Goal: Task Accomplishment & Management: Complete application form

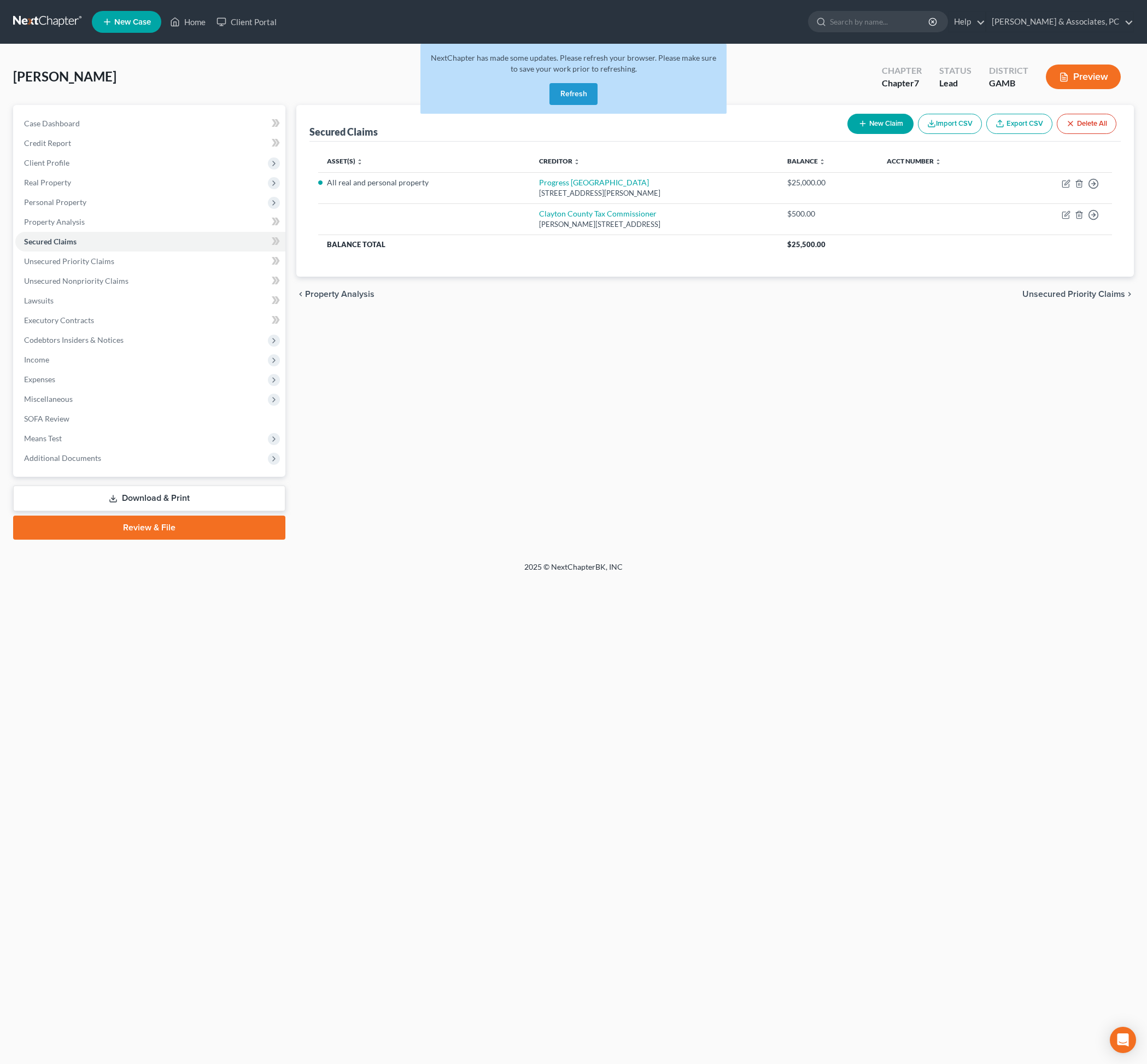
click at [581, 104] on button "Refresh" at bounding box center [573, 95] width 48 height 22
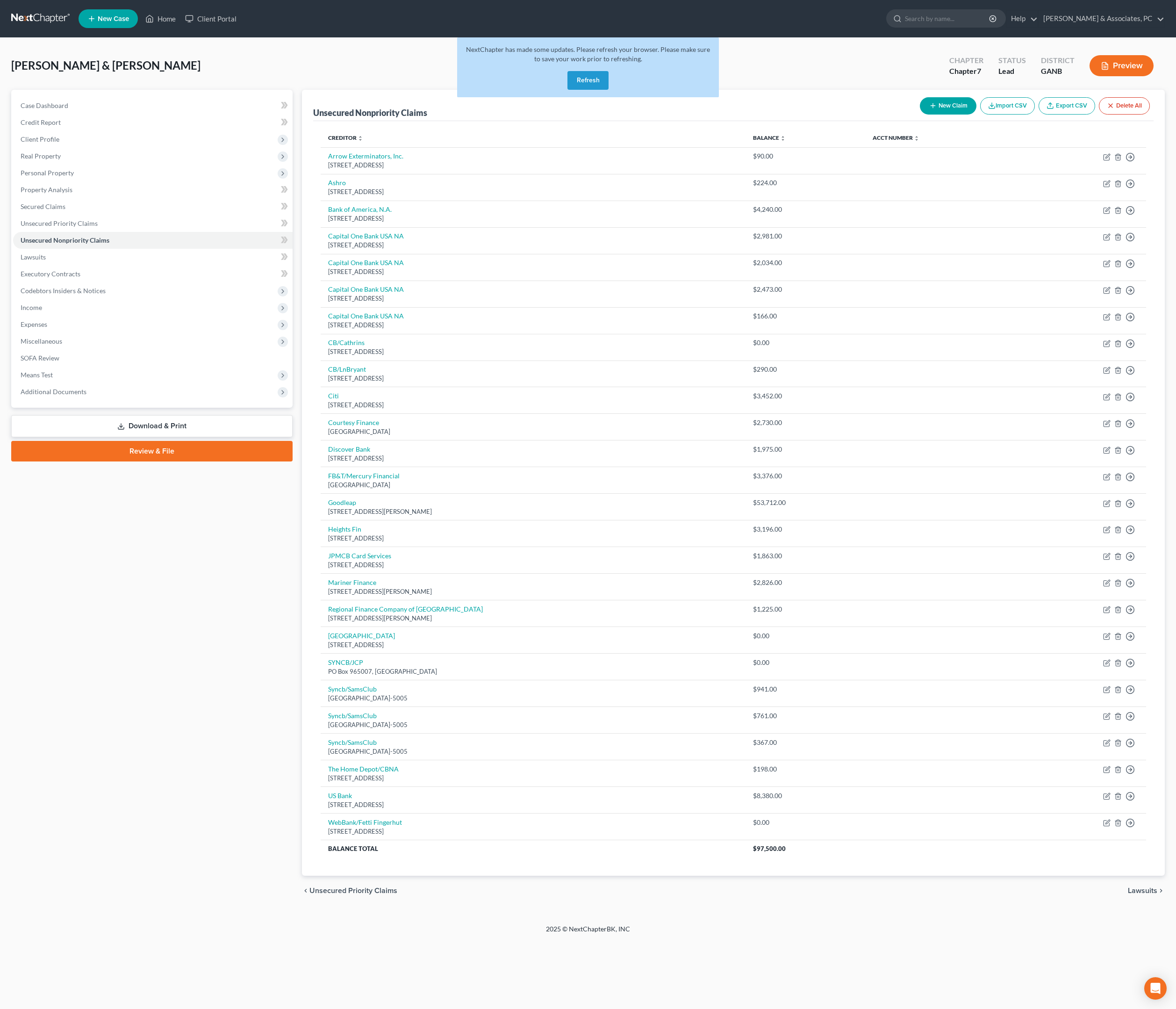
click at [589, 90] on button "Refresh" at bounding box center [588, 81] width 41 height 19
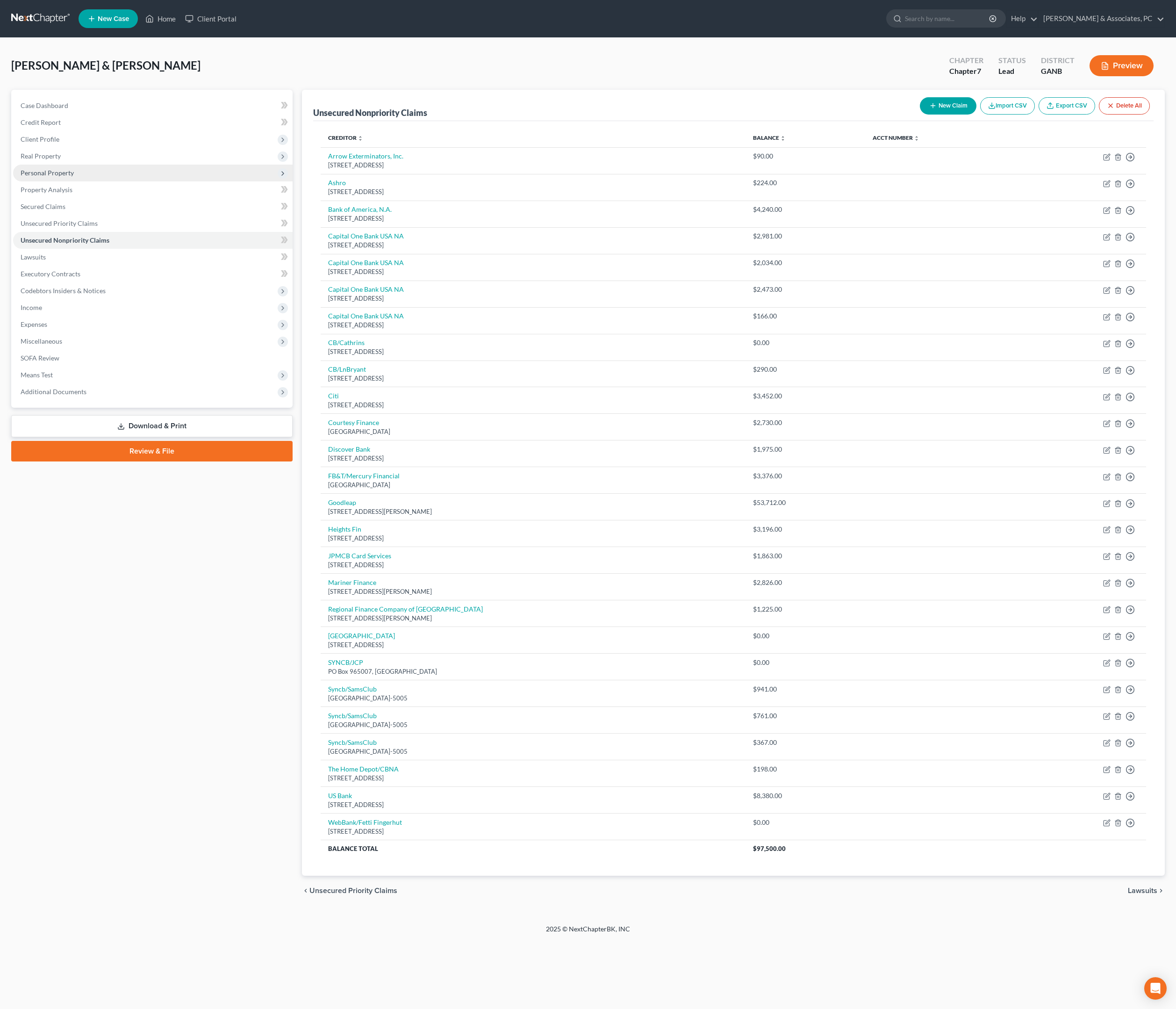
click at [74, 177] on span "Personal Property" at bounding box center [47, 172] width 53 height 8
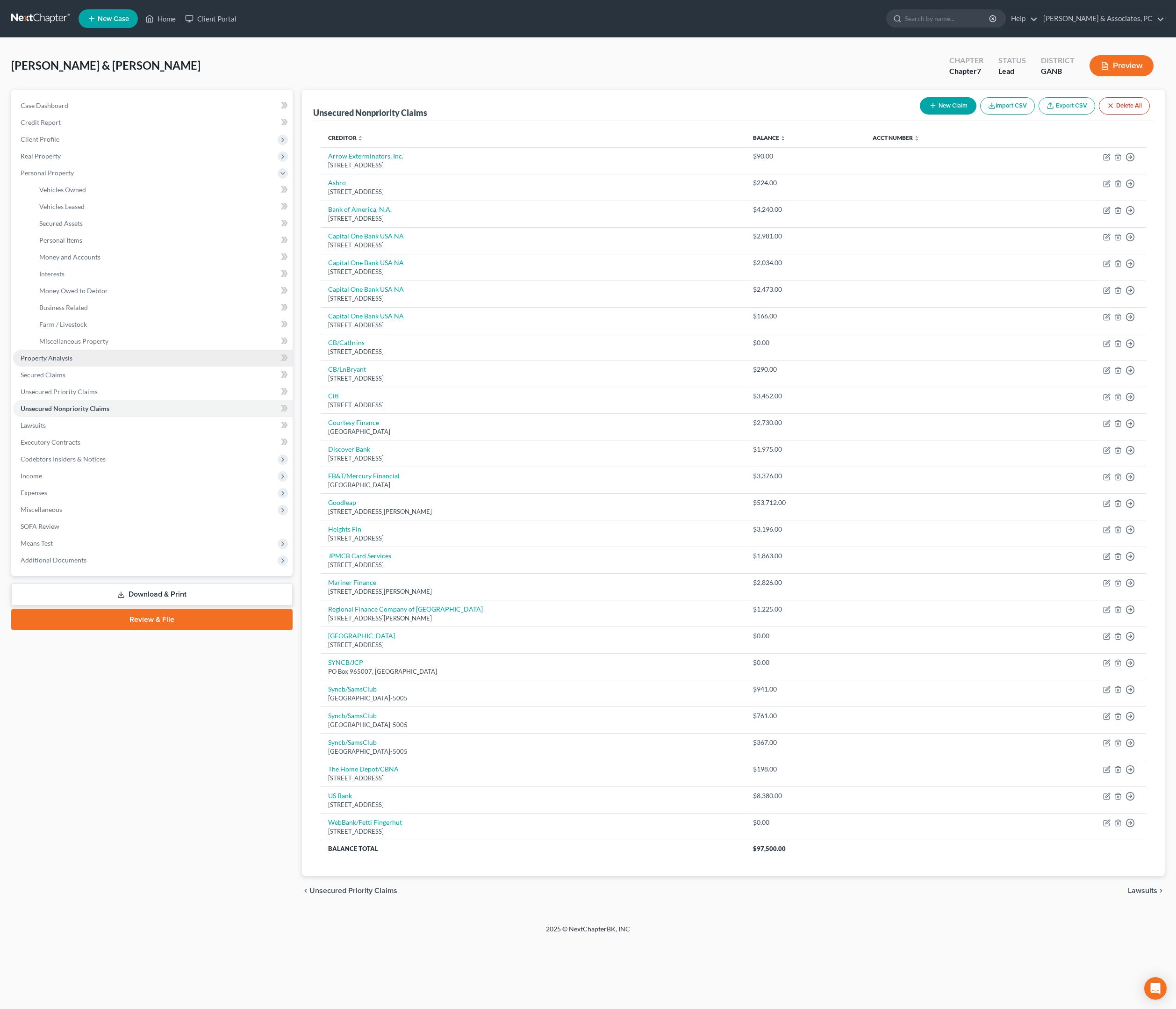
click at [73, 362] on span "Property Analysis" at bounding box center [47, 358] width 52 height 8
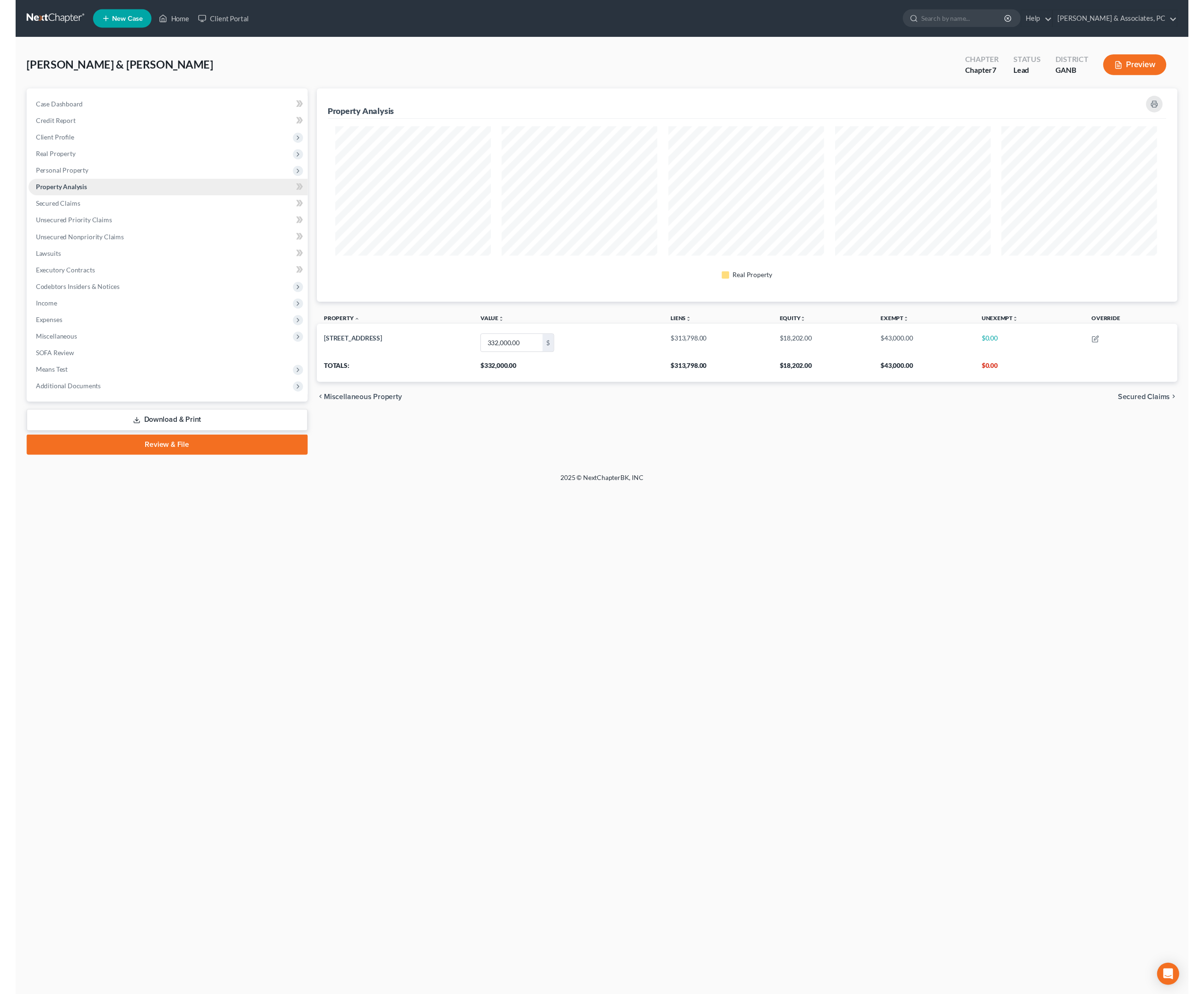
scroll to position [231, 881]
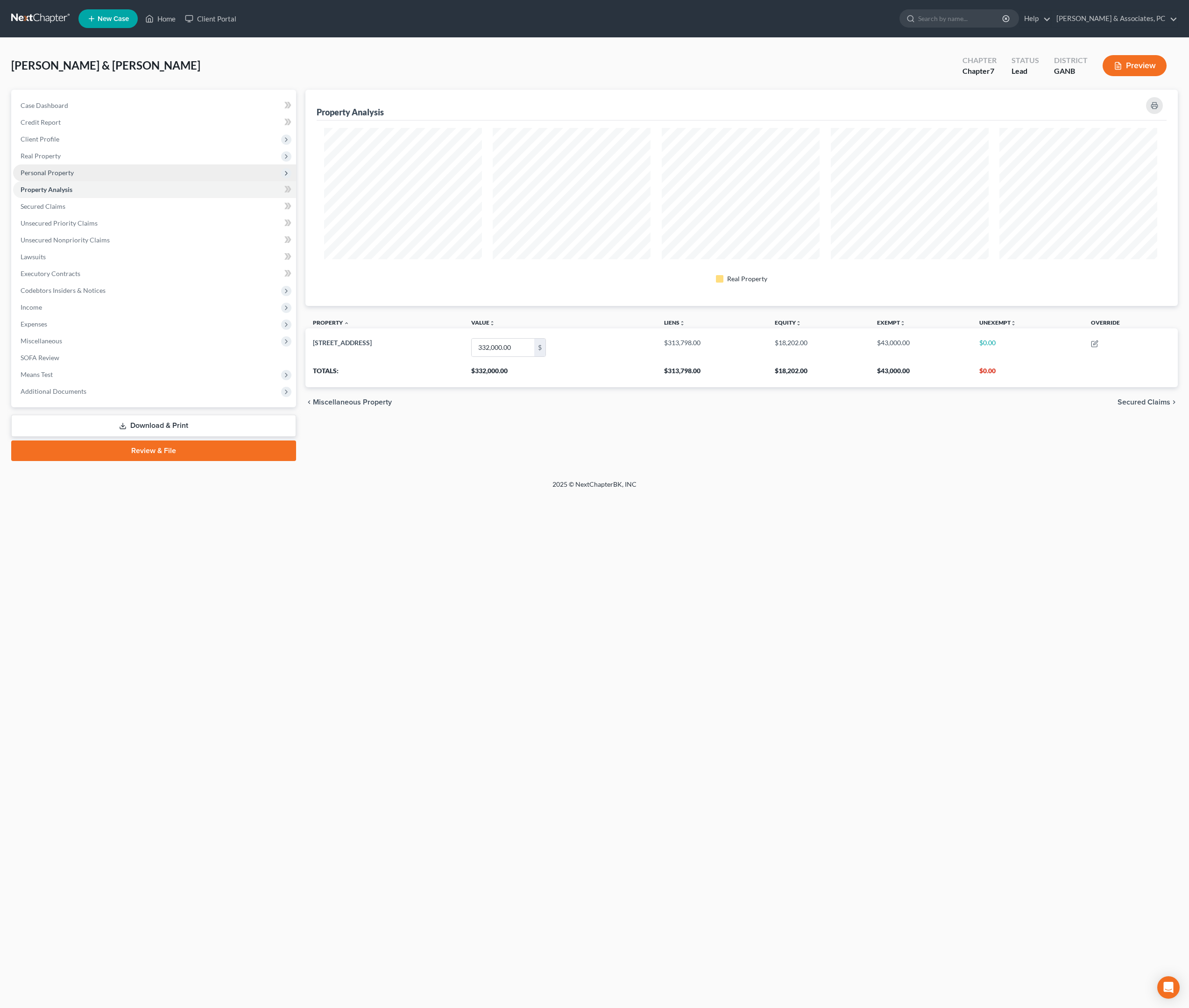
click at [68, 177] on span "Personal Property" at bounding box center [47, 172] width 53 height 8
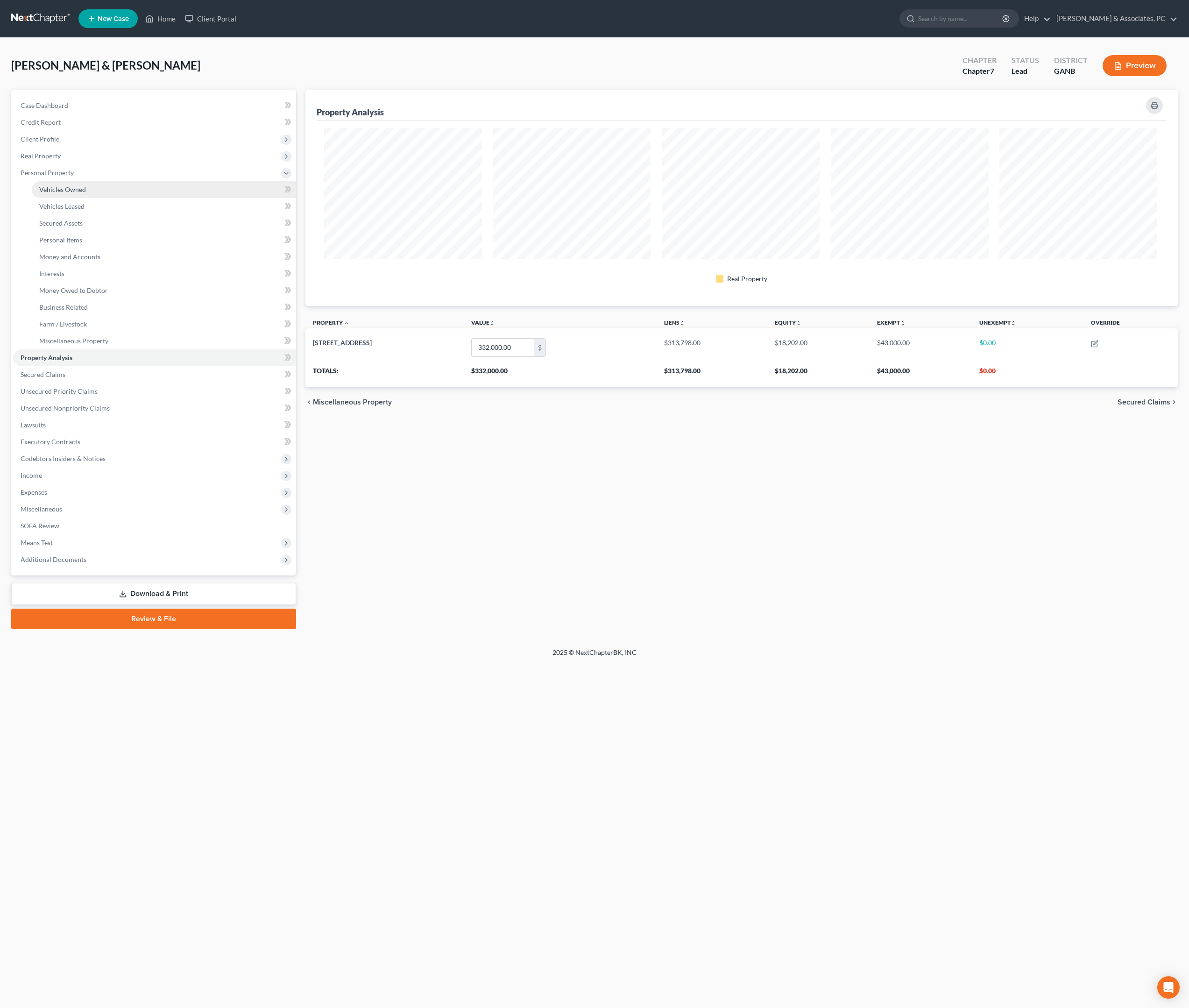
click at [76, 194] on span "Vehicles Owned" at bounding box center [62, 189] width 47 height 8
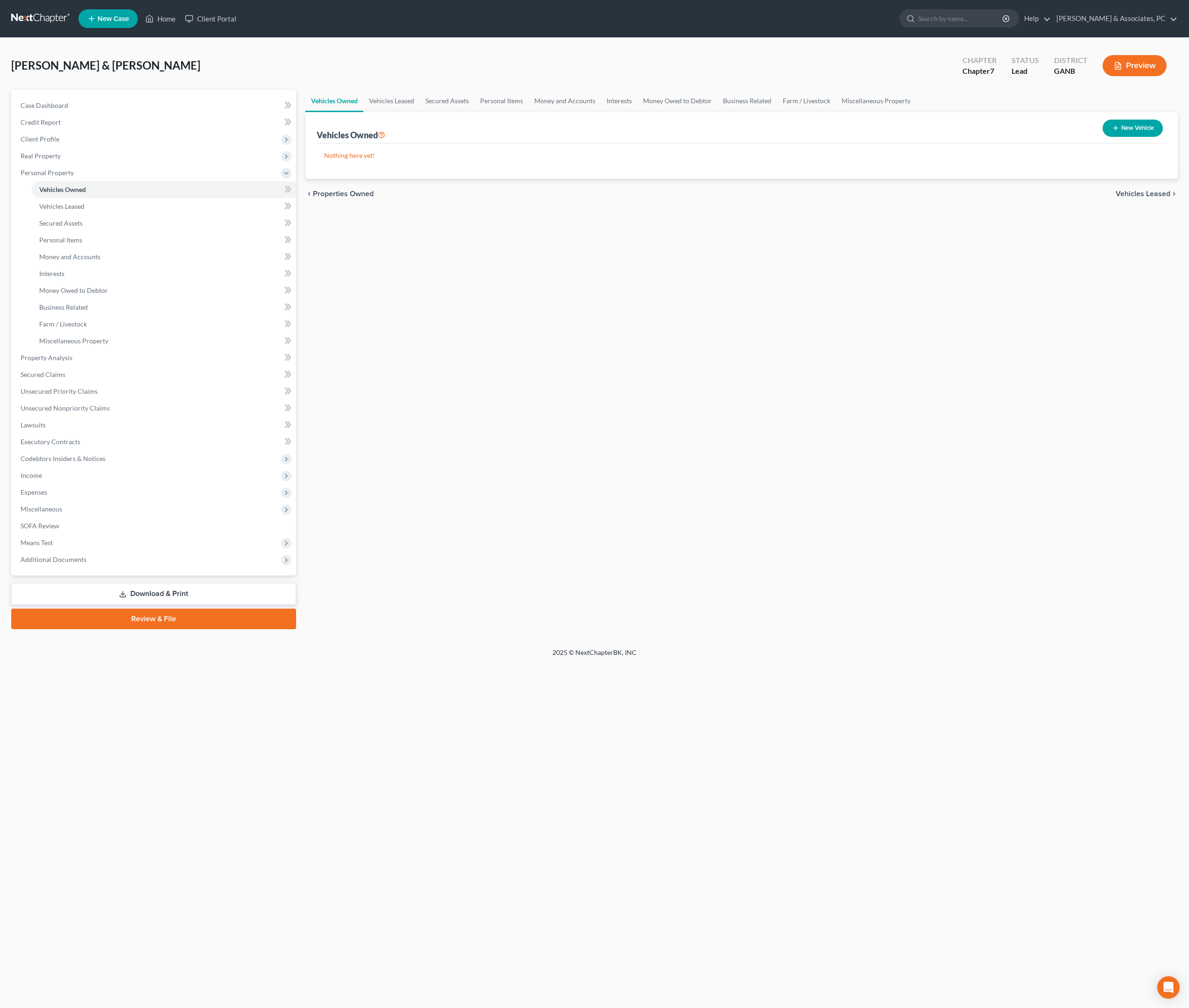
click at [550, 319] on div "Vehicles Owned Vehicles Leased Secured Assets Personal Items Money and Accounts…" at bounding box center [742, 359] width 882 height 539
click at [107, 215] on link "Vehicles Leased" at bounding box center [163, 206] width 264 height 17
click at [105, 198] on link "Vehicles Owned" at bounding box center [163, 189] width 264 height 17
click at [1117, 137] on button "New Vehicle" at bounding box center [1133, 128] width 61 height 17
select select "0"
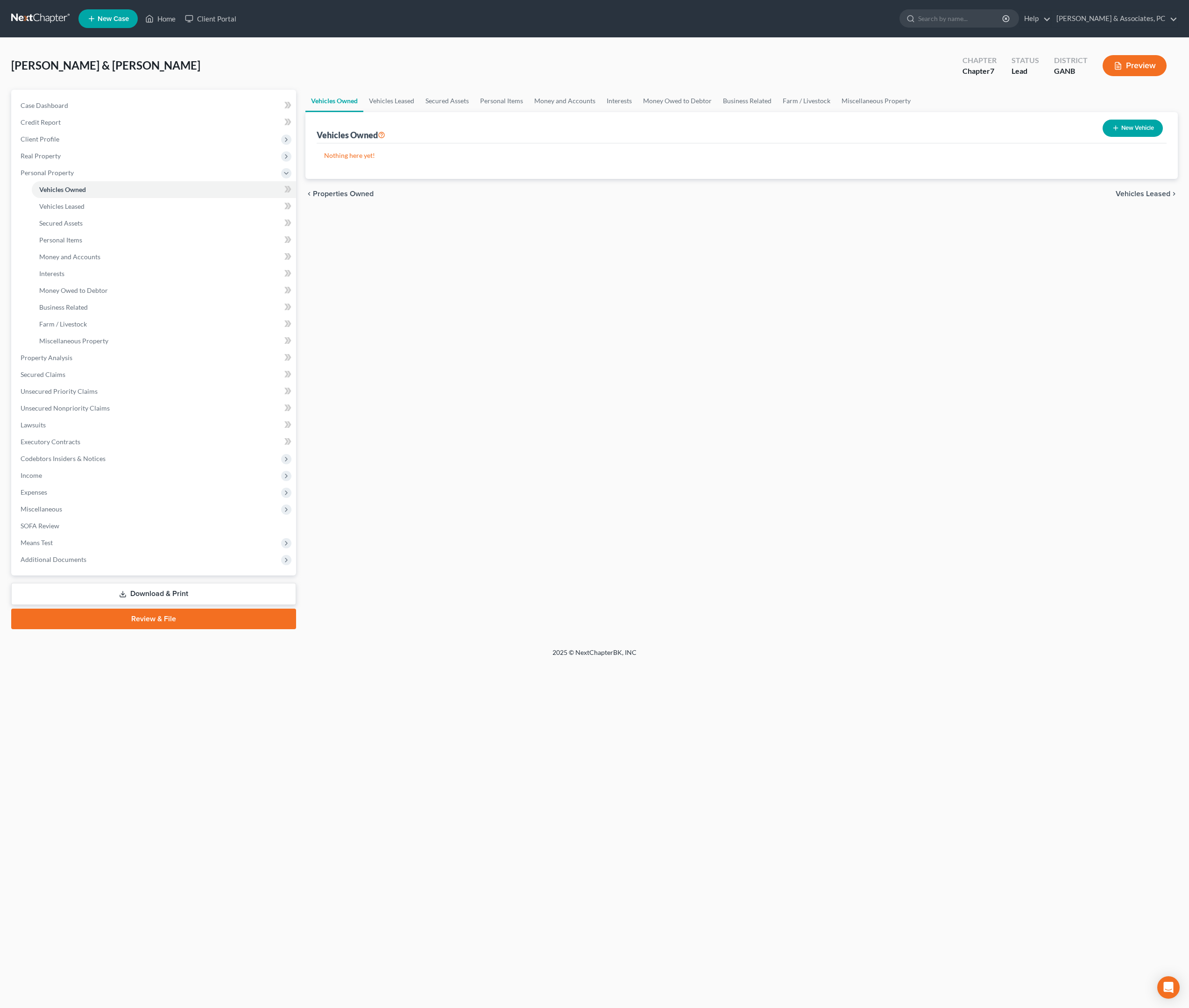
select select "2"
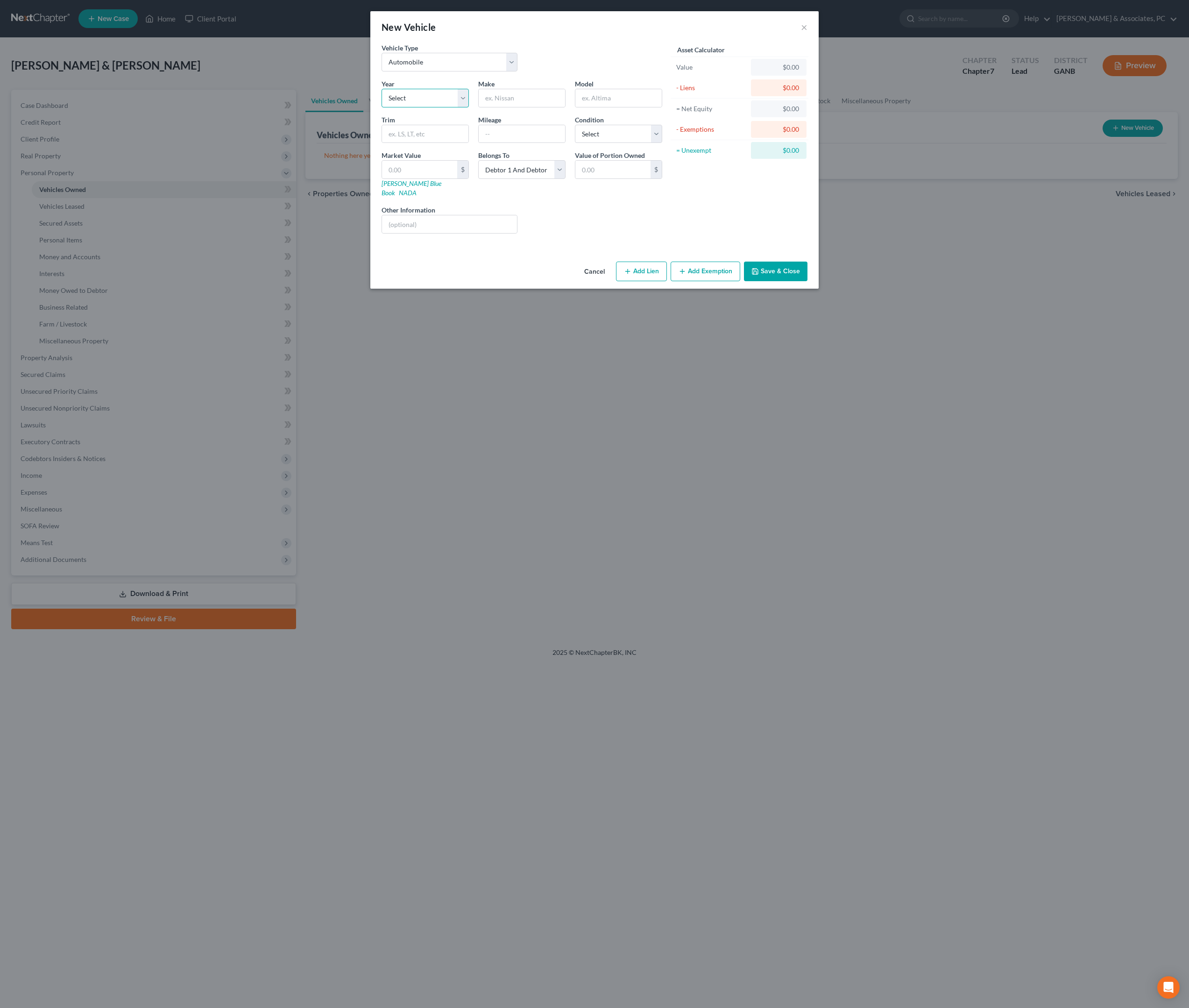
select select "13"
click at [508, 107] on input "text" at bounding box center [522, 98] width 86 height 18
type input "Hyundai"
click at [621, 107] on input "text" at bounding box center [618, 98] width 86 height 18
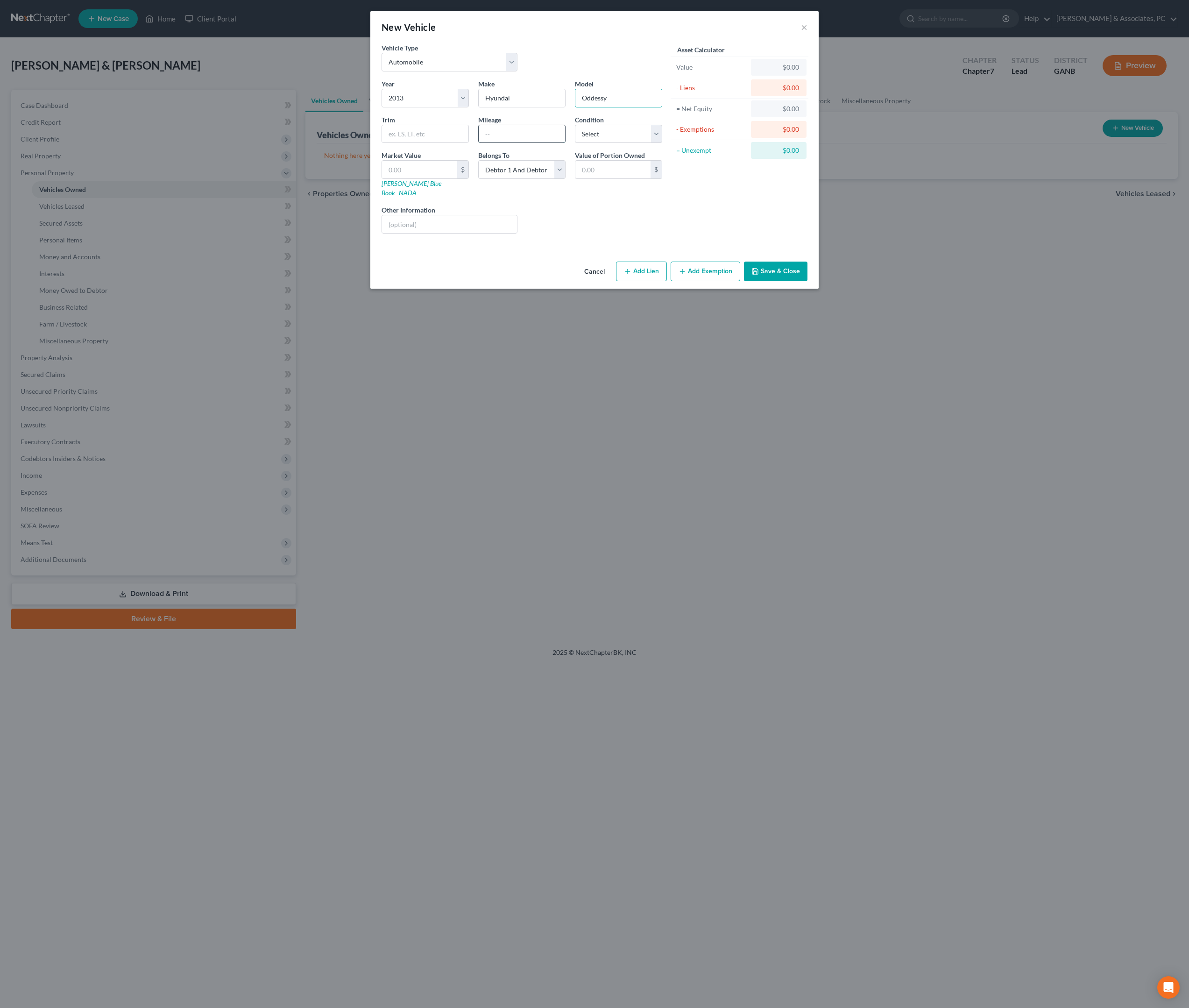
click at [479, 143] on input "text" at bounding box center [522, 134] width 86 height 18
click at [593, 107] on input "Oddessy" at bounding box center [618, 98] width 86 height 18
type input "Odessy"
click at [513, 143] on input "text" at bounding box center [522, 134] width 86 height 18
type input "150,000"
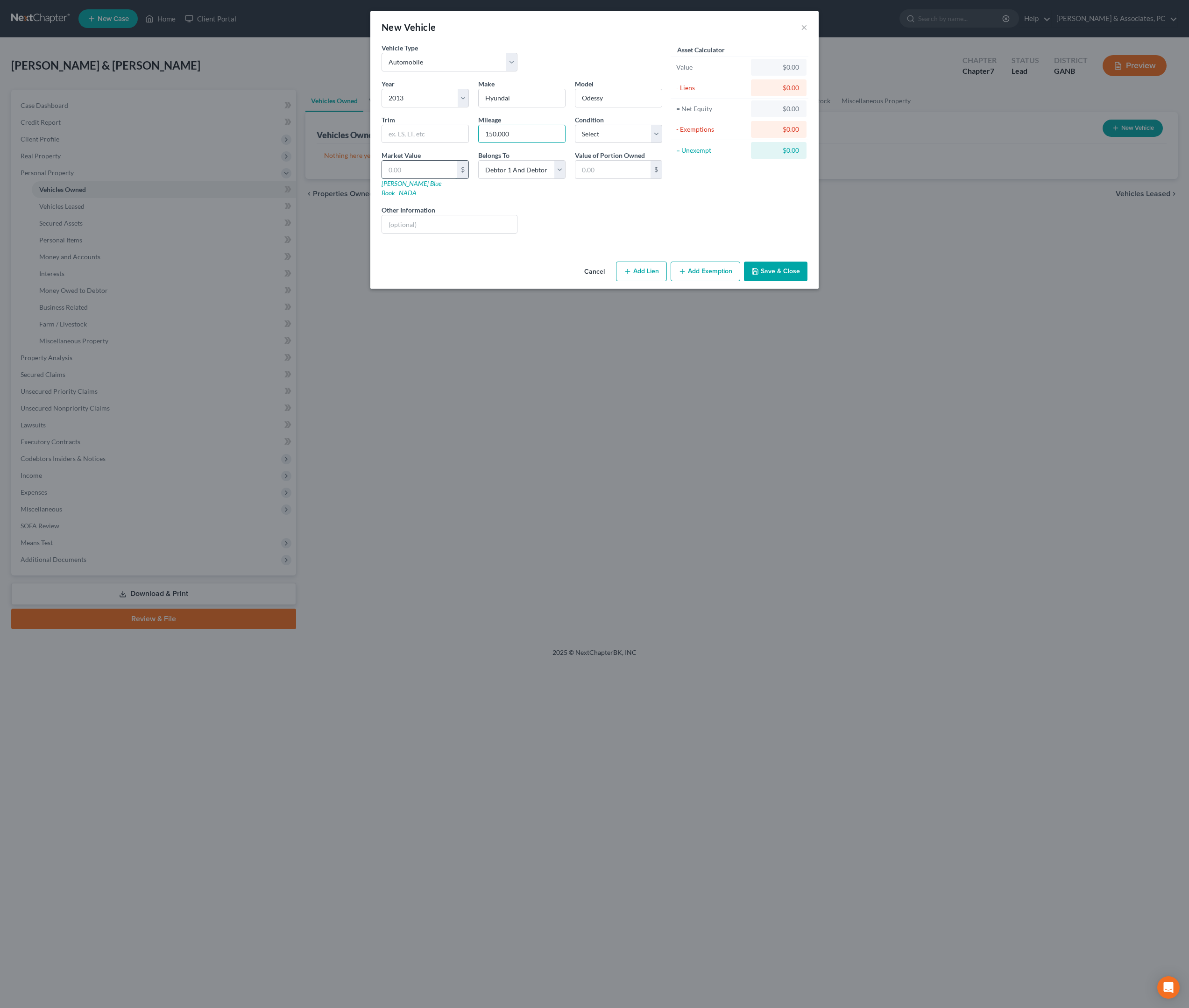
click at [435, 179] on input "text" at bounding box center [419, 170] width 75 height 18
click at [428, 179] on input "text" at bounding box center [419, 170] width 75 height 18
click at [618, 179] on input "text" at bounding box center [612, 170] width 75 height 18
click at [433, 179] on input "text" at bounding box center [419, 170] width 75 height 18
type input "1"
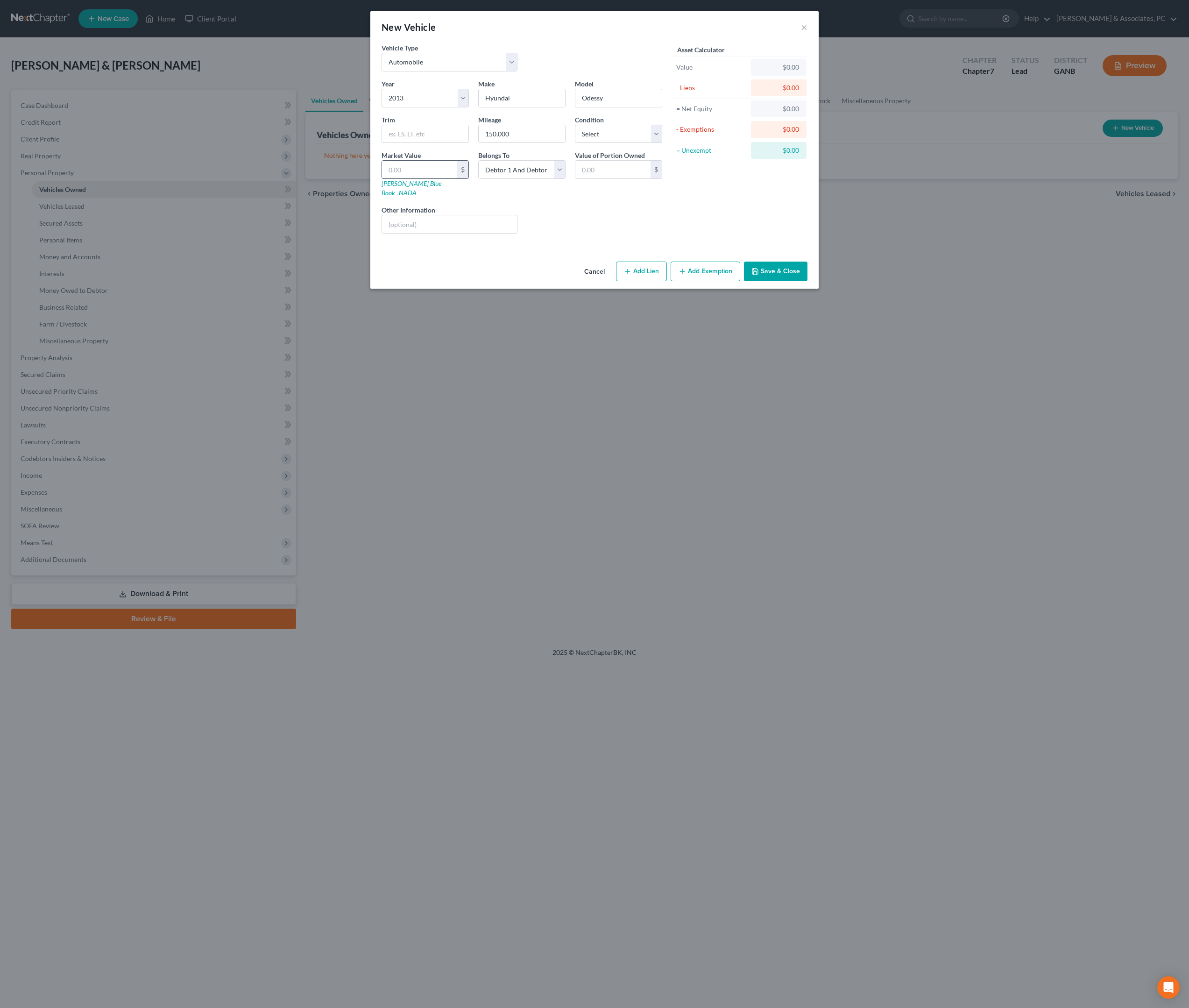
type input "1.00"
type input "15"
type input "15.00"
type input "150"
type input "150.00"
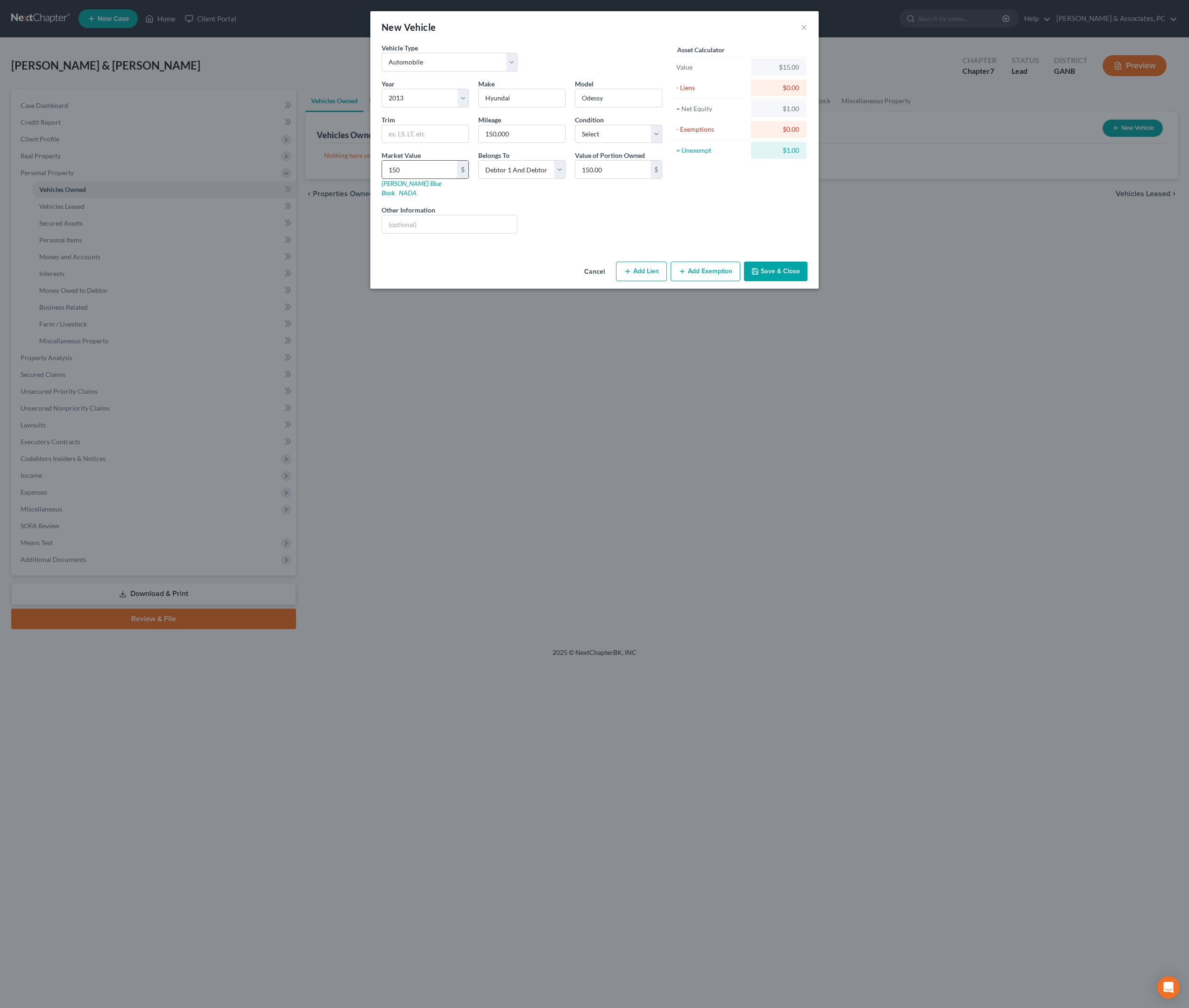
type input "1500"
type input "1,500.00"
type input "1,500"
click at [724, 281] on button "Add Exemption" at bounding box center [705, 271] width 69 height 20
select select "2"
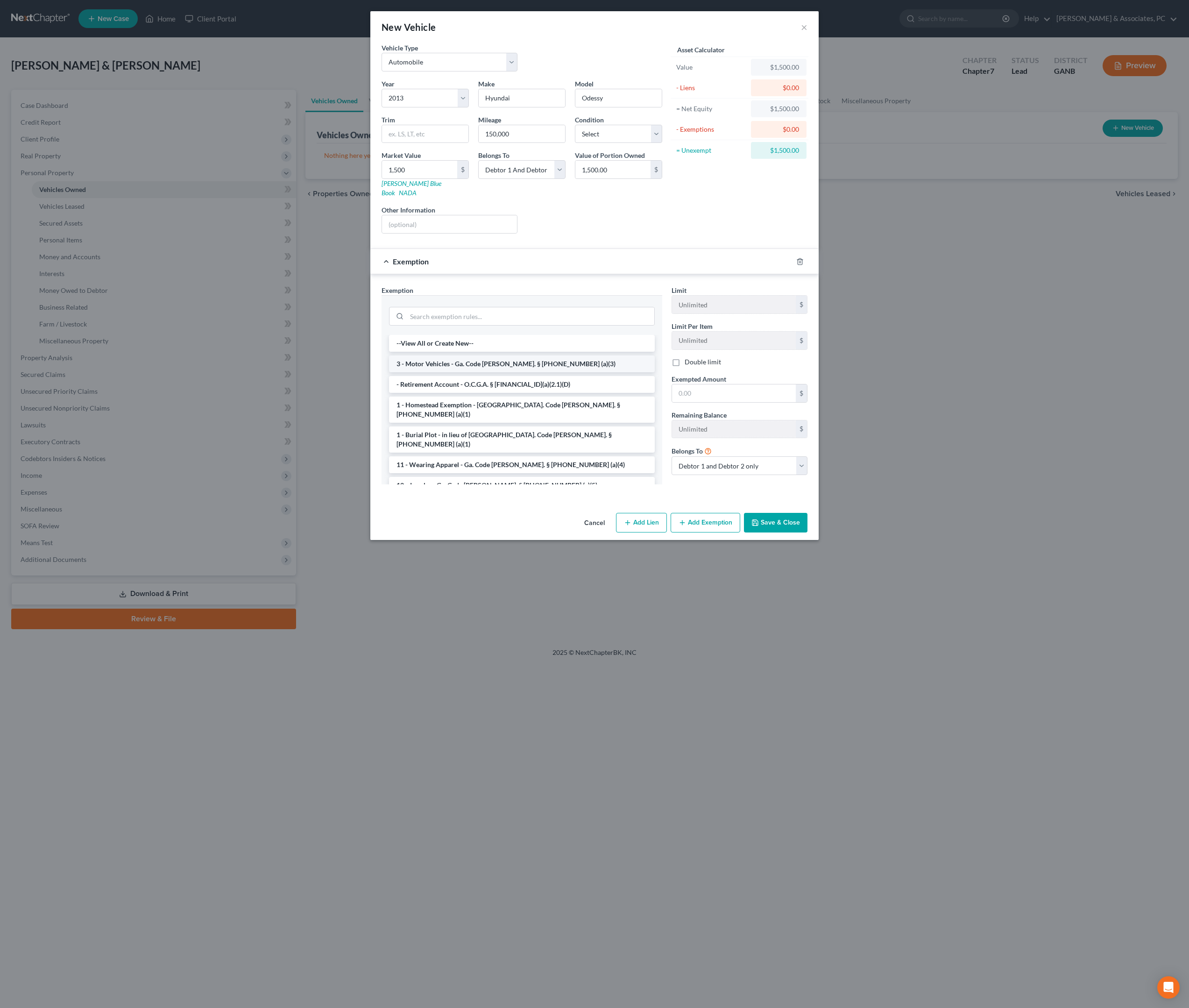
click at [517, 372] on li "3 - Motor Vehicles - Ga. Code [PERSON_NAME]. § [PHONE_NUMBER] (a)(3)" at bounding box center [522, 363] width 266 height 17
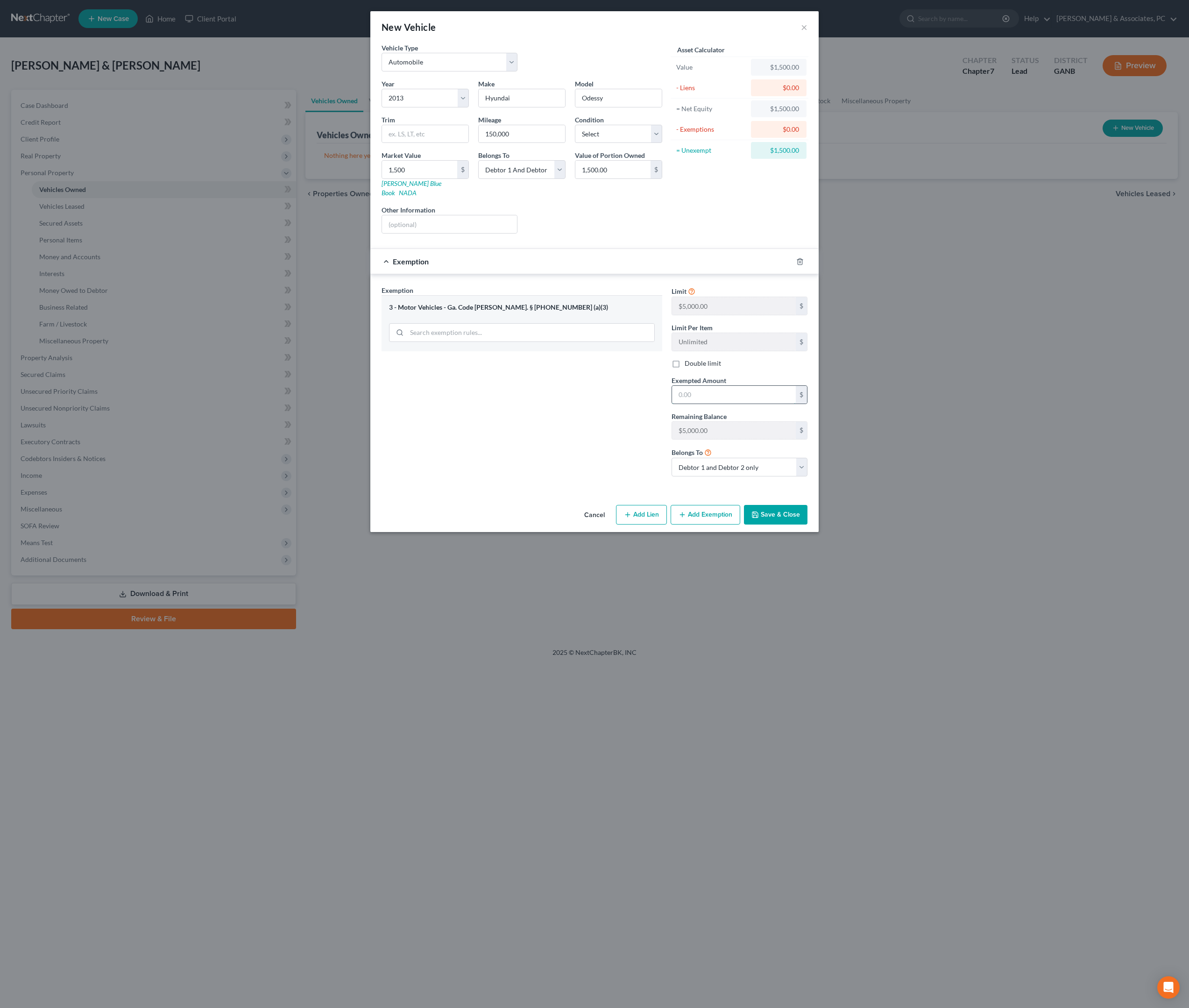
click at [729, 404] on input "text" at bounding box center [734, 395] width 124 height 18
type input "1,500"
click at [807, 525] on button "Save & Close" at bounding box center [776, 514] width 64 height 20
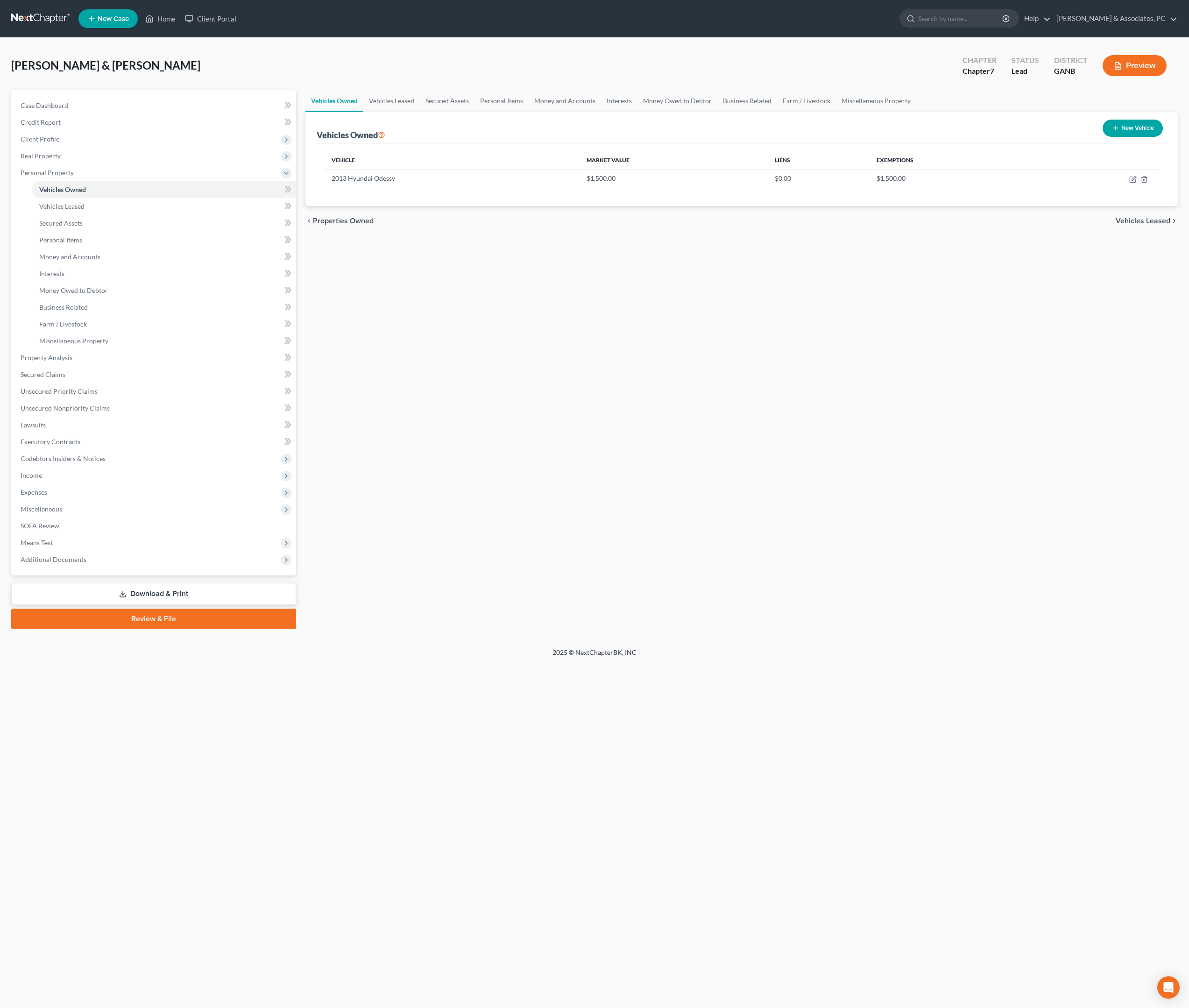
click at [1110, 137] on button "New Vehicle" at bounding box center [1133, 128] width 61 height 17
select select "0"
select select "2"
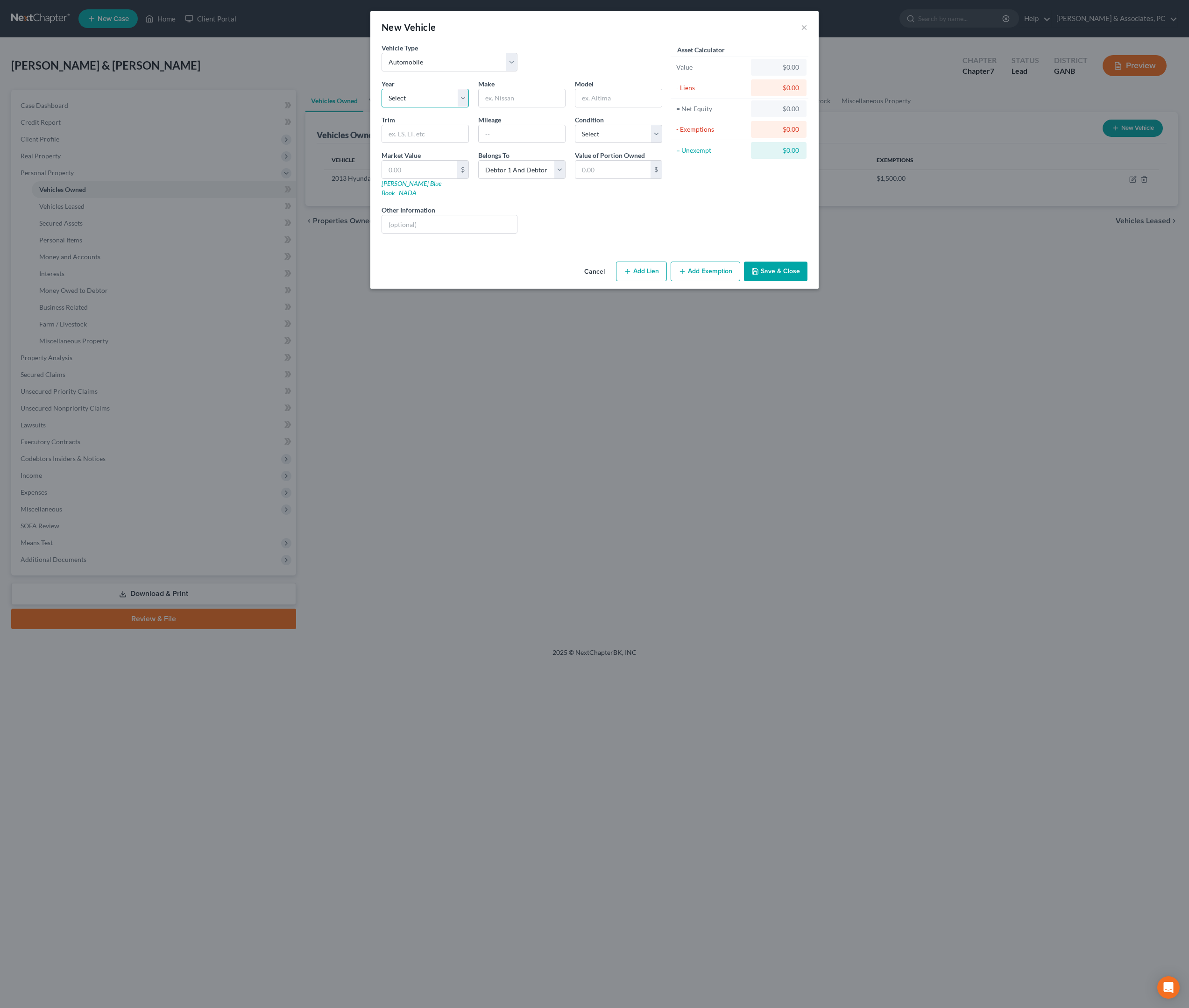
select select "11"
click at [512, 103] on div at bounding box center [522, 98] width 87 height 19
click at [512, 107] on input "text" at bounding box center [522, 98] width 86 height 18
type input "Lincoln"
click at [594, 107] on input "text" at bounding box center [618, 98] width 86 height 18
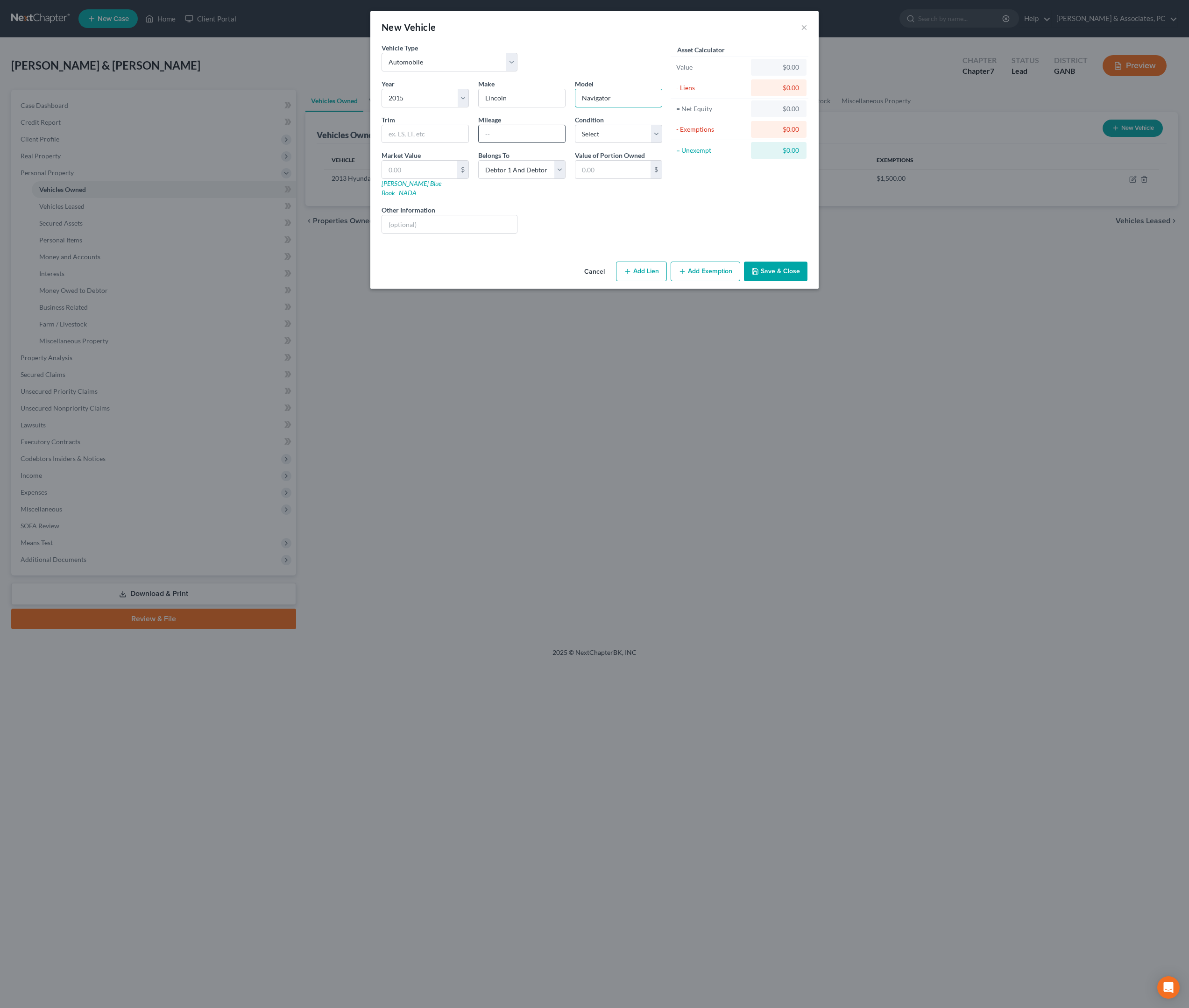
type input "Navigator"
click at [548, 143] on input "text" at bounding box center [522, 134] width 86 height 18
type input "160000"
click at [401, 179] on input "text" at bounding box center [419, 170] width 75 height 18
click at [607, 179] on input "text" at bounding box center [612, 170] width 75 height 18
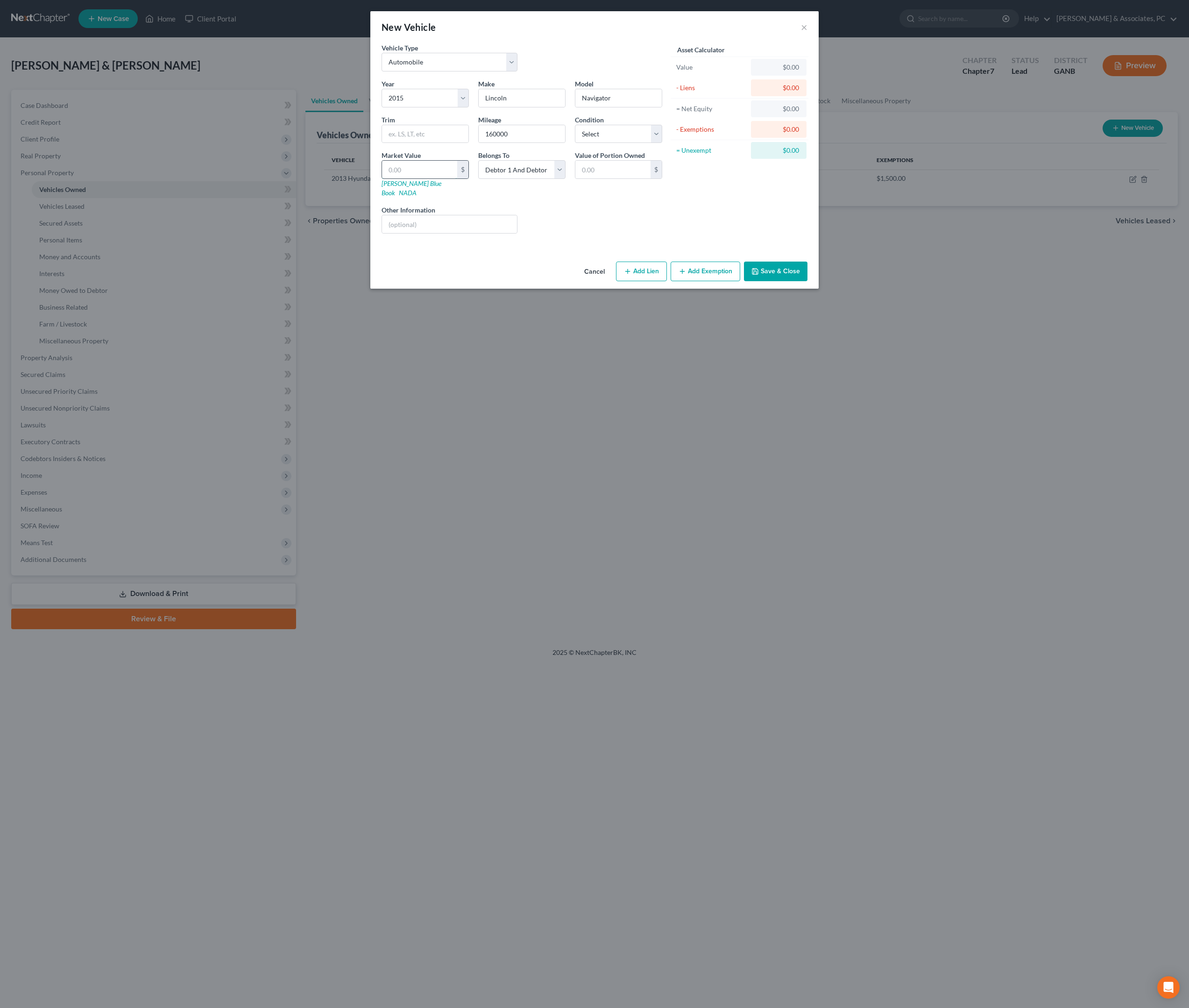
click at [402, 179] on input "text" at bounding box center [419, 170] width 75 height 18
type input "4"
type input "4.00"
type input "40"
type input "40.00"
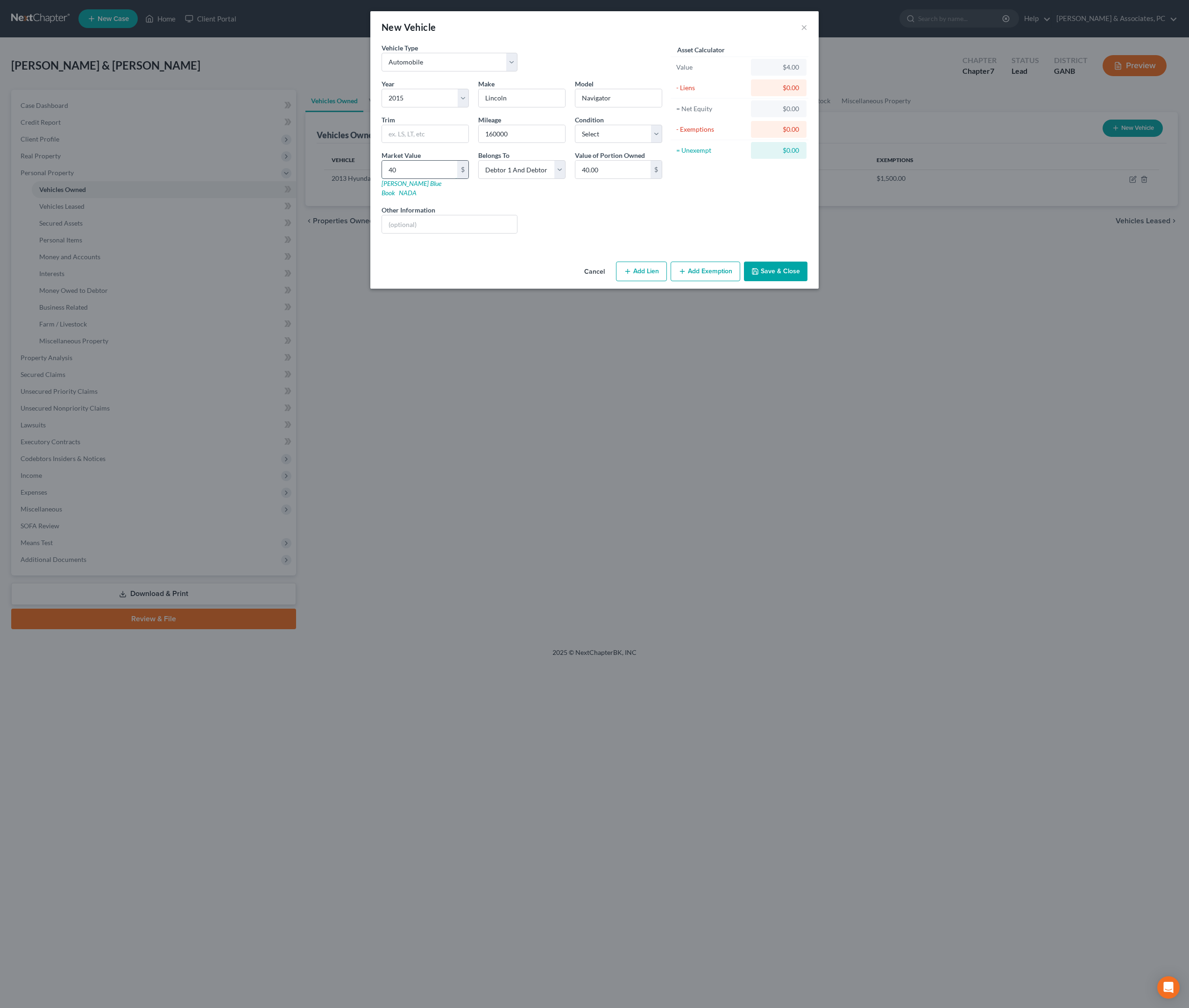
type input "400"
type input "400.00"
type input "4000"
type input "4,000.00"
type input "4,000"
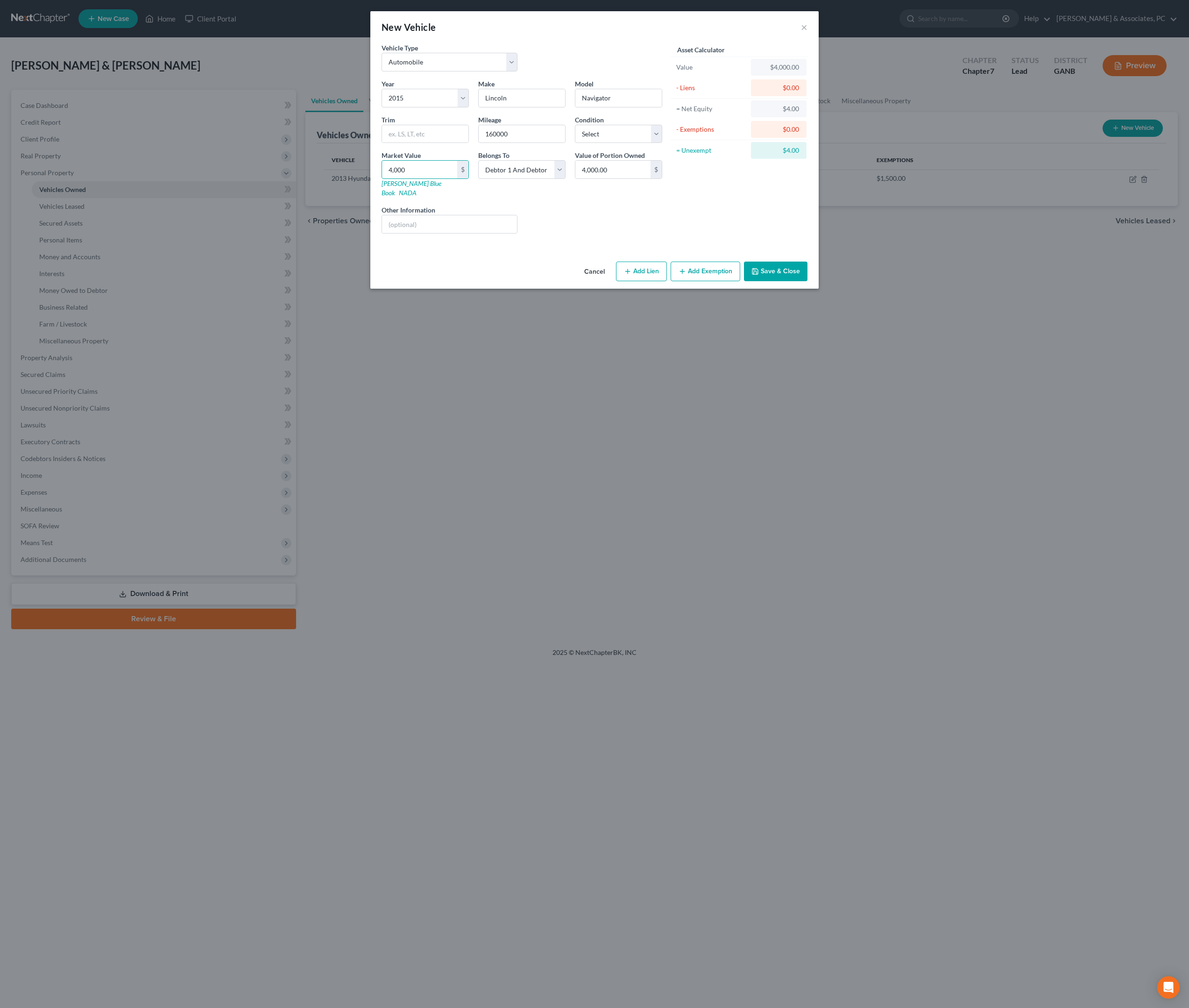
click at [575, 237] on div "Year Select 2026 2025 2024 2023 2022 2021 2020 2019 2018 2017 2016 2015 2014 20…" at bounding box center [522, 160] width 290 height 162
click at [724, 281] on button "Add Exemption" at bounding box center [705, 271] width 69 height 20
select select "2"
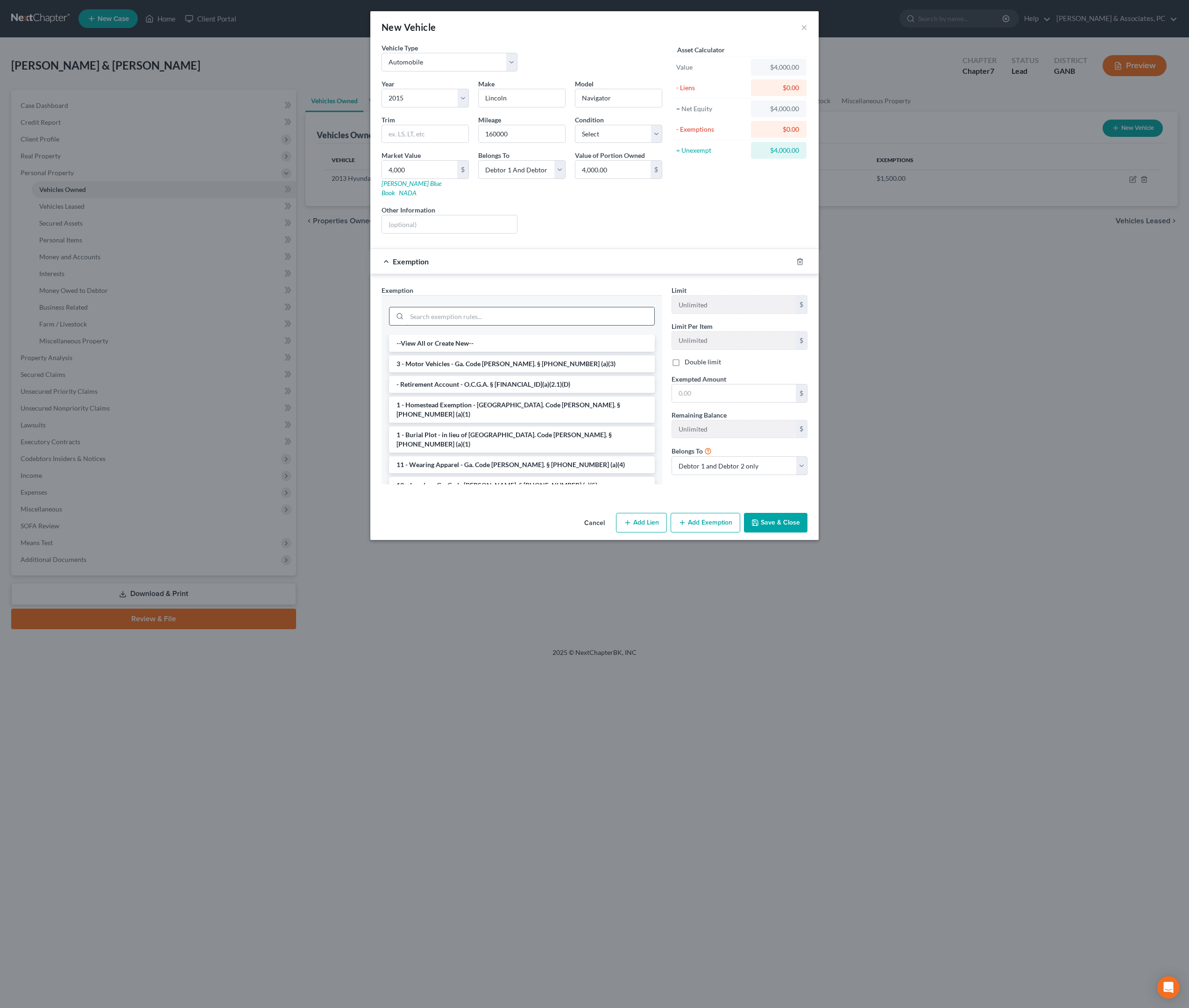
click at [513, 325] on input "search" at bounding box center [530, 316] width 247 height 18
click at [534, 372] on li "3 - Motor Vehicles - Ga. Code [PERSON_NAME]. § [PHONE_NUMBER] (a)(3)" at bounding box center [522, 363] width 266 height 17
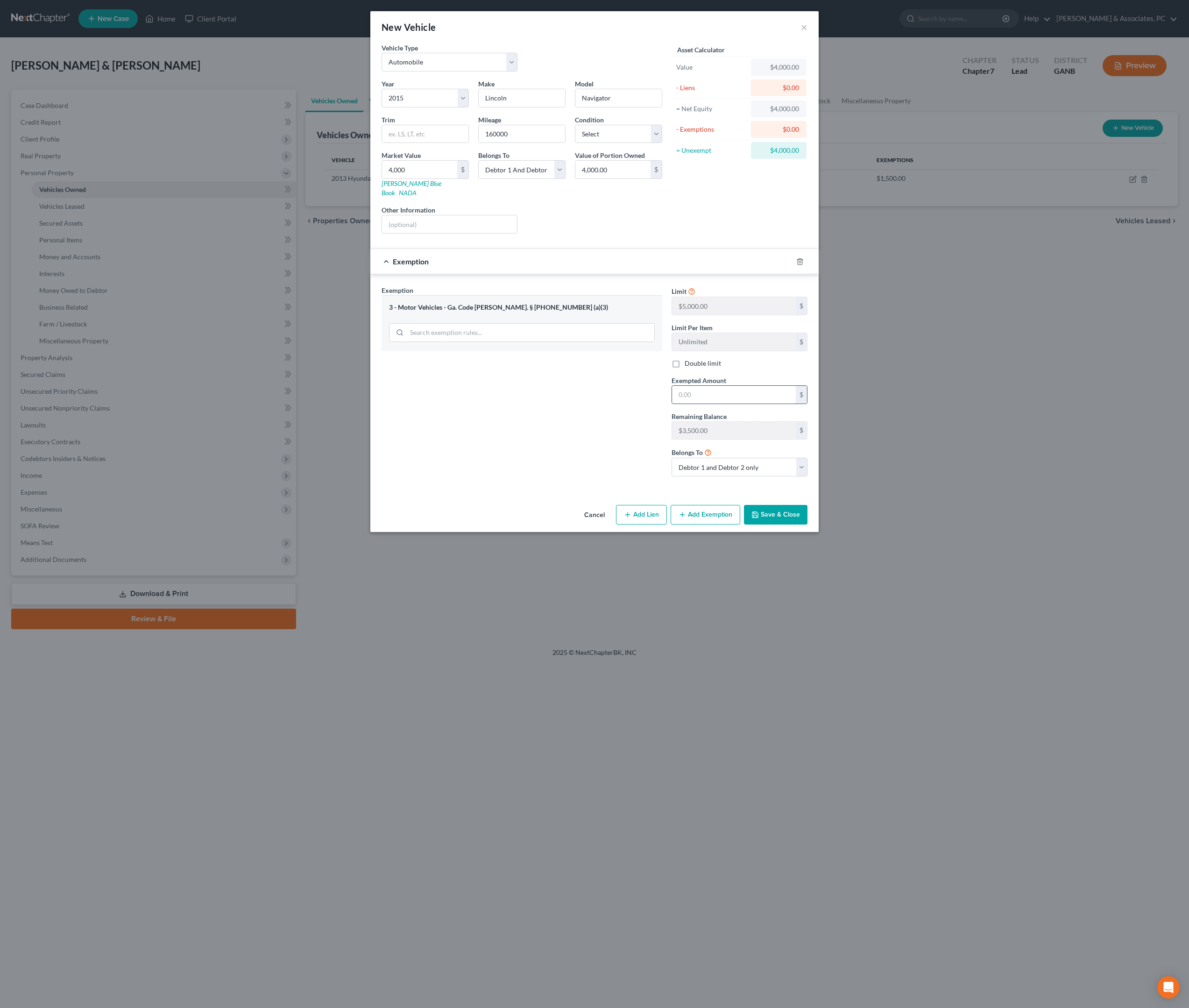
click at [763, 404] on input "text" at bounding box center [734, 395] width 124 height 18
type input "4,000"
click at [807, 525] on button "Save & Close" at bounding box center [776, 514] width 64 height 20
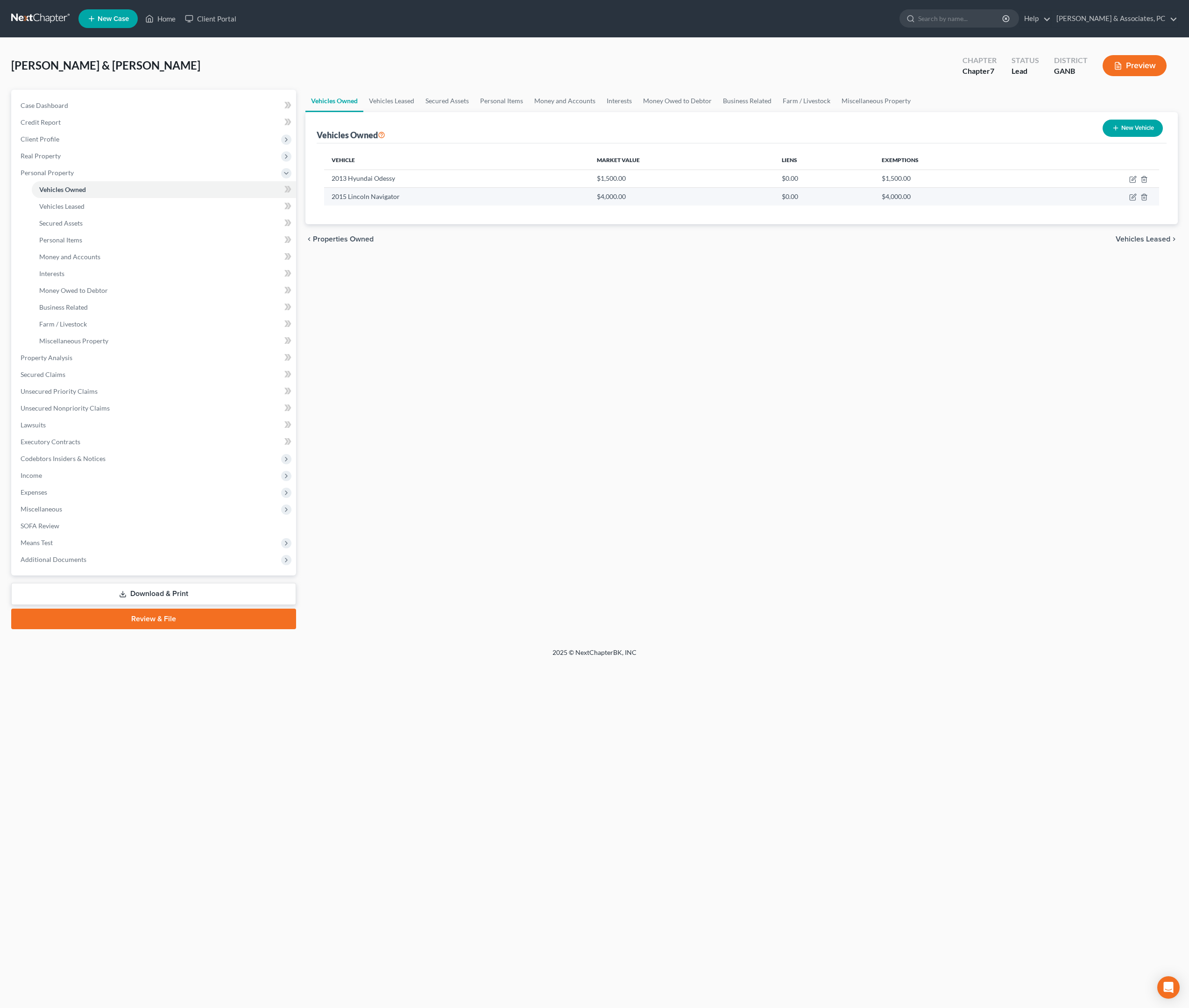
click at [406, 206] on td "2015 Lincoln Navigator" at bounding box center [457, 197] width 266 height 18
click at [1129, 201] on icon "button" at bounding box center [1133, 197] width 8 height 8
select select "0"
select select "11"
select select "2"
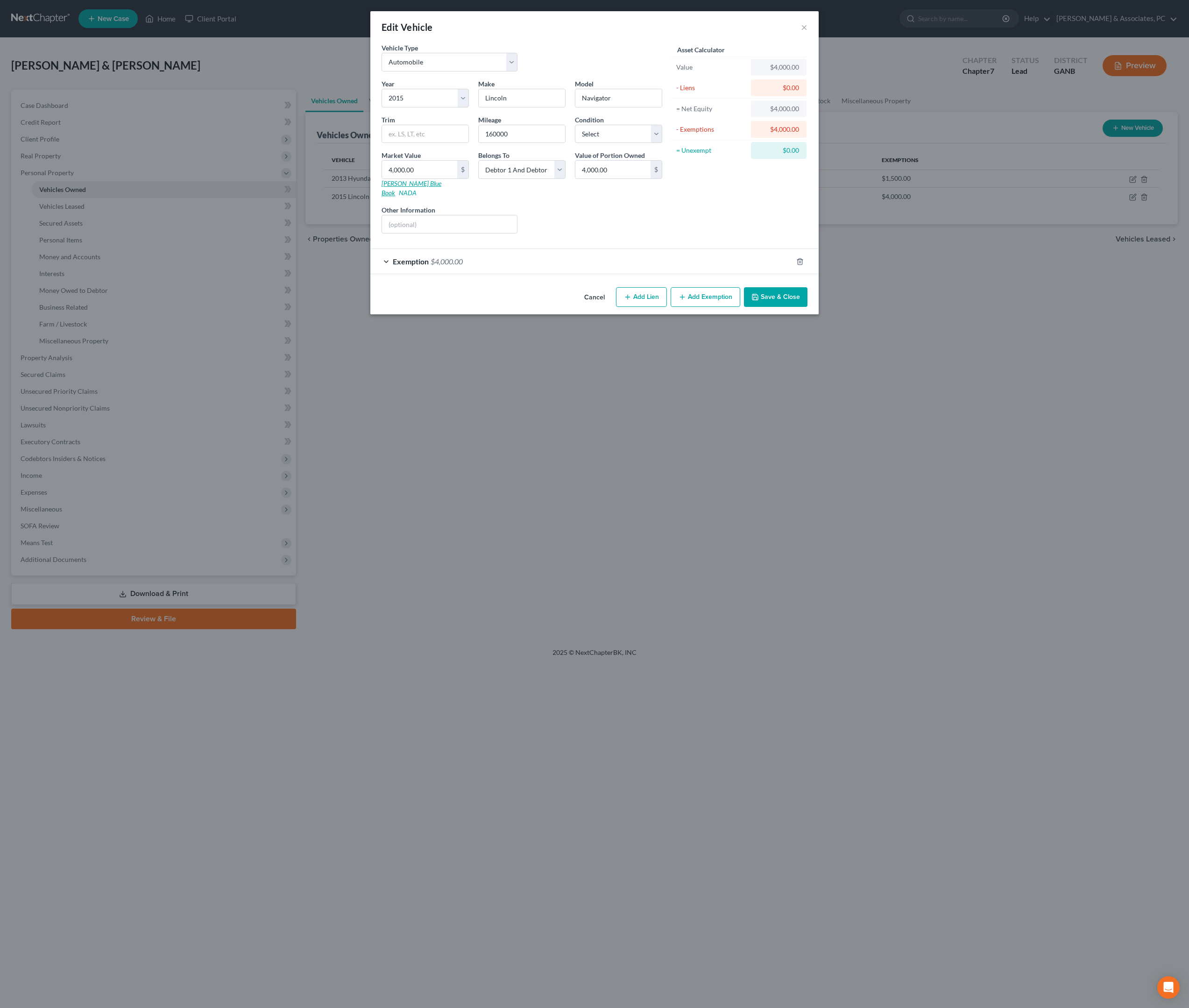
click at [397, 197] on link "[PERSON_NAME] Blue Book" at bounding box center [411, 187] width 60 height 17
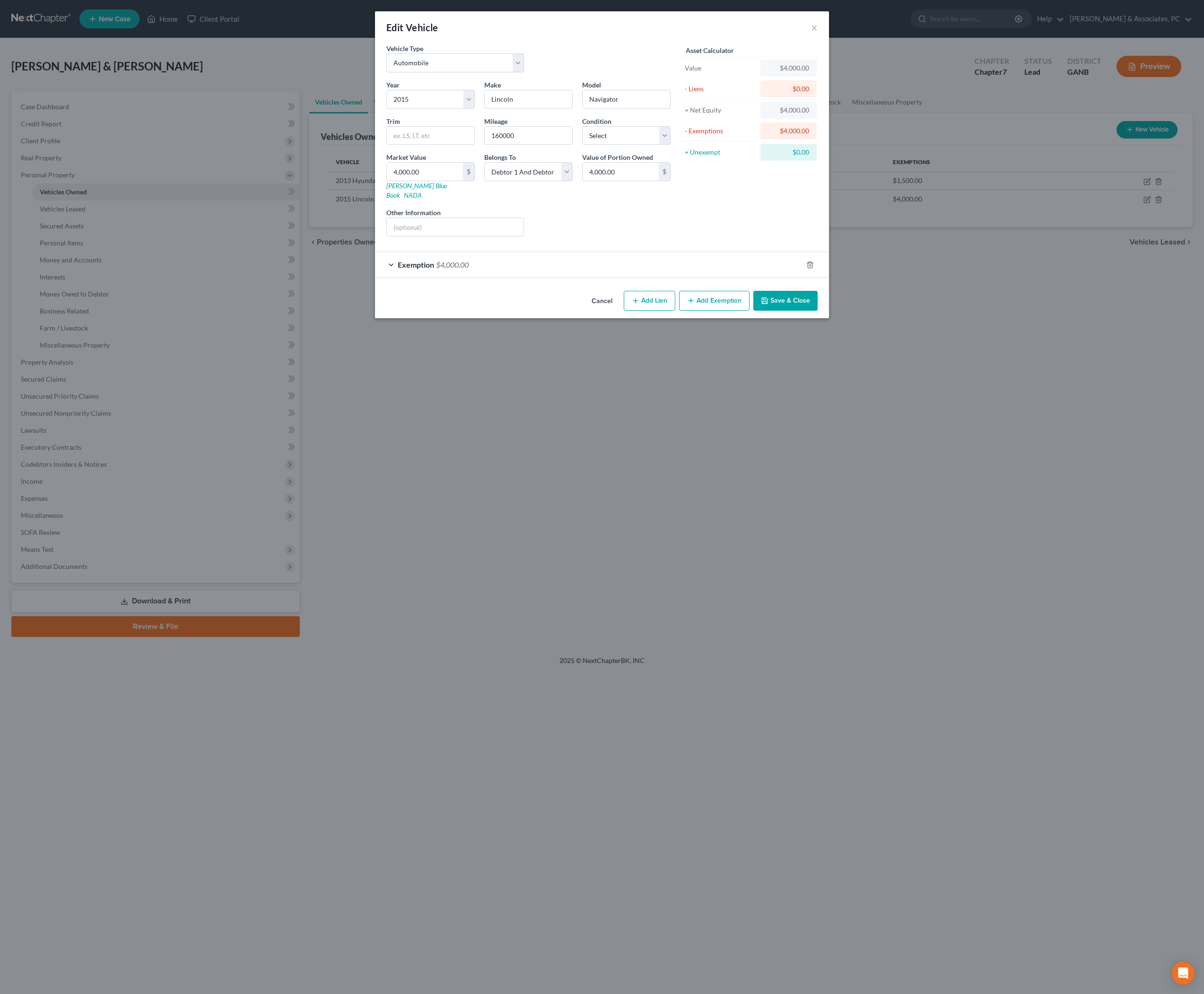
click at [607, 277] on div "Exemption $4,000.00" at bounding box center [588, 264] width 427 height 25
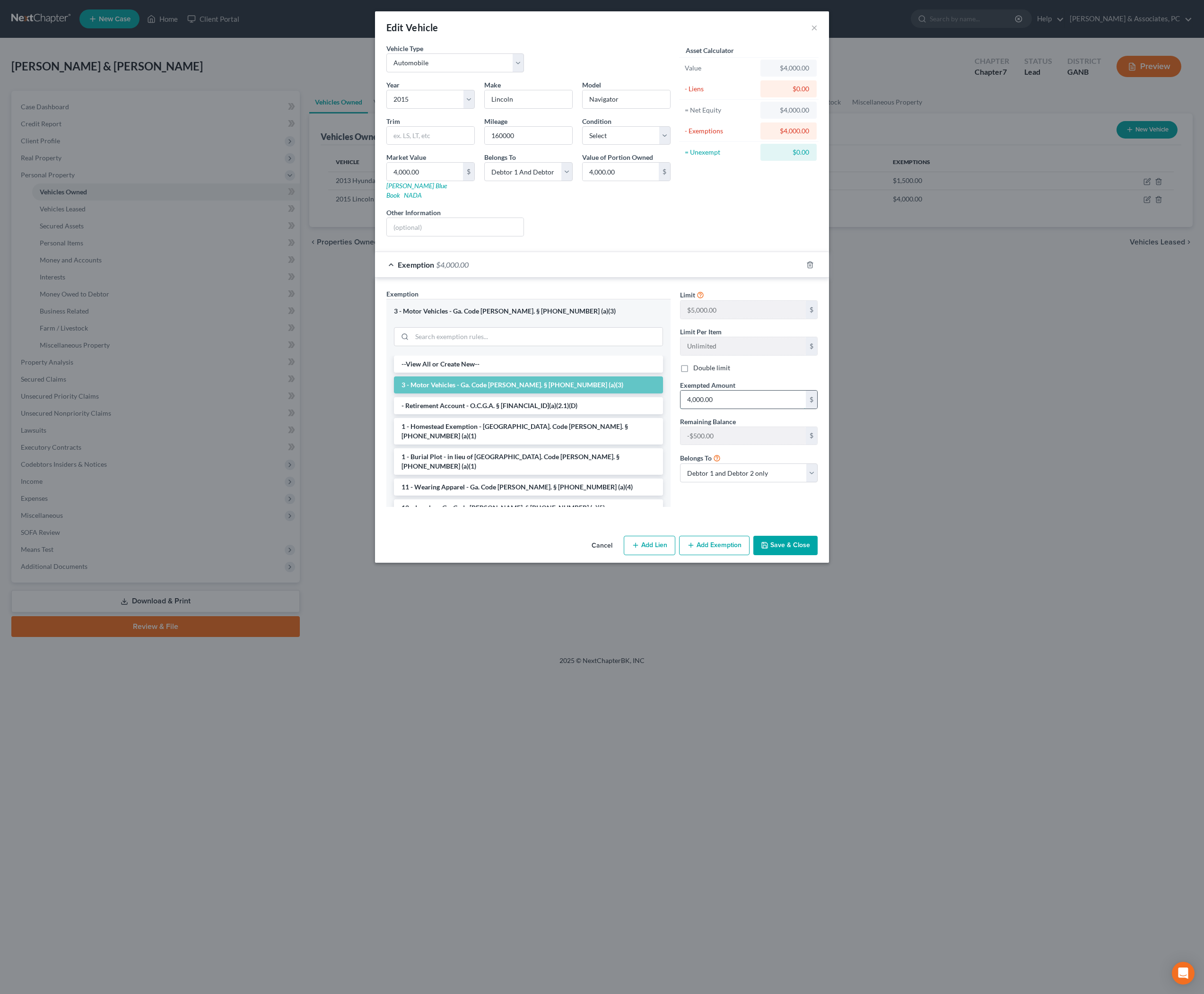
click at [756, 409] on input "4,000.00" at bounding box center [743, 400] width 125 height 18
type input "5,000"
click at [676, 236] on div "Liens Select" at bounding box center [602, 222] width 147 height 29
click at [641, 181] on input "4,000.00" at bounding box center [620, 172] width 76 height 18
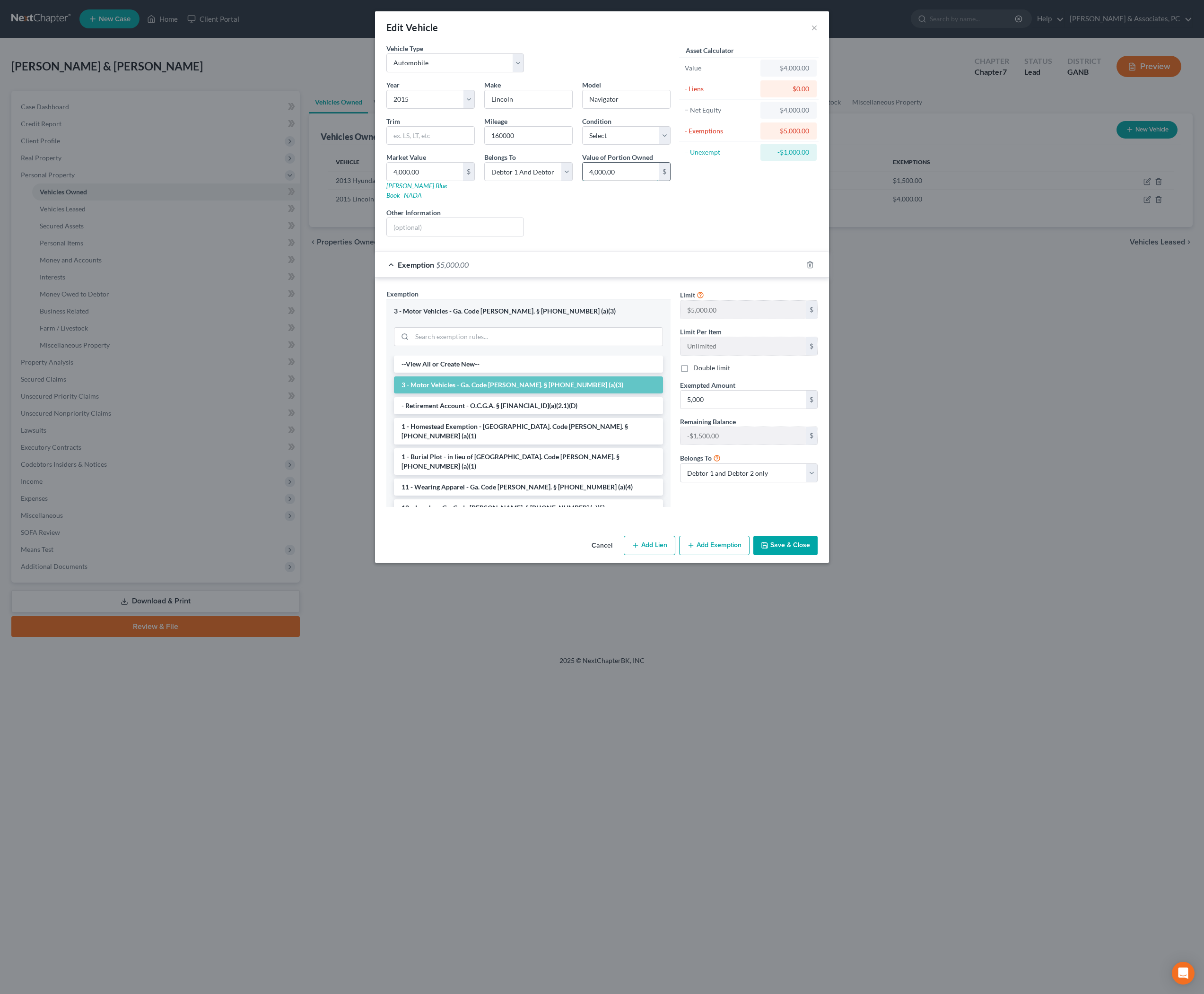
click at [641, 181] on input "4,000.00" at bounding box center [620, 172] width 76 height 18
click at [422, 181] on input "4,000.00" at bounding box center [425, 172] width 76 height 18
click at [421, 181] on input "4,000.00" at bounding box center [425, 172] width 76 height 18
type input "5"
type input "5.00"
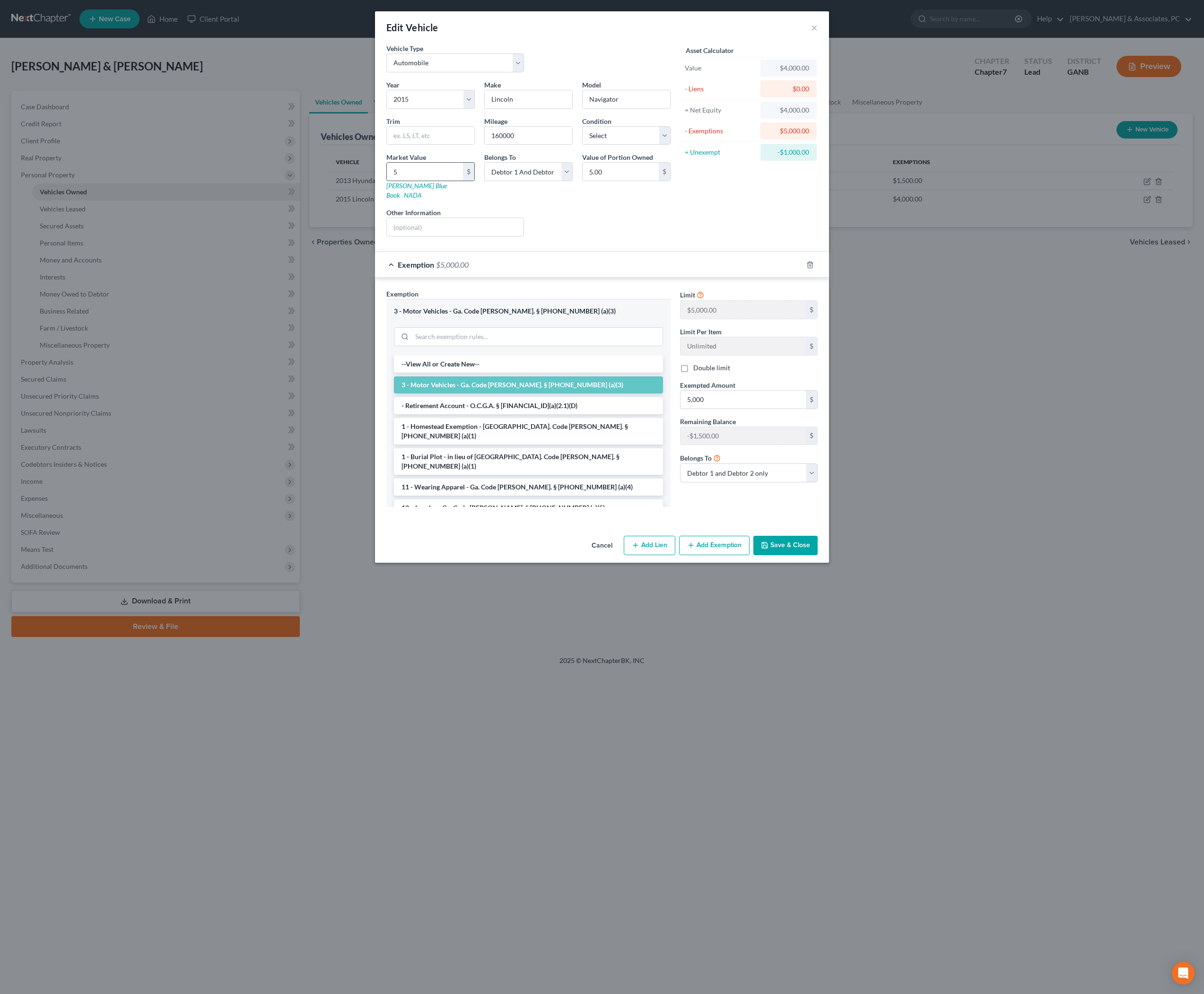
type input "50"
type input "50.00"
type input "500"
type input "500.00"
type input "5000"
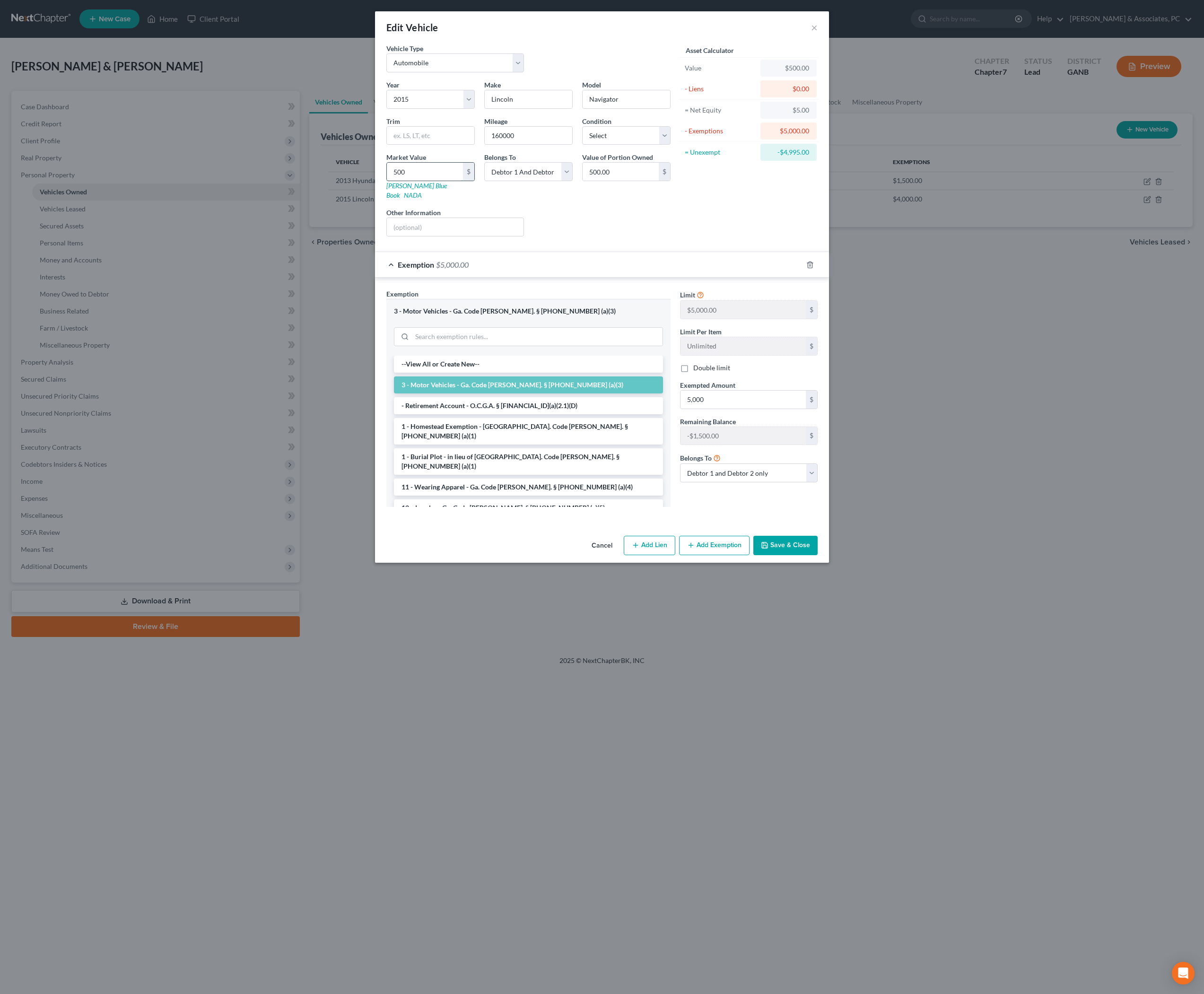
type input "5,000.00"
type input "5,000"
click at [690, 244] on div "Asset Calculator Value $5,000.00 - Liens $0.00 = Net Equity $500.00 - Exemption…" at bounding box center [749, 144] width 147 height 201
click at [818, 556] on button "Save & Close" at bounding box center [786, 546] width 65 height 20
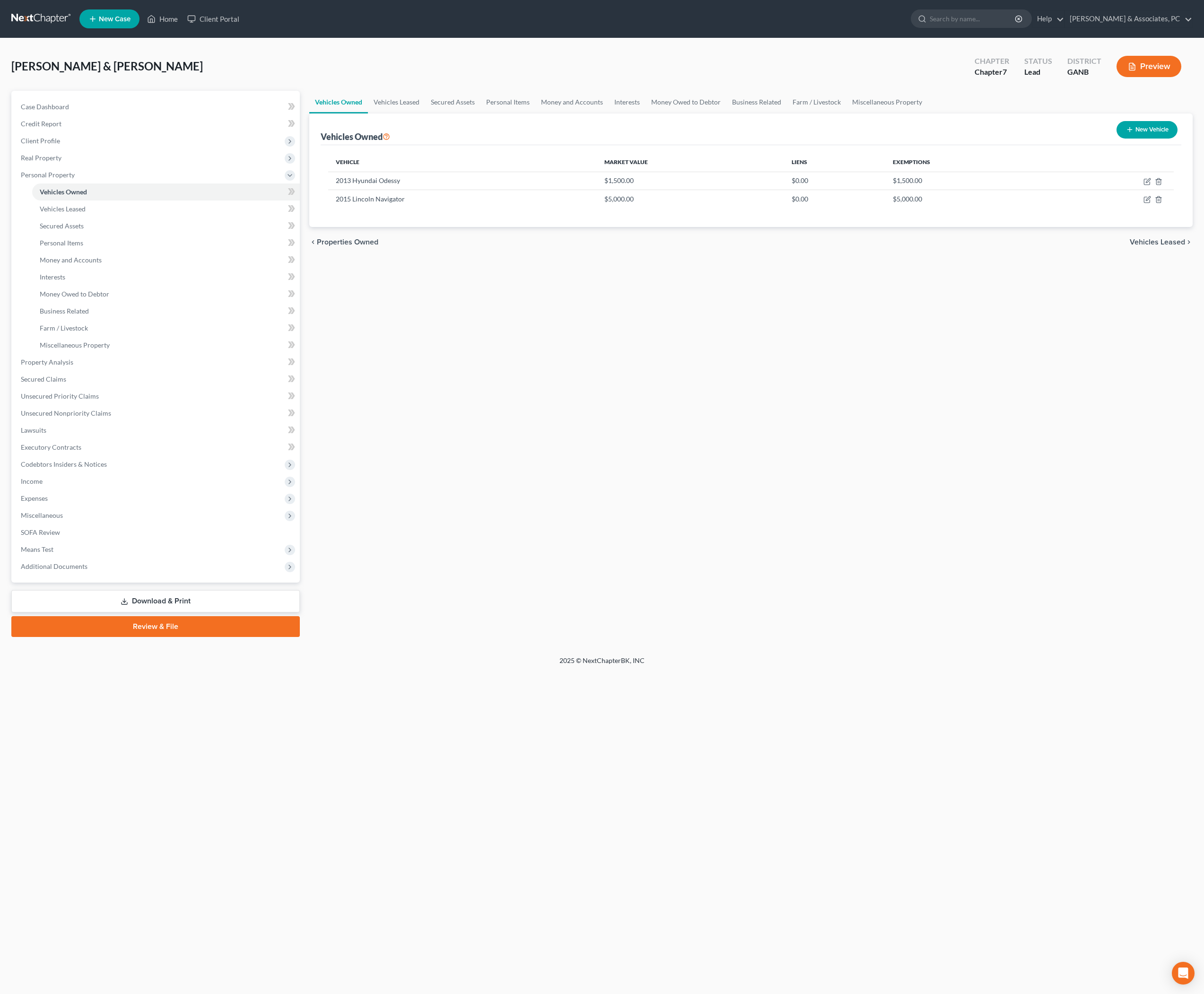
click at [1014, 399] on div "Vehicles Owned Vehicles Leased Secured Assets Personal Items Money and Accounts…" at bounding box center [751, 363] width 894 height 546
click at [159, 218] on link "Vehicles Leased" at bounding box center [165, 209] width 268 height 17
click at [151, 201] on link "Vehicles Owned" at bounding box center [165, 192] width 268 height 17
click at [134, 183] on span "Personal Property" at bounding box center [156, 175] width 287 height 17
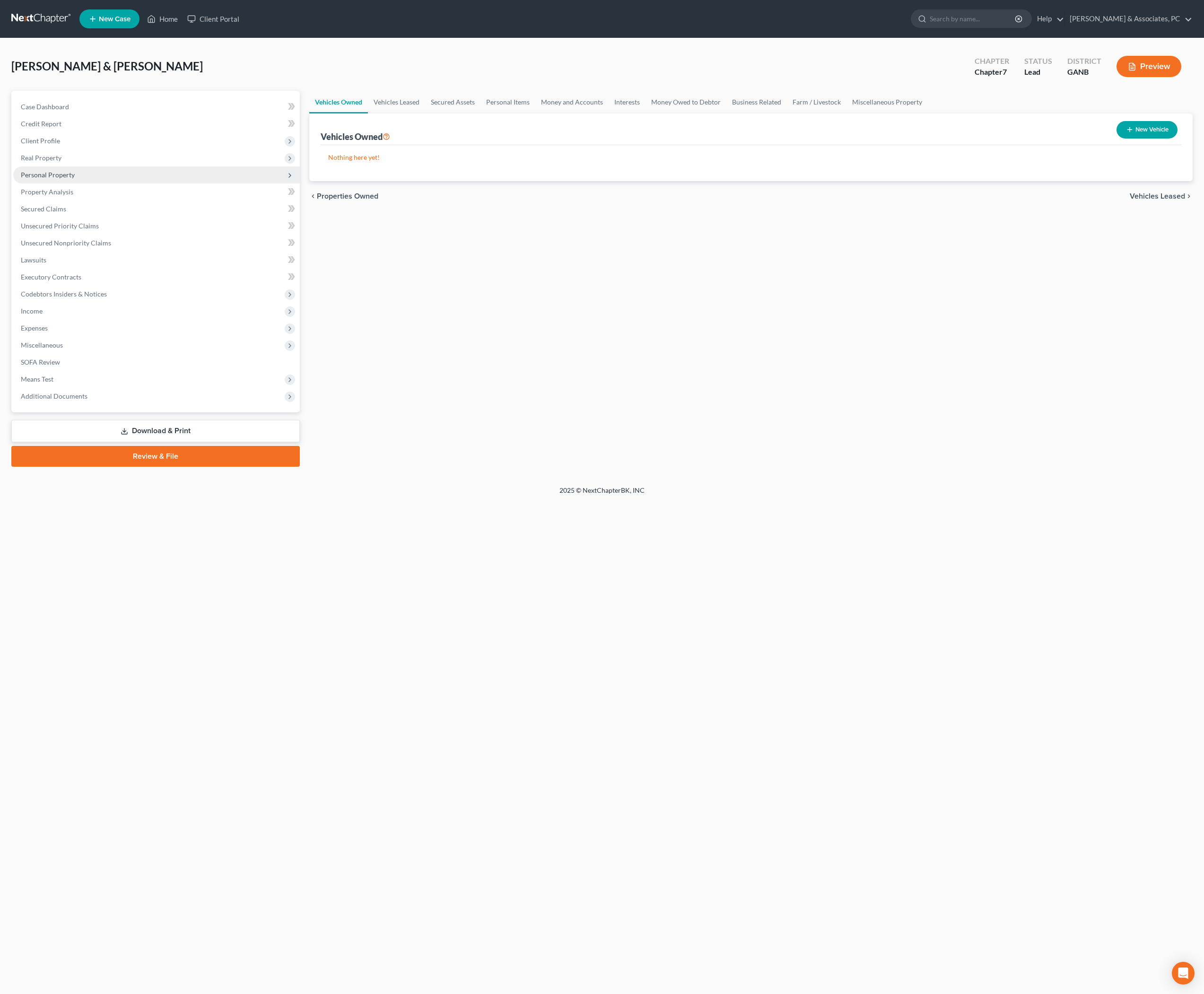
click at [134, 183] on span "Personal Property" at bounding box center [156, 175] width 287 height 17
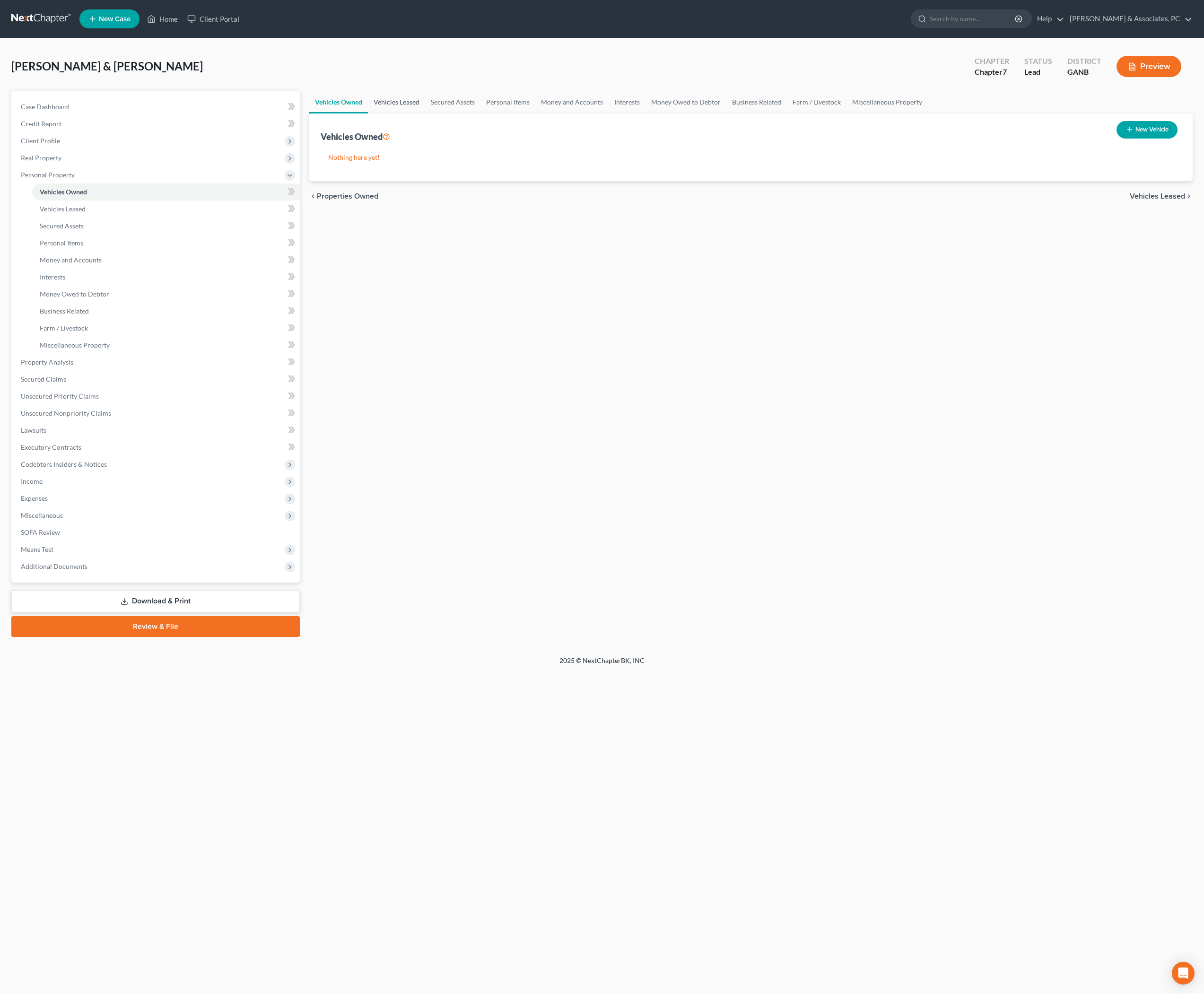
click at [425, 108] on link "Vehicles Leased" at bounding box center [397, 102] width 57 height 23
click at [480, 114] on link "Secured Assets" at bounding box center [453, 102] width 56 height 23
click at [356, 107] on link "Vehicles Owned" at bounding box center [339, 102] width 59 height 23
click at [1138, 139] on button "New Vehicle" at bounding box center [1147, 130] width 61 height 17
select select "0"
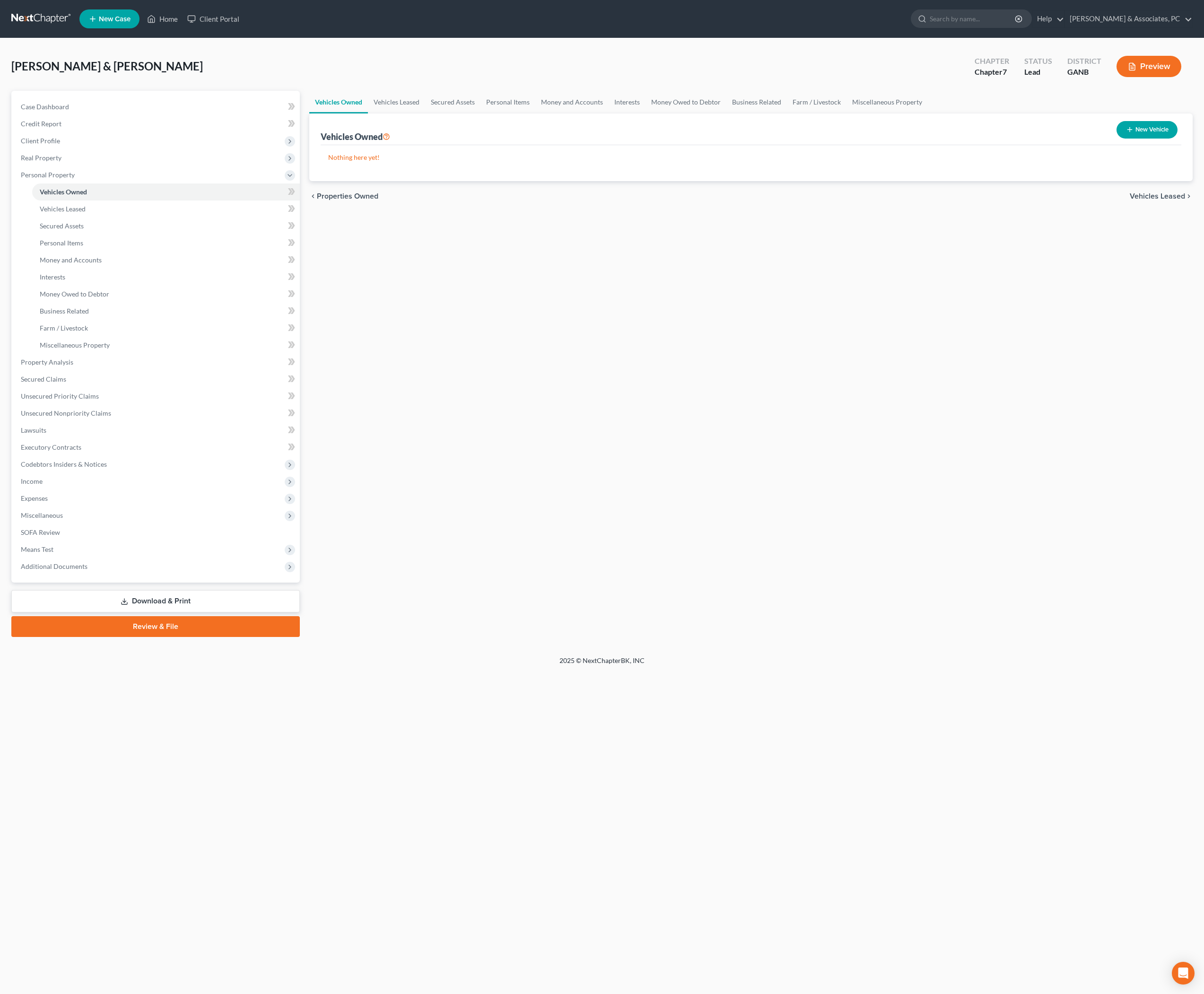
select select "2"
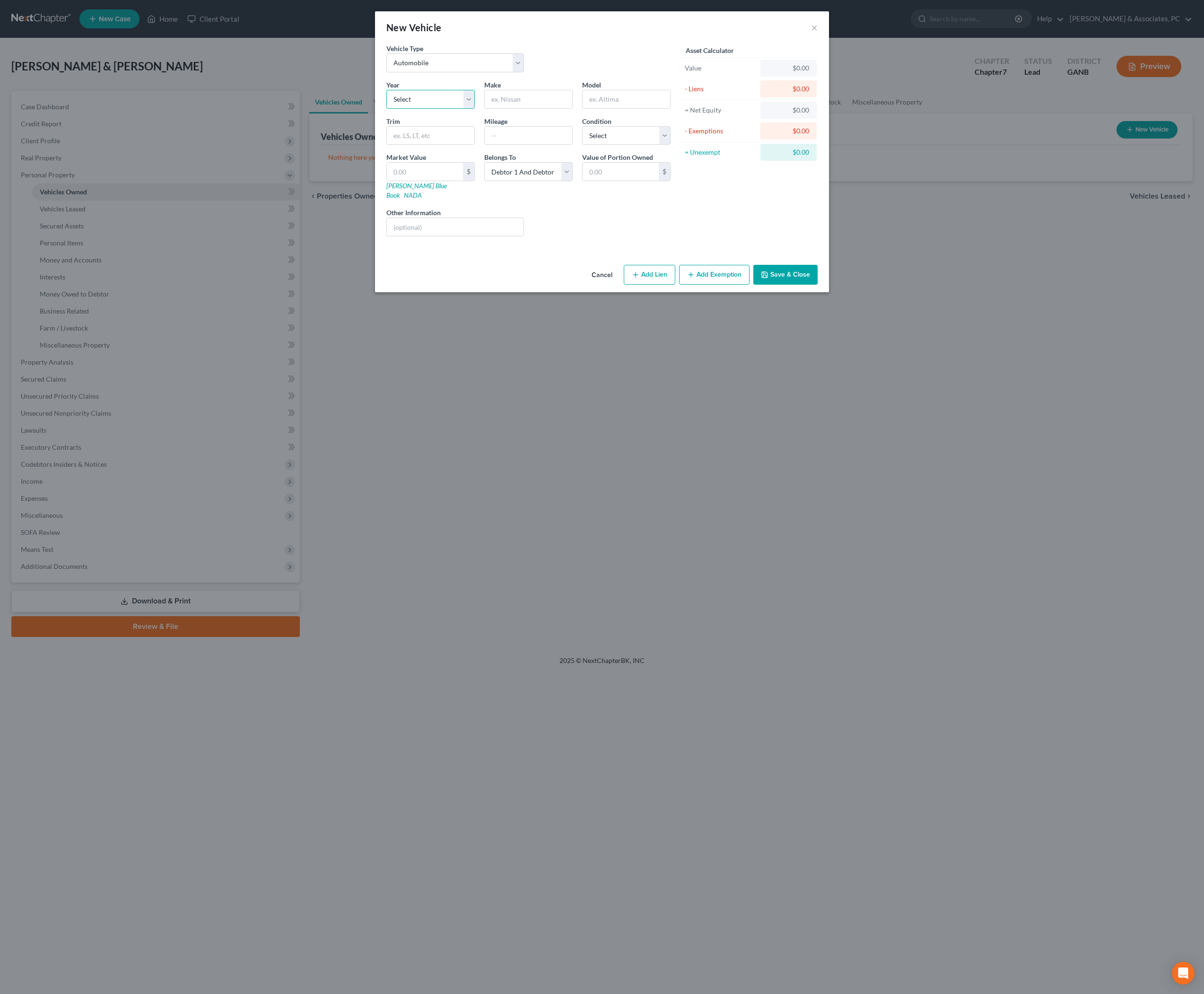
select select "11"
click at [538, 109] on input "text" at bounding box center [528, 99] width 88 height 18
type input "Lincoln"
click at [639, 109] on input "text" at bounding box center [626, 99] width 88 height 18
type input "Navigator"
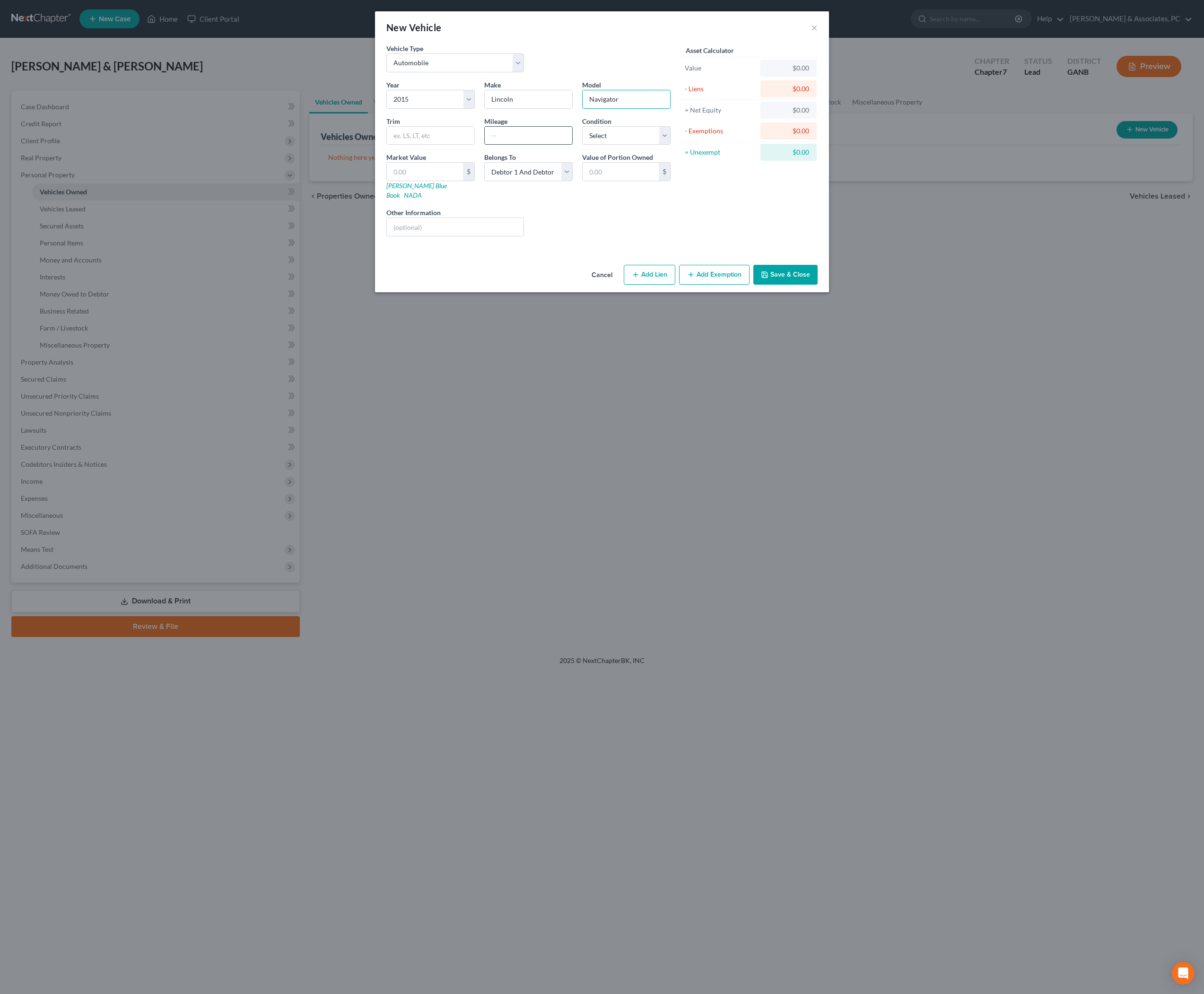
click at [568, 145] on input "text" at bounding box center [528, 135] width 88 height 18
type input "160000"
click at [393, 181] on input "text" at bounding box center [425, 172] width 76 height 18
type input "5"
type input "5.00"
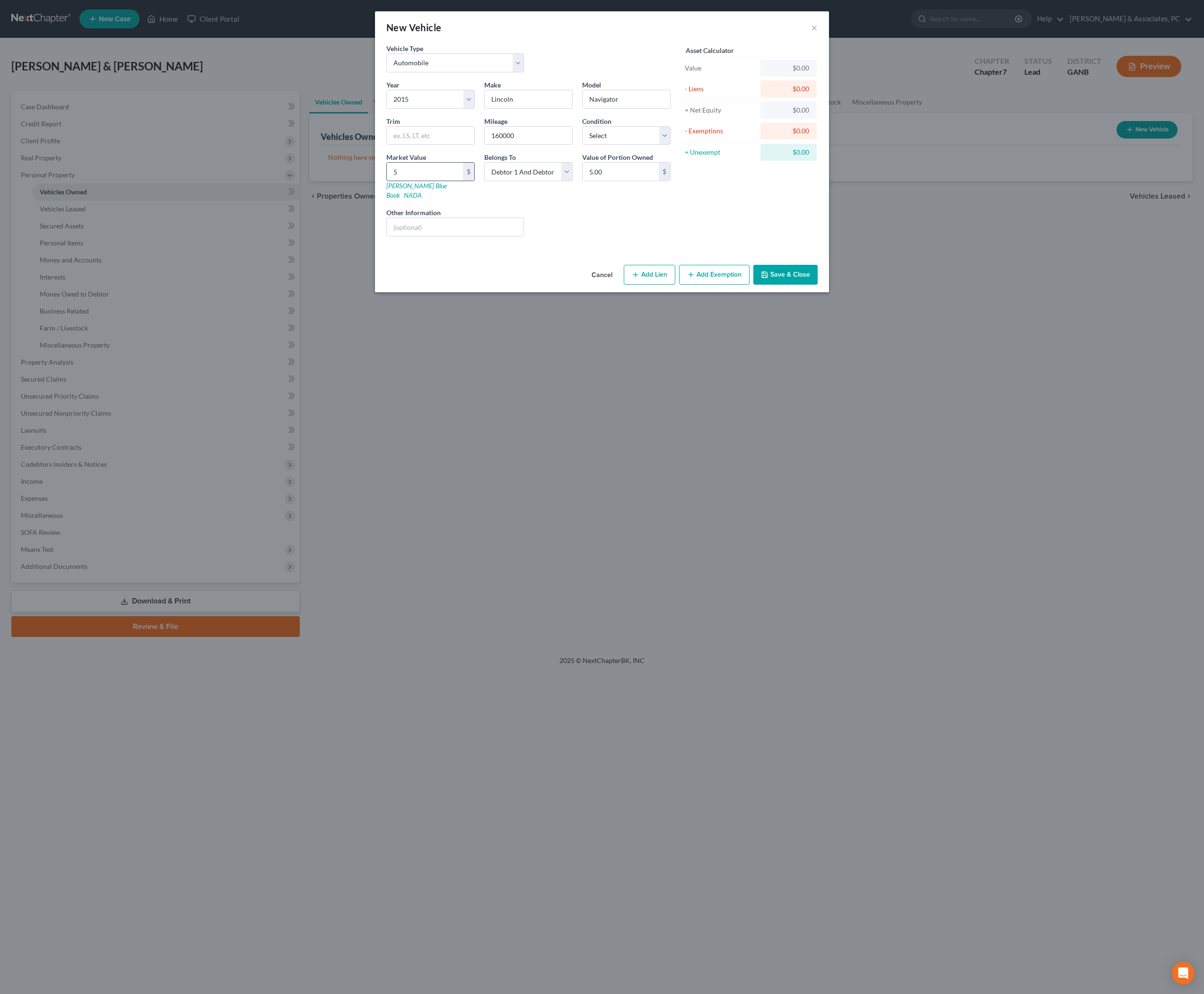
type input "50"
type input "50.00"
type input "509"
type input "509.00"
type input "5090"
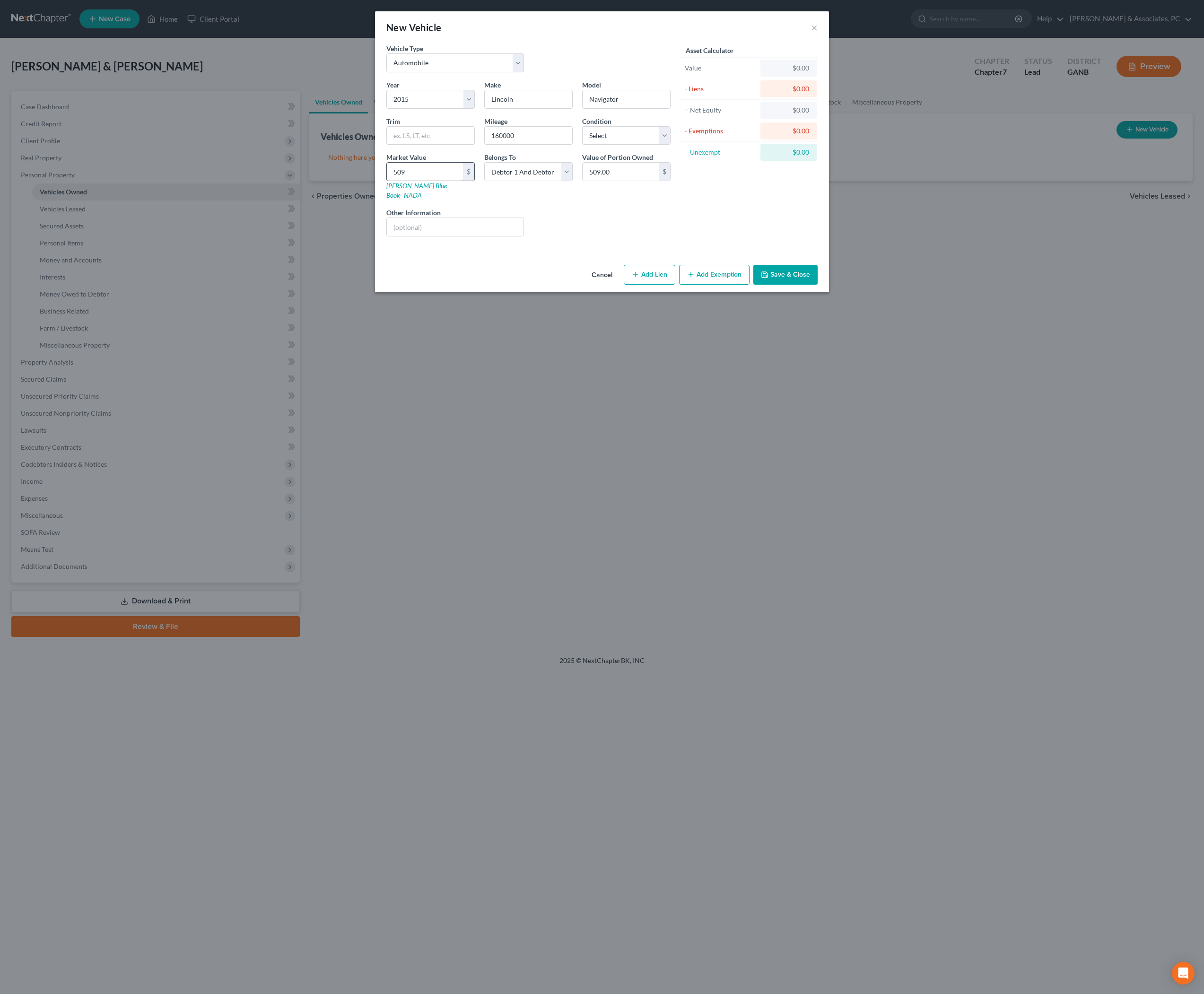
type input "5,090.00"
type input "5,0900"
type input "50,900.00"
type input "50,90"
type input "5,090.00"
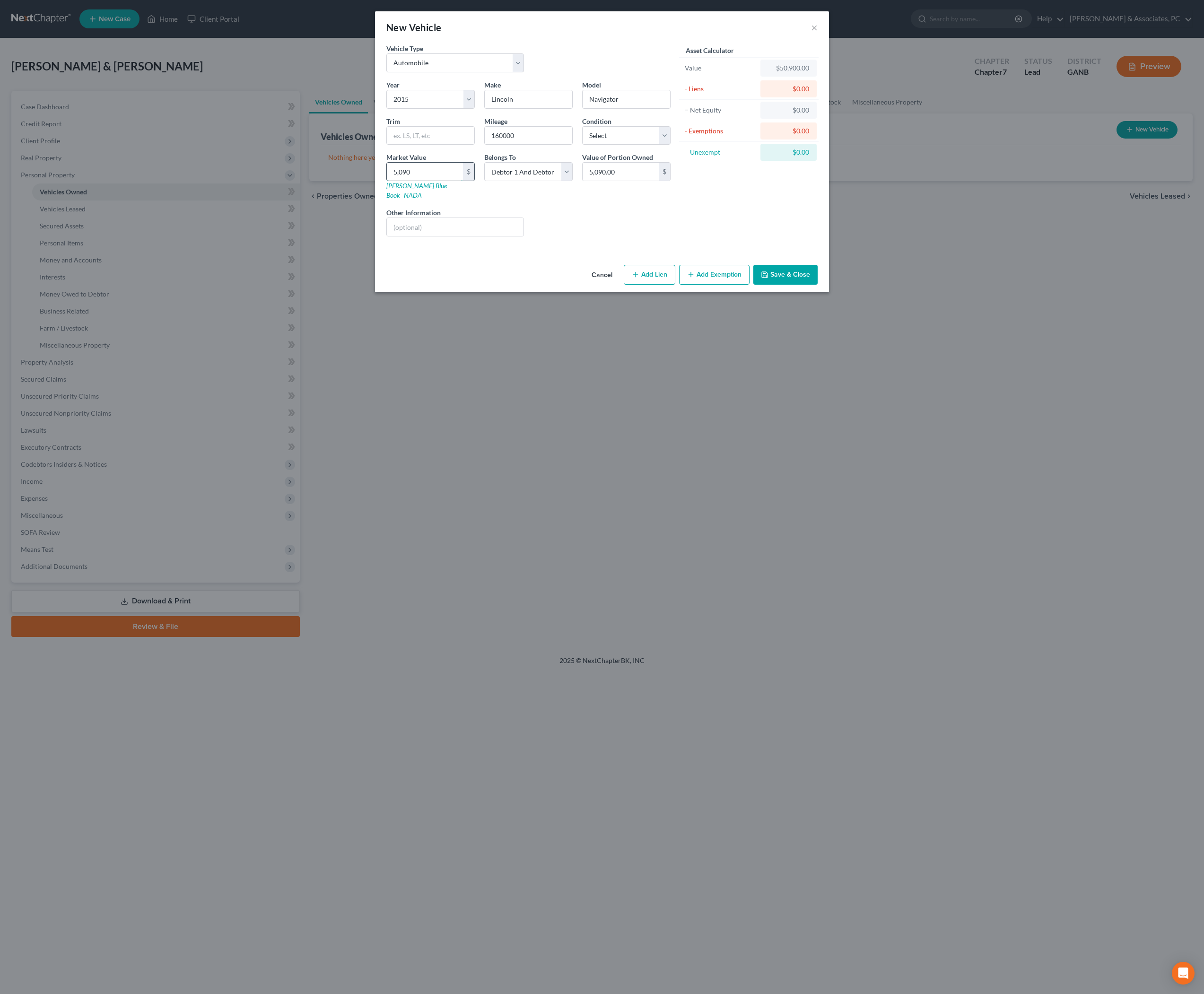
type input "5,09"
type input "509.00"
type input "50"
type input "50.00"
type input "500"
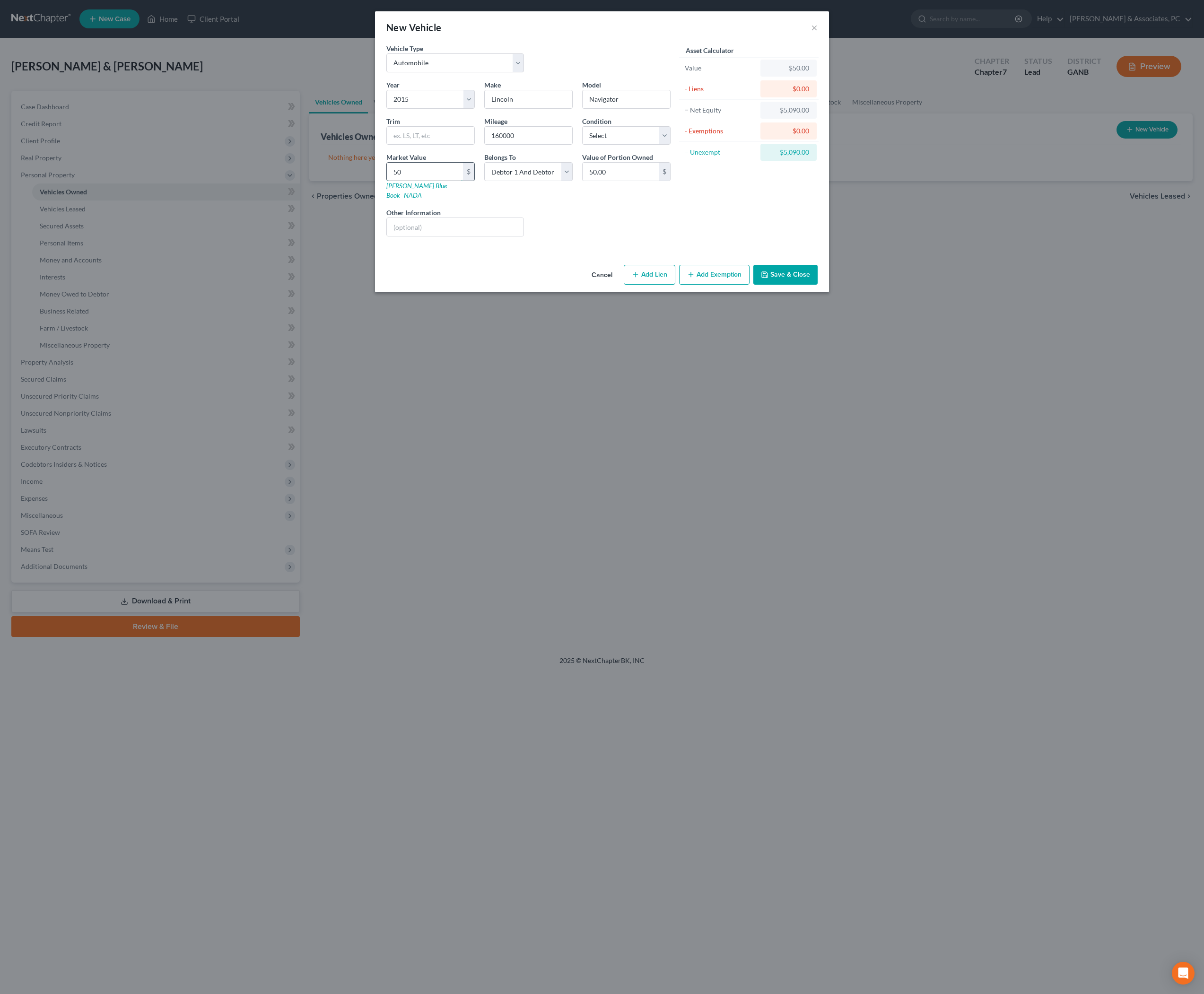
type input "500.00"
type input "5000"
type input "5,000.00"
type input "5,000"
click at [722, 285] on button "Add Exemption" at bounding box center [714, 275] width 70 height 20
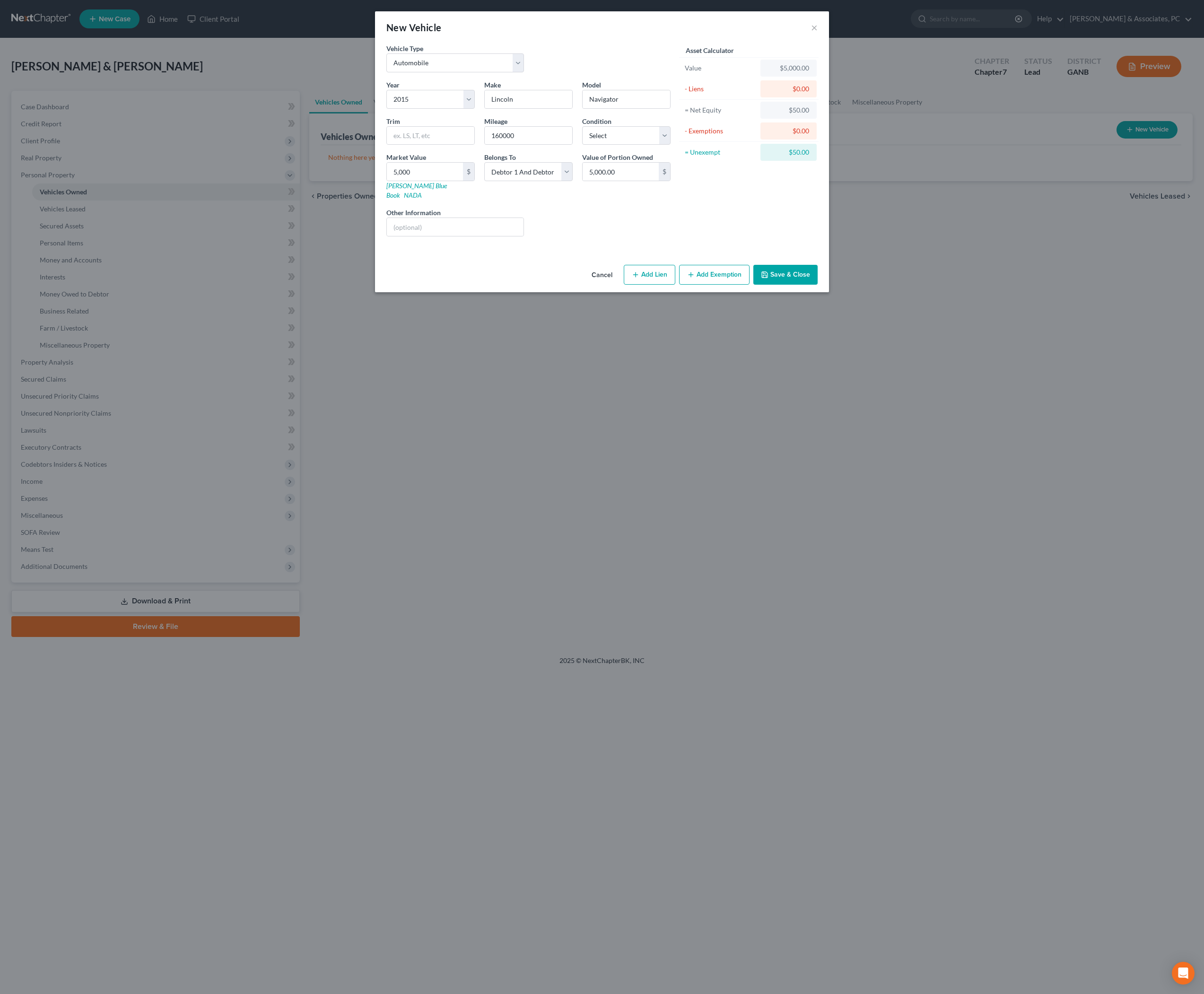
select select "2"
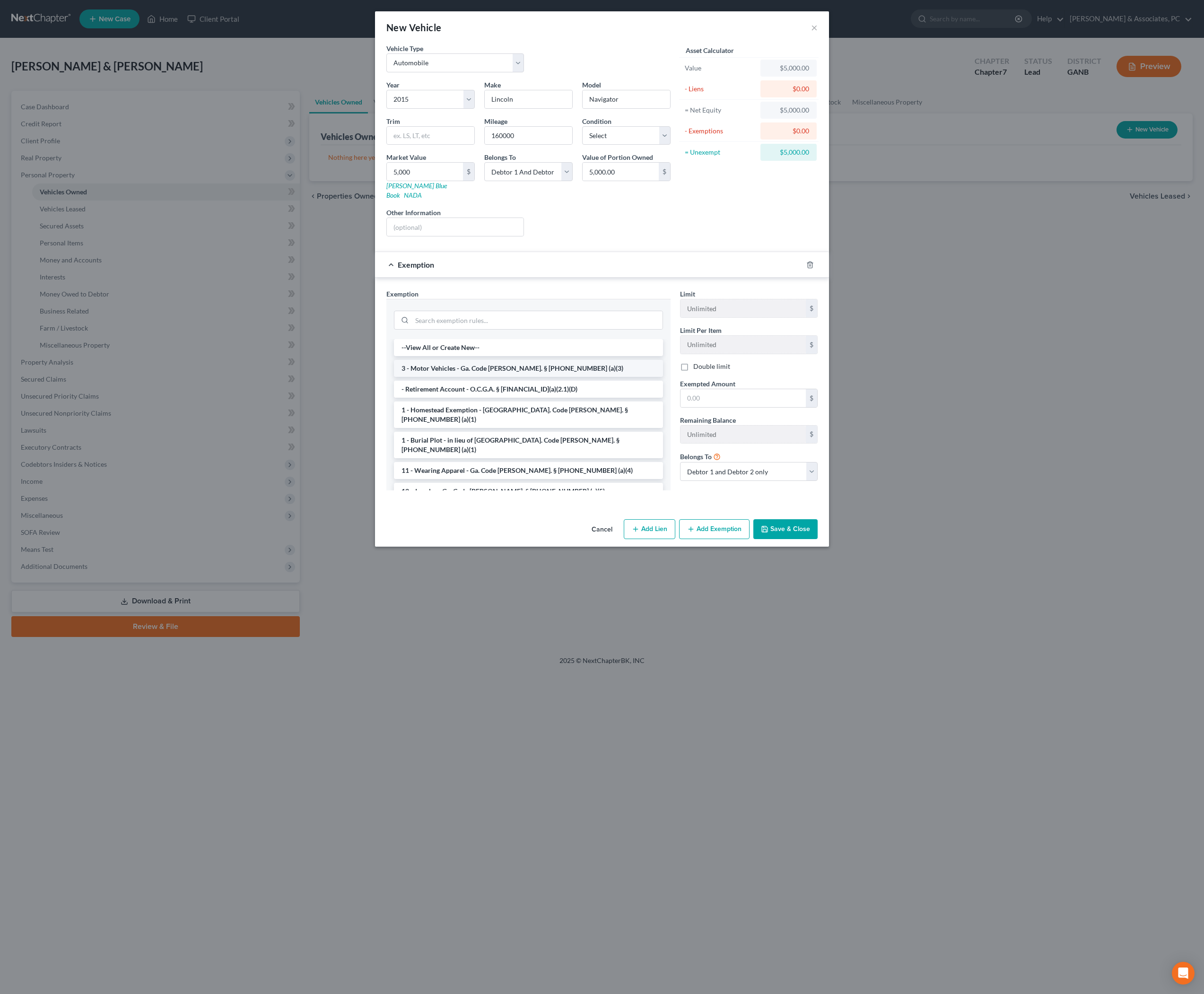
click at [544, 377] on li "3 - Motor Vehicles - Ga. Code Ann. § 44-13-100 (a)(3)" at bounding box center [528, 368] width 269 height 17
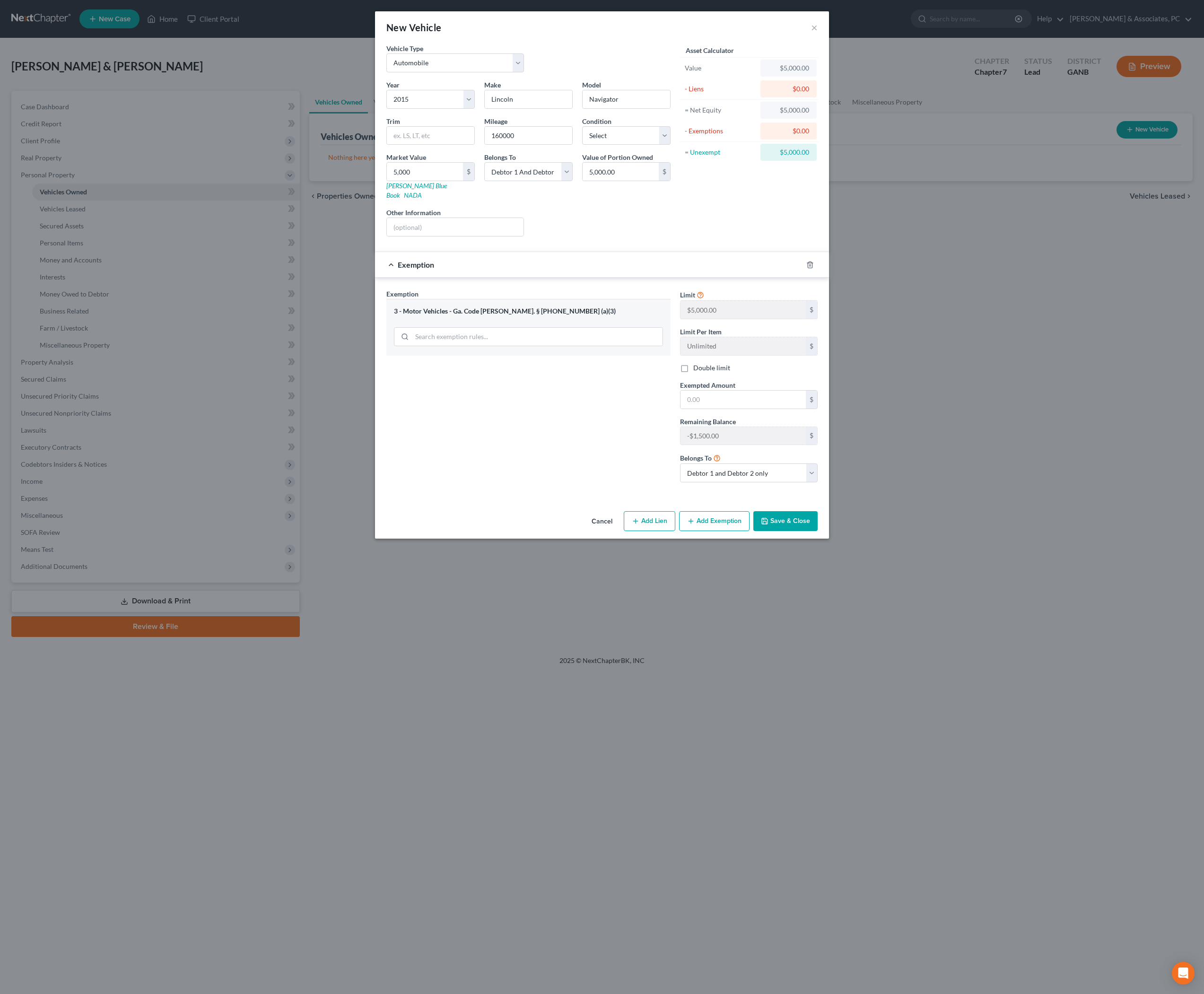
click at [818, 531] on button "Save & Close" at bounding box center [786, 521] width 65 height 20
click at [761, 409] on input "text" at bounding box center [743, 400] width 125 height 18
type input "5,000"
click at [818, 531] on button "Save & Close" at bounding box center [786, 521] width 65 height 20
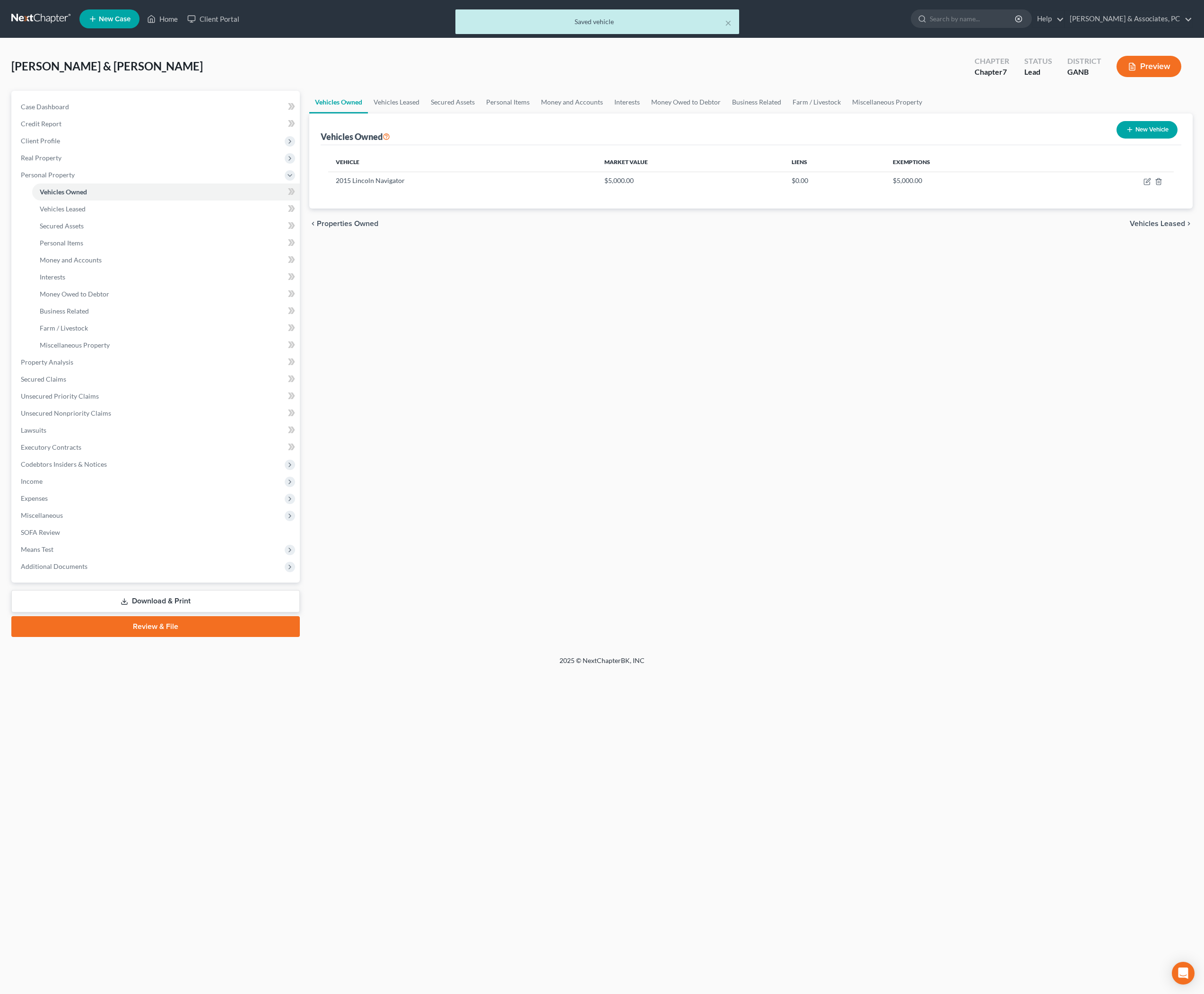
click at [1126, 134] on icon "button" at bounding box center [1130, 130] width 8 height 8
select select "0"
select select "2"
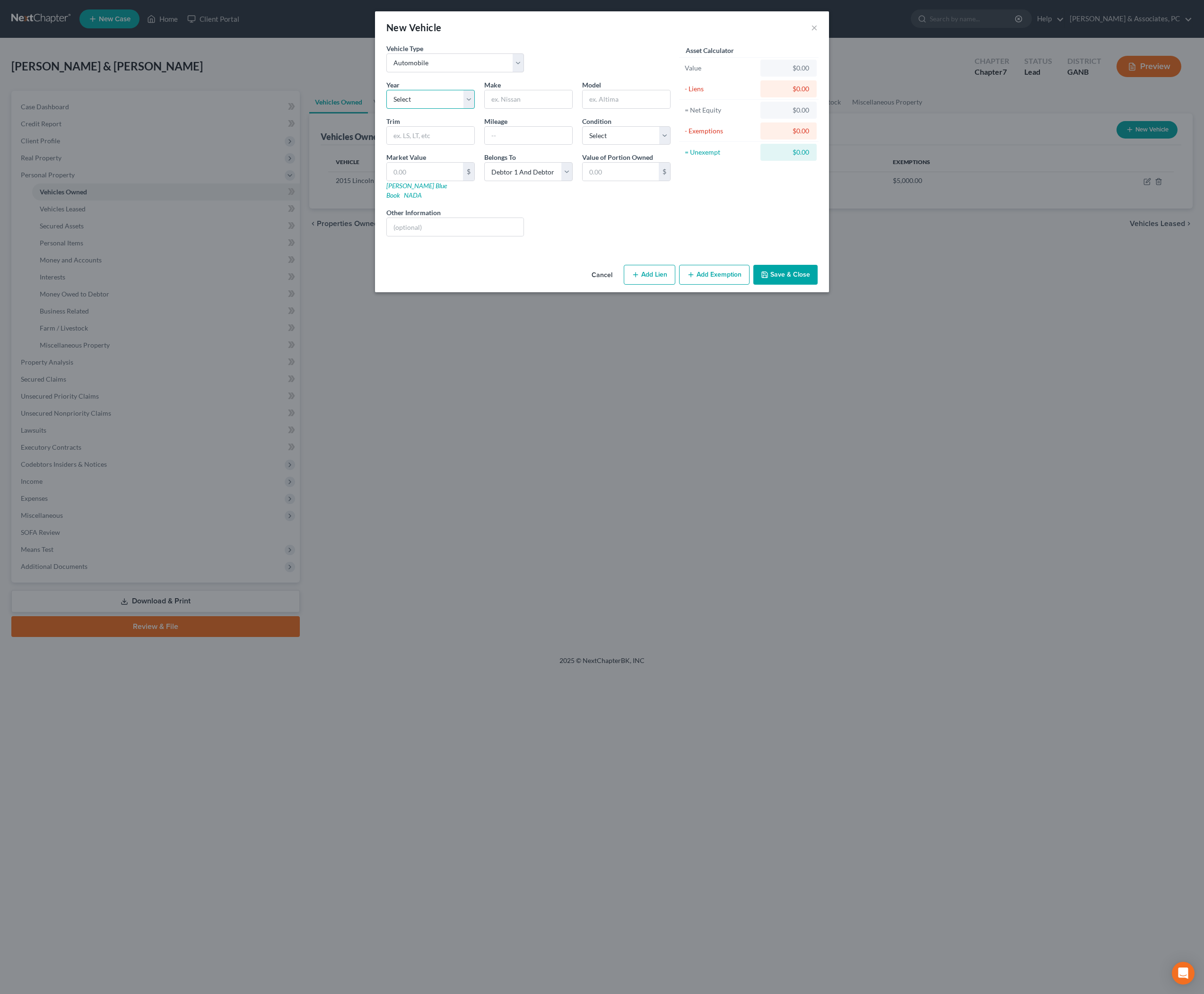
select select "13"
click at [508, 109] on input "text" at bounding box center [528, 99] width 88 height 18
click at [511, 109] on input "text" at bounding box center [528, 99] width 88 height 18
type input "Honda"
click at [650, 109] on input "text" at bounding box center [626, 99] width 88 height 18
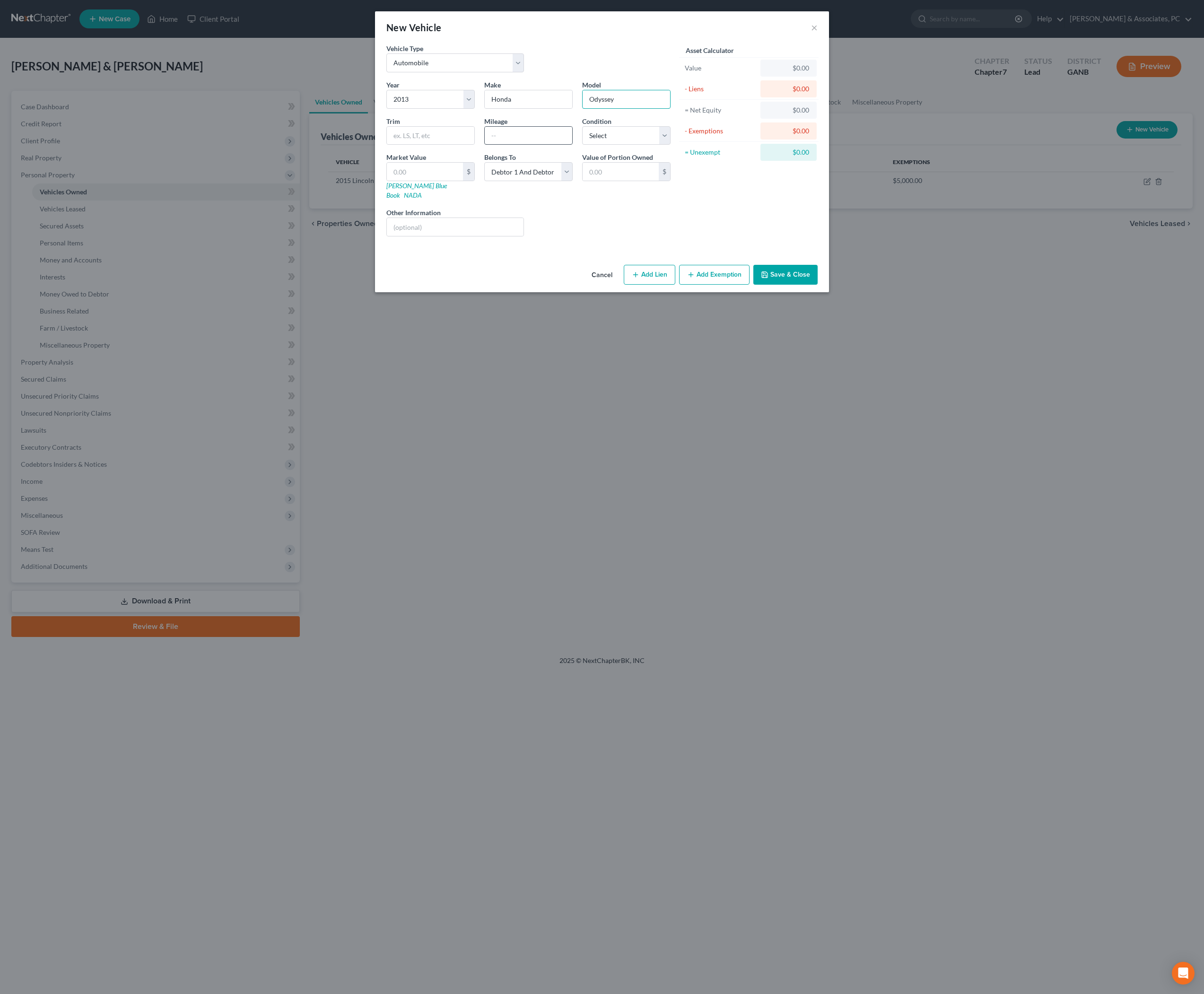
type input "Odyssey"
click at [517, 145] on input "text" at bounding box center [528, 135] width 88 height 18
type input "150,000"
click at [431, 181] on input "text" at bounding box center [425, 172] width 76 height 18
type input "4"
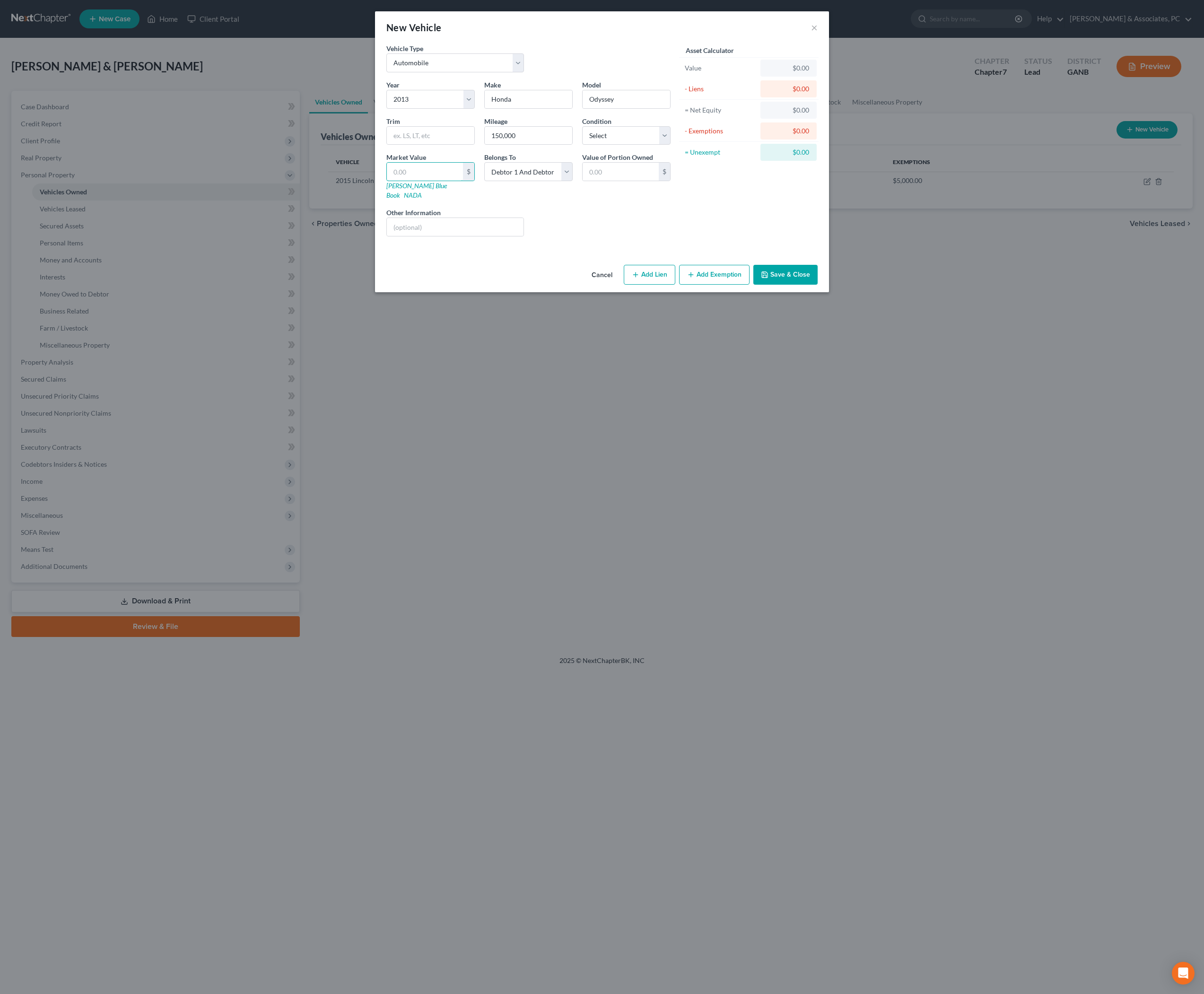
type input "4.00"
type input "40"
type input "40.00"
type input "400"
type input "400.00"
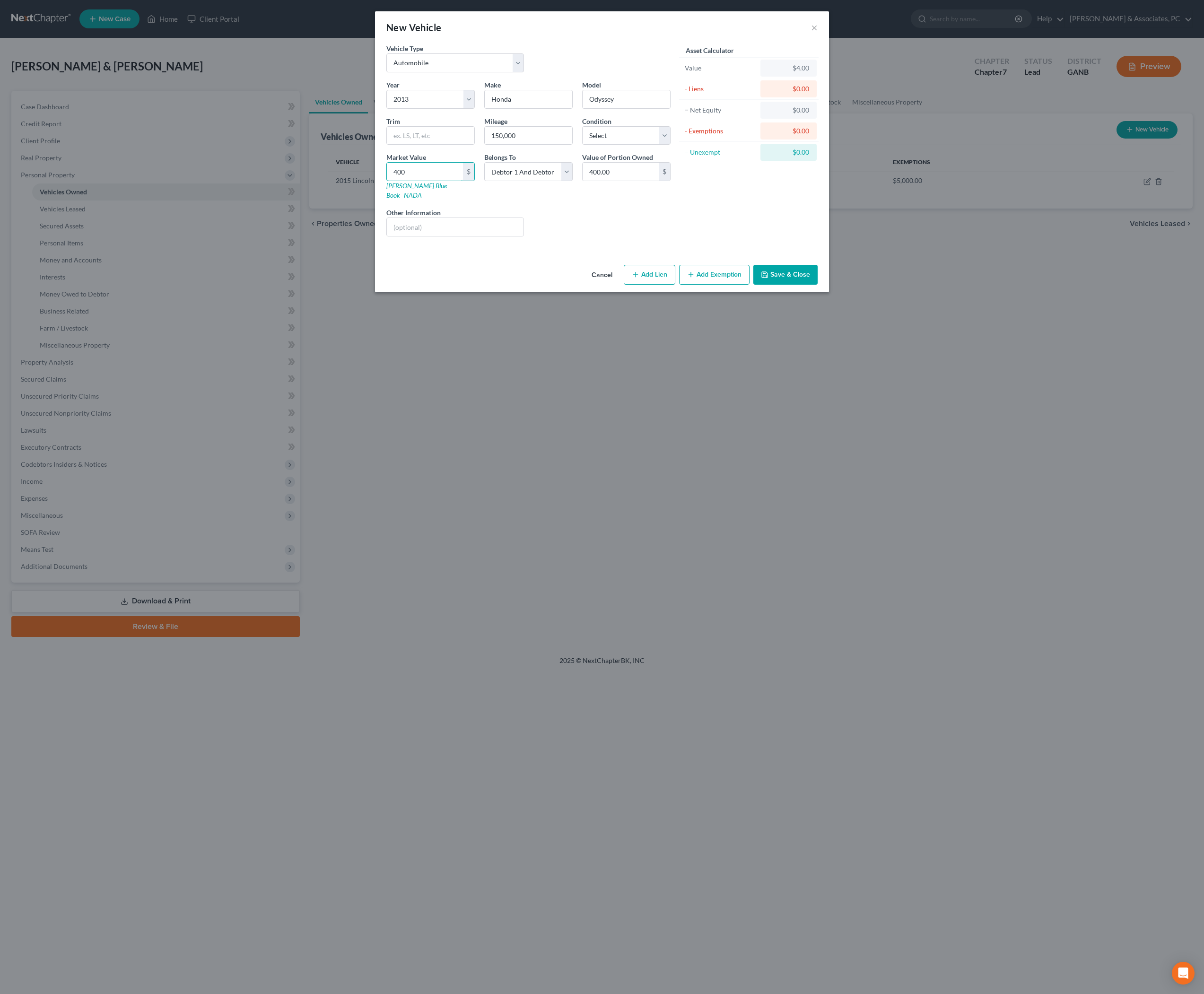
type input "4000"
type input "4,000.00"
type input "4,000"
click at [737, 234] on div "Asset Calculator Value $4,000.00 - Liens $0.00 = Net Equity $40.00 - Exemptions…" at bounding box center [749, 144] width 147 height 201
click at [818, 285] on button "Save & Close" at bounding box center [786, 275] width 65 height 20
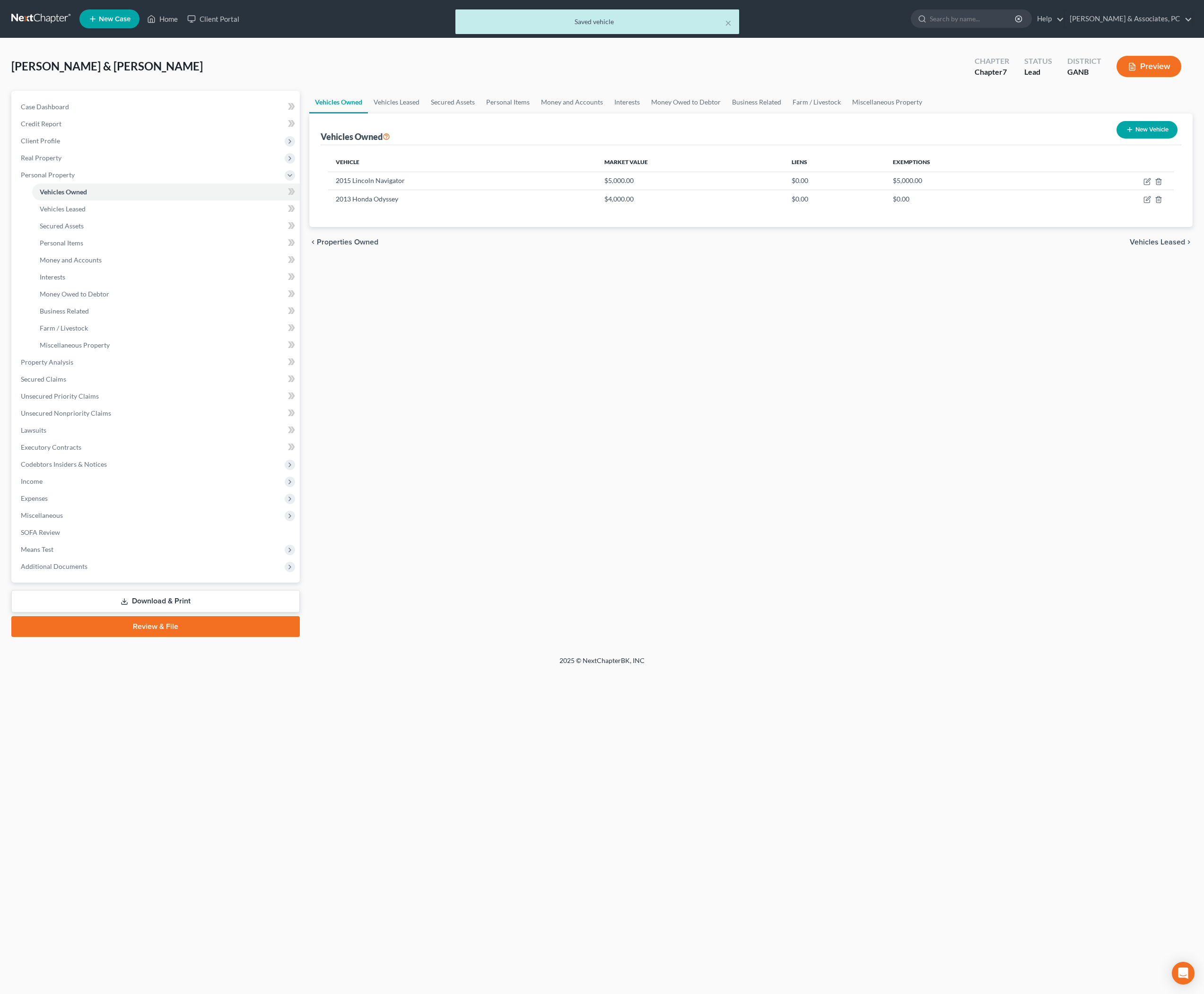
click at [730, 344] on div "Vehicles Owned Vehicles Leased Secured Assets Personal Items Money and Accounts…" at bounding box center [751, 363] width 894 height 546
click at [1144, 203] on icon "button" at bounding box center [1147, 200] width 6 height 6
select select "0"
select select "13"
select select "2"
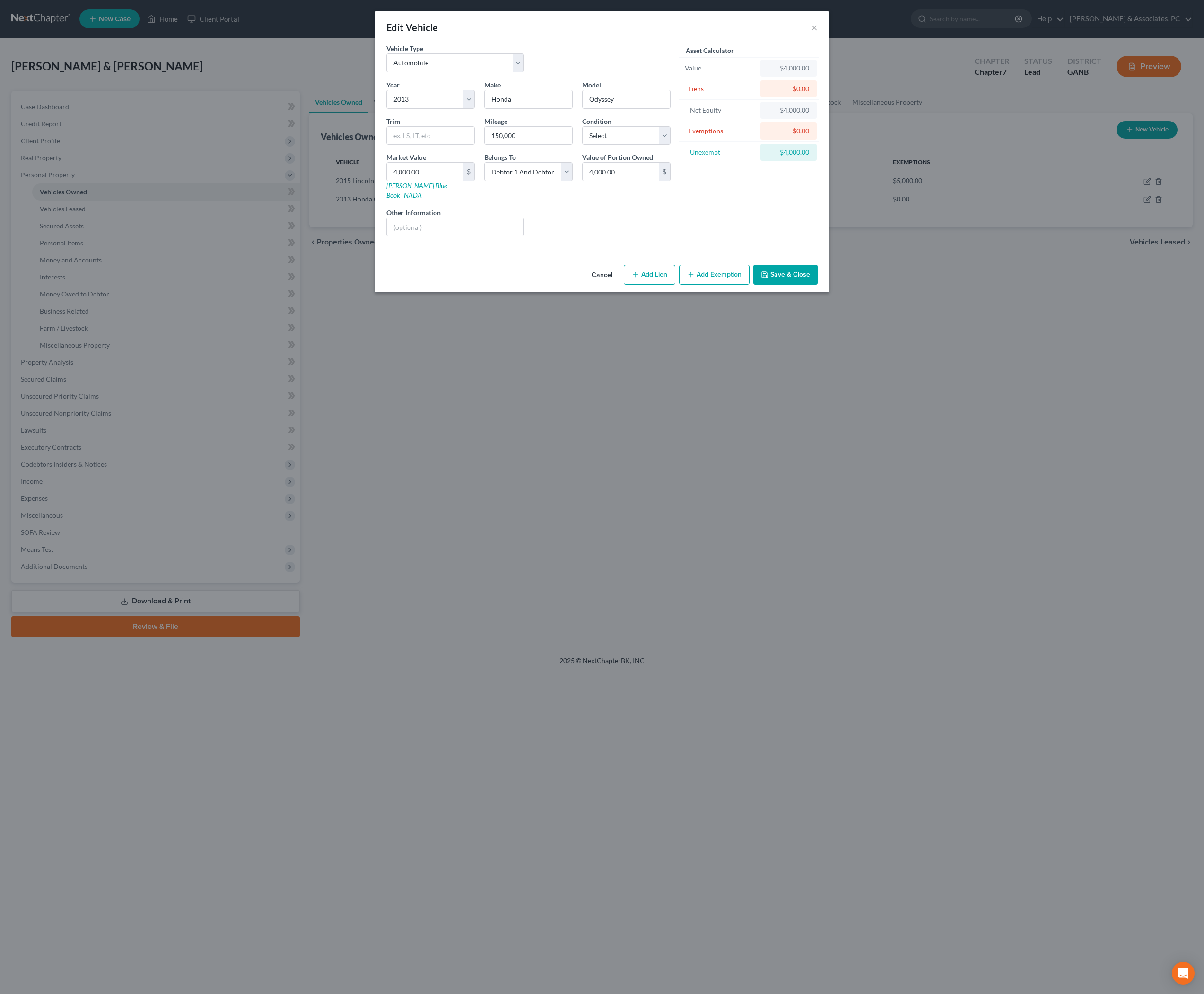
click at [717, 285] on button "Add Exemption" at bounding box center [714, 275] width 70 height 20
select select "2"
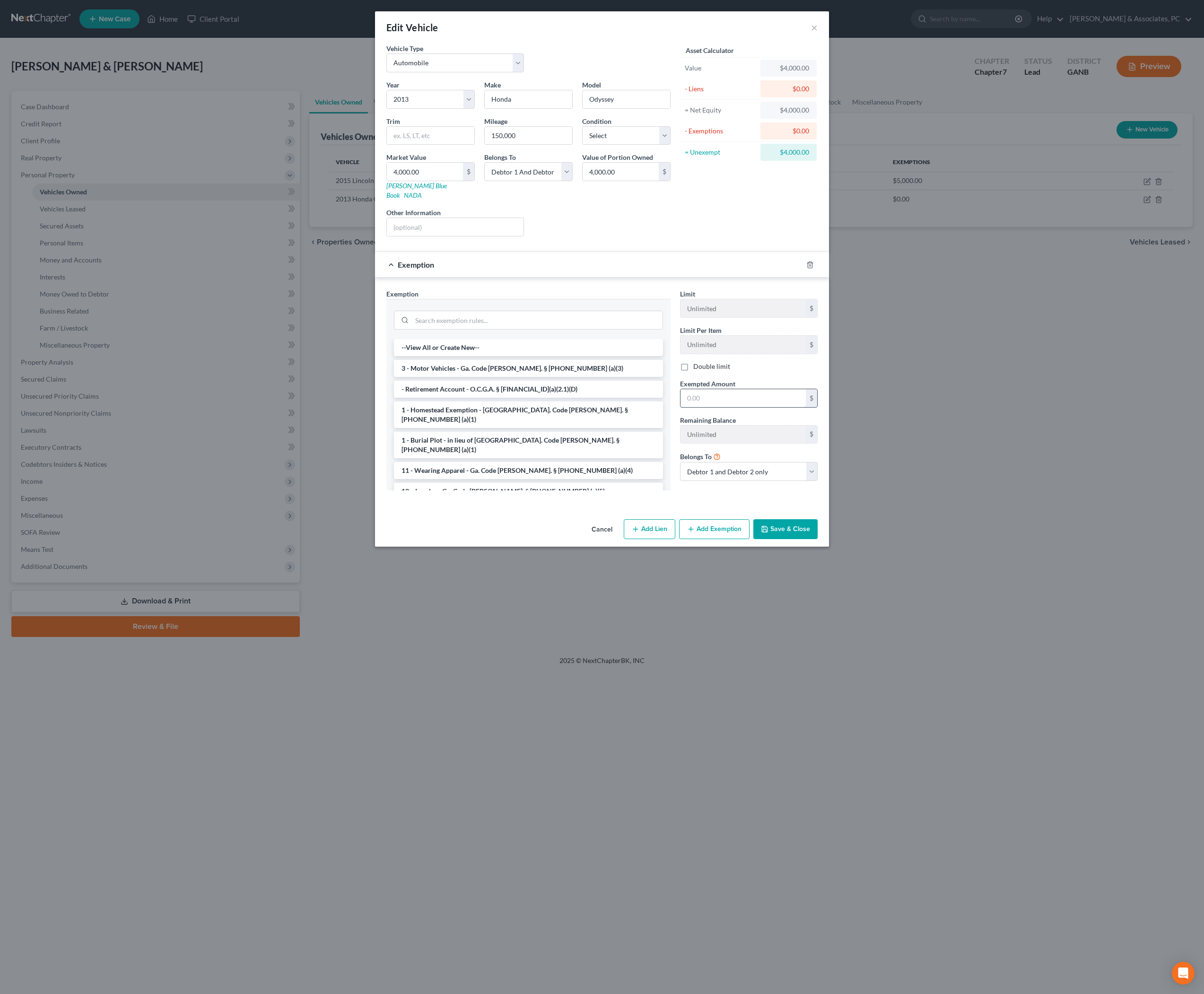
click at [742, 408] on input "text" at bounding box center [743, 398] width 125 height 18
type input "4,000"
click at [814, 539] on button "Save & Close" at bounding box center [786, 529] width 65 height 20
click at [549, 378] on li "3 - Motor Vehicles - Ga. Code Ann. § 44-13-100 (a)(3)" at bounding box center [529, 369] width 268 height 17
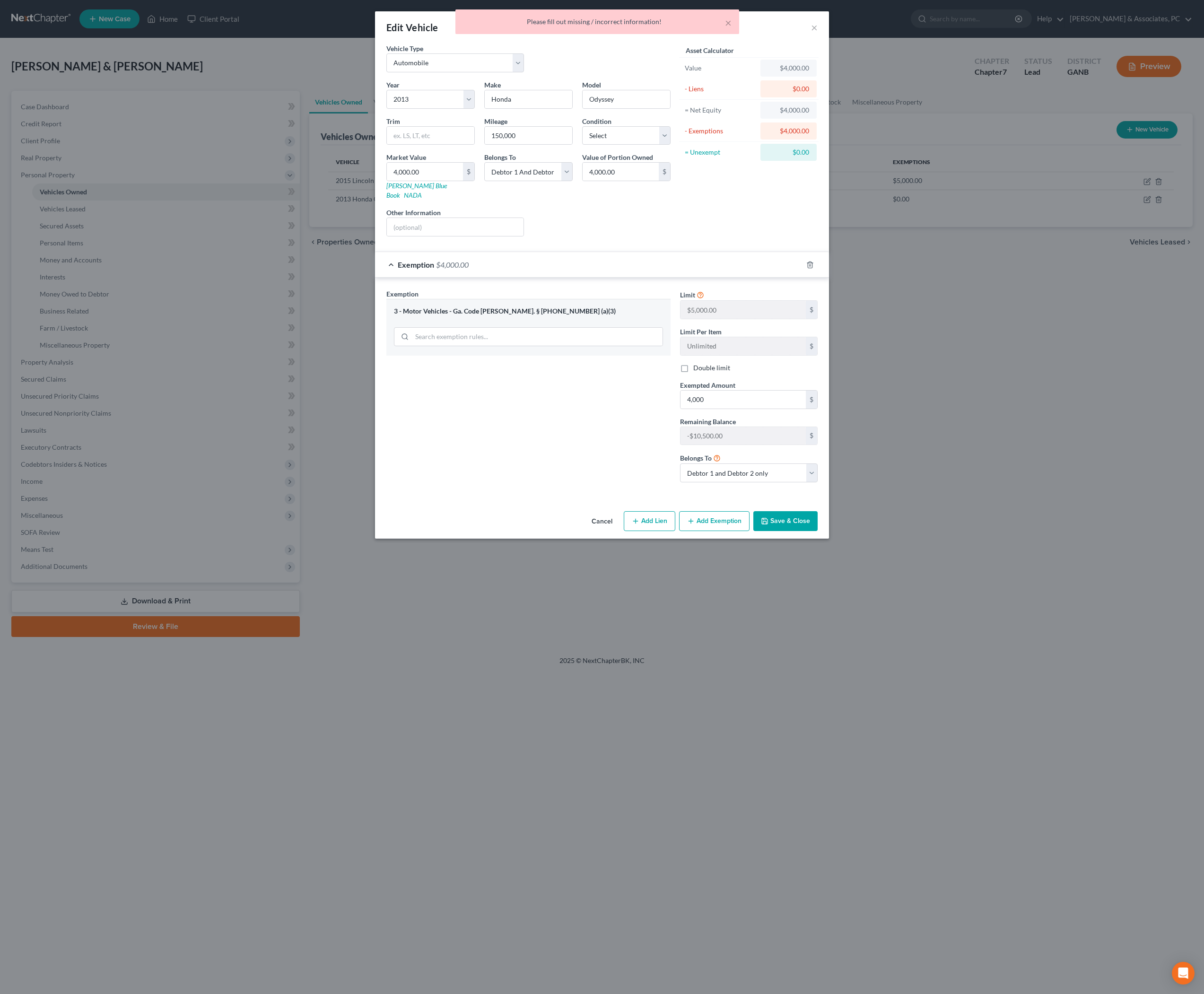
click at [818, 531] on button "Save & Close" at bounding box center [786, 521] width 65 height 20
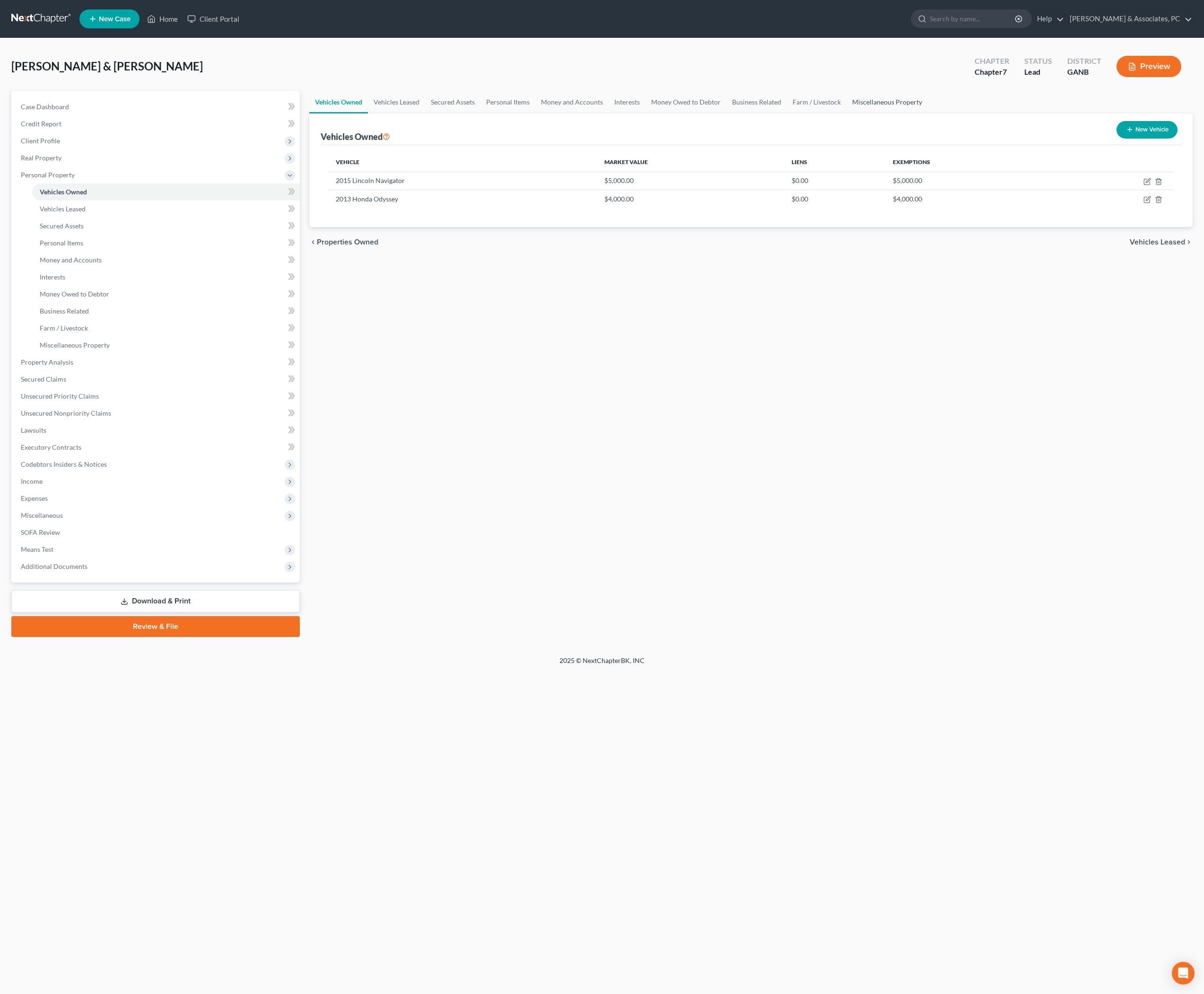
click at [928, 114] on link "Miscellaneous Property" at bounding box center [887, 102] width 81 height 23
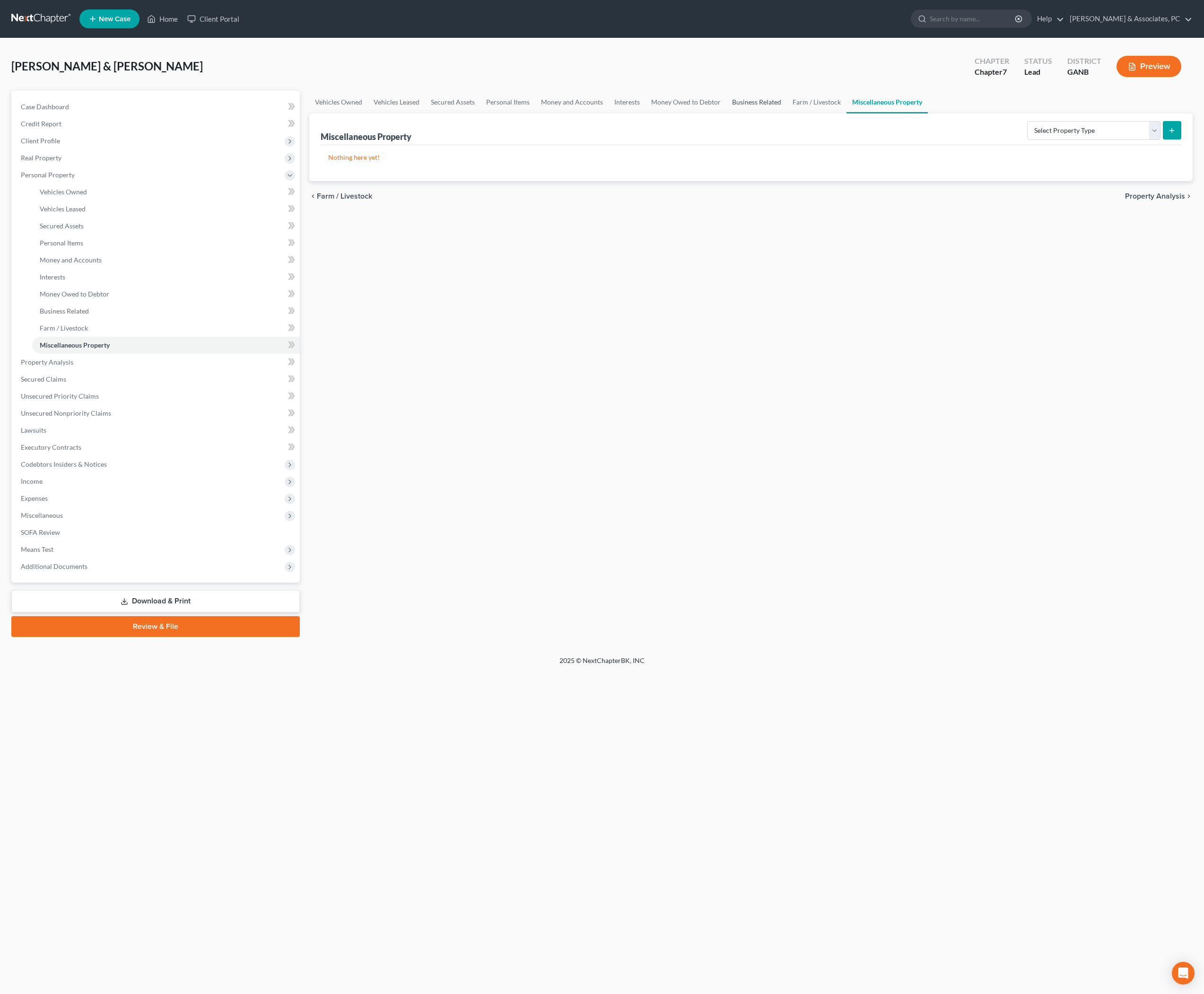
click at [787, 114] on link "Business Related" at bounding box center [756, 102] width 61 height 23
click at [1008, 141] on form "Select Type Customer Lists Franchises Inventory Licenses Machinery Office Equip…" at bounding box center [1095, 131] width 174 height 19
click at [535, 114] on link "Personal Items" at bounding box center [508, 102] width 55 height 23
select select "sports_and_hobby_equipment"
click at [1168, 134] on icon "submit" at bounding box center [1172, 130] width 8 height 8
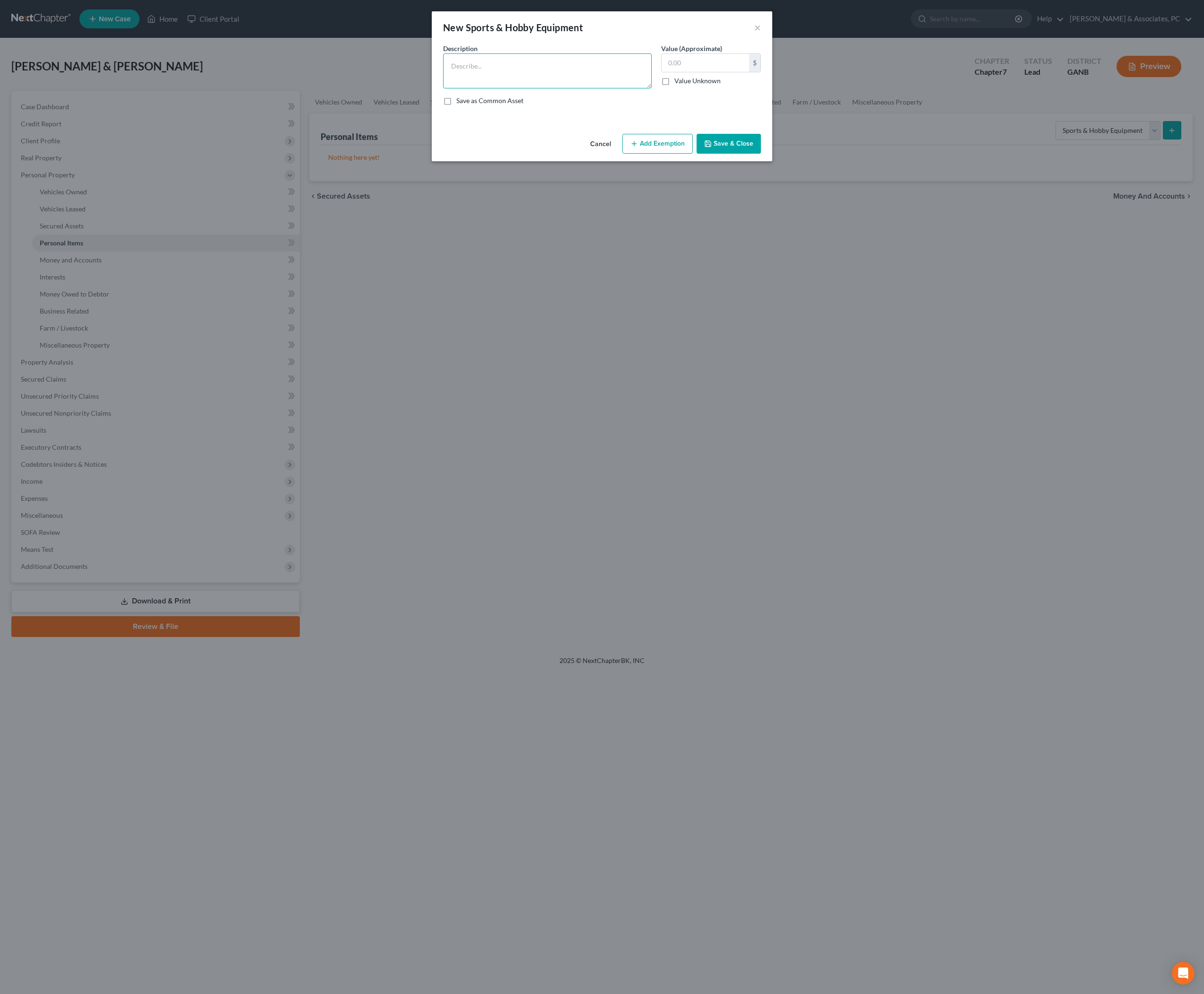
click at [568, 88] on textarea at bounding box center [547, 71] width 209 height 35
type textarea "Utility Trailer 4*8"
type input "300"
click at [664, 154] on button "Add Exemption" at bounding box center [657, 144] width 70 height 20
select select "2"
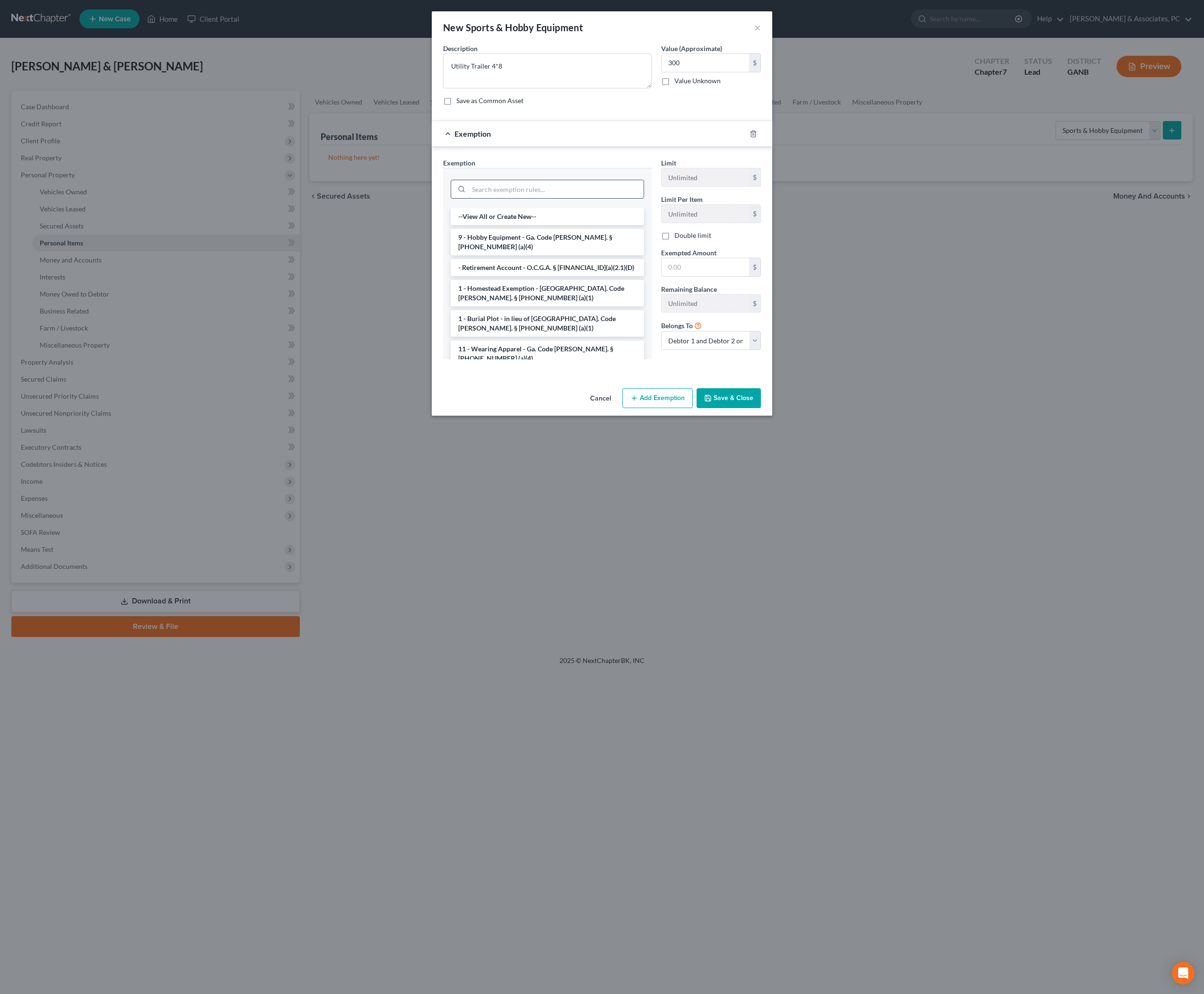
click at [523, 198] on input "search" at bounding box center [556, 189] width 175 height 18
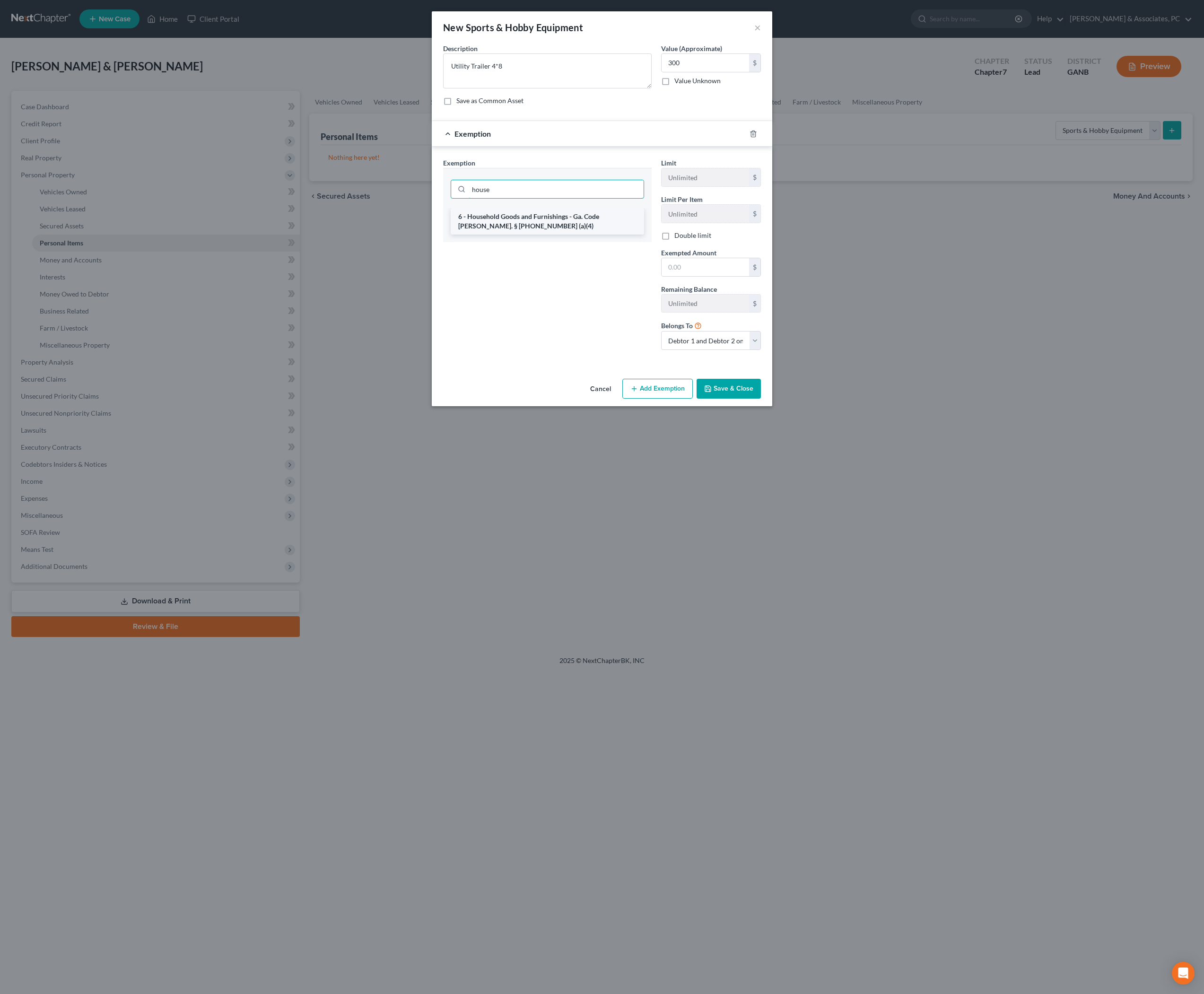
type input "house"
click at [560, 234] on li "6 - Household Goods and Furnishings - Ga. Code Ann. § 44-13-100 (a)(4)" at bounding box center [547, 221] width 194 height 26
click at [716, 278] on input "text" at bounding box center [705, 269] width 88 height 18
type input "300"
click at [761, 400] on button "Save & Close" at bounding box center [729, 390] width 65 height 20
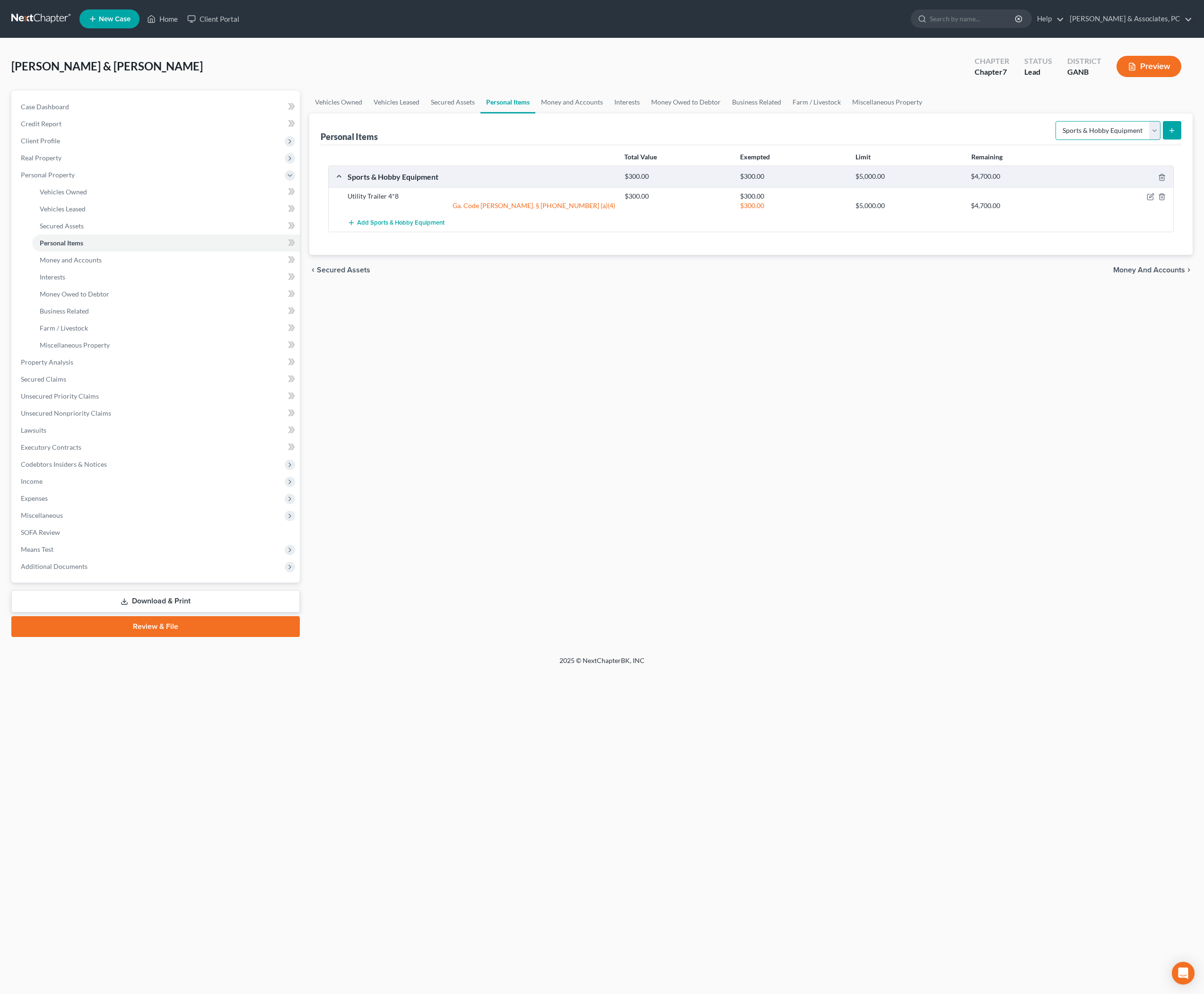
select select "electronics"
click at [1175, 139] on button "submit" at bounding box center [1172, 130] width 19 height 19
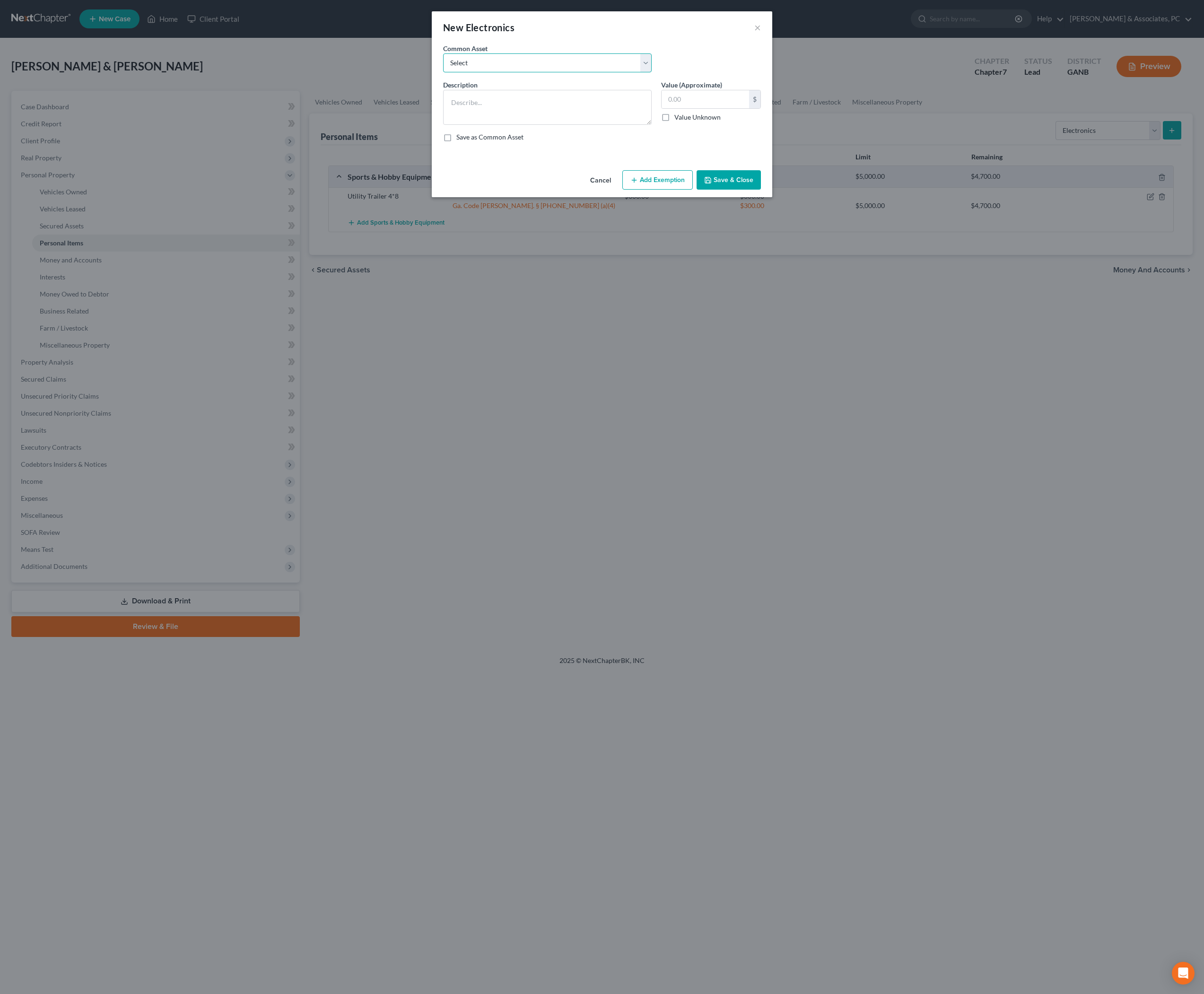
select select "0"
type textarea "TVs, computers and other electronics"
click at [698, 109] on input "900.00" at bounding box center [705, 99] width 88 height 18
type input "500"
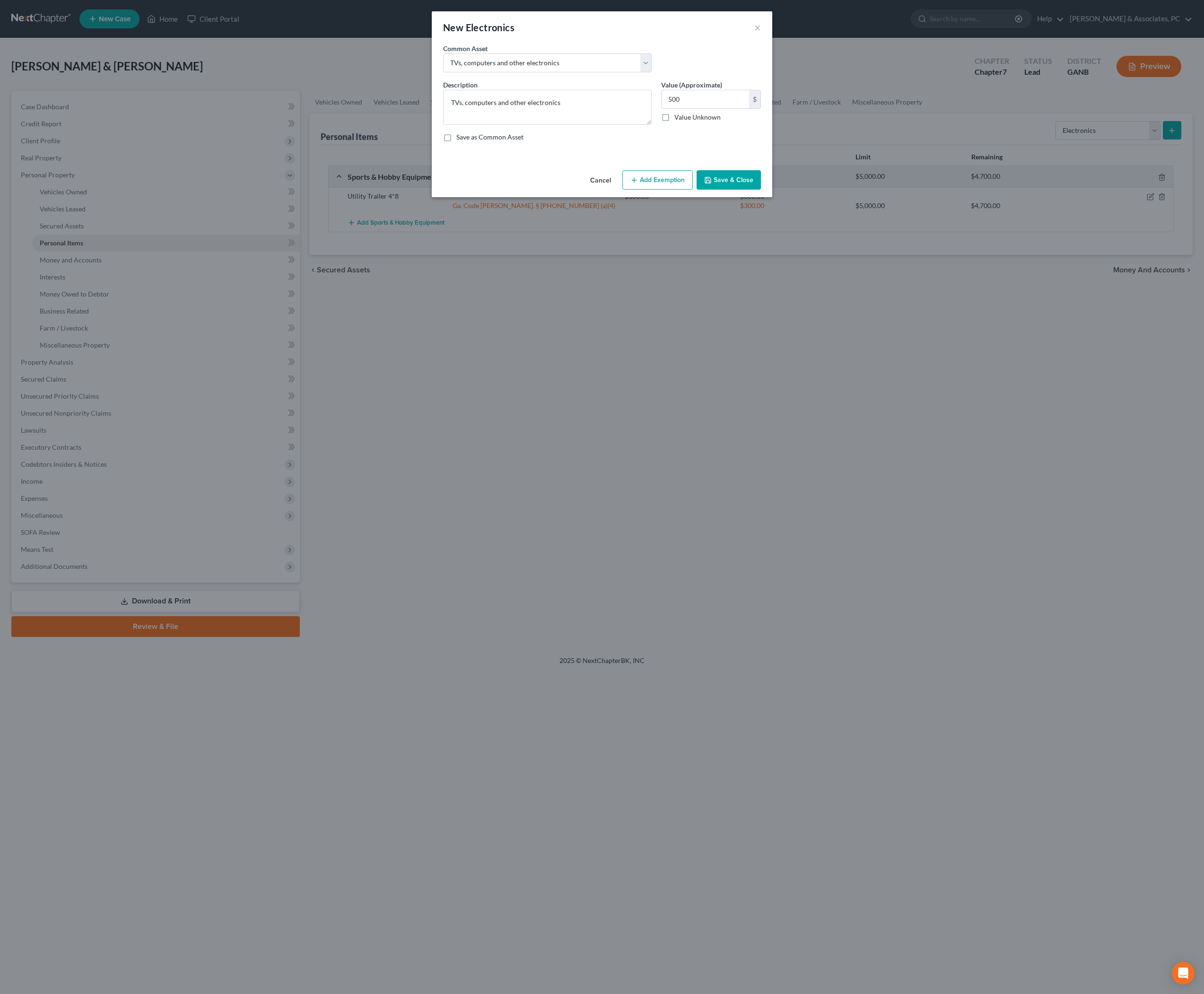
click at [662, 190] on button "Add Exemption" at bounding box center [657, 180] width 70 height 20
select select "2"
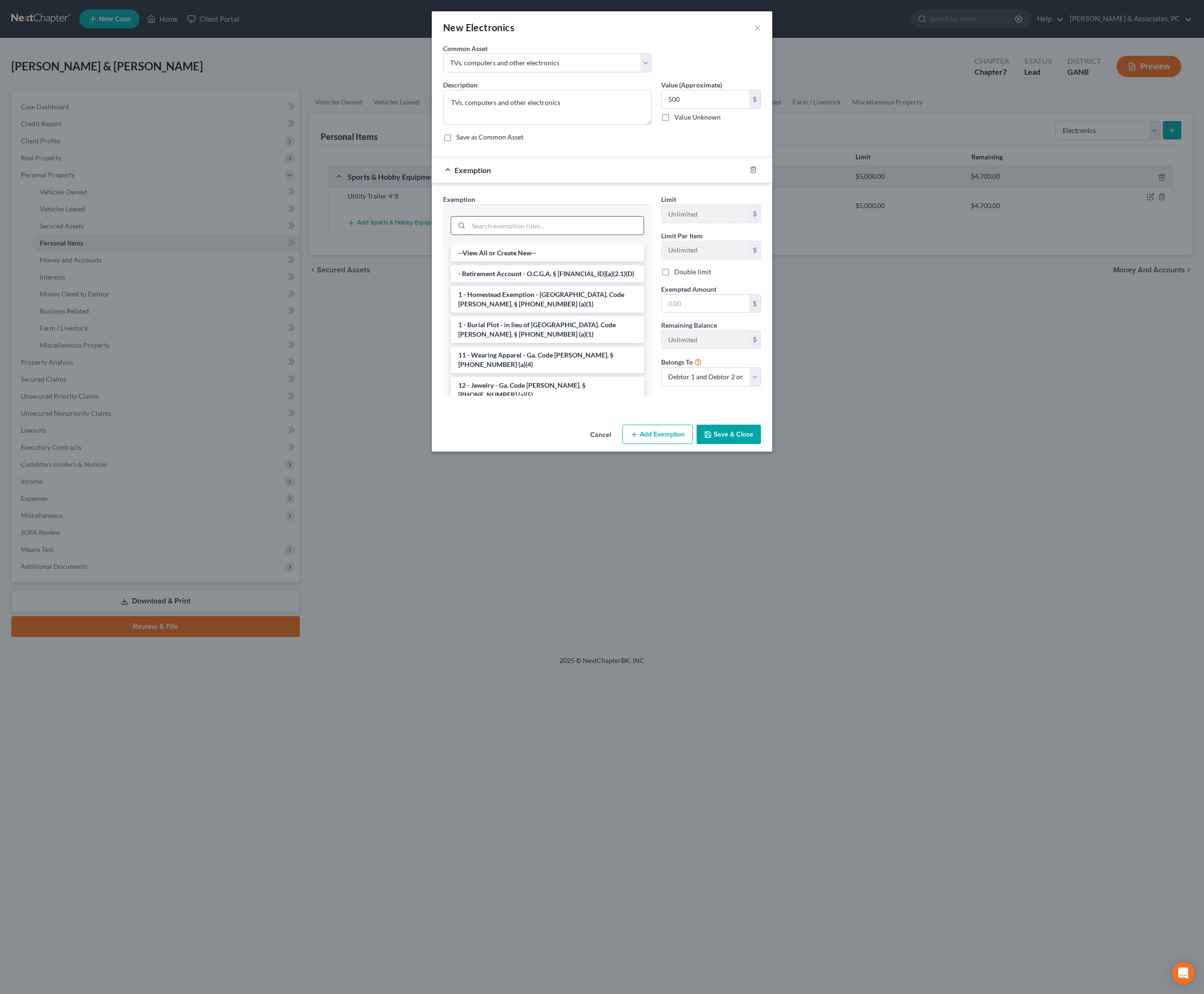
click at [545, 234] on input "search" at bounding box center [556, 226] width 175 height 18
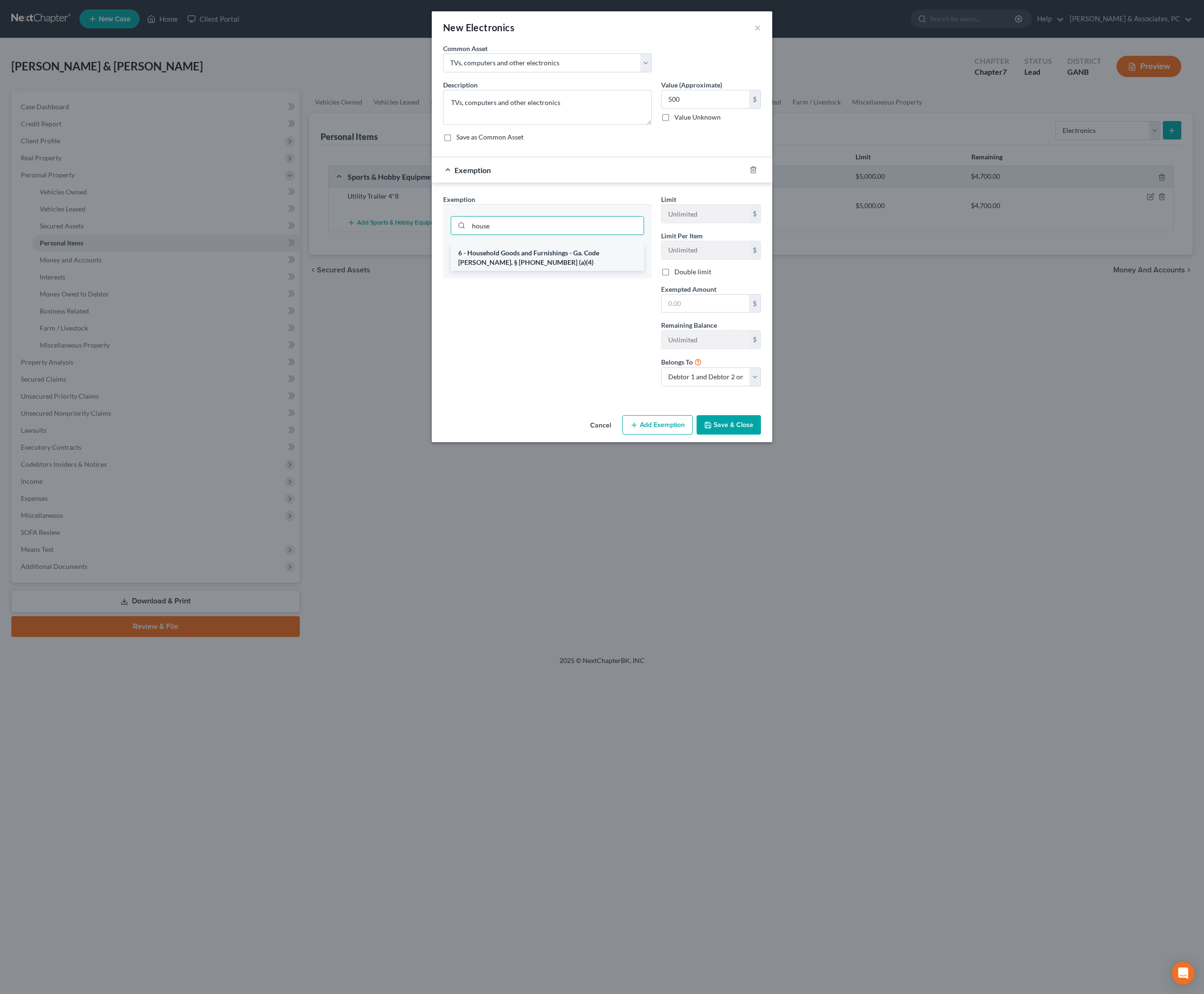
type input "house"
click at [533, 271] on li "6 - Household Goods and Furnishings - Ga. Code Ann. § 44-13-100 (a)(4)" at bounding box center [547, 257] width 194 height 26
click at [728, 314] on input "text" at bounding box center [705, 305] width 88 height 18
type input "500"
click at [761, 436] on button "Save & Close" at bounding box center [729, 426] width 65 height 20
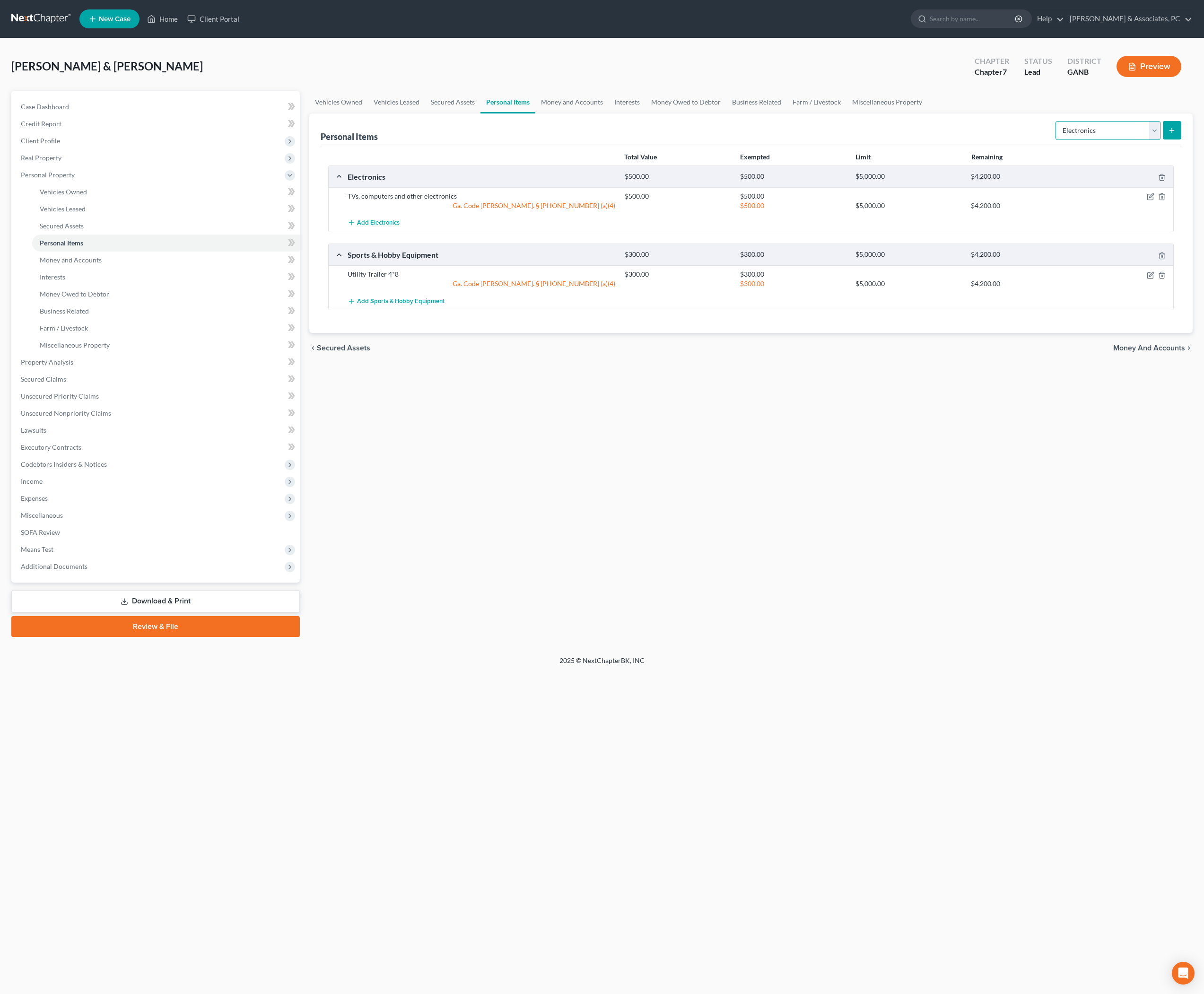
select select "household_goods"
click at [1164, 139] on button "submit" at bounding box center [1172, 130] width 19 height 19
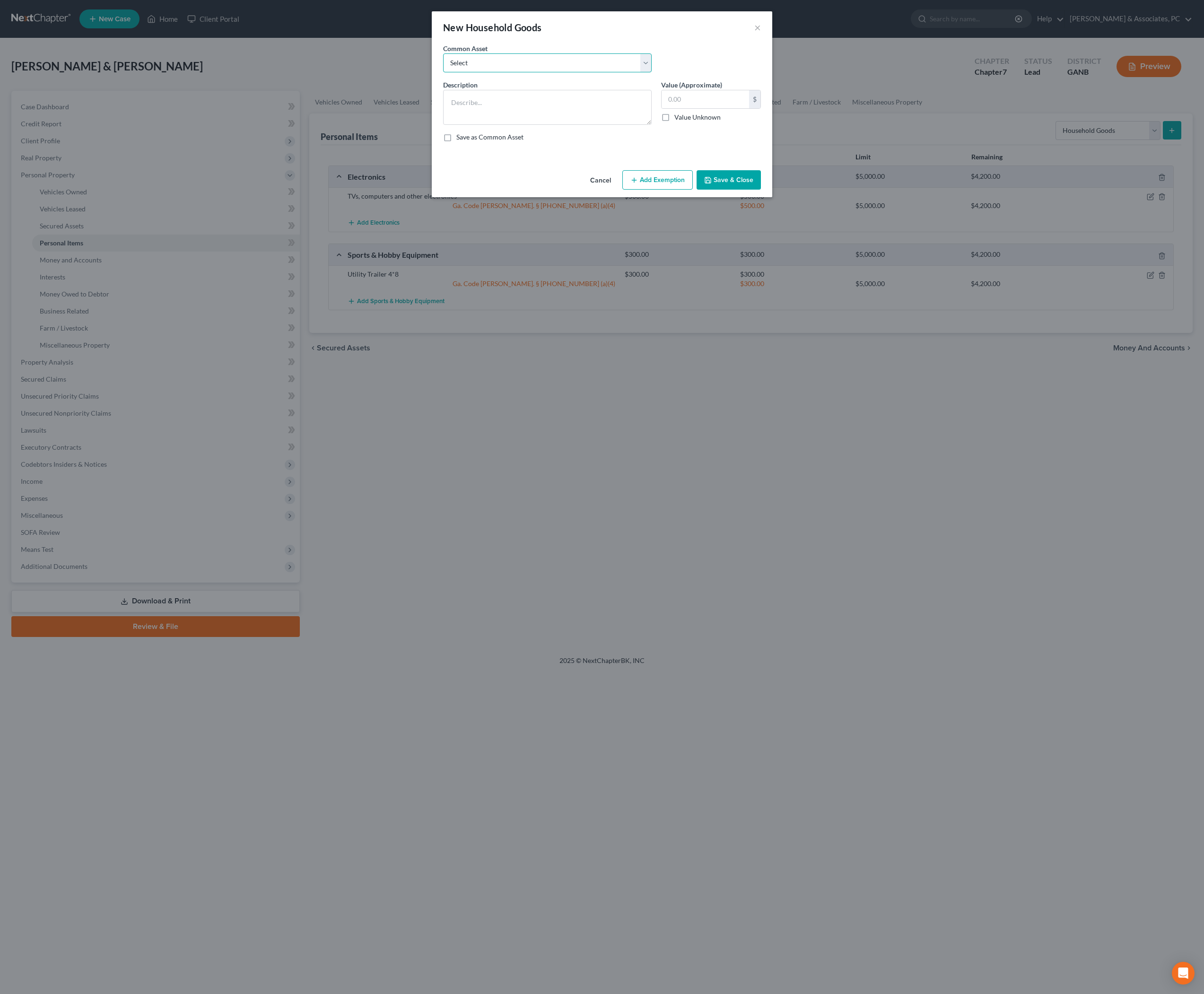
select select "0"
type textarea "HHG and Furniture"
click at [704, 109] on input "1,750.00" at bounding box center [705, 99] width 88 height 18
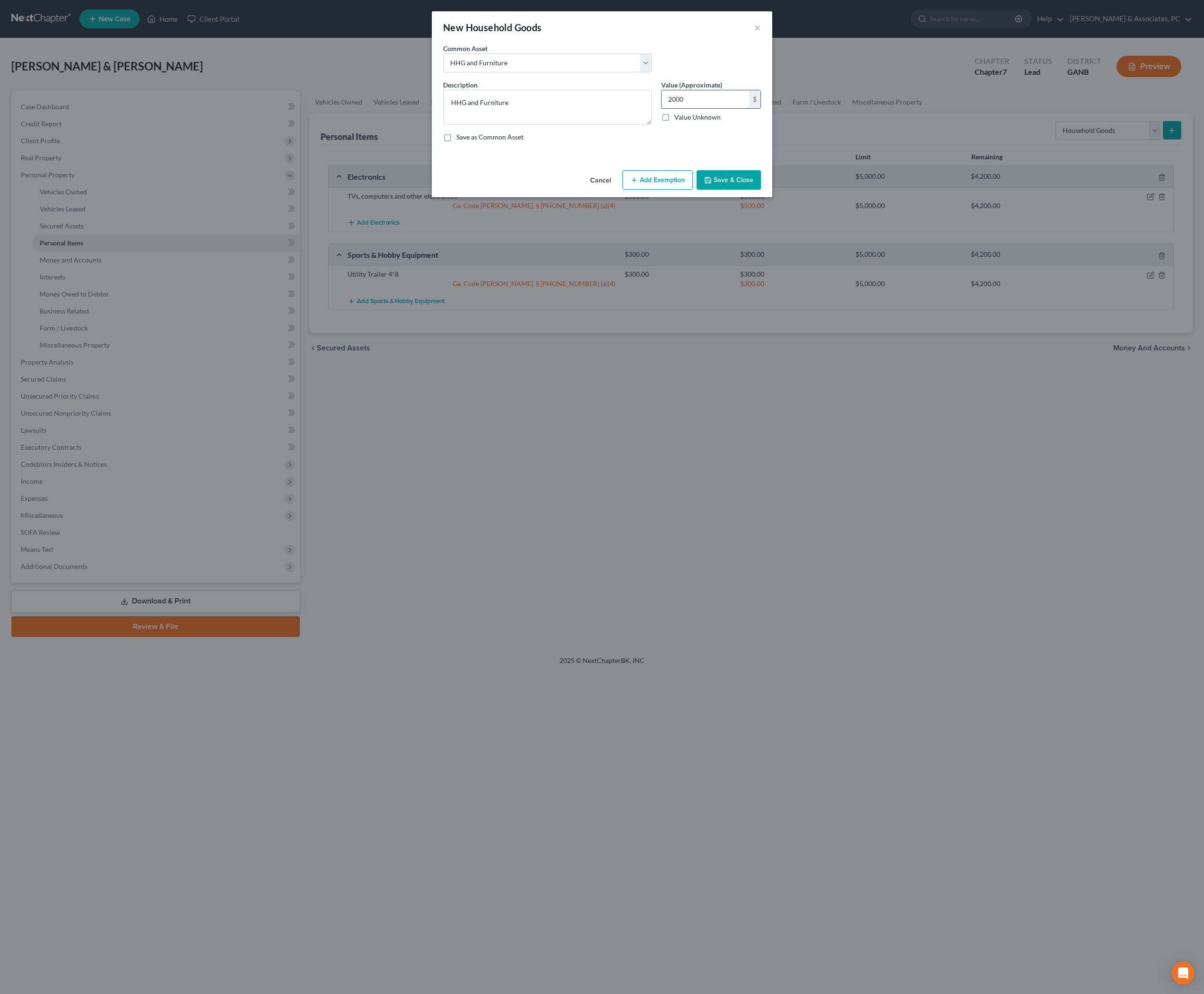
type input "2,000"
click at [673, 190] on button "Add Exemption" at bounding box center [657, 180] width 70 height 20
select select "2"
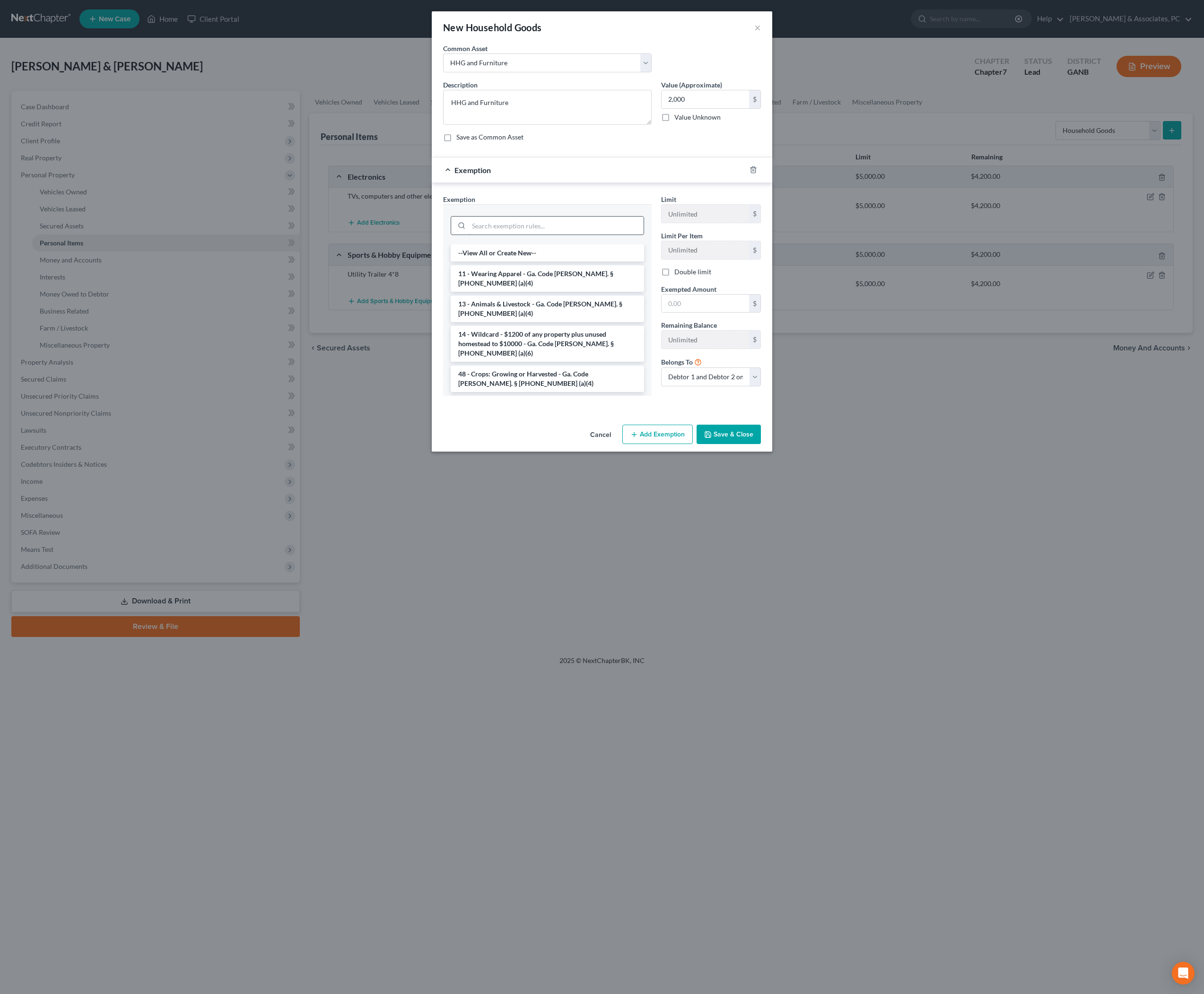
click at [533, 234] on input "search" at bounding box center [556, 226] width 175 height 18
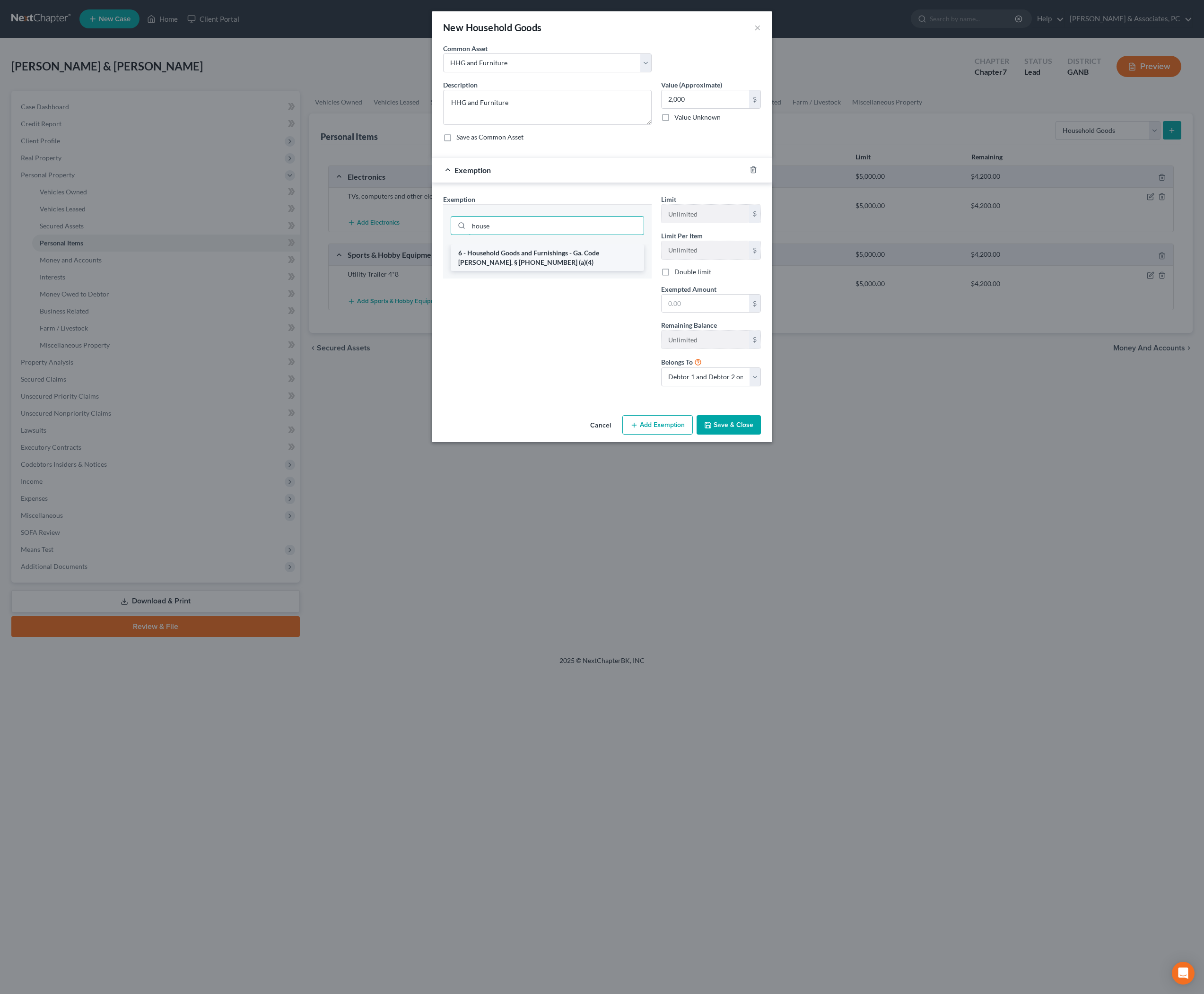
type input "house"
click at [538, 271] on li "6 - Household Goods and Furnishings - Ga. Code Ann. § 44-13-100 (a)(4)" at bounding box center [547, 257] width 194 height 26
click at [714, 314] on input "text" at bounding box center [705, 305] width 88 height 18
type input "2,000"
click at [743, 436] on button "Save & Close" at bounding box center [729, 426] width 65 height 20
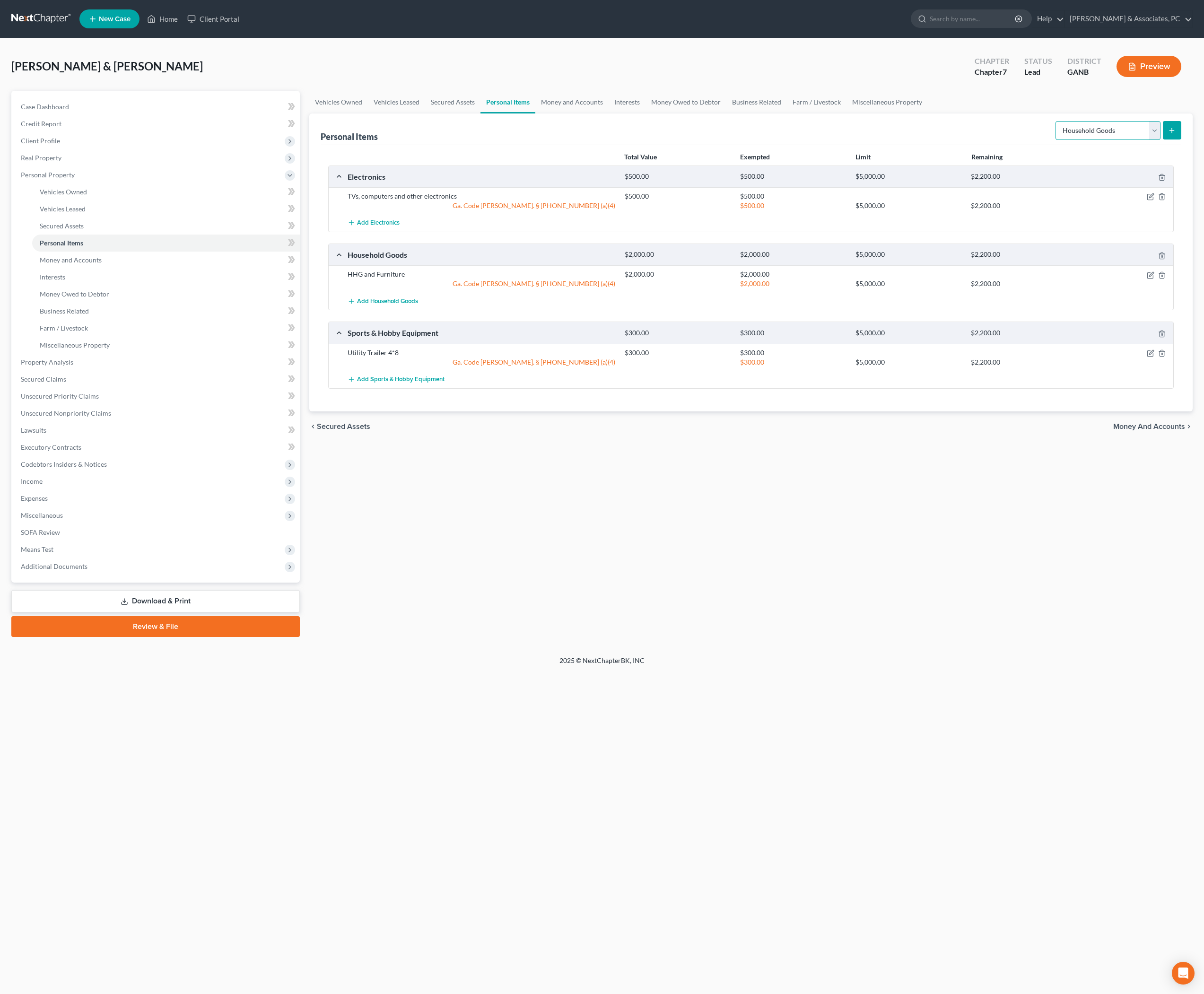
select select "clothing"
click at [1175, 139] on button "submit" at bounding box center [1172, 130] width 19 height 19
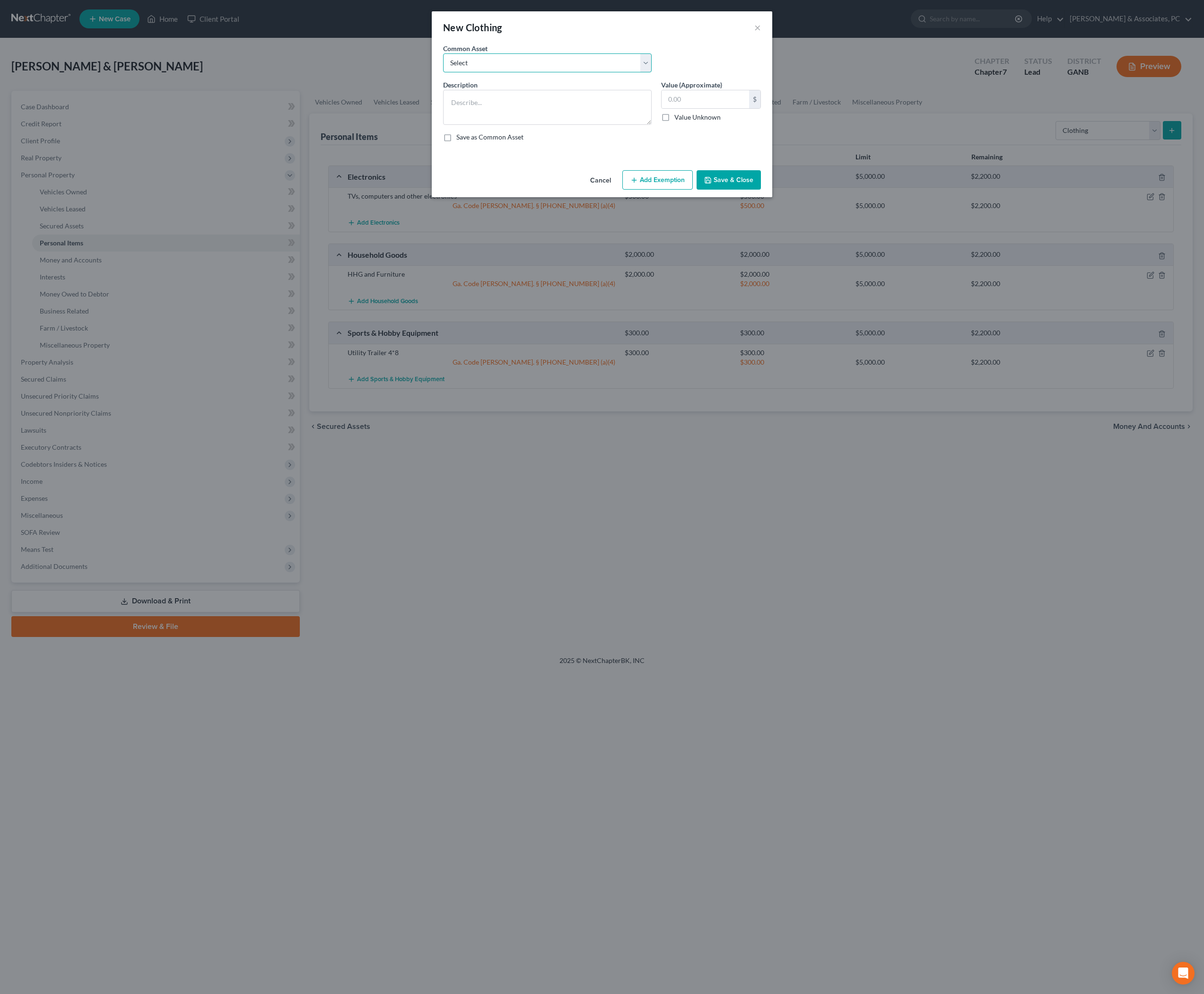
select select "0"
type textarea "Clothing and Shoes"
type input "700.00"
click at [577, 125] on textarea "Clothing and Shoes" at bounding box center [547, 107] width 209 height 35
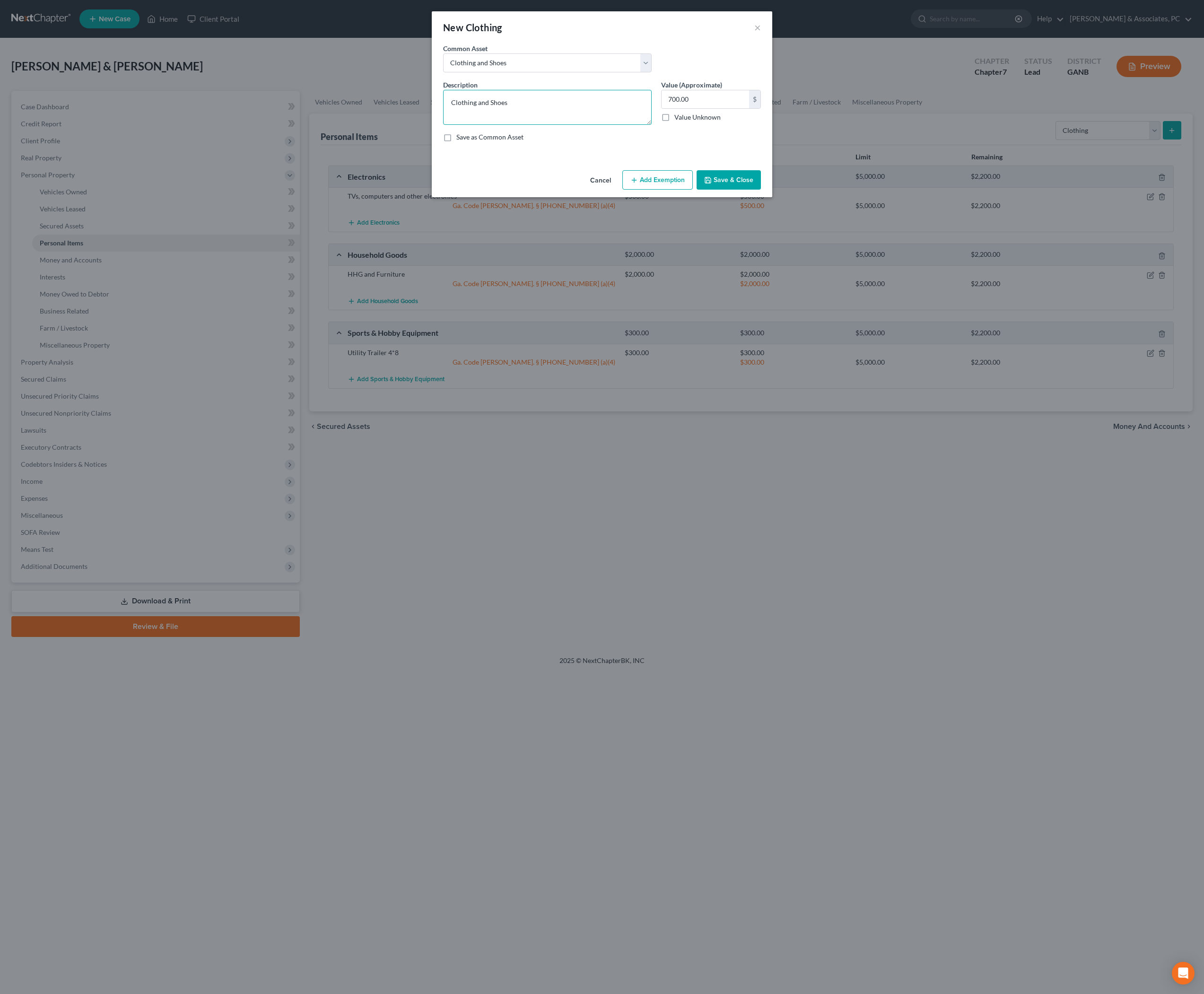
click at [577, 125] on textarea "Clothing and Shoes" at bounding box center [547, 107] width 209 height 35
type textarea "500"
click at [679, 190] on button "Add Exemption" at bounding box center [657, 180] width 70 height 20
select select "2"
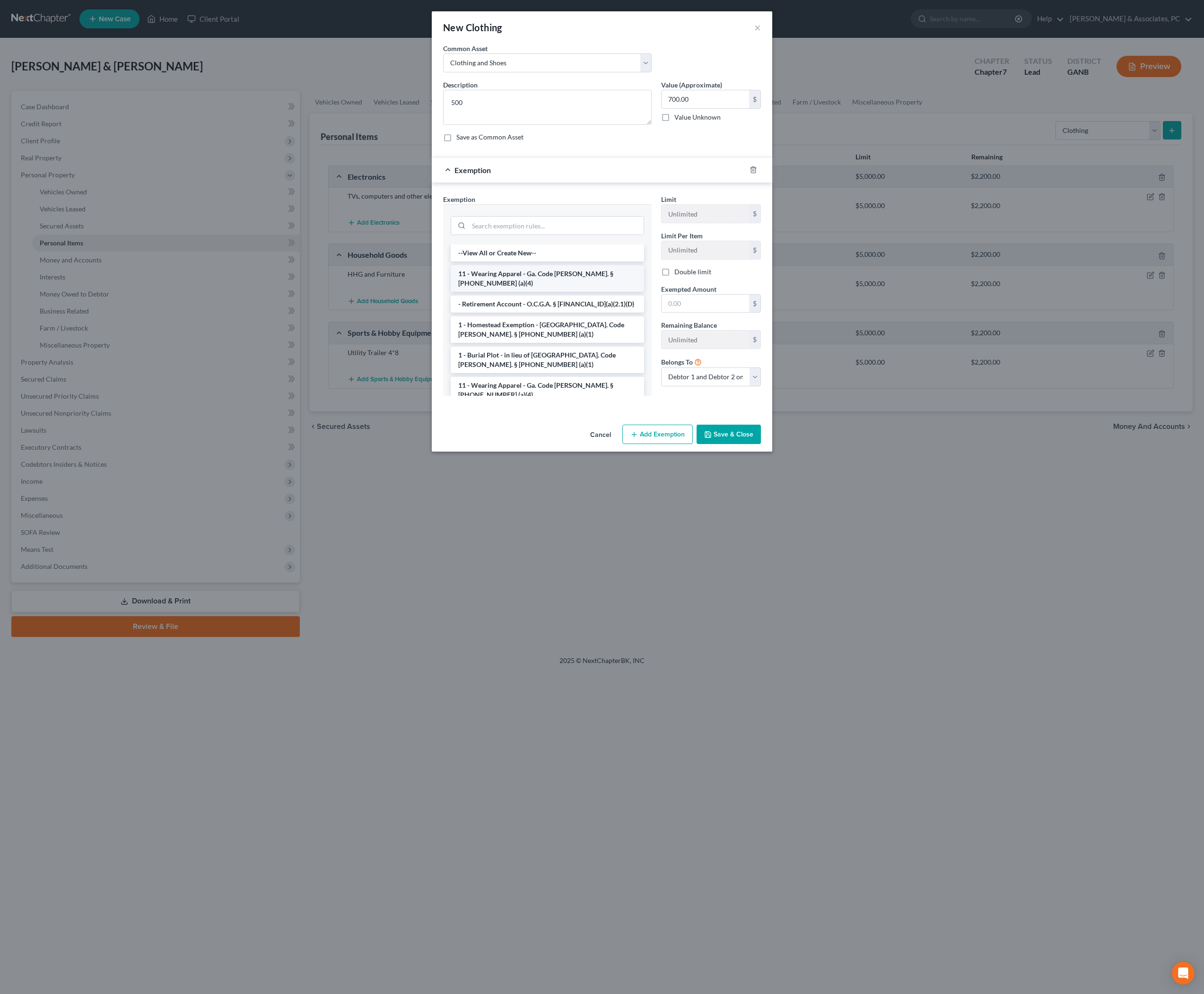
click at [555, 292] on li "11 - Wearing Apparel - Ga. Code Ann. § 44-13-100 (a)(4)" at bounding box center [547, 278] width 194 height 26
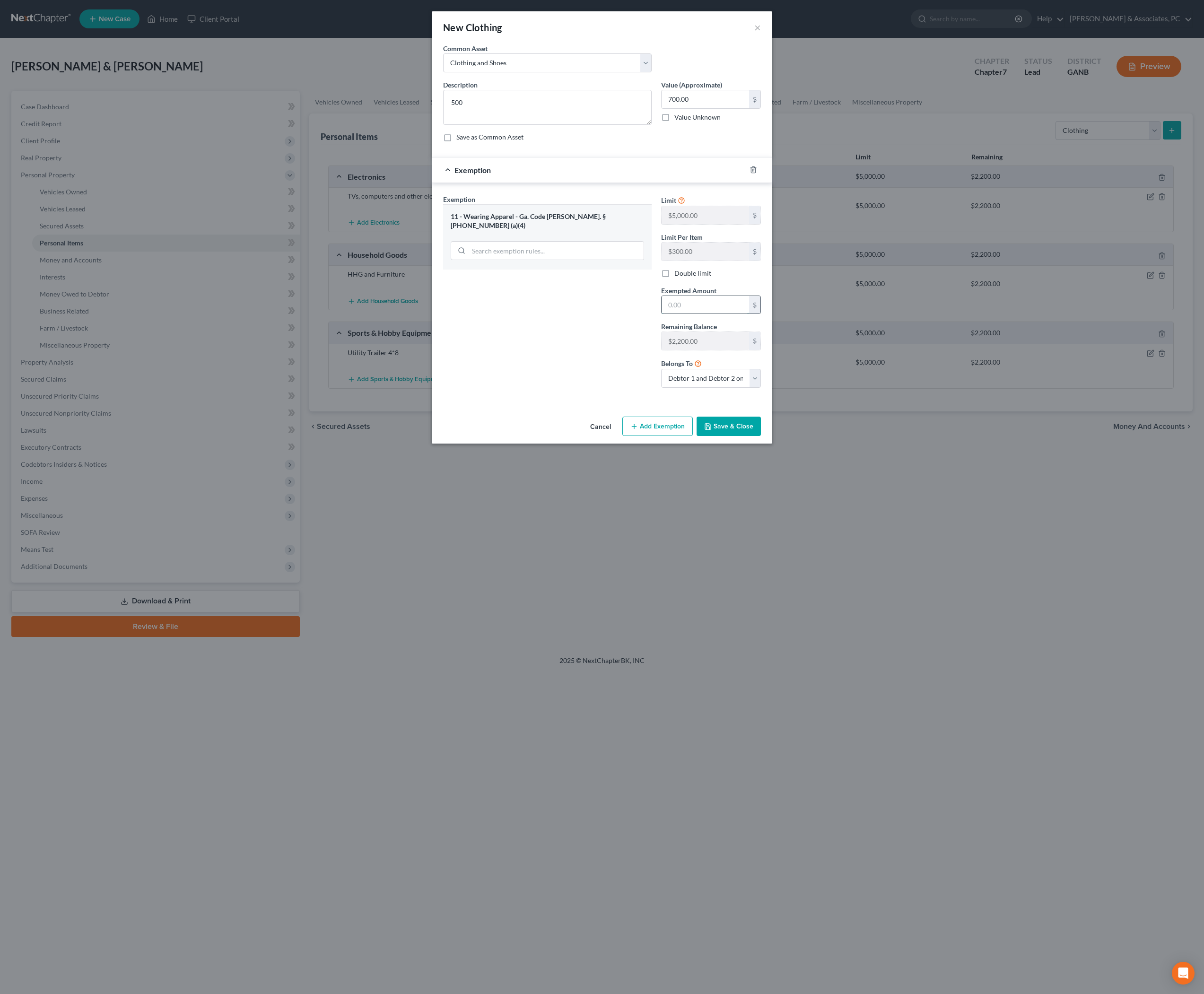
click at [708, 314] on input "text" at bounding box center [705, 305] width 88 height 18
type input "500"
click at [755, 436] on button "Save & Close" at bounding box center [729, 426] width 65 height 20
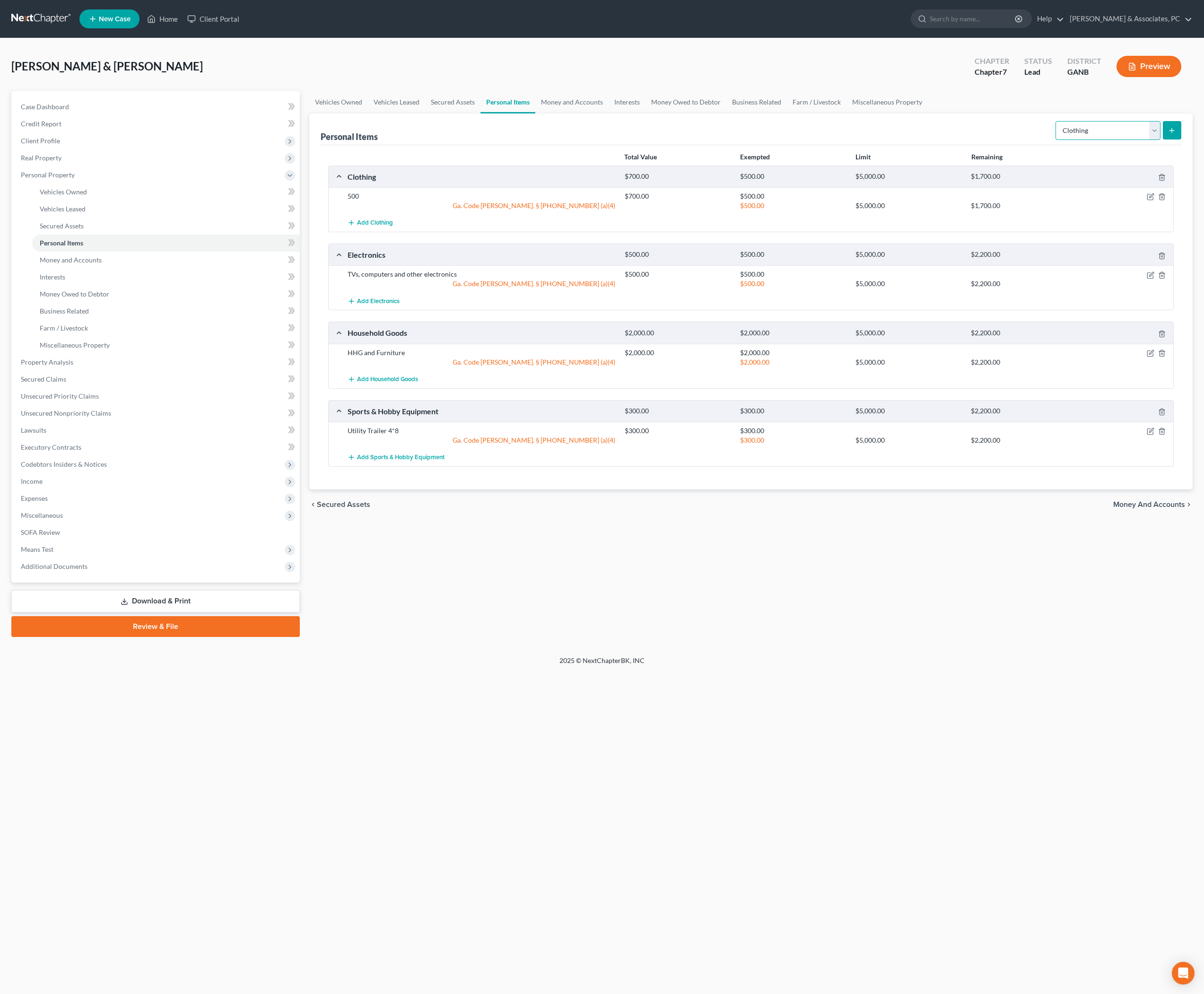
select select "jewelry"
click at [1168, 134] on icon "submit" at bounding box center [1172, 130] width 8 height 8
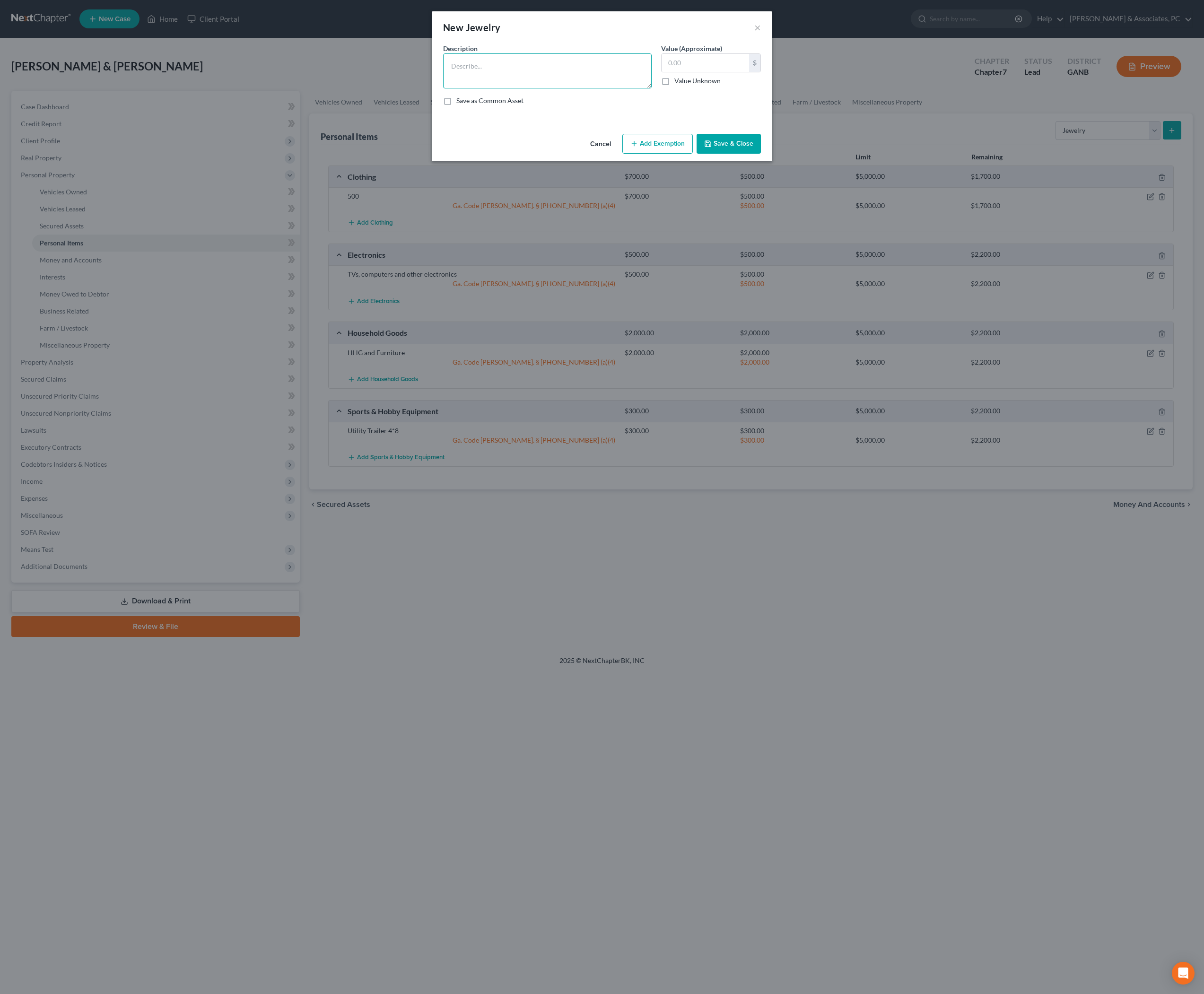
click at [576, 69] on textarea at bounding box center [547, 71] width 209 height 35
type textarea "Jewelry"
type input "50"
click at [655, 154] on button "Add Exemption" at bounding box center [657, 144] width 70 height 20
select select "2"
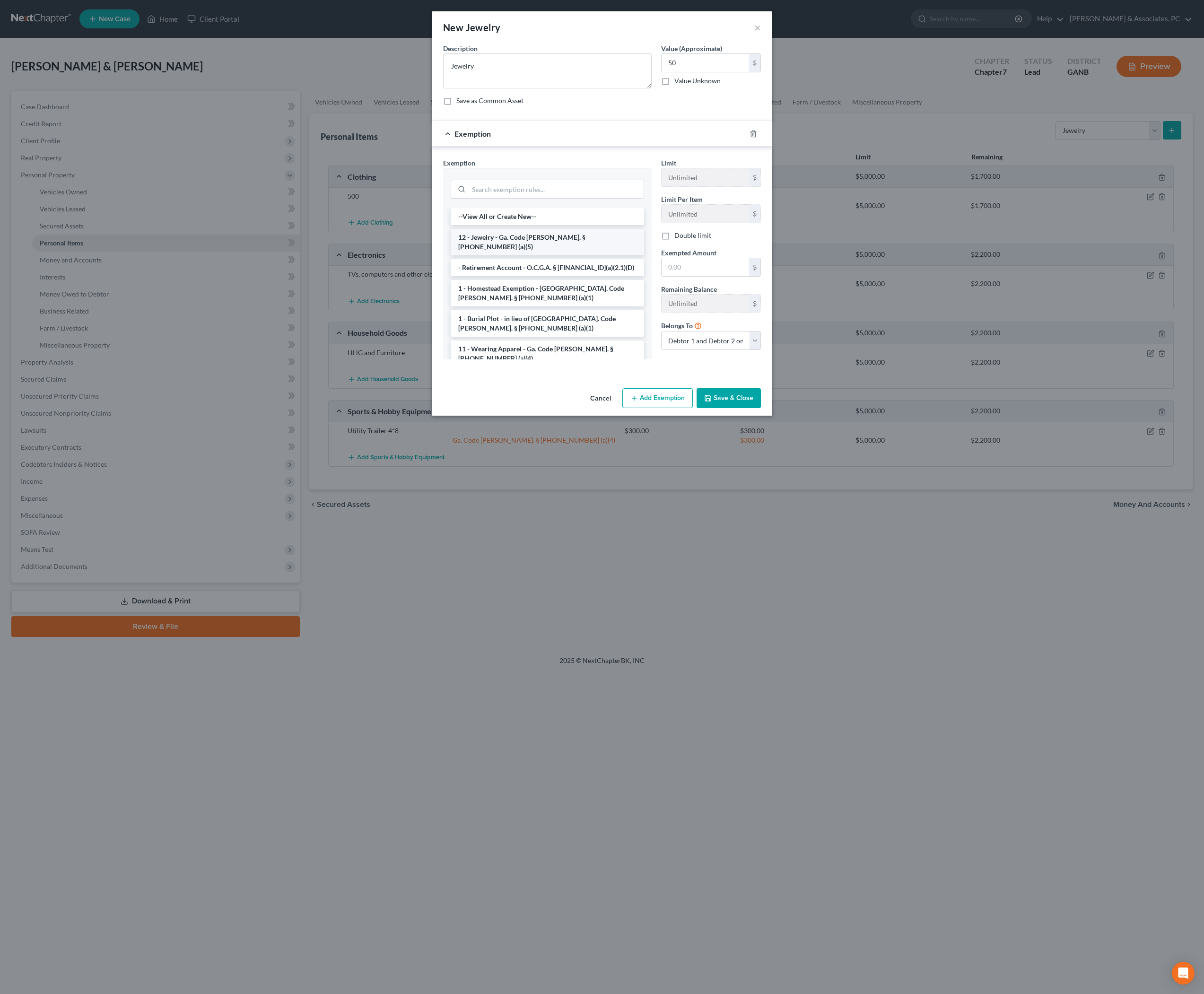
click at [528, 256] on li "12 - Jewelry - Ga. Code Ann. § 44-13-100 (a)(5)" at bounding box center [547, 241] width 194 height 26
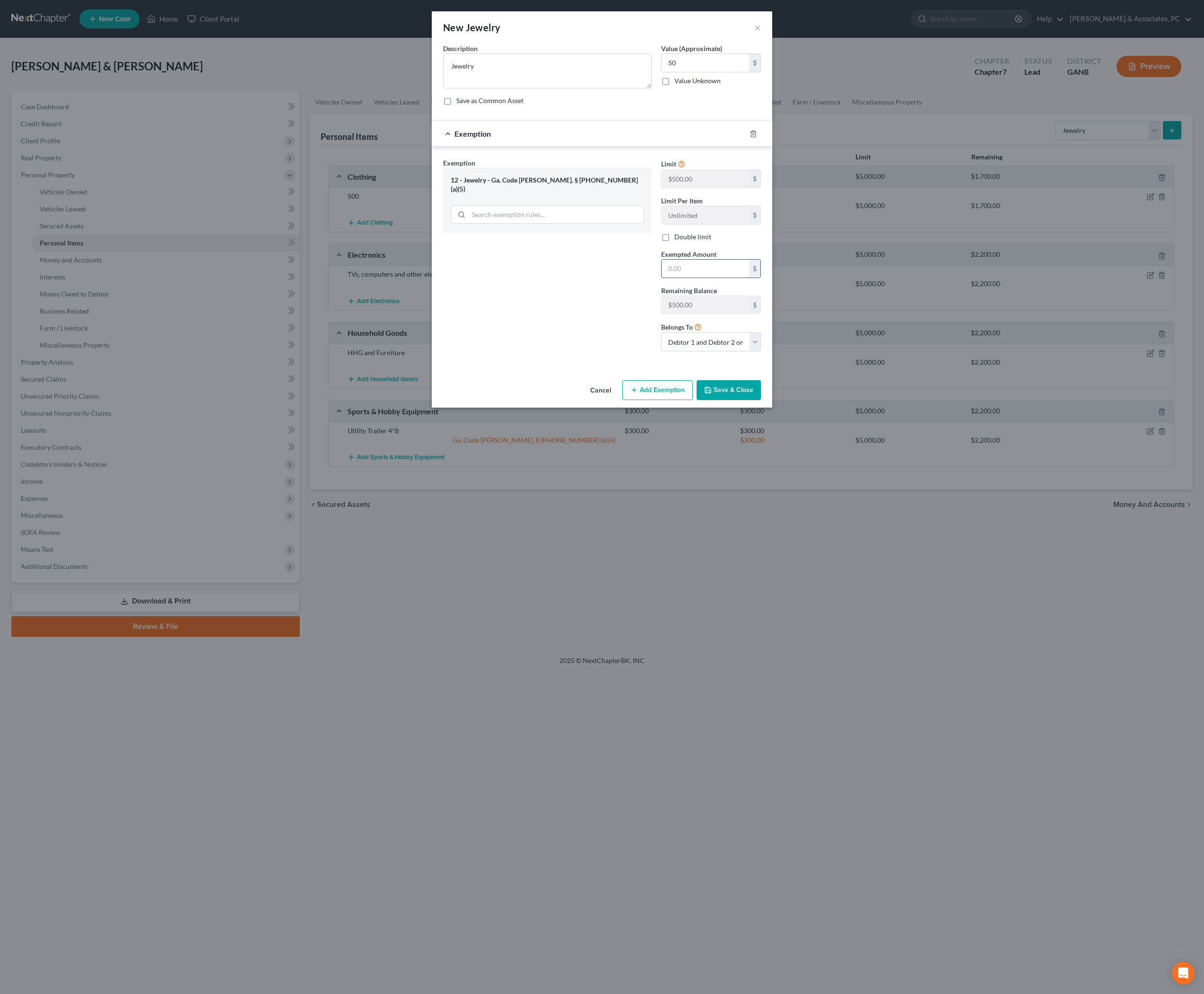
click at [713, 278] on input "text" at bounding box center [705, 269] width 88 height 18
type input "50"
click at [753, 400] on button "Save & Close" at bounding box center [729, 390] width 65 height 20
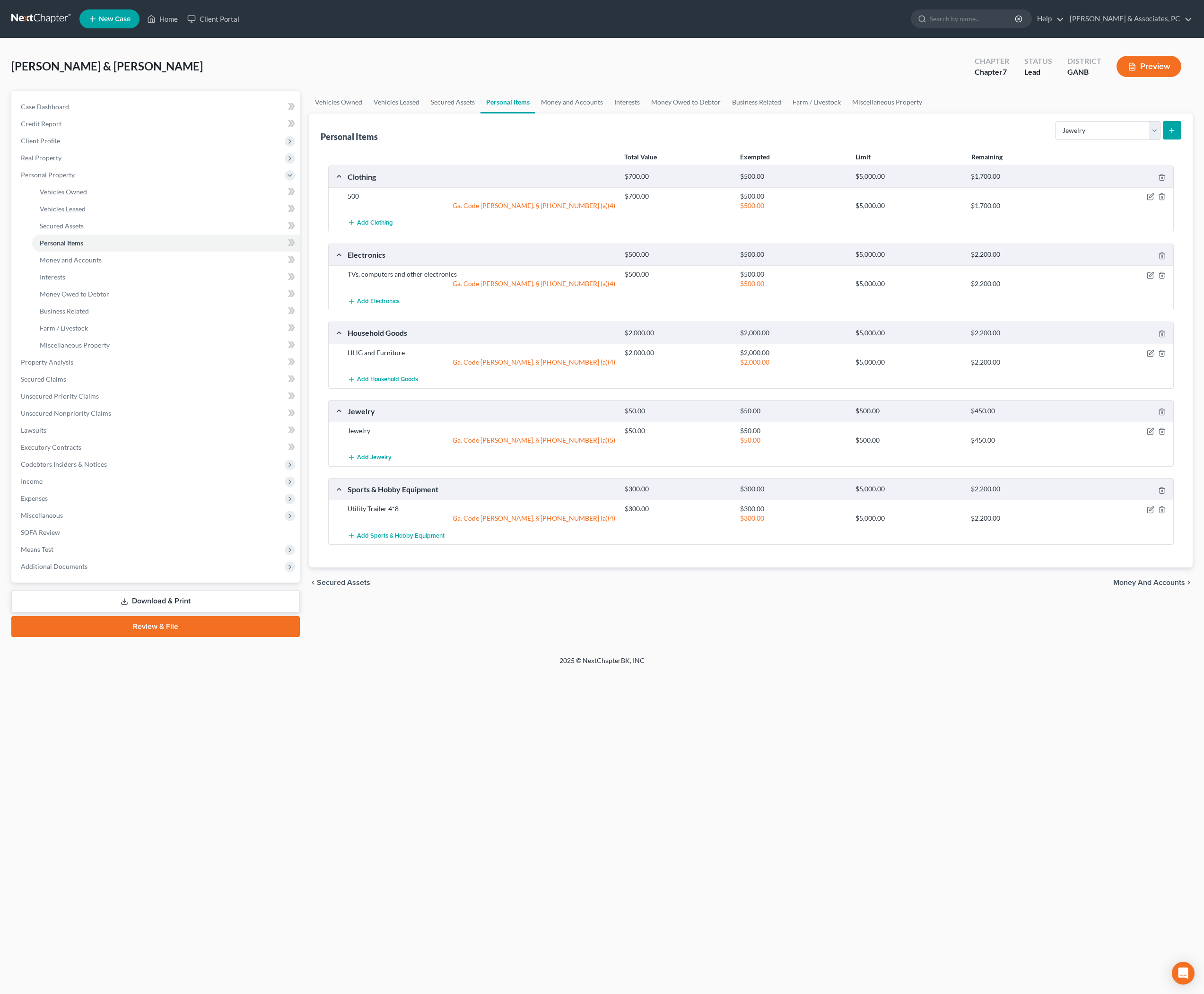
click at [1143, 445] on div "$50.00 $500.00 $450.00" at bounding box center [897, 440] width 554 height 10
click at [1147, 435] on icon "button" at bounding box center [1151, 431] width 8 height 8
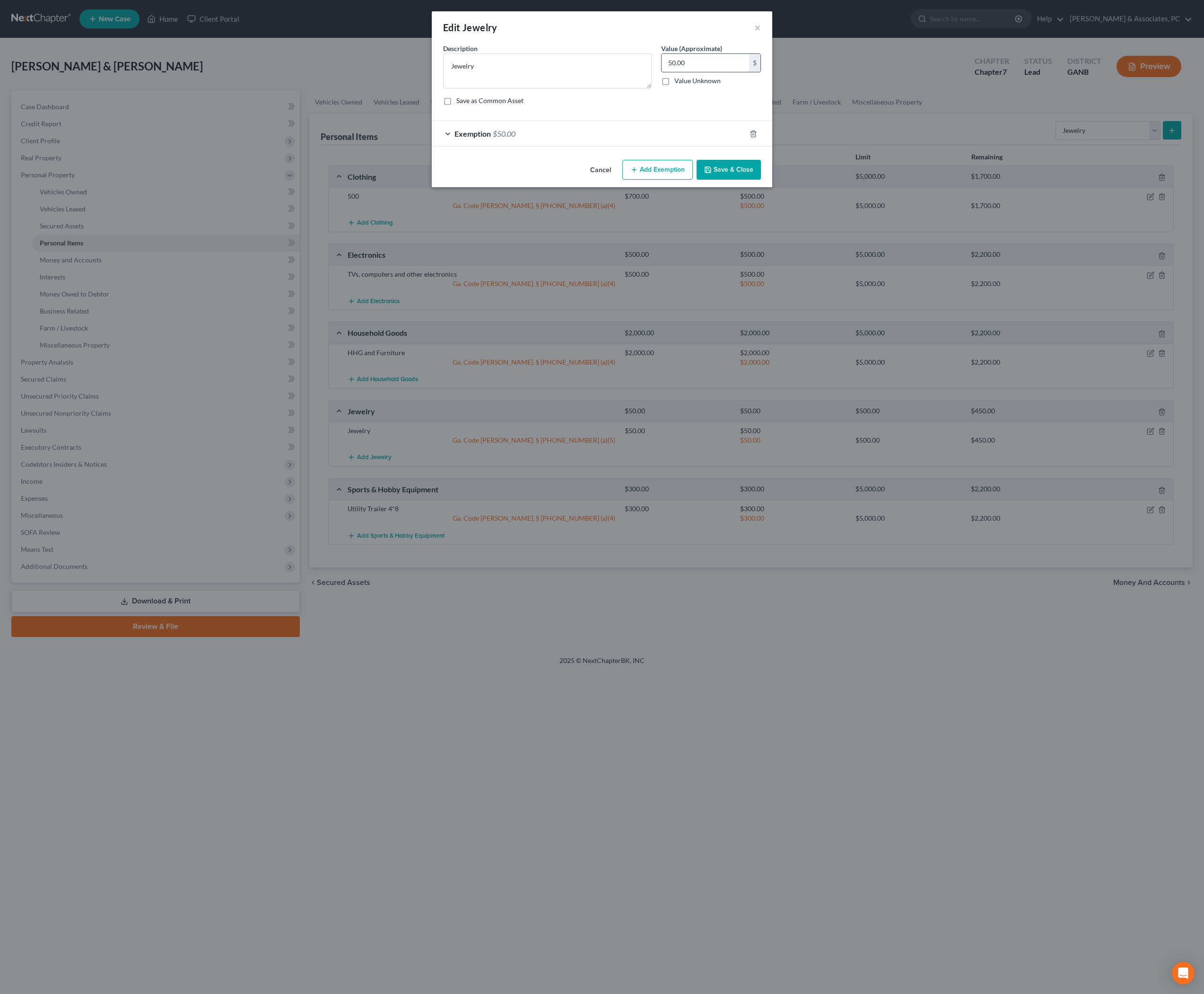
click at [712, 70] on input "50.00" at bounding box center [705, 63] width 88 height 18
click at [712, 69] on input "50.00" at bounding box center [705, 63] width 88 height 18
type input "200"
click at [633, 146] on div "Exemption $50.00" at bounding box center [589, 134] width 314 height 25
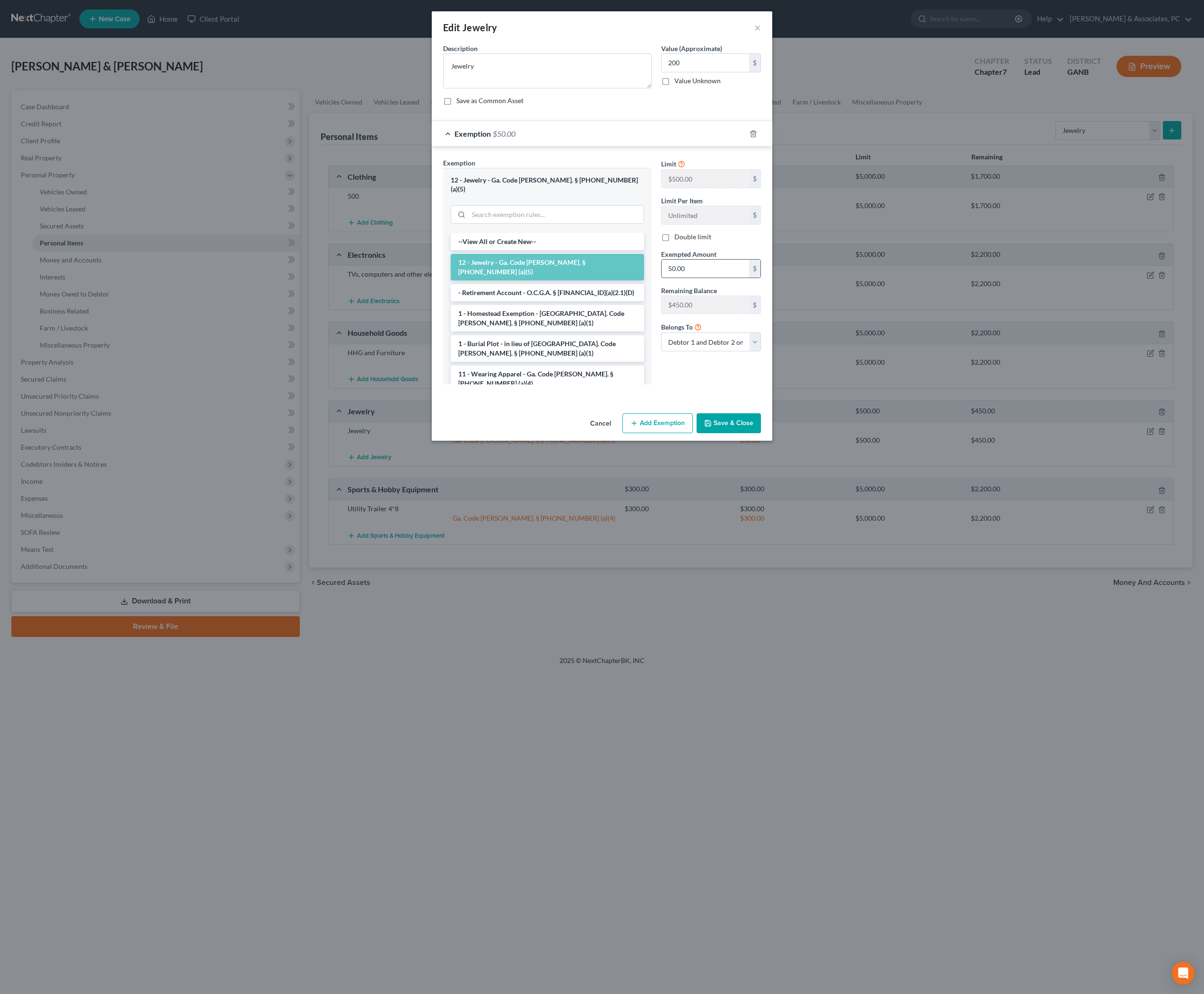
click at [717, 278] on input "50.00" at bounding box center [705, 269] width 88 height 18
click at [718, 278] on input "50.00" at bounding box center [705, 269] width 88 height 18
type input "200"
click at [761, 433] on button "Save & Close" at bounding box center [729, 423] width 65 height 20
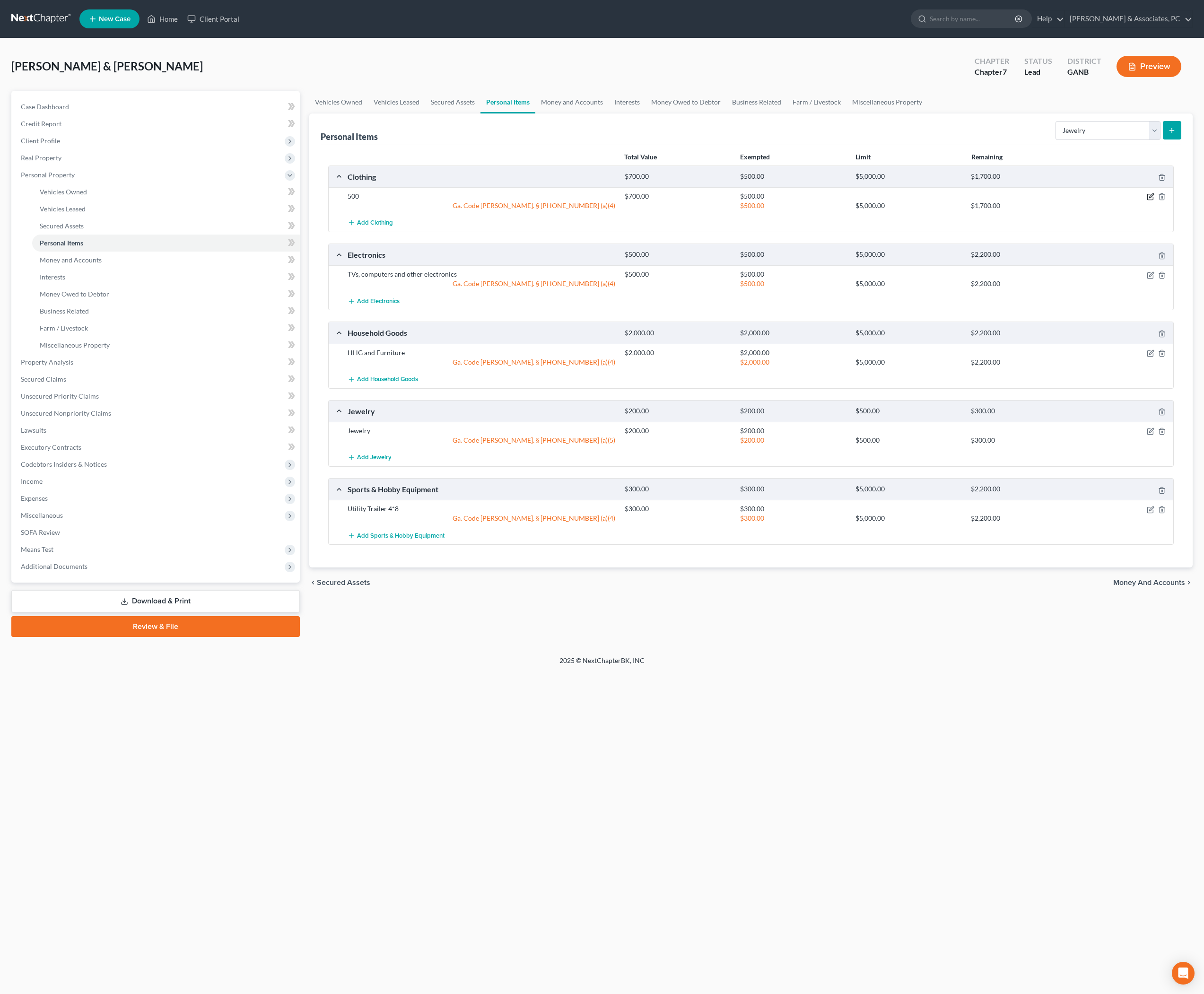
click at [1147, 201] on icon "button" at bounding box center [1151, 197] width 8 height 8
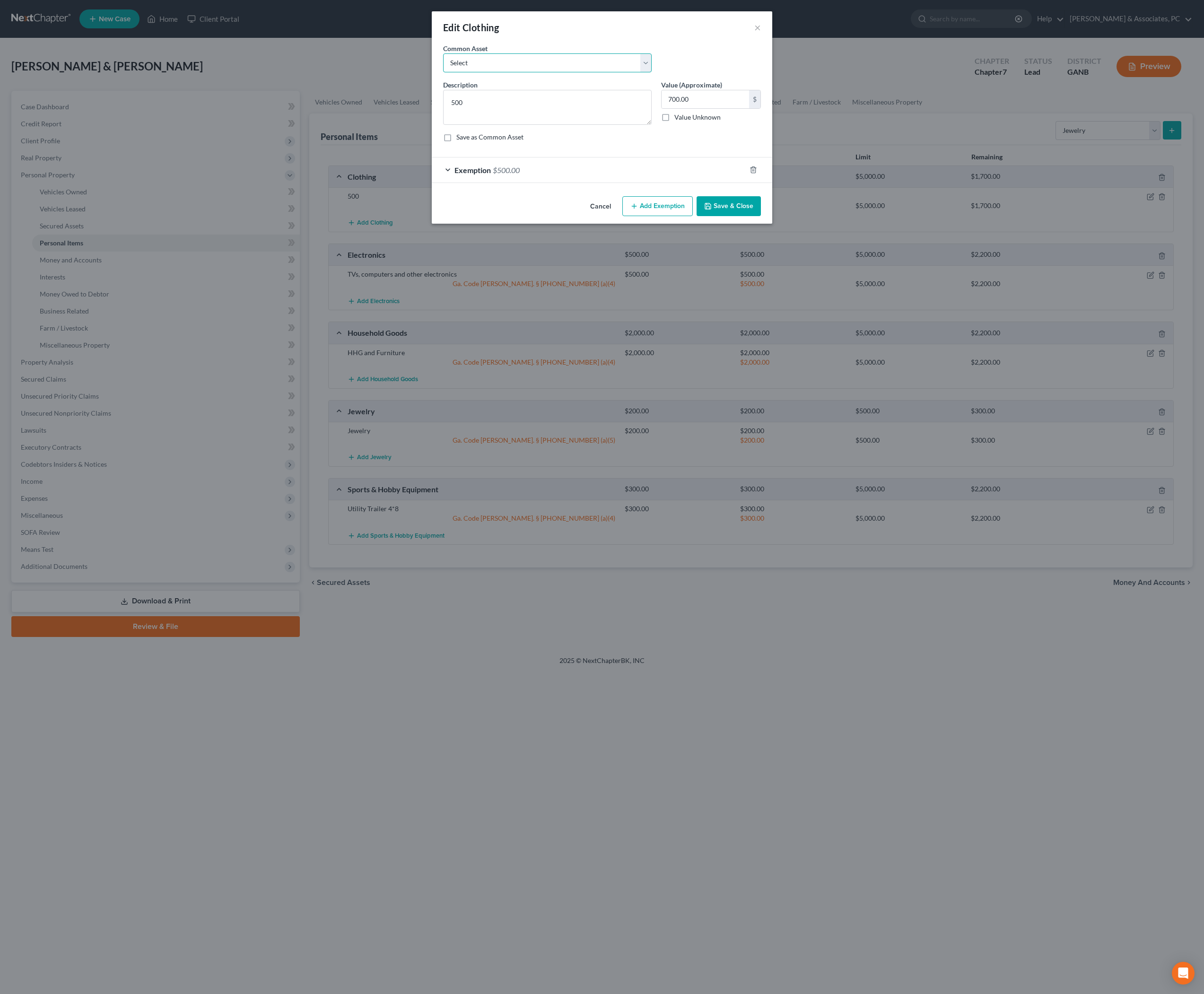
select select "0"
type textarea "Clothing and Shoes"
click at [533, 120] on textarea "Clothing and Shoes" at bounding box center [547, 107] width 209 height 35
click at [761, 216] on button "Save & Close" at bounding box center [729, 206] width 65 height 20
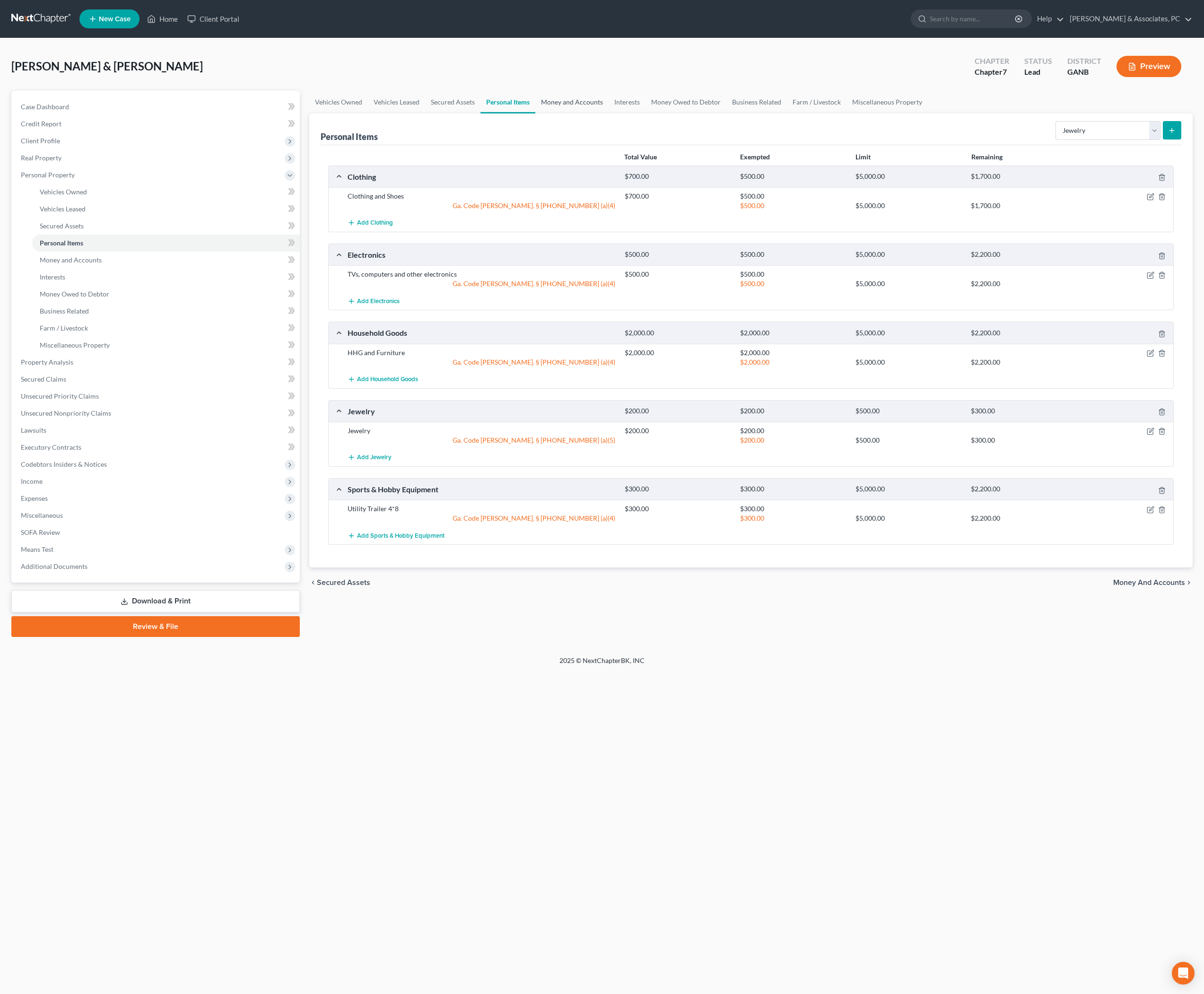
click at [609, 111] on link "Money and Accounts" at bounding box center [572, 102] width 73 height 23
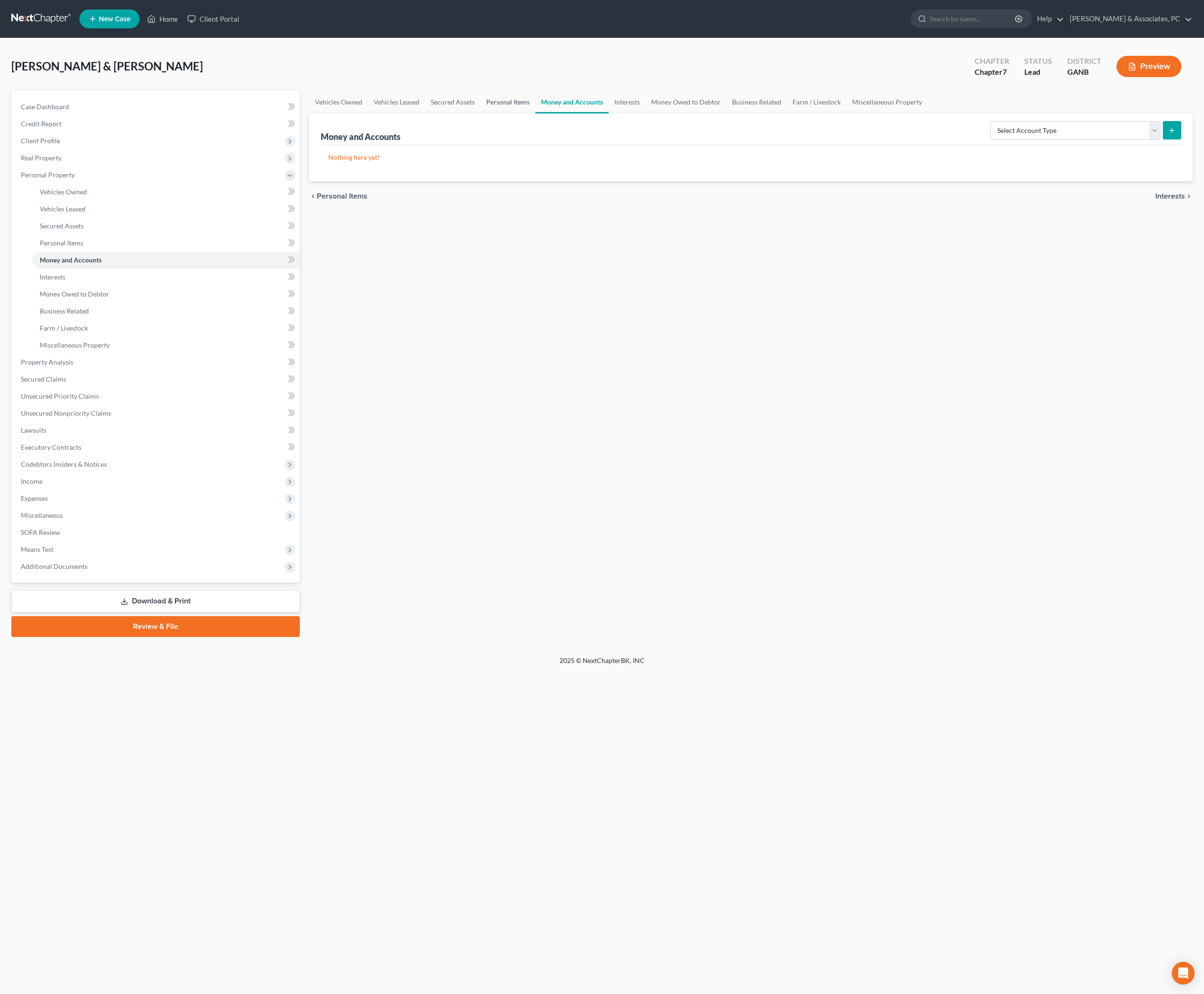
click at [535, 114] on link "Personal Items" at bounding box center [508, 102] width 55 height 23
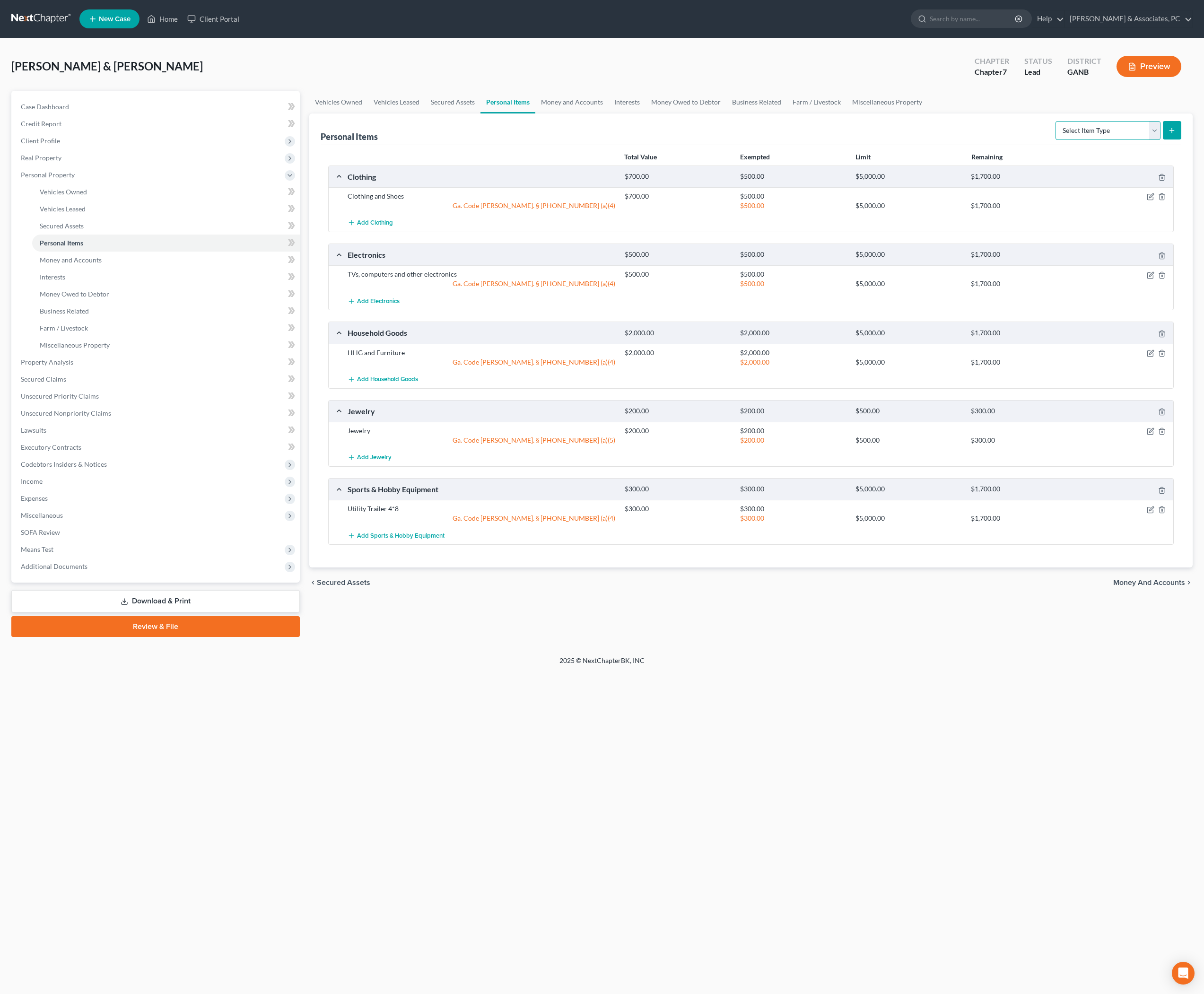
select select "firearms"
click at [1170, 139] on button "submit" at bounding box center [1172, 130] width 19 height 19
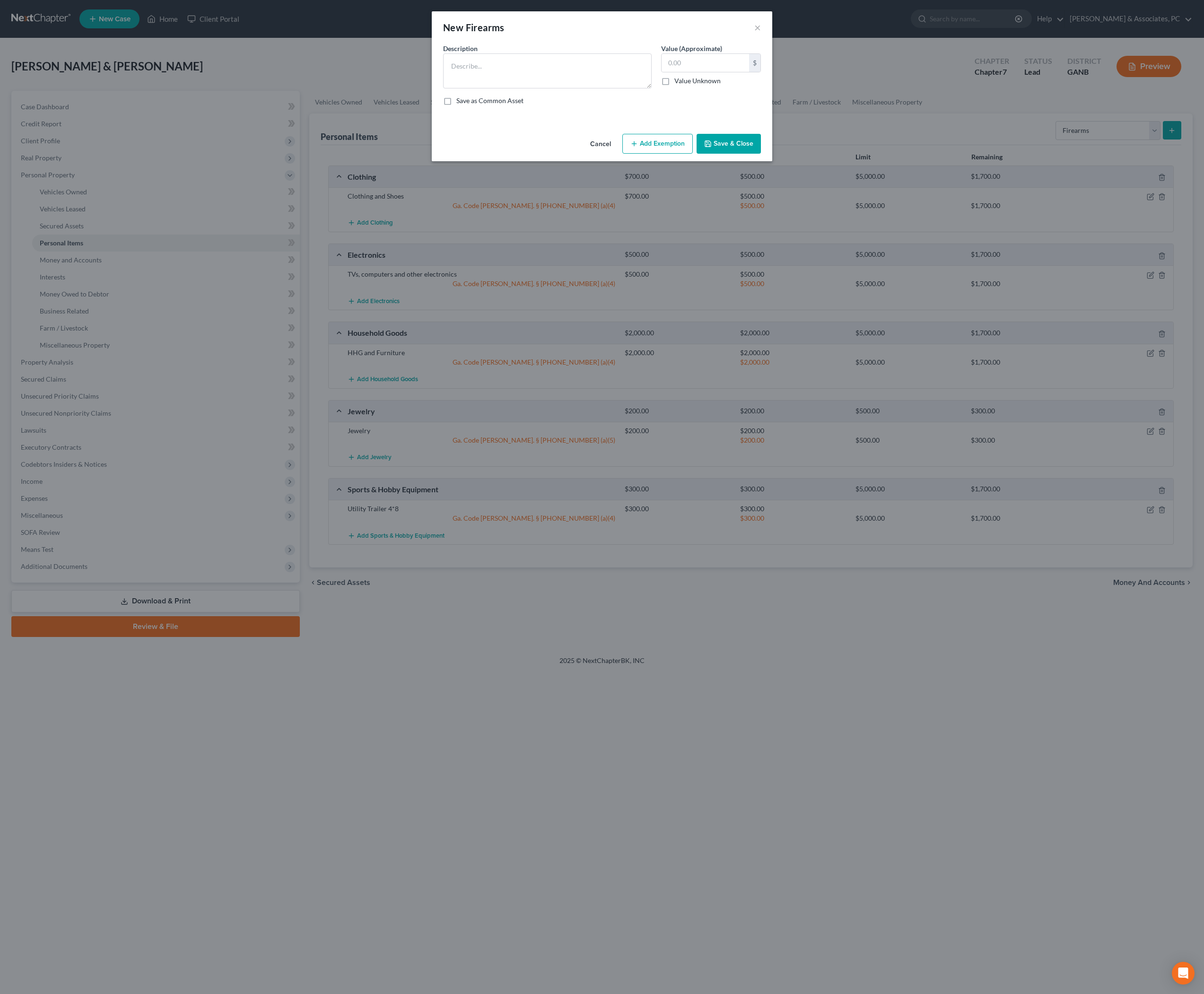
click at [604, 106] on div "Description * Value (Approximate) $ Value Unknown Balance Undetermined $ Value …" at bounding box center [602, 78] width 327 height 70
click at [581, 75] on textarea at bounding box center [547, 71] width 209 height 35
drag, startPoint x: 453, startPoint y: 75, endPoint x: 380, endPoint y: 70, distance: 73.2
click at [380, 70] on div "New Firearms × An exemption set must first be selected from the Filing Informat…" at bounding box center [602, 497] width 1204 height 994
click at [494, 80] on textarea "45 calibre" at bounding box center [547, 71] width 209 height 35
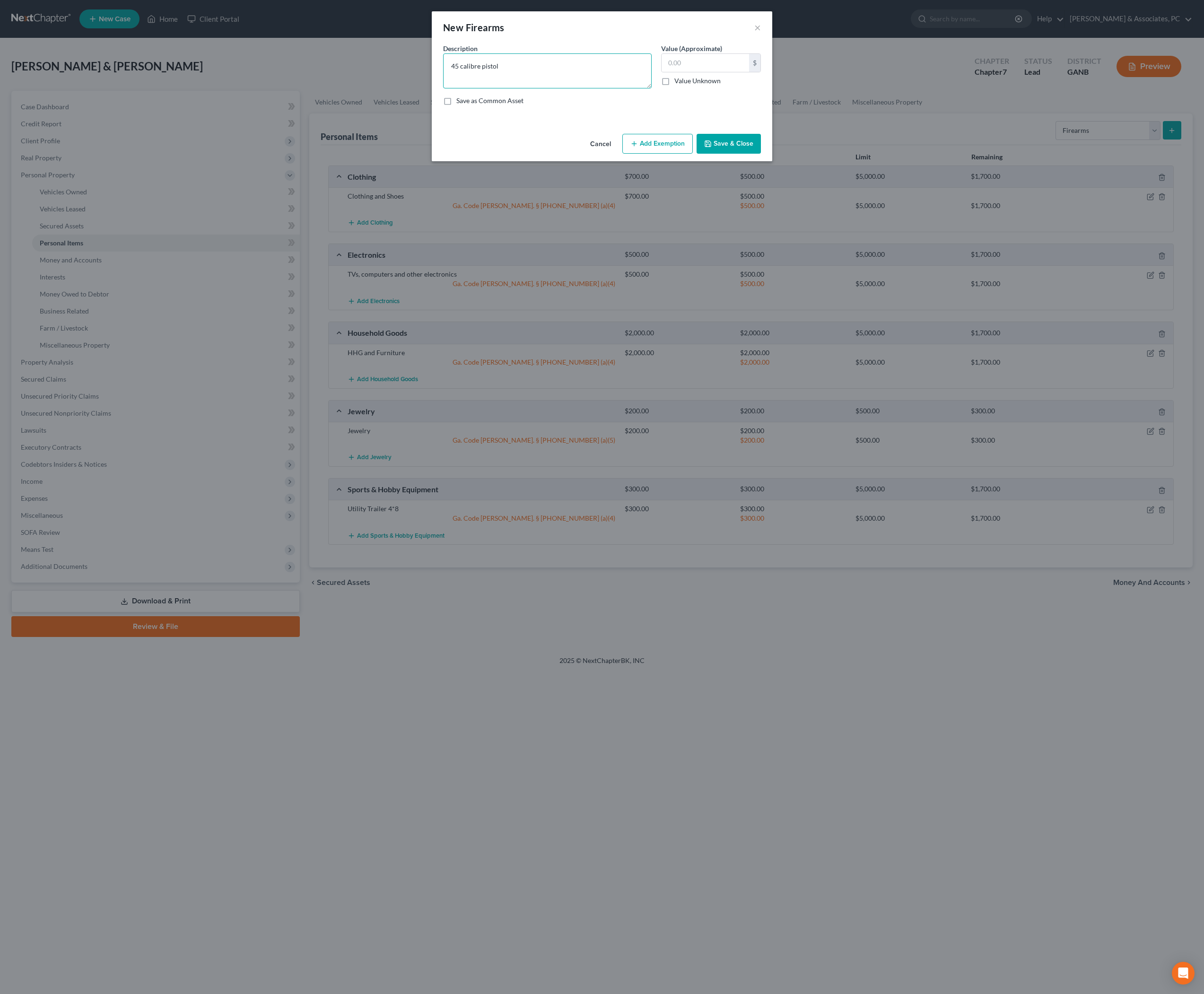
type textarea "45 calibre pistol"
type input "300"
click at [669, 154] on button "Add Exemption" at bounding box center [657, 144] width 70 height 20
select select "2"
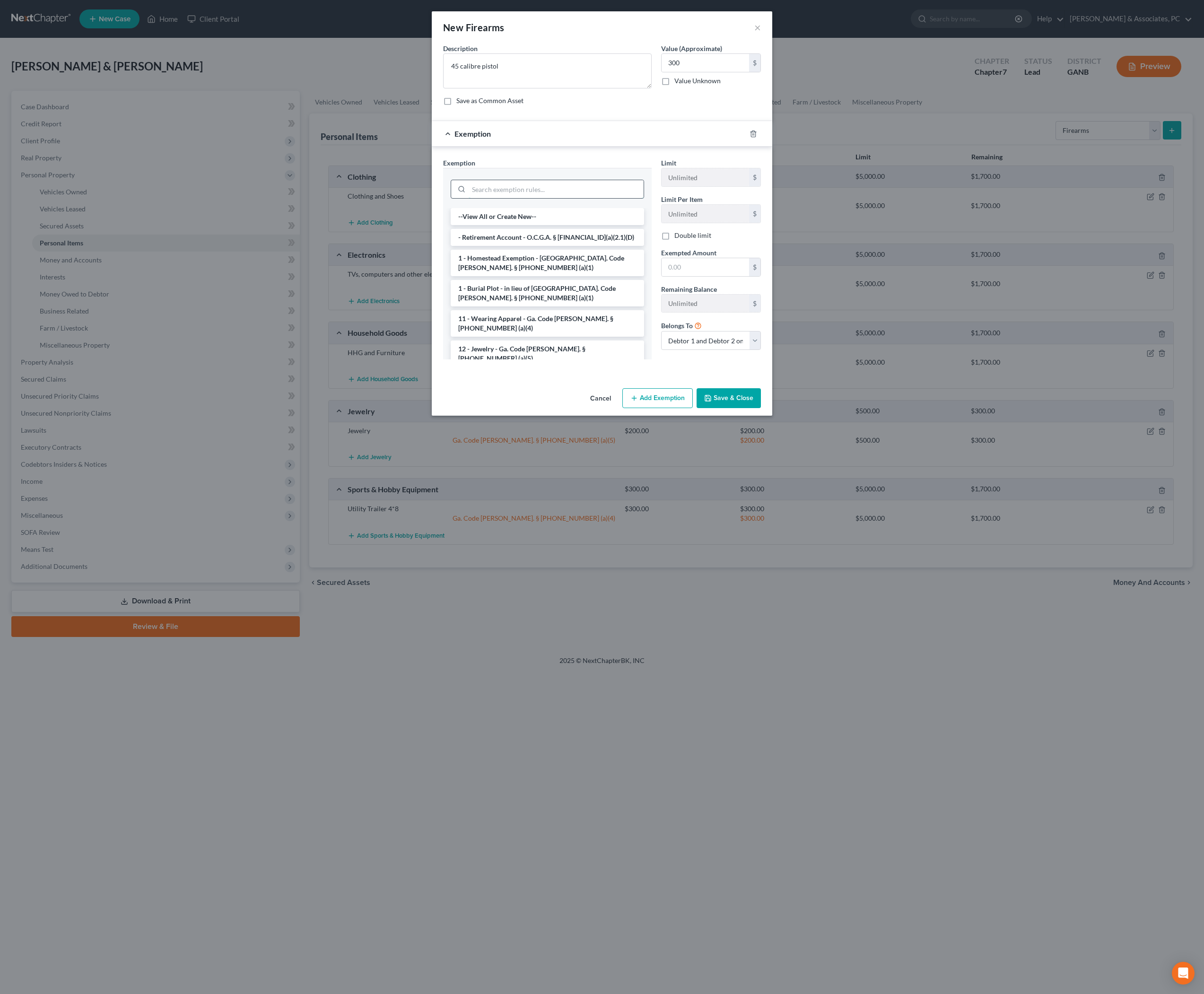
click at [512, 198] on input "search" at bounding box center [556, 189] width 175 height 18
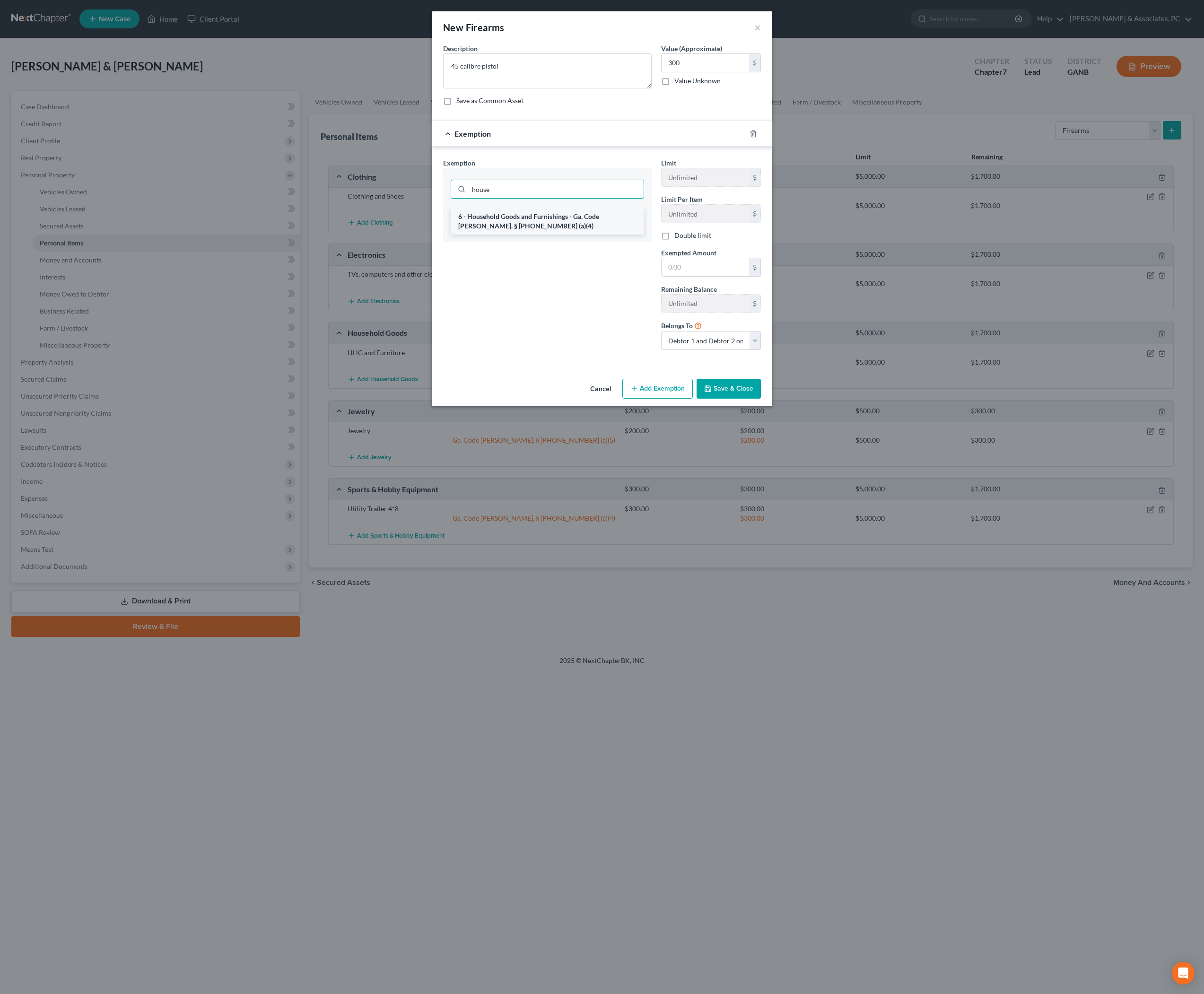
type input "house"
click at [522, 234] on li "6 - Household Goods and Furnishings - Ga. Code Ann. § 44-13-100 (a)(4)" at bounding box center [547, 221] width 194 height 26
click at [728, 278] on input "text" at bounding box center [705, 269] width 88 height 18
type input "300"
click at [754, 400] on button "Save & Close" at bounding box center [729, 390] width 65 height 20
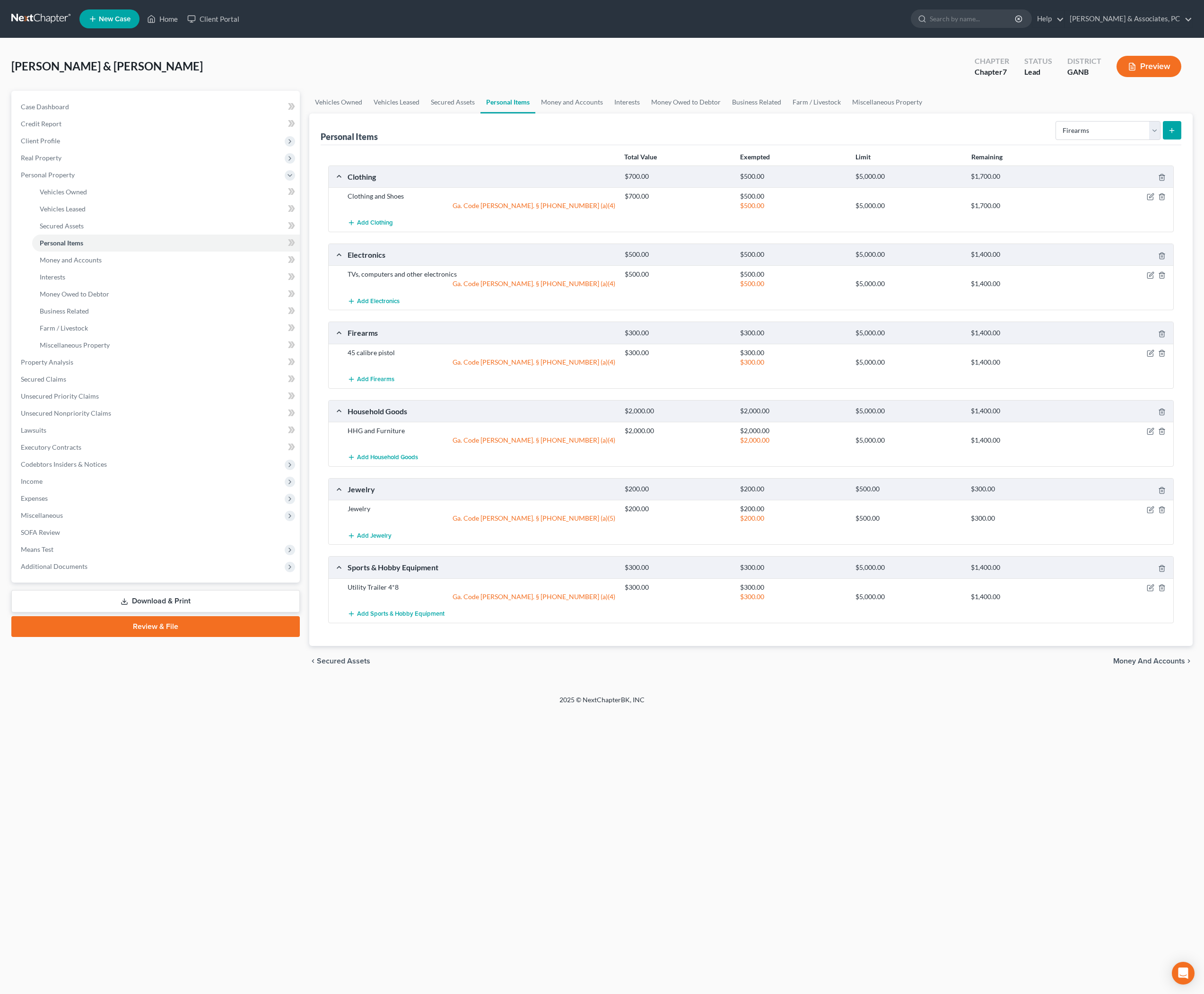
click at [535, 114] on link "Personal Items" at bounding box center [508, 102] width 55 height 23
click at [609, 112] on link "Money and Accounts" at bounding box center [572, 102] width 73 height 23
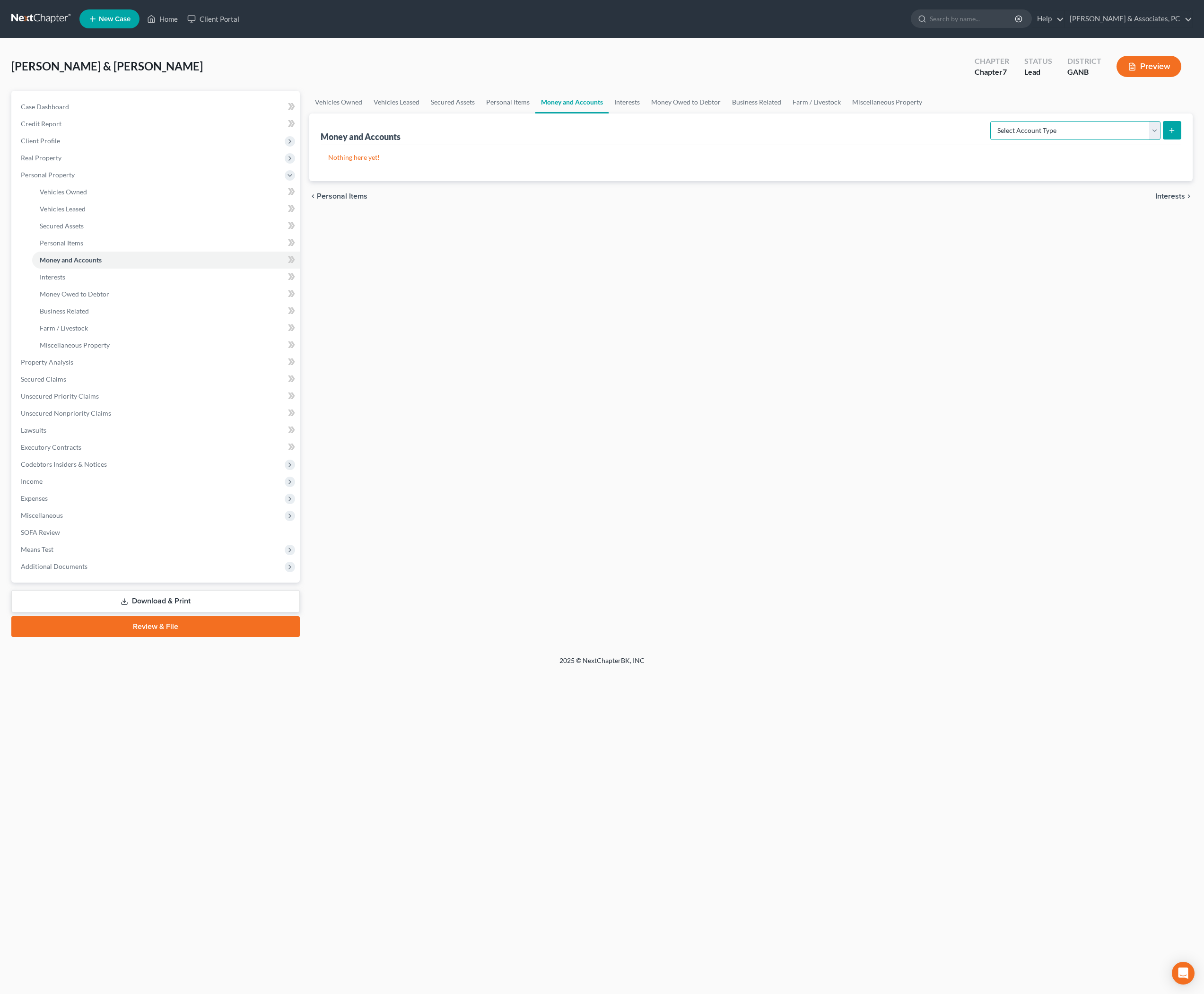
select select "checking"
click at [1175, 139] on button "submit" at bounding box center [1172, 130] width 19 height 19
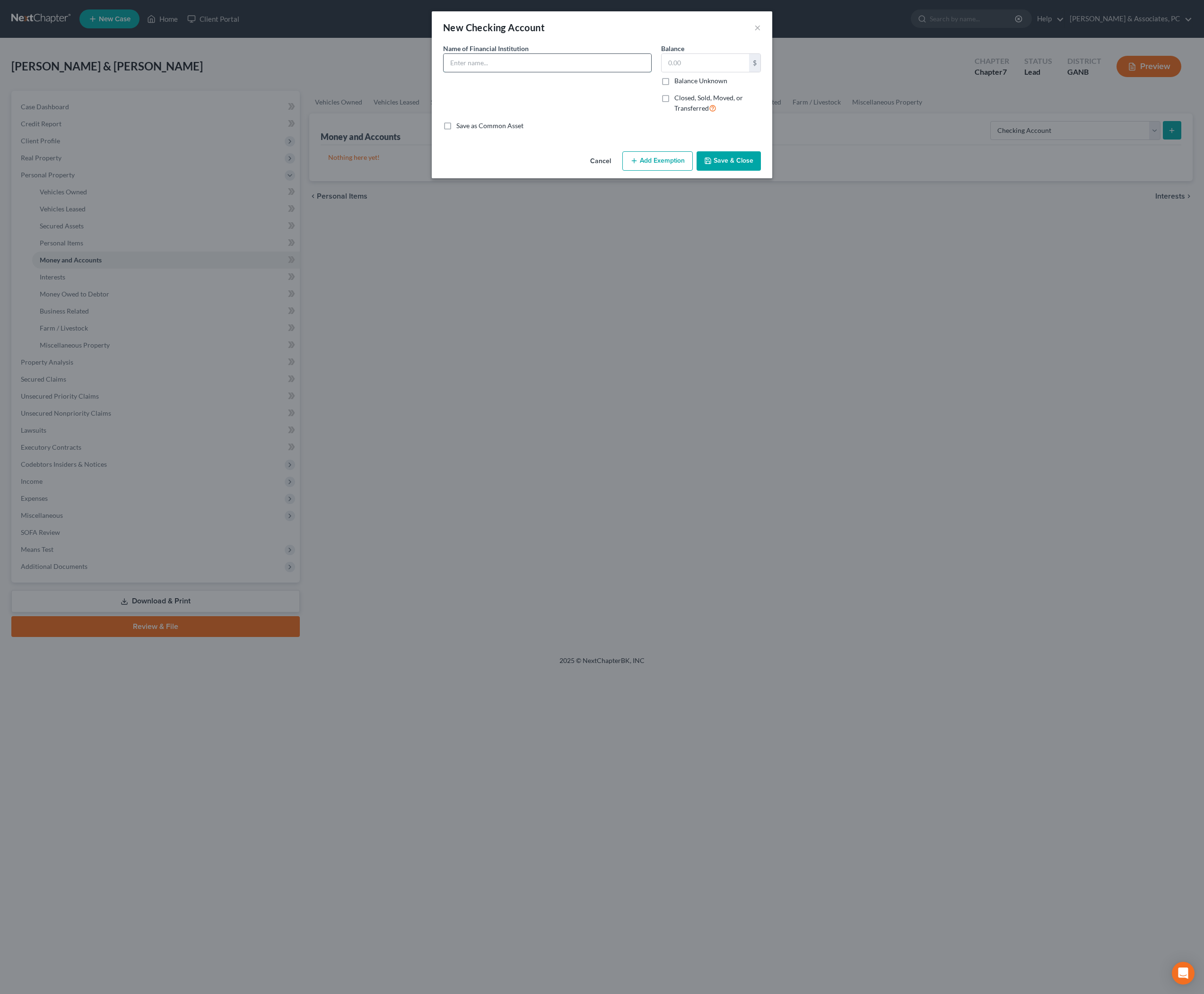
click at [526, 71] on input "text" at bounding box center [547, 63] width 208 height 18
drag, startPoint x: 583, startPoint y: 79, endPoint x: 370, endPoint y: 75, distance: 213.0
click at [370, 75] on div "New Checking Account × An exemption set must first be selected from the Filing …" at bounding box center [602, 497] width 1204 height 994
type input "Delta Community Credit Union"
click at [716, 72] on input "text" at bounding box center [705, 63] width 88 height 18
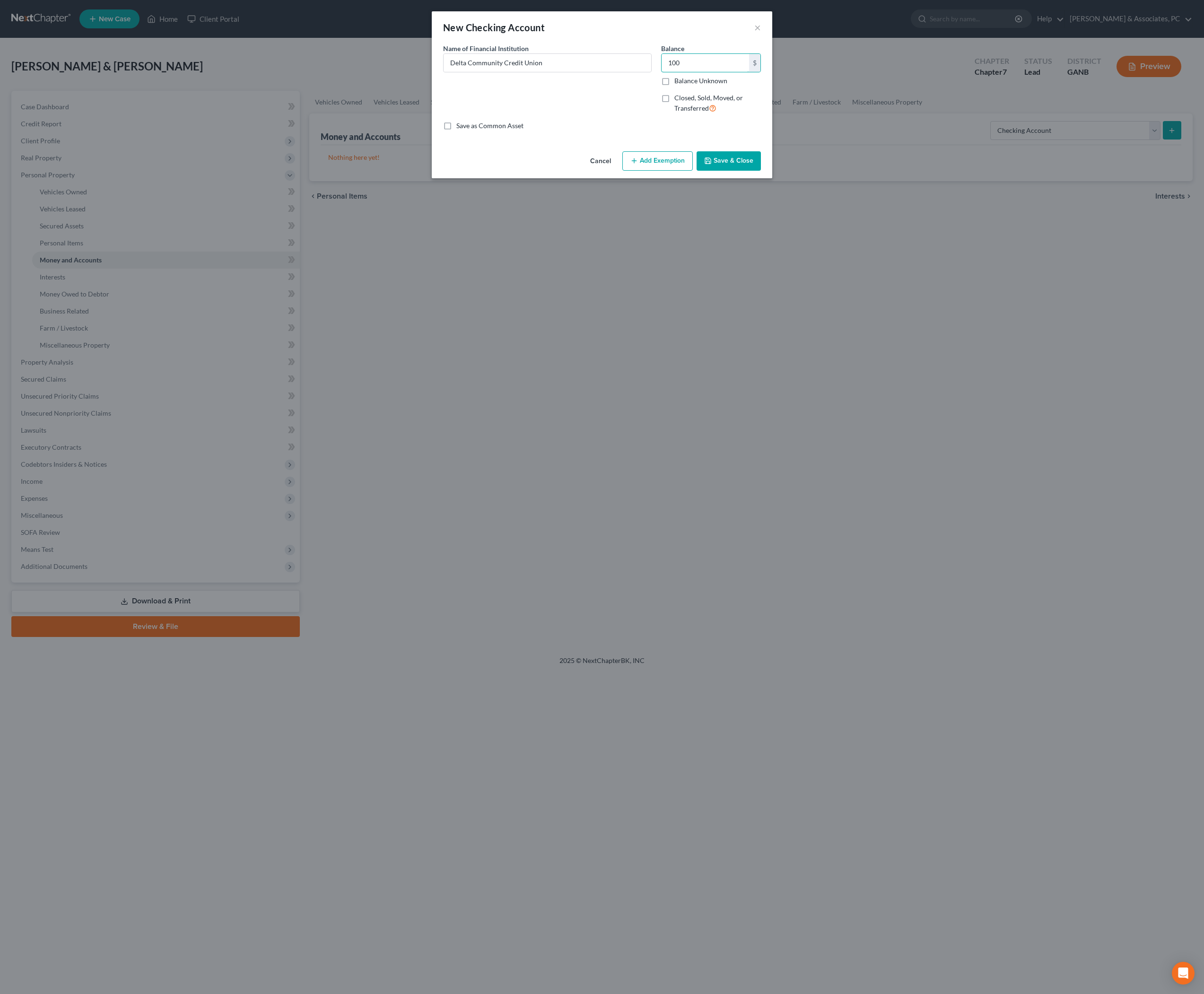
type input "100"
click at [690, 171] on button "Add Exemption" at bounding box center [657, 161] width 70 height 20
select select "2"
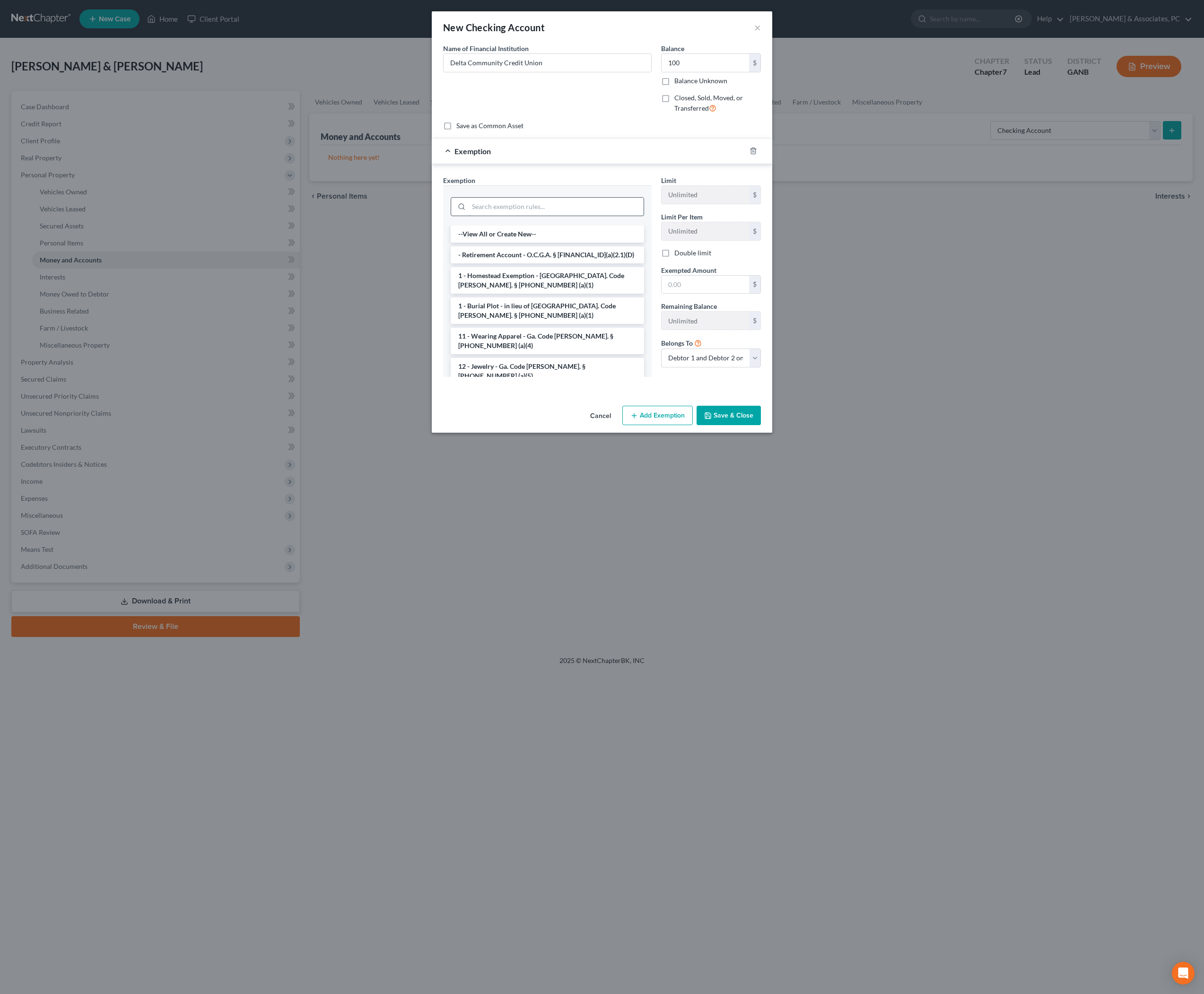
click at [551, 216] on input "search" at bounding box center [556, 207] width 175 height 18
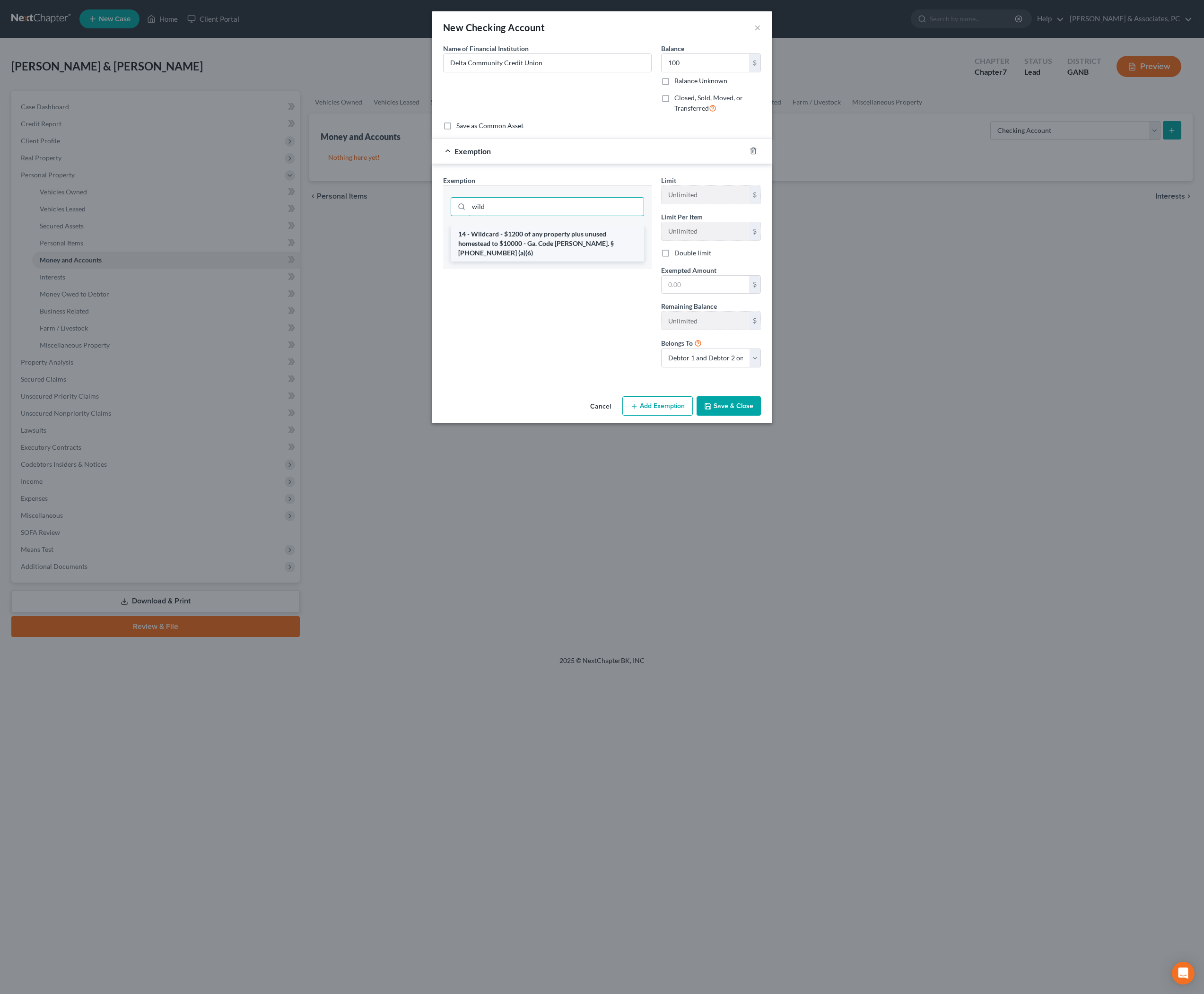
type input "wild"
click at [545, 261] on li "14 - Wildcard - $1200 of any property plus unused homestead to $10000 - Ga. Cod…" at bounding box center [547, 243] width 194 height 36
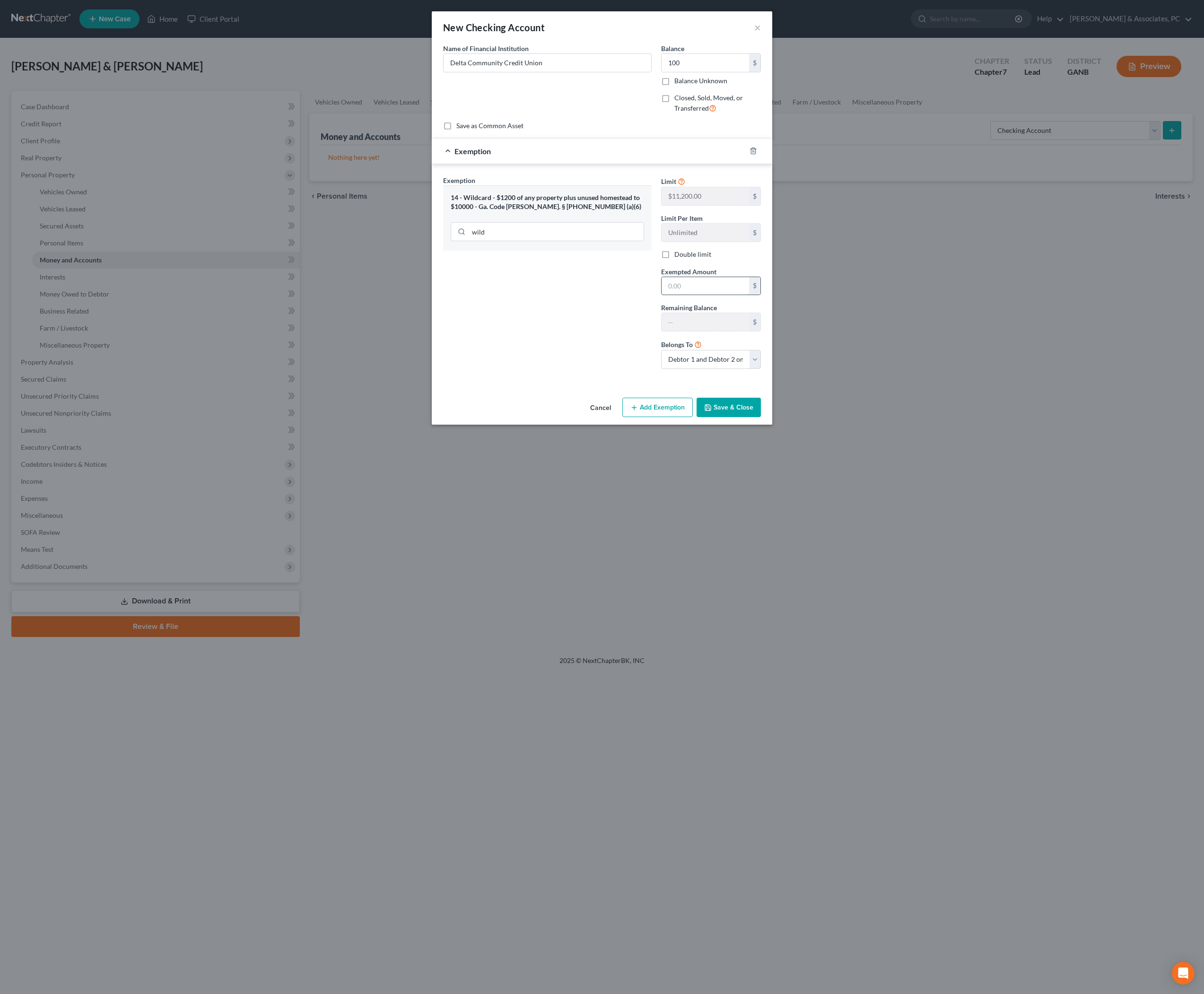
click at [710, 295] on input "text" at bounding box center [705, 286] width 88 height 18
type input "100"
click at [761, 418] on button "Save & Close" at bounding box center [729, 408] width 65 height 20
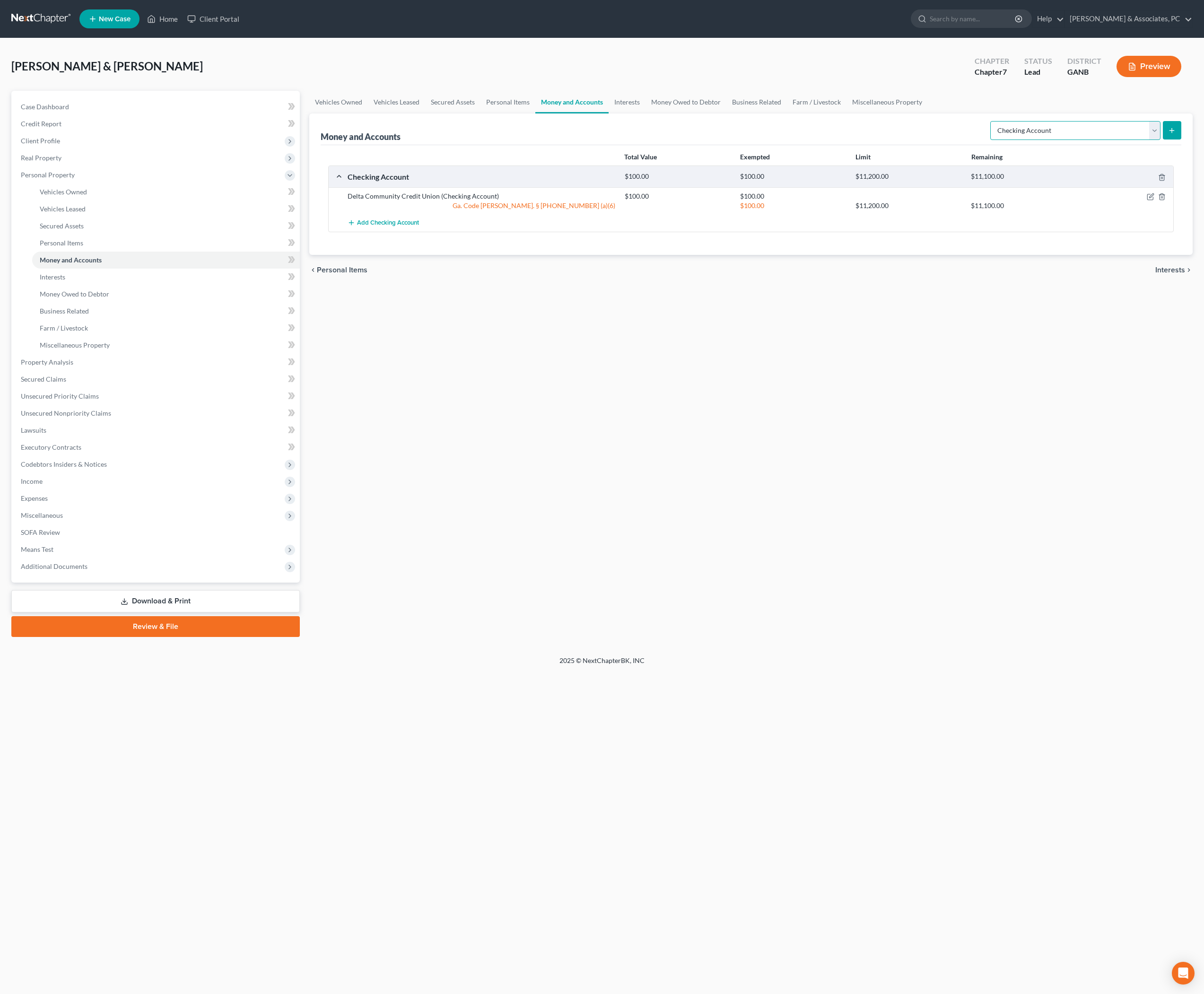
select select "savings"
click at [1170, 134] on icon "submit" at bounding box center [1172, 130] width 8 height 8
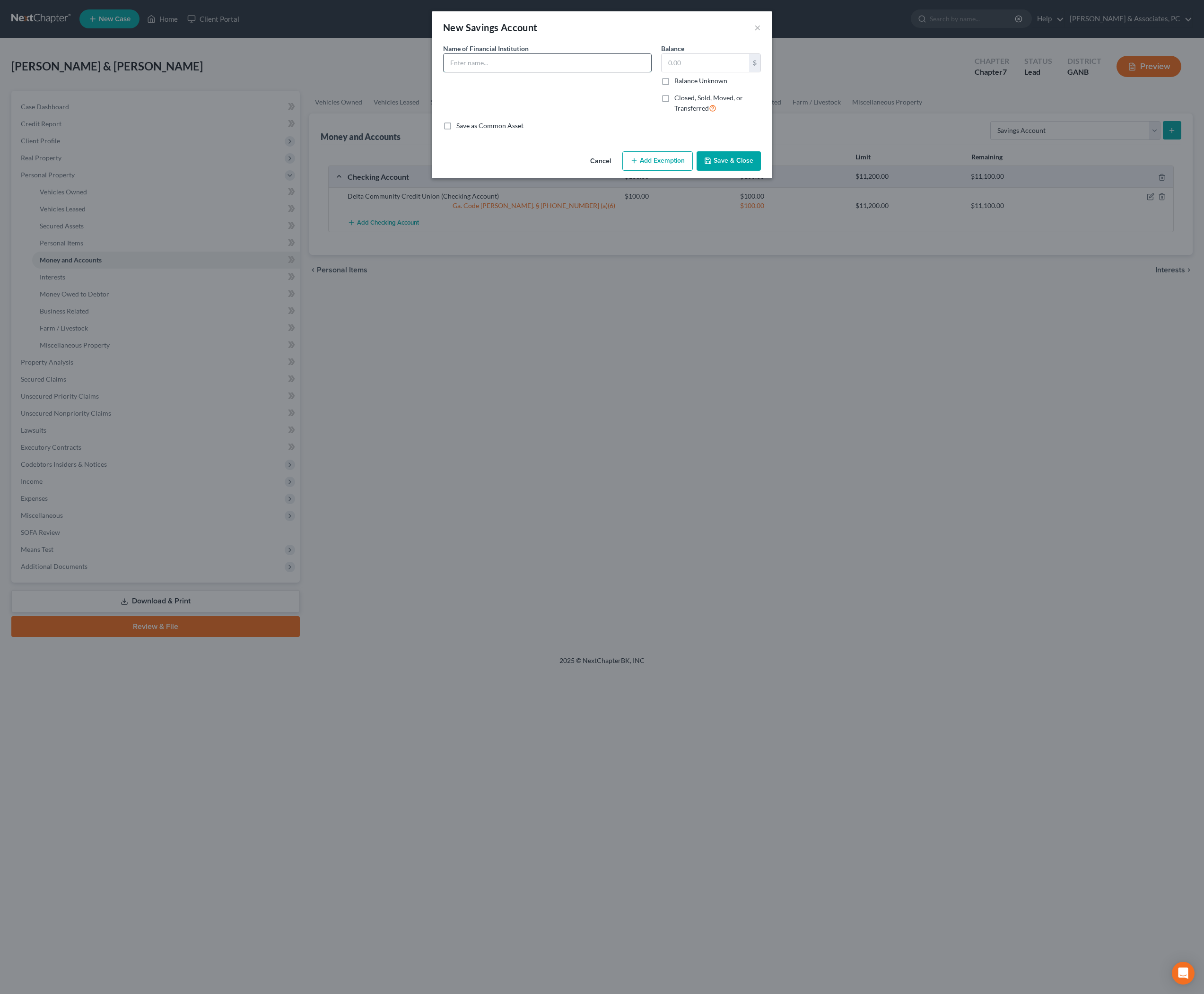
click at [604, 72] on input "text" at bounding box center [547, 63] width 208 height 18
paste input "Delta Community Credit Union"
type input "Delta Community Credit Union"
click at [720, 72] on input "text" at bounding box center [705, 63] width 88 height 18
type input "50"
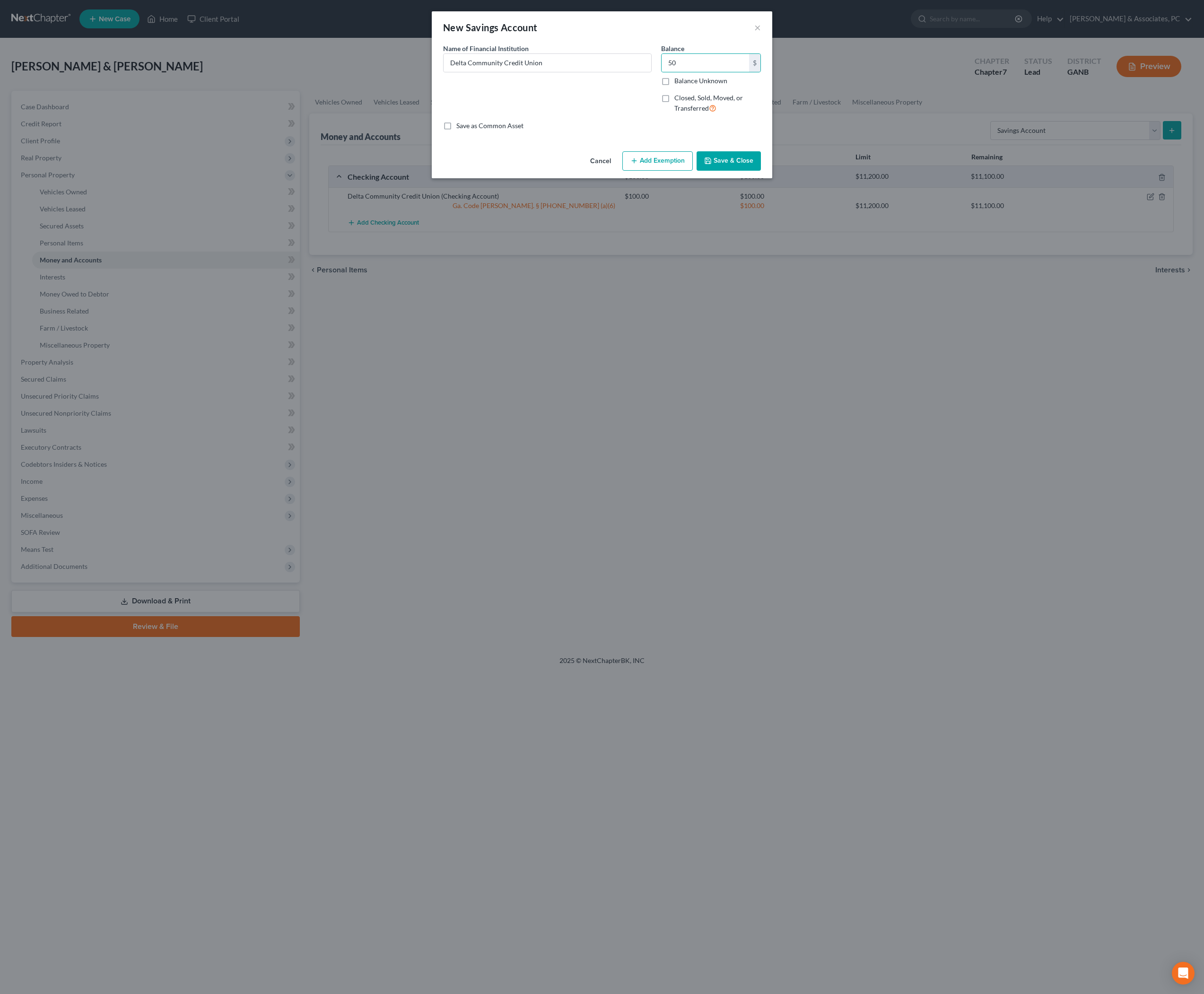
click at [690, 171] on button "Add Exemption" at bounding box center [657, 161] width 70 height 20
select select "2"
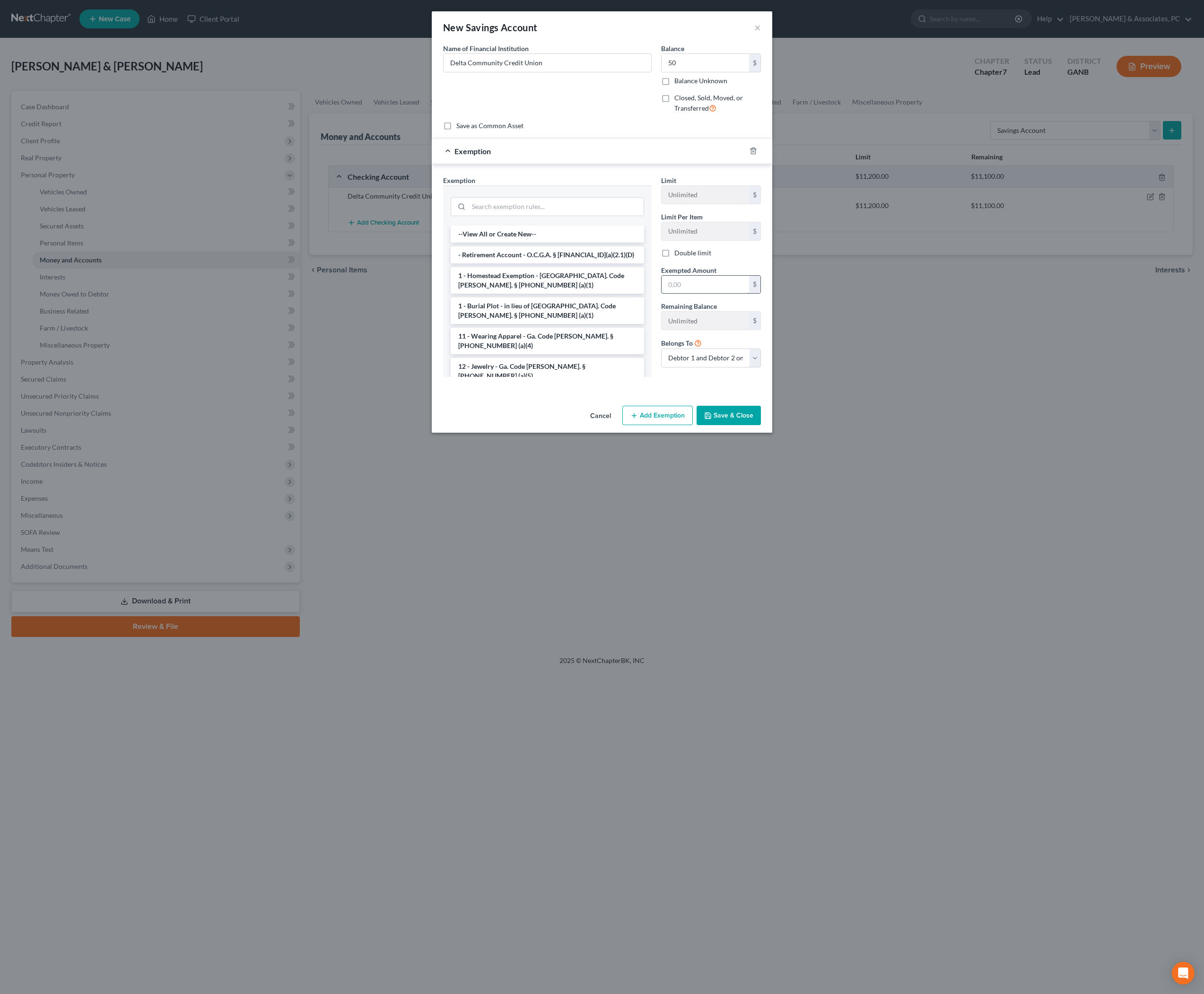
click at [712, 294] on input "text" at bounding box center [705, 285] width 88 height 18
click at [568, 226] on div at bounding box center [547, 205] width 209 height 40
click at [566, 216] on input "search" at bounding box center [556, 207] width 175 height 18
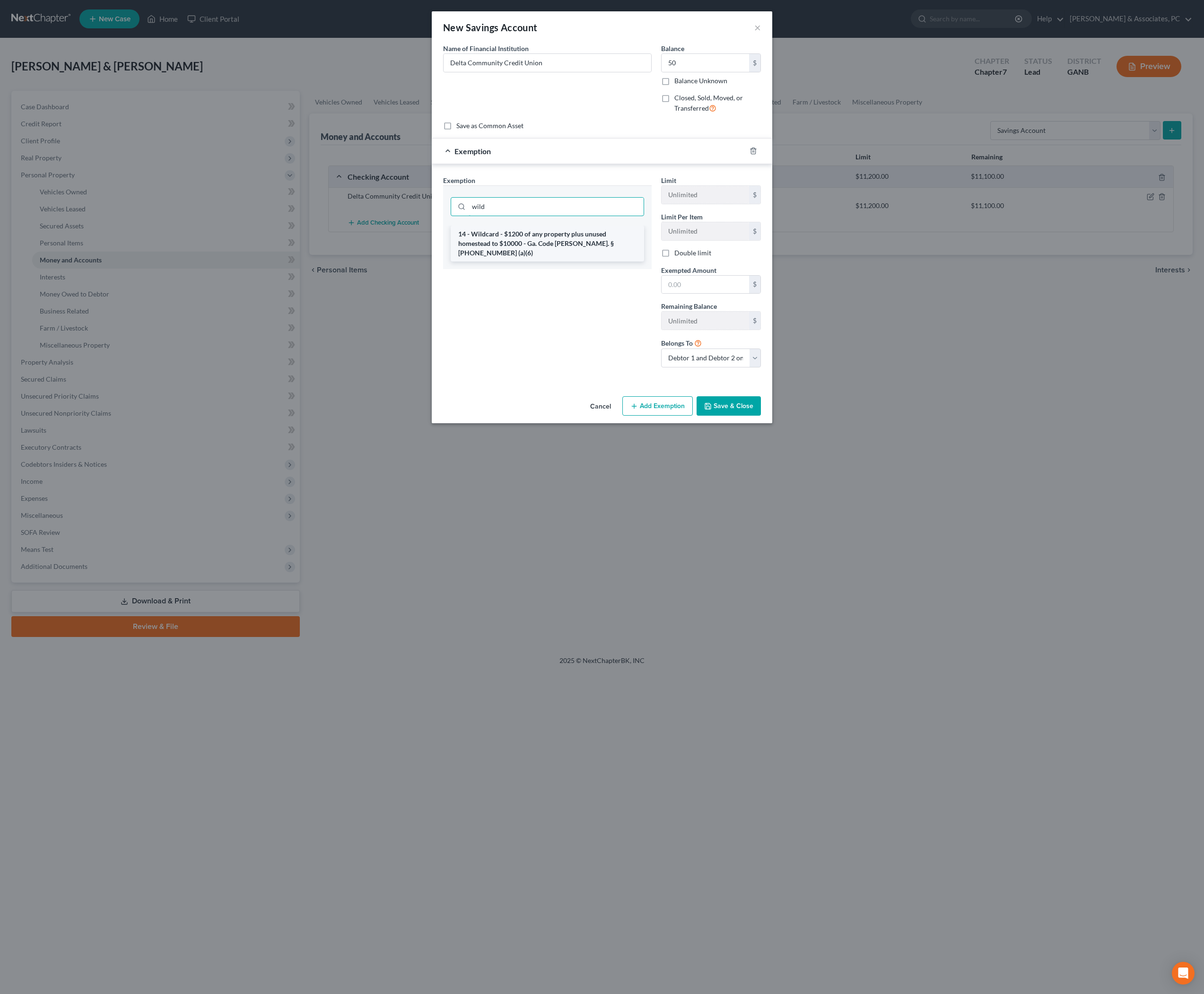
type input "wild"
click at [562, 261] on li "14 - Wildcard - $1200 of any property plus unused homestead to $10000 - Ga. Cod…" at bounding box center [547, 243] width 194 height 36
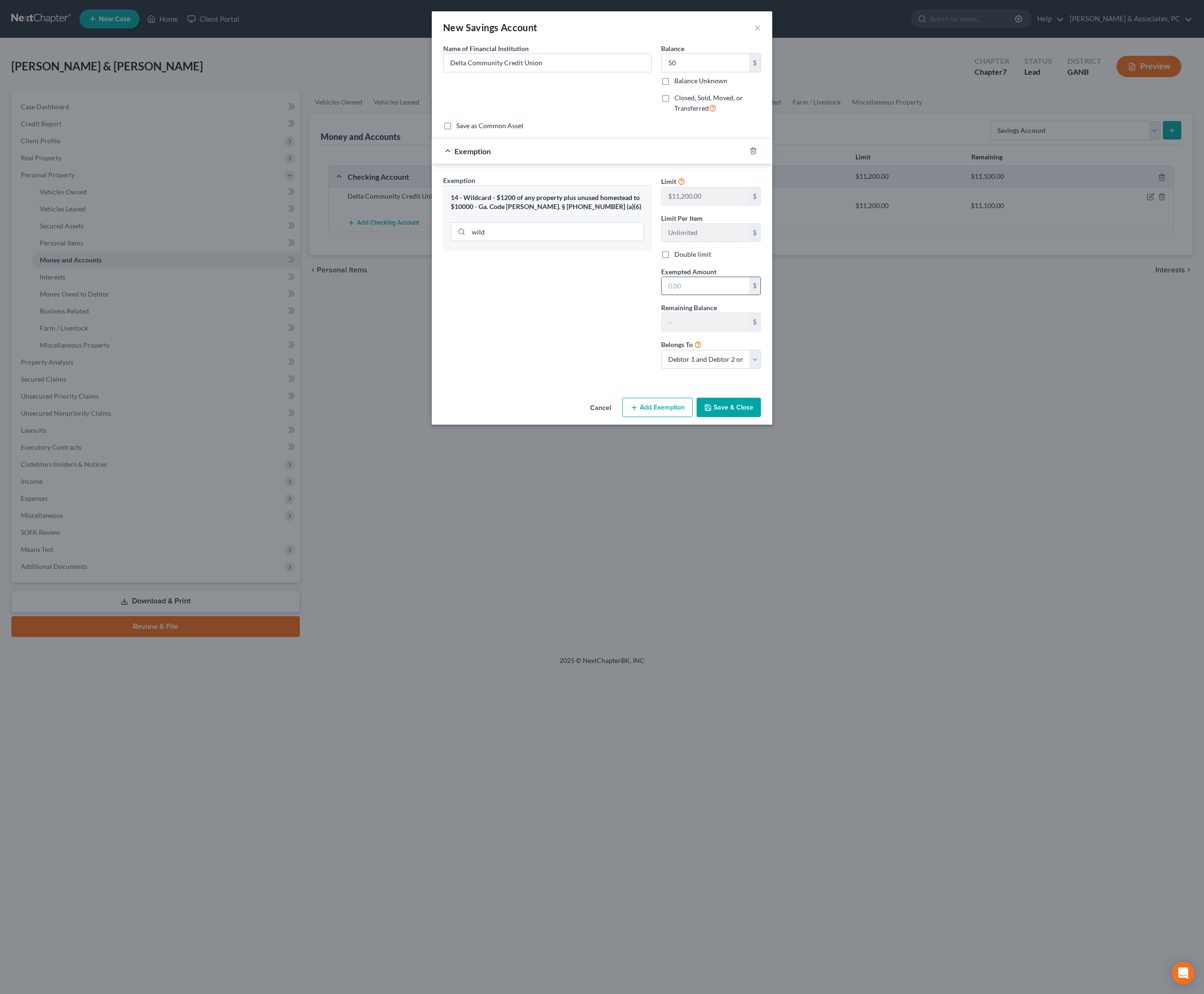
click at [701, 295] on input "text" at bounding box center [705, 286] width 88 height 18
type input "50"
click at [761, 418] on button "Save & Close" at bounding box center [729, 408] width 65 height 20
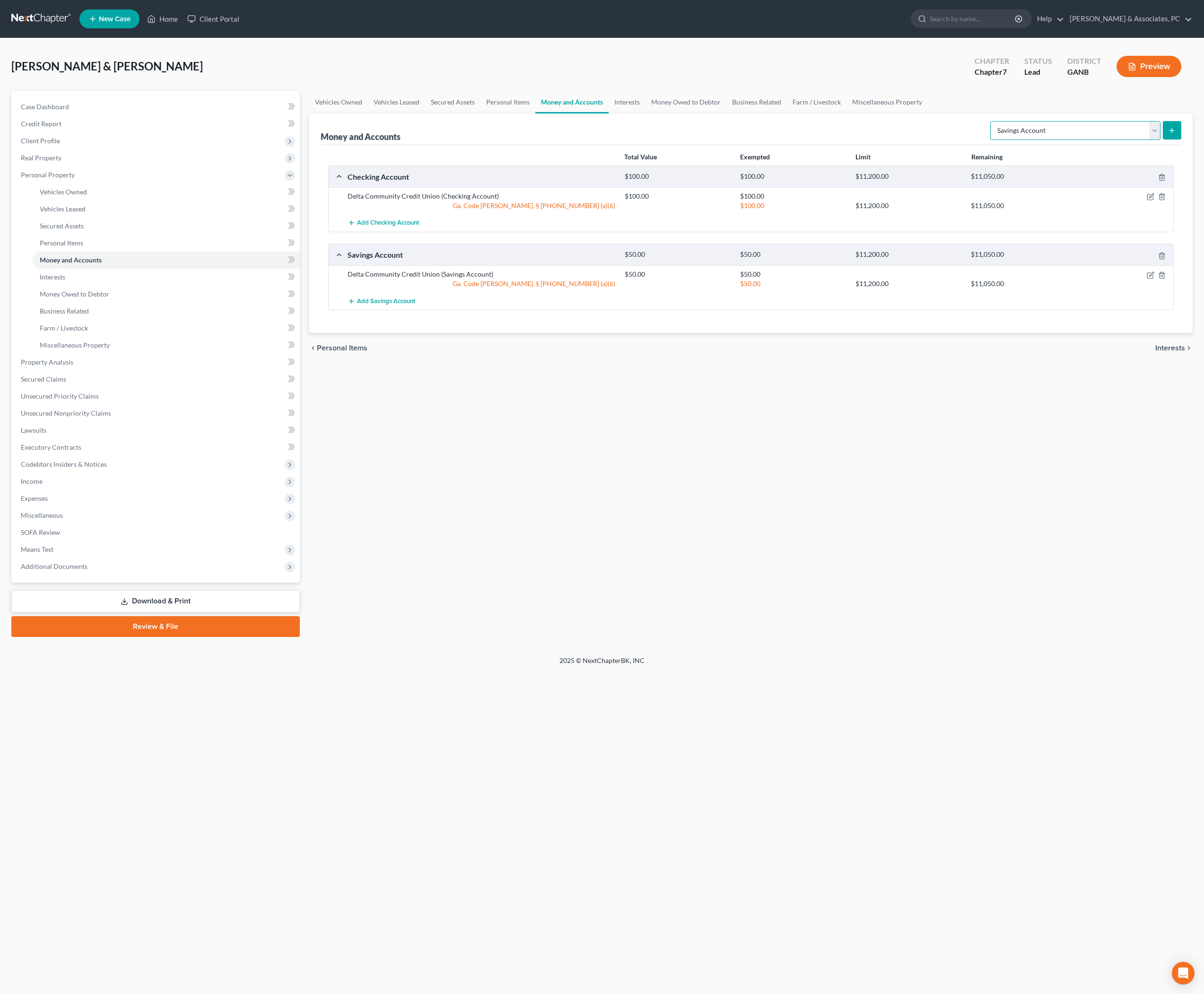
select select "checking"
click at [1172, 139] on button "submit" at bounding box center [1172, 130] width 19 height 19
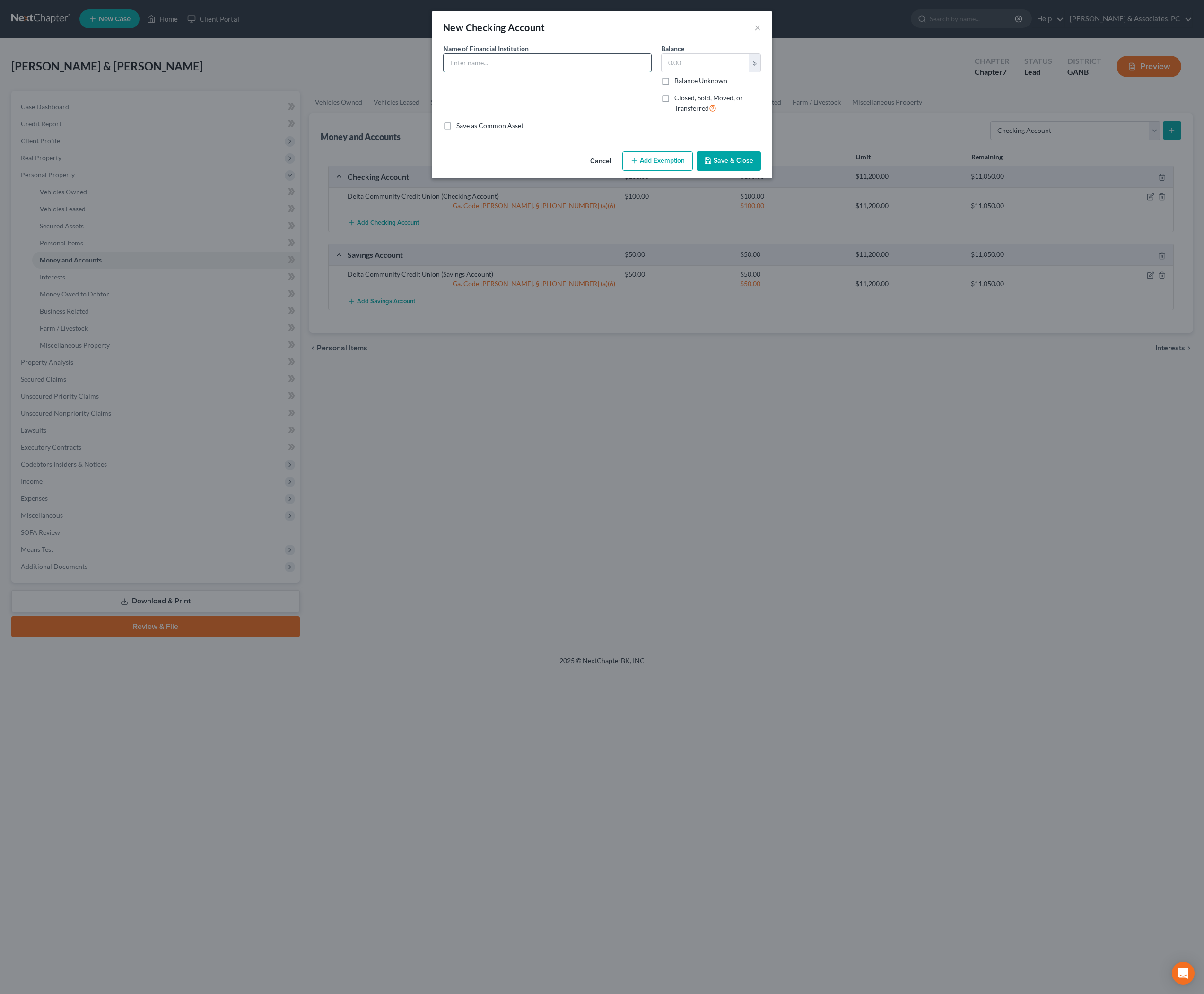
click at [620, 72] on input "text" at bounding box center [547, 63] width 208 height 18
type input "Capital One"
click at [728, 69] on input "text" at bounding box center [705, 63] width 88 height 18
click at [586, 72] on input "Capital One" at bounding box center [547, 63] width 208 height 18
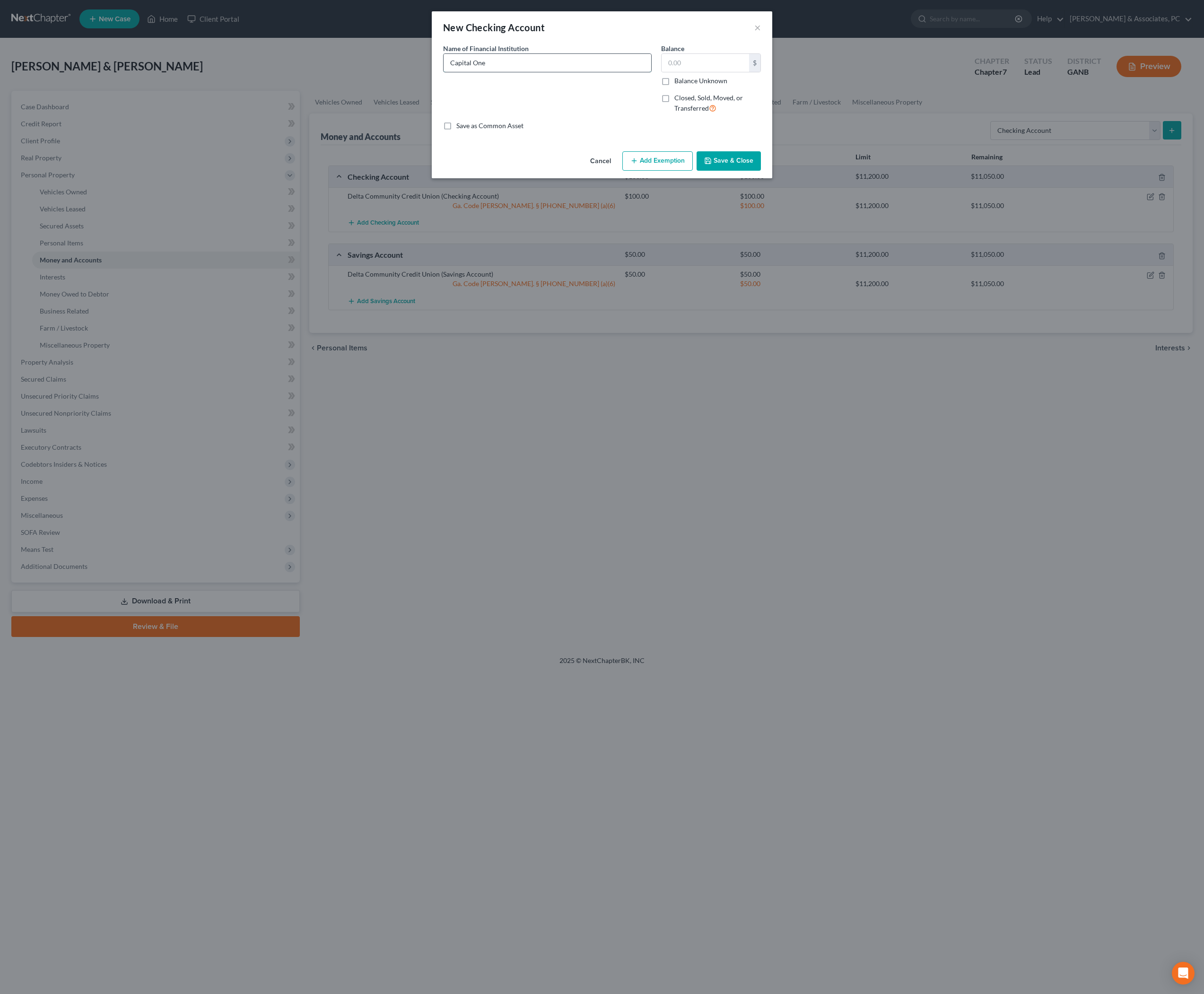
click at [586, 72] on input "Capital One" at bounding box center [547, 63] width 208 height 18
click at [710, 72] on input "text" at bounding box center [705, 63] width 88 height 18
type input "0"
click at [743, 171] on button "Save & Close" at bounding box center [729, 161] width 65 height 20
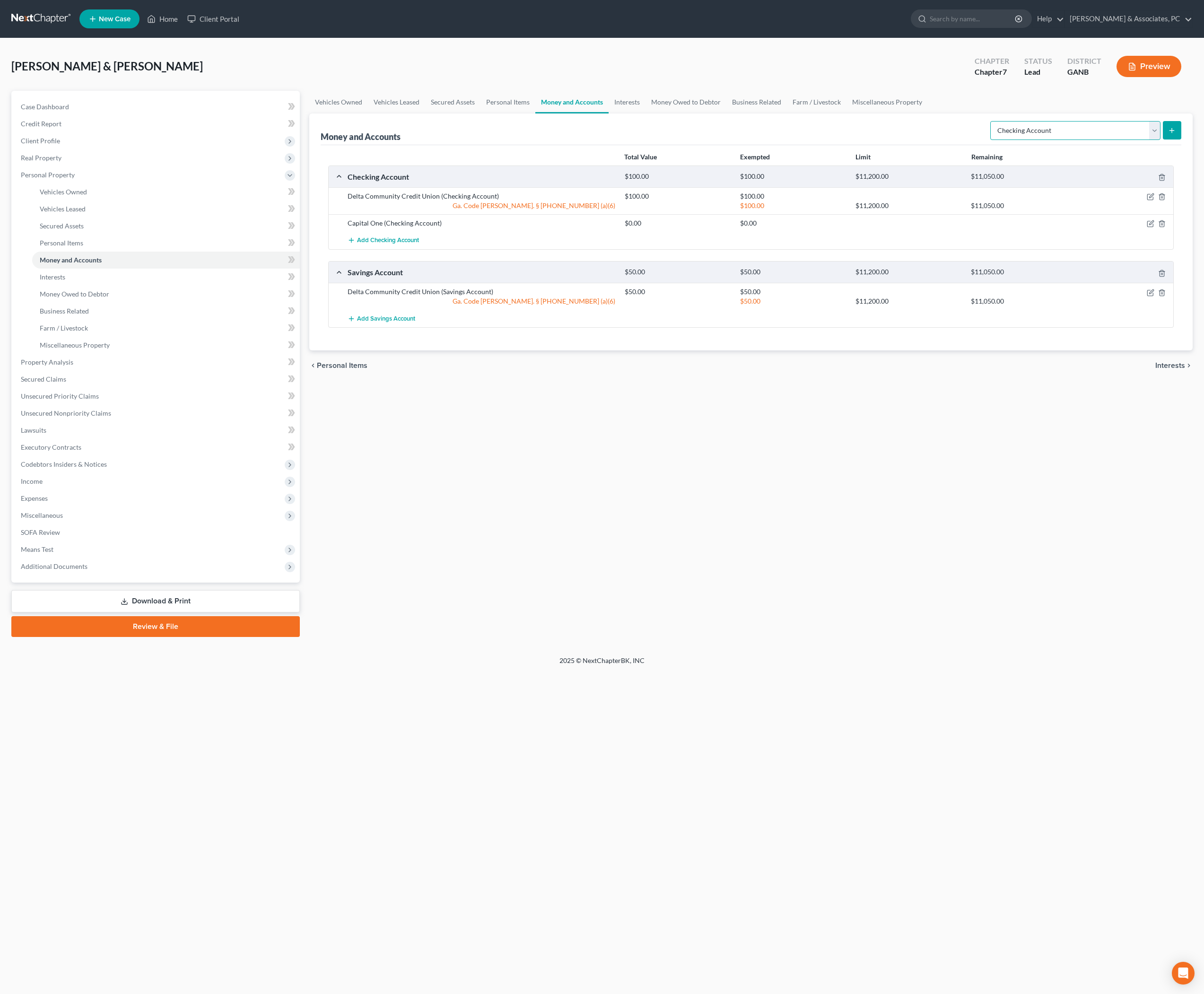
select select "savings"
click at [1172, 139] on button "submit" at bounding box center [1172, 130] width 19 height 19
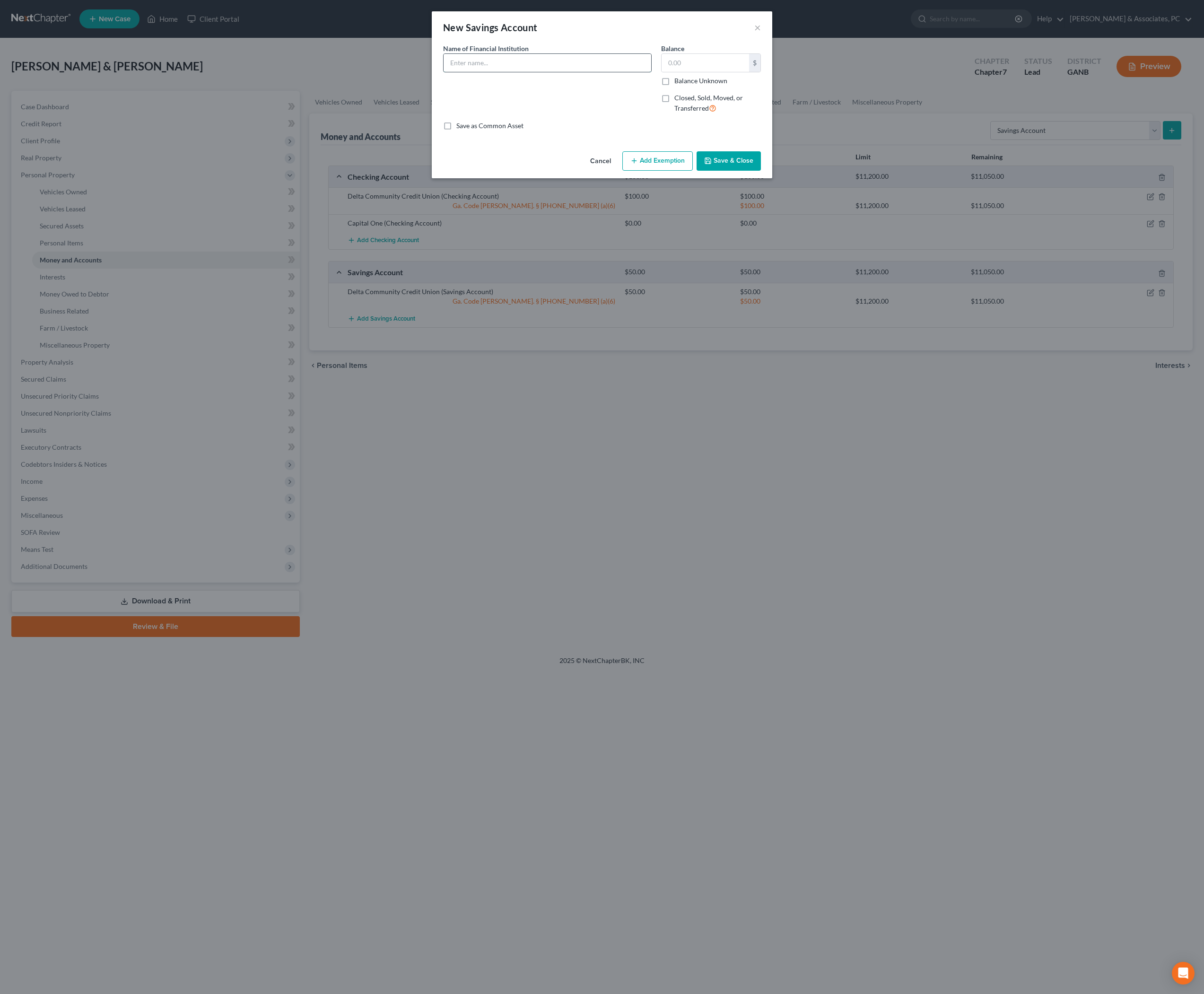
click at [581, 72] on input "text" at bounding box center [547, 63] width 208 height 18
paste input "Capital One"
type input "Capital One"
click at [734, 72] on input "text" at bounding box center [705, 63] width 88 height 18
type input "0"
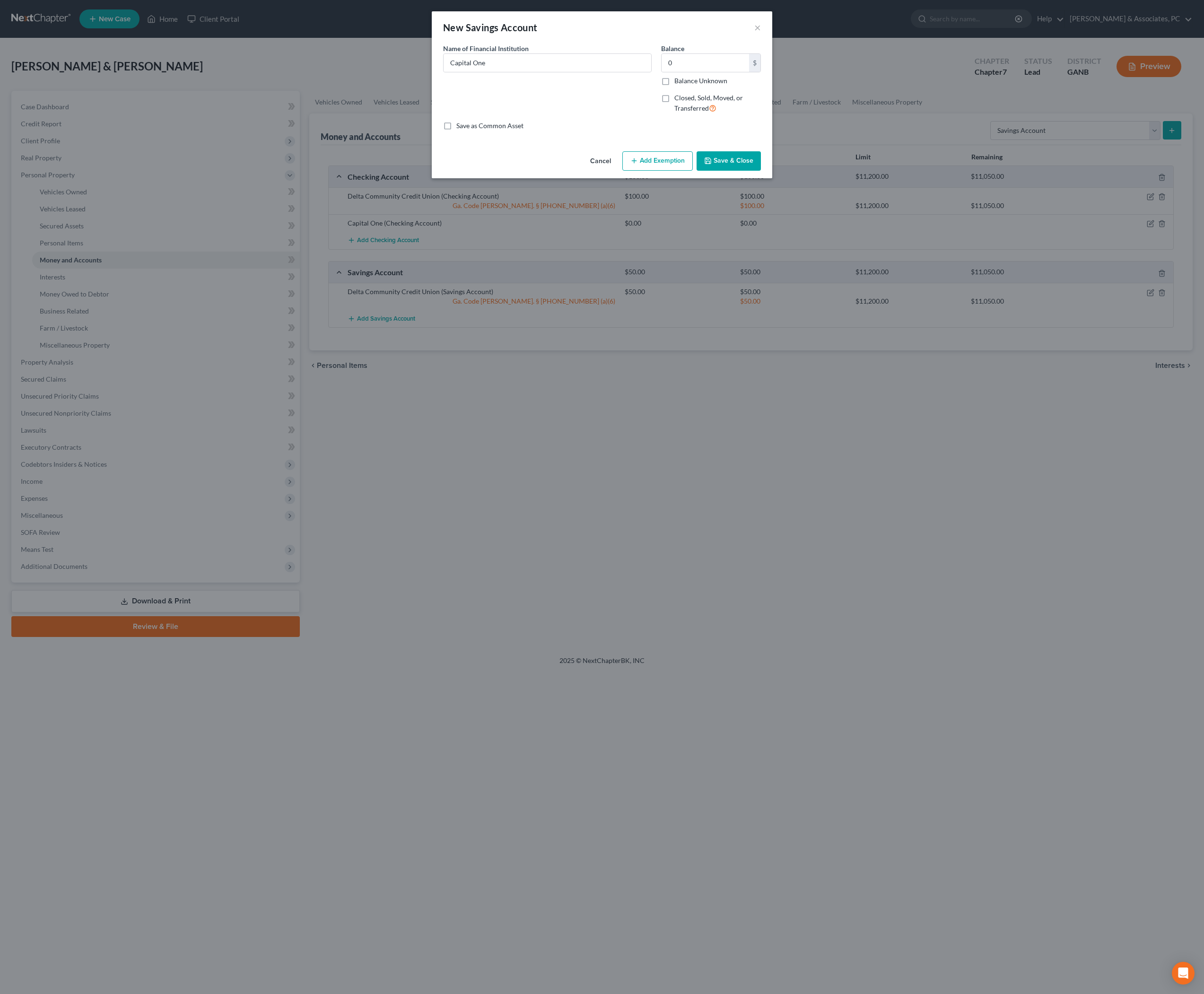
click at [657, 179] on div "Cancel Add Exemption Save & Close" at bounding box center [602, 163] width 340 height 31
click at [749, 171] on button "Save & Close" at bounding box center [729, 161] width 65 height 20
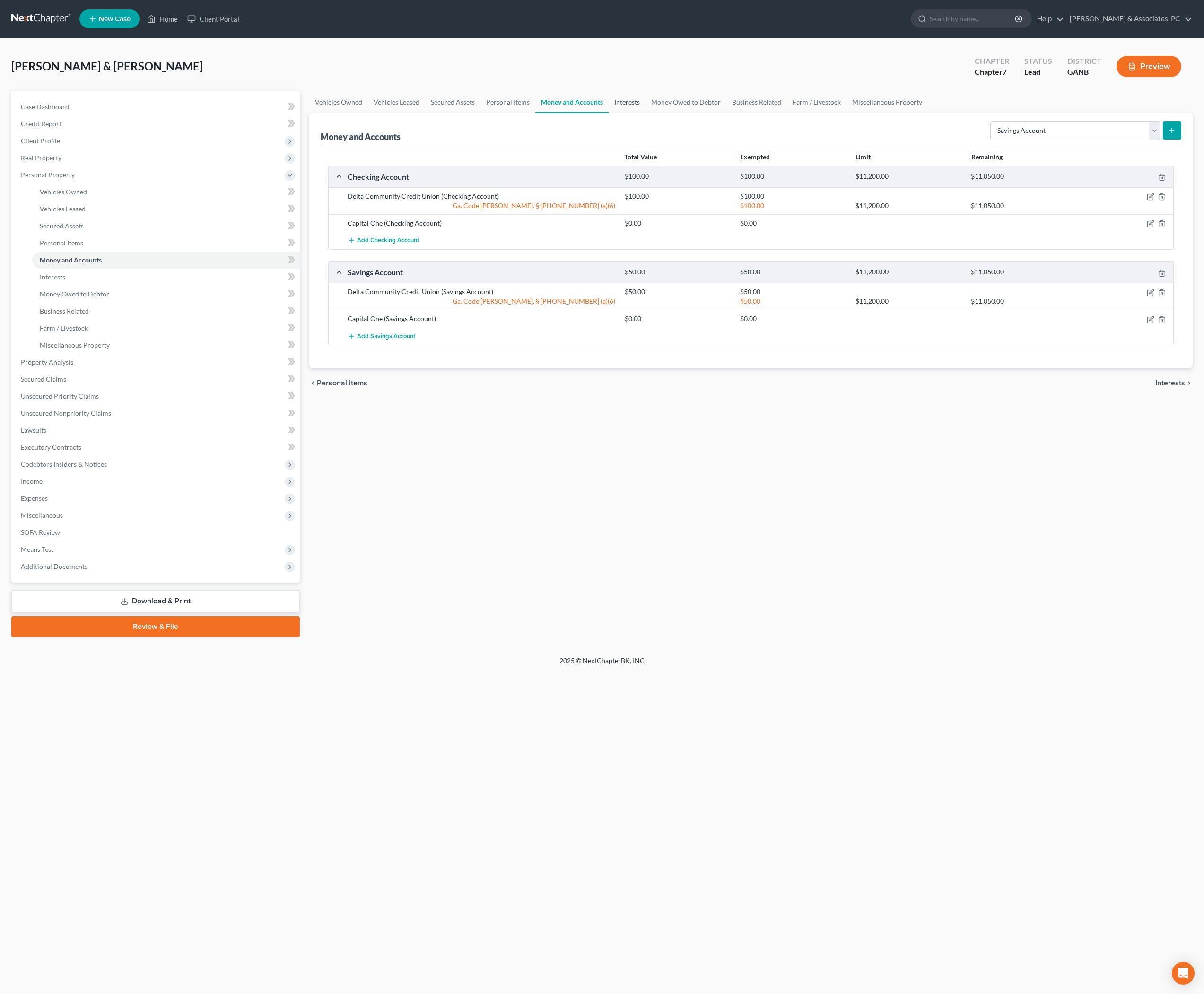
click at [646, 114] on link "Interests" at bounding box center [627, 102] width 37 height 23
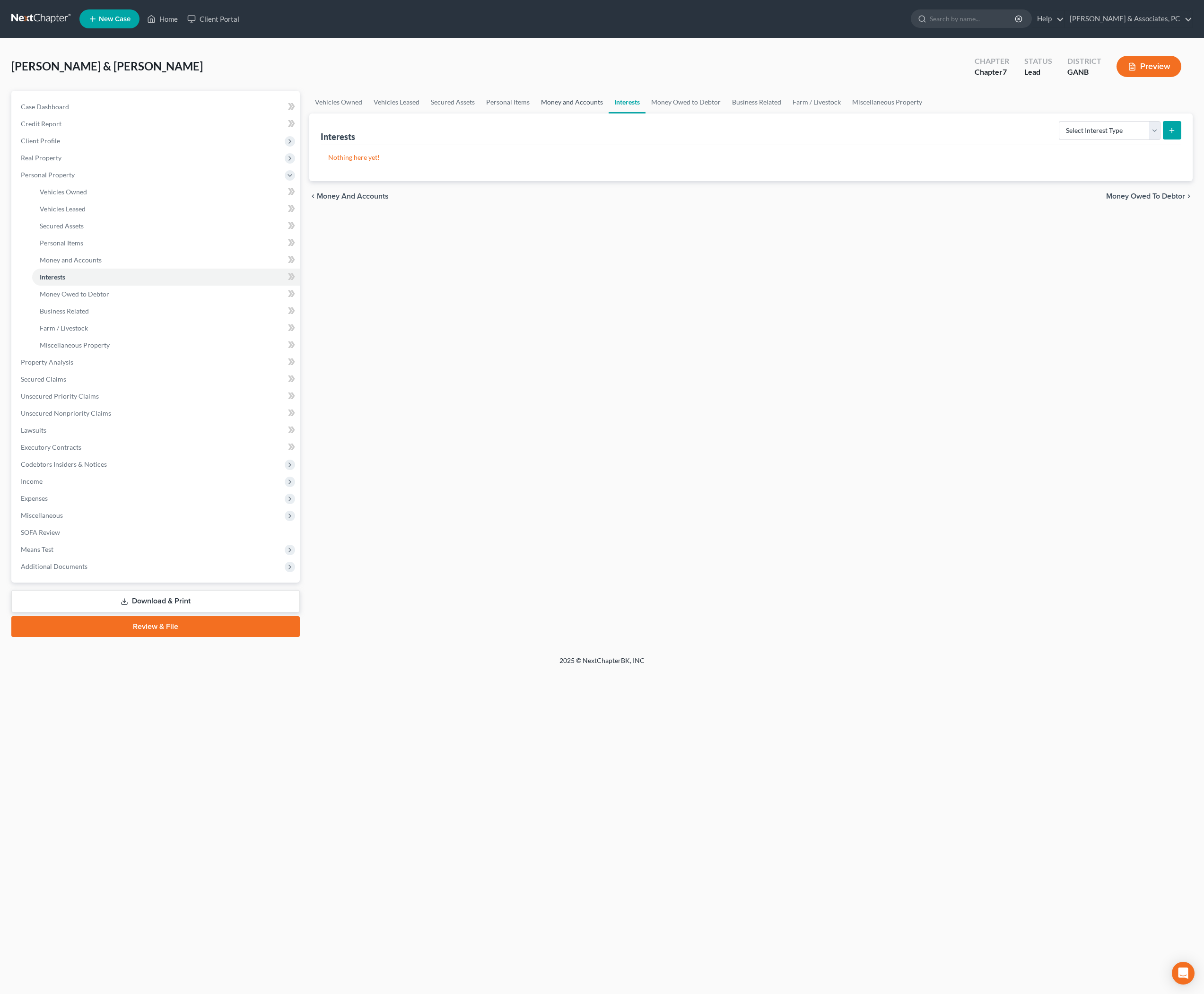
click at [609, 114] on link "Money and Accounts" at bounding box center [572, 102] width 73 height 23
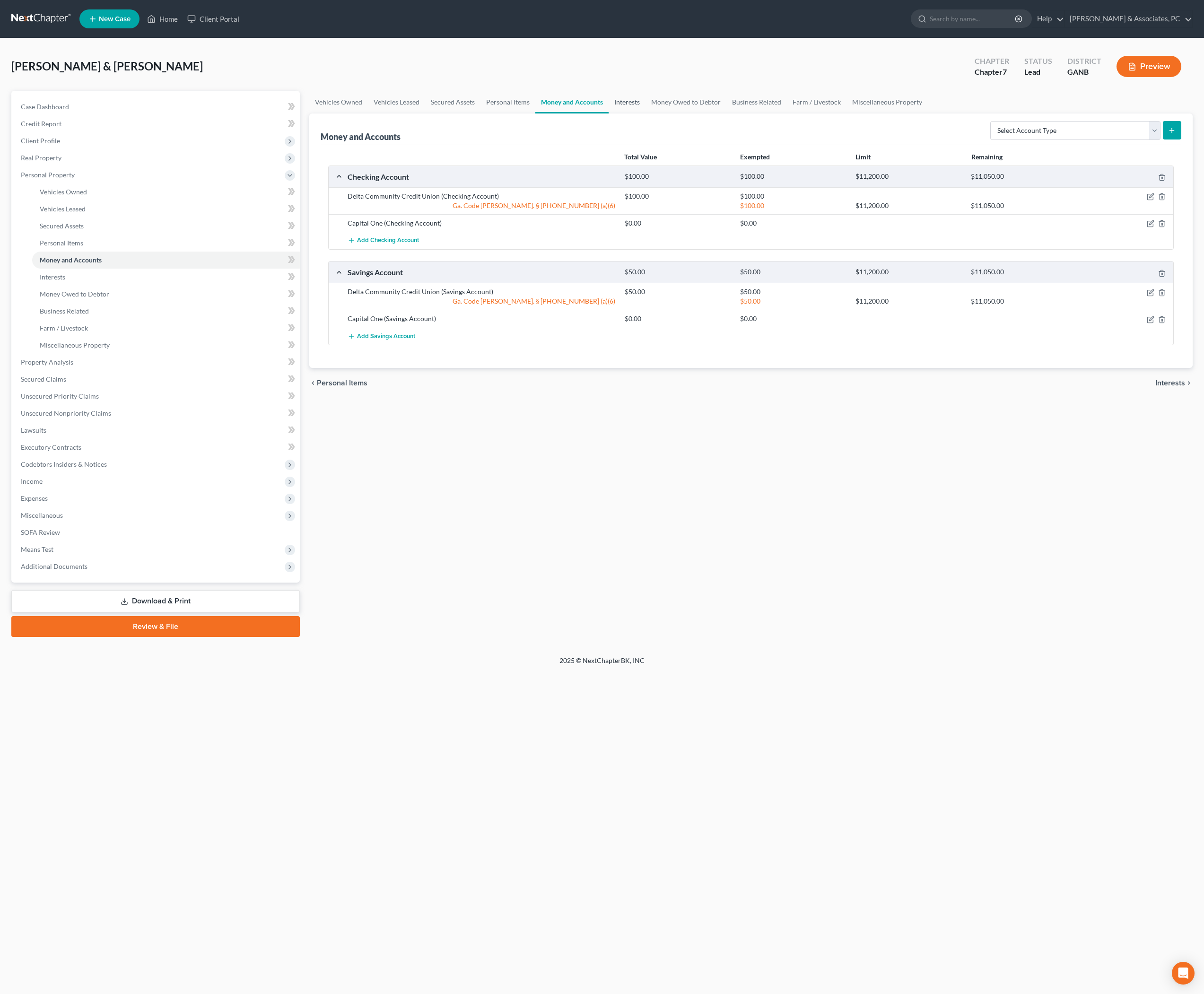
click at [646, 114] on link "Interests" at bounding box center [627, 102] width 37 height 23
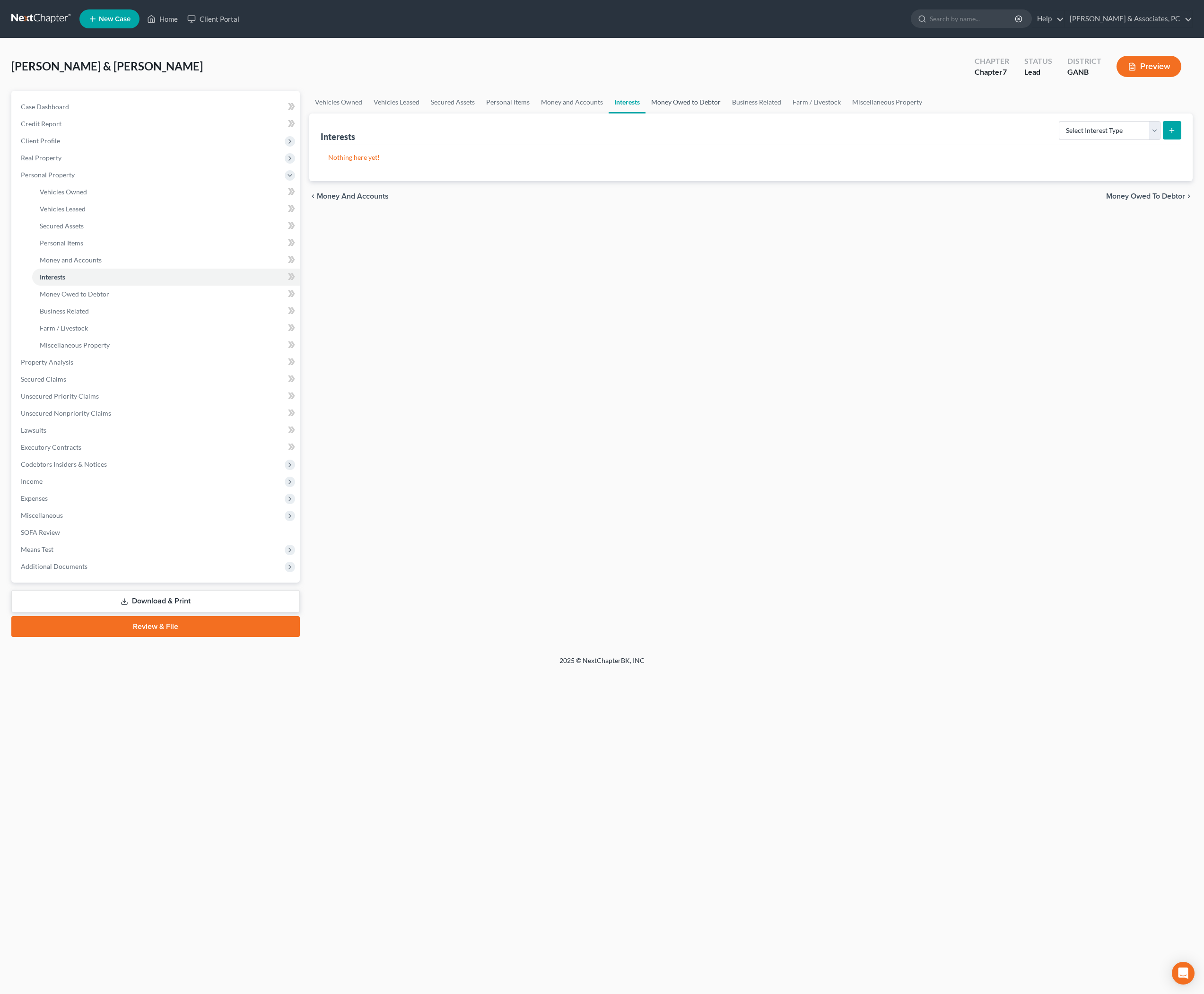
click at [726, 111] on link "Money Owed to Debtor" at bounding box center [686, 102] width 81 height 23
click at [786, 112] on link "Business Related" at bounding box center [756, 102] width 61 height 23
click at [726, 114] on link "Money Owed to Debtor" at bounding box center [686, 102] width 81 height 23
click at [786, 114] on link "Business Related" at bounding box center [756, 102] width 61 height 23
click at [846, 112] on link "Farm / Livestock" at bounding box center [816, 102] width 59 height 23
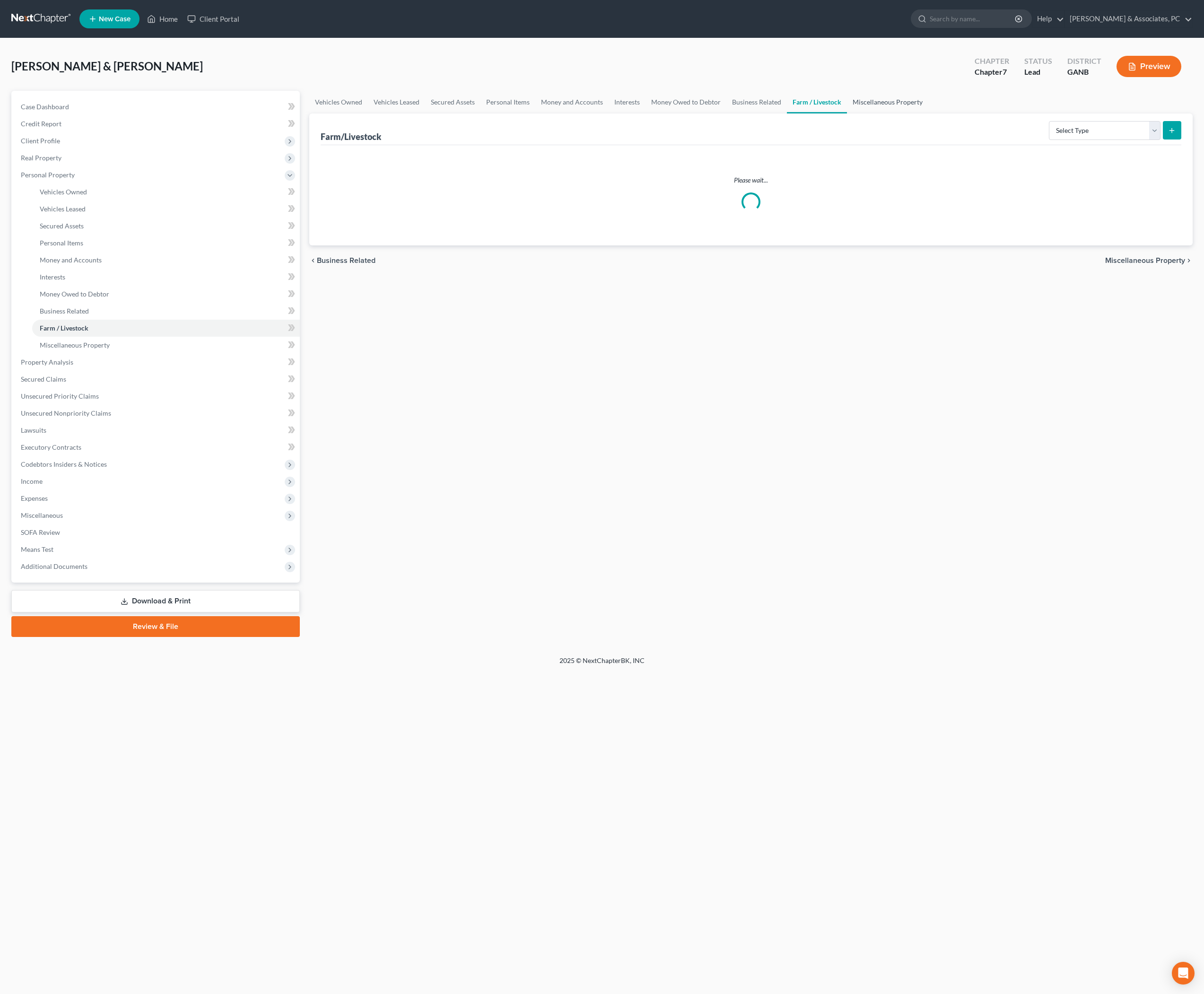
click at [929, 110] on link "Miscellaneous Property" at bounding box center [887, 102] width 81 height 23
click at [846, 111] on link "Farm / Livestock" at bounding box center [816, 102] width 59 height 23
click at [787, 107] on link "Business Related" at bounding box center [756, 102] width 61 height 23
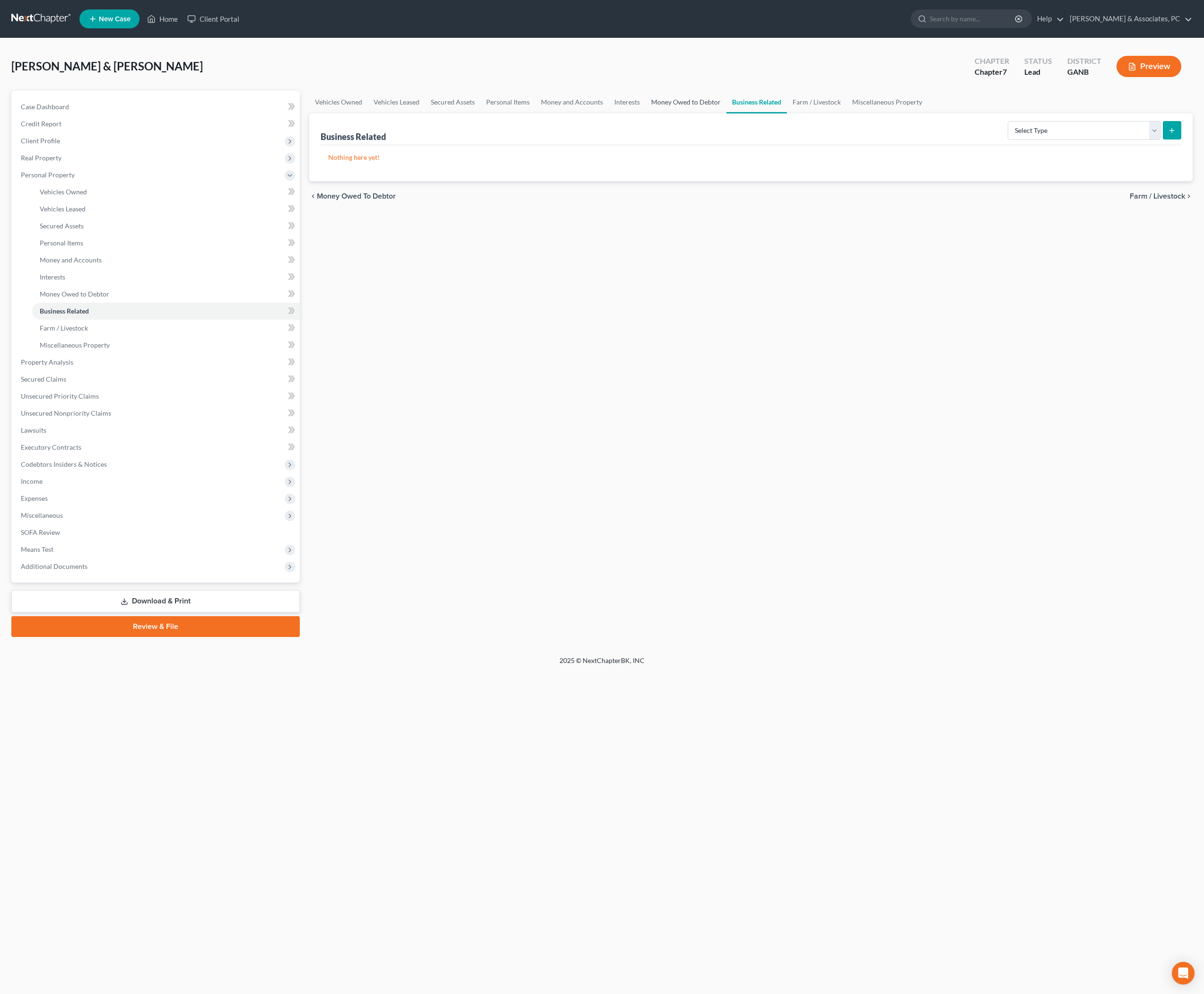
click at [726, 110] on link "Money Owed to Debtor" at bounding box center [686, 102] width 81 height 23
click at [43, 486] on span "Income" at bounding box center [32, 481] width 22 height 8
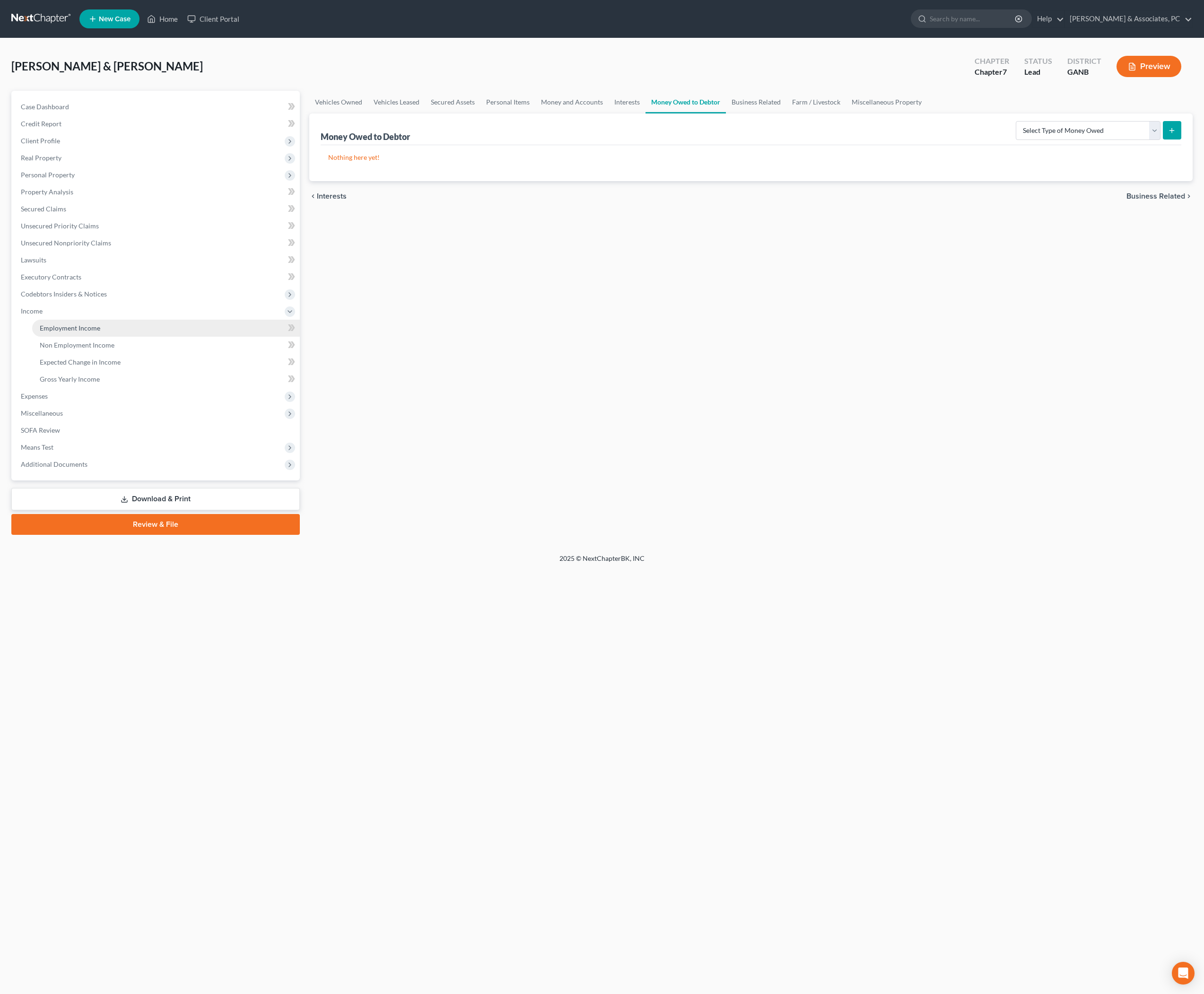
click at [98, 332] on span "Employment Income" at bounding box center [70, 328] width 61 height 8
click at [468, 111] on link "Non Employment Income" at bounding box center [424, 102] width 86 height 23
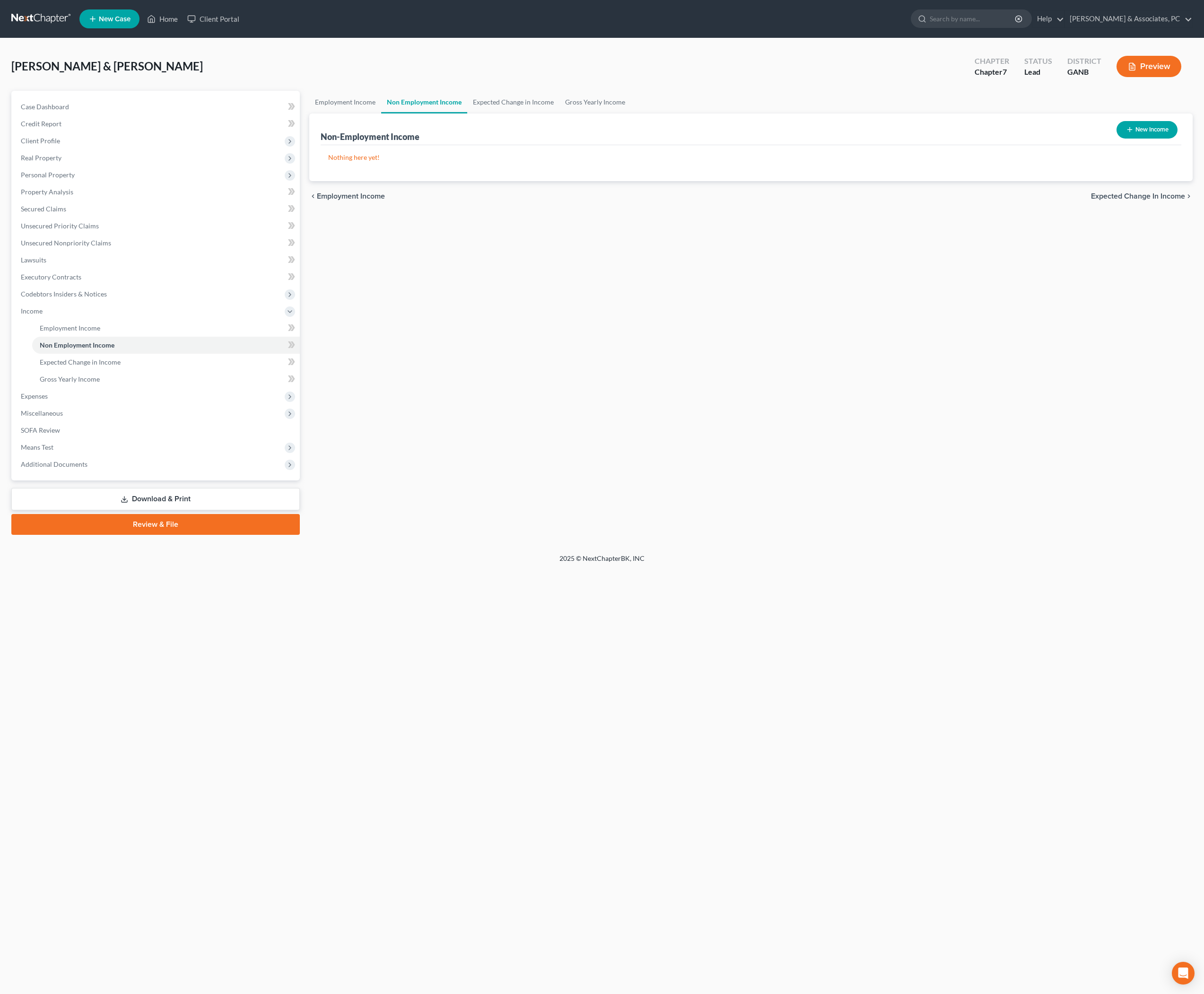
click at [1131, 139] on button "New Income" at bounding box center [1147, 130] width 61 height 17
select select "0"
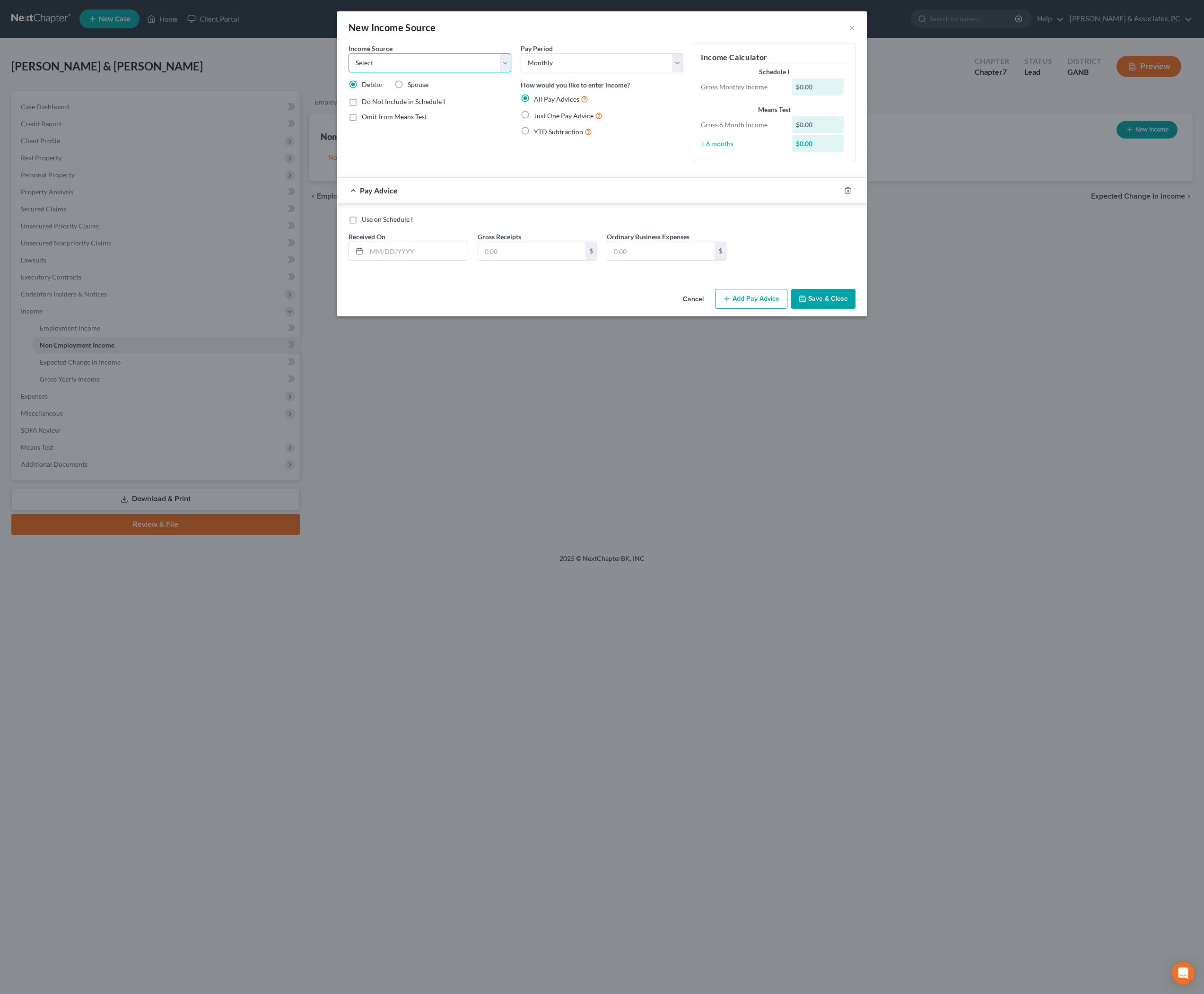
select select "4"
click at [547, 119] on span "Just One Pay Advice" at bounding box center [563, 116] width 59 height 8
click at [544, 116] on input "Just One Pay Advice" at bounding box center [541, 114] width 6 height 6
radio input "true"
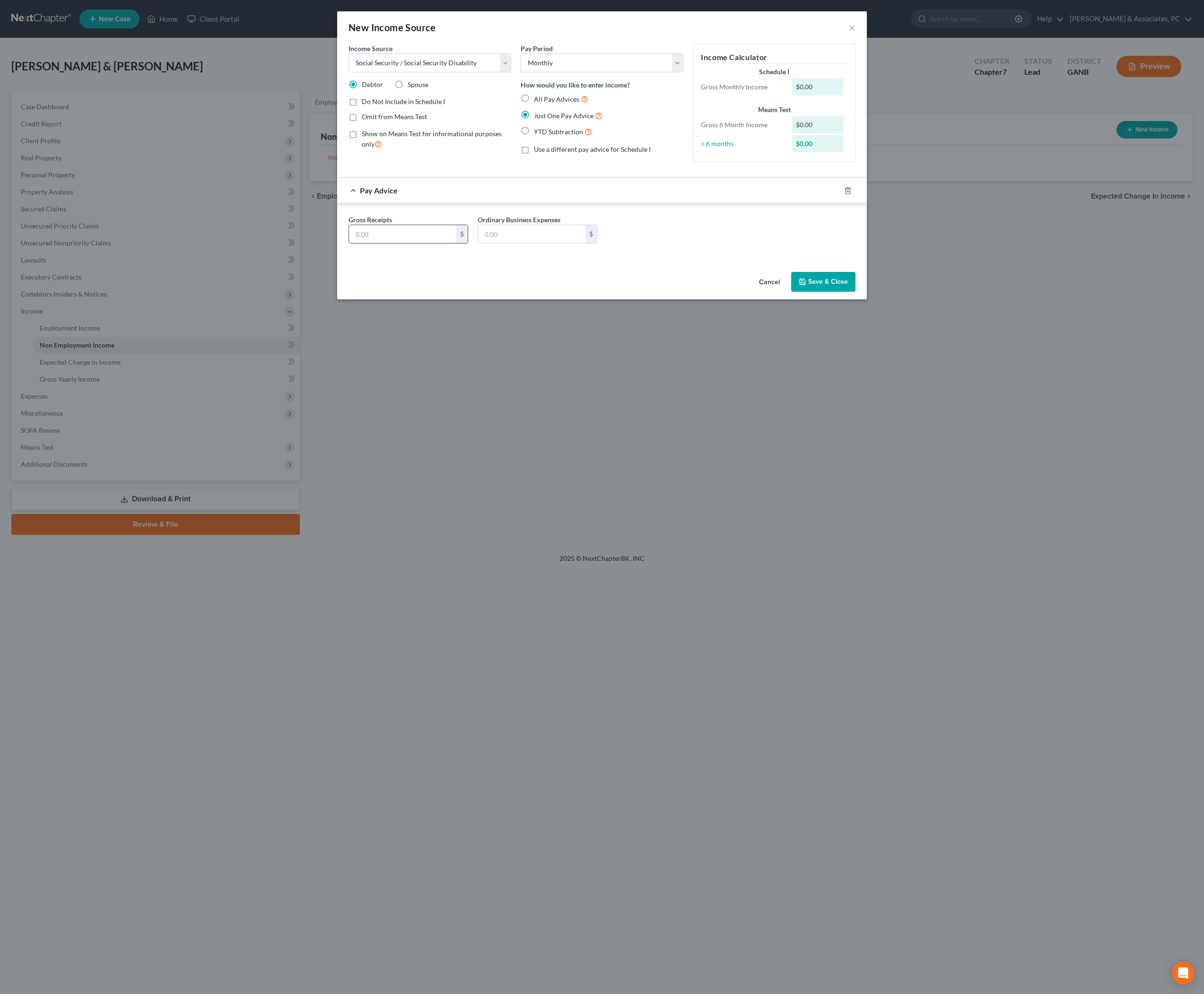
click at [400, 243] on input "text" at bounding box center [402, 234] width 107 height 18
type input "2,097"
click at [834, 292] on button "Save & Close" at bounding box center [823, 282] width 65 height 20
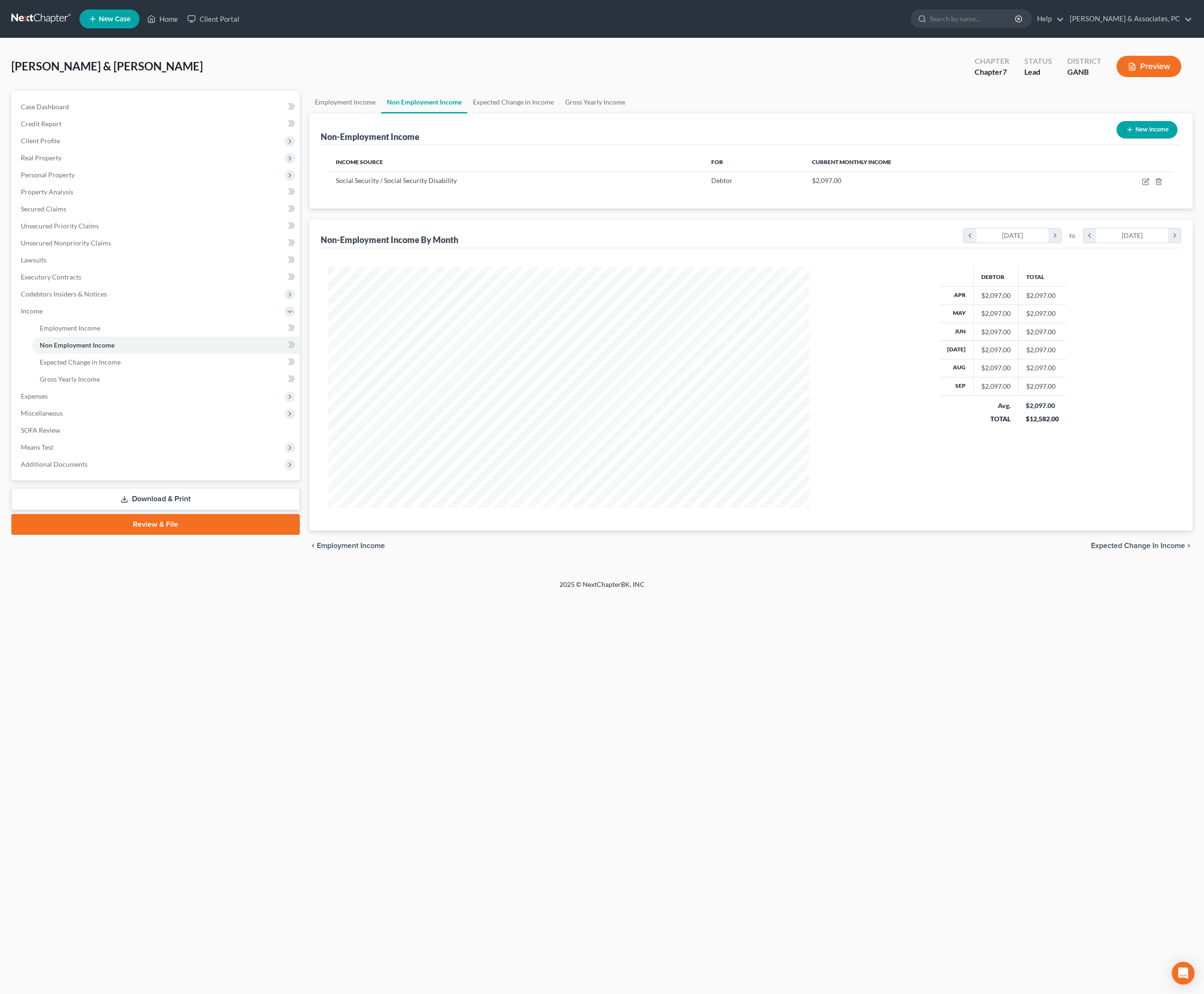
scroll to position [240, 500]
click at [631, 112] on link "Gross Yearly Income" at bounding box center [595, 102] width 72 height 23
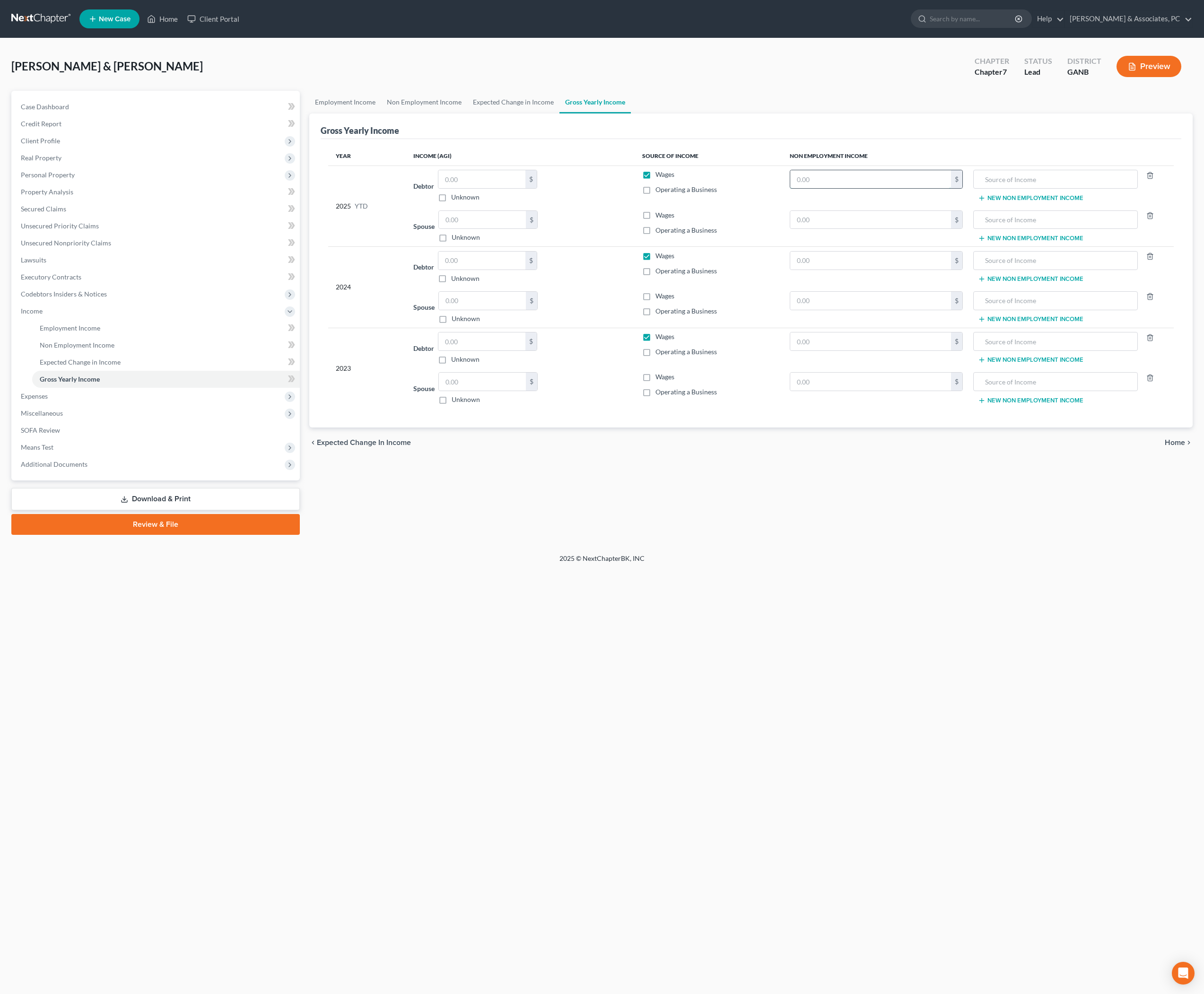
click at [885, 188] on input "text" at bounding box center [870, 180] width 160 height 18
type input "0"
click at [1058, 188] on input "text" at bounding box center [1056, 180] width 155 height 18
type input "Social Security"
click at [891, 188] on input "0" at bounding box center [870, 180] width 160 height 18
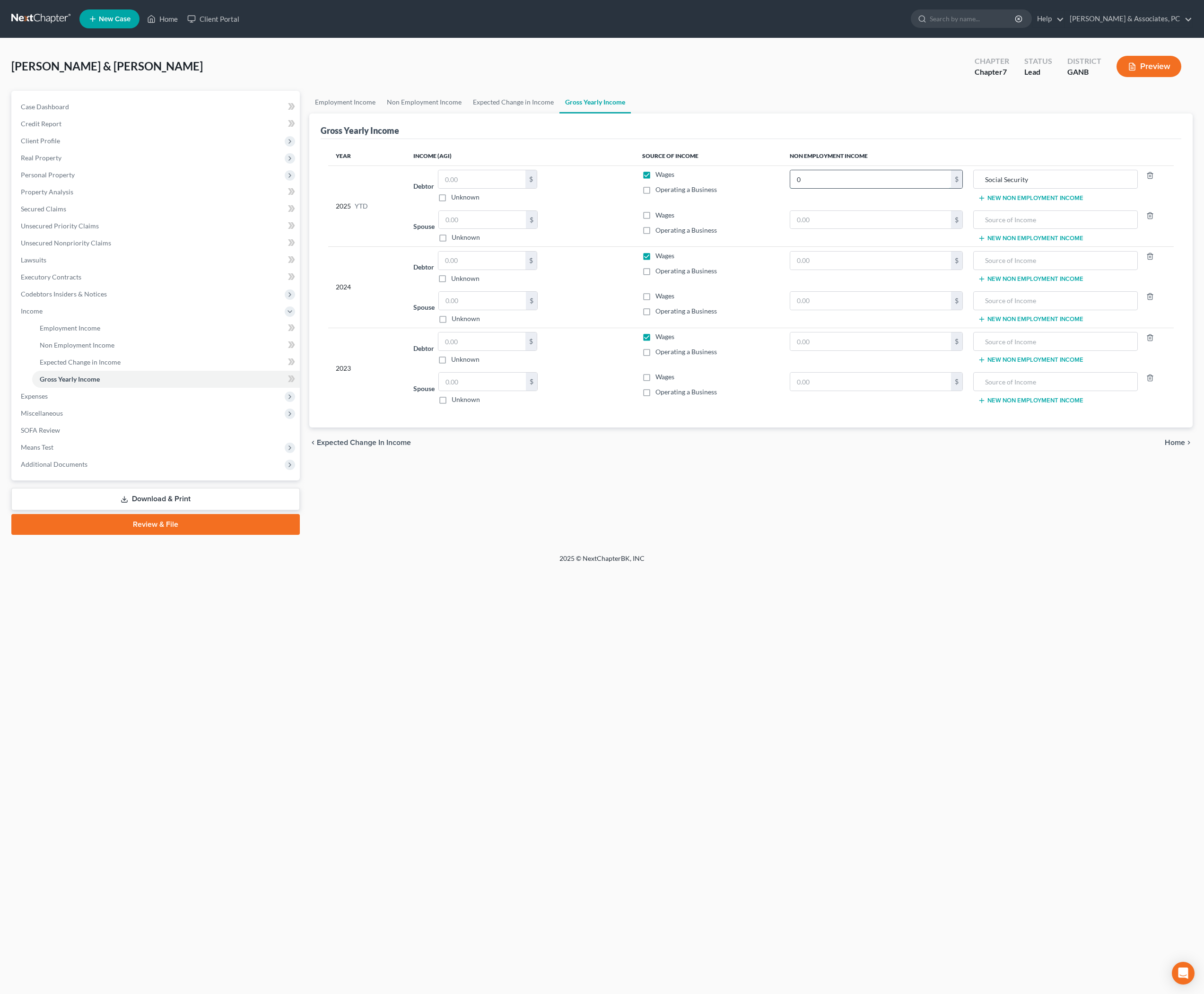
click at [891, 188] on input "0" at bounding box center [870, 180] width 160 height 18
drag, startPoint x: 185, startPoint y: 977, endPoint x: 836, endPoint y: 199, distance: 1014.4
click at [836, 188] on input "0" at bounding box center [870, 180] width 160 height 18
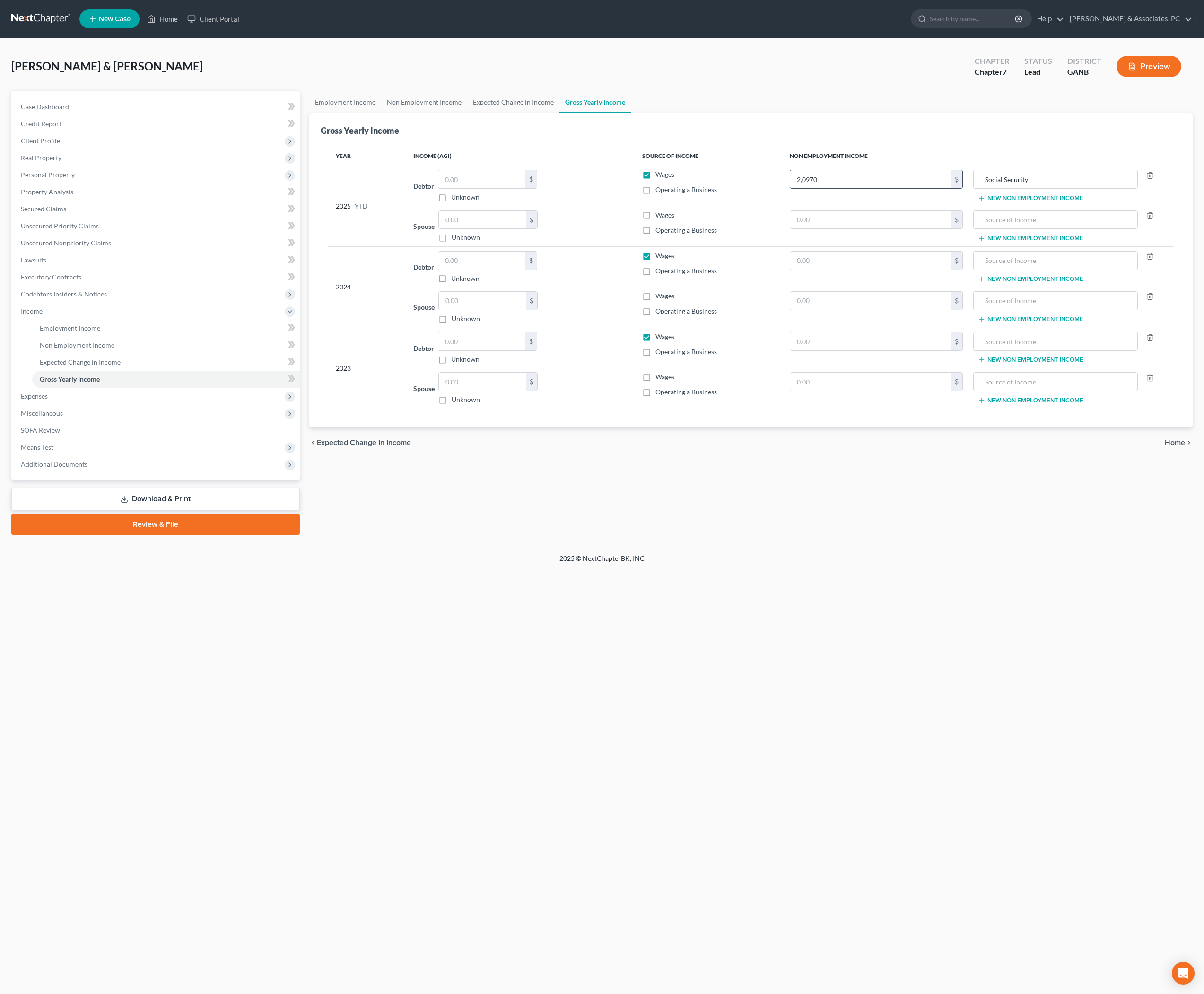
type input "20,970"
click at [828, 229] on input "text" at bounding box center [870, 220] width 160 height 18
click at [832, 270] on input "text" at bounding box center [870, 261] width 160 height 18
type input "24,000"
drag, startPoint x: 1060, startPoint y: 203, endPoint x: 965, endPoint y: 201, distance: 95.0
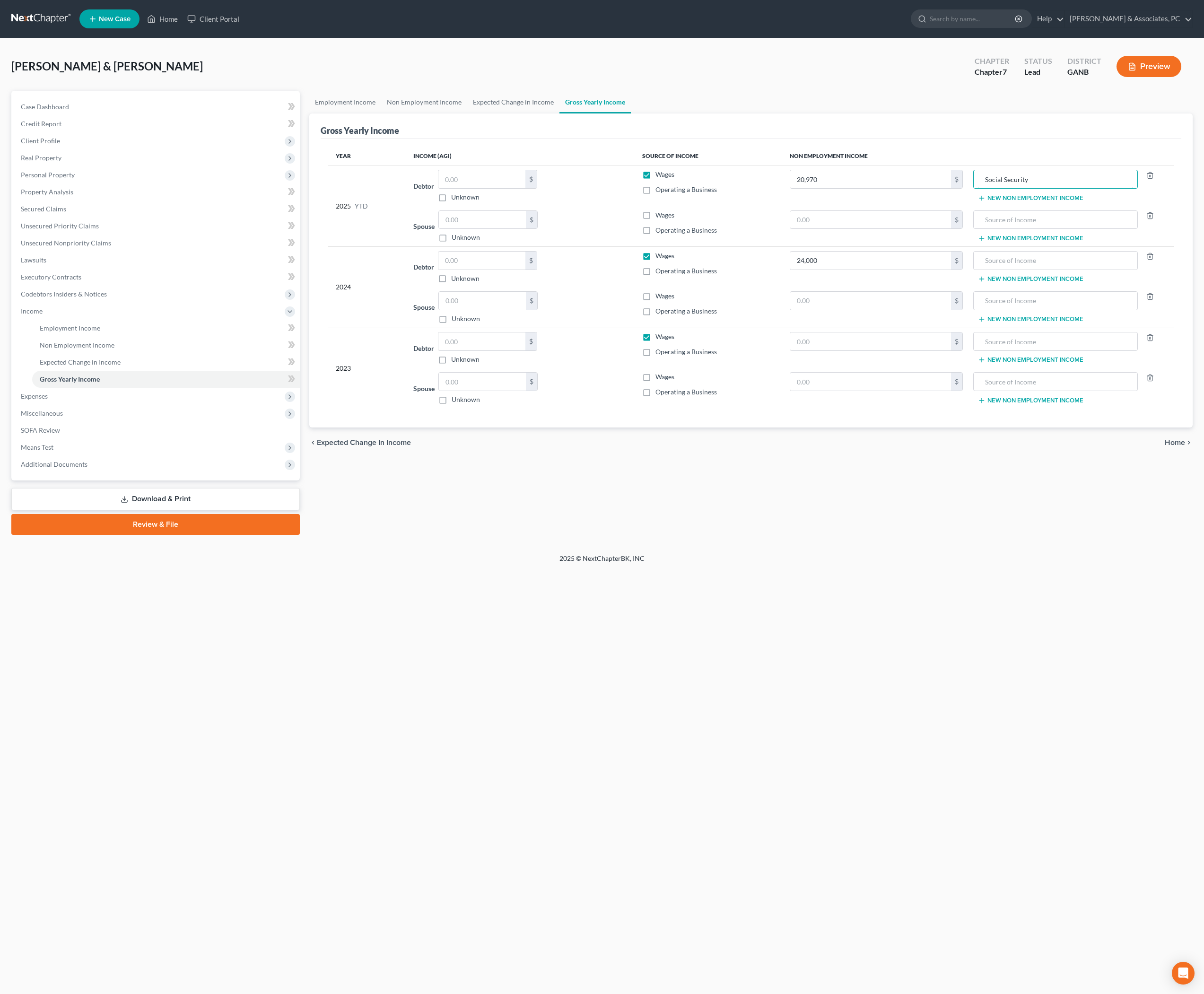
click at [963, 203] on tr "2025 YTD Debtor $ Unknown Balance Undetermined $ Unknown Wages Operating a Busi…" at bounding box center [751, 186] width 846 height 41
click at [1021, 270] on input "text" at bounding box center [1056, 261] width 155 height 18
paste input "Social Security"
type input "Social Security"
click at [837, 351] on input "text" at bounding box center [870, 342] width 160 height 18
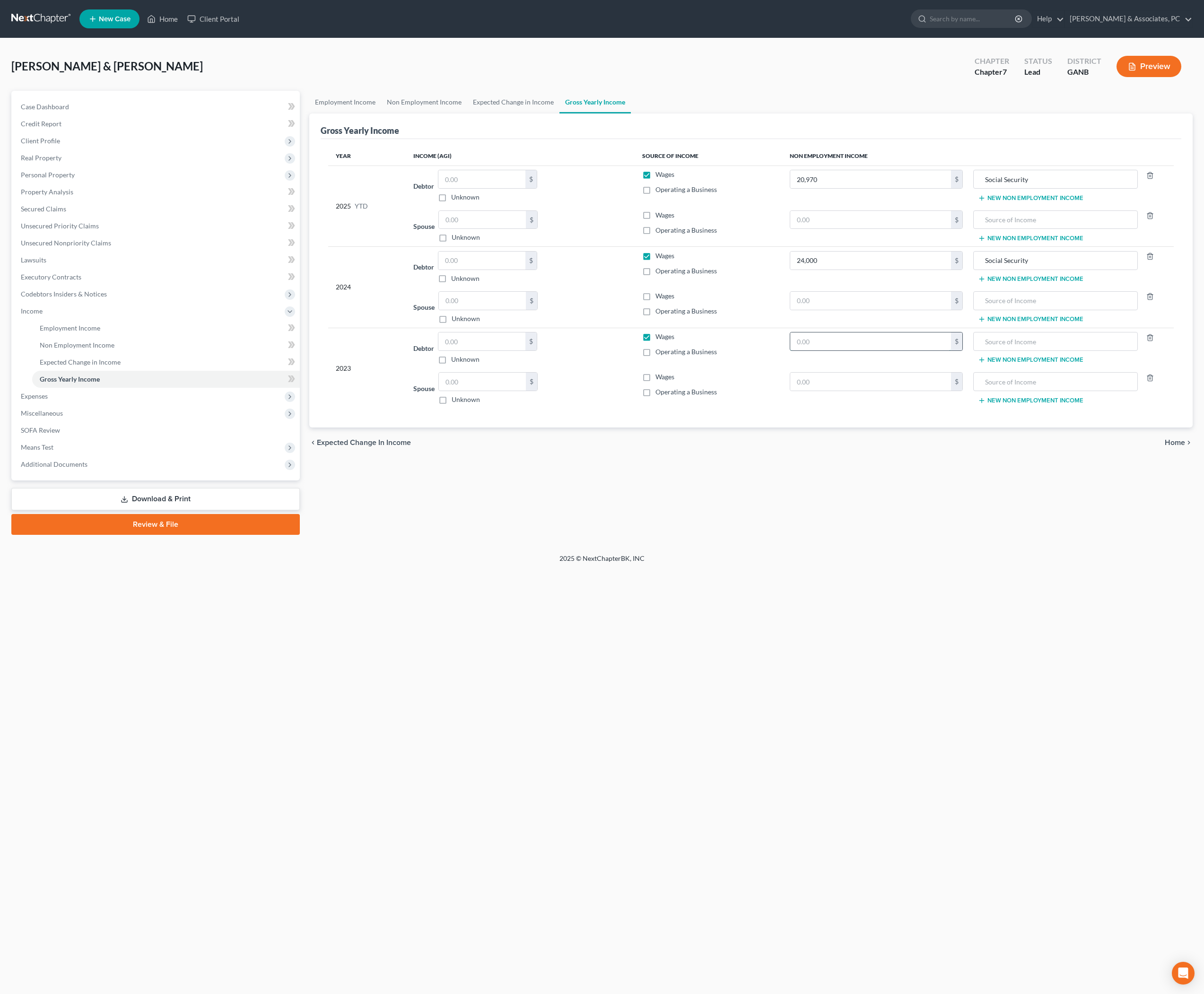
click at [837, 351] on input "text" at bounding box center [870, 342] width 160 height 18
type input "23,500"
click at [1065, 270] on input "Social Security" at bounding box center [1056, 261] width 155 height 18
click at [1064, 270] on input "Social Security" at bounding box center [1056, 261] width 155 height 18
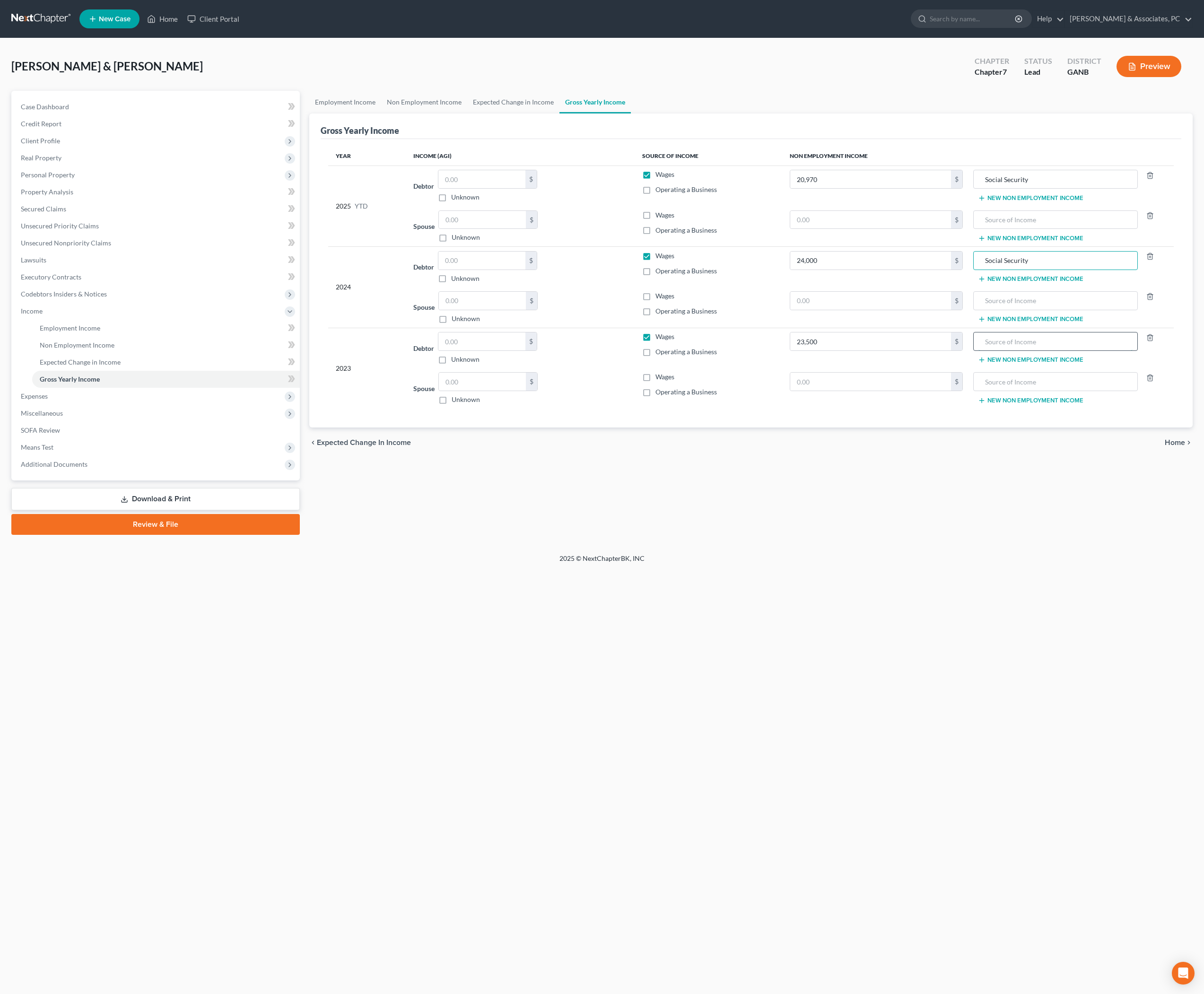
click at [1035, 351] on input "text" at bounding box center [1056, 342] width 155 height 18
paste input "Social Security"
type input "Social Security"
click at [1090, 188] on input "Social Security" at bounding box center [1056, 180] width 155 height 18
click at [1072, 202] on button "New Non Employment Income" at bounding box center [1030, 198] width 105 height 8
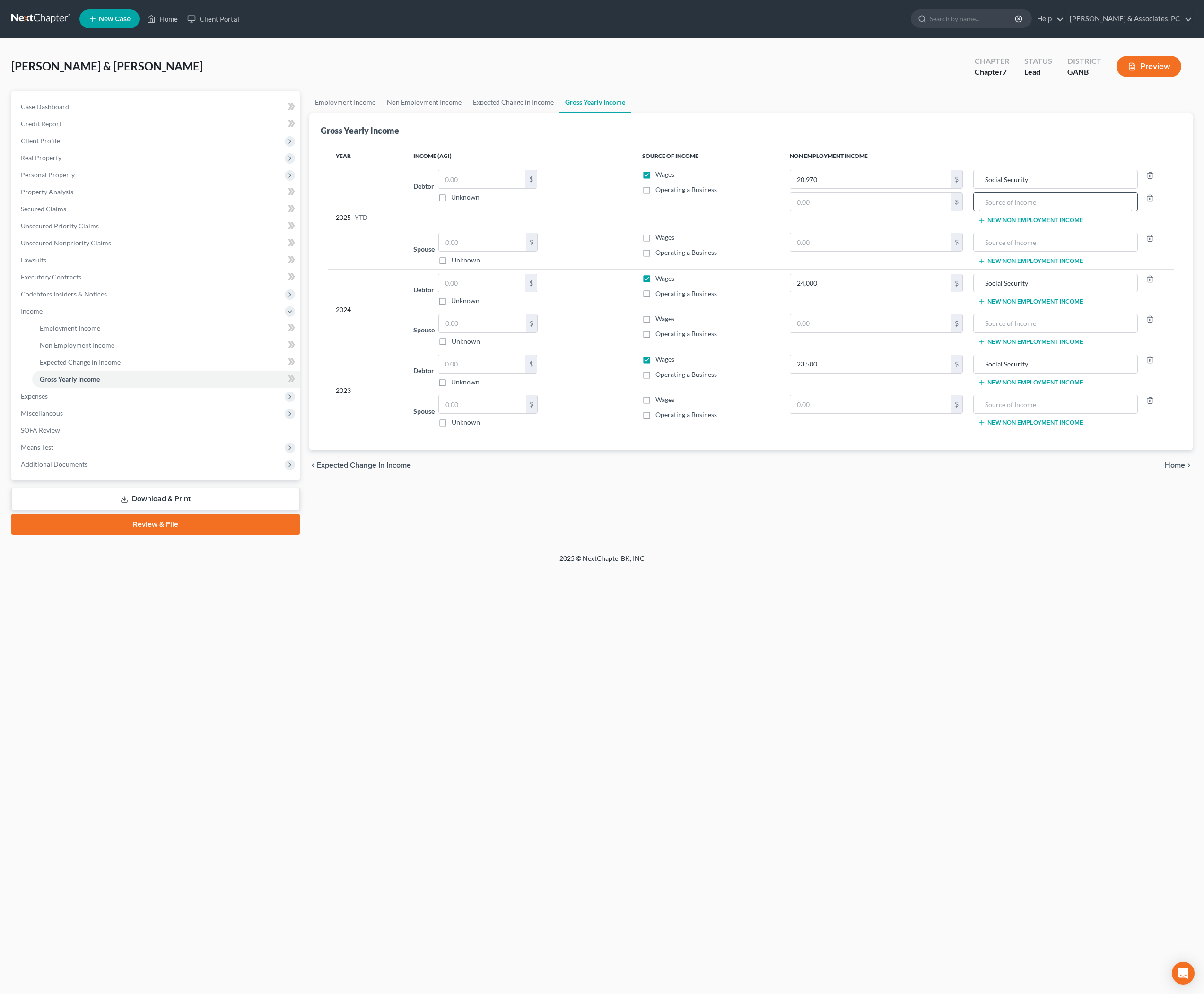
click at [1009, 211] on input "text" at bounding box center [1056, 202] width 155 height 18
type input "9"
type input "Retirement"
click at [878, 211] on input "text" at bounding box center [870, 202] width 160 height 18
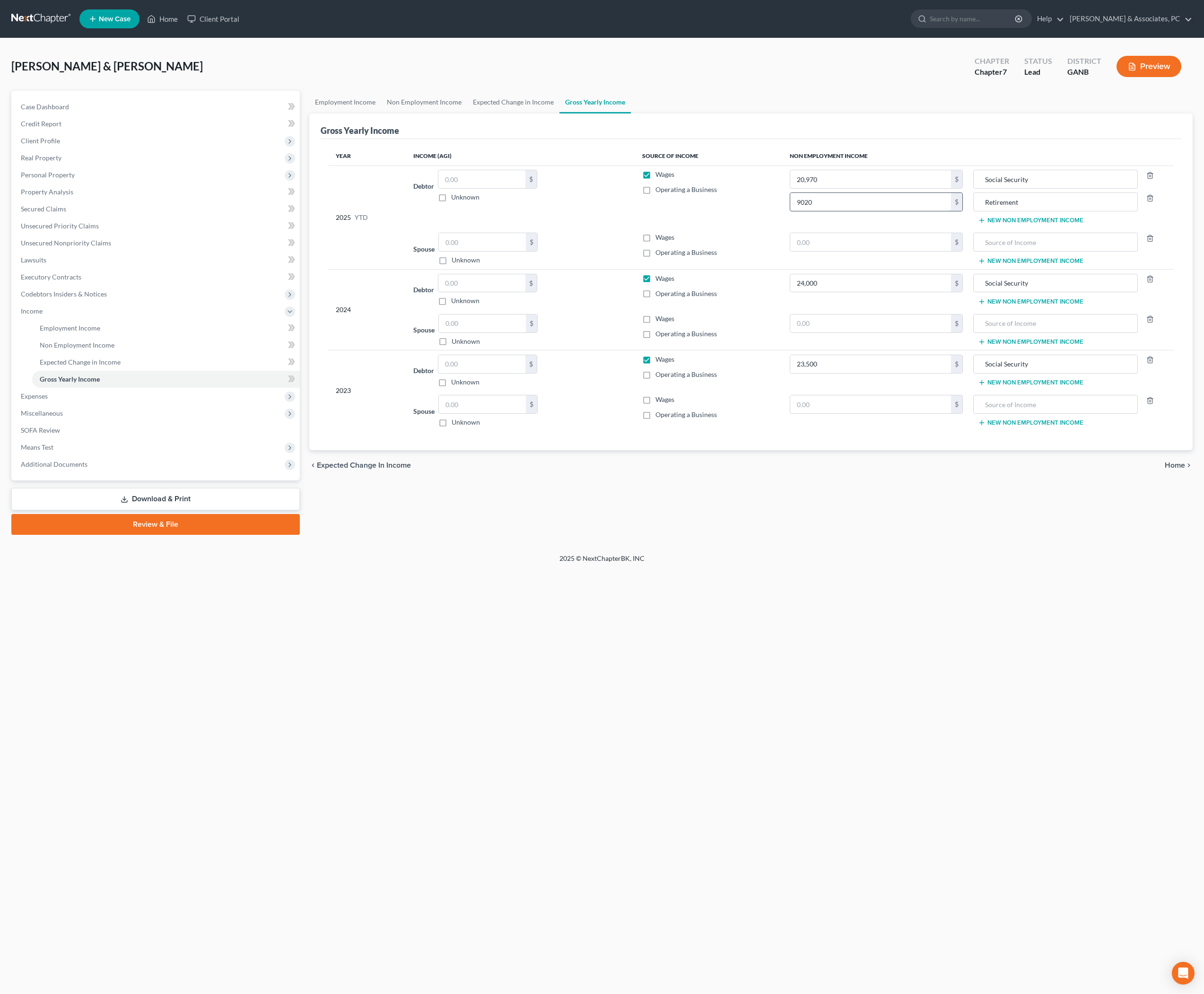
type input "9,020"
click at [1031, 211] on input "Retirement" at bounding box center [1056, 202] width 155 height 18
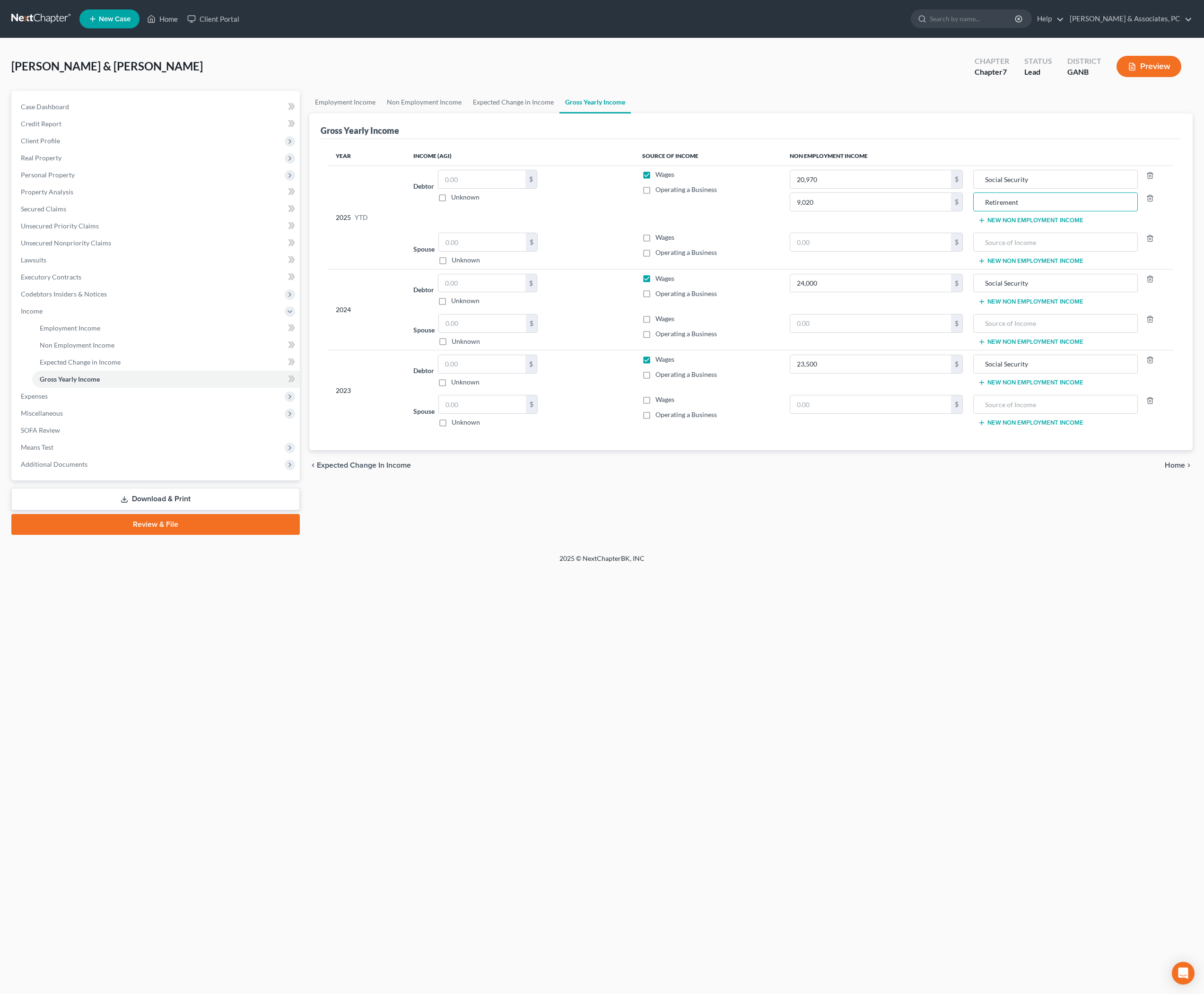
click at [1039, 305] on button "New Non Employment Income" at bounding box center [1030, 302] width 105 height 8
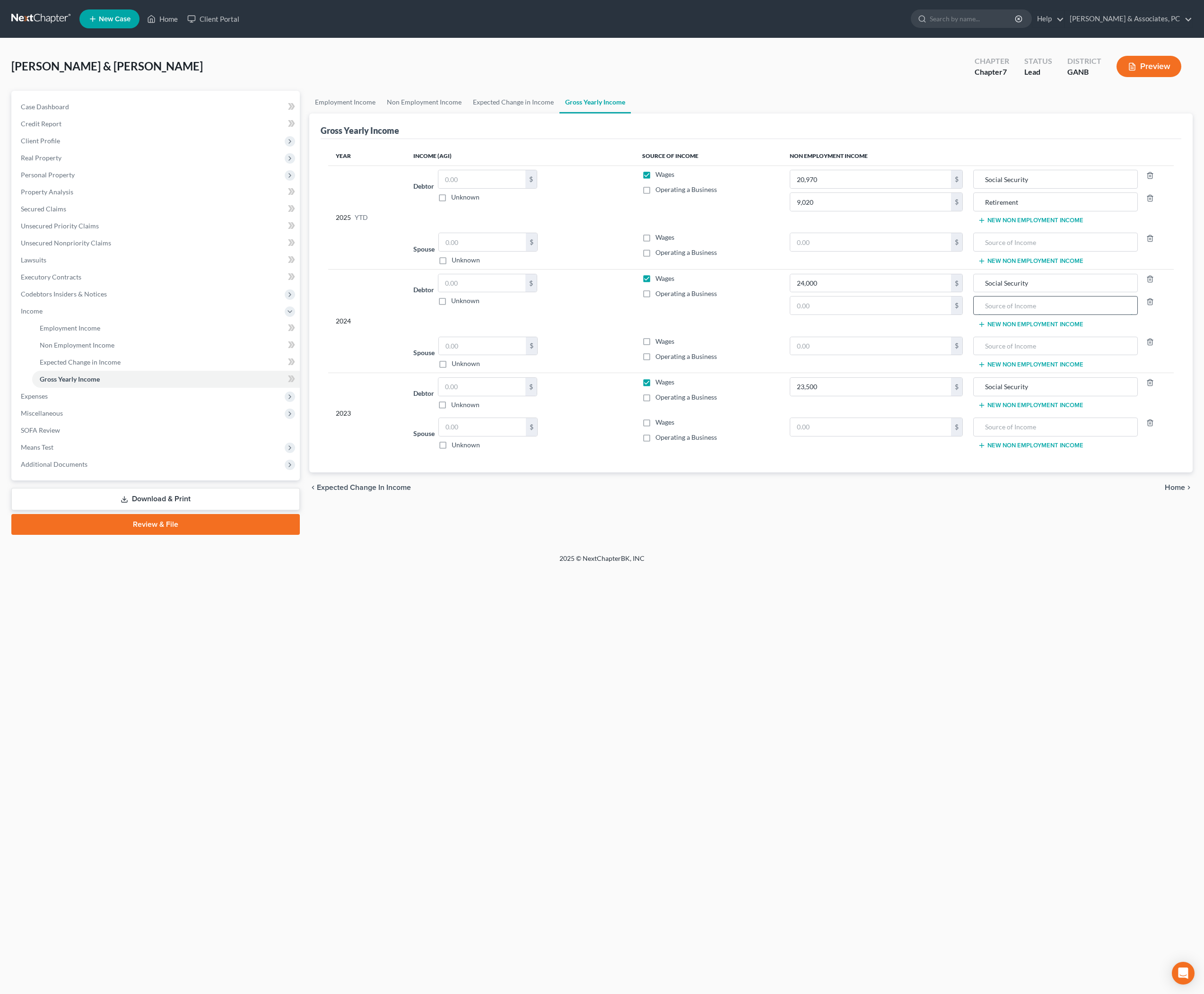
click at [1029, 314] on input "text" at bounding box center [1056, 305] width 155 height 18
paste input "Retirement"
type input "Retirement"
click at [1047, 409] on button "New Non Employment Income" at bounding box center [1030, 406] width 105 height 8
click at [1025, 418] on input "text" at bounding box center [1056, 409] width 155 height 18
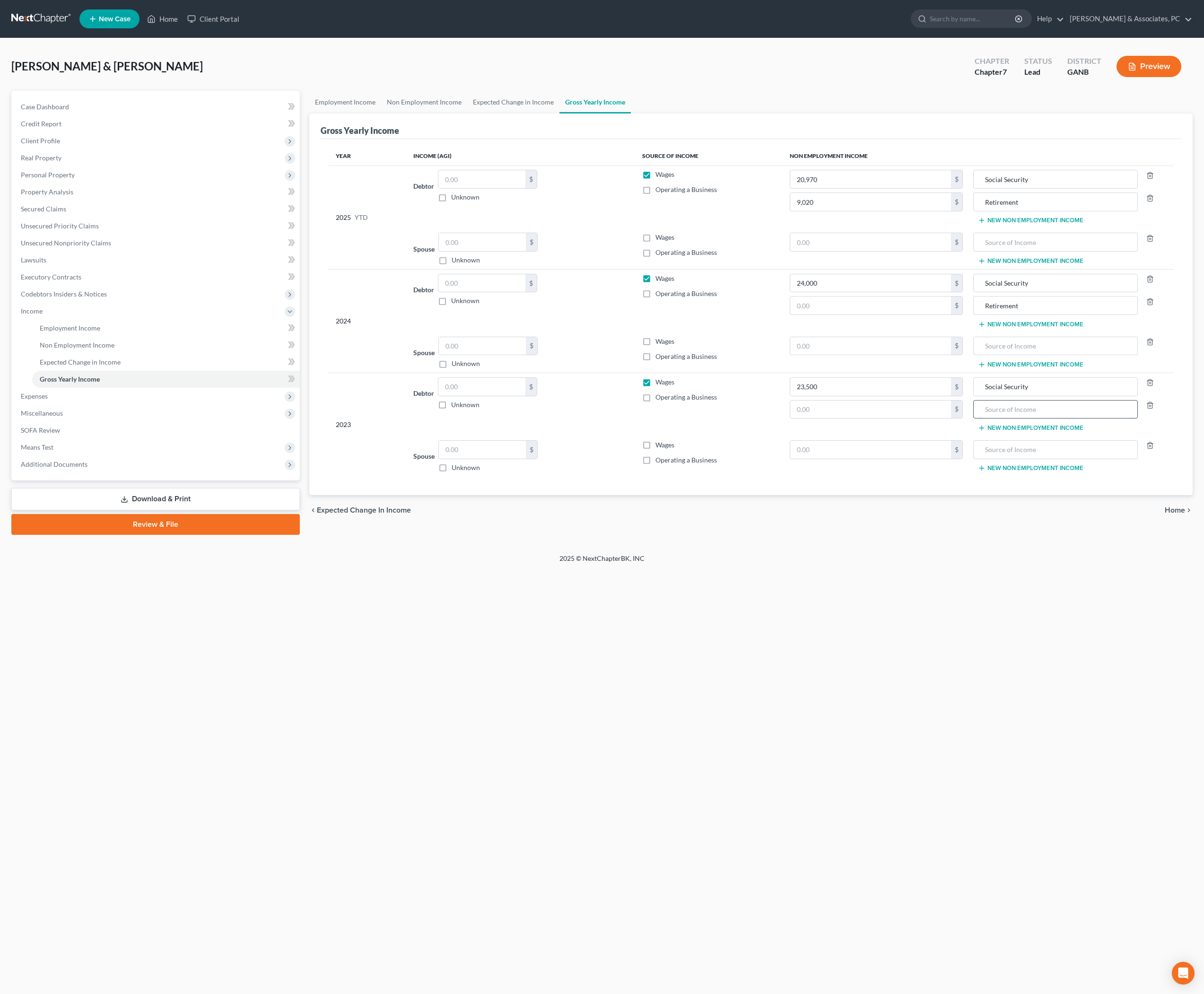
paste input "Retirement"
type input "Retirement"
click at [861, 314] on input "text" at bounding box center [870, 305] width 160 height 18
click at [860, 314] on input "text" at bounding box center [870, 305] width 160 height 18
type input "10,824"
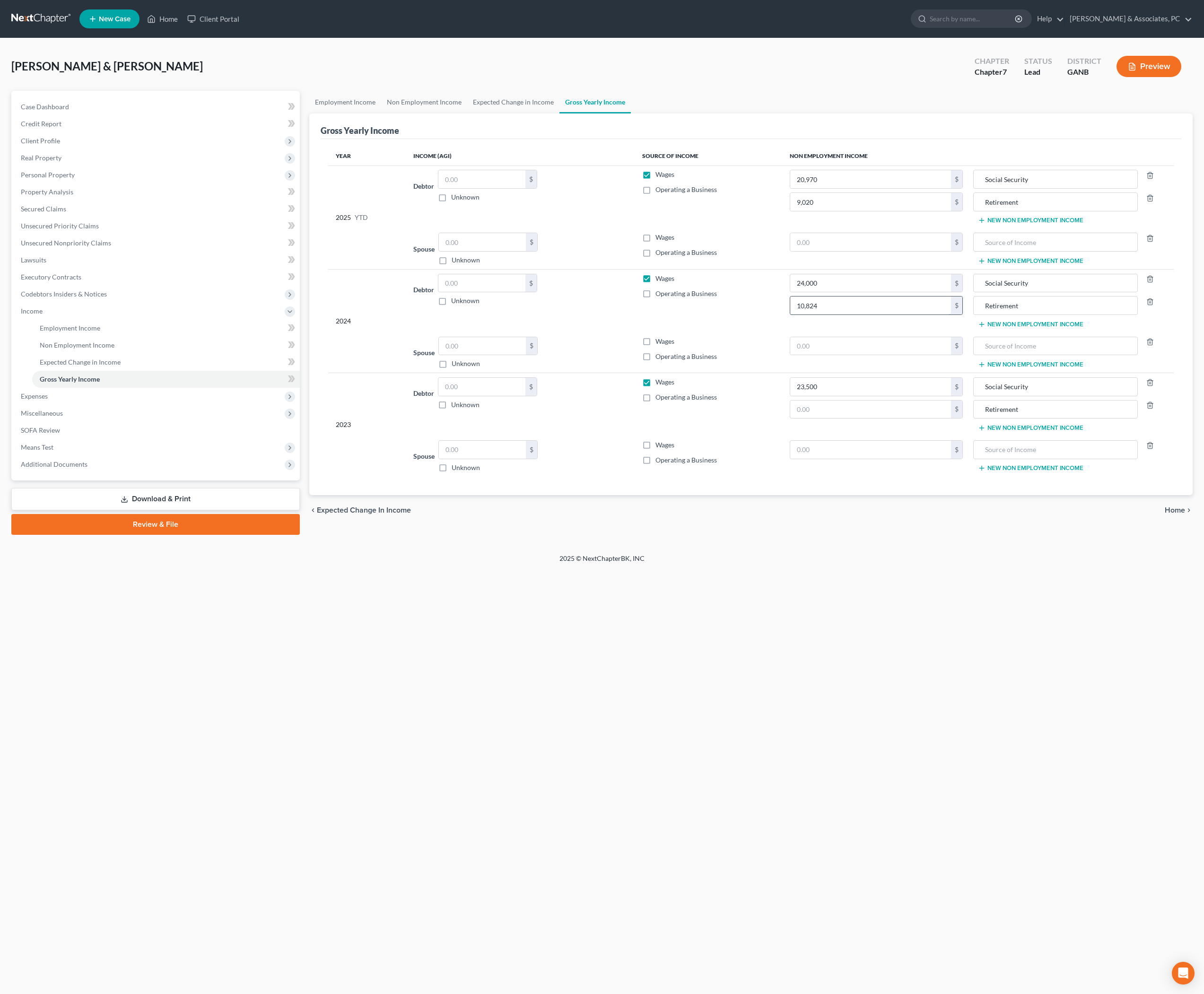
click at [850, 314] on input "10,824" at bounding box center [870, 305] width 160 height 18
click at [858, 418] on input "text" at bounding box center [870, 409] width 160 height 18
paste input "10,824"
type input "10,824"
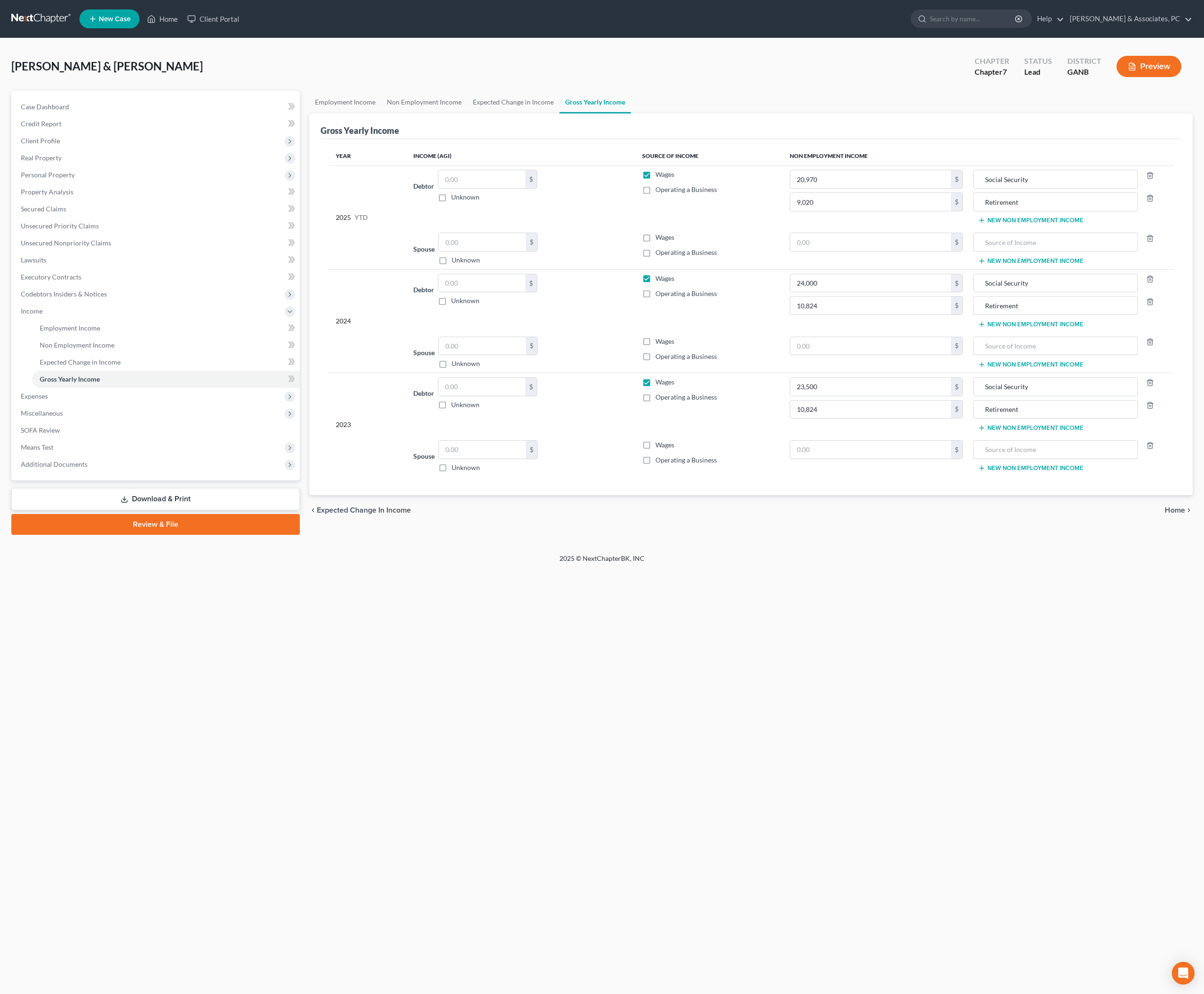
click at [799, 671] on div "Home New Case Client Portal Rickman & Associates, PC rob@thegeorgialawfirm.com …" at bounding box center [602, 497] width 1204 height 994
click at [768, 716] on div "Home New Case Client Portal Rickman & Associates, PC rob@thegeorgialawfirm.com …" at bounding box center [602, 497] width 1204 height 994
click at [377, 114] on link "Employment Income" at bounding box center [345, 102] width 72 height 23
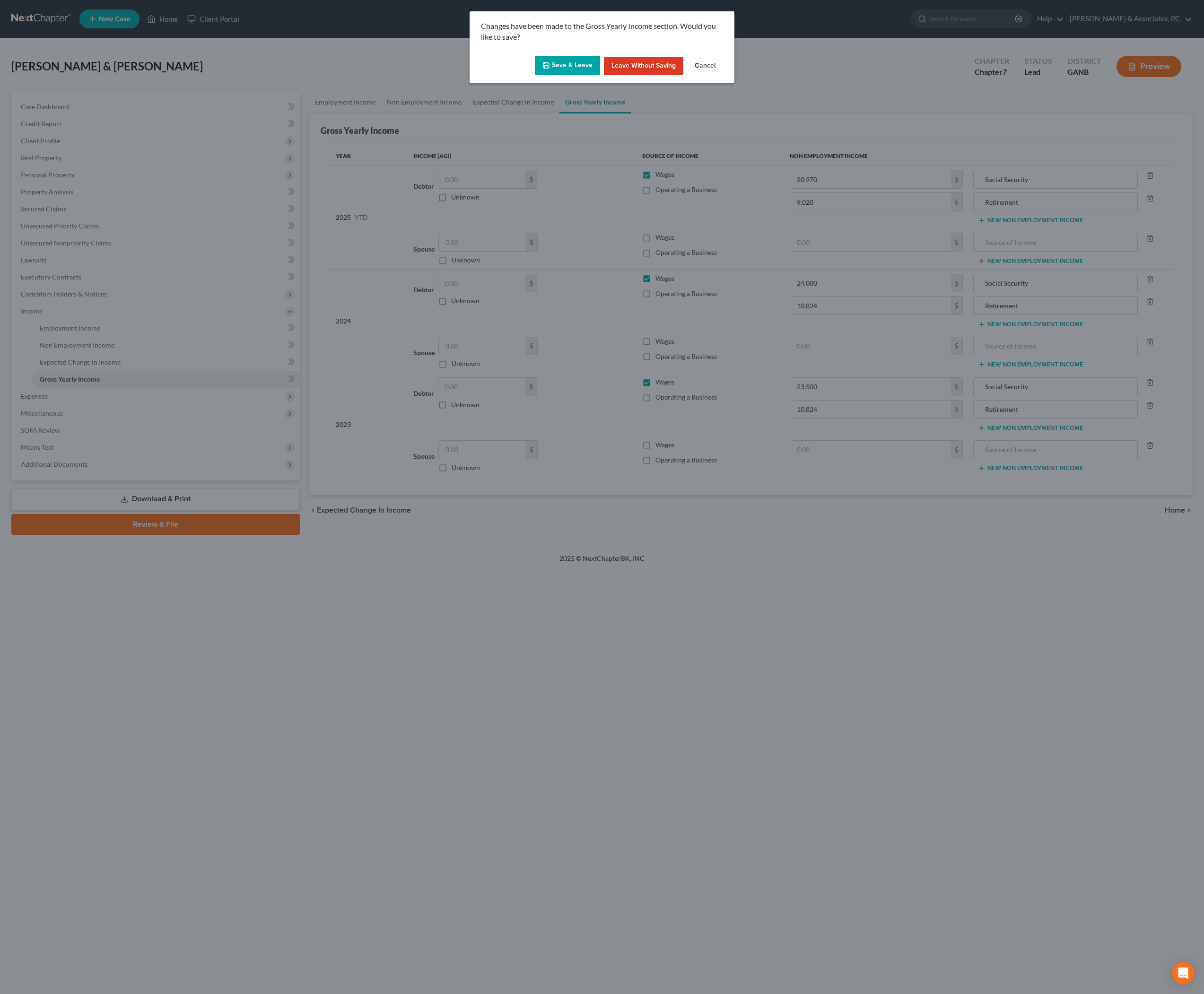
click at [542, 72] on button "Save & Leave" at bounding box center [567, 65] width 65 height 20
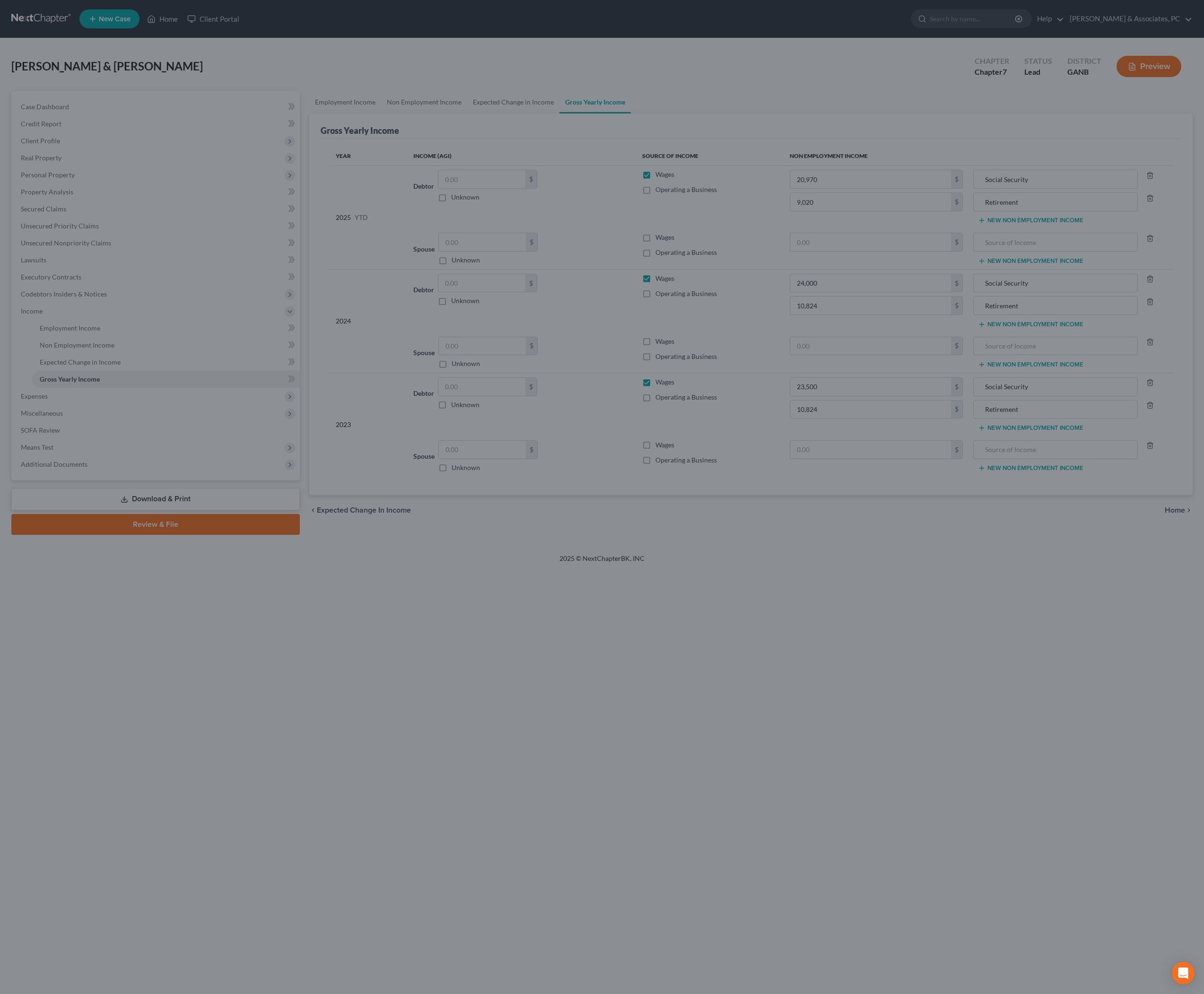
type input "9,020.00"
type input "Retirement"
type input "10,824.00"
type input "Retirement"
type input "10,824.00"
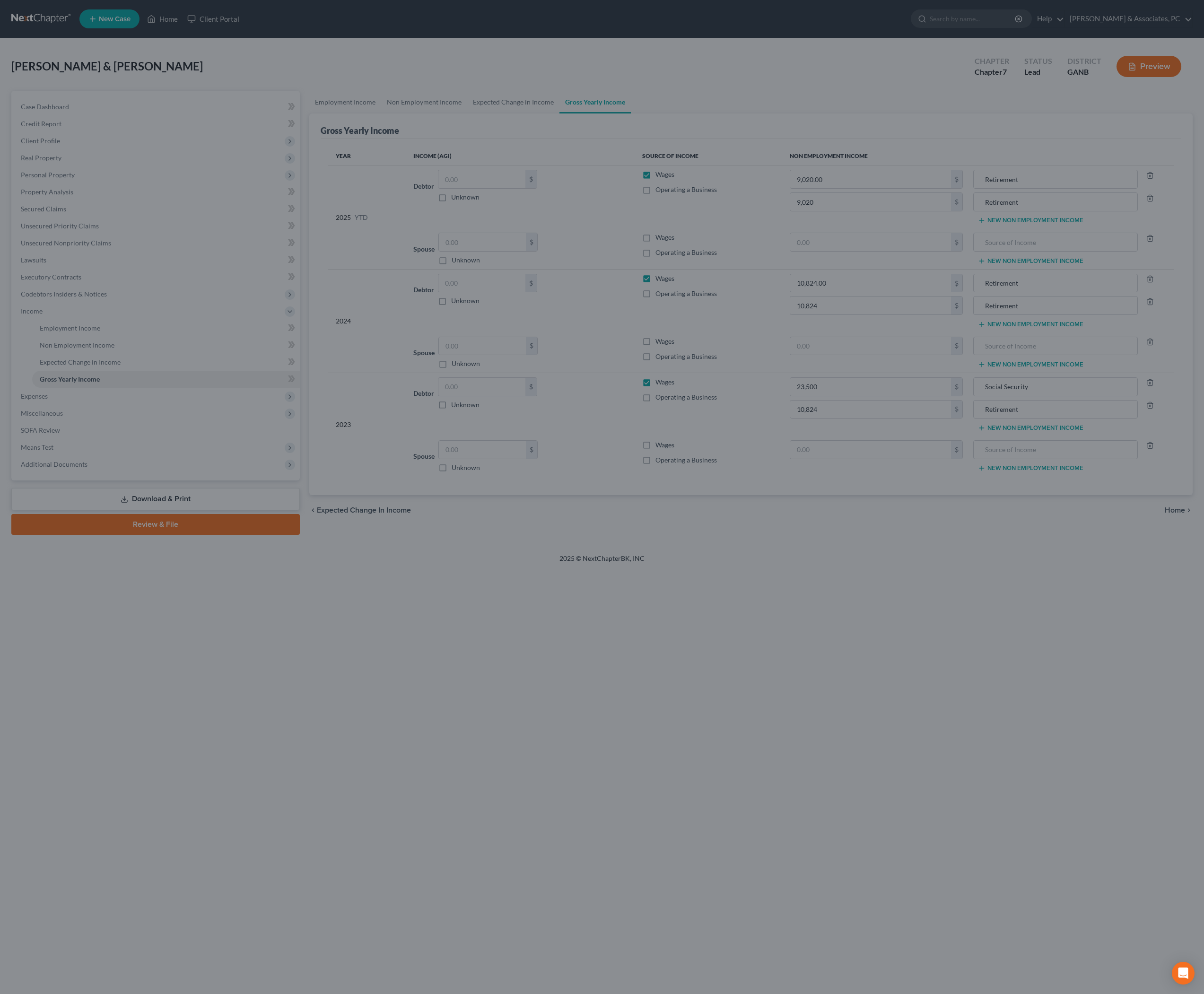
type input "Retirement"
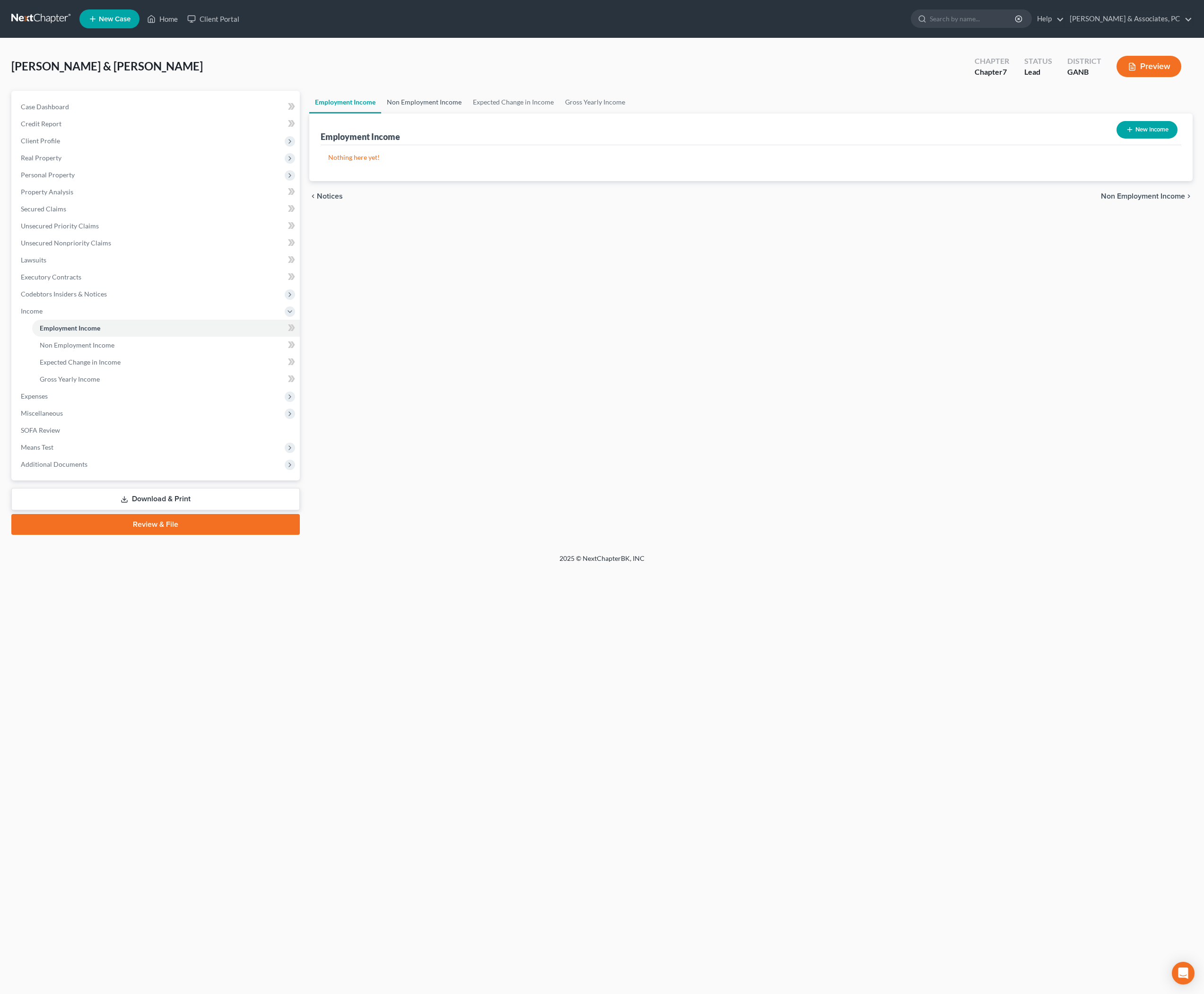
click at [439, 110] on link "Non Employment Income" at bounding box center [424, 102] width 86 height 23
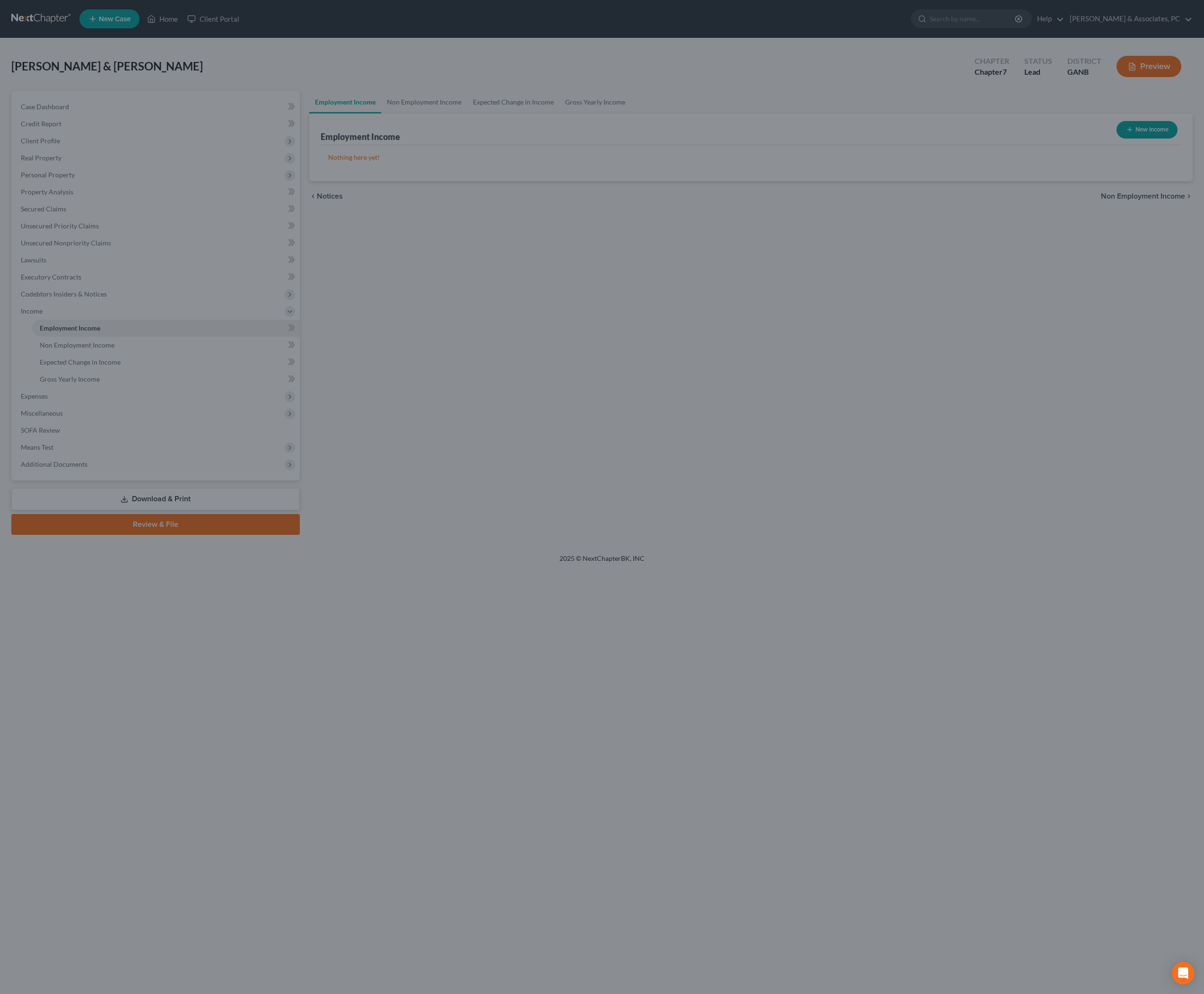
click at [448, 116] on div at bounding box center [602, 497] width 1204 height 994
click at [374, 116] on div at bounding box center [602, 497] width 1204 height 994
click at [493, 106] on div at bounding box center [602, 497] width 1204 height 994
click at [606, 259] on div at bounding box center [602, 497] width 1204 height 994
click at [482, 99] on div at bounding box center [602, 497] width 1204 height 994
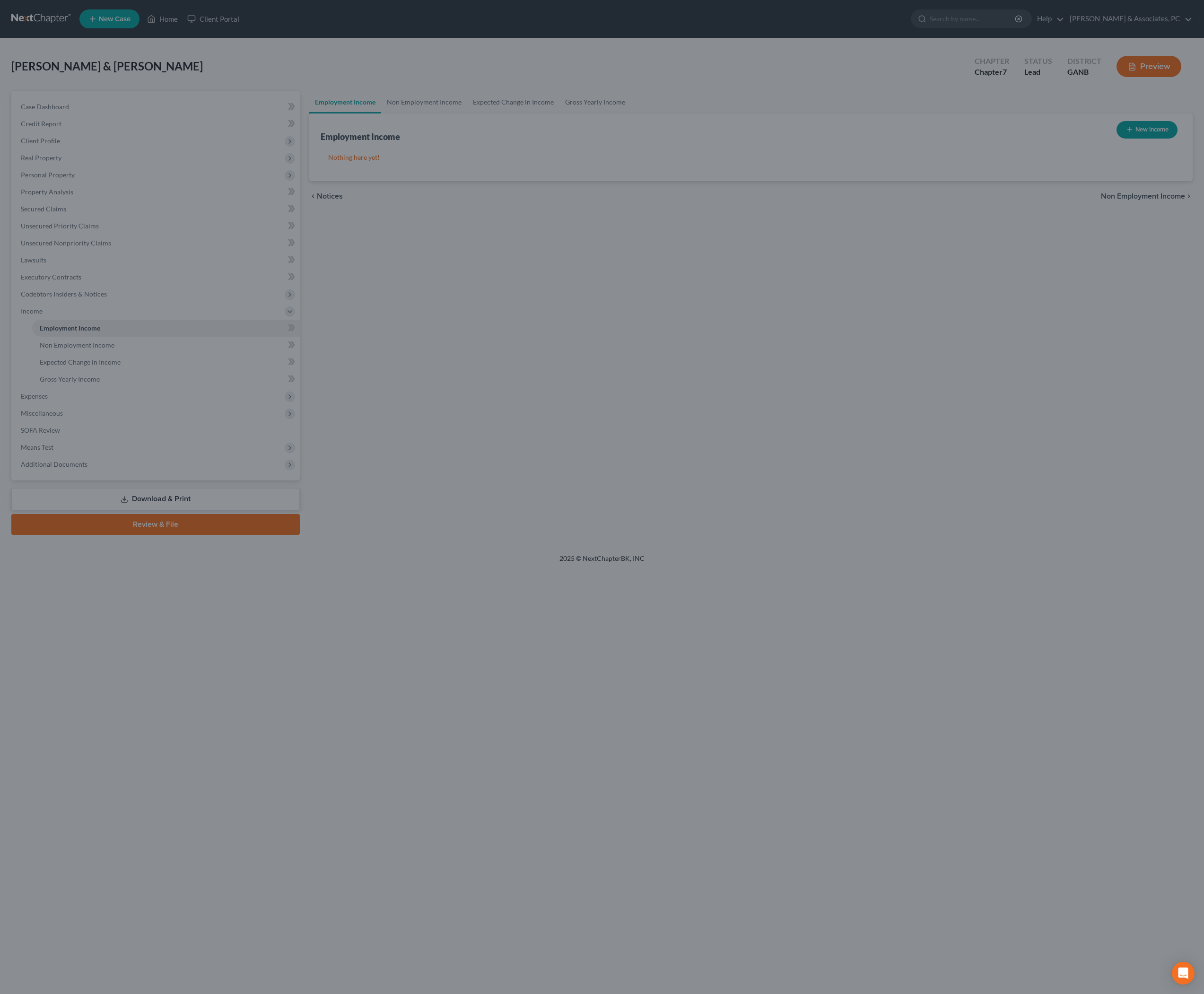
click at [547, 114] on div at bounding box center [602, 497] width 1204 height 994
click at [609, 147] on div at bounding box center [602, 497] width 1204 height 994
click at [501, 210] on div at bounding box center [602, 497] width 1204 height 994
click at [145, 266] on div at bounding box center [602, 497] width 1204 height 994
click at [139, 269] on div at bounding box center [602, 497] width 1204 height 994
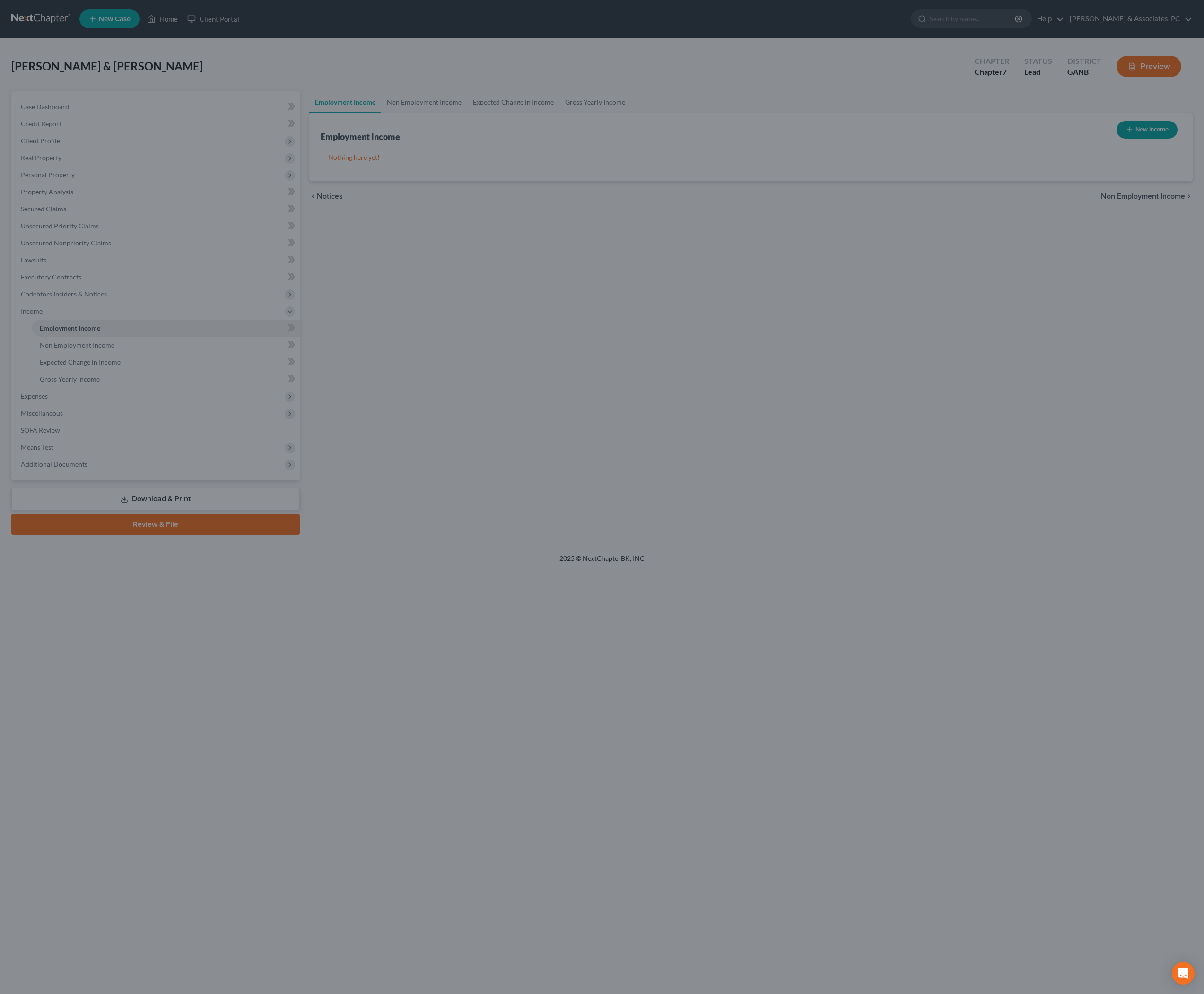
click at [547, 264] on div at bounding box center [602, 497] width 1204 height 994
click at [468, 121] on div at bounding box center [602, 497] width 1204 height 994
click at [513, 313] on div at bounding box center [602, 497] width 1204 height 994
click at [509, 340] on div at bounding box center [602, 497] width 1204 height 994
click at [597, 303] on div at bounding box center [602, 497] width 1204 height 994
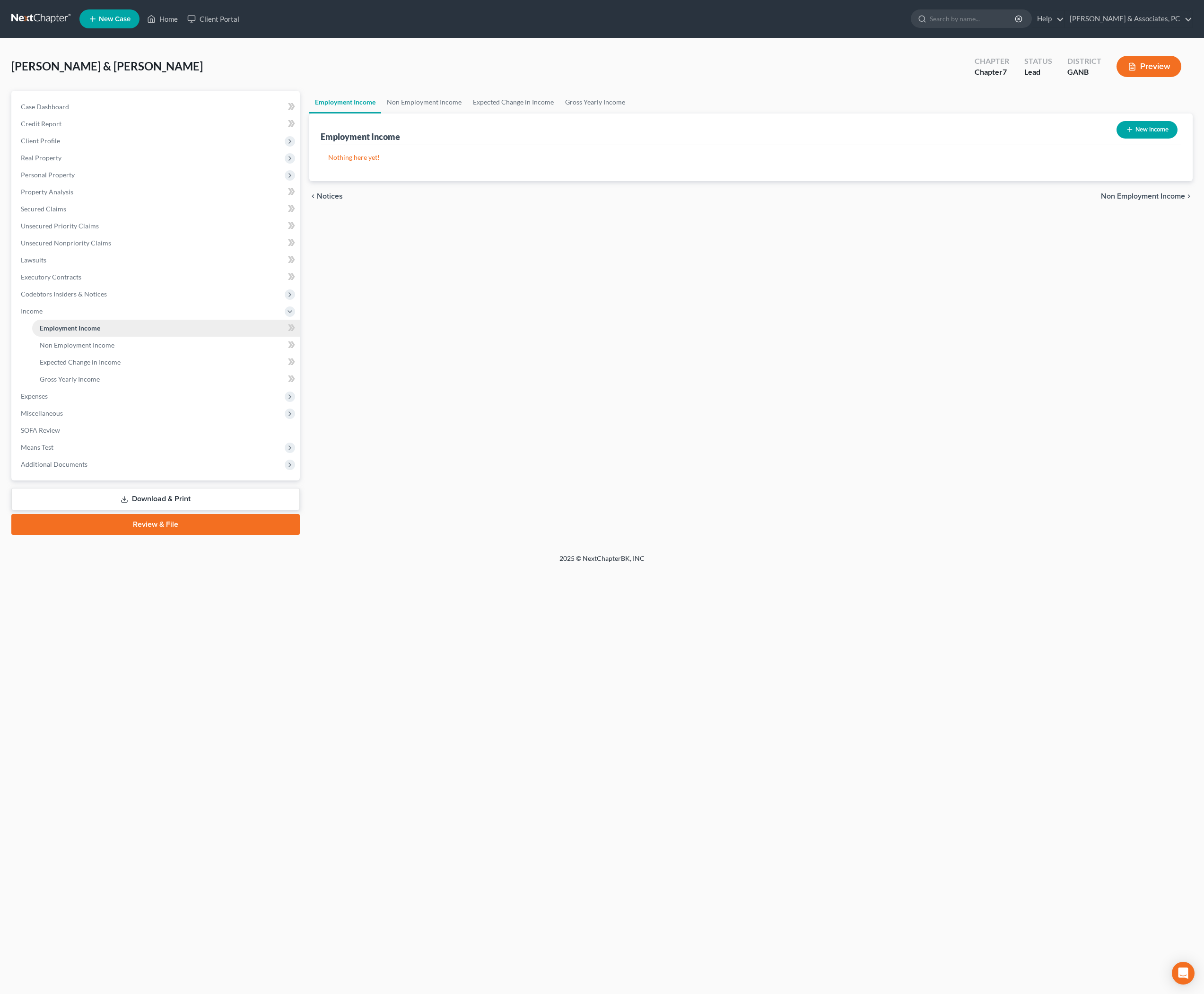
click at [128, 337] on link "Employment Income" at bounding box center [165, 328] width 268 height 17
click at [468, 114] on link "Non Employment Income" at bounding box center [424, 102] width 86 height 23
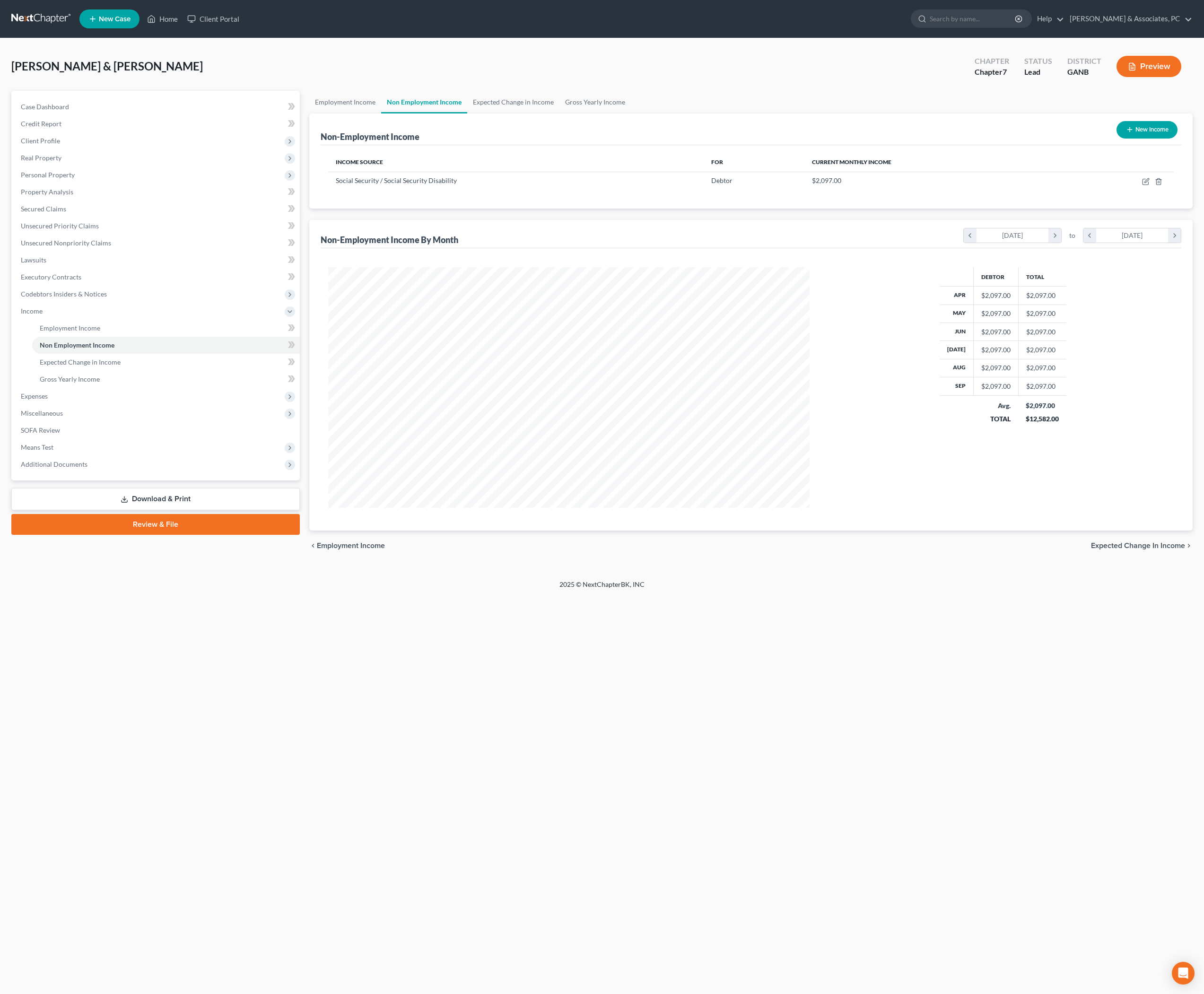
scroll to position [240, 500]
click at [1141, 139] on button "New Income" at bounding box center [1147, 130] width 61 height 17
select select "0"
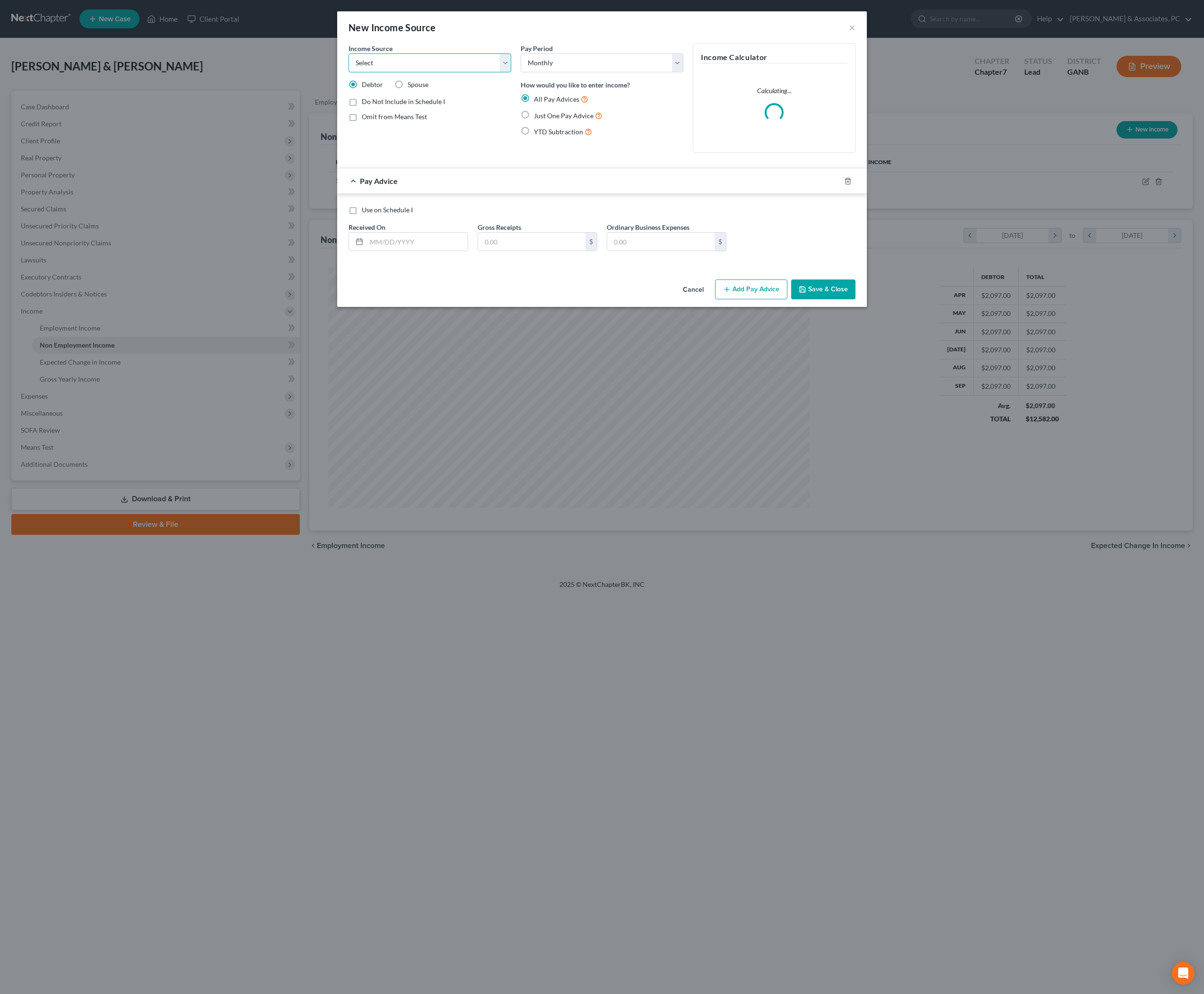
select select "3"
click at [510, 250] on input "text" at bounding box center [532, 241] width 107 height 18
type input "902"
click at [539, 119] on span "Just One Pay Advice" at bounding box center [563, 116] width 59 height 8
click at [539, 116] on input "Just One Pay Advice" at bounding box center [541, 114] width 6 height 6
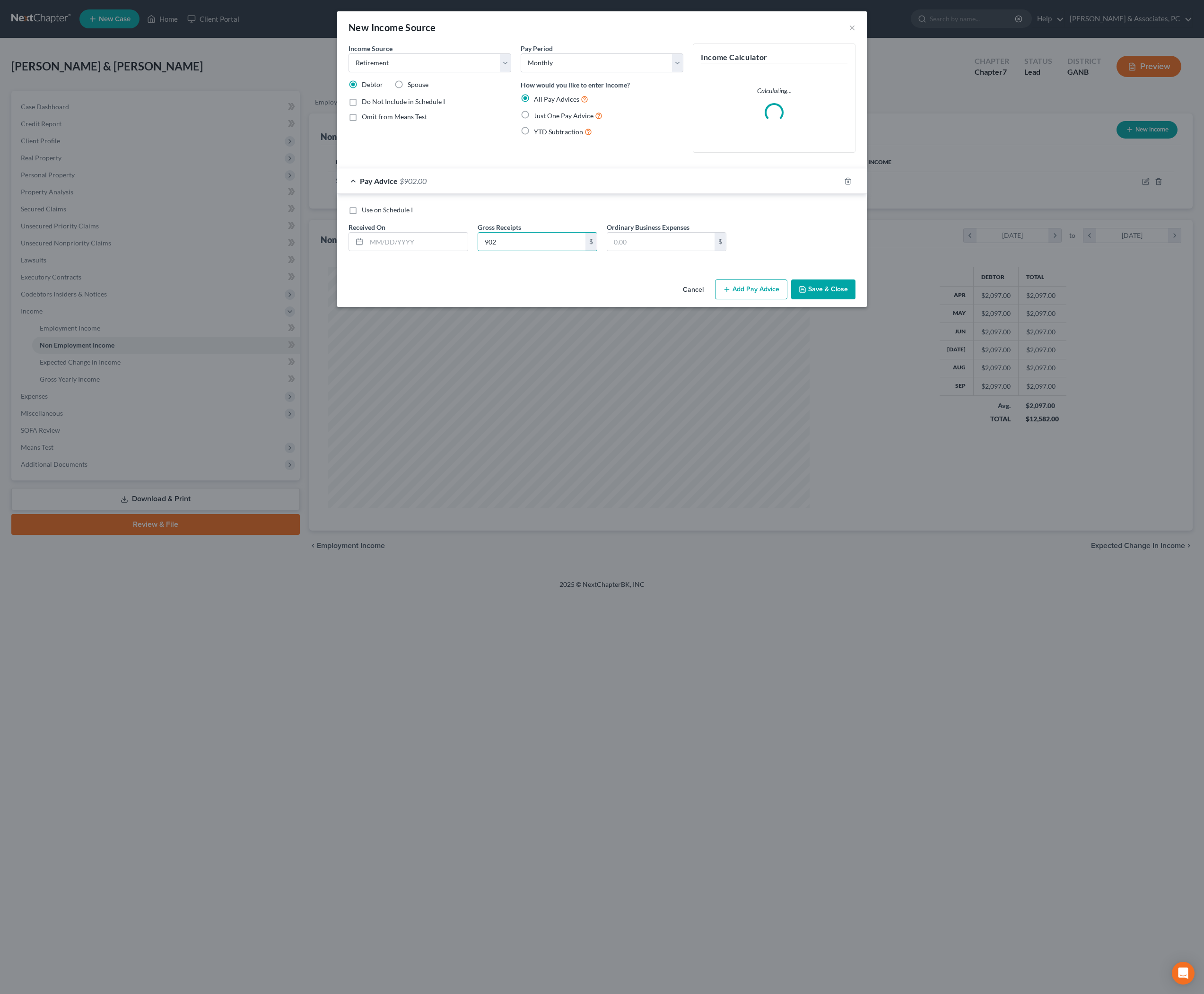
radio input "true"
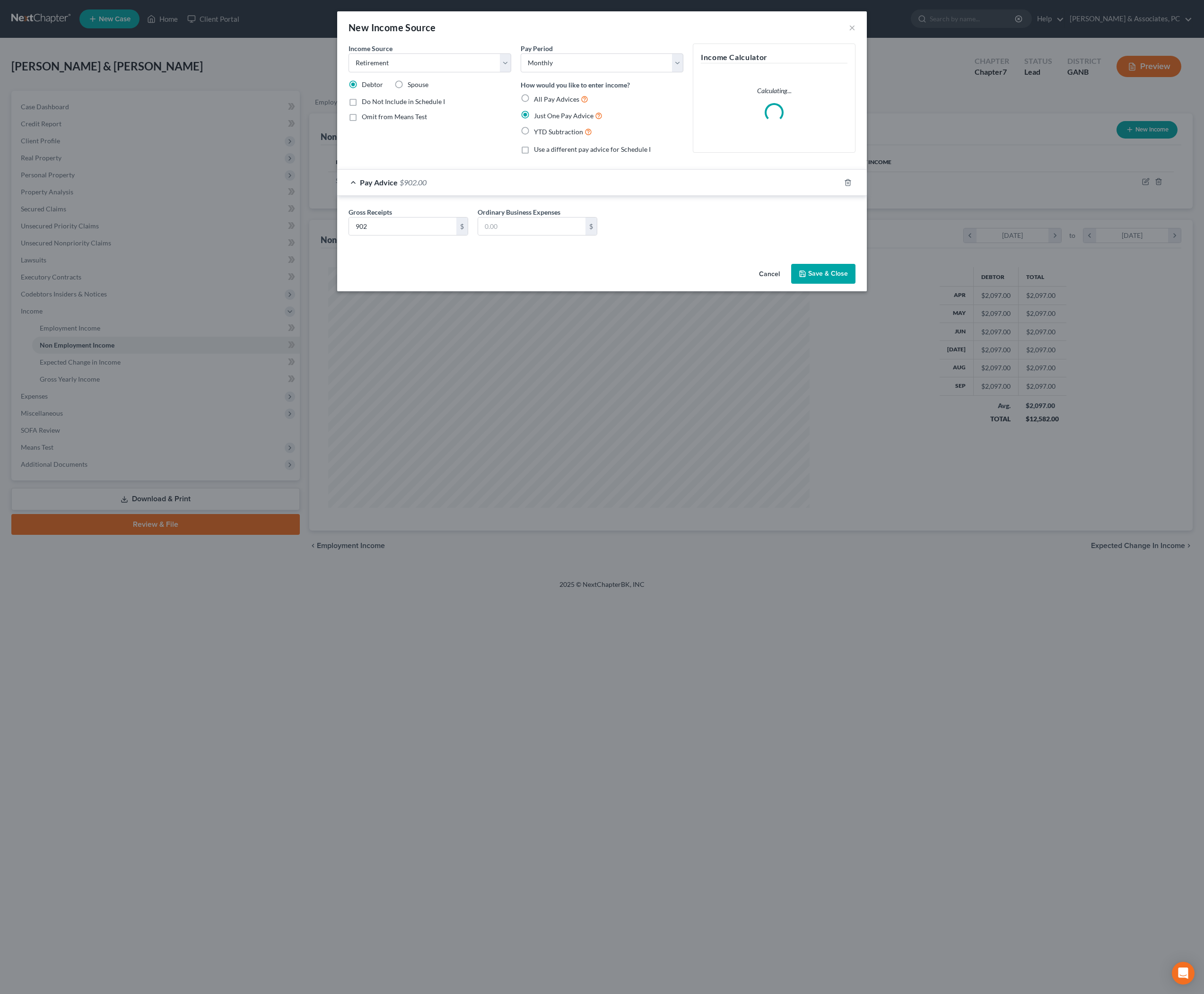
click at [855, 284] on button "Save & Close" at bounding box center [823, 273] width 65 height 20
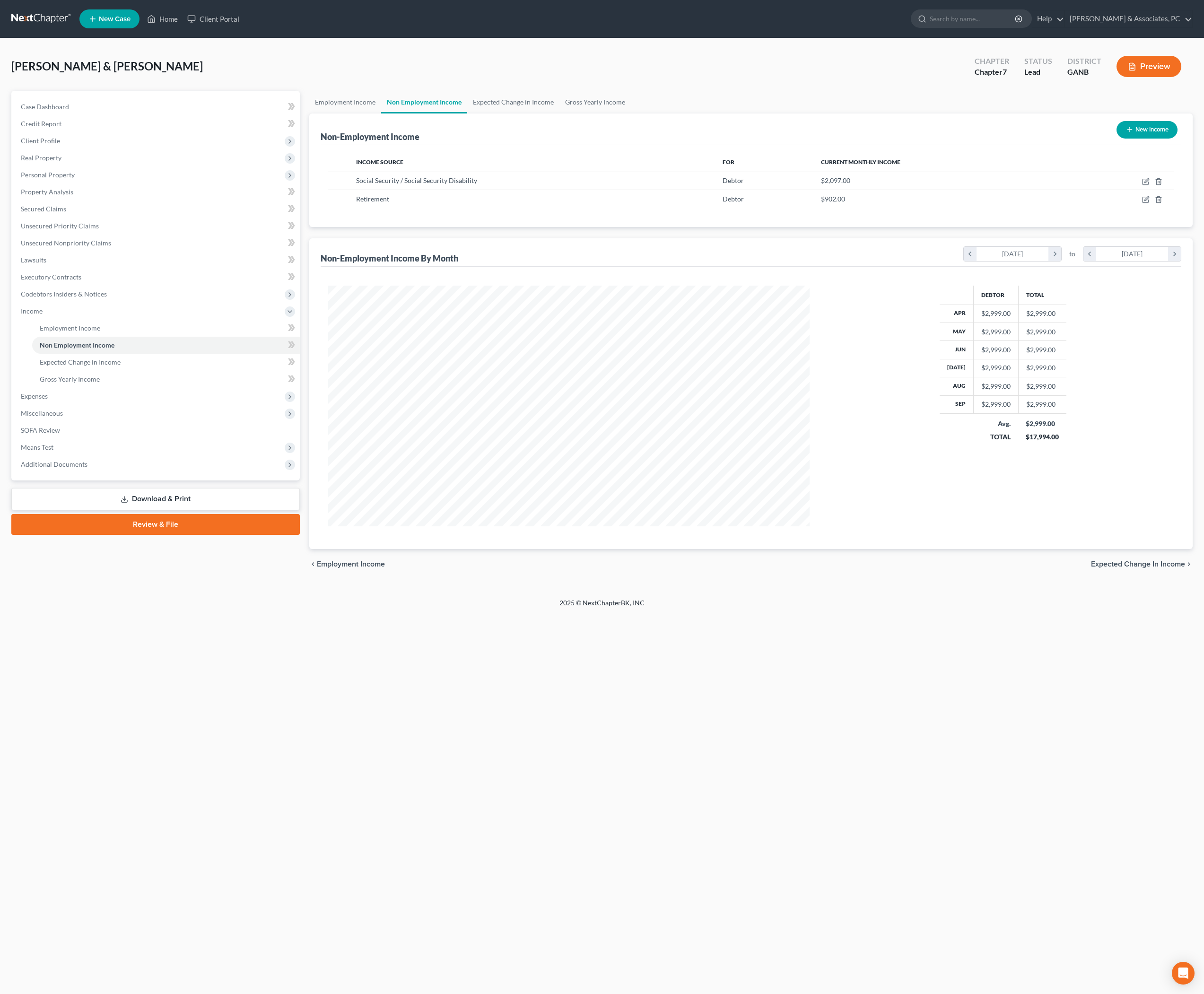
click at [1129, 139] on button "New Income" at bounding box center [1147, 130] width 61 height 17
select select "0"
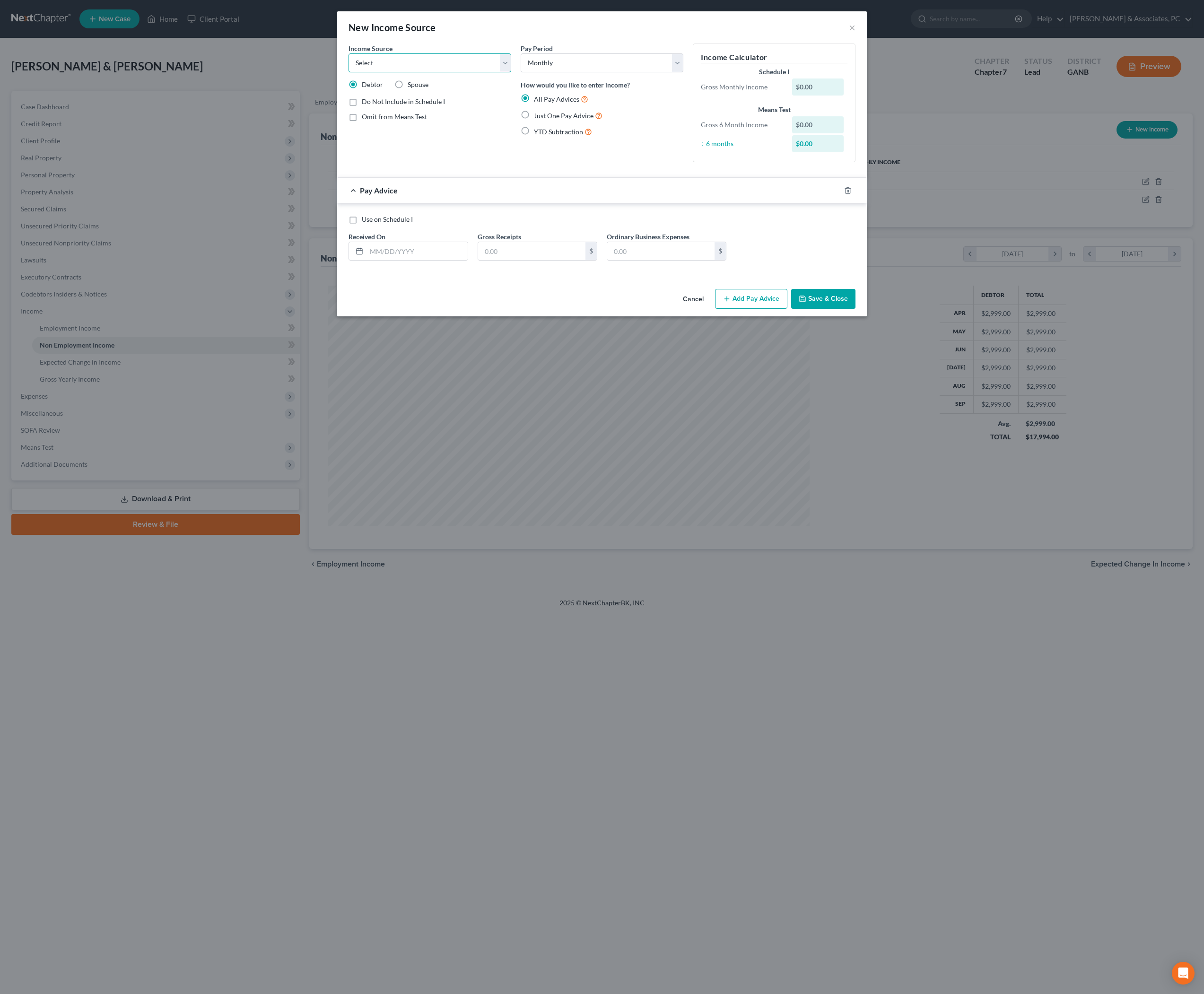
select select "4"
click at [534, 121] on label "Just One Pay Advice" at bounding box center [568, 116] width 68 height 11
click at [538, 116] on input "Just One Pay Advice" at bounding box center [541, 114] width 6 height 6
radio input "true"
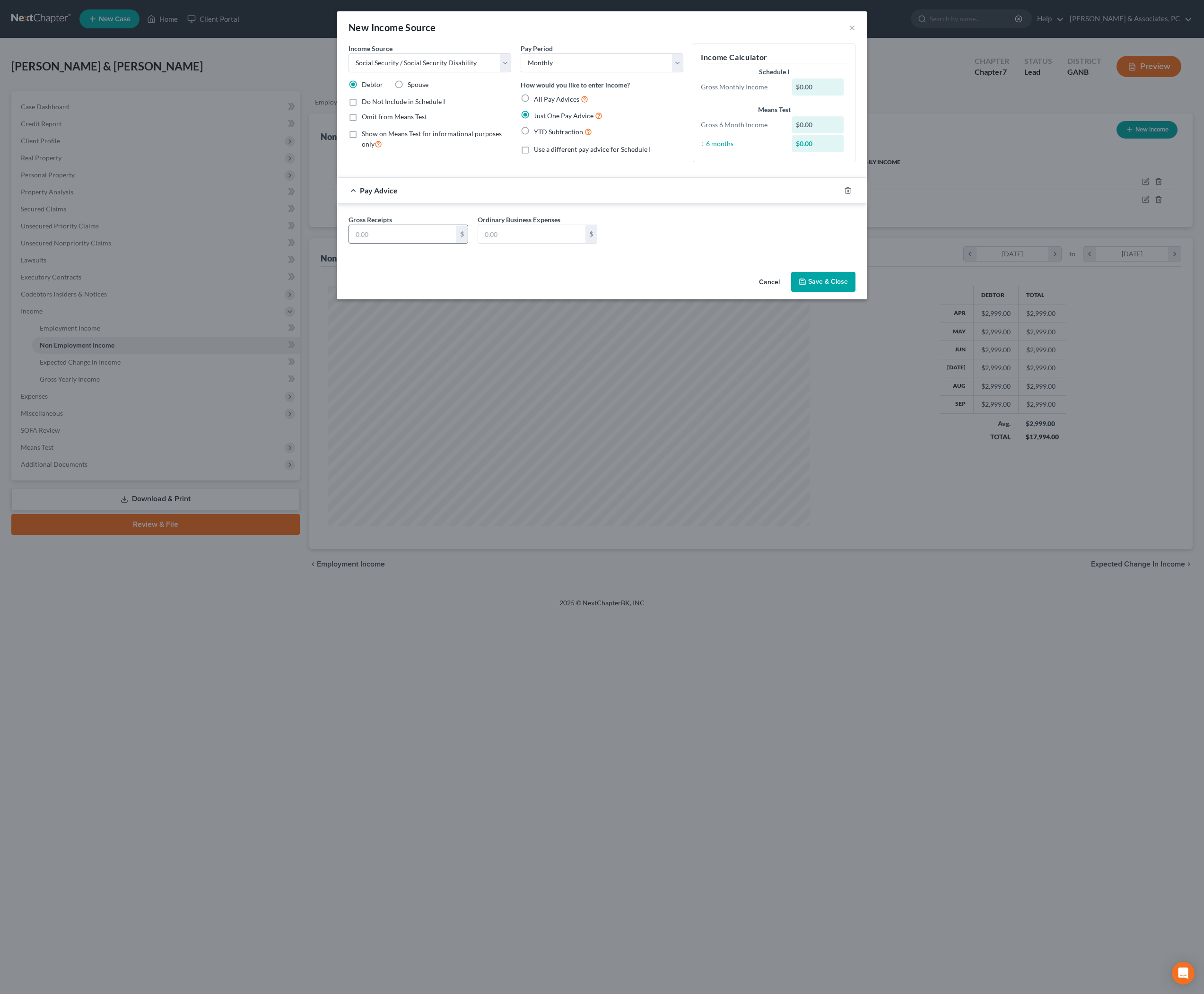
click at [416, 243] on input "text" at bounding box center [402, 234] width 107 height 18
type input "1,924"
click at [362, 121] on label "Omit from Means Test" at bounding box center [394, 116] width 65 height 10
click at [365, 118] on input "Omit from Means Test" at bounding box center [369, 115] width 6 height 6
checkbox input "true"
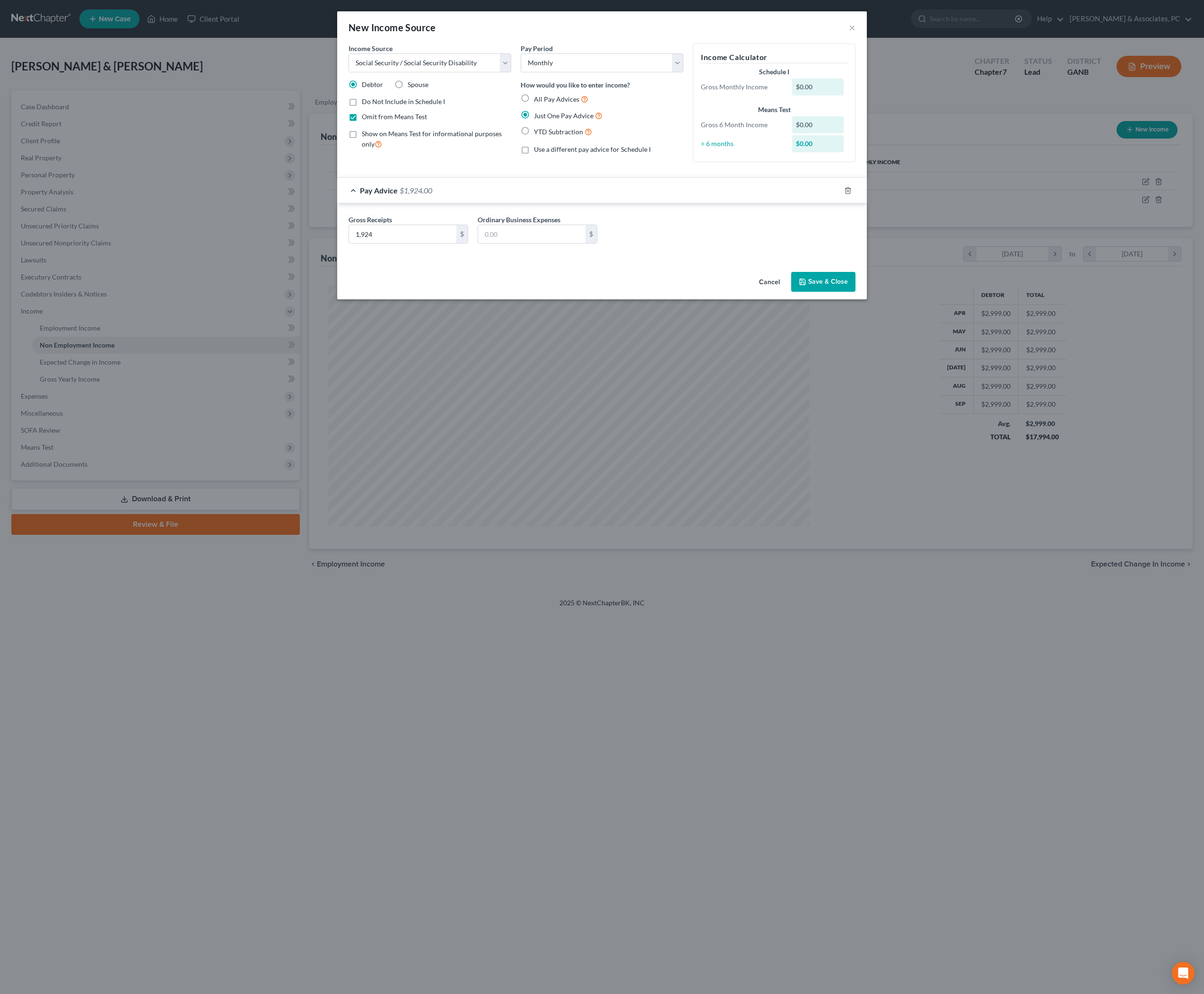
click at [855, 292] on button "Save & Close" at bounding box center [823, 282] width 65 height 20
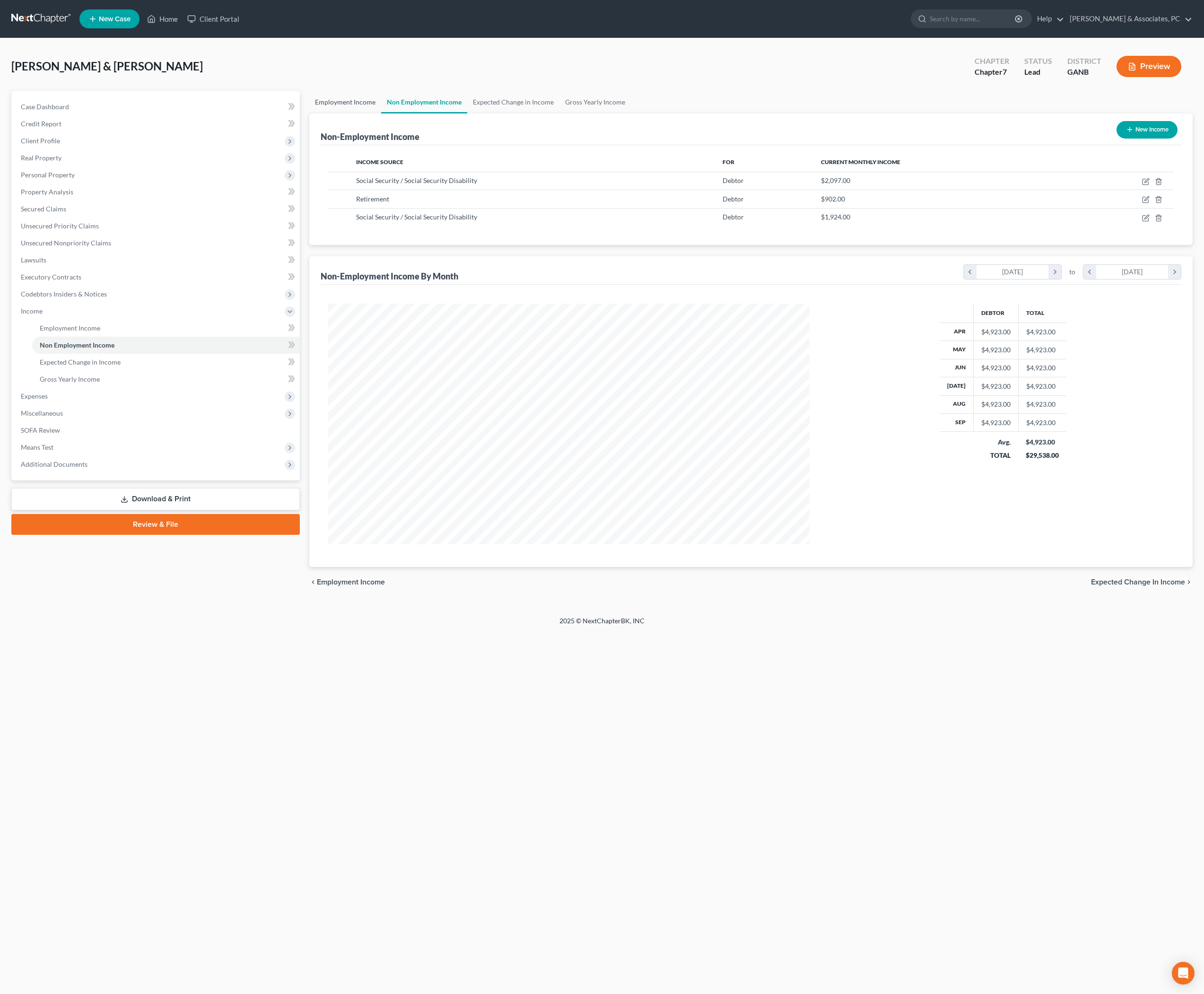
click at [376, 112] on link "Employment Income" at bounding box center [345, 102] width 72 height 23
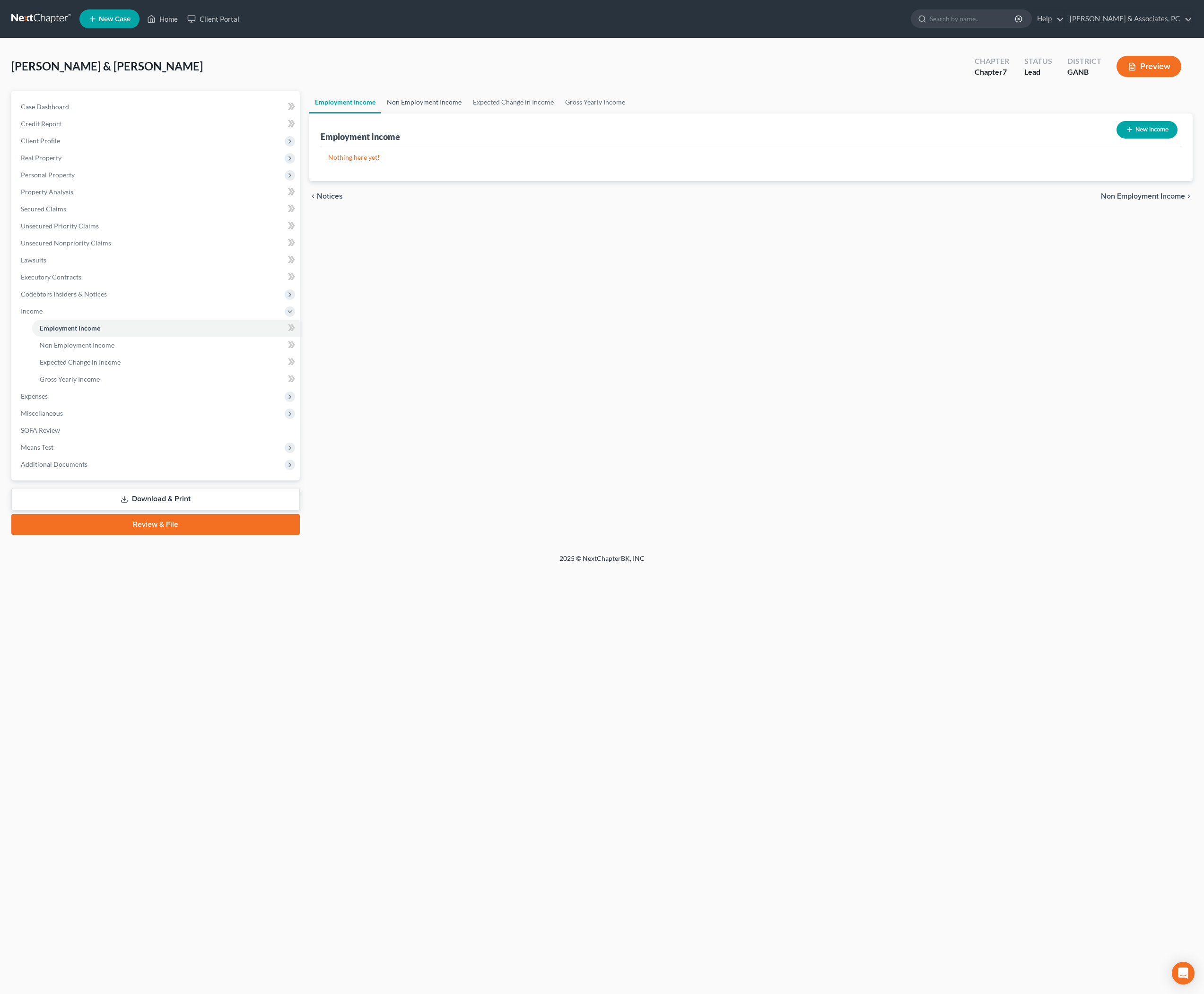
click at [445, 112] on link "Non Employment Income" at bounding box center [424, 102] width 86 height 23
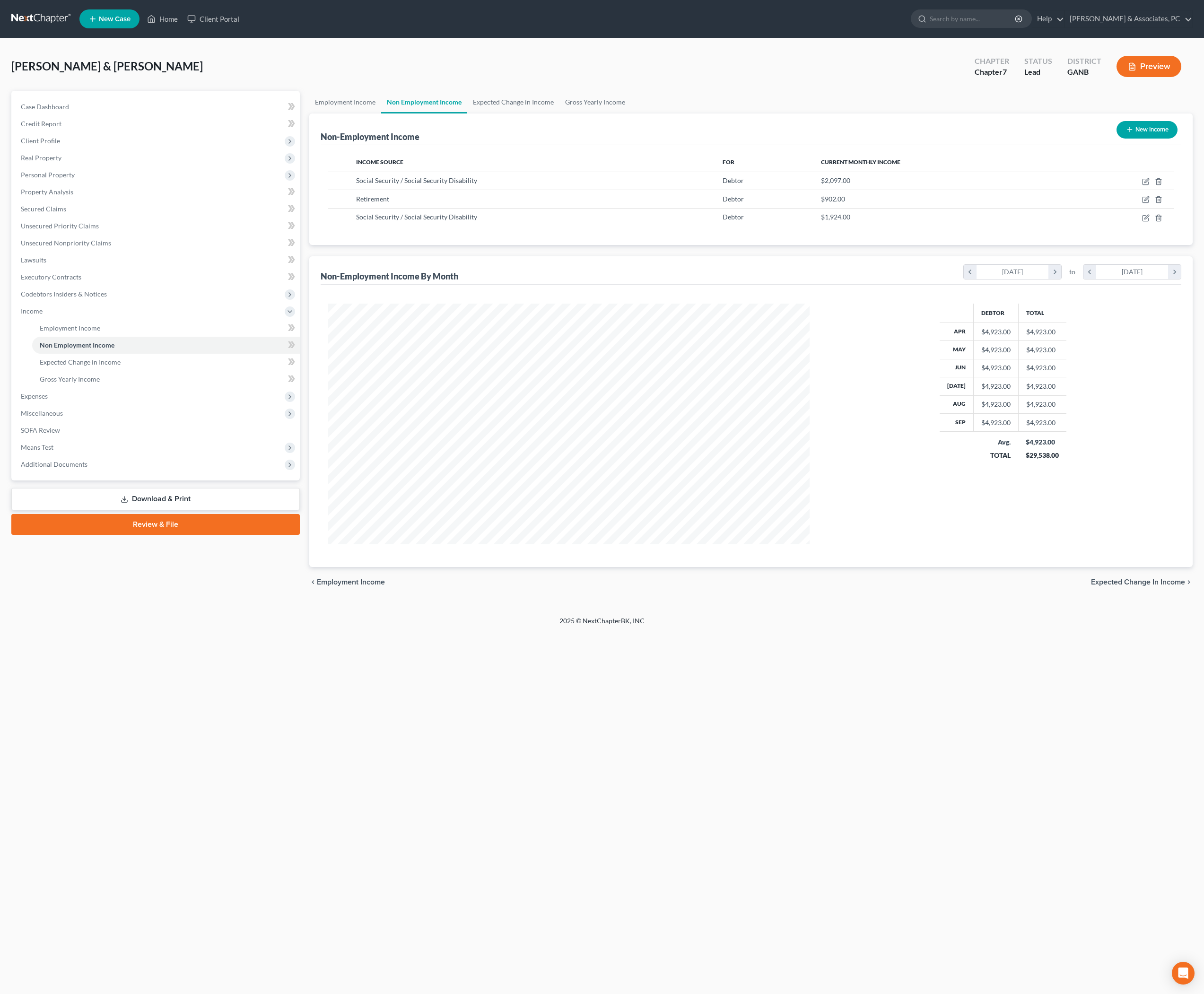
scroll to position [240, 500]
click at [1142, 185] on icon "button" at bounding box center [1146, 181] width 8 height 8
select select "4"
select select "0"
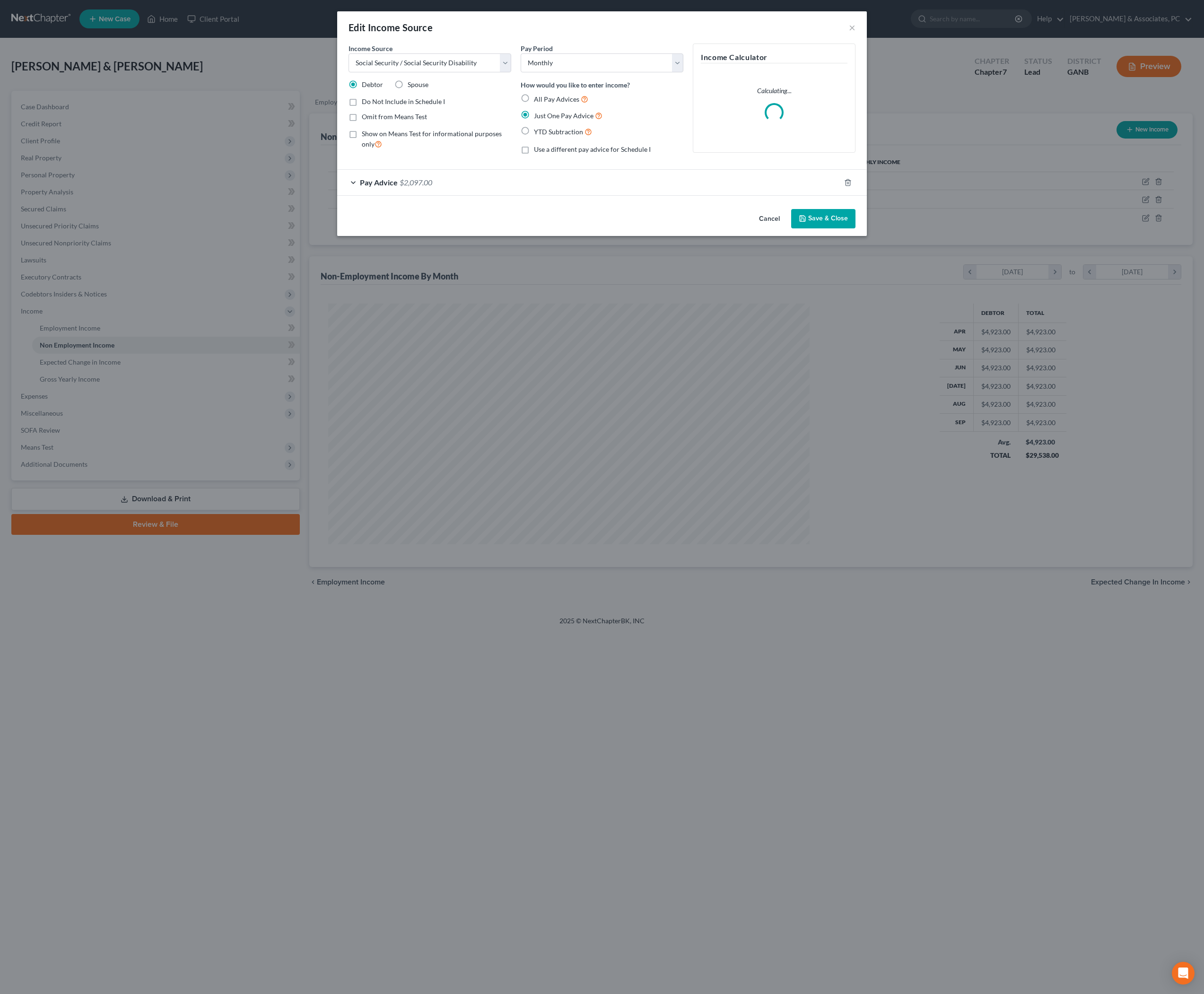
click at [362, 121] on label "Omit from Means Test" at bounding box center [394, 116] width 65 height 10
click at [365, 118] on input "Omit from Means Test" at bounding box center [369, 115] width 6 height 6
checkbox input "true"
click at [852, 229] on button "Save & Close" at bounding box center [823, 218] width 65 height 20
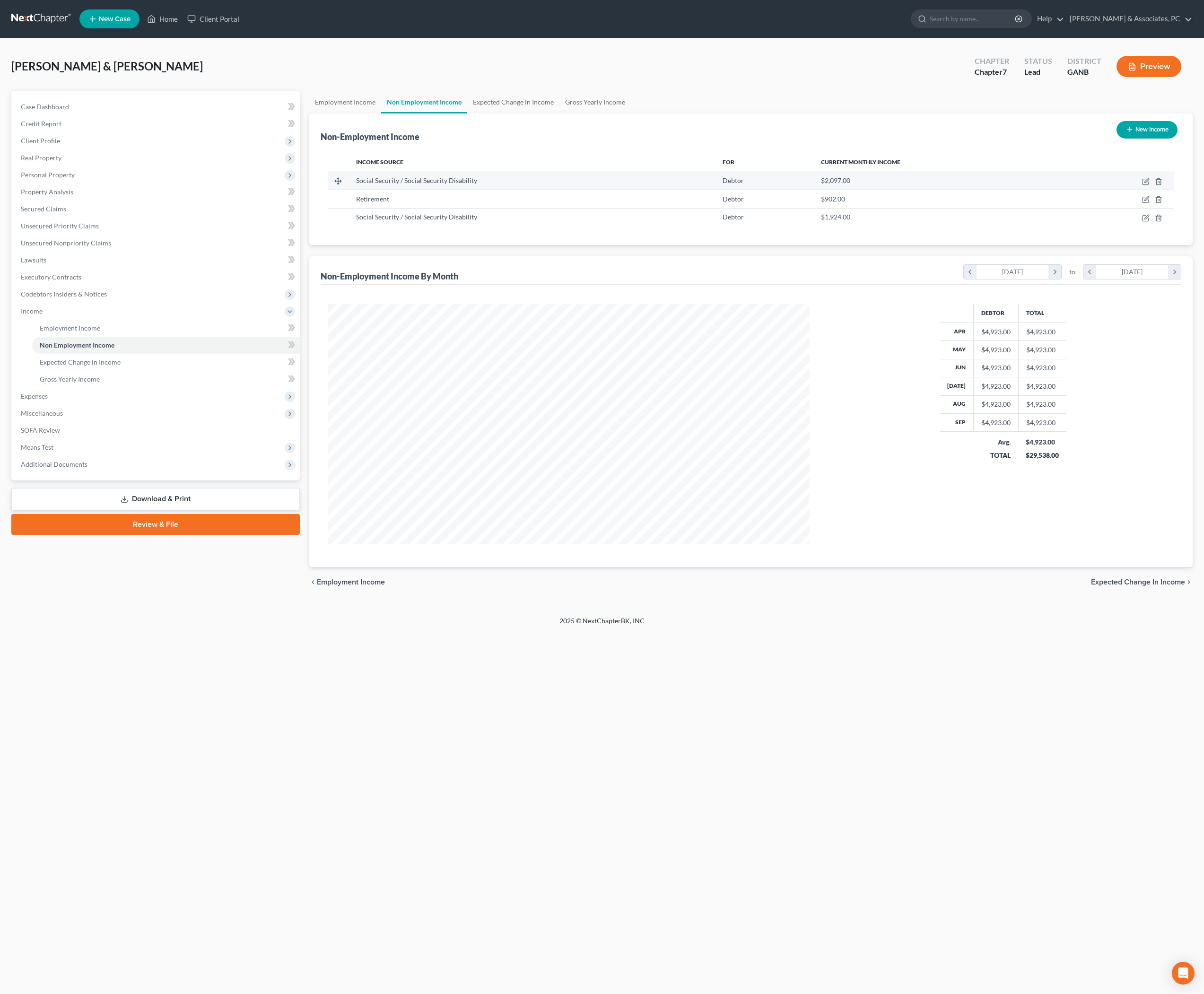
click at [1135, 190] on td at bounding box center [1121, 181] width 106 height 18
click at [1143, 185] on icon "button" at bounding box center [1145, 182] width 6 height 6
select select "4"
select select "0"
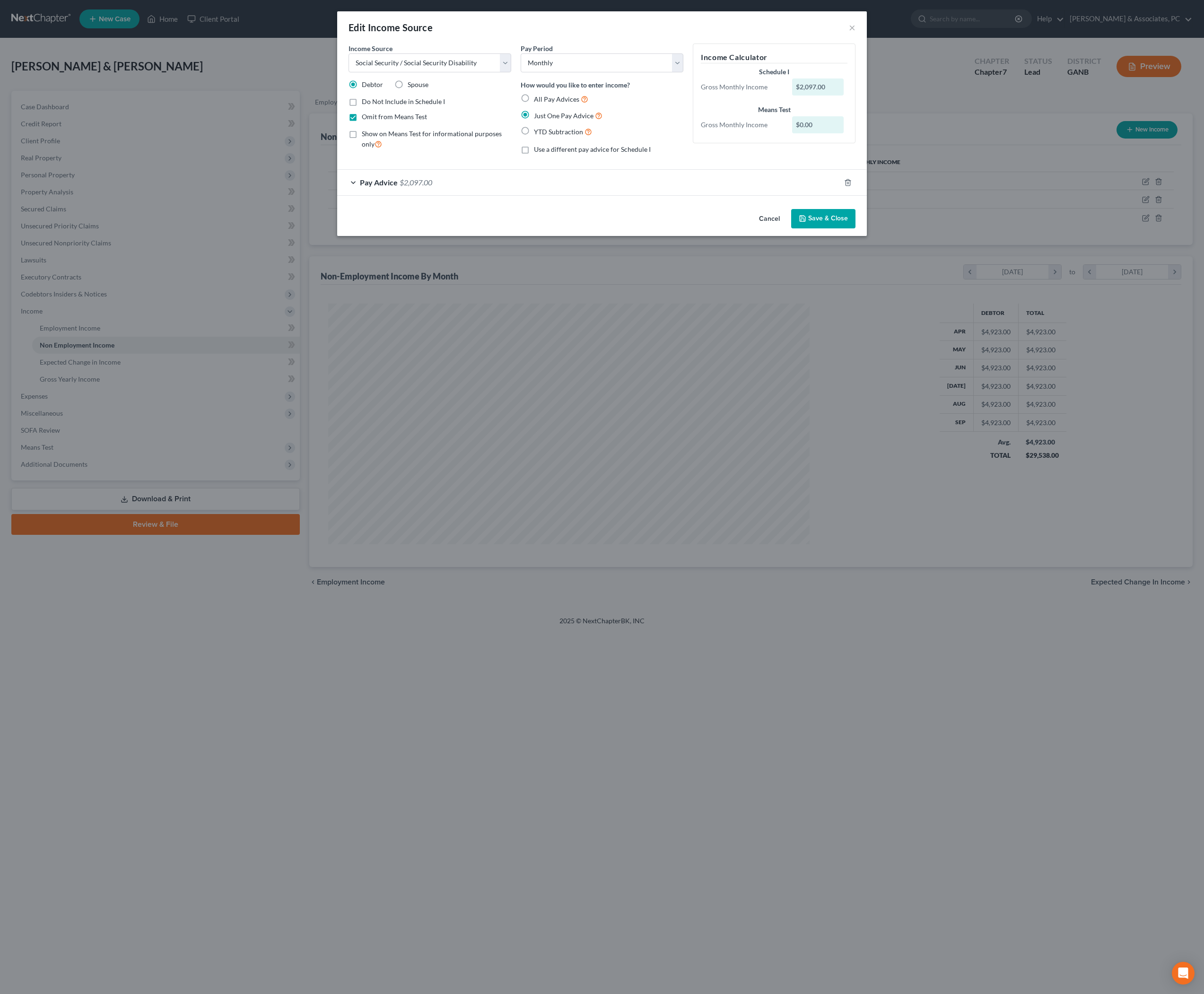
click at [855, 229] on button "Save & Close" at bounding box center [823, 218] width 65 height 20
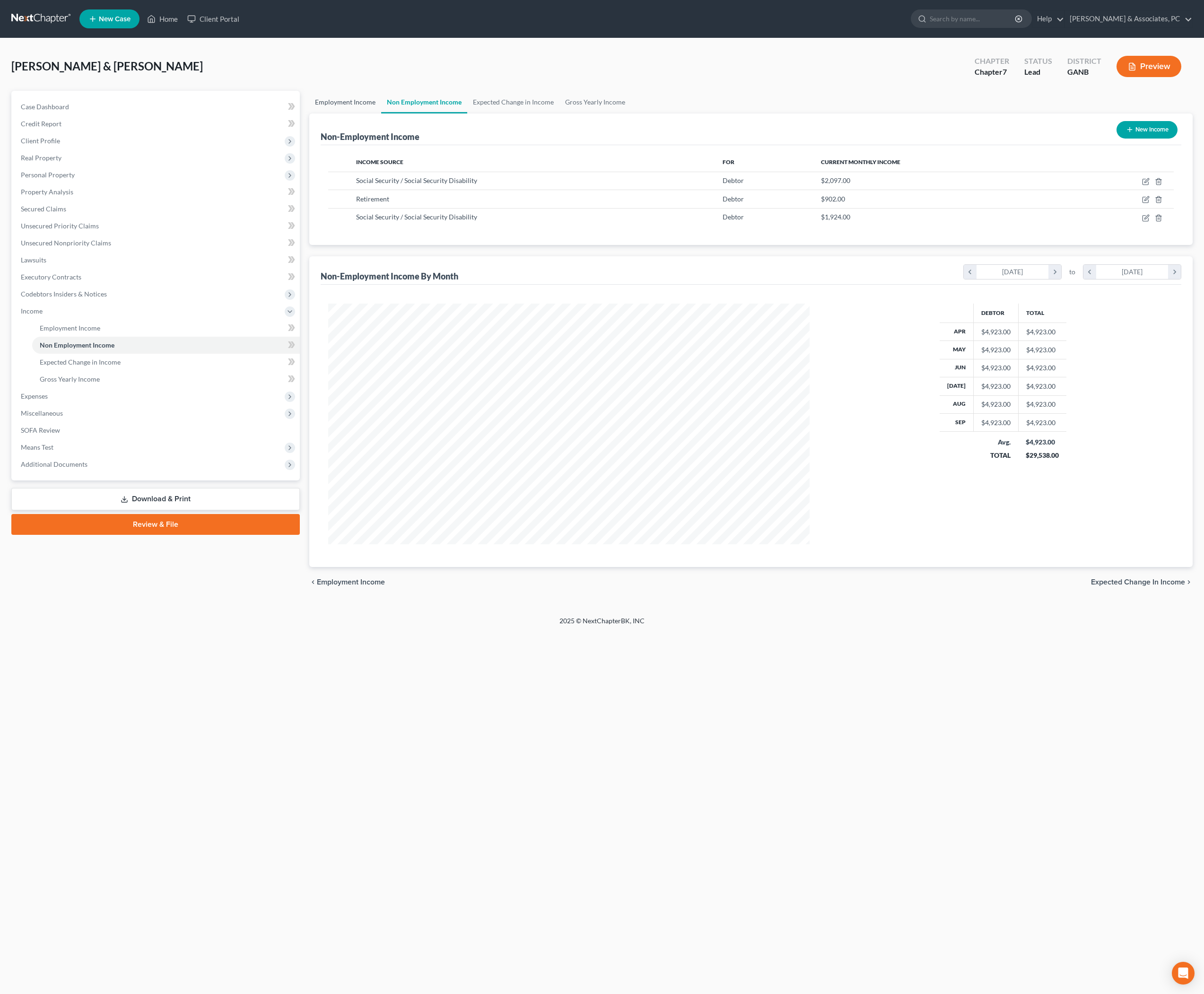
click at [366, 112] on link "Employment Income" at bounding box center [345, 102] width 72 height 23
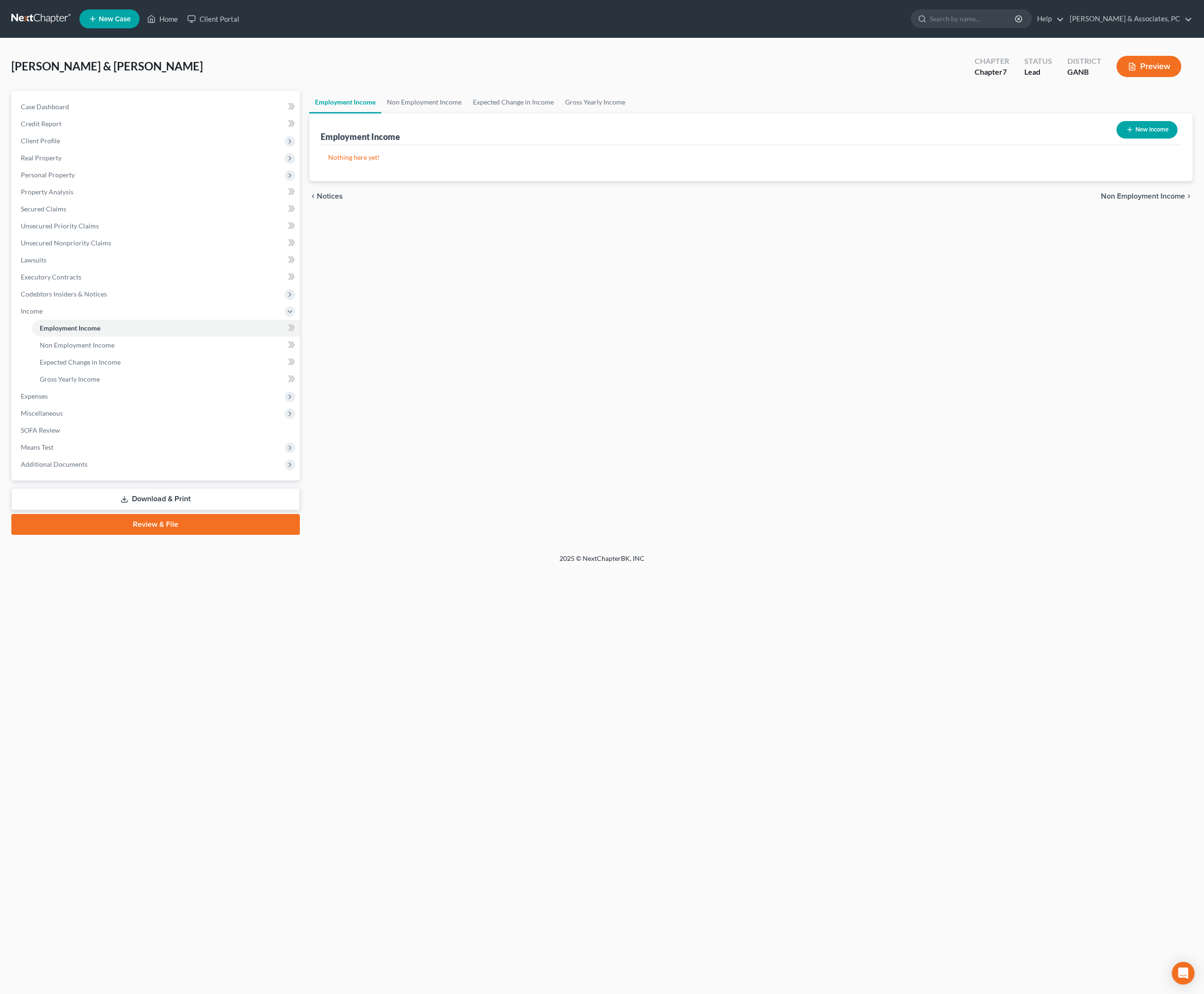
click at [1116, 139] on button "New Income" at bounding box center [1147, 130] width 61 height 17
select select "0"
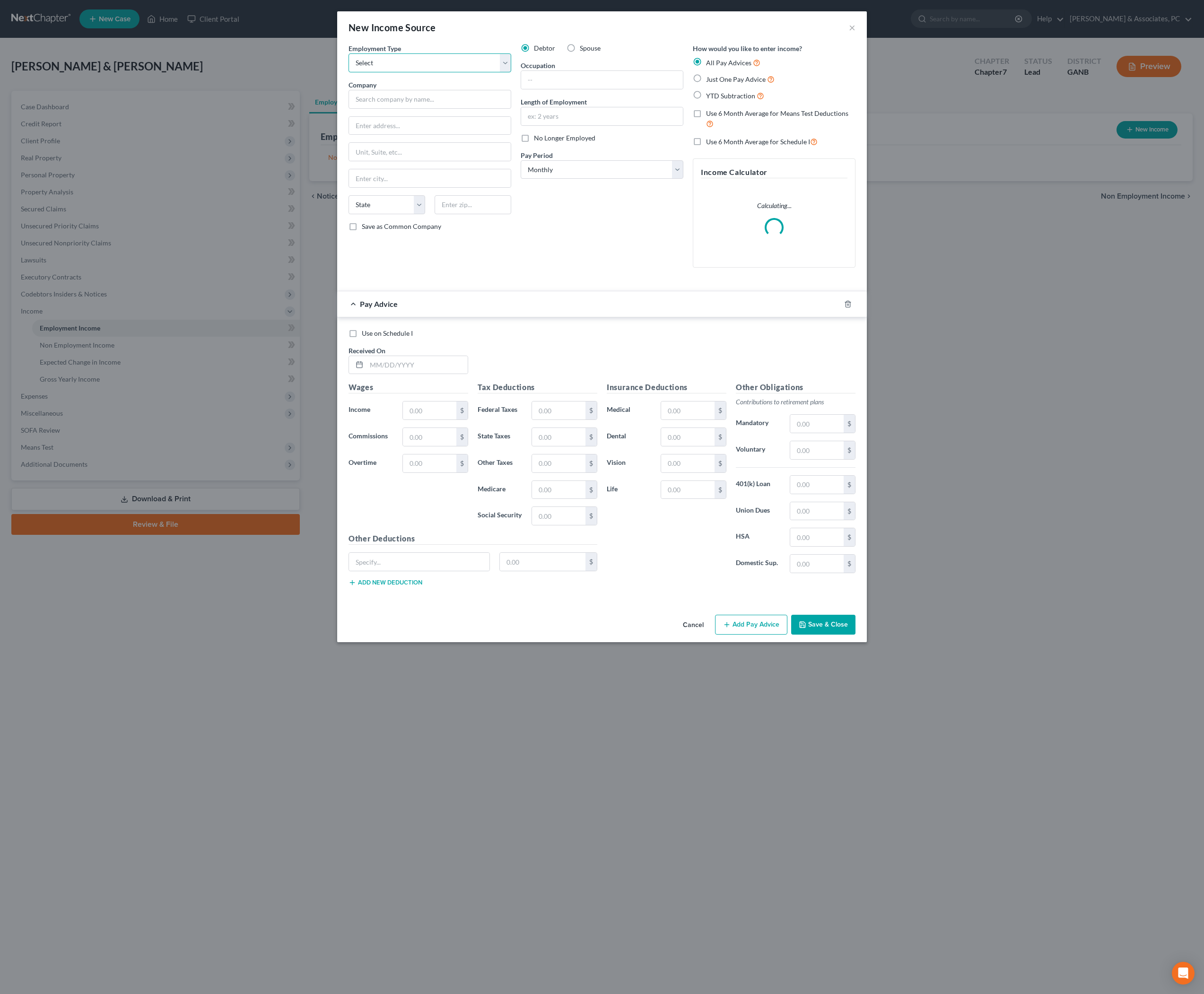
select select "1"
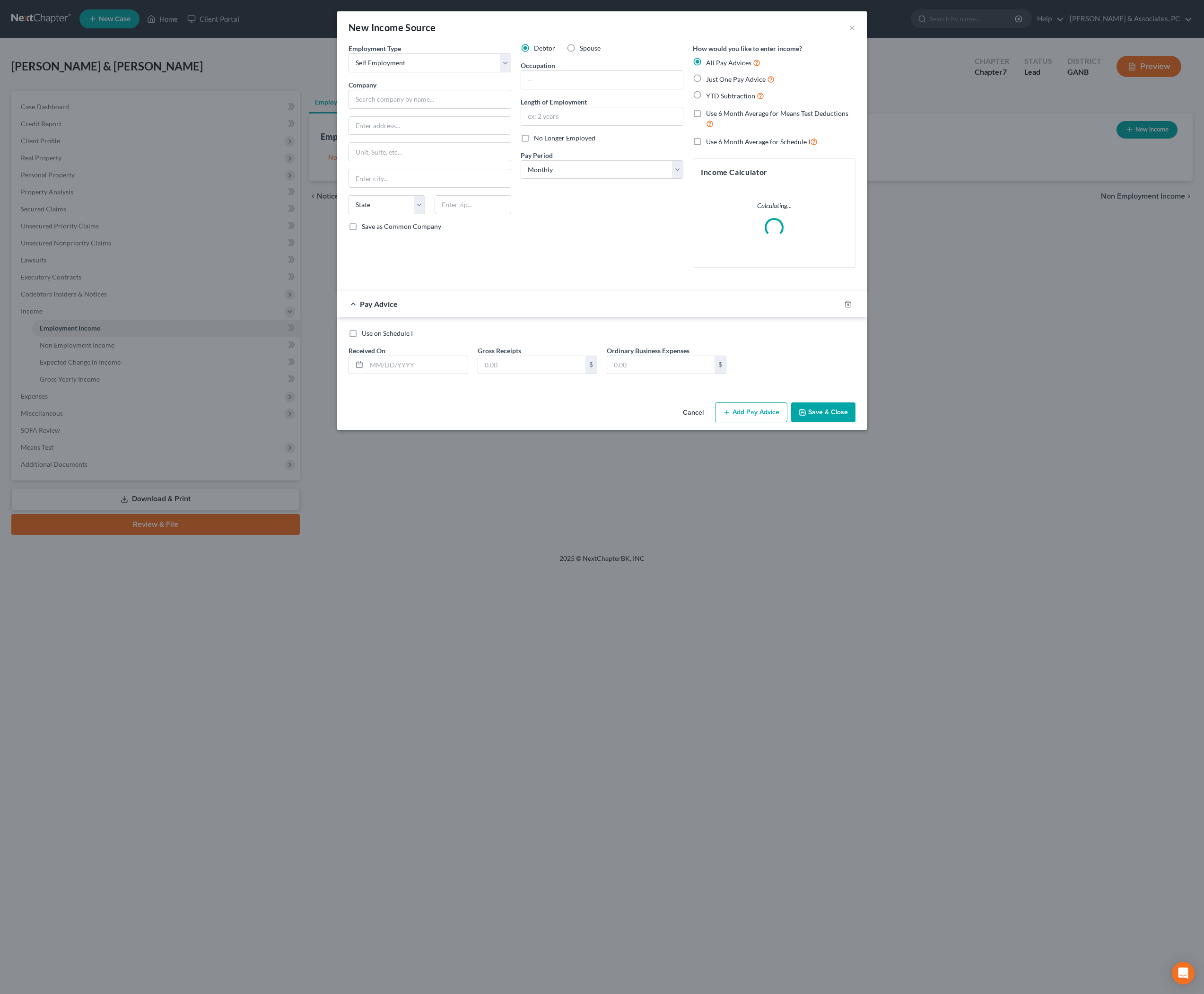
click at [583, 51] on span "Spouse" at bounding box center [590, 48] width 21 height 8
click at [584, 50] on input "Spouse" at bounding box center [587, 47] width 6 height 6
radio input "true"
click at [413, 374] on input "text" at bounding box center [417, 365] width 101 height 18
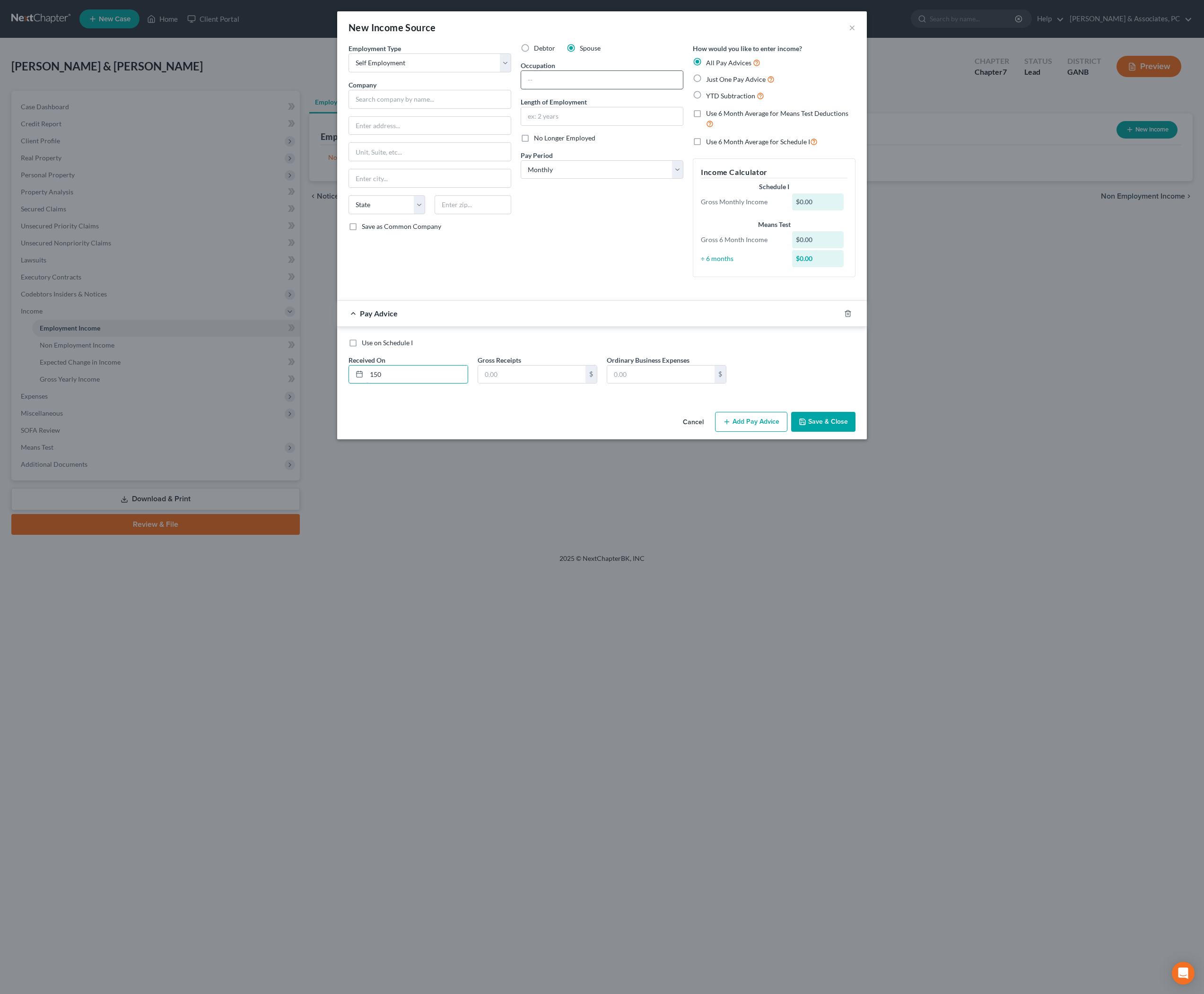
type input "150"
click at [622, 89] on input "text" at bounding box center [602, 80] width 162 height 18
click at [413, 109] on input "text" at bounding box center [430, 100] width 163 height 19
type input "1099 Insurance sales"
click at [583, 89] on input "text" at bounding box center [602, 80] width 162 height 18
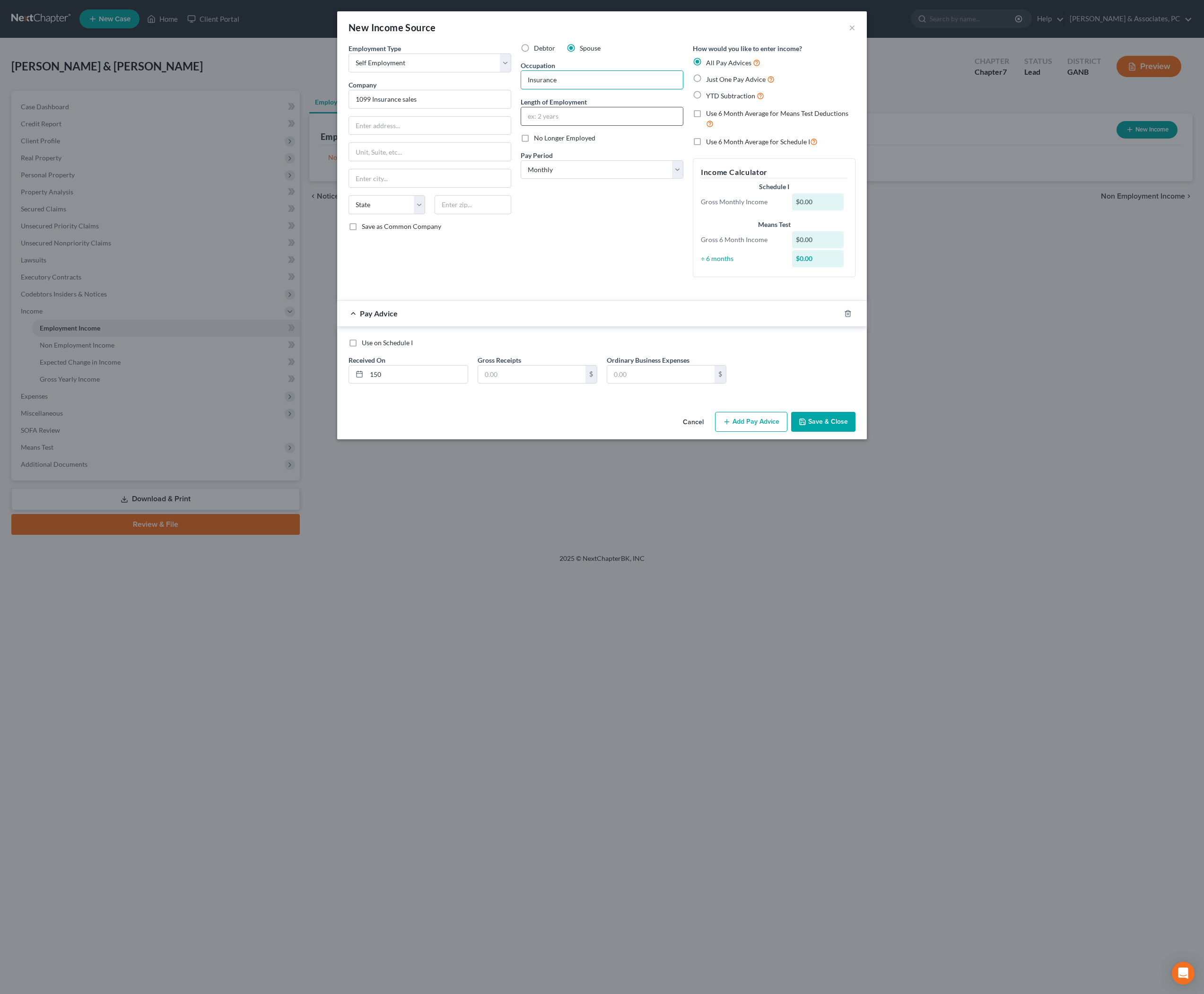
type input "Insurance"
click at [626, 125] on input "text" at bounding box center [602, 116] width 162 height 18
type input "S"
type input "Independent Contractor"
click at [652, 89] on input "Insurance" at bounding box center [602, 80] width 162 height 18
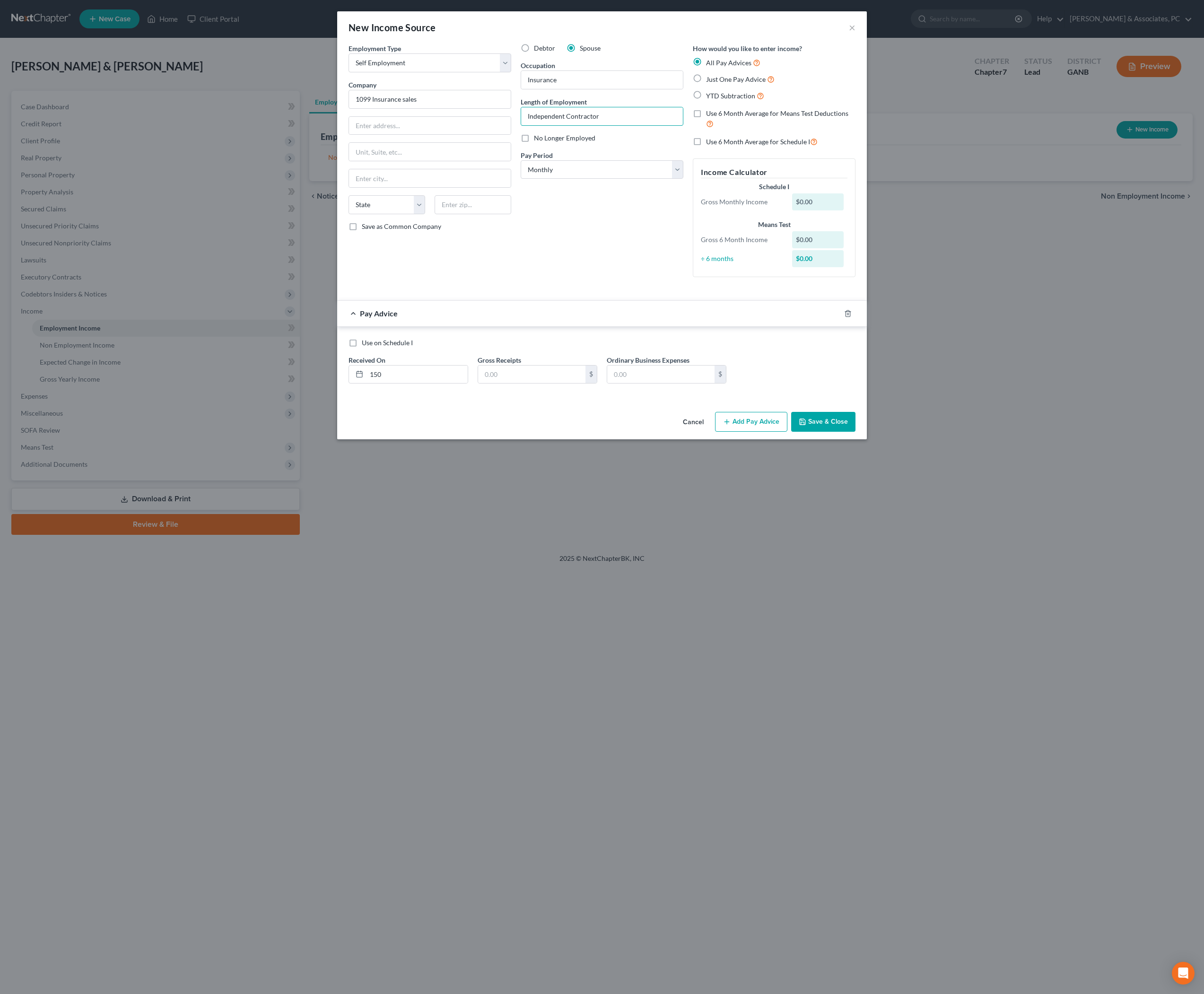
drag, startPoint x: 628, startPoint y: 136, endPoint x: 480, endPoint y: 135, distance: 148.0
click at [480, 136] on div "Employment Type * Select Full or Part Time Employment Self Employment Company *…" at bounding box center [602, 168] width 517 height 249
click at [559, 87] on input "Insurance" at bounding box center [602, 80] width 162 height 18
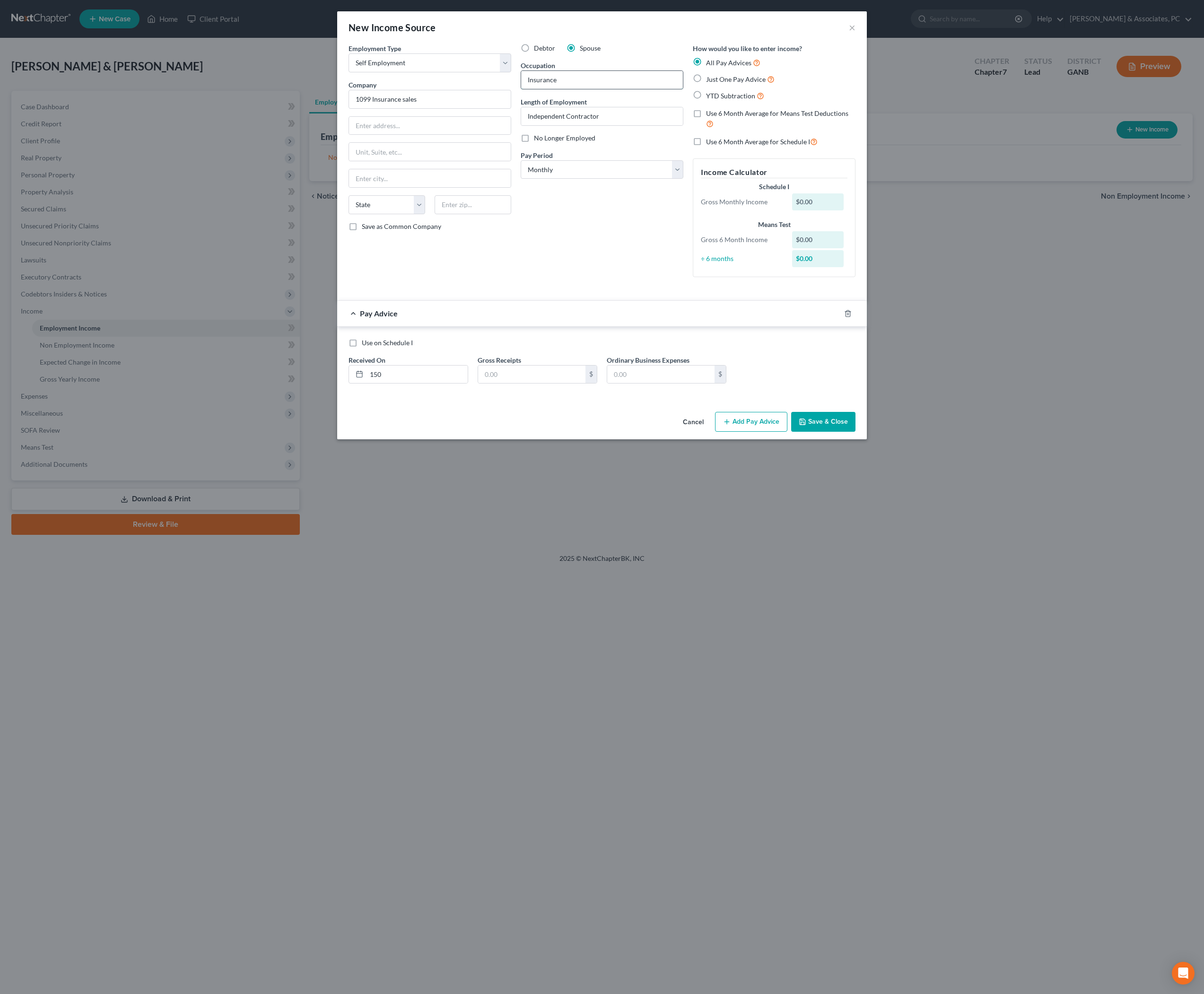
paste input "dependent Contractor"
type input "Independent Contractor"
click at [606, 125] on input "Independent Contractor" at bounding box center [602, 116] width 162 height 18
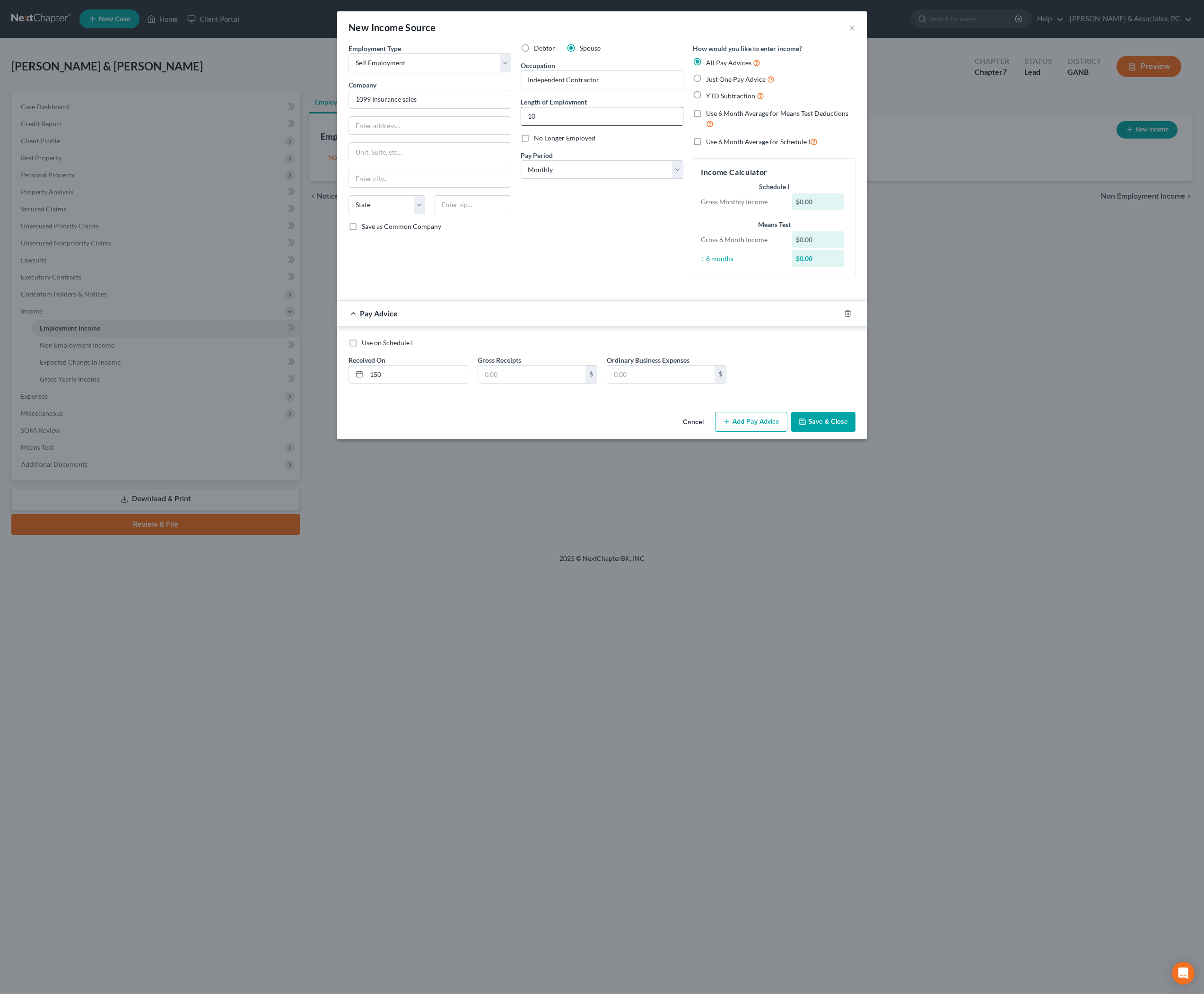
type input "1"
type input "9 months"
click at [855, 432] on button "Save & Close" at bounding box center [823, 422] width 65 height 20
click at [429, 384] on input "150" at bounding box center [417, 374] width 101 height 18
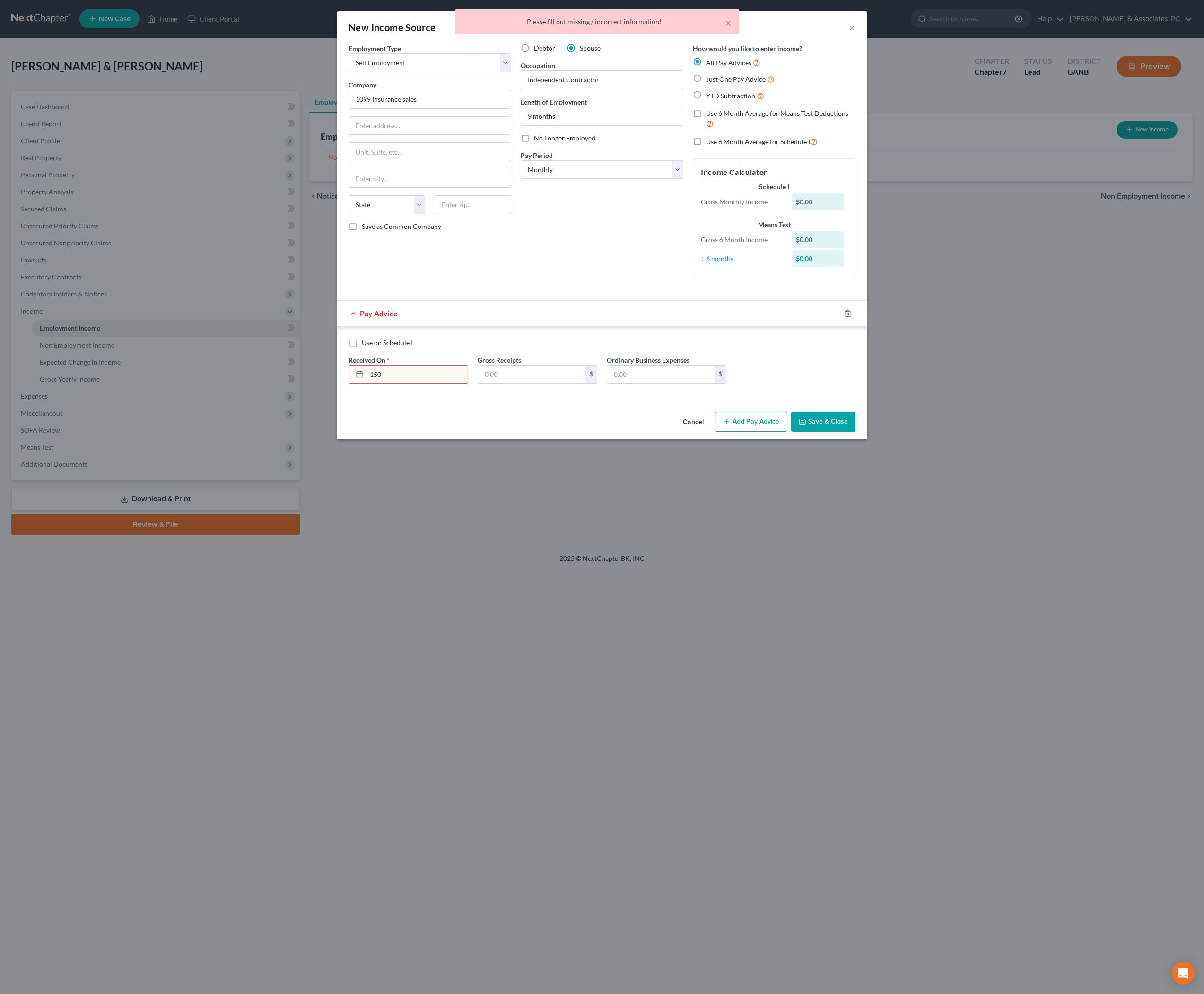
click at [736, 85] on label "Just One Pay Advice" at bounding box center [740, 79] width 68 height 11
click at [716, 80] on input "Just One Pay Advice" at bounding box center [713, 77] width 6 height 6
radio input "true"
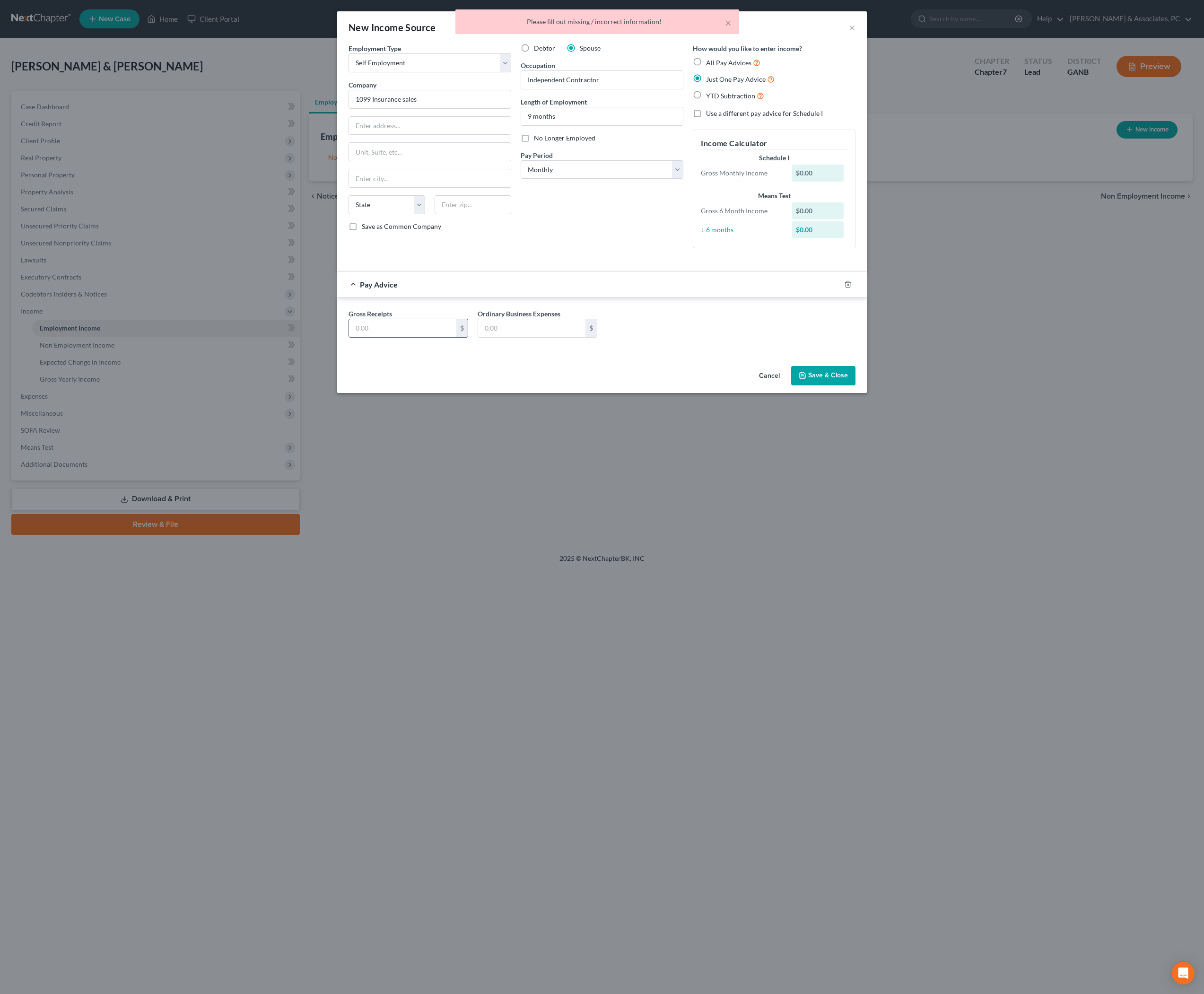
click at [396, 337] on input "text" at bounding box center [402, 328] width 107 height 18
type input "150"
click at [855, 386] on button "Save & Close" at bounding box center [823, 376] width 65 height 20
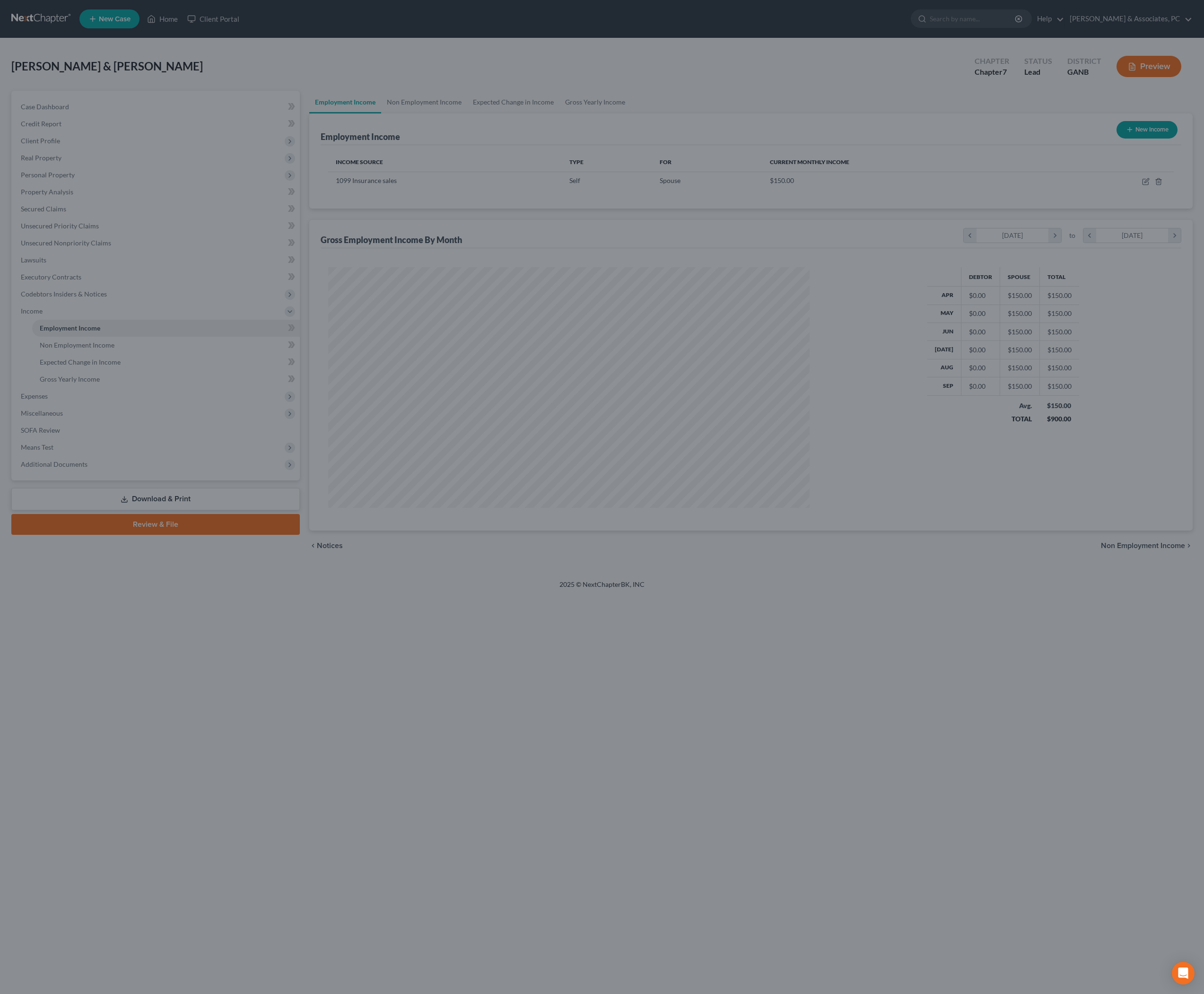
scroll to position [240, 500]
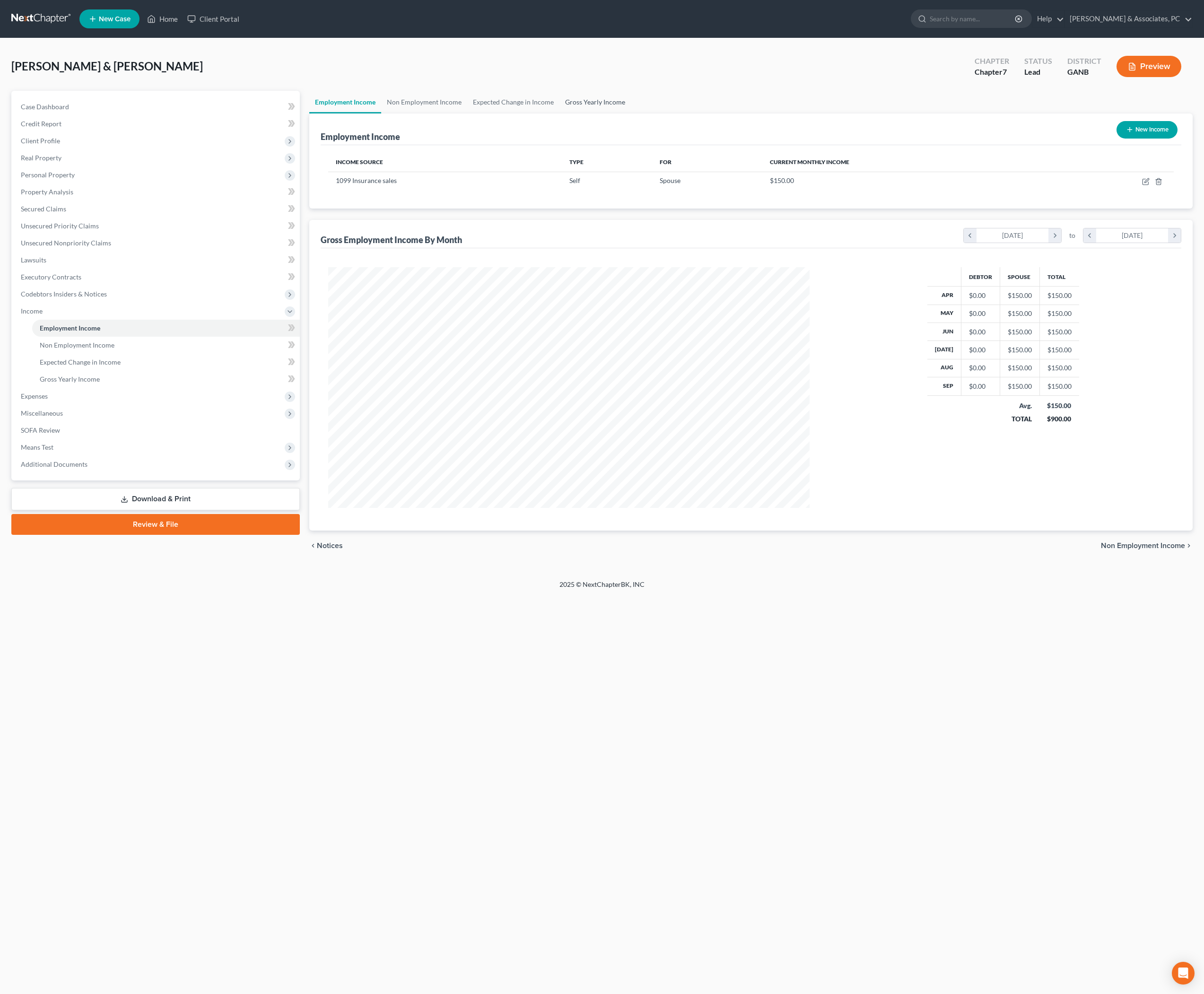
click at [631, 114] on link "Gross Yearly Income" at bounding box center [595, 102] width 72 height 23
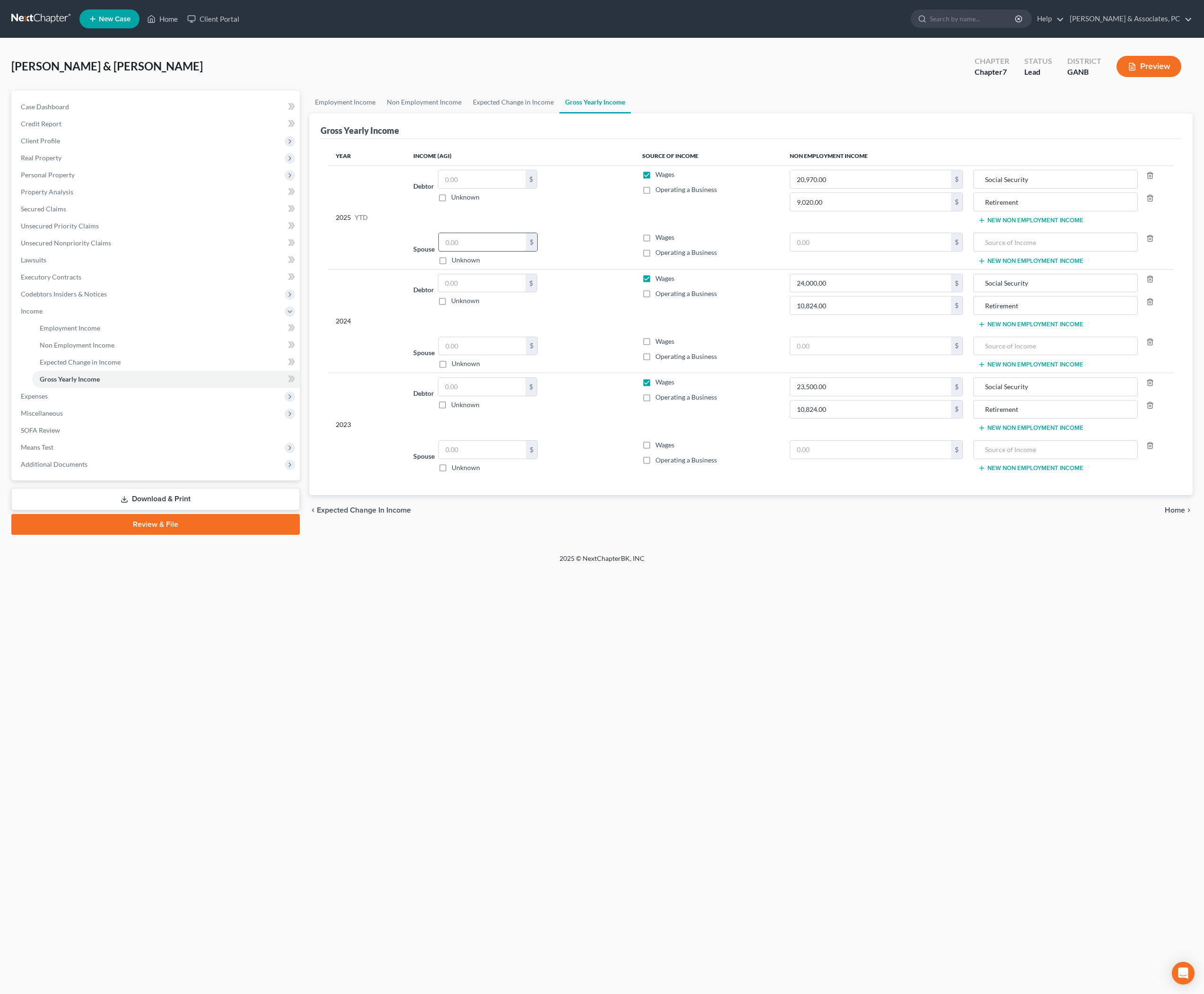
click at [478, 251] on input "text" at bounding box center [482, 242] width 87 height 18
type input "1,500"
click at [1041, 251] on input "text" at bounding box center [1056, 242] width 155 height 18
type input "Social Security"
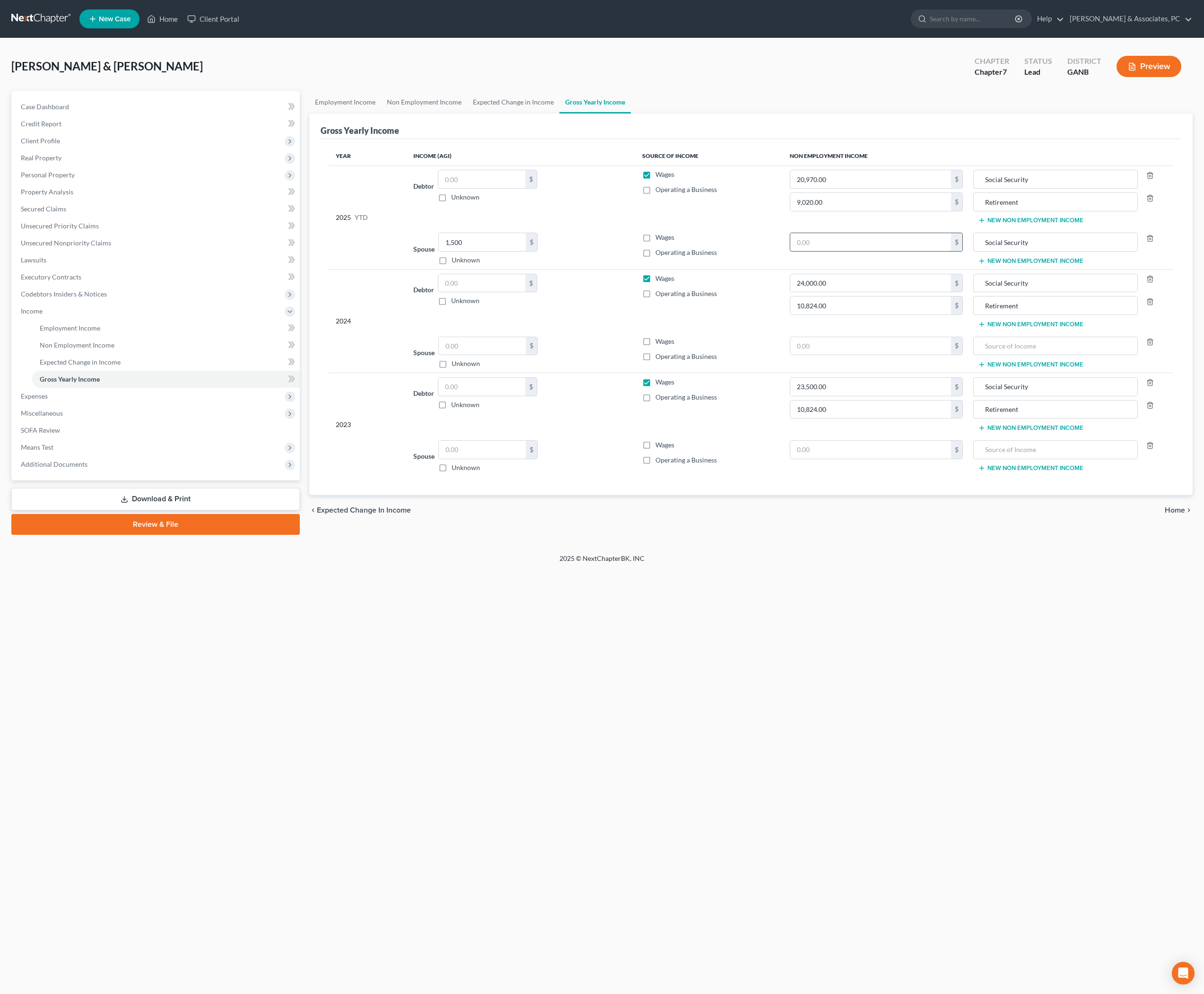
click at [897, 251] on input "text" at bounding box center [870, 242] width 160 height 18
type input "19,240"
click at [1055, 251] on input "Social Security" at bounding box center [1056, 242] width 155 height 18
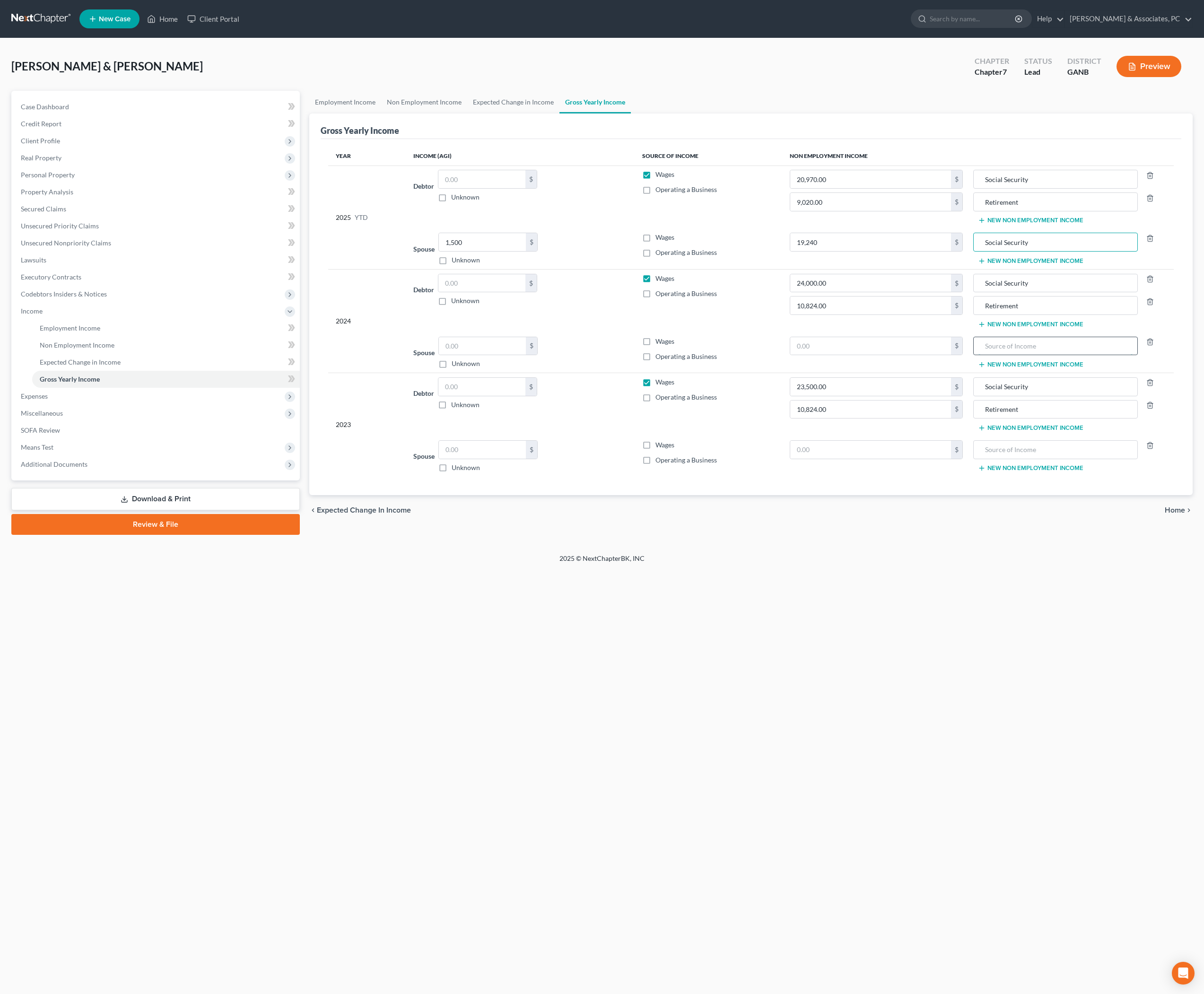
click at [1036, 355] on input "text" at bounding box center [1056, 346] width 155 height 18
paste input "Social Security"
type input "Social Security"
click at [891, 355] on input "text" at bounding box center [870, 346] width 160 height 18
click at [883, 355] on input "text" at bounding box center [870, 346] width 160 height 18
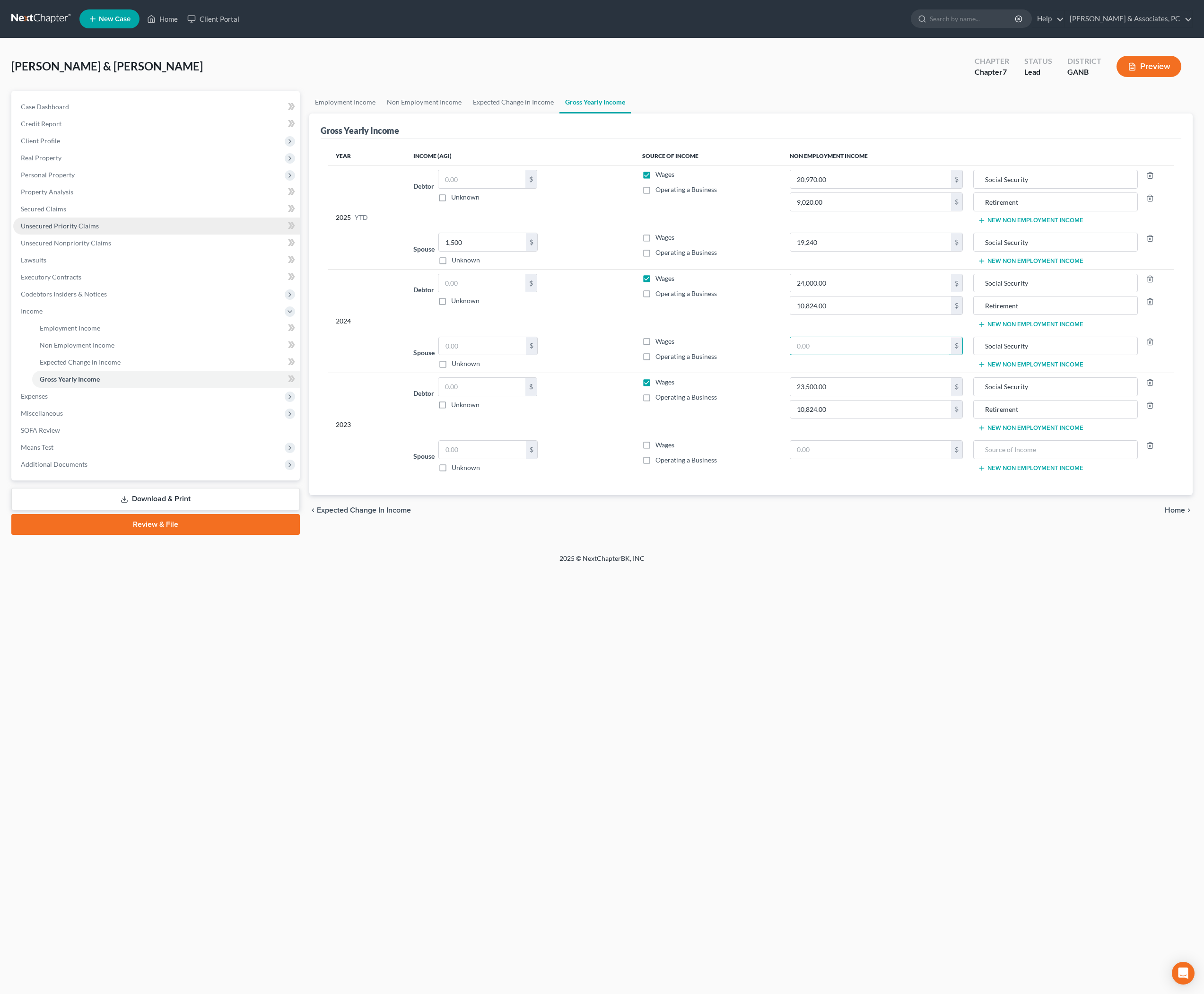
click at [883, 355] on input "text" at bounding box center [870, 346] width 160 height 18
type input "22,620"
click at [1046, 355] on input "Social Security" at bounding box center [1056, 346] width 155 height 18
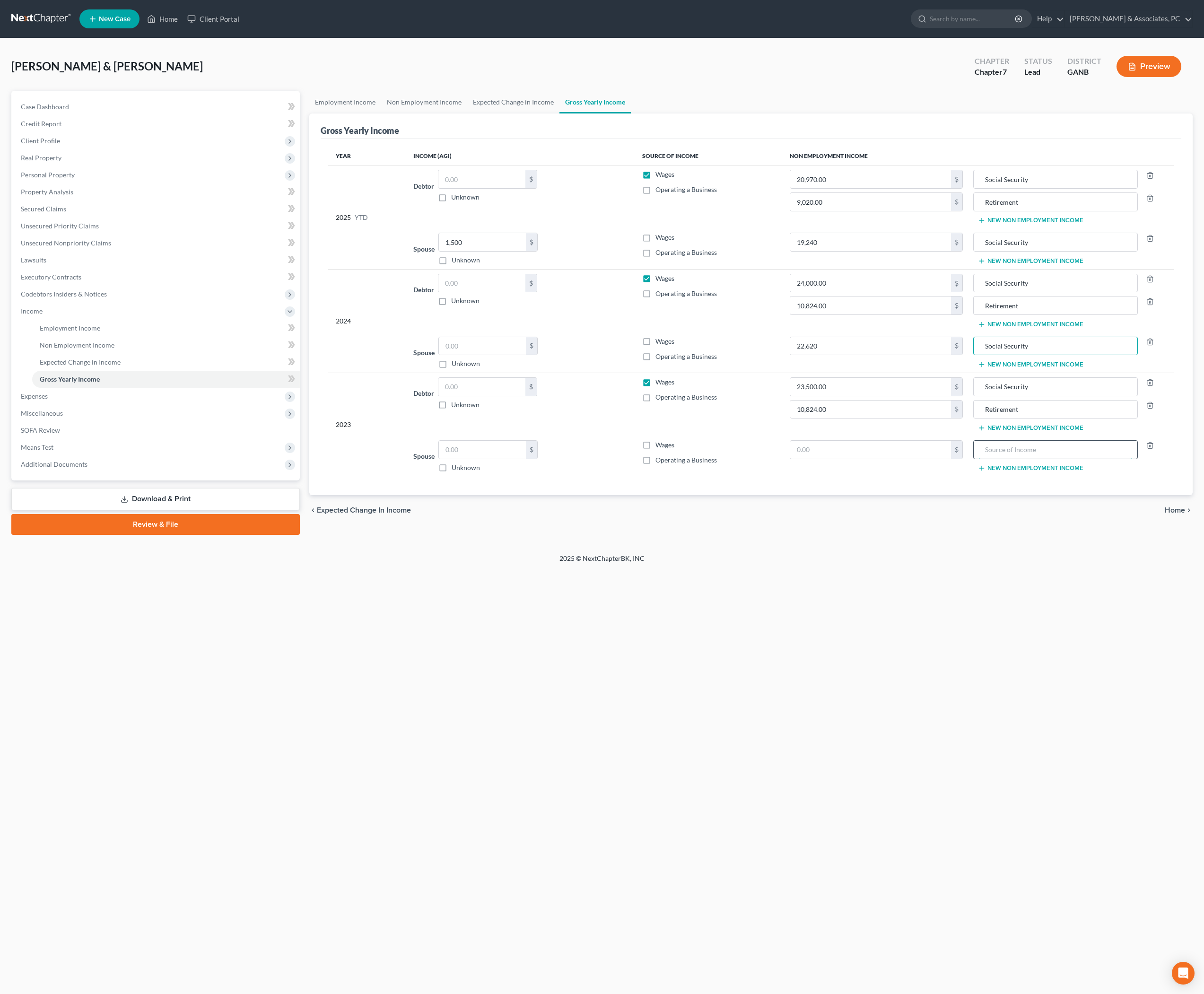
click at [1050, 459] on input "text" at bounding box center [1056, 450] width 155 height 18
paste input "Social Security"
type input "Social Security"
click at [889, 459] on input "text" at bounding box center [870, 450] width 160 height 18
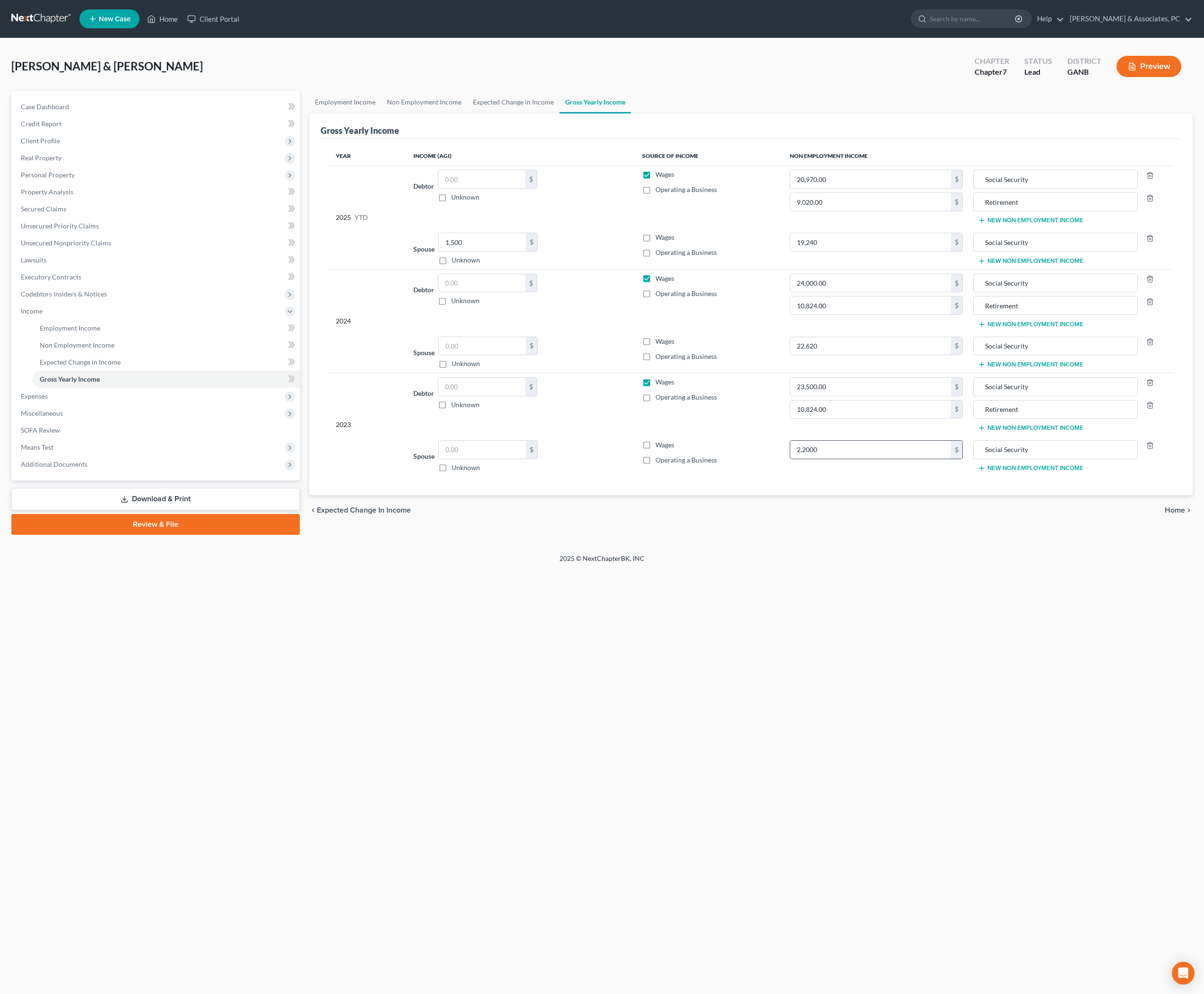
type input "22,000"
click at [975, 542] on div "Petition Navigation Case Dashboard Payments Invoices Payments Payments Credit R…" at bounding box center [602, 316] width 1182 height 452
click at [1178, 514] on span "Home" at bounding box center [1175, 510] width 20 height 8
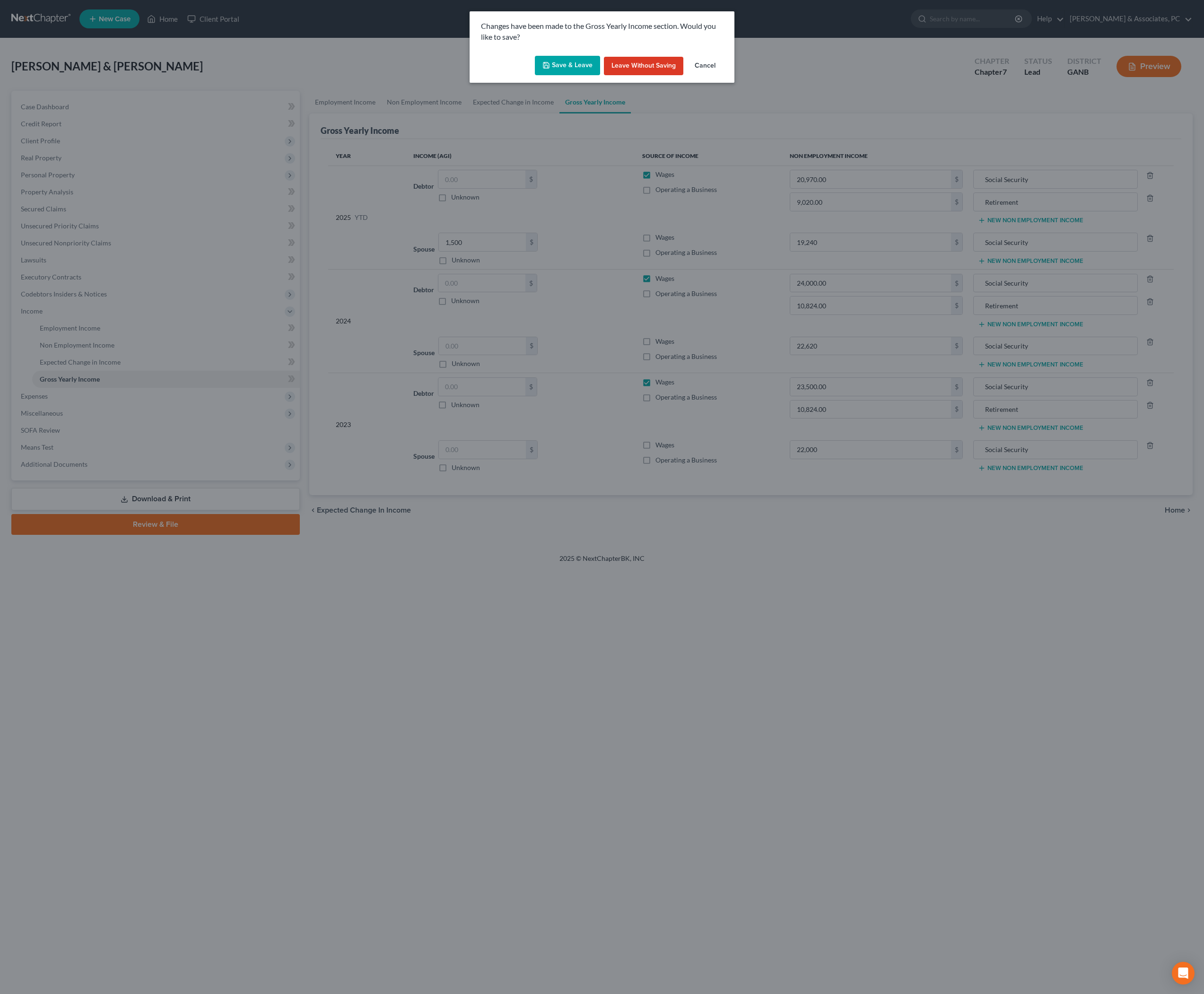
click at [562, 67] on button "Save & Leave" at bounding box center [567, 65] width 65 height 20
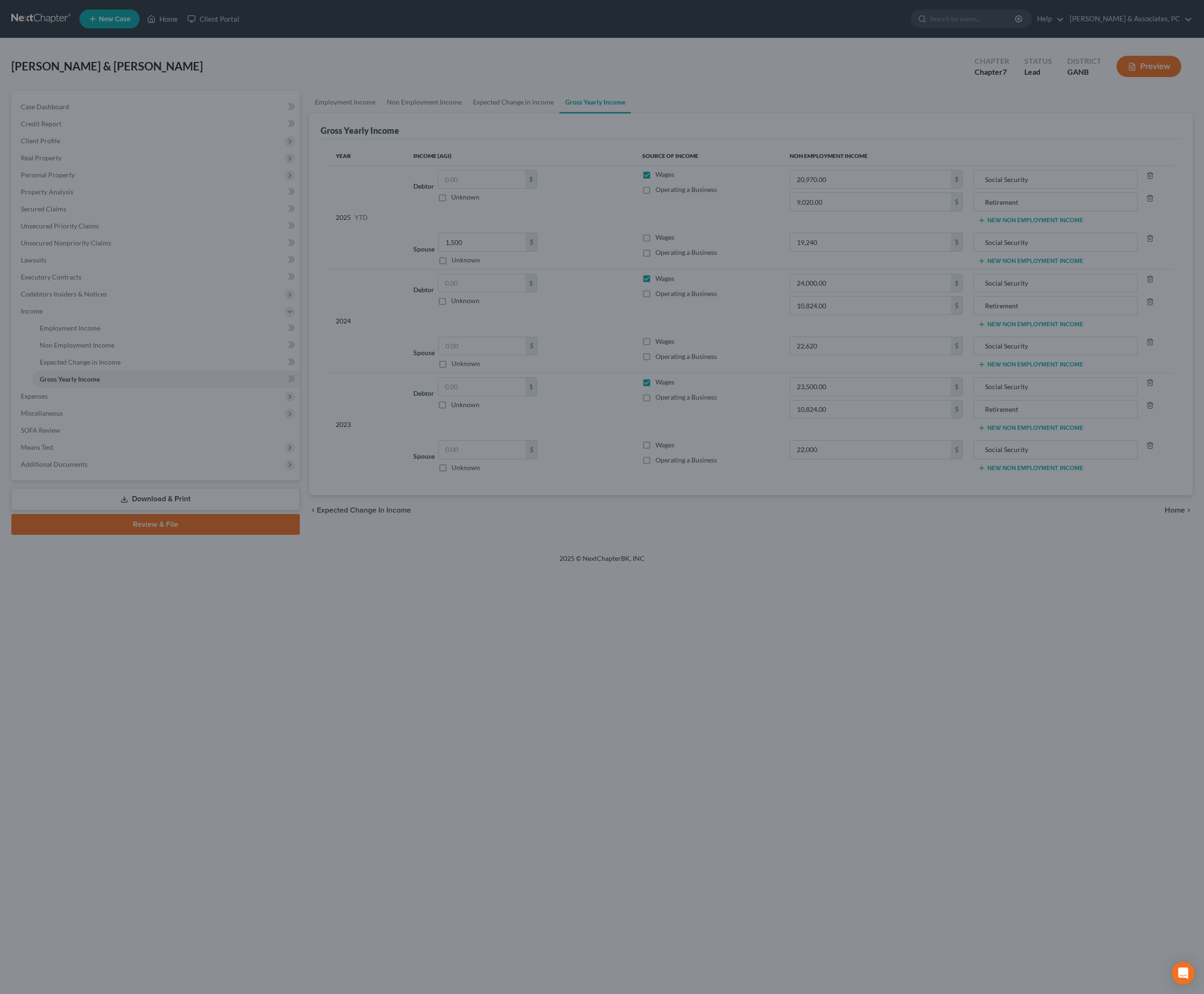
type input "22,620.00"
type input "23,500.00"
type input "Social Security"
type input "19,240.00"
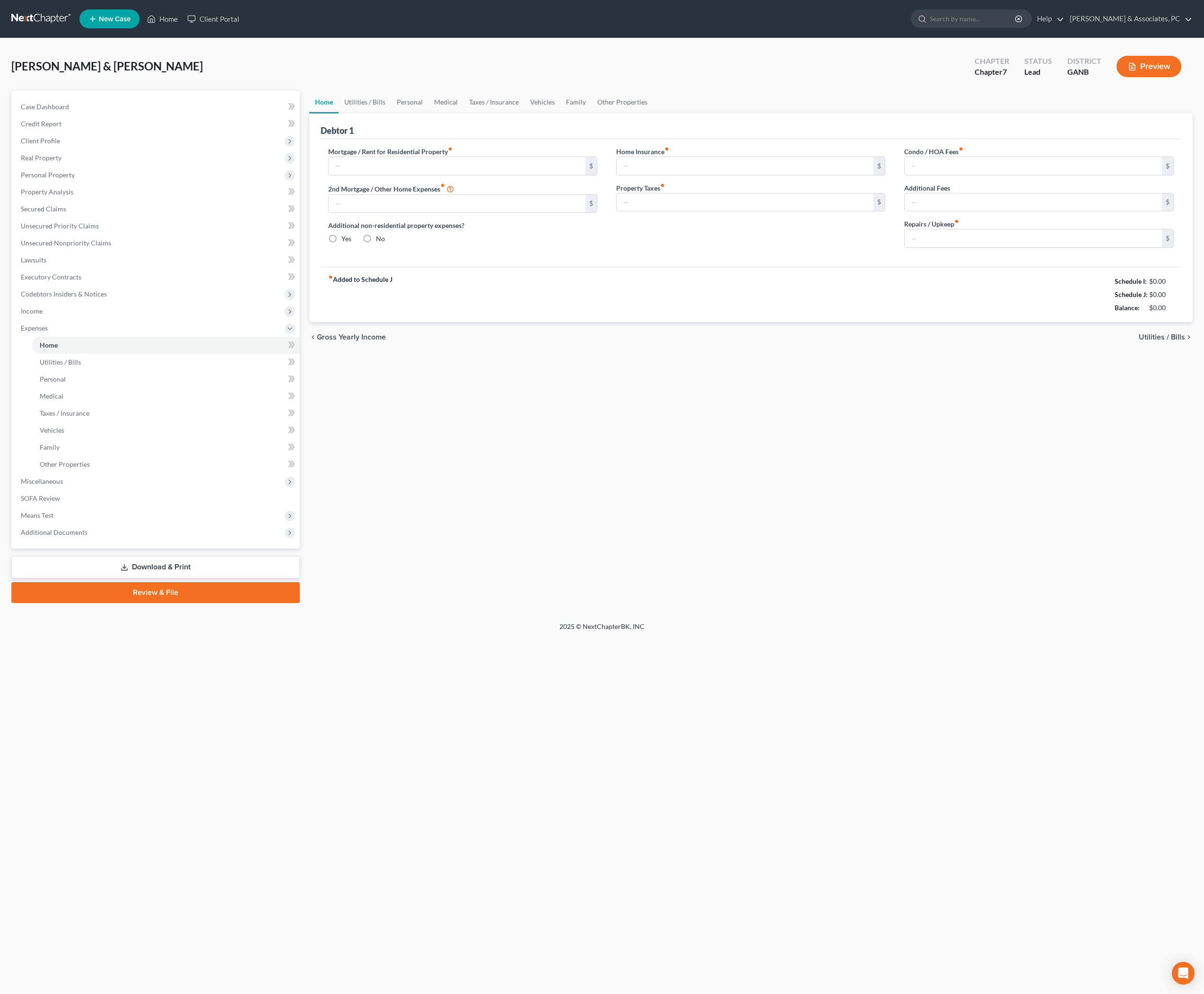
type input "0.00"
radio input "true"
type input "0.00"
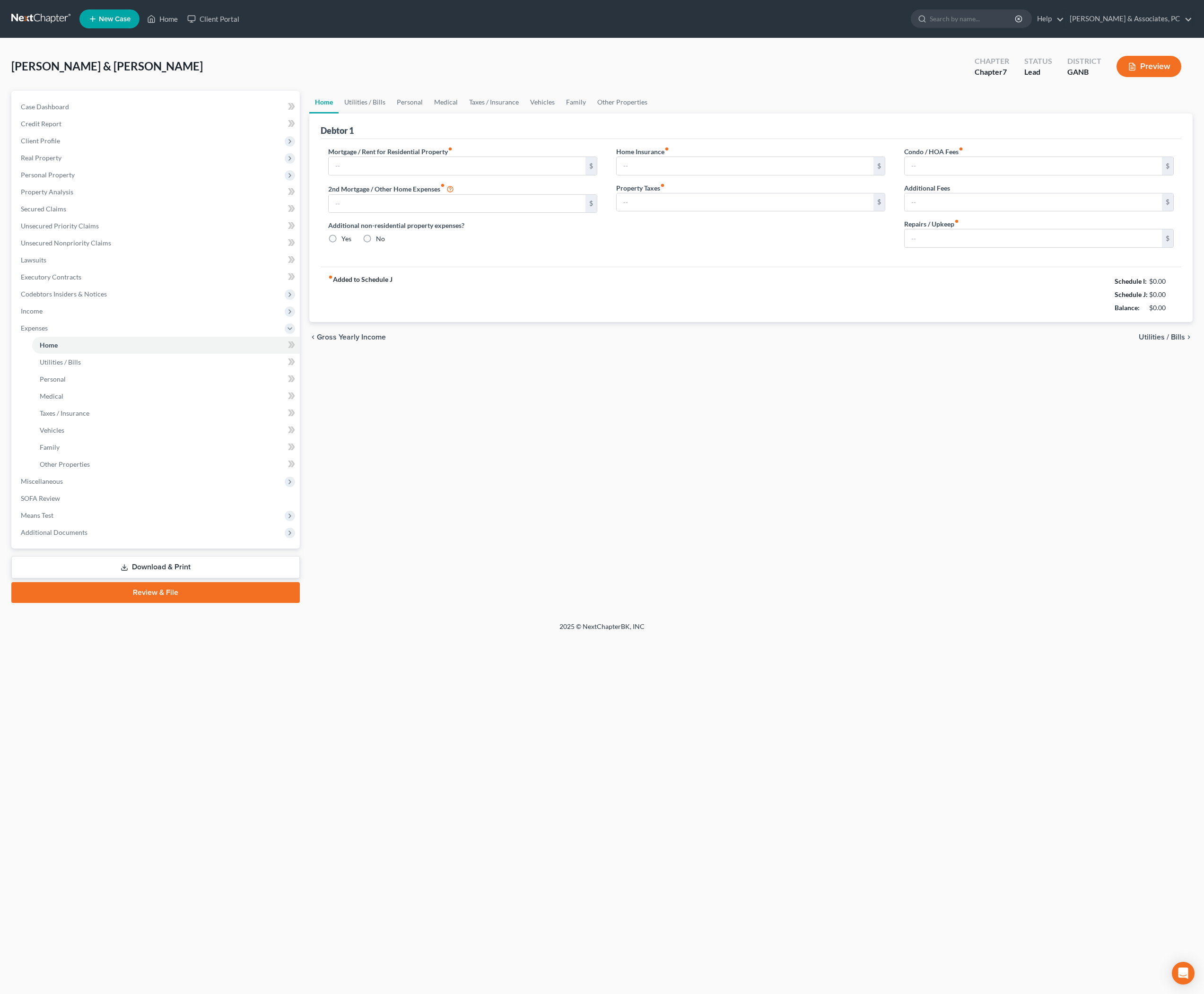
type input "0.00"
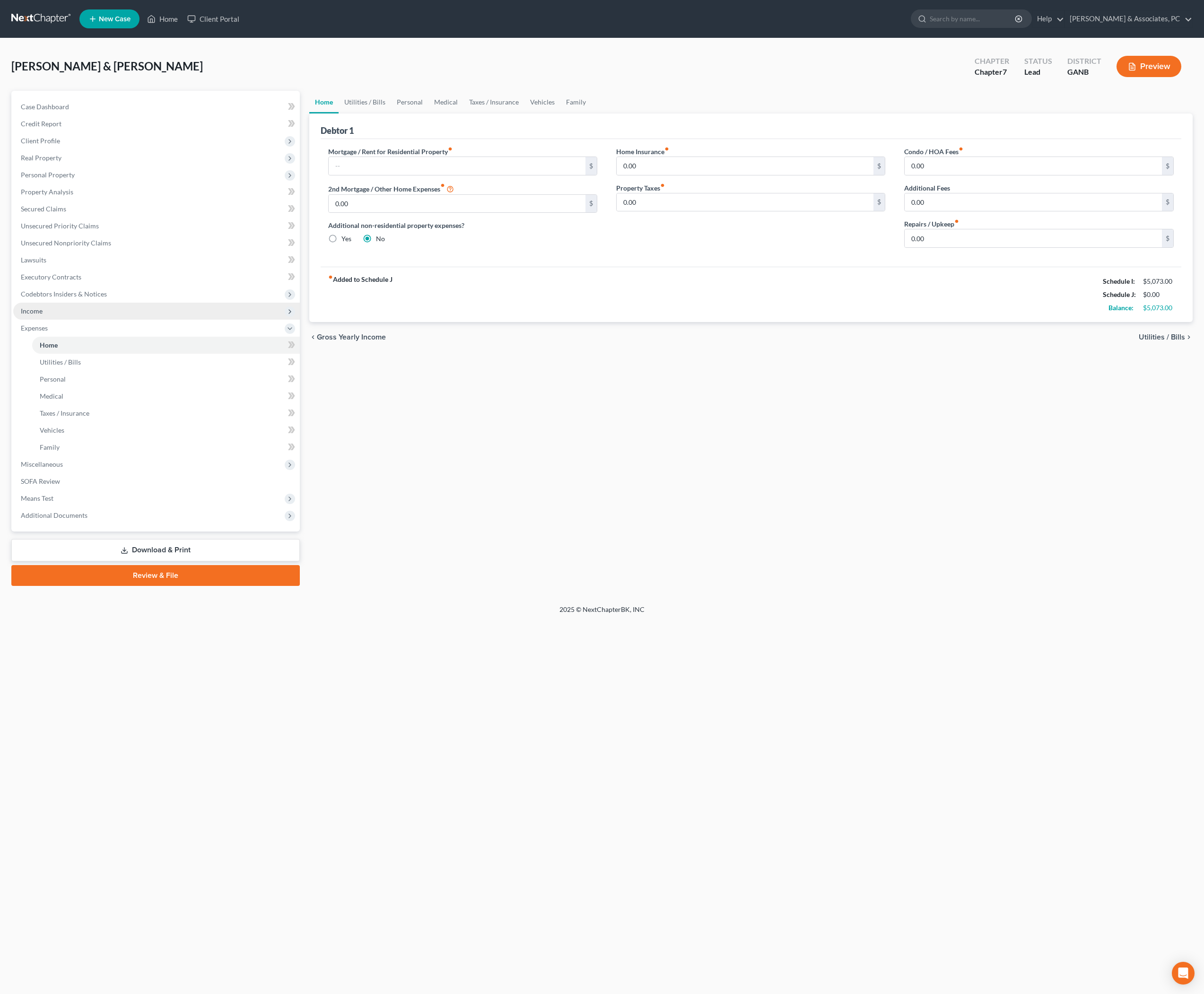
click at [72, 320] on span "Income" at bounding box center [156, 311] width 287 height 17
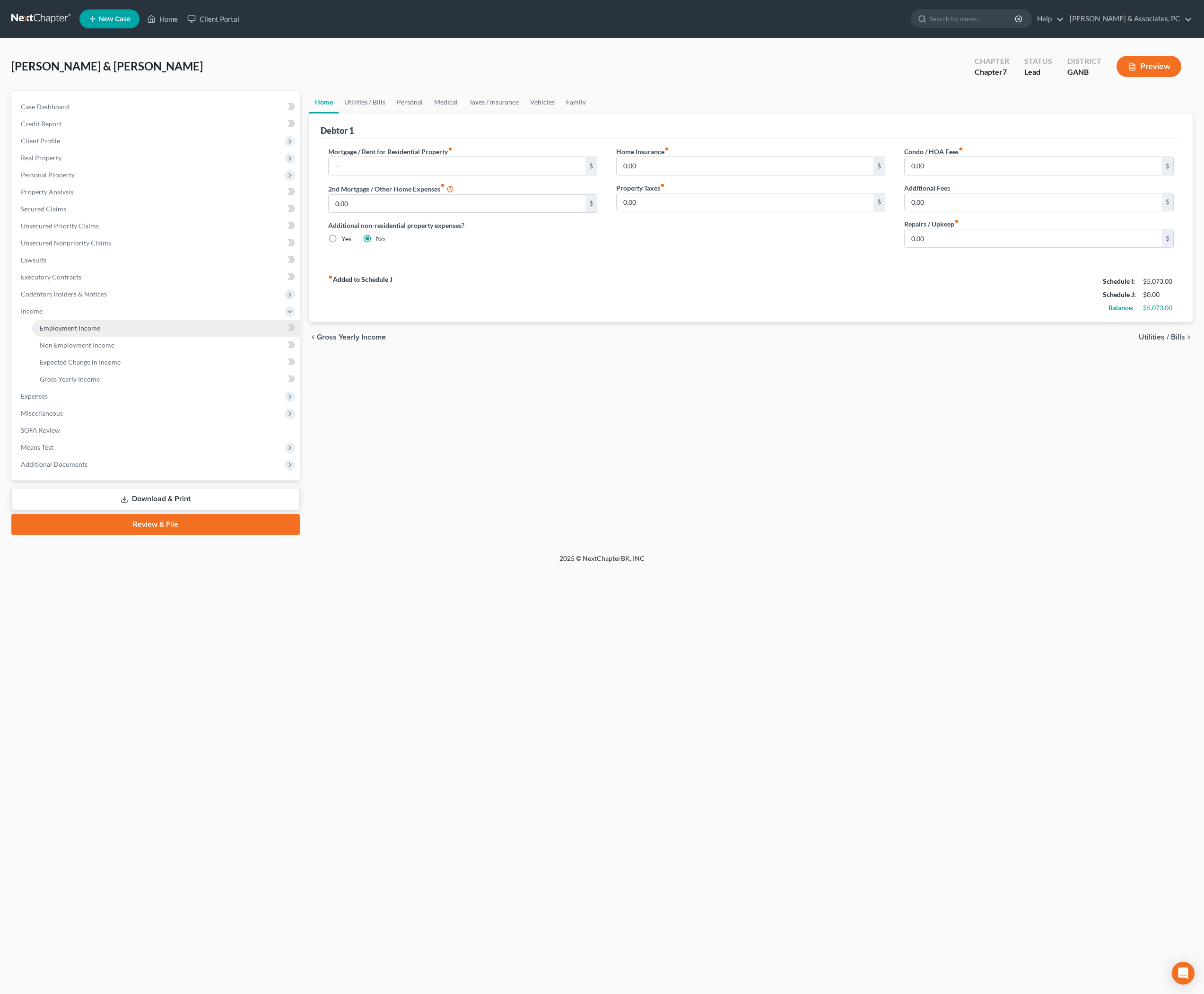
click at [85, 332] on span "Employment Income" at bounding box center [70, 328] width 61 height 8
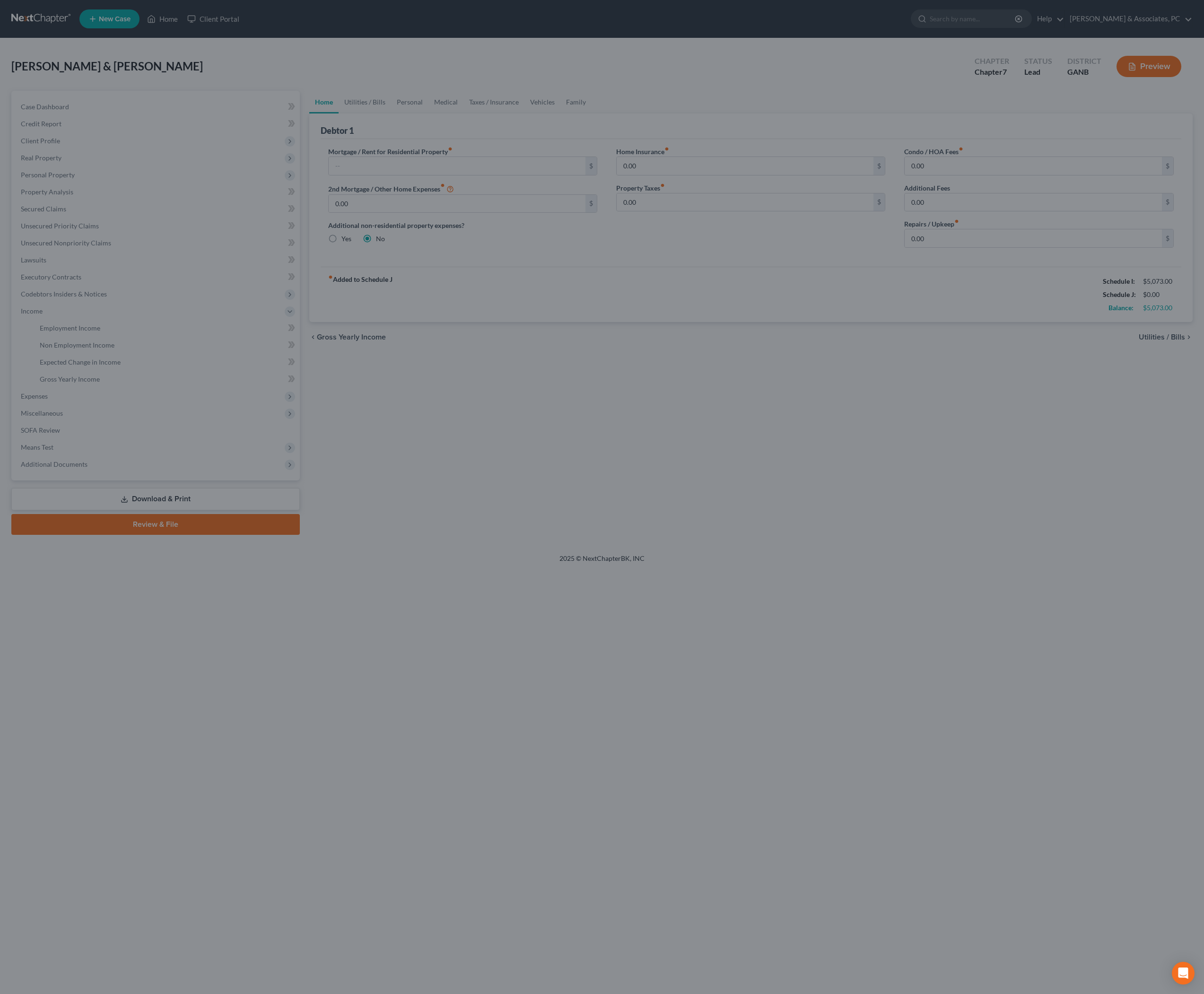
click at [99, 376] on div at bounding box center [602, 497] width 1204 height 994
click at [505, 415] on div at bounding box center [602, 497] width 1204 height 994
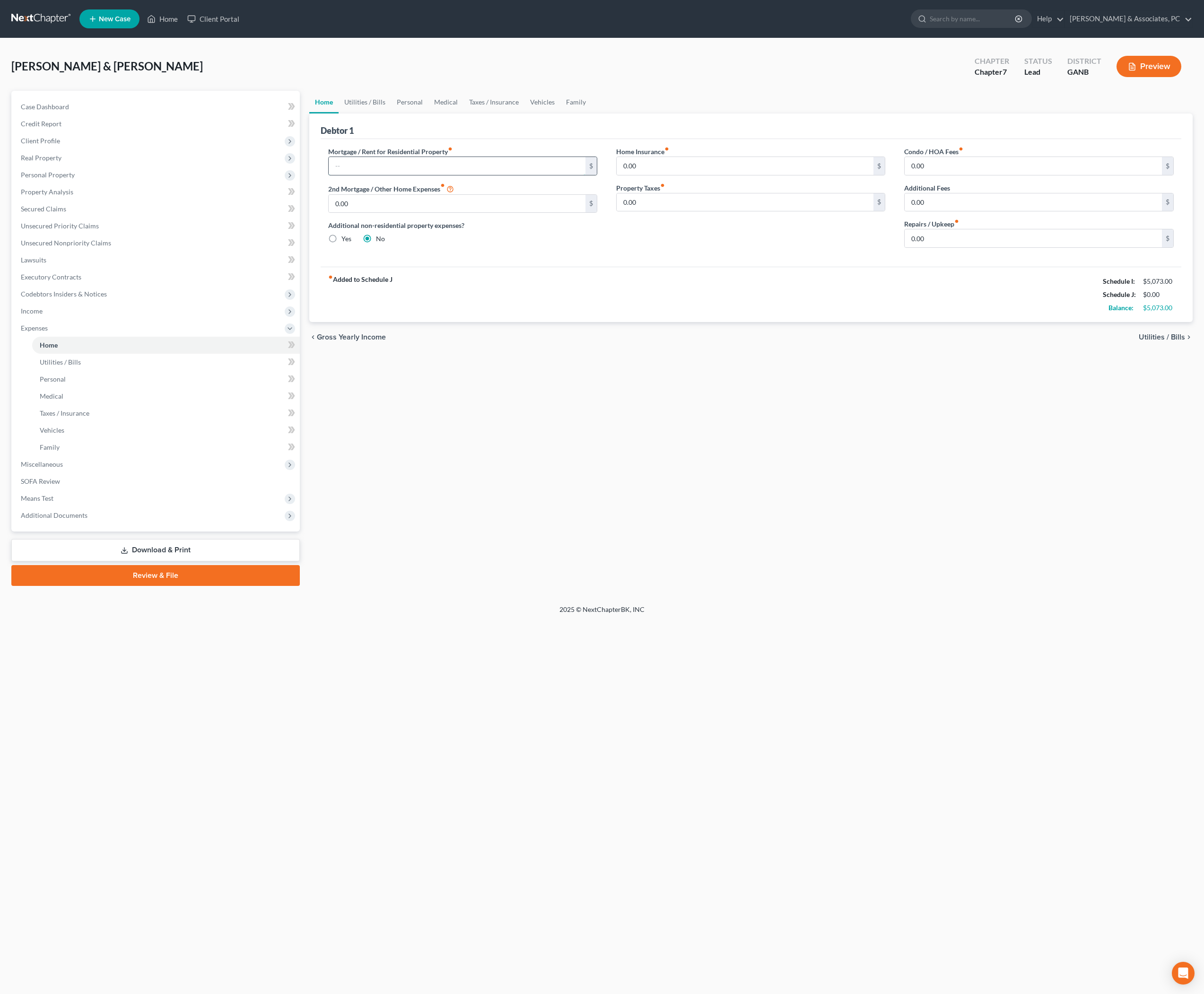
click at [519, 175] on input "text" at bounding box center [457, 166] width 257 height 18
type input "2,043"
click at [724, 175] on input "0.00" at bounding box center [745, 166] width 257 height 18
click at [968, 175] on input "0.00" at bounding box center [1033, 166] width 257 height 18
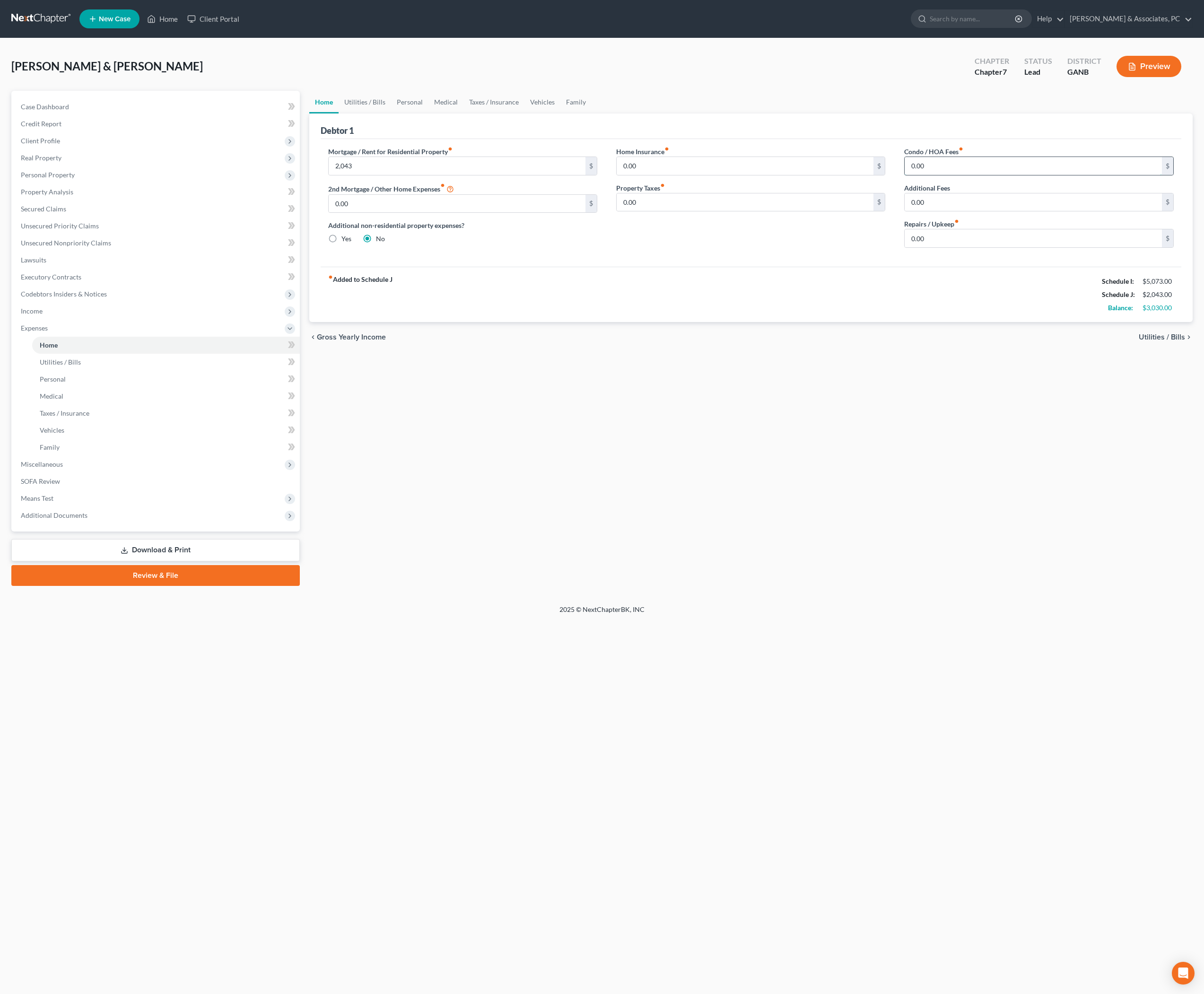
drag, startPoint x: 126, startPoint y: 176, endPoint x: 986, endPoint y: 188, distance: 860.1
click at [986, 175] on input "0.00" at bounding box center [1033, 166] width 257 height 18
type input "29.30"
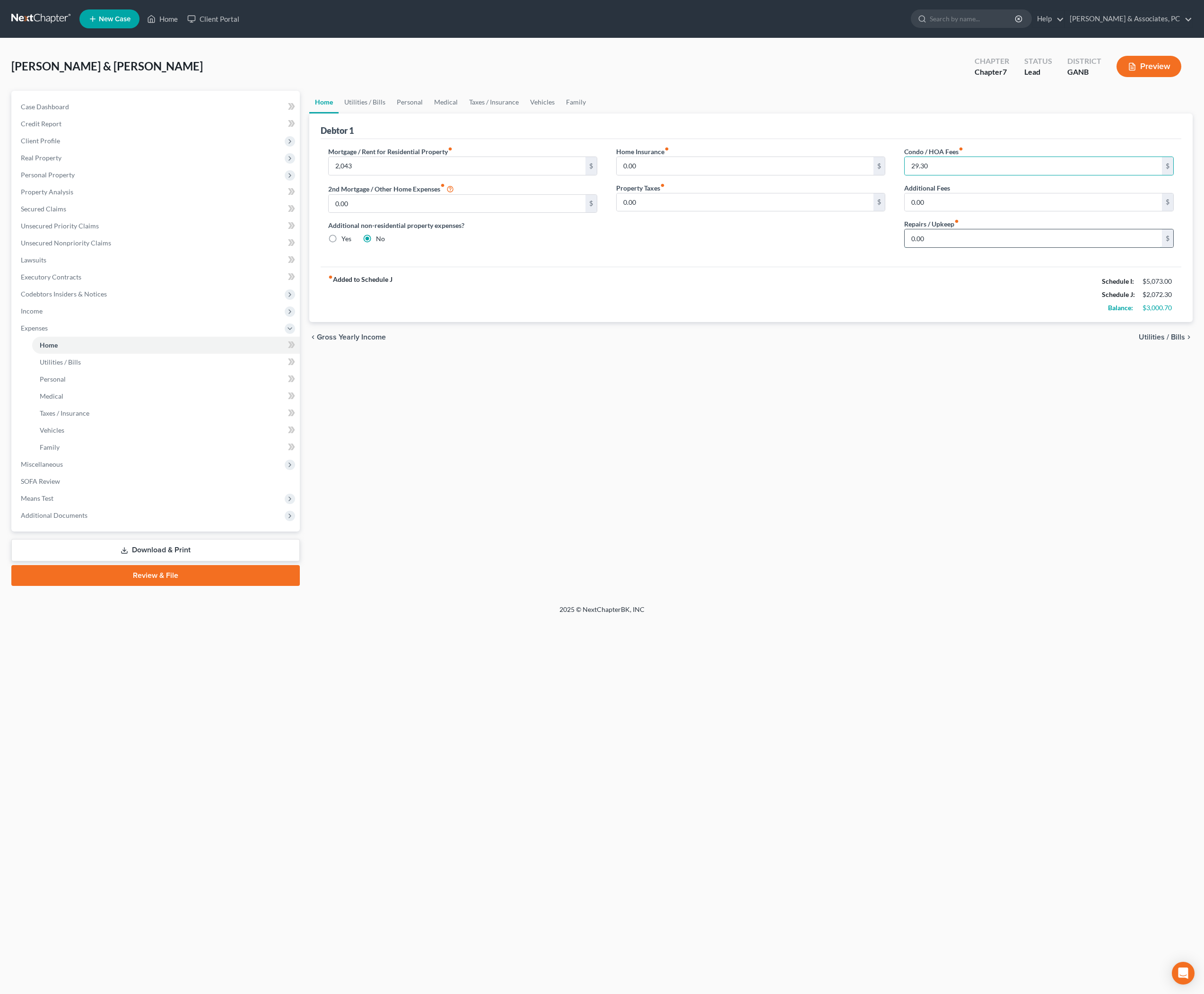
click at [1015, 247] on input "0.00" at bounding box center [1033, 238] width 257 height 18
type input "100"
click at [910, 443] on div "Home Utilities / Bills Personal Medical Taxes / Insurance Vehicles Family Debto…" at bounding box center [751, 338] width 894 height 495
click at [391, 112] on link "Utilities / Bills" at bounding box center [365, 102] width 52 height 23
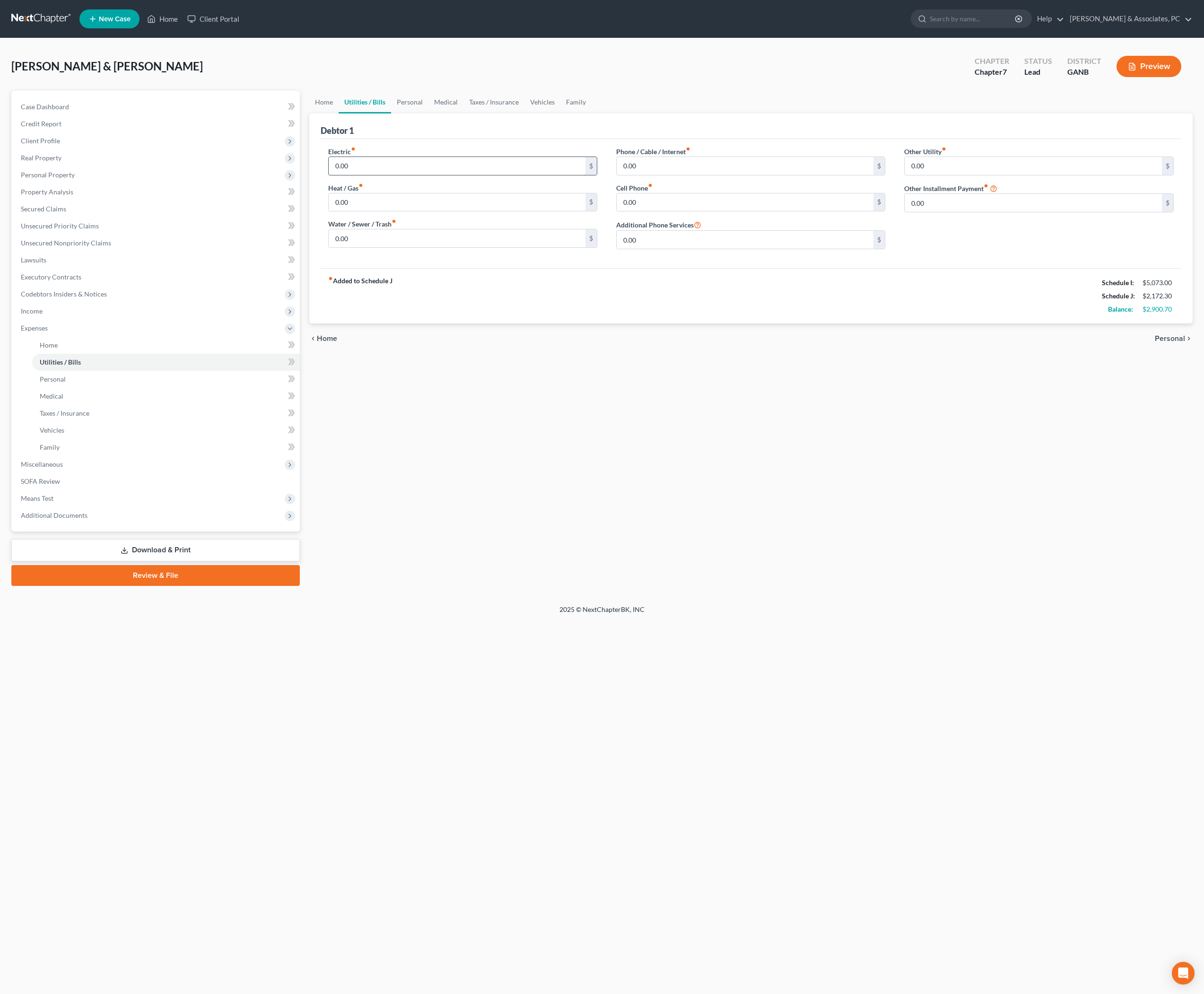
click at [406, 175] on input "0.00" at bounding box center [457, 166] width 257 height 18
type input "100"
click at [421, 211] on input "0.00" at bounding box center [457, 203] width 257 height 18
click at [420, 211] on input "0.00" at bounding box center [457, 203] width 257 height 18
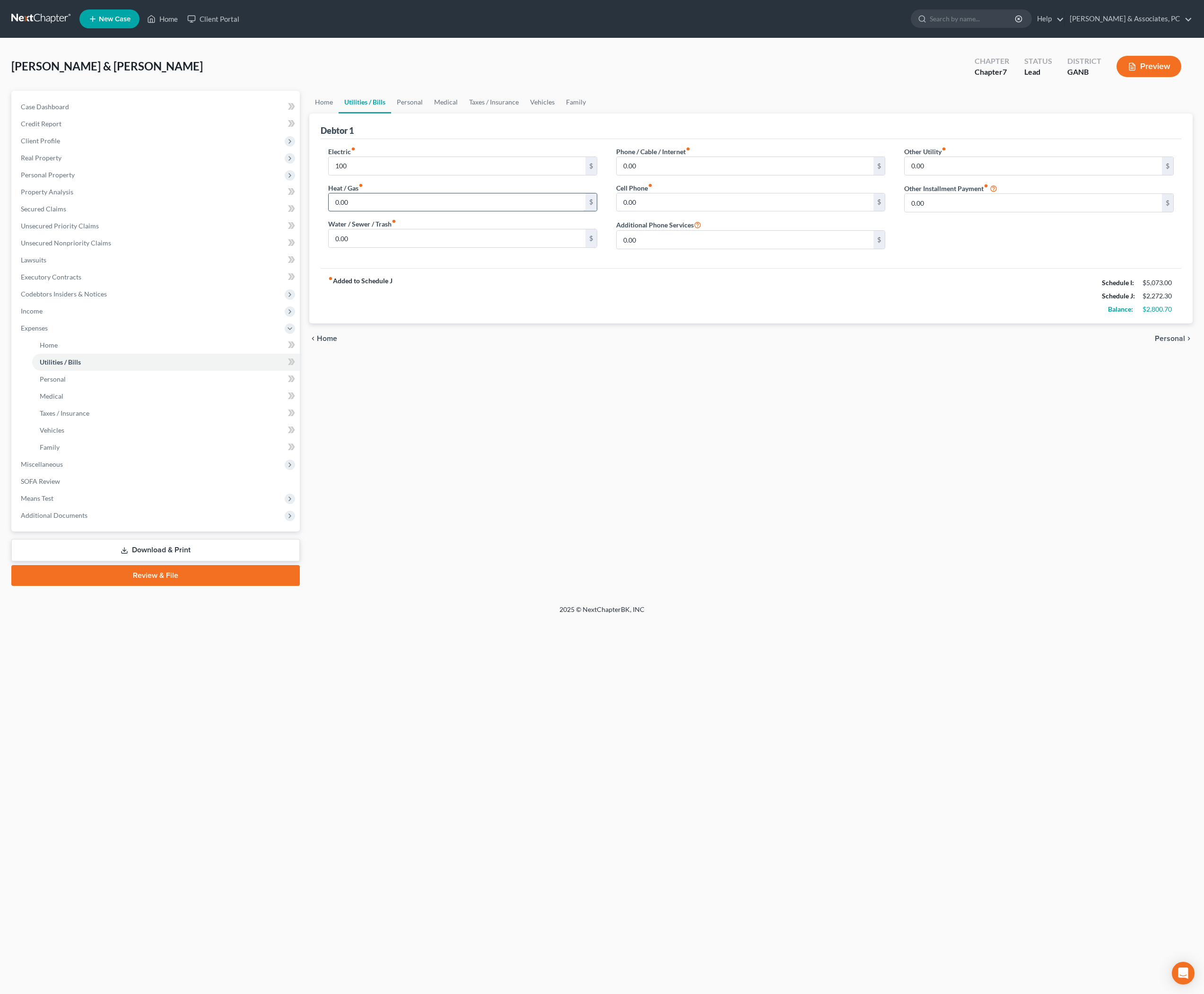
click at [420, 211] on input "0.00" at bounding box center [457, 203] width 257 height 18
type input "150"
click at [566, 323] on div "fiber_manual_record Added to Schedule J Schedule I: $5,073.00 Schedule J: $2,42…" at bounding box center [751, 296] width 861 height 56
click at [702, 211] on input "0.00" at bounding box center [745, 203] width 257 height 18
type input "97"
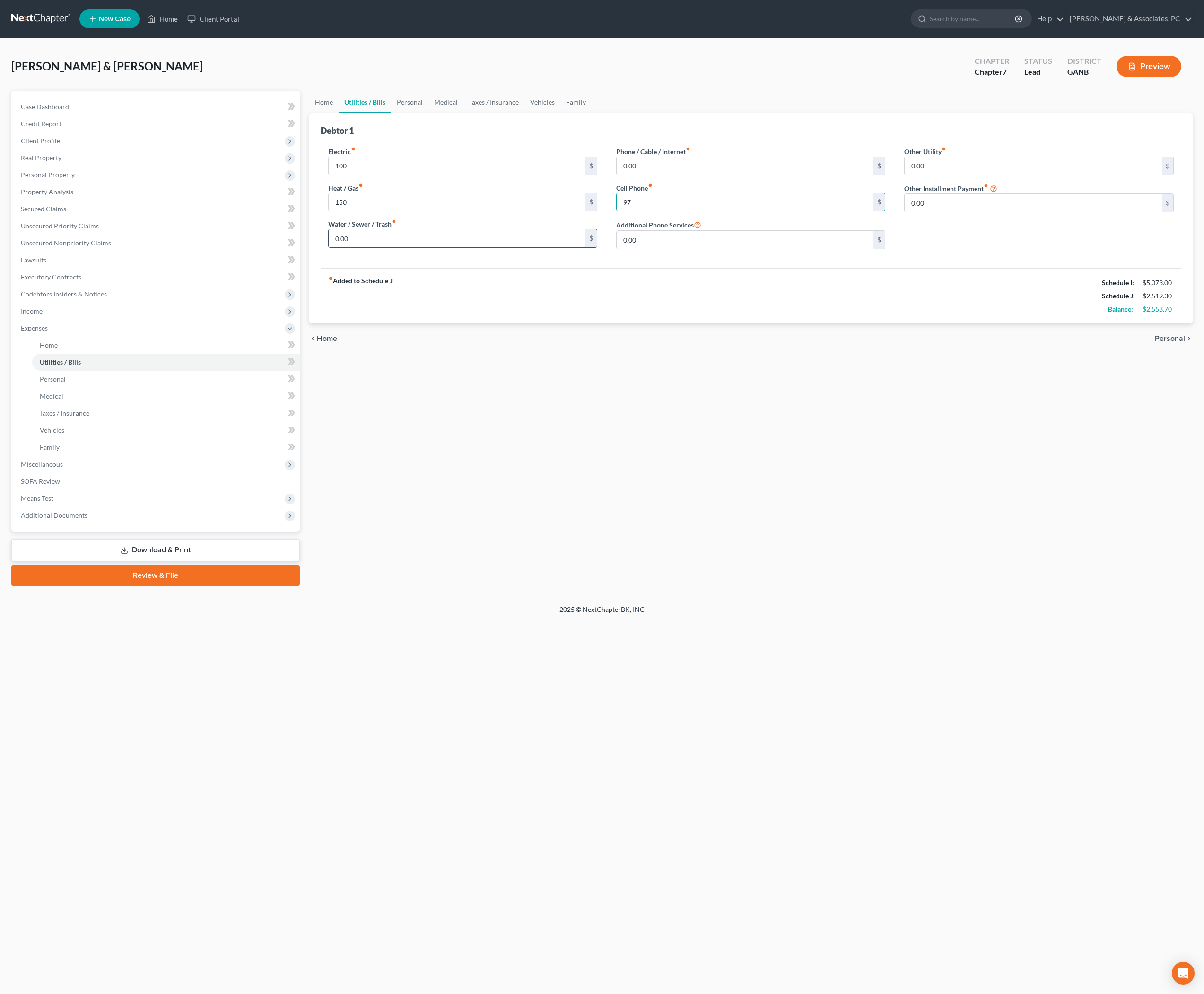
click at [462, 247] on input "0.00" at bounding box center [457, 238] width 257 height 18
type input "50"
click at [889, 501] on div "Home Utilities / Bills Personal Medical Taxes / Insurance Vehicles Family Debto…" at bounding box center [751, 338] width 894 height 495
click at [752, 175] on input "0.00" at bounding box center [745, 166] width 257 height 18
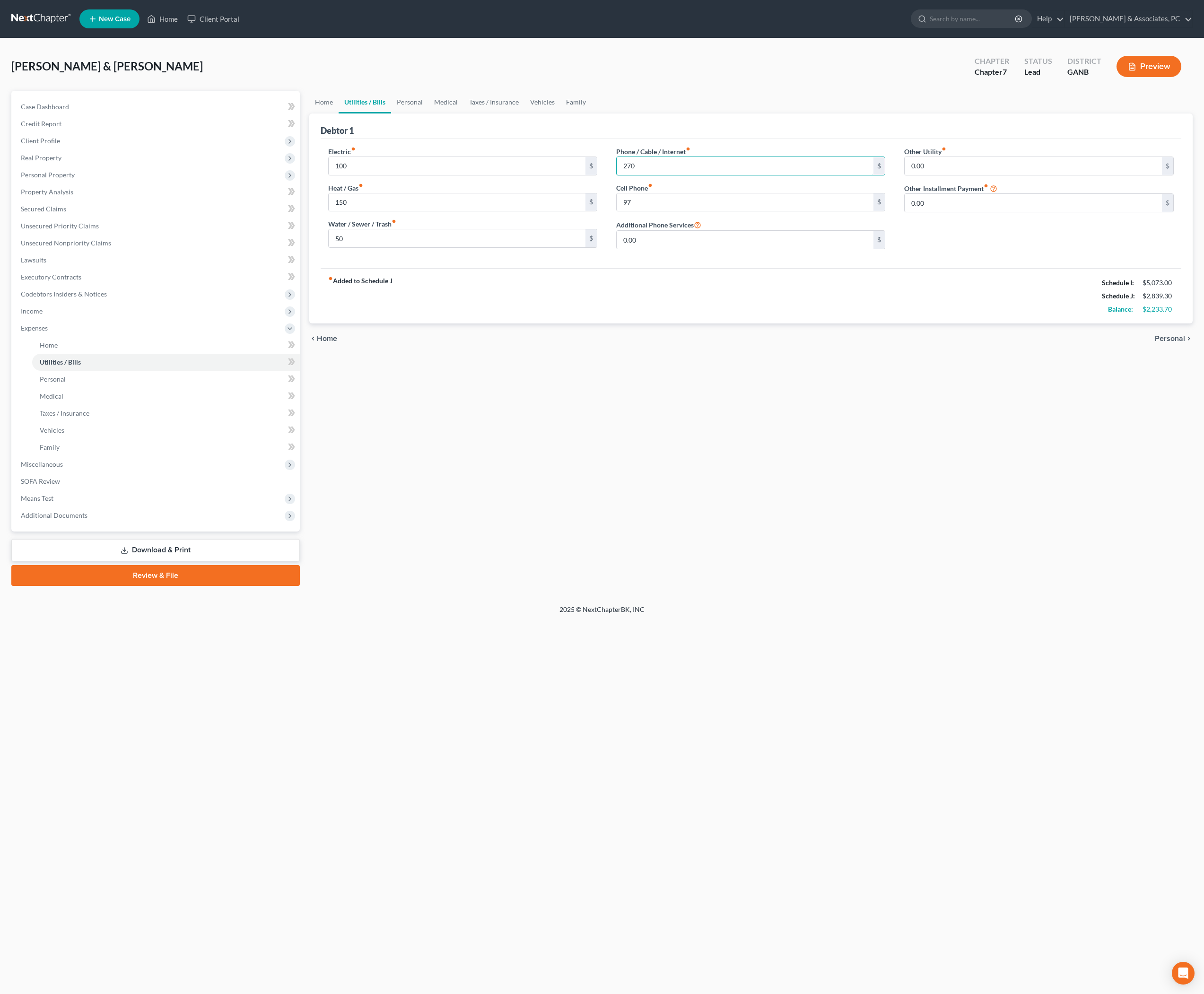
type input "270"
click at [867, 511] on div "Home Utilities / Bills Personal Medical Taxes / Insurance Vehicles Family Debto…" at bounding box center [751, 338] width 894 height 495
click at [524, 114] on link "Taxes / Insurance" at bounding box center [494, 102] width 61 height 23
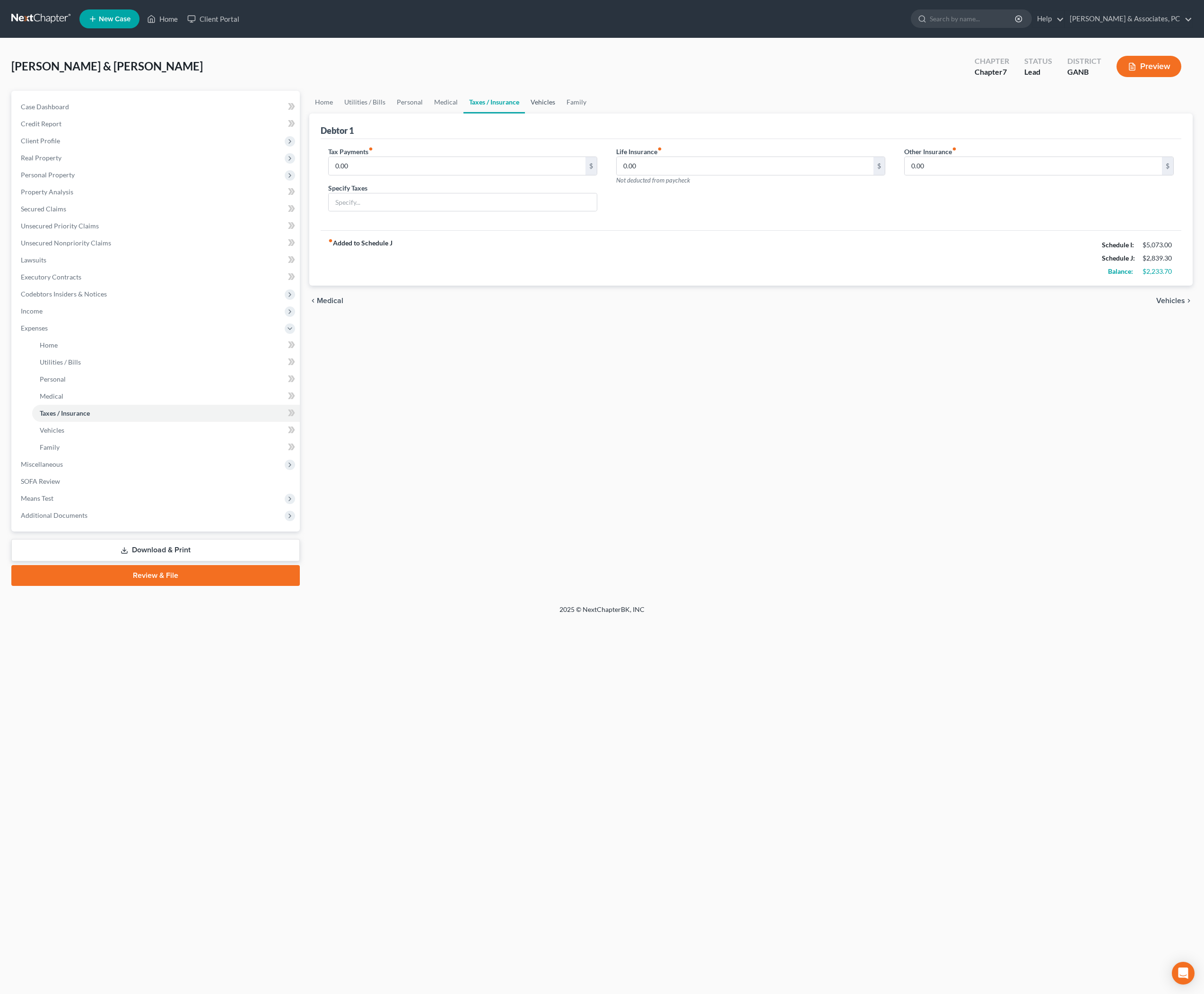
click at [561, 112] on link "Vehicles" at bounding box center [543, 102] width 36 height 23
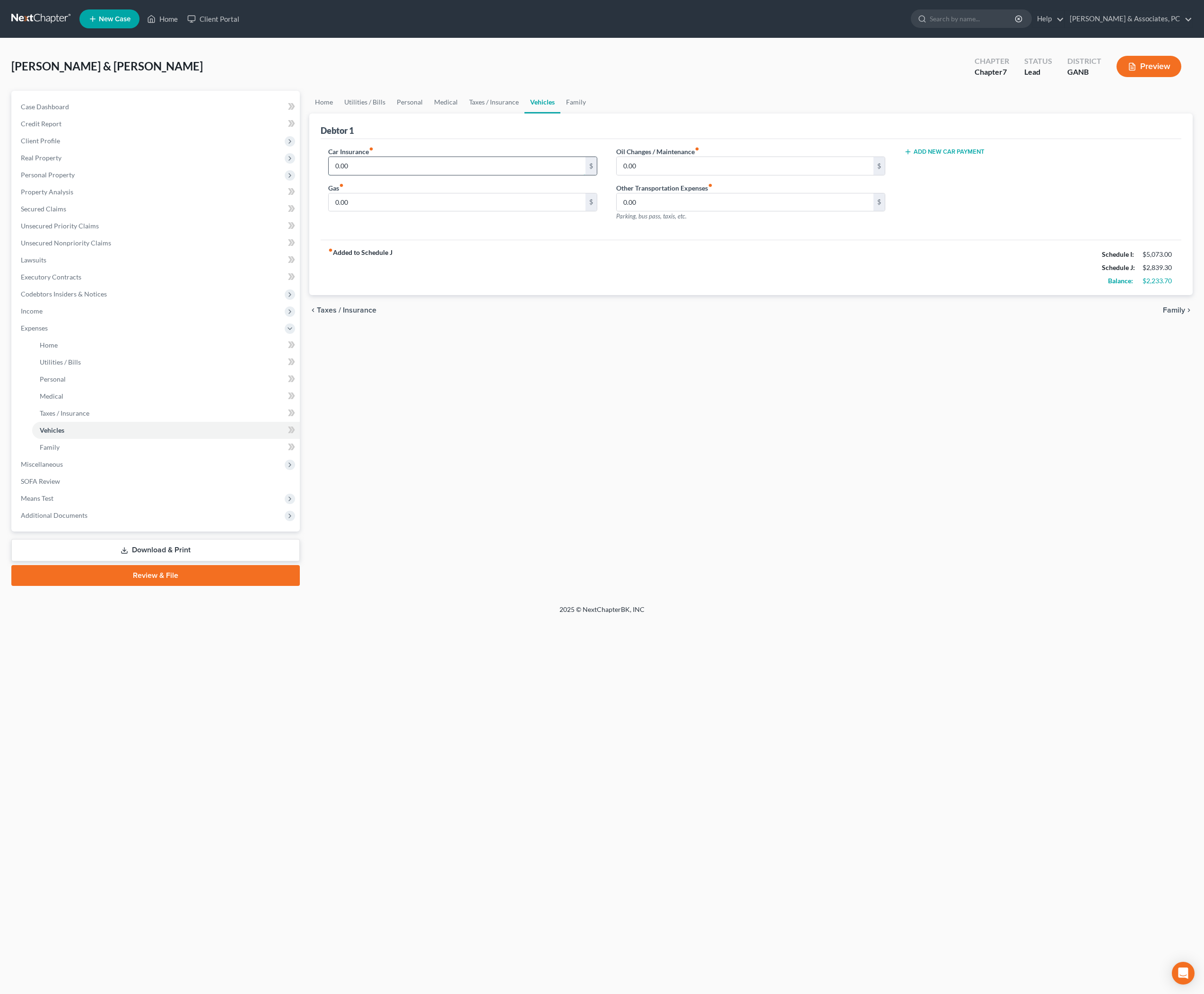
click at [528, 175] on input "0.00" at bounding box center [457, 166] width 257 height 18
type input "381"
click at [450, 211] on input "0.00" at bounding box center [457, 203] width 257 height 18
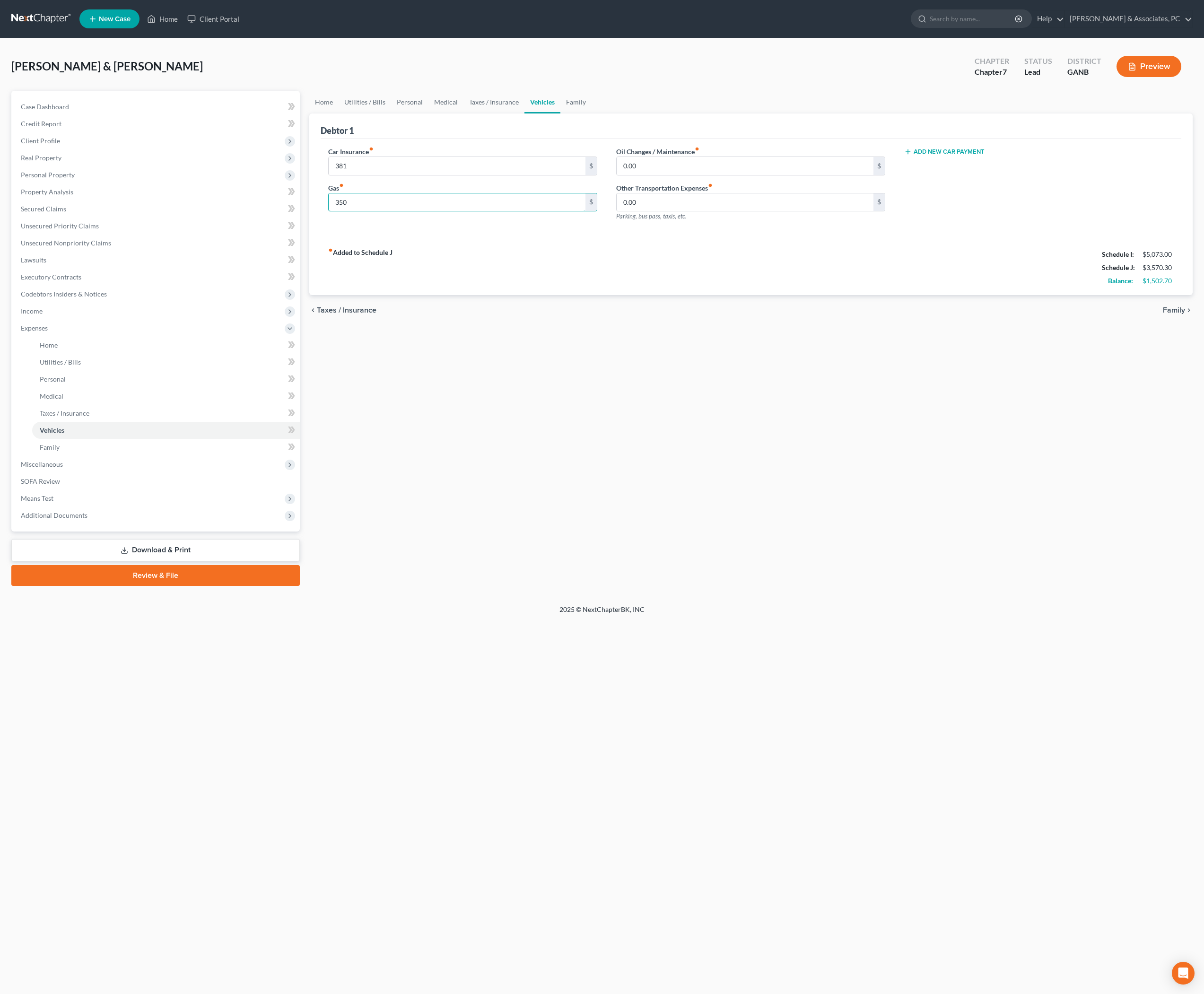
type input "350"
click at [570, 495] on div "Home Utilities / Bills Personal Medical Taxes / Insurance Vehicles Family Debto…" at bounding box center [751, 338] width 894 height 495
click at [524, 114] on link "Taxes / Insurance" at bounding box center [494, 102] width 61 height 23
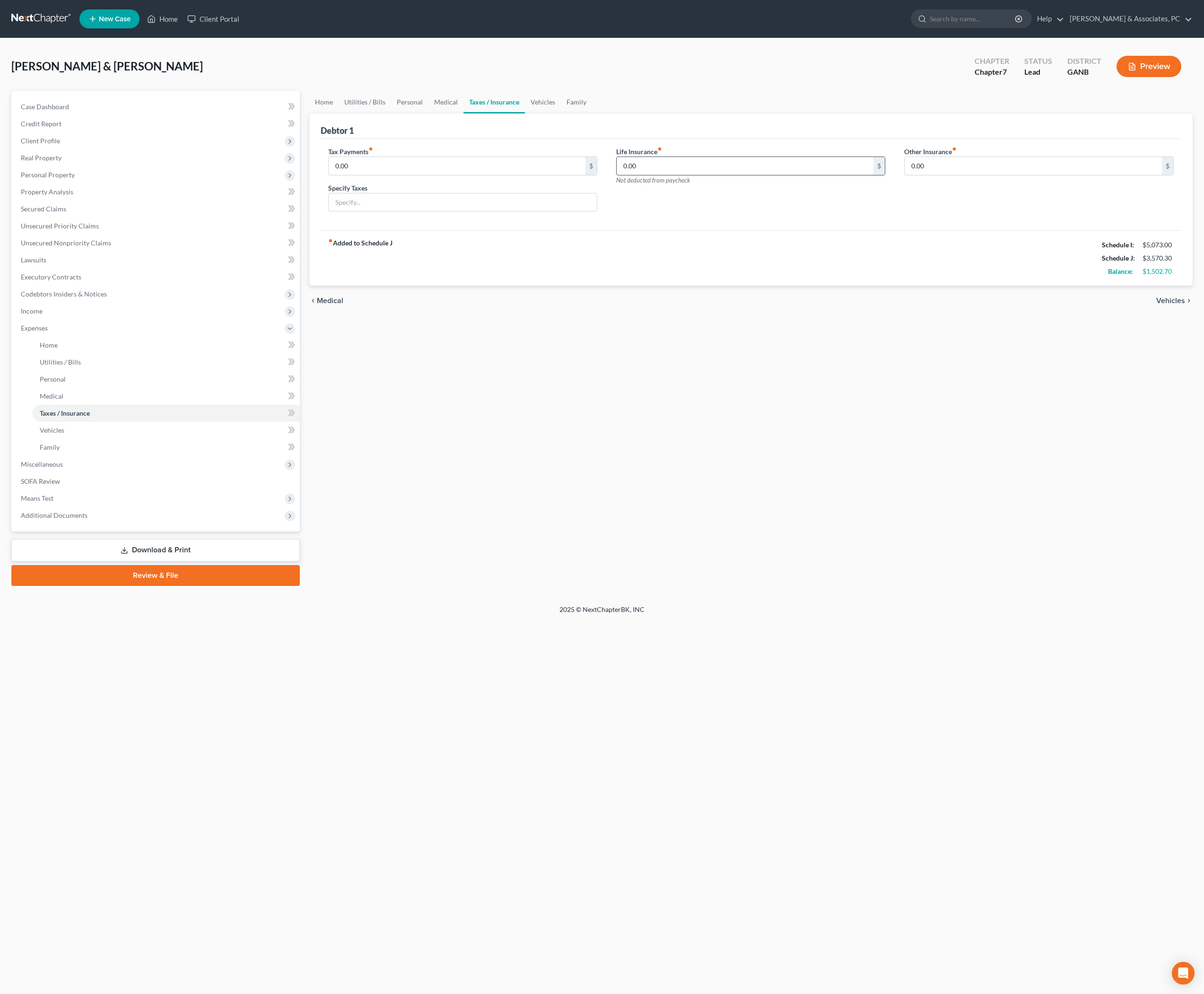
click at [734, 175] on input "0.00" at bounding box center [745, 166] width 257 height 18
click at [733, 175] on input "0.00" at bounding box center [745, 166] width 257 height 18
click at [777, 175] on input "0.00" at bounding box center [745, 166] width 257 height 18
type input "249"
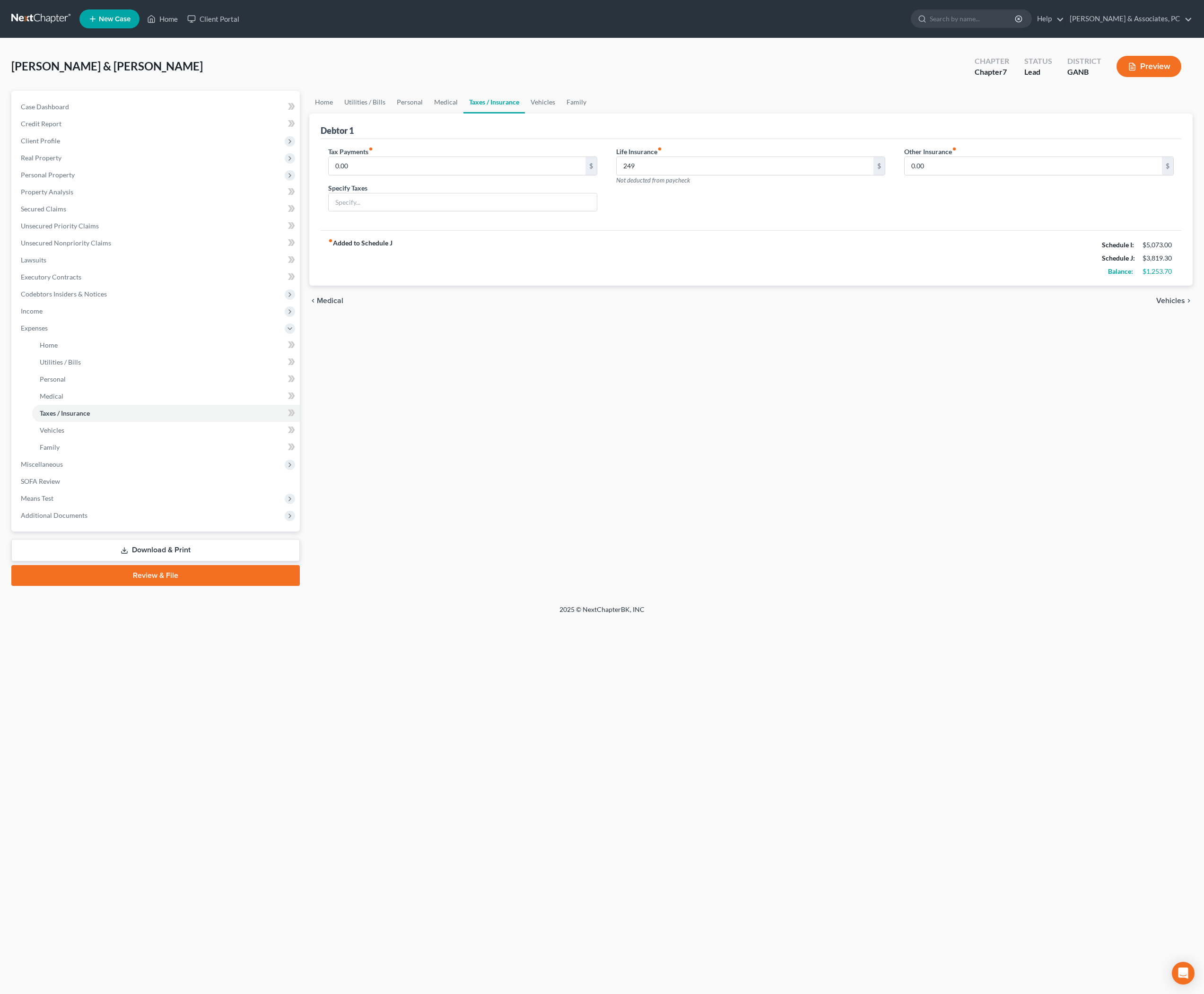
click at [850, 421] on div "Home Utilities / Bills Personal Medical Taxes / Insurance Vehicles Family Debto…" at bounding box center [751, 338] width 894 height 495
click at [75, 179] on span "Personal Property" at bounding box center [48, 174] width 54 height 8
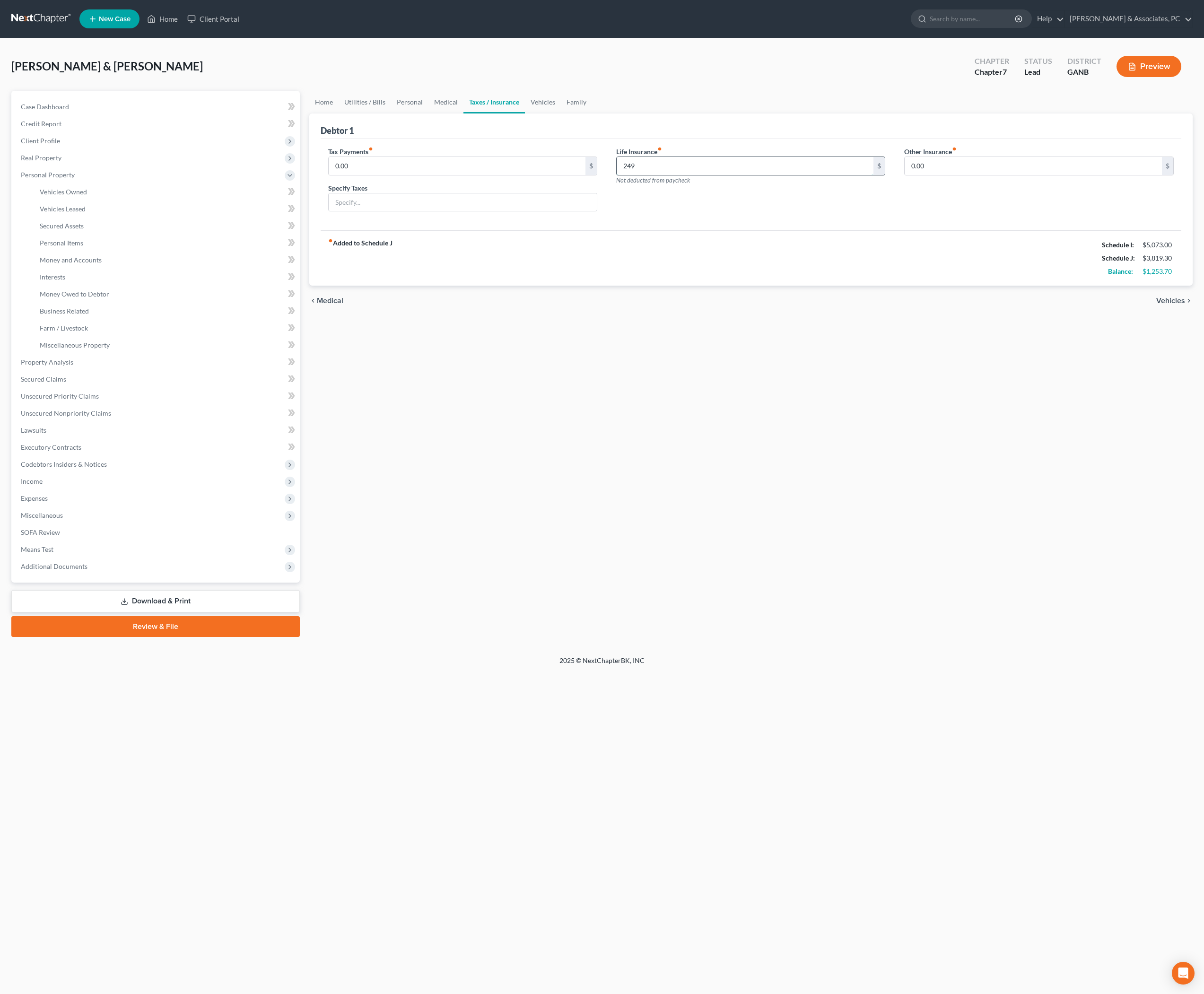
click at [682, 175] on input "249" at bounding box center [745, 166] width 257 height 18
click at [690, 431] on div "Home Utilities / Bills Personal Medical Taxes / Insurance Vehicles Family Debto…" at bounding box center [751, 363] width 894 height 546
click at [93, 252] on link "Personal Items" at bounding box center [165, 243] width 268 height 17
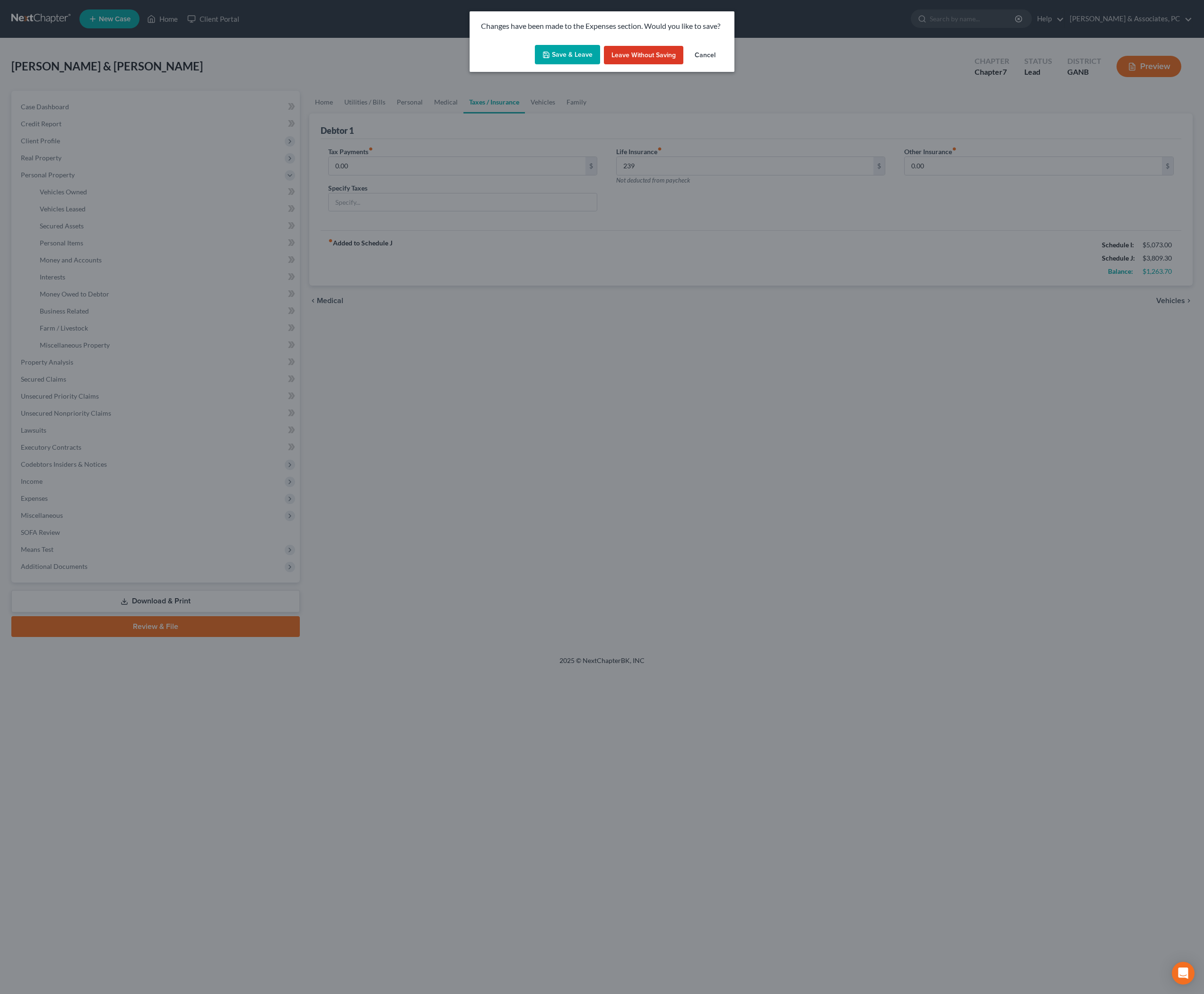
click at [568, 63] on button "Save & Leave" at bounding box center [567, 54] width 65 height 20
type input "239.00"
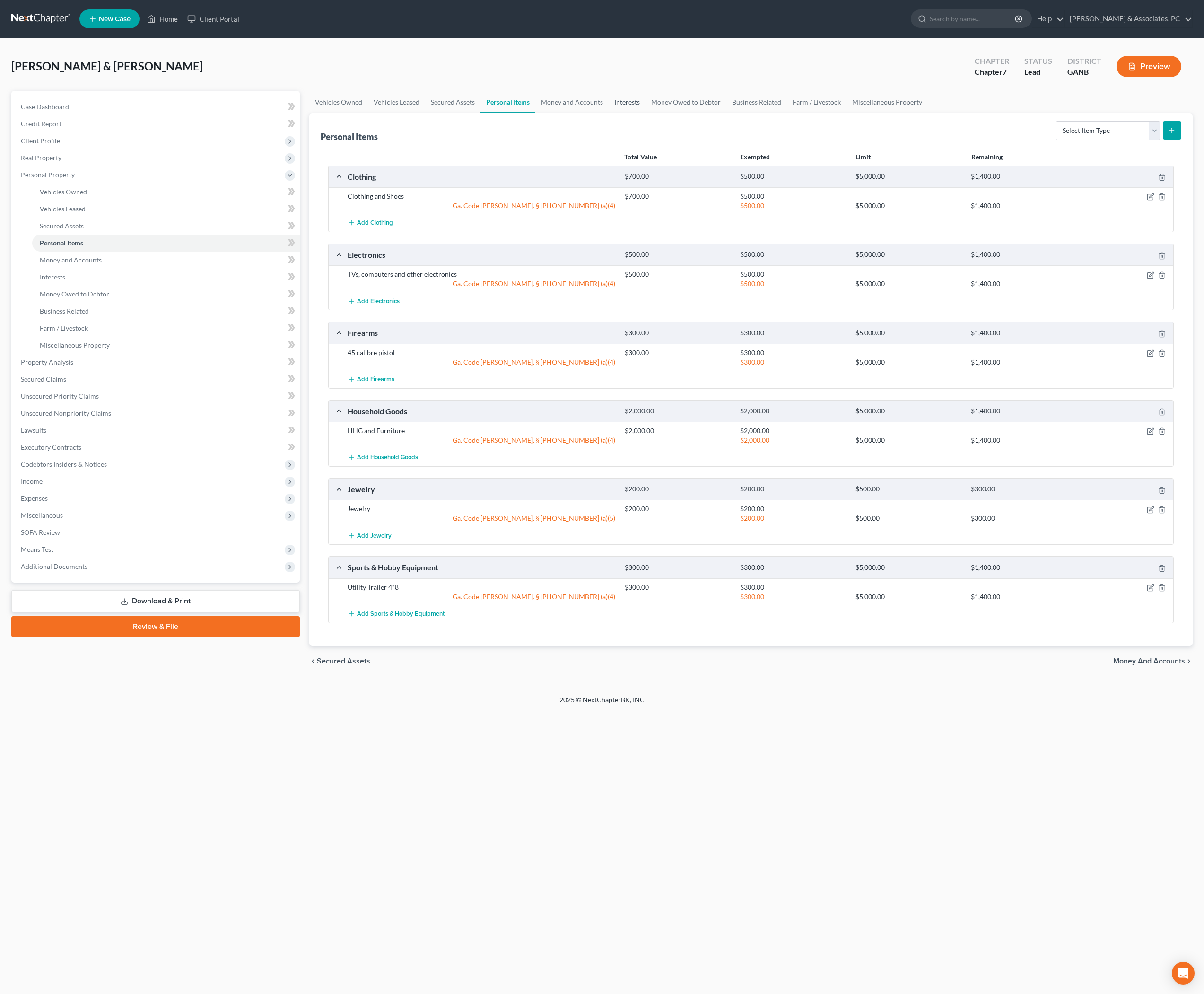
click at [646, 114] on link "Interests" at bounding box center [627, 102] width 37 height 23
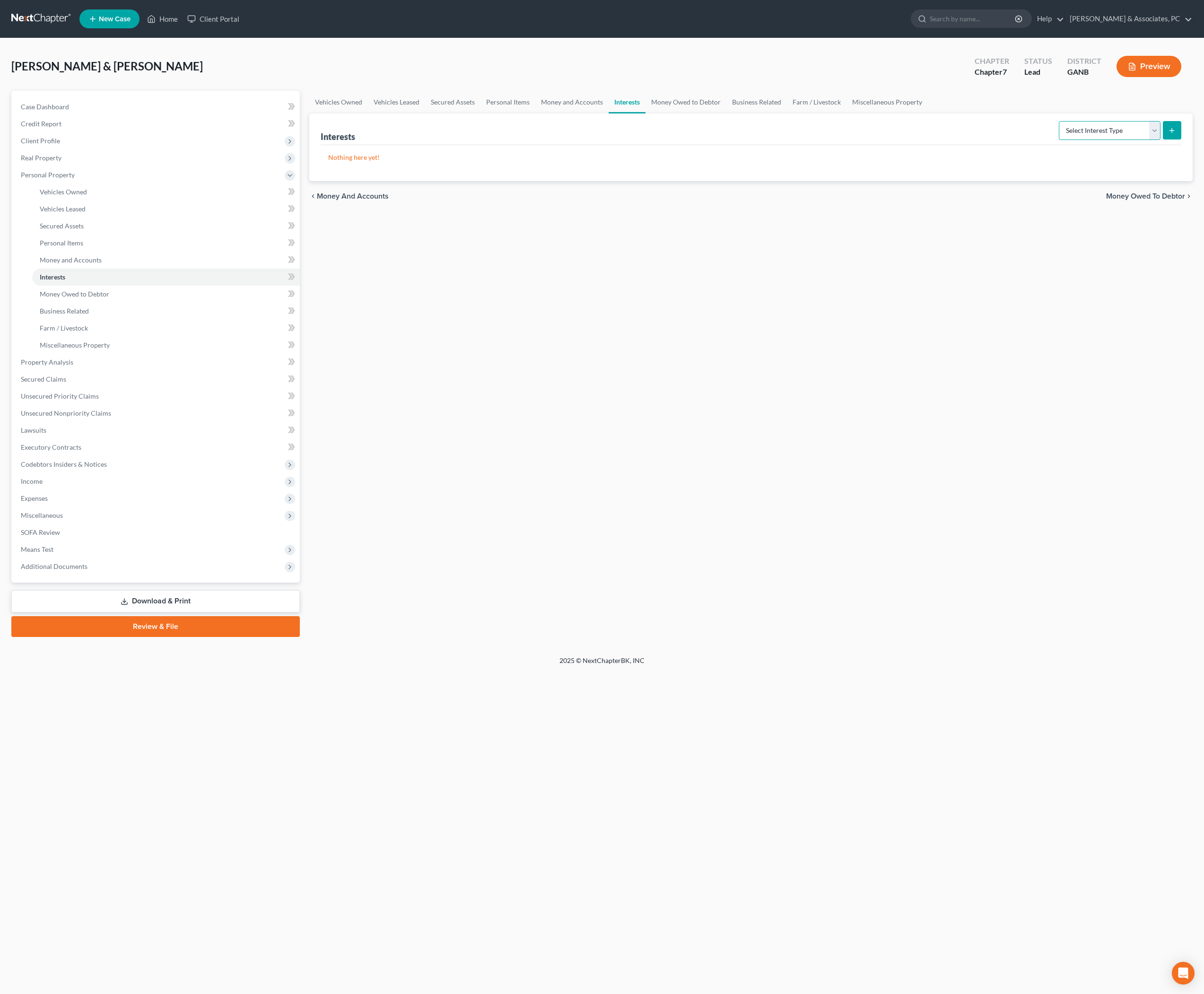
select select "whole_life_insurance"
click at [1170, 134] on icon "submit" at bounding box center [1172, 130] width 8 height 8
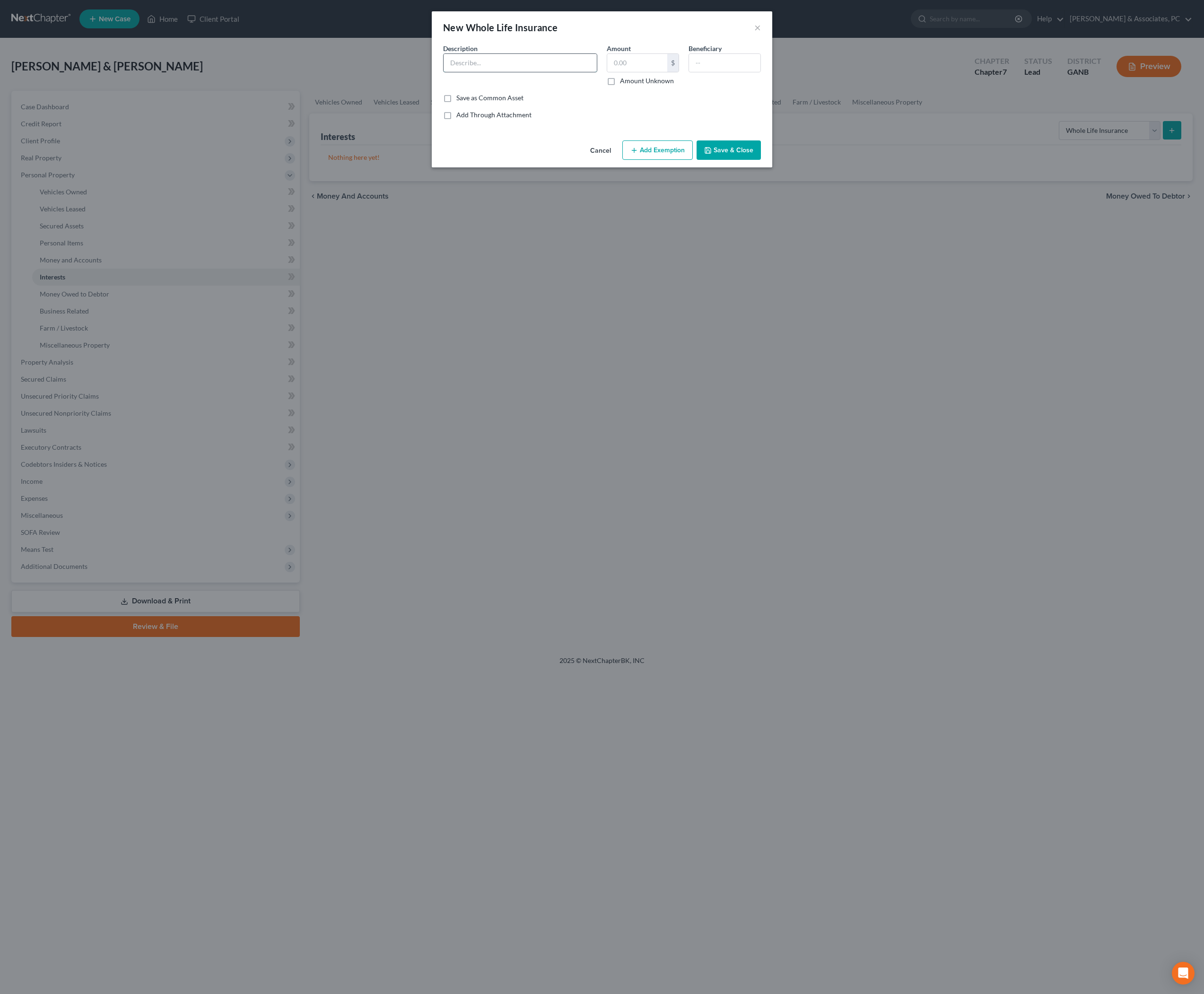
click at [525, 70] on input "text" at bounding box center [521, 63] width 153 height 18
type input "Whole Life - American Home Life Insurance"
click at [643, 68] on input "text" at bounding box center [637, 63] width 60 height 18
type input "69"
click at [754, 160] on button "Save & Close" at bounding box center [729, 150] width 65 height 20
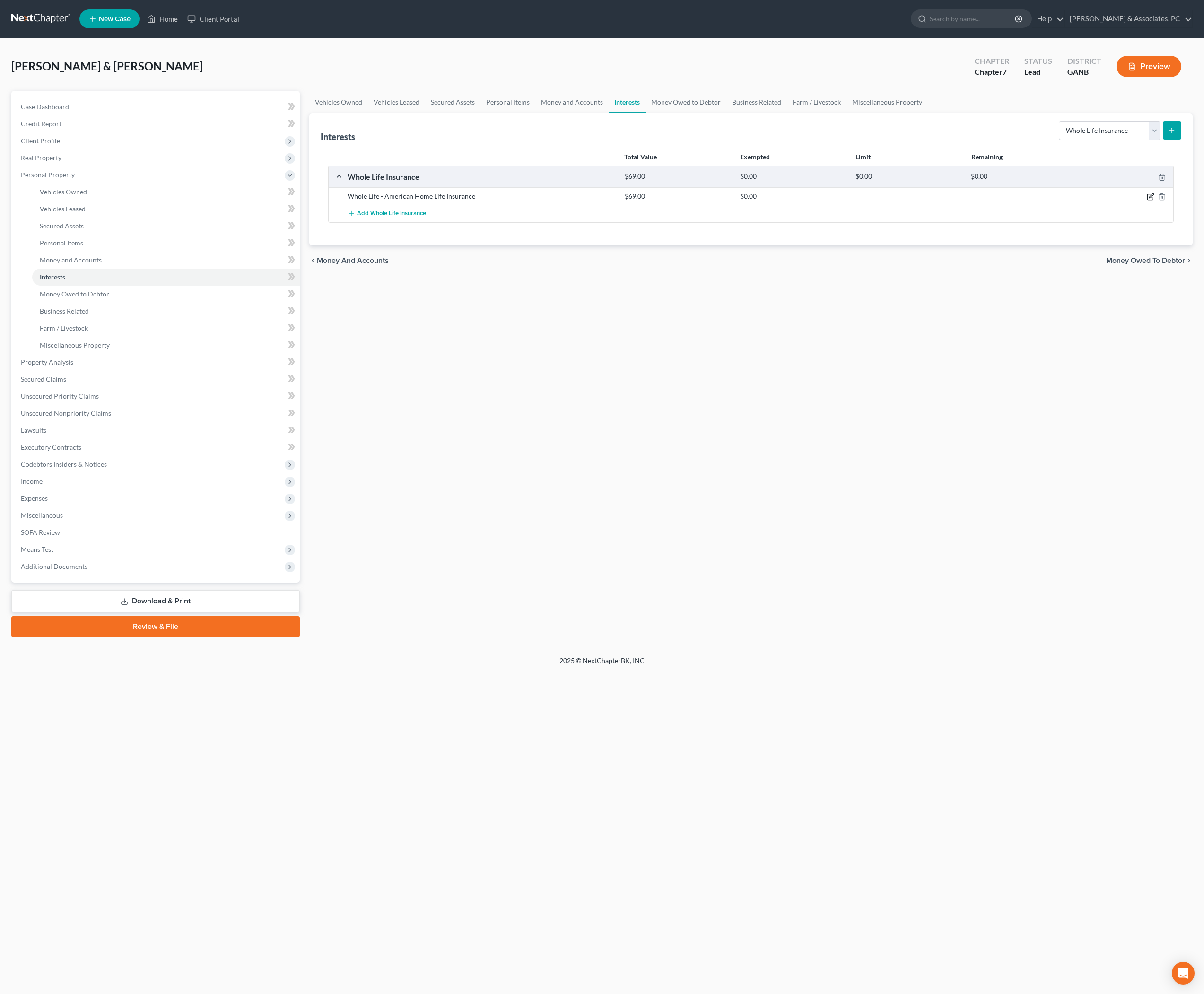
click at [1147, 201] on icon "button" at bounding box center [1151, 197] width 8 height 8
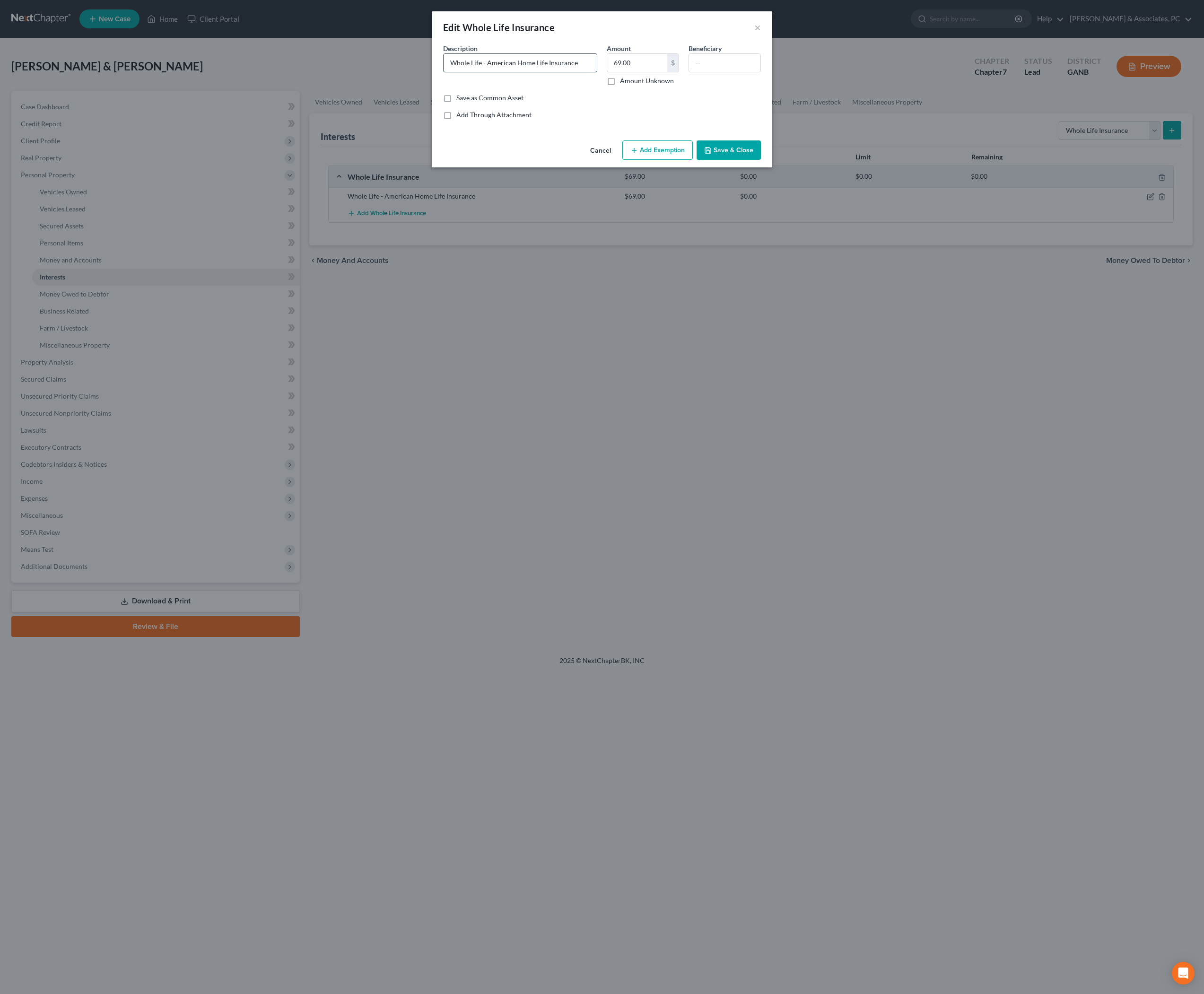
click at [480, 72] on input "Whole Life - American Home Life Insurance" at bounding box center [521, 63] width 153 height 18
click at [730, 72] on input "text" at bounding box center [725, 63] width 72 height 18
type input "Husband"
click at [574, 68] on input "Whole Life - American Home Life Insurance" at bounding box center [521, 63] width 153 height 18
click at [573, 68] on input "Whole Life - American Home Life Insurance" at bounding box center [521, 63] width 153 height 18
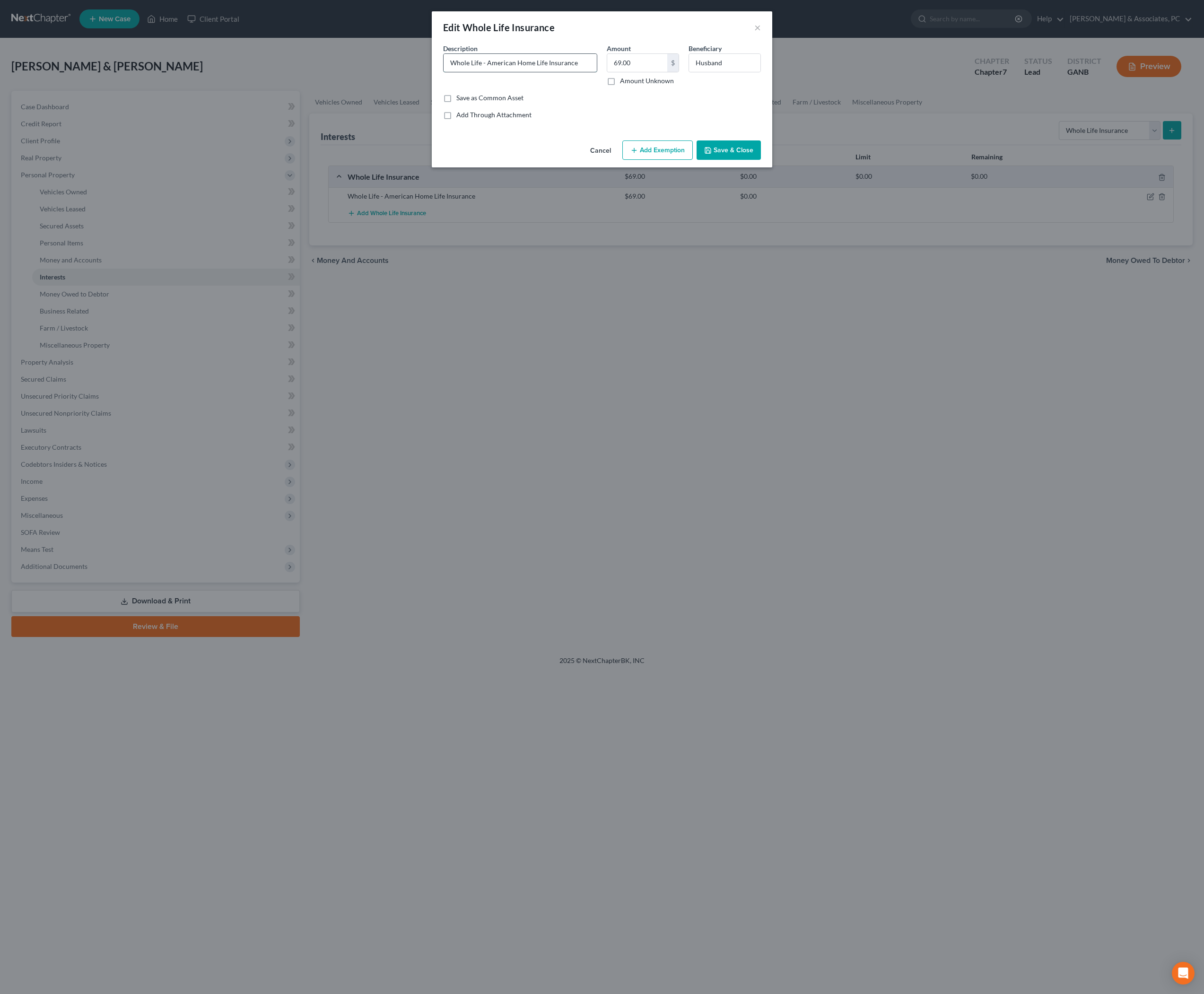
click at [573, 68] on input "Whole Life - American Home Life Insurance" at bounding box center [521, 63] width 153 height 18
click at [743, 160] on button "Save & Close" at bounding box center [729, 150] width 65 height 20
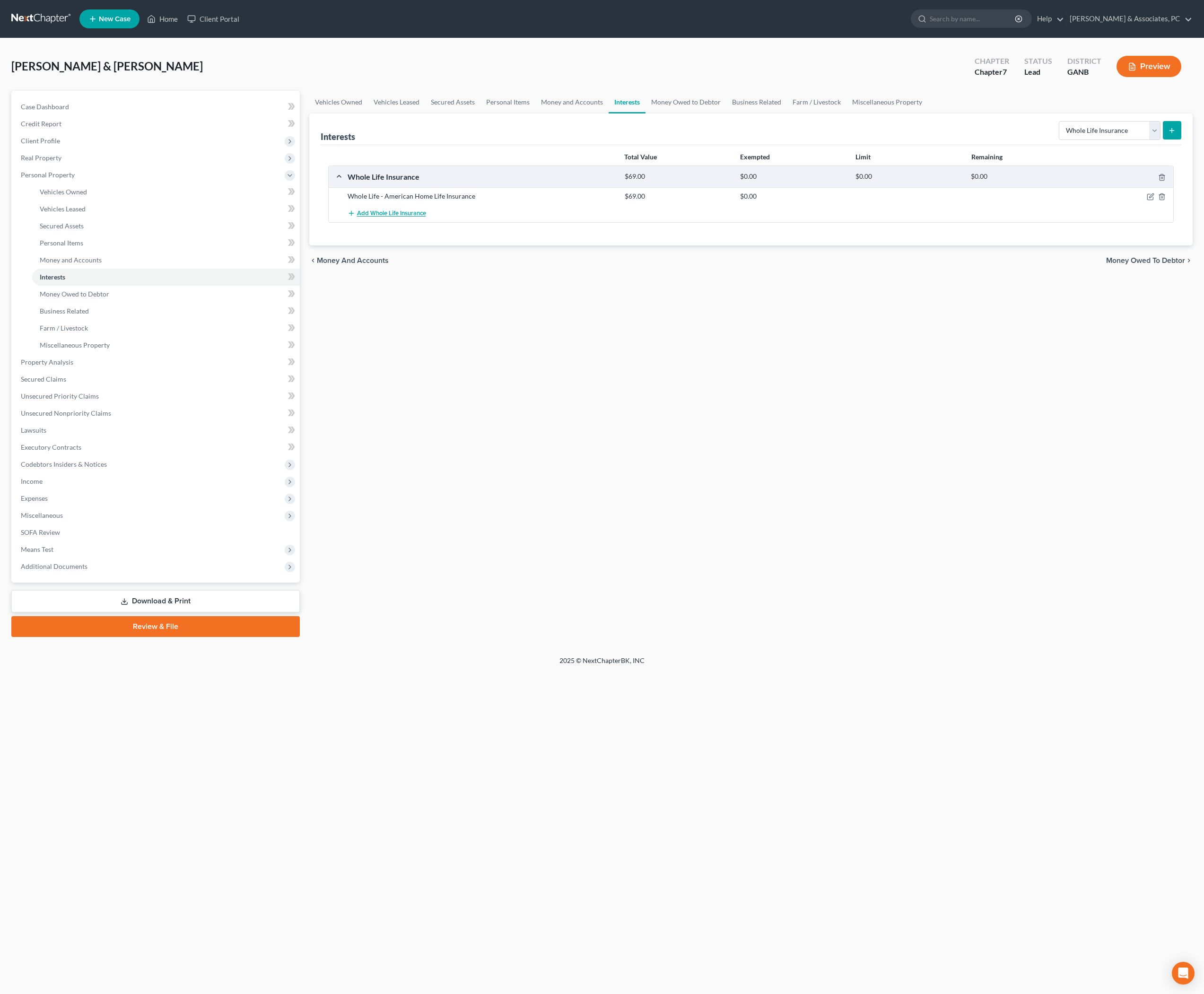
click at [426, 218] on span "Add Whole Life Insurance" at bounding box center [392, 214] width 69 height 8
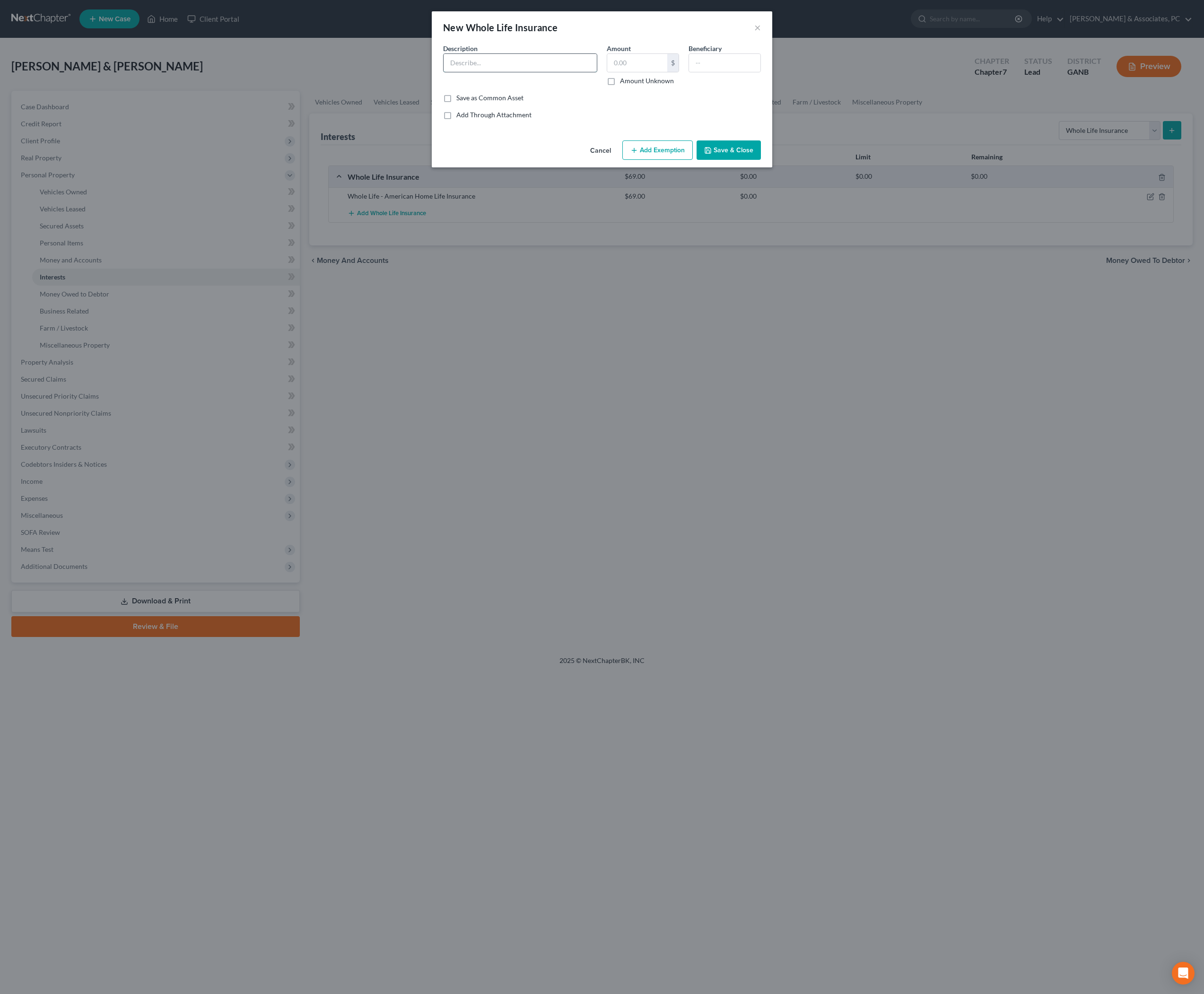
click at [517, 72] on input "text" at bounding box center [521, 63] width 153 height 18
paste input "Whole Life - American Home Life Insurance"
type input "Whole Life - American Home Life Insurance"
click at [733, 72] on input "text" at bounding box center [725, 63] width 72 height 18
type input "Wife"
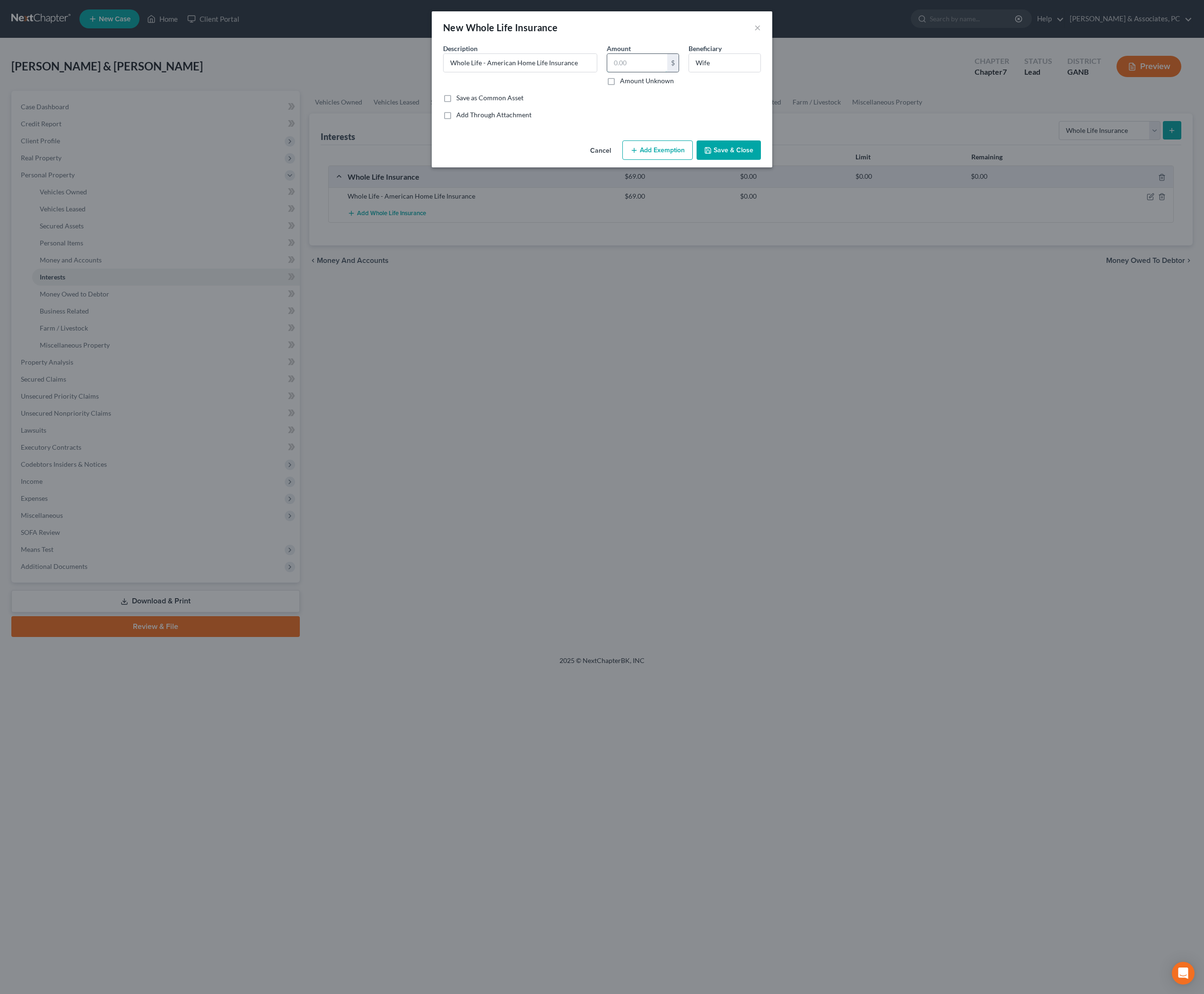
click at [657, 72] on input "text" at bounding box center [637, 63] width 60 height 18
type input "50"
click at [743, 160] on button "Save & Close" at bounding box center [729, 150] width 65 height 20
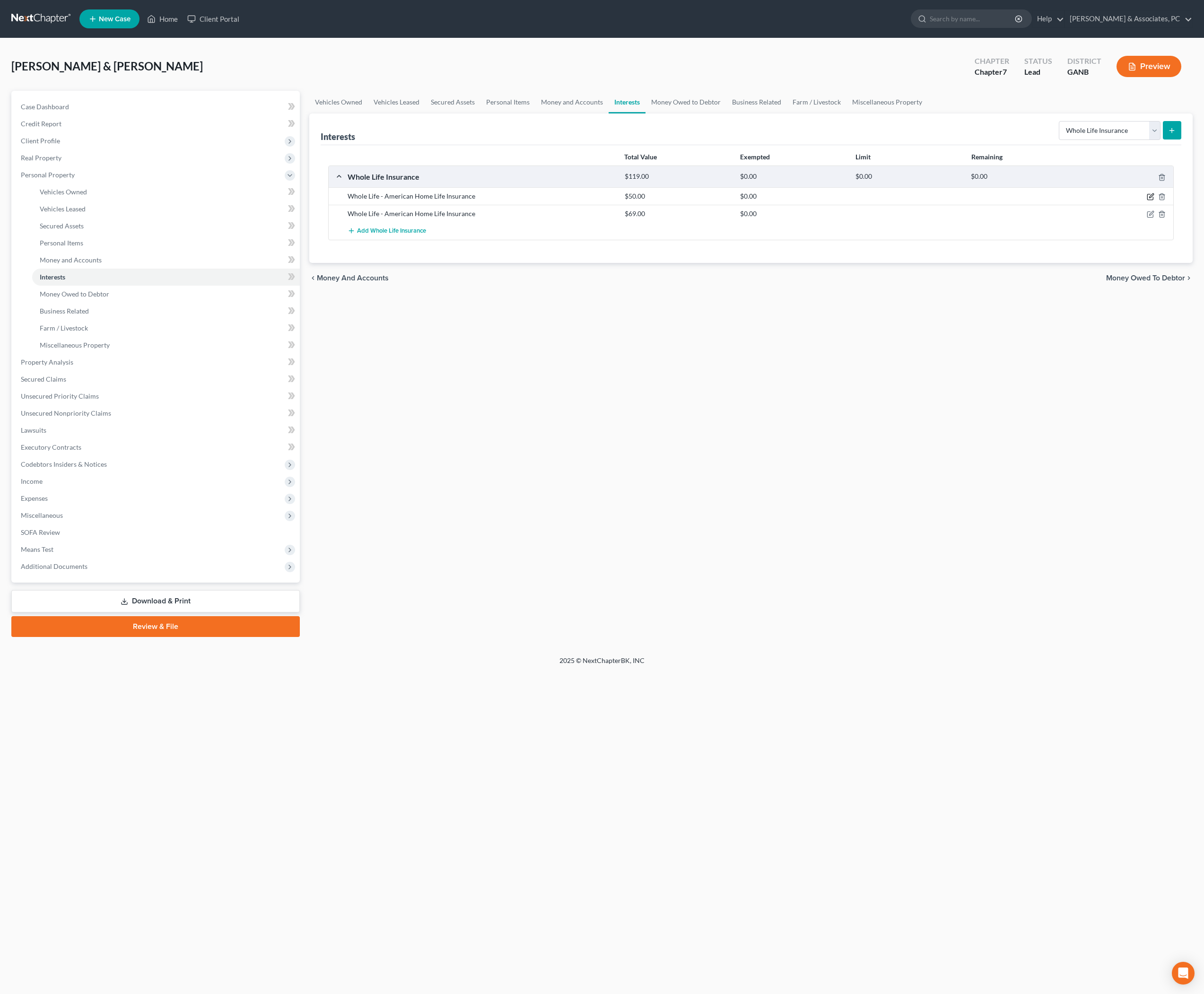
click at [1147, 201] on icon "button" at bounding box center [1151, 197] width 8 height 8
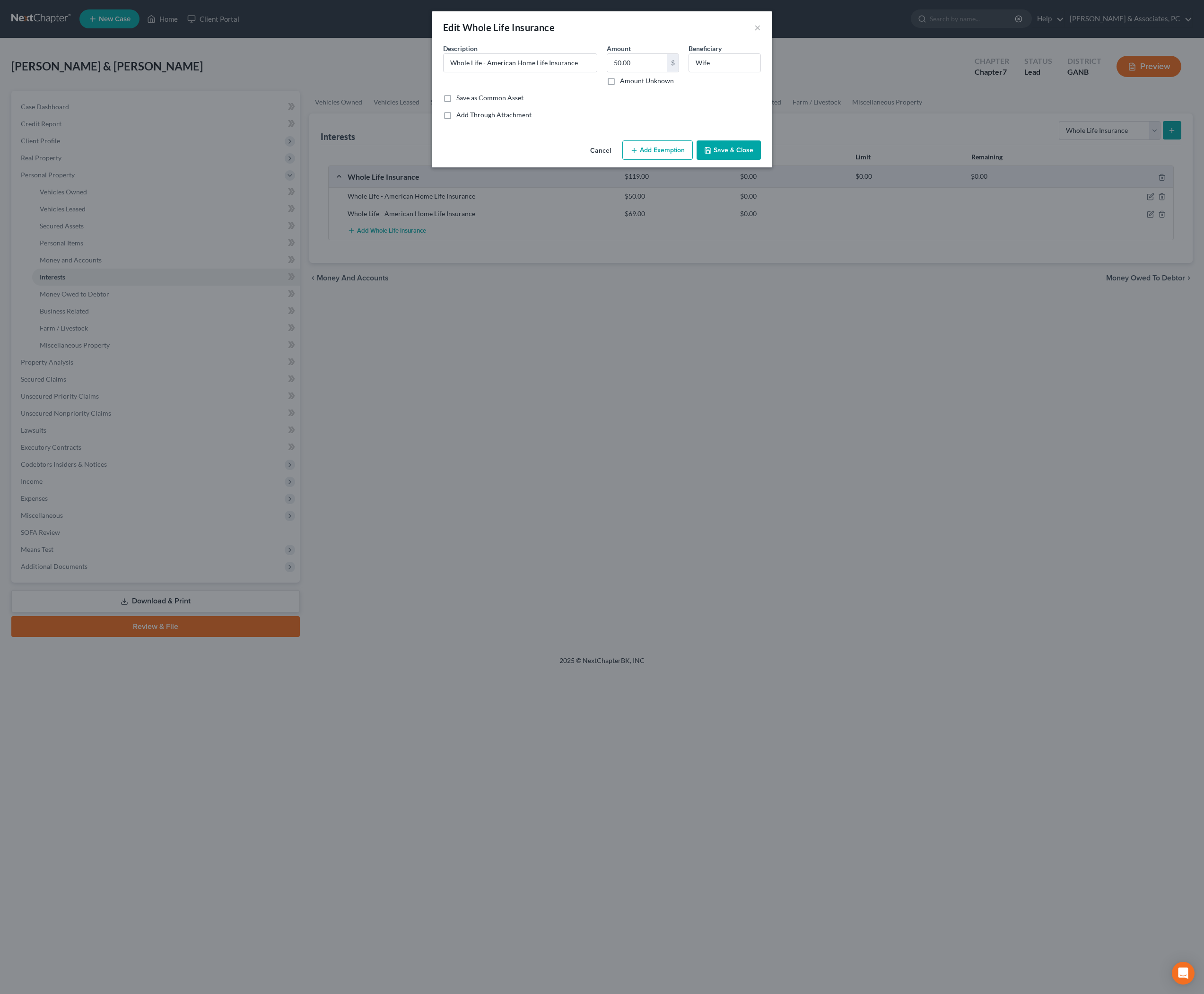
click at [675, 160] on button "Add Exemption" at bounding box center [657, 150] width 70 height 20
select select "2"
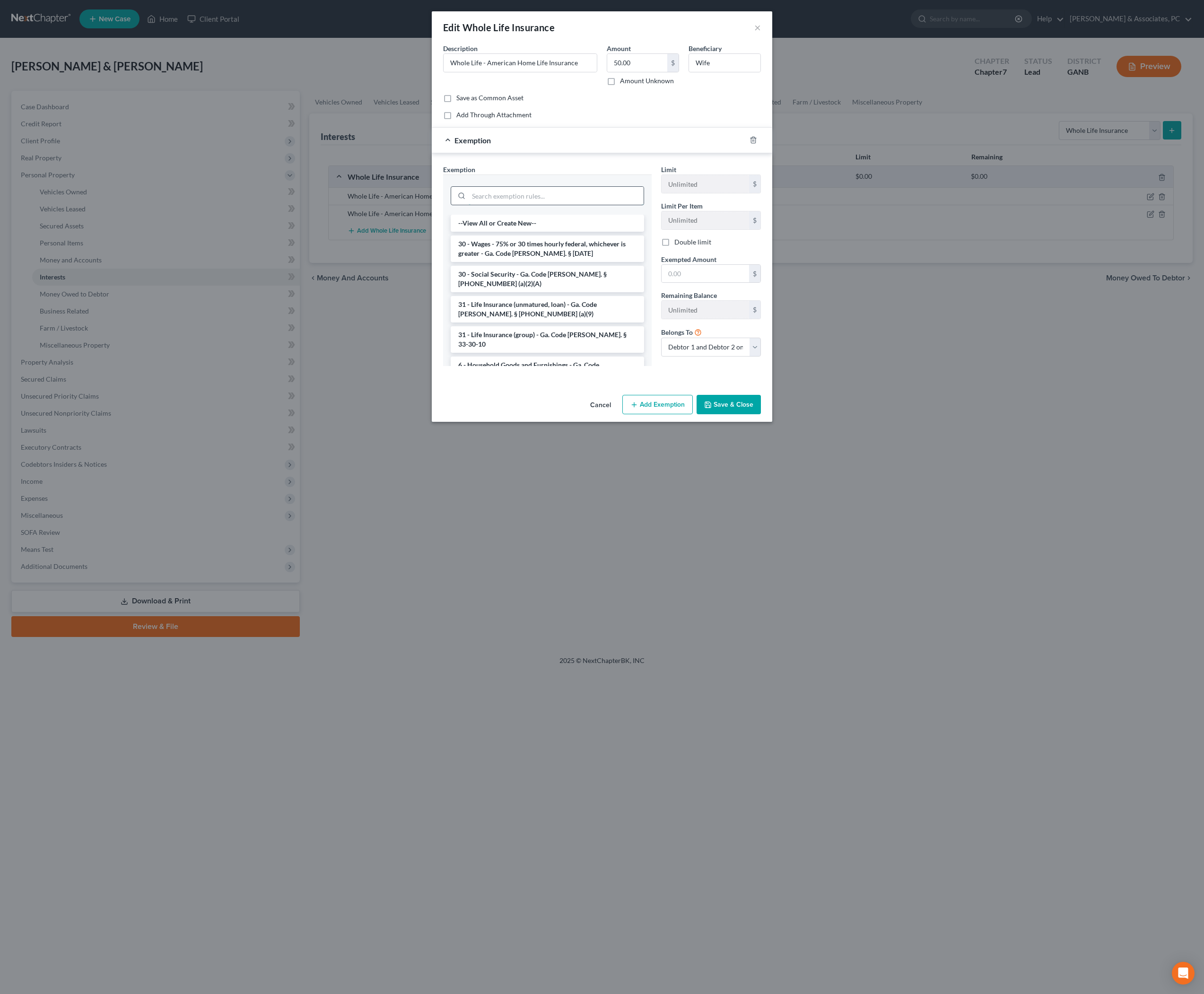
click at [551, 205] on input "search" at bounding box center [556, 195] width 175 height 18
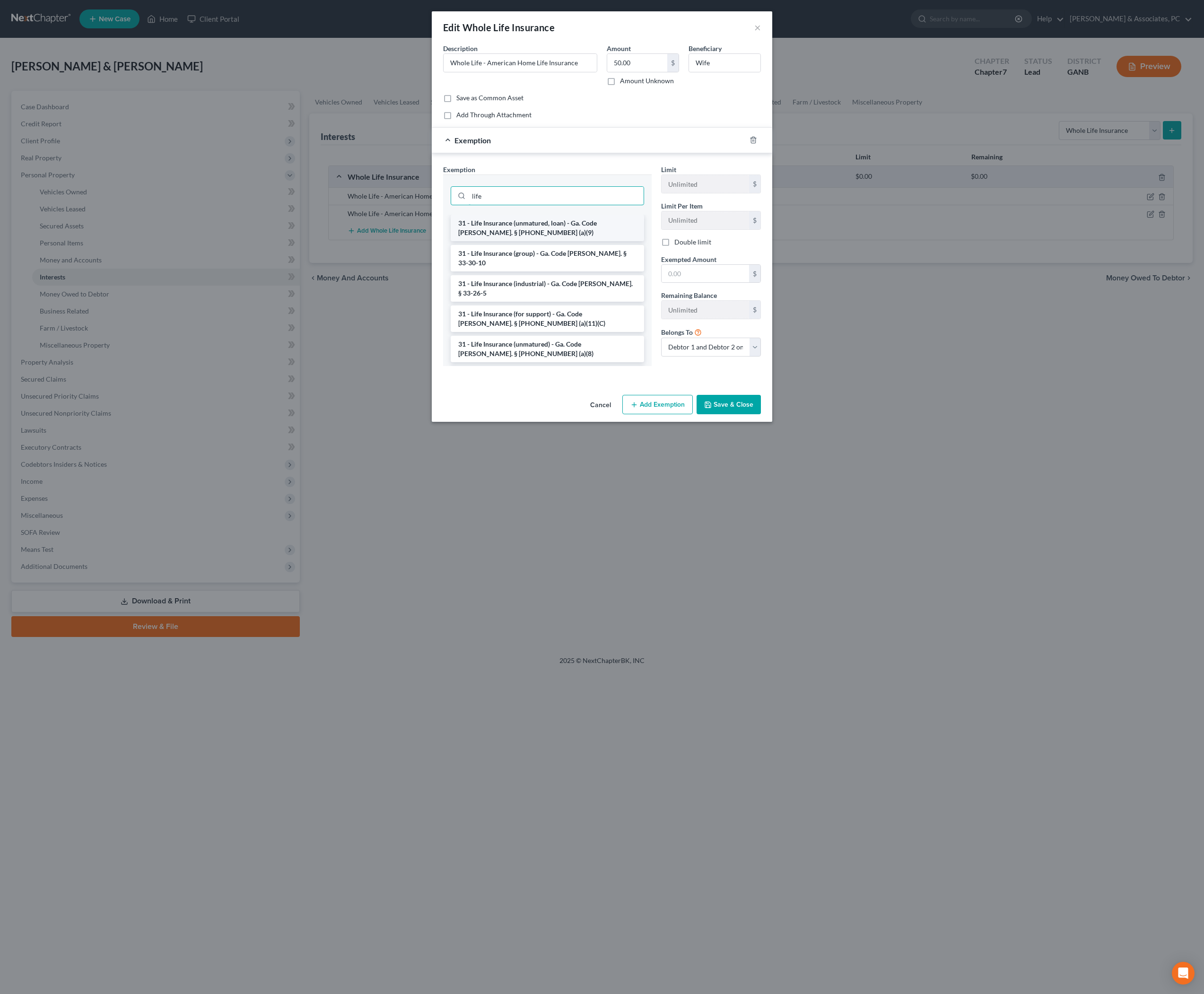
type input "life"
click at [540, 241] on li "31 - Life Insurance (unmatured, loan) - Ga. Code [PERSON_NAME]. § [PHONE_NUMBER…" at bounding box center [547, 227] width 194 height 26
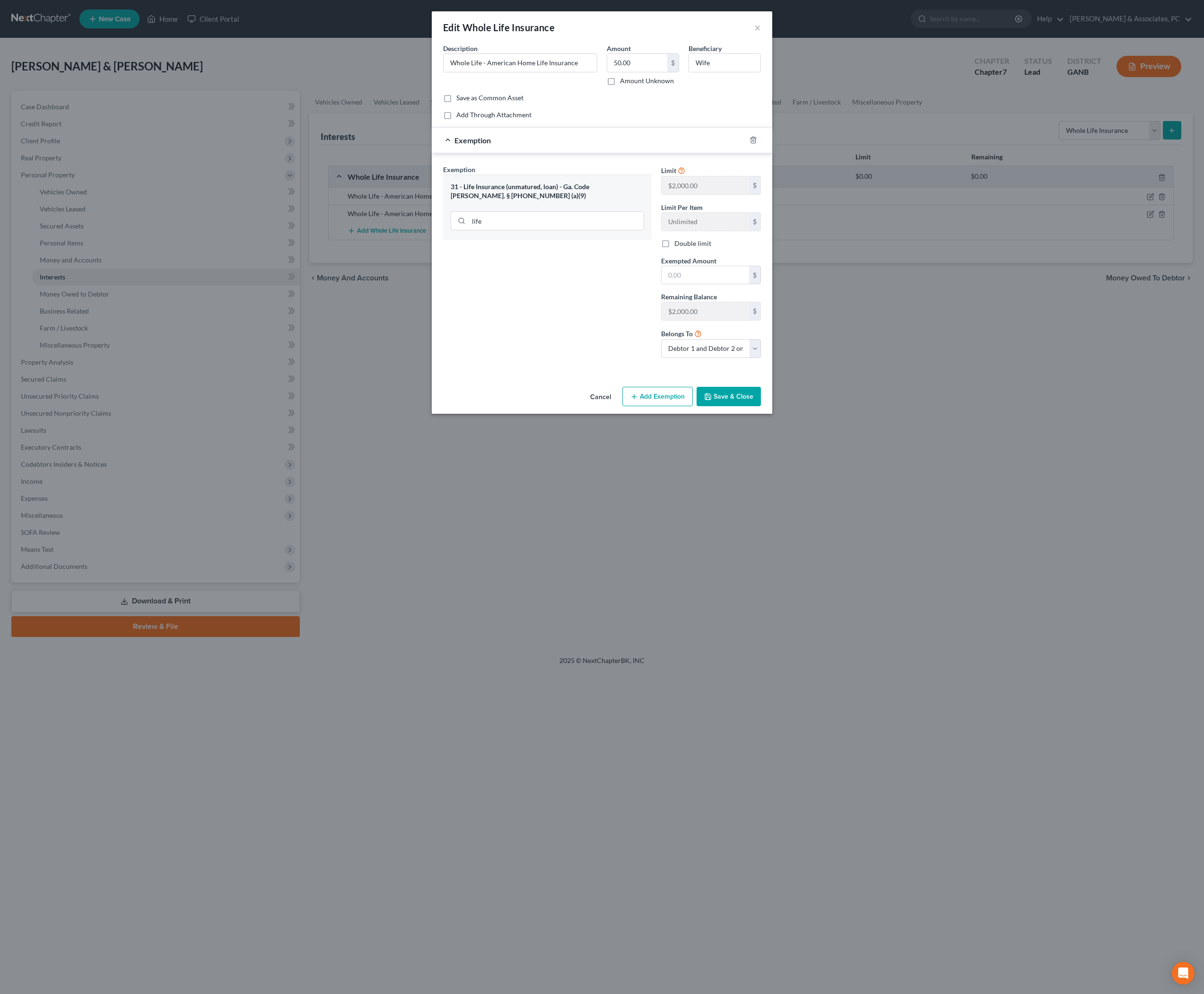
click at [753, 407] on button "Save & Close" at bounding box center [729, 397] width 65 height 20
click at [744, 284] on input "text" at bounding box center [705, 275] width 88 height 18
click at [741, 284] on input "text" at bounding box center [705, 275] width 88 height 18
type input "50"
click at [761, 407] on button "Save & Close" at bounding box center [729, 397] width 65 height 20
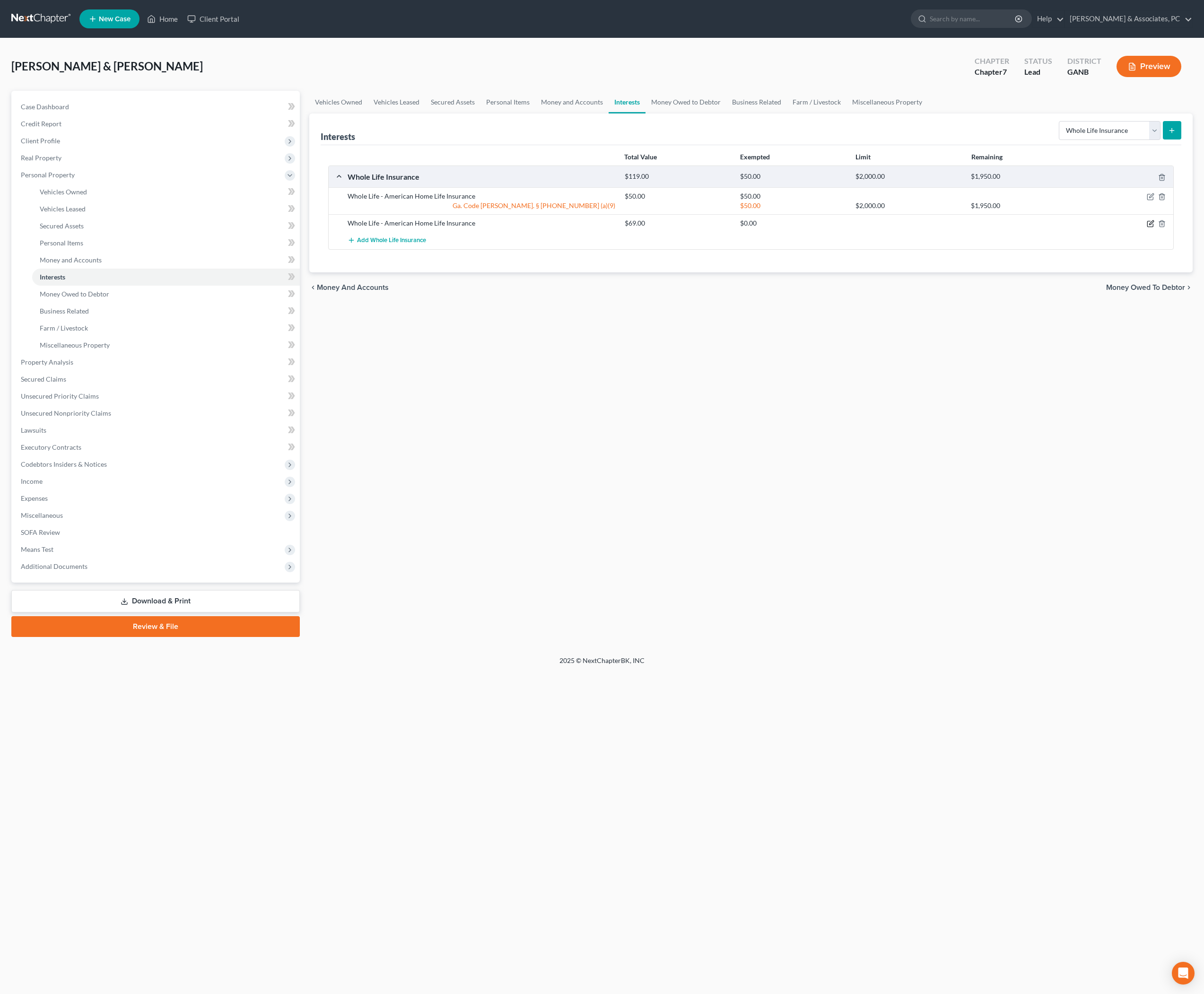
click at [1147, 227] on icon "button" at bounding box center [1151, 224] width 8 height 8
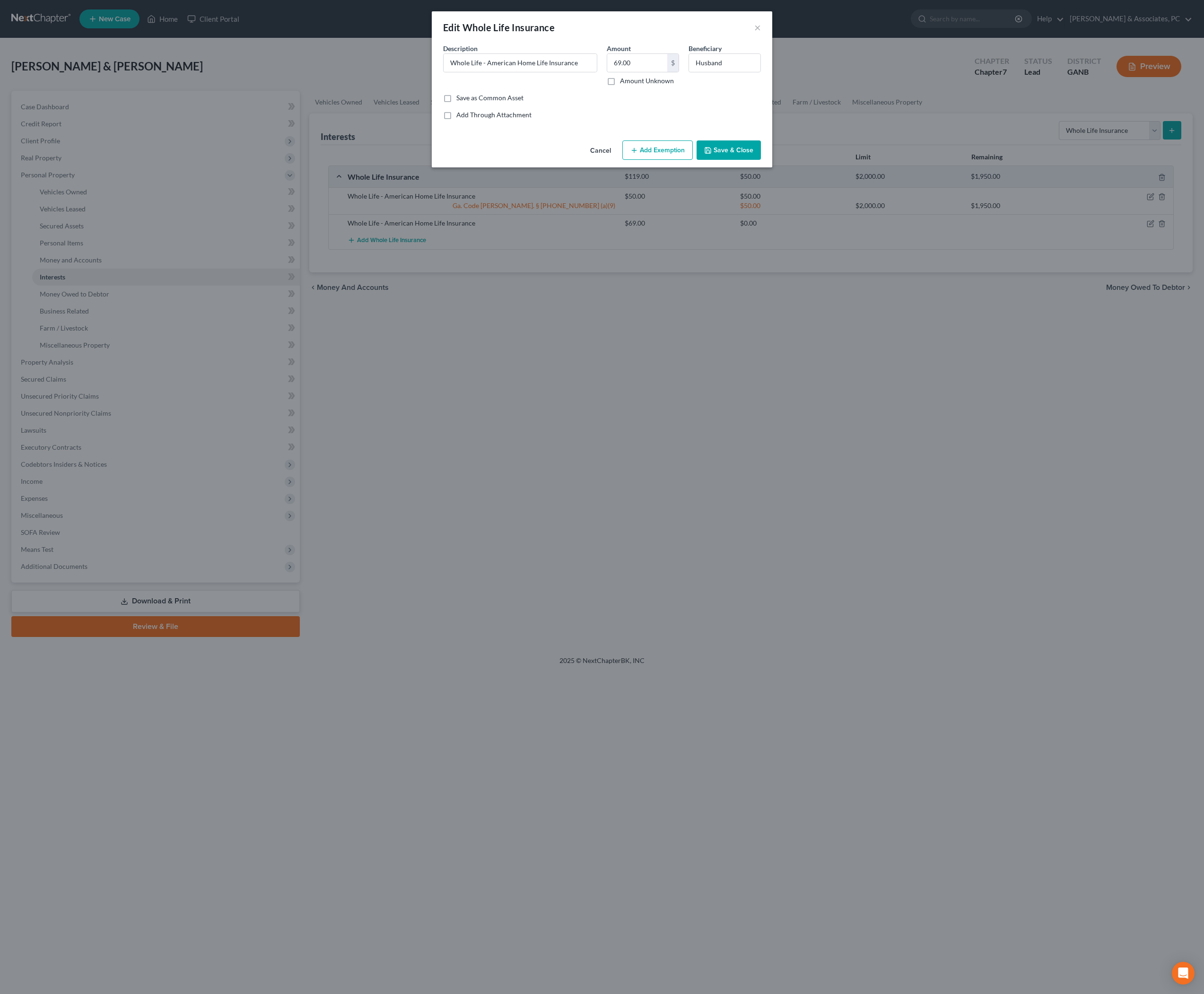
click at [663, 160] on button "Add Exemption" at bounding box center [657, 150] width 70 height 20
select select "2"
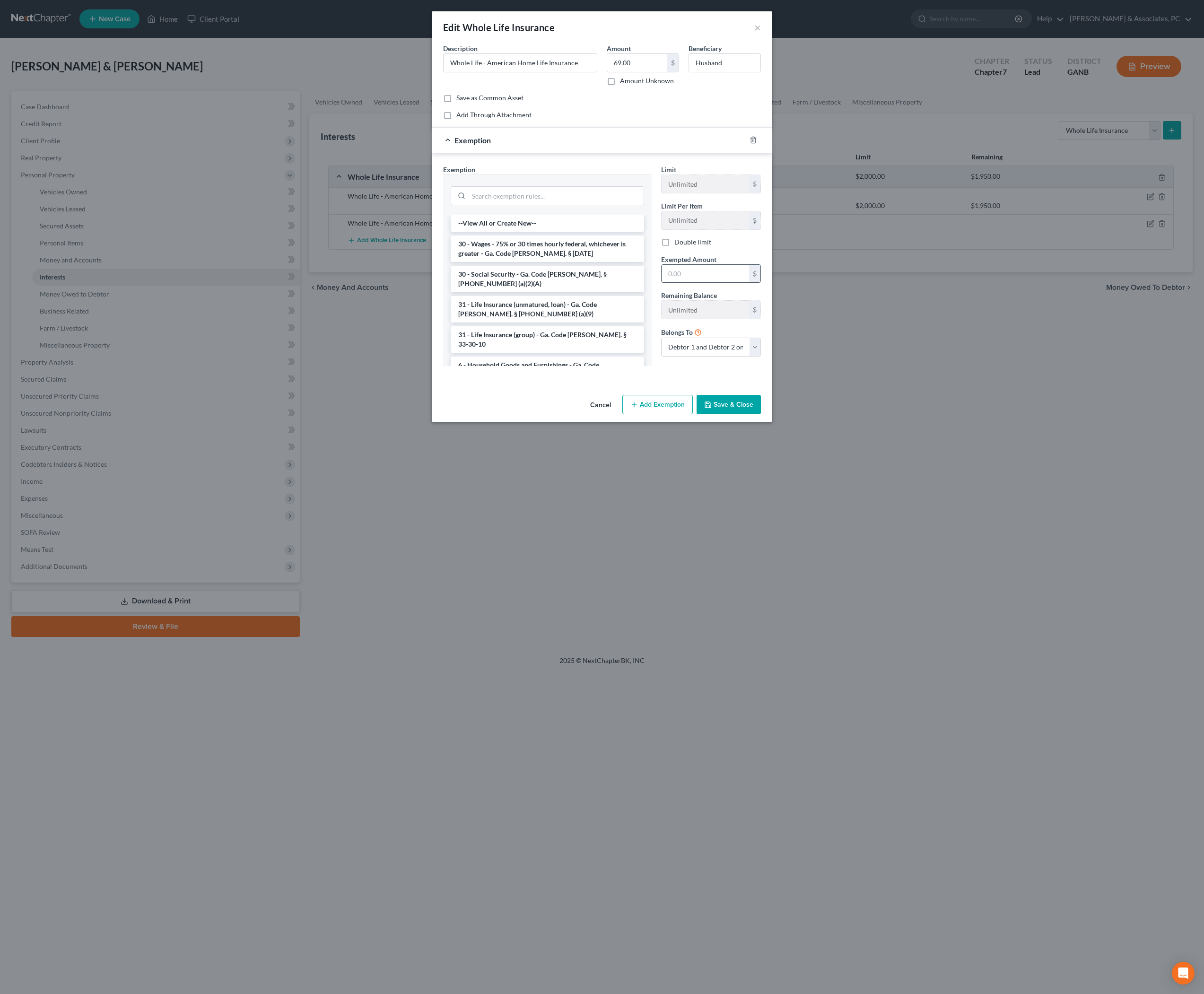
click at [706, 283] on input "text" at bounding box center [705, 274] width 88 height 18
type input "69"
click at [521, 205] on input "search" at bounding box center [556, 195] width 175 height 18
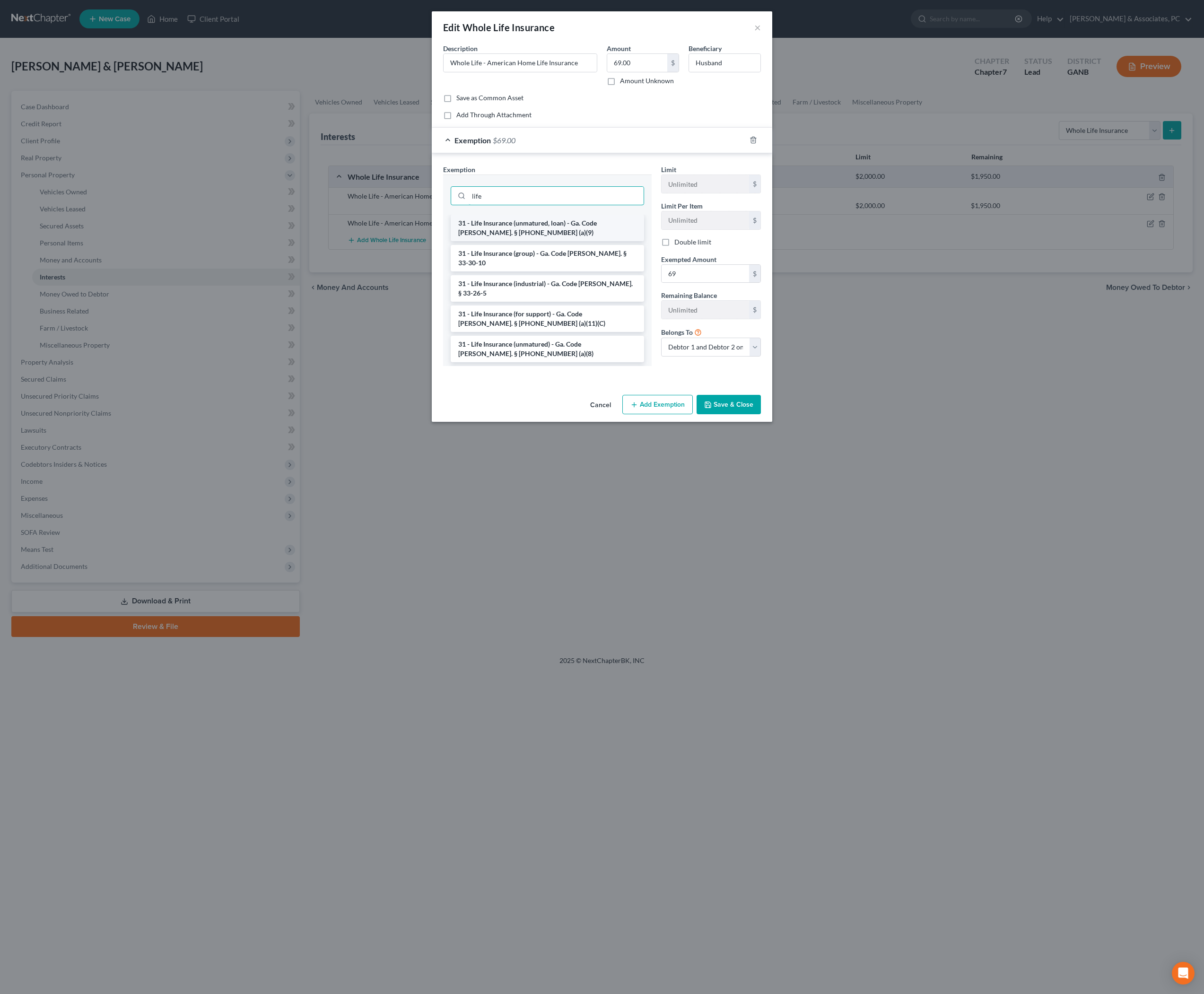
type input "life"
click at [531, 241] on li "31 - Life Insurance (unmatured, loan) - Ga. Code [PERSON_NAME]. § [PHONE_NUMBER…" at bounding box center [547, 227] width 194 height 26
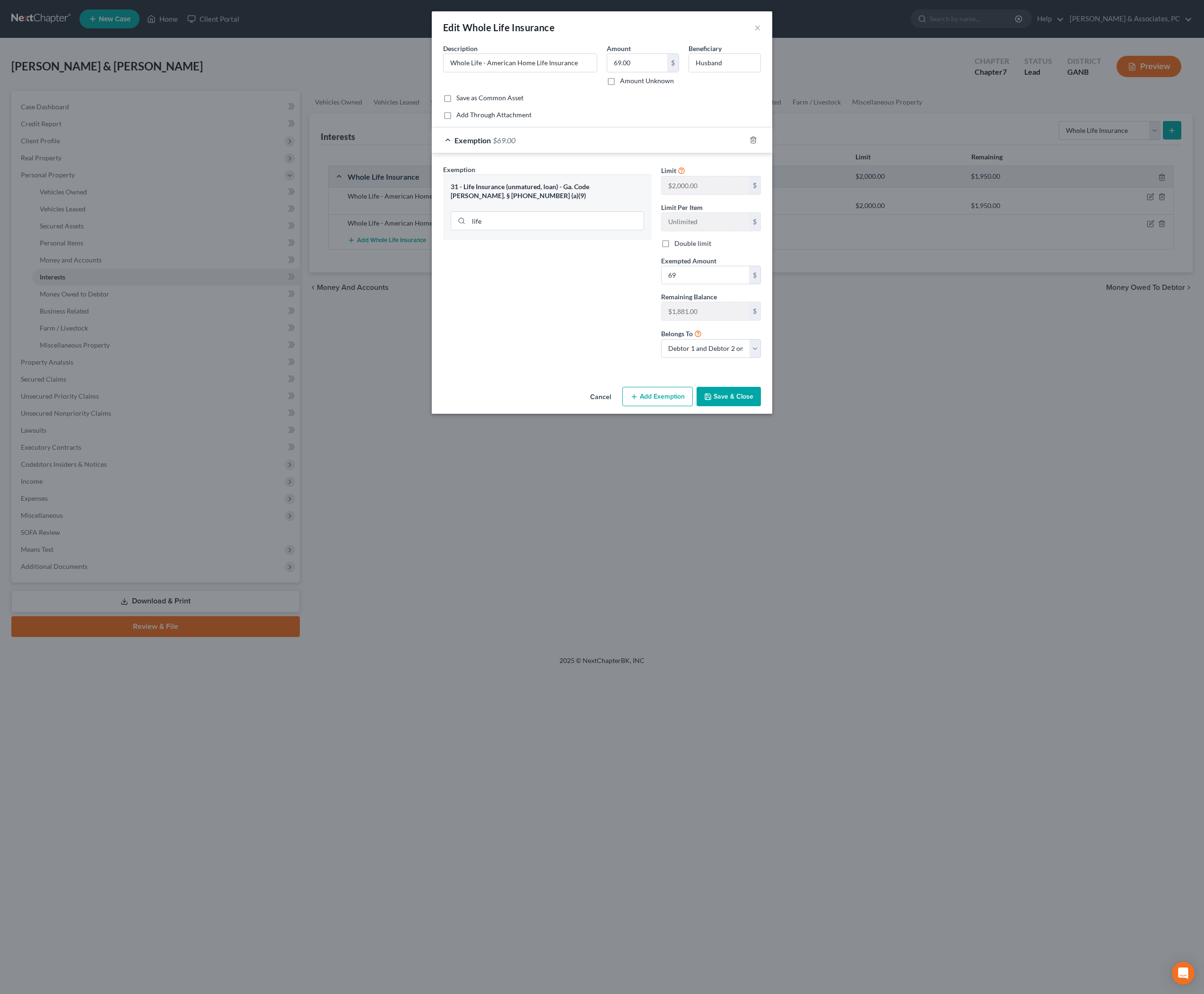
click at [744, 407] on button "Save & Close" at bounding box center [729, 397] width 65 height 20
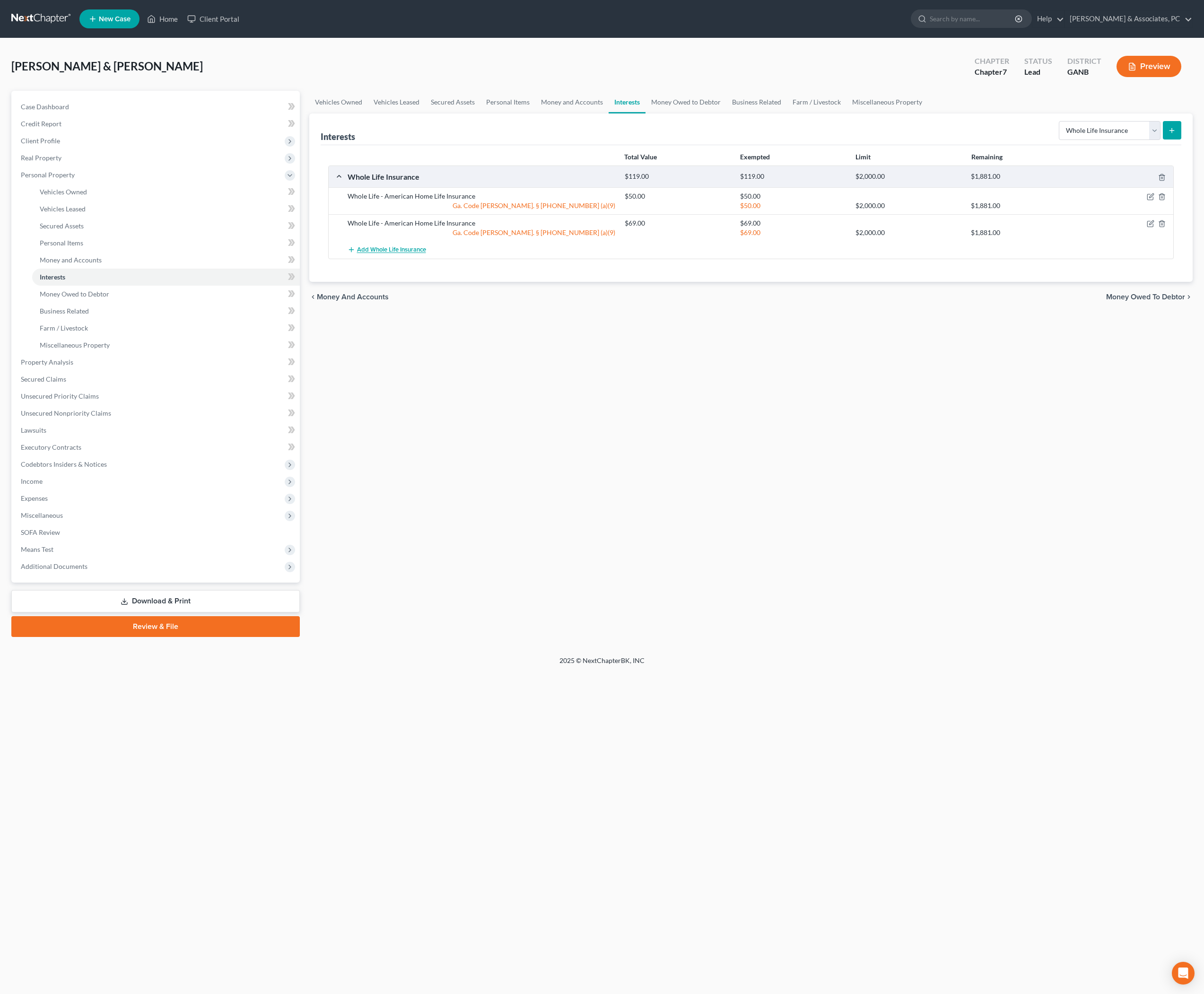
click at [426, 254] on span "Add Whole Life Insurance" at bounding box center [392, 250] width 69 height 8
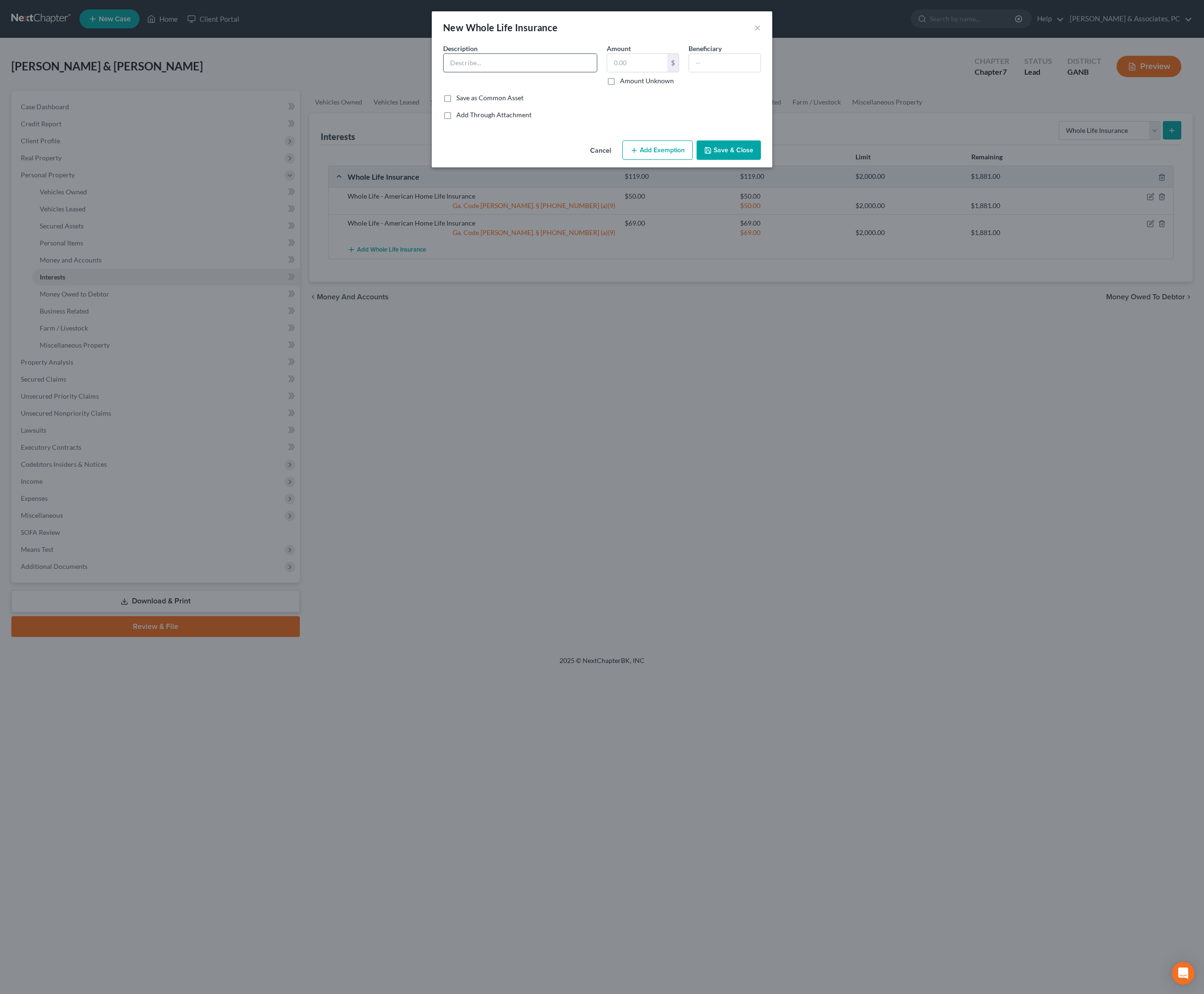
click at [515, 72] on input "text" at bounding box center [521, 63] width 153 height 18
drag, startPoint x: 553, startPoint y: 69, endPoint x: 400, endPoint y: 69, distance: 153.0
click at [400, 69] on div "New Whole Life Insurance × An exemption set must first be selected from the Fil…" at bounding box center [602, 497] width 1204 height 994
type input "Whole Life - Citizens Life Ins"
click at [737, 72] on input "text" at bounding box center [725, 63] width 72 height 18
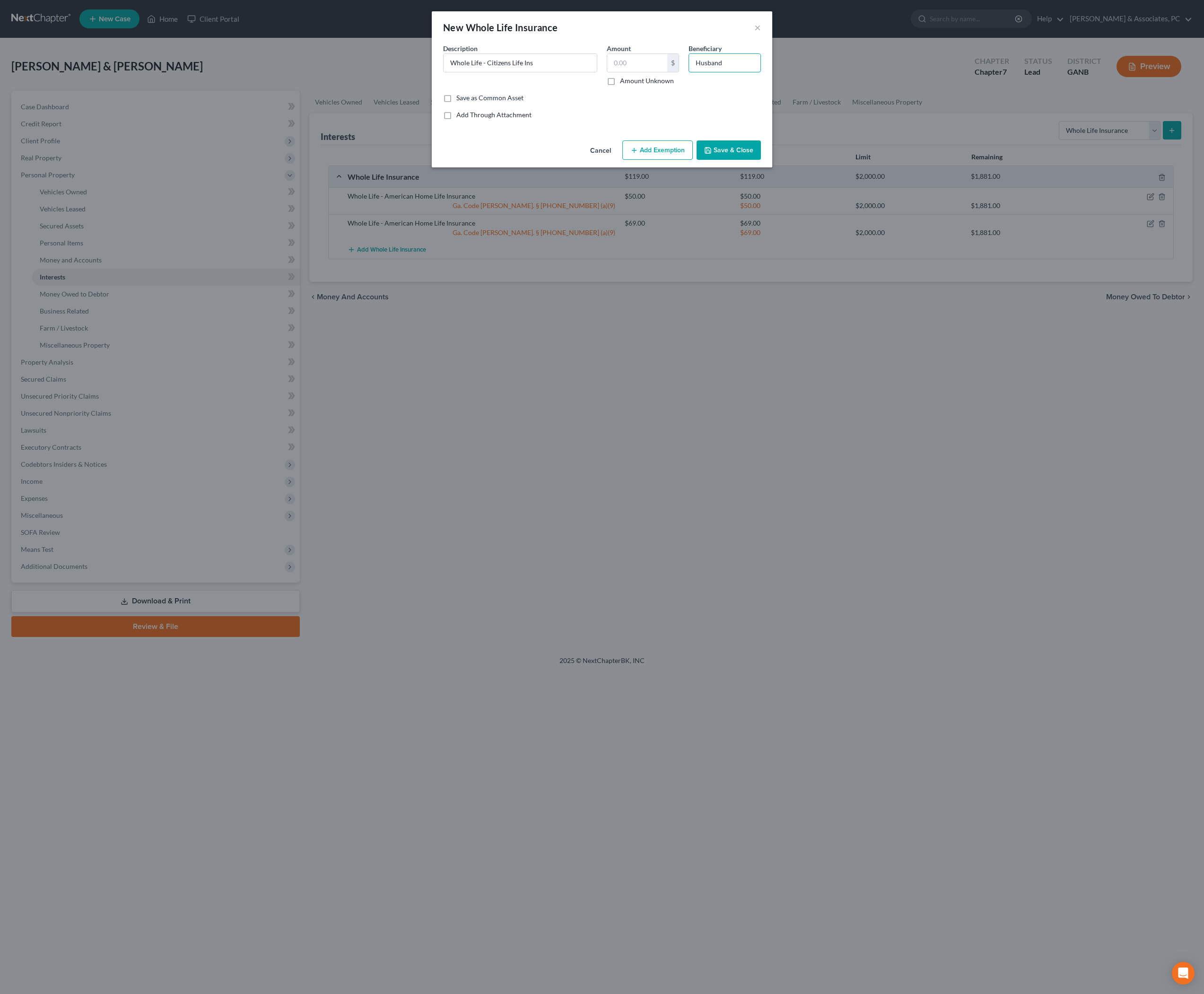
type input "Husband"
click at [735, 160] on button "Save & Close" at bounding box center [729, 150] width 65 height 20
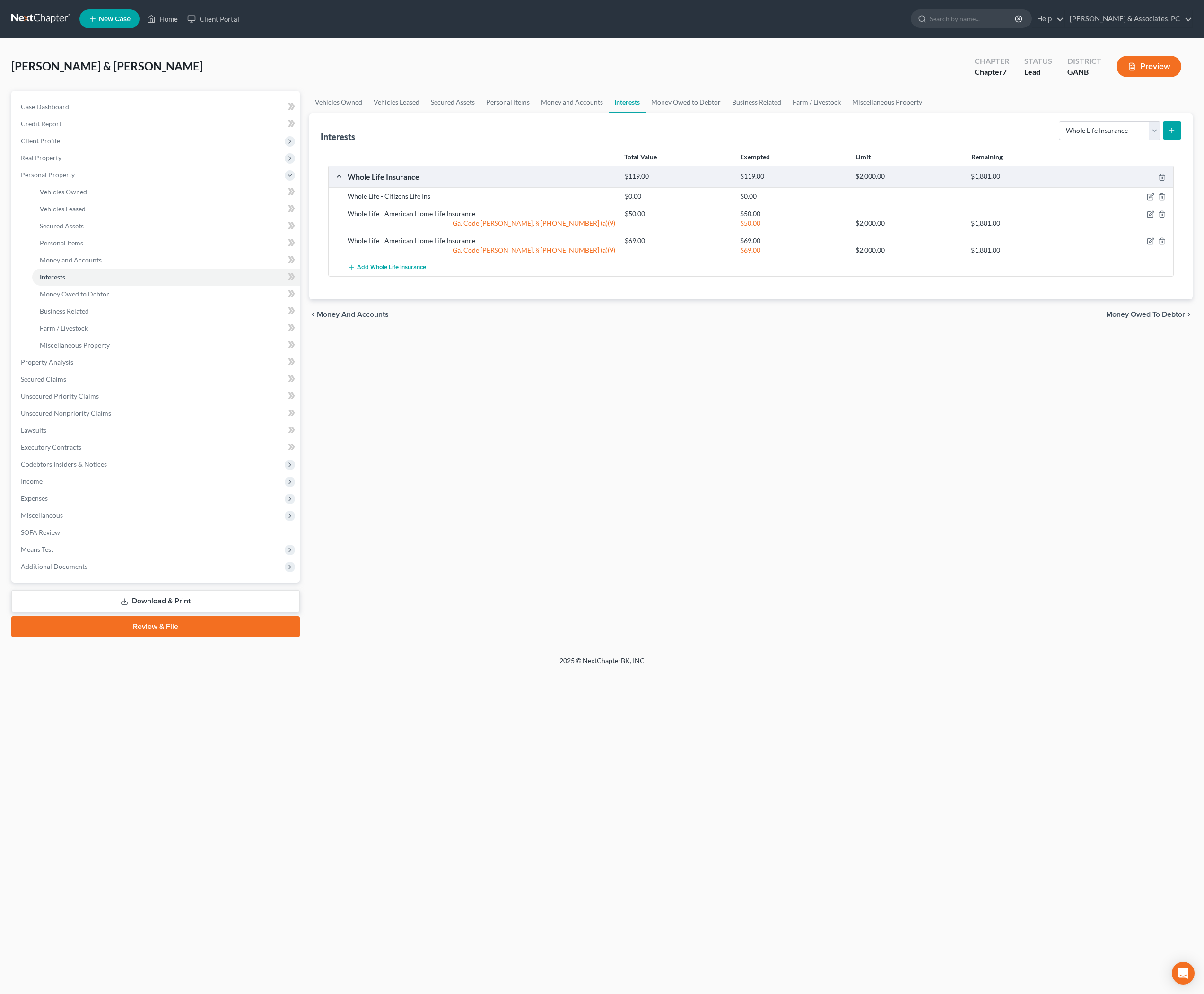
click at [1168, 134] on icon "submit" at bounding box center [1172, 130] width 8 height 8
click at [396, 271] on span "Add Whole Life Insurance" at bounding box center [392, 268] width 69 height 8
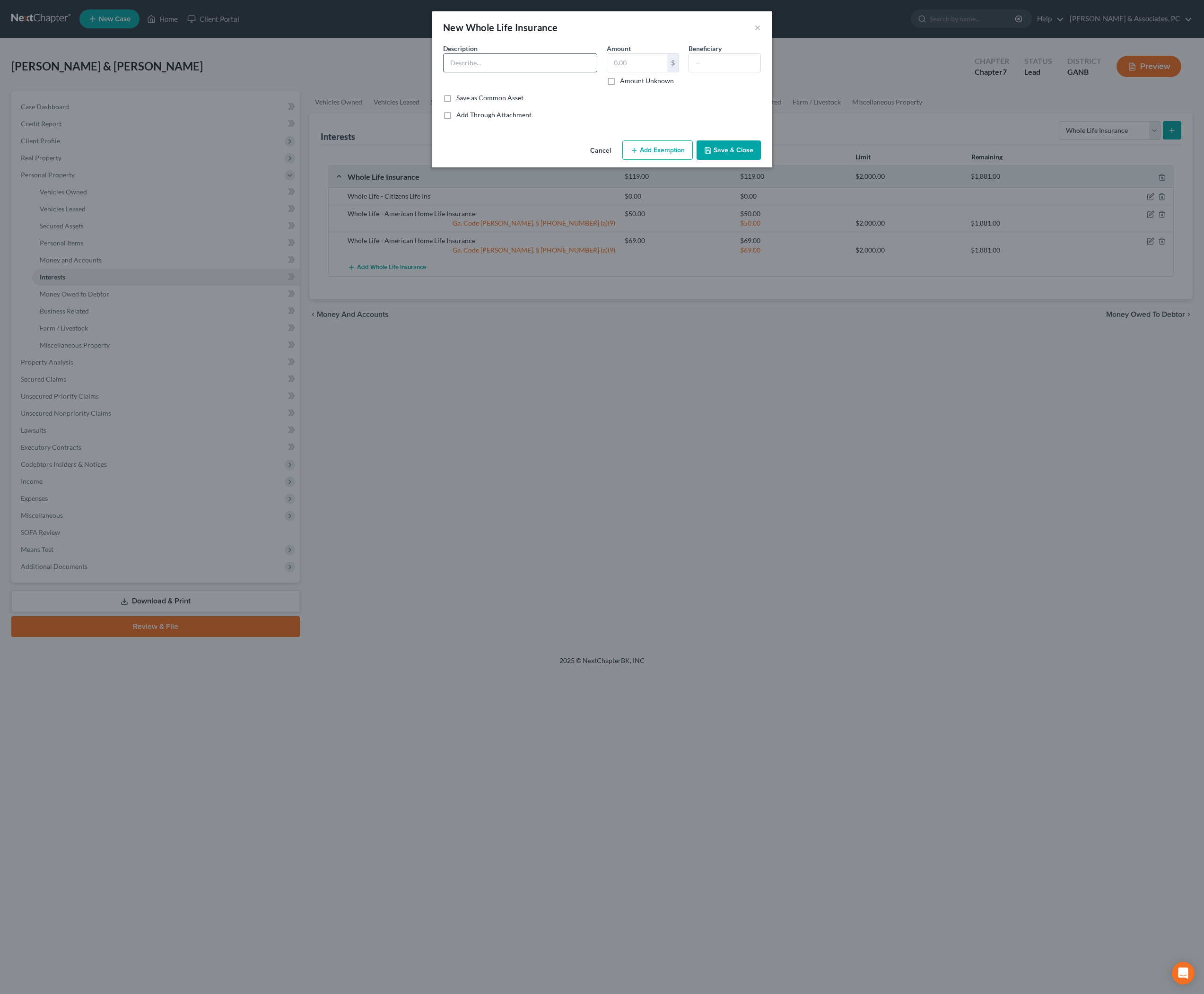
click at [526, 72] on input "text" at bounding box center [521, 63] width 153 height 18
paste input "Whole Life - Citizens Life Ins"
type input "Whole Life - Citizens Life Ins"
click at [728, 72] on input "text" at bounding box center [725, 63] width 72 height 18
type input "Wife"
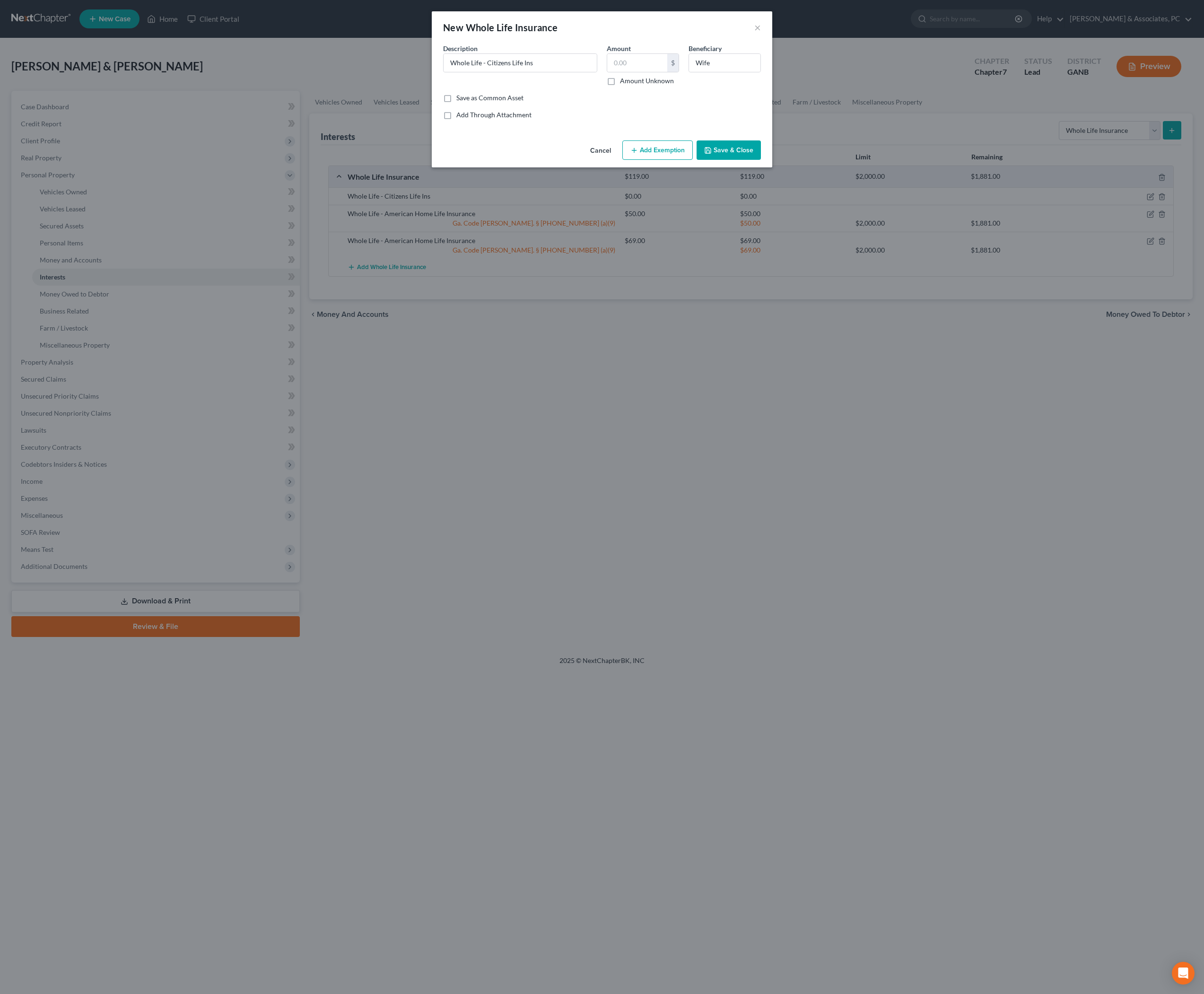
click at [749, 160] on button "Save & Close" at bounding box center [729, 150] width 65 height 20
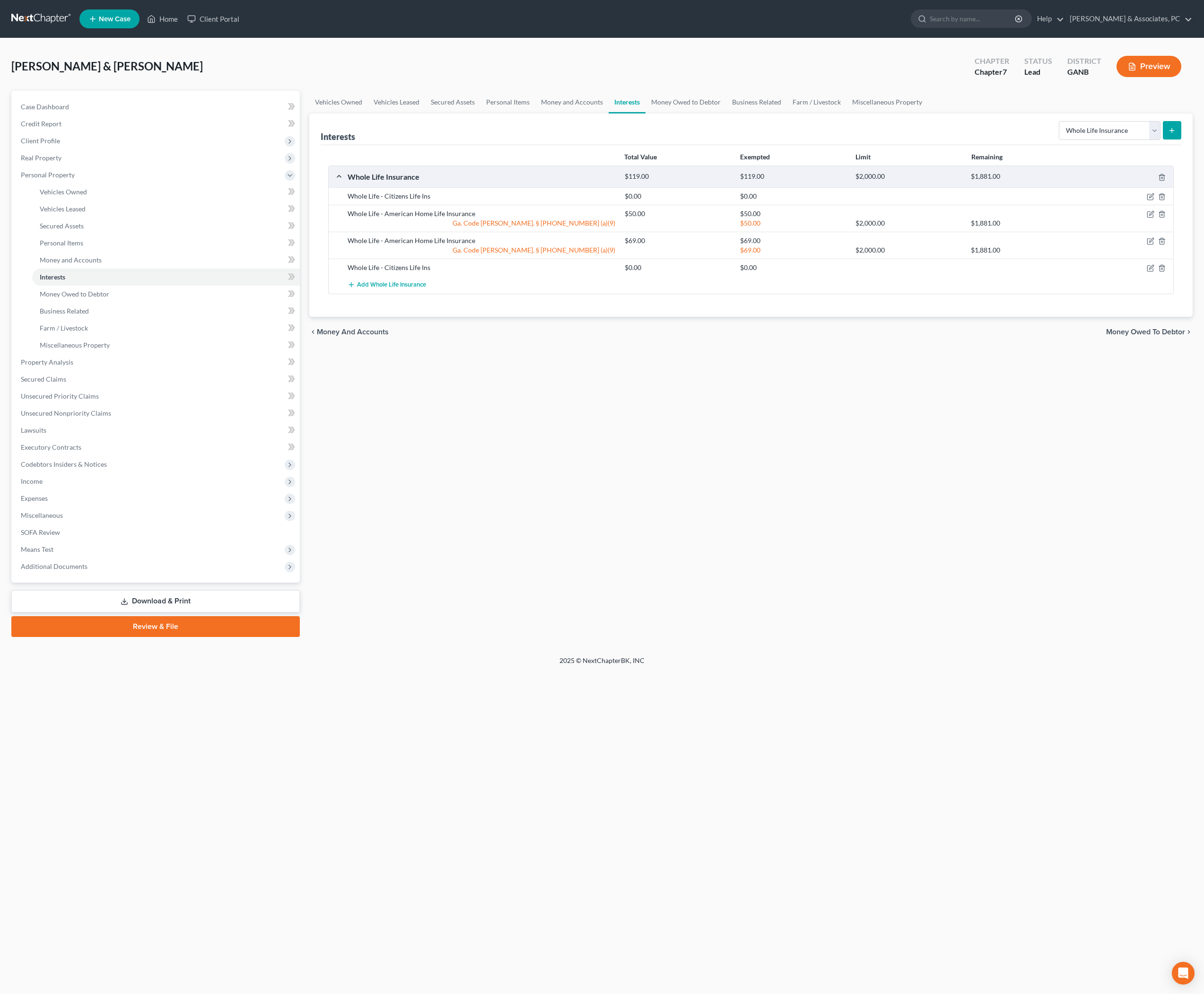
click at [848, 527] on div "Vehicles Owned Vehicles Leased Secured Assets Personal Items Money and Accounts…" at bounding box center [751, 363] width 894 height 546
click at [48, 502] on span "Expenses" at bounding box center [34, 498] width 27 height 8
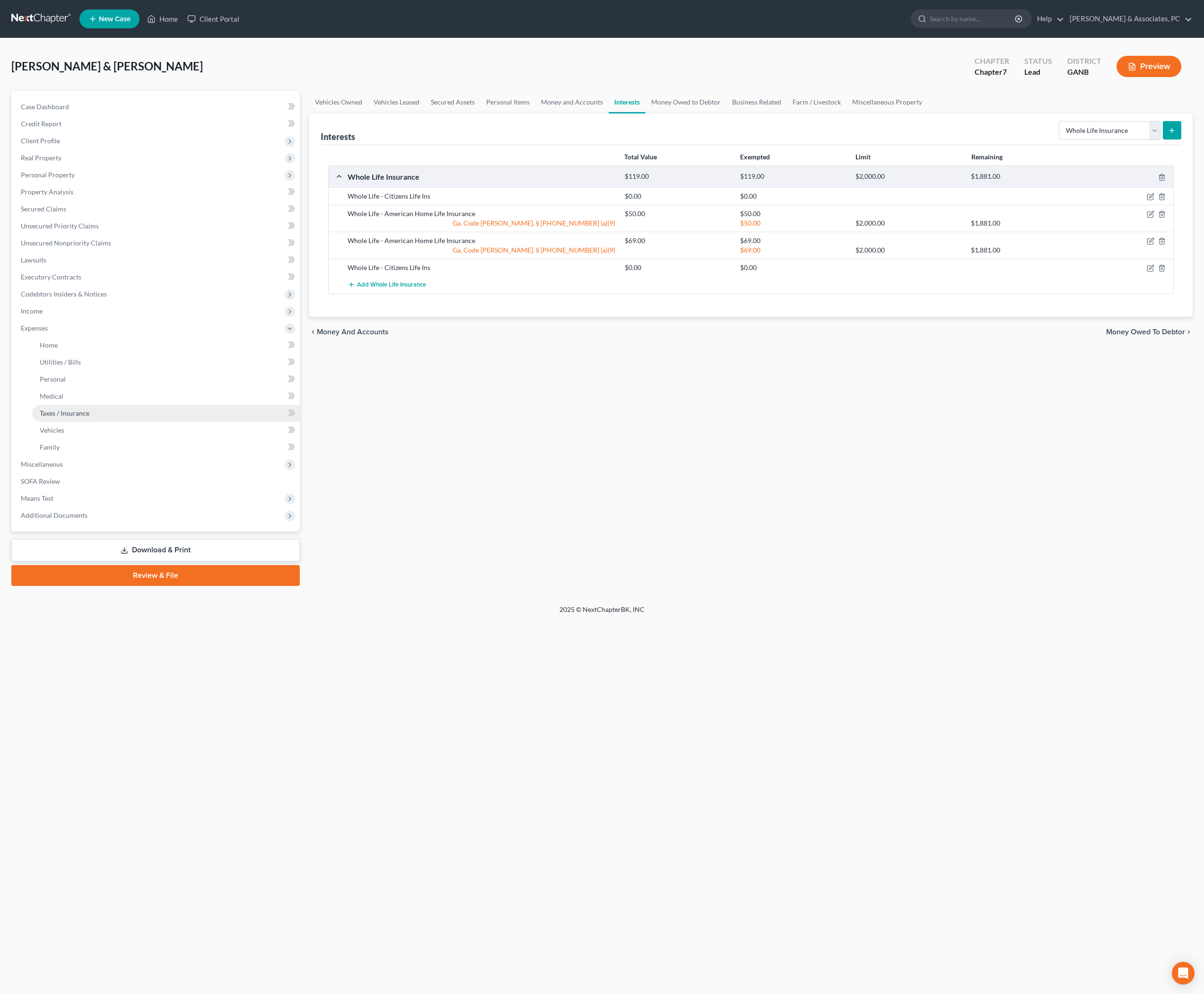
click at [63, 417] on span "Taxes / Insurance" at bounding box center [65, 413] width 50 height 8
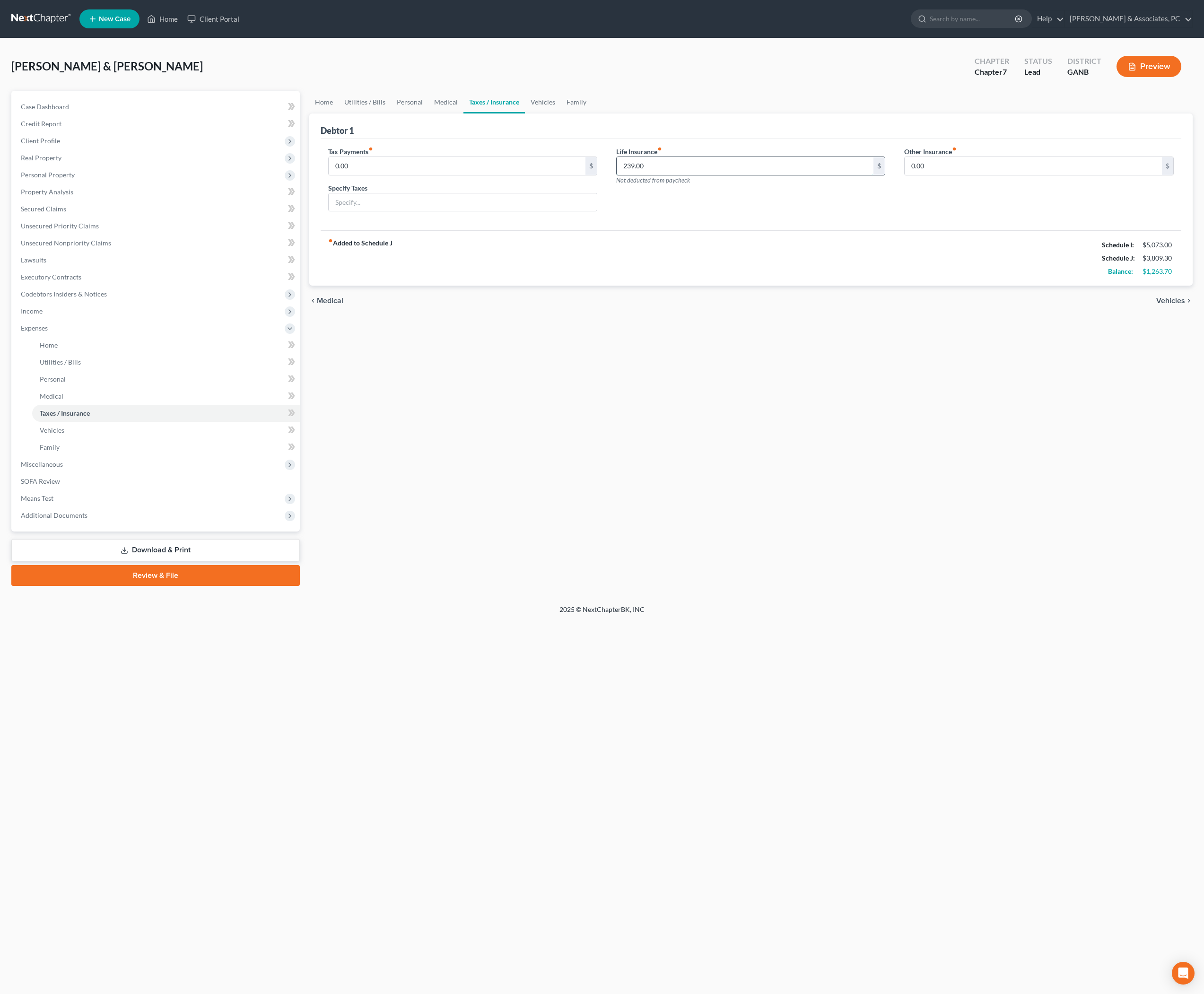
click at [704, 175] on input "239.00" at bounding box center [745, 166] width 257 height 18
type input "393"
click at [779, 442] on div "Home Utilities / Bills Personal Medical Taxes / Insurance Vehicles Family Debto…" at bounding box center [751, 338] width 894 height 495
click at [561, 112] on link "Vehicles" at bounding box center [543, 102] width 36 height 23
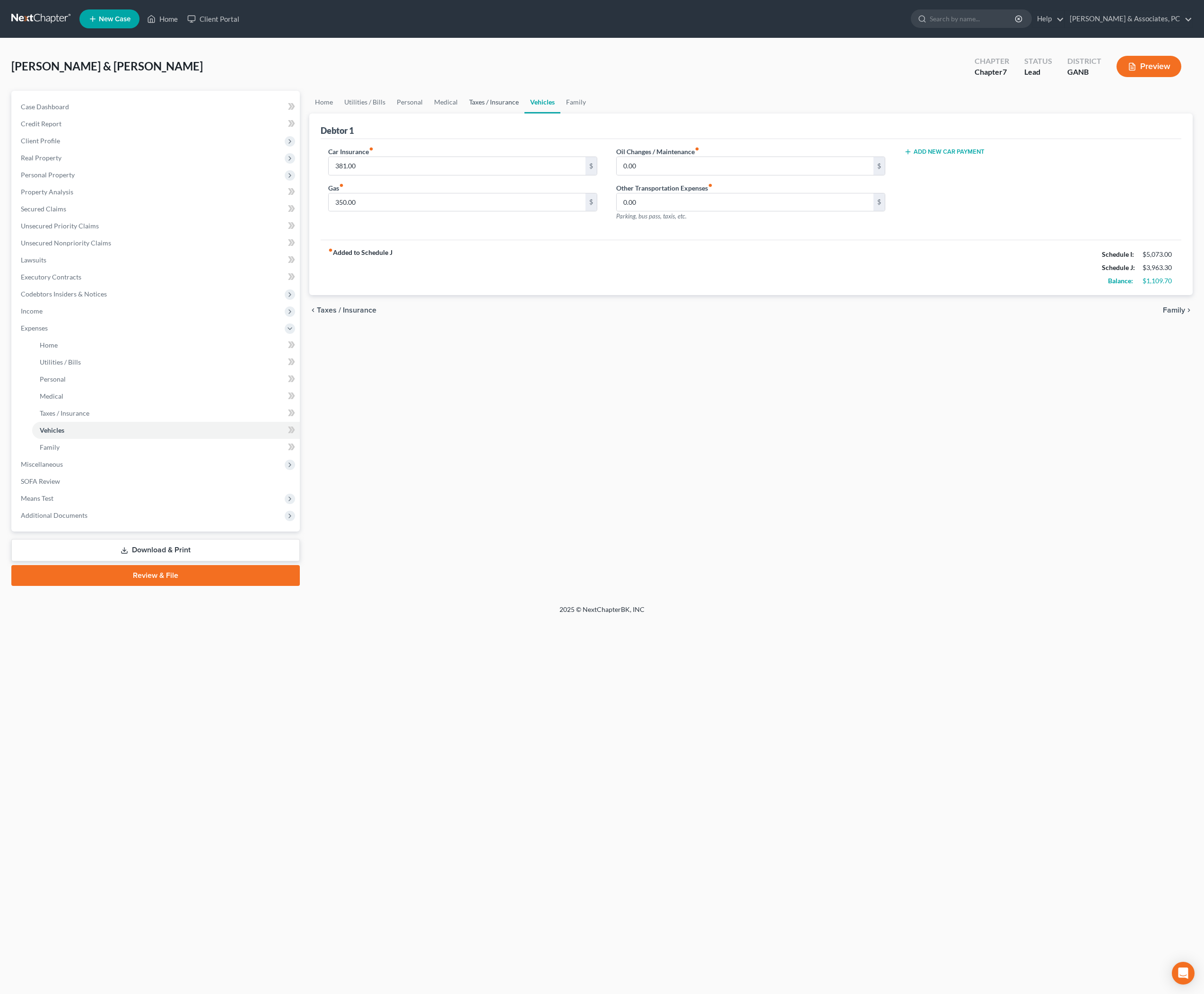
click at [524, 112] on link "Taxes / Insurance" at bounding box center [494, 102] width 61 height 23
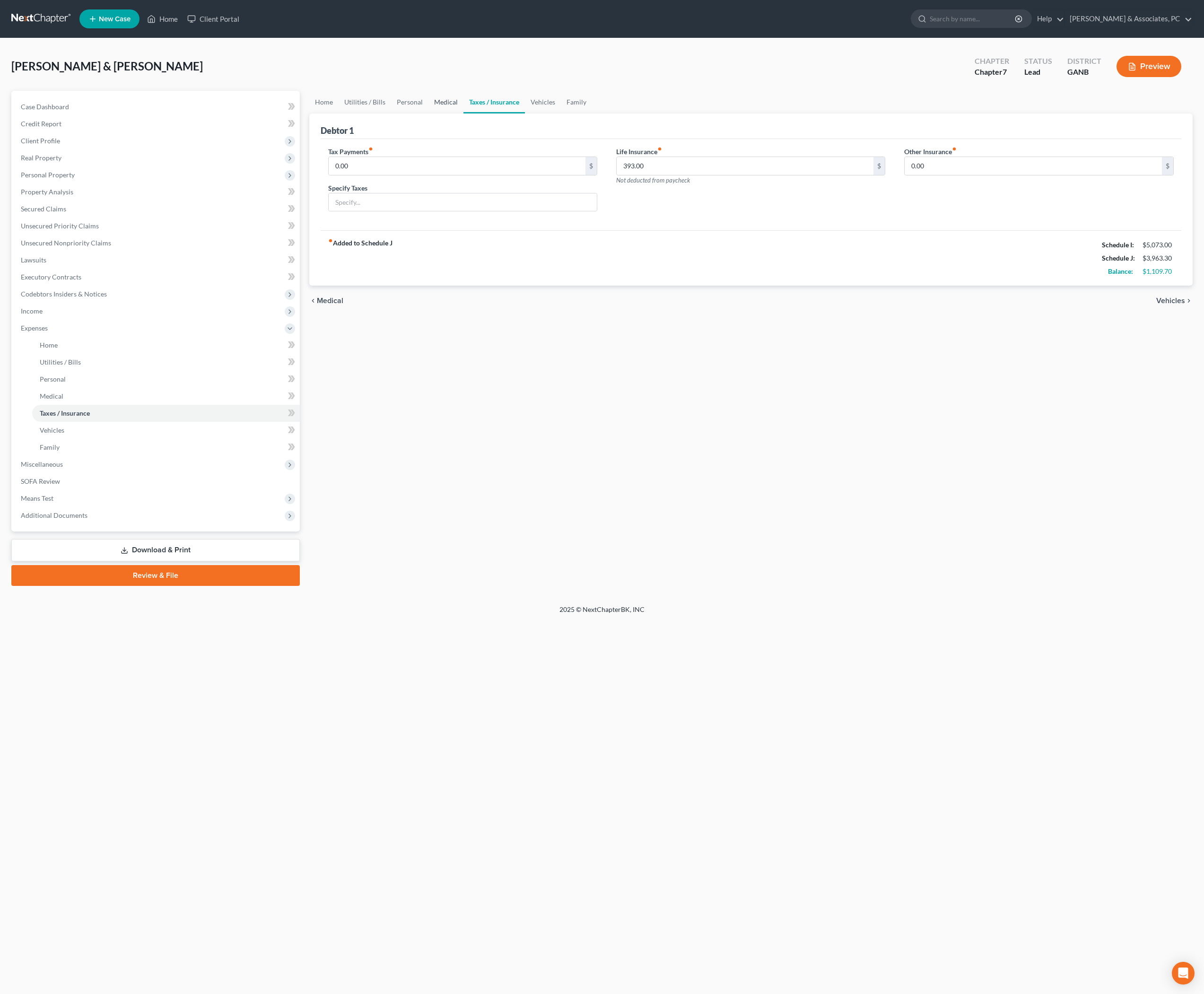
click at [464, 110] on link "Medical" at bounding box center [446, 102] width 35 height 23
click at [429, 112] on link "Personal" at bounding box center [409, 102] width 37 height 23
click at [391, 107] on link "Utilities / Bills" at bounding box center [365, 102] width 52 height 23
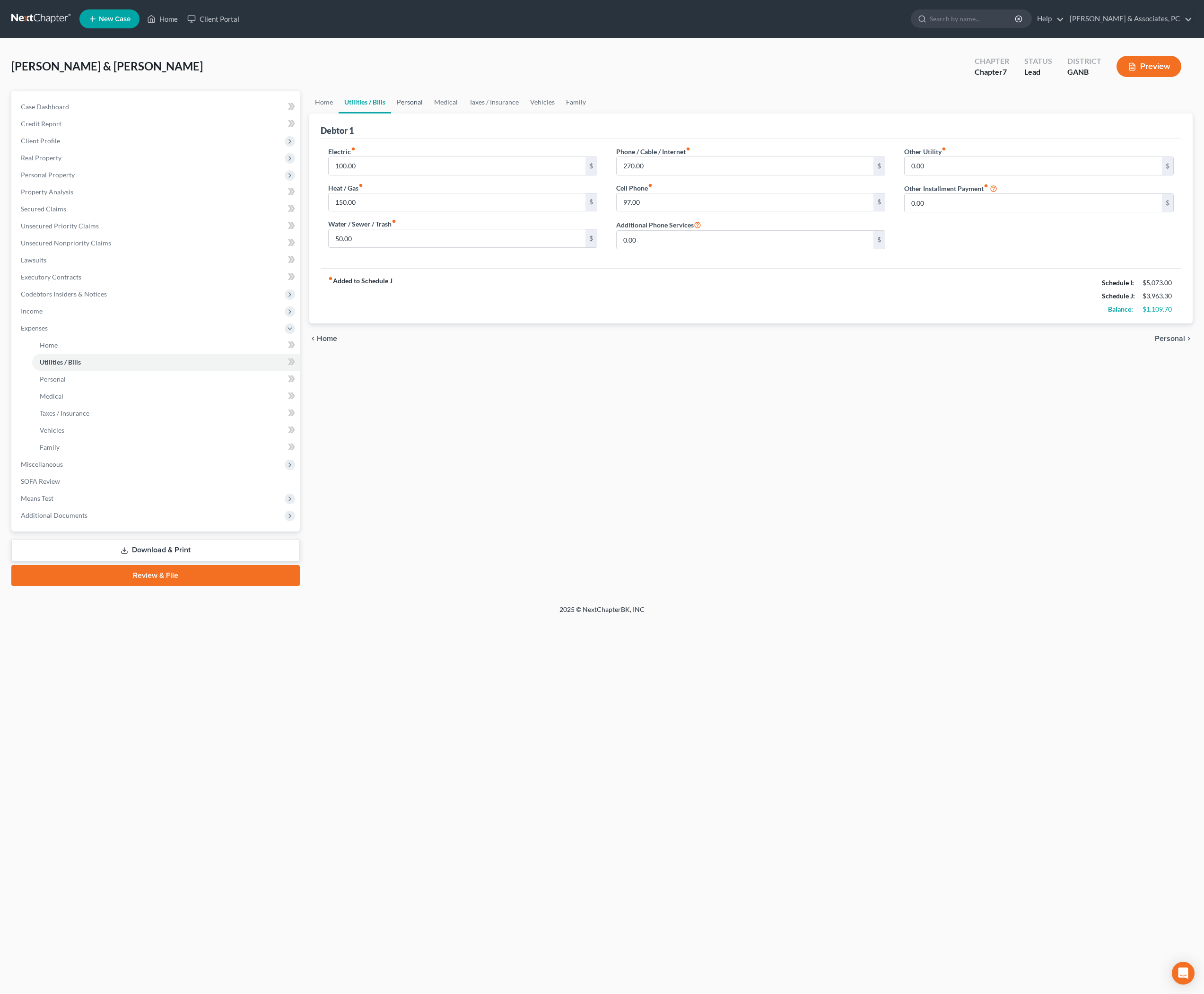
click at [429, 108] on link "Personal" at bounding box center [409, 102] width 37 height 23
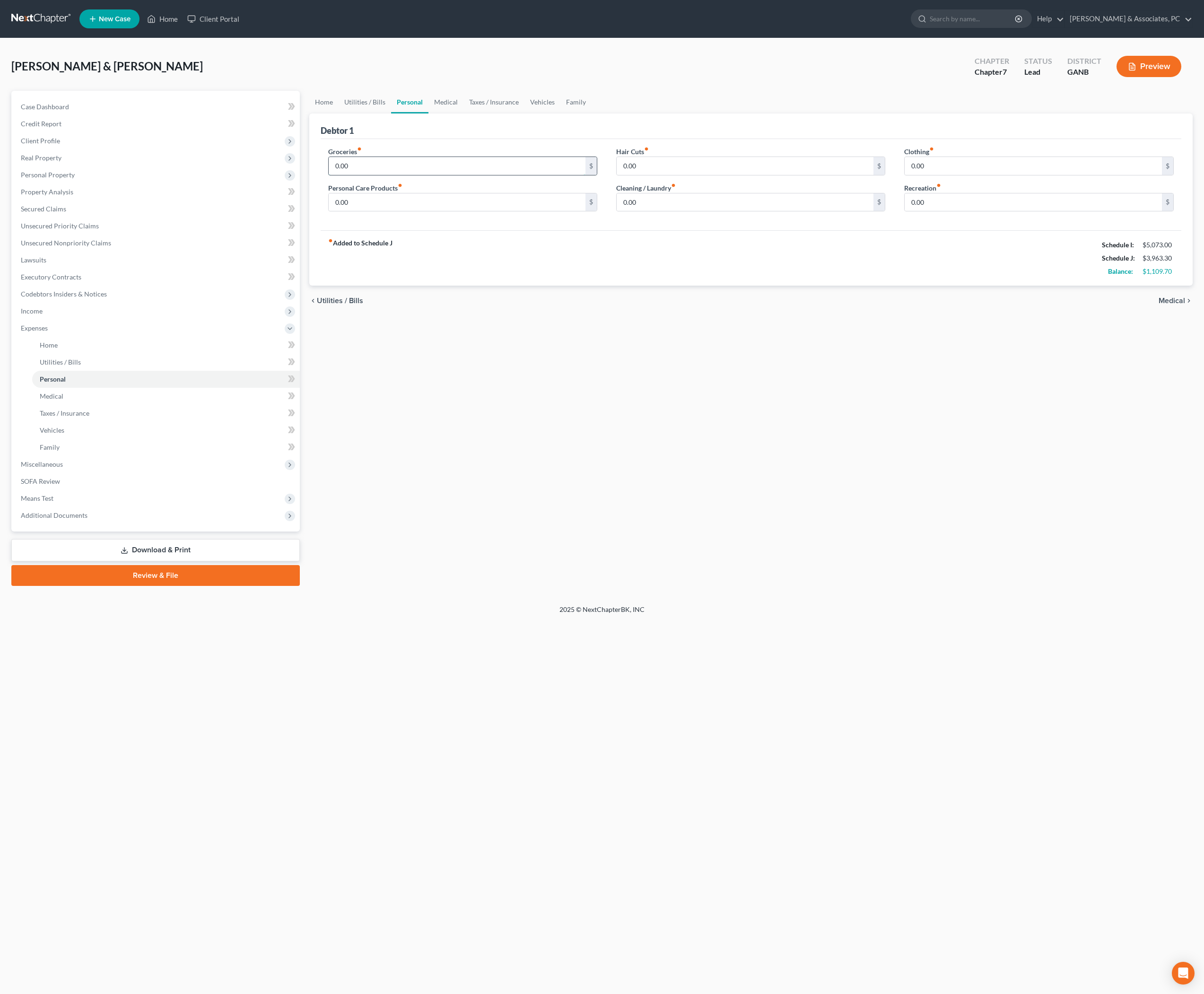
click at [429, 175] on input "0.00" at bounding box center [457, 166] width 257 height 18
click at [327, 110] on link "Home" at bounding box center [324, 102] width 29 height 23
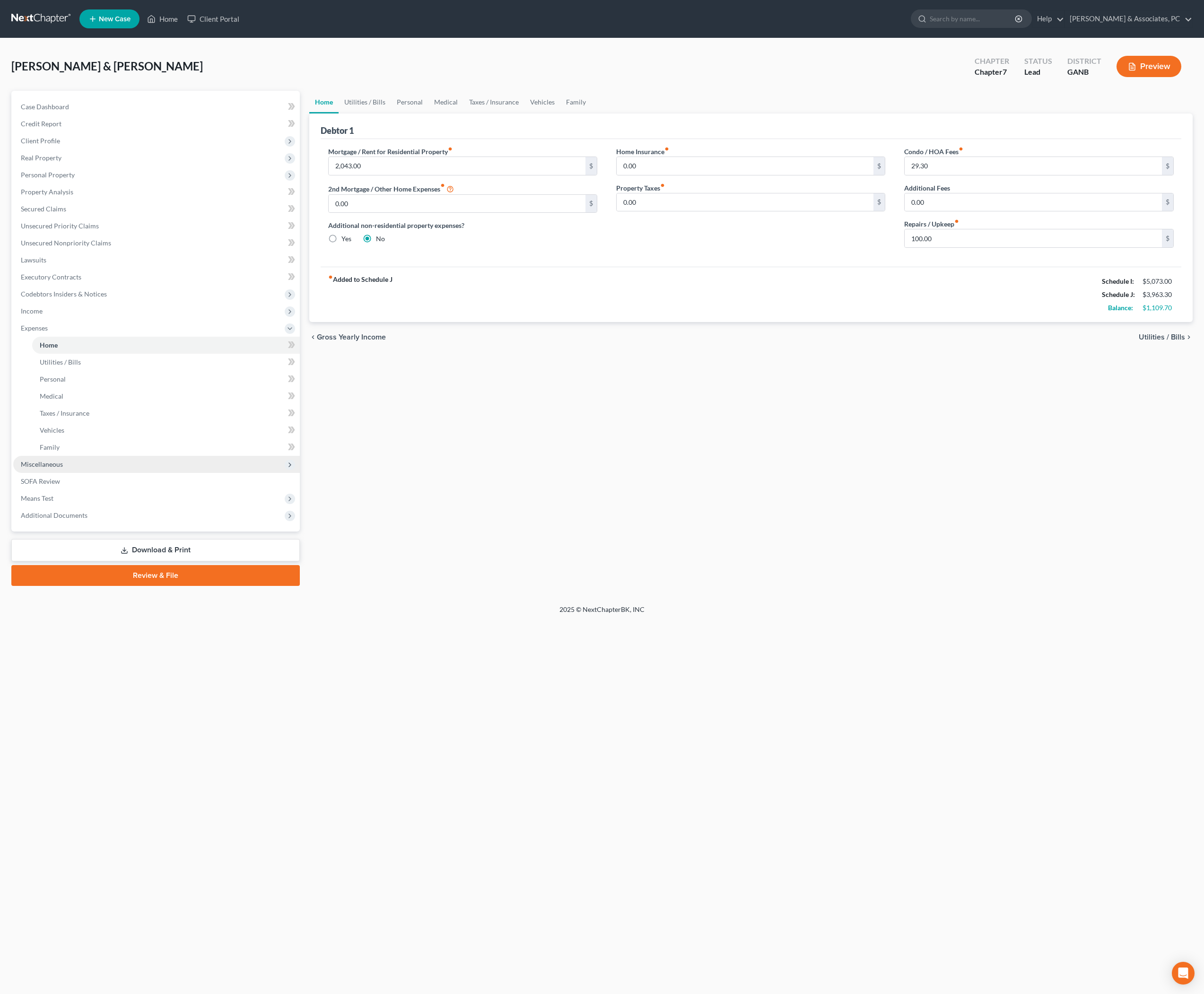
click at [63, 468] on span "Miscellaneous" at bounding box center [42, 464] width 42 height 8
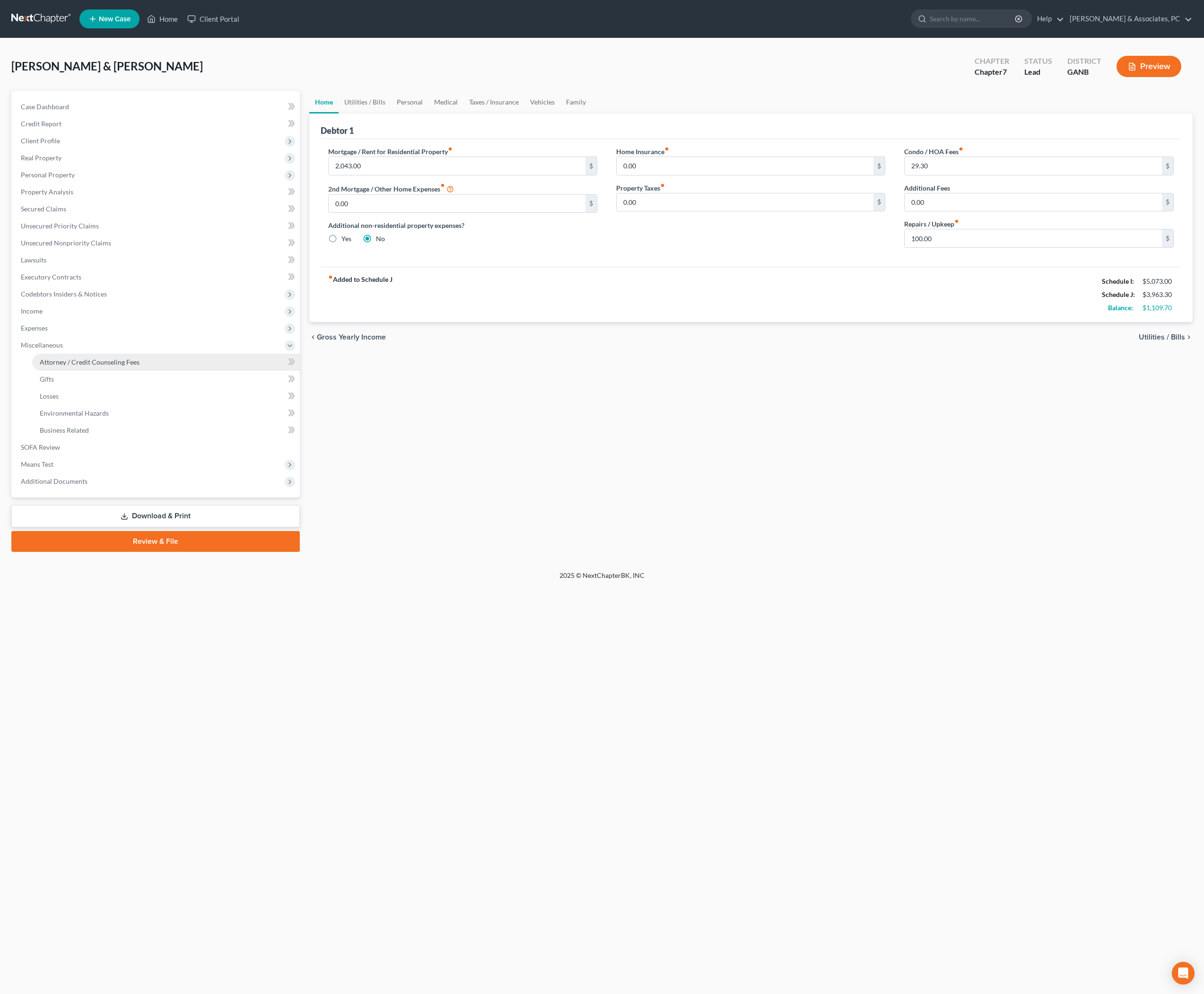
click at [94, 366] on span "Attorney / Credit Counseling Fees" at bounding box center [89, 362] width 100 height 8
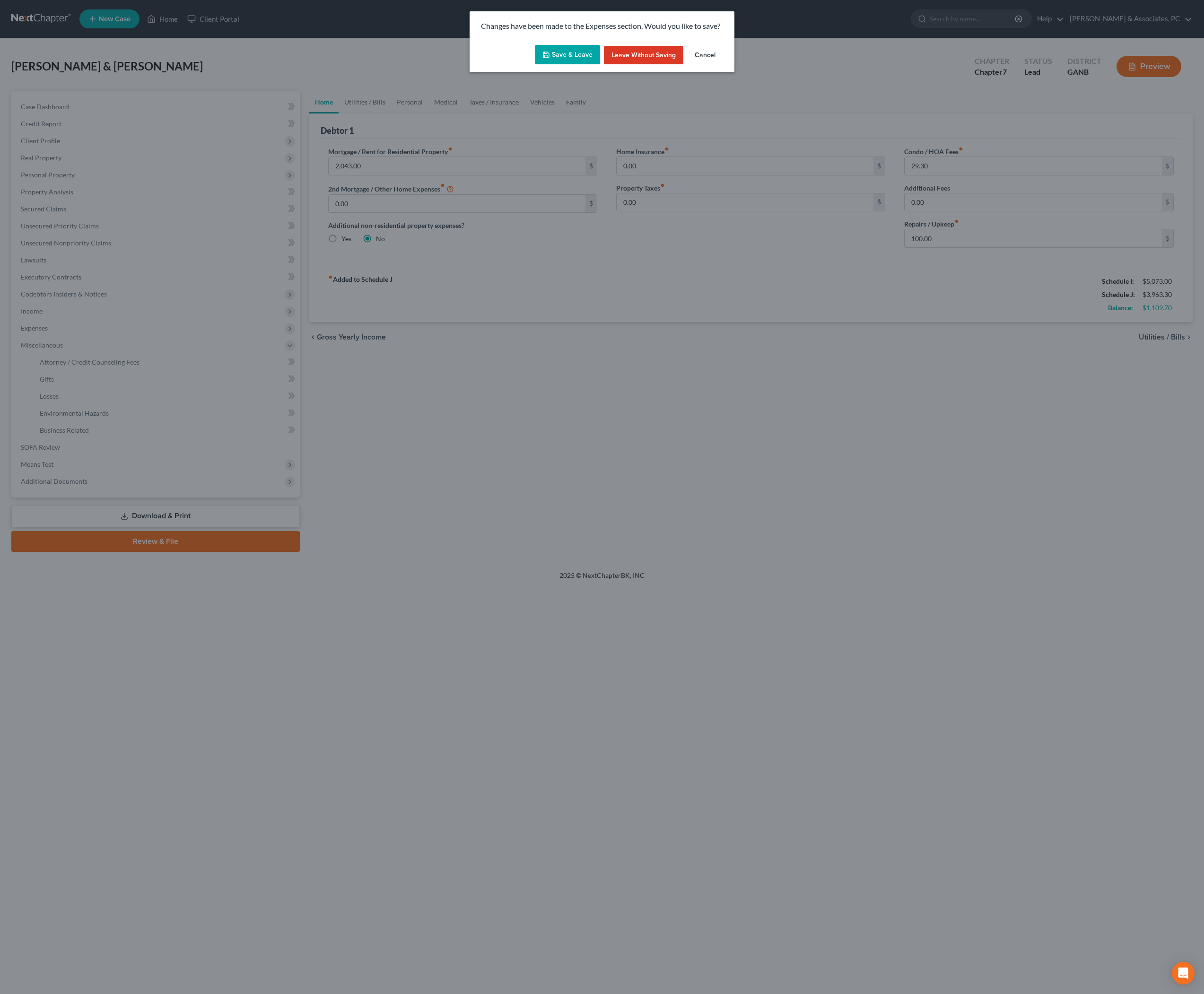
click at [551, 72] on div "Save & Leave Leave without Saving Cancel" at bounding box center [602, 56] width 265 height 31
click at [551, 61] on button "Save & Leave" at bounding box center [567, 54] width 65 height 20
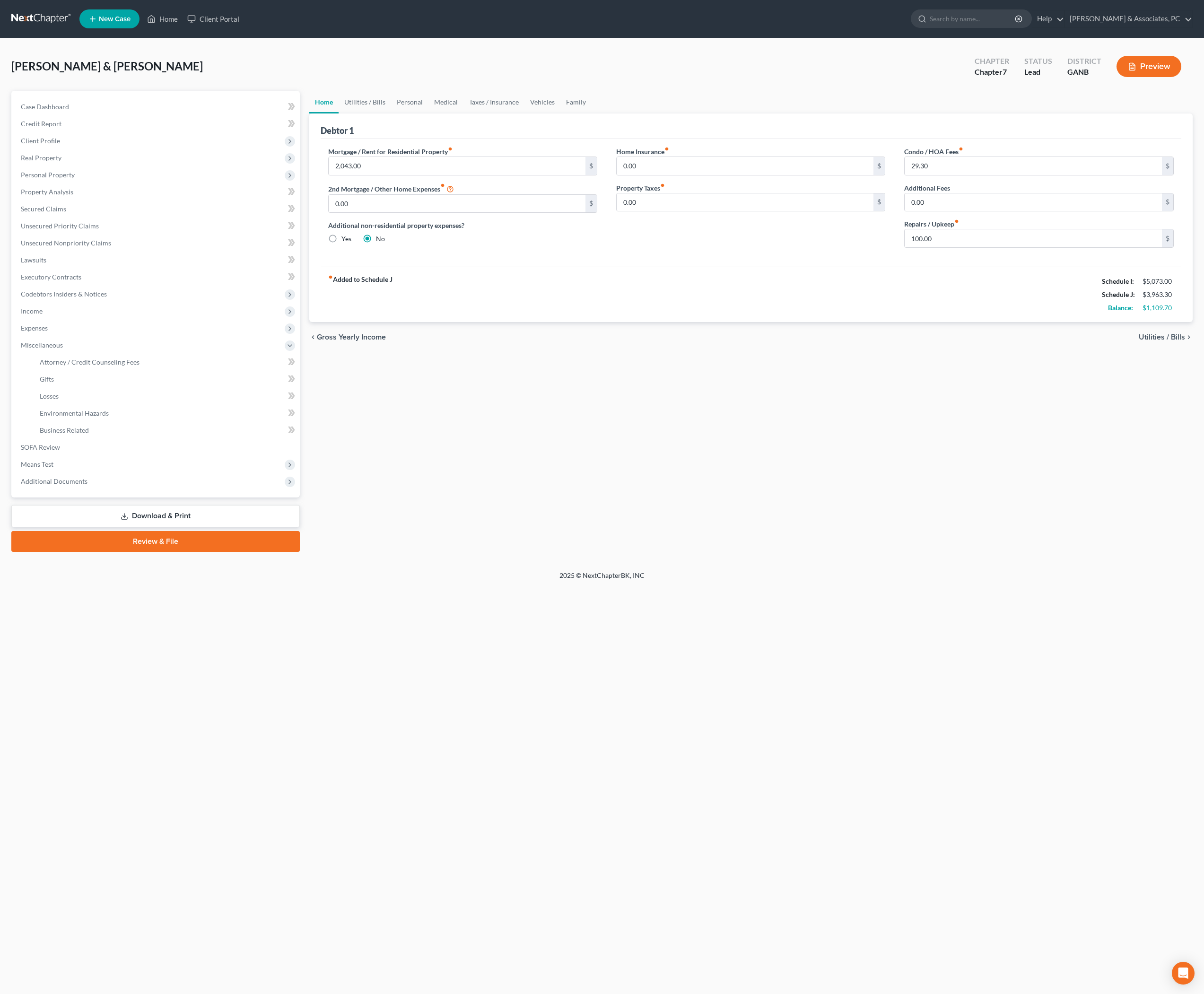
select select "14"
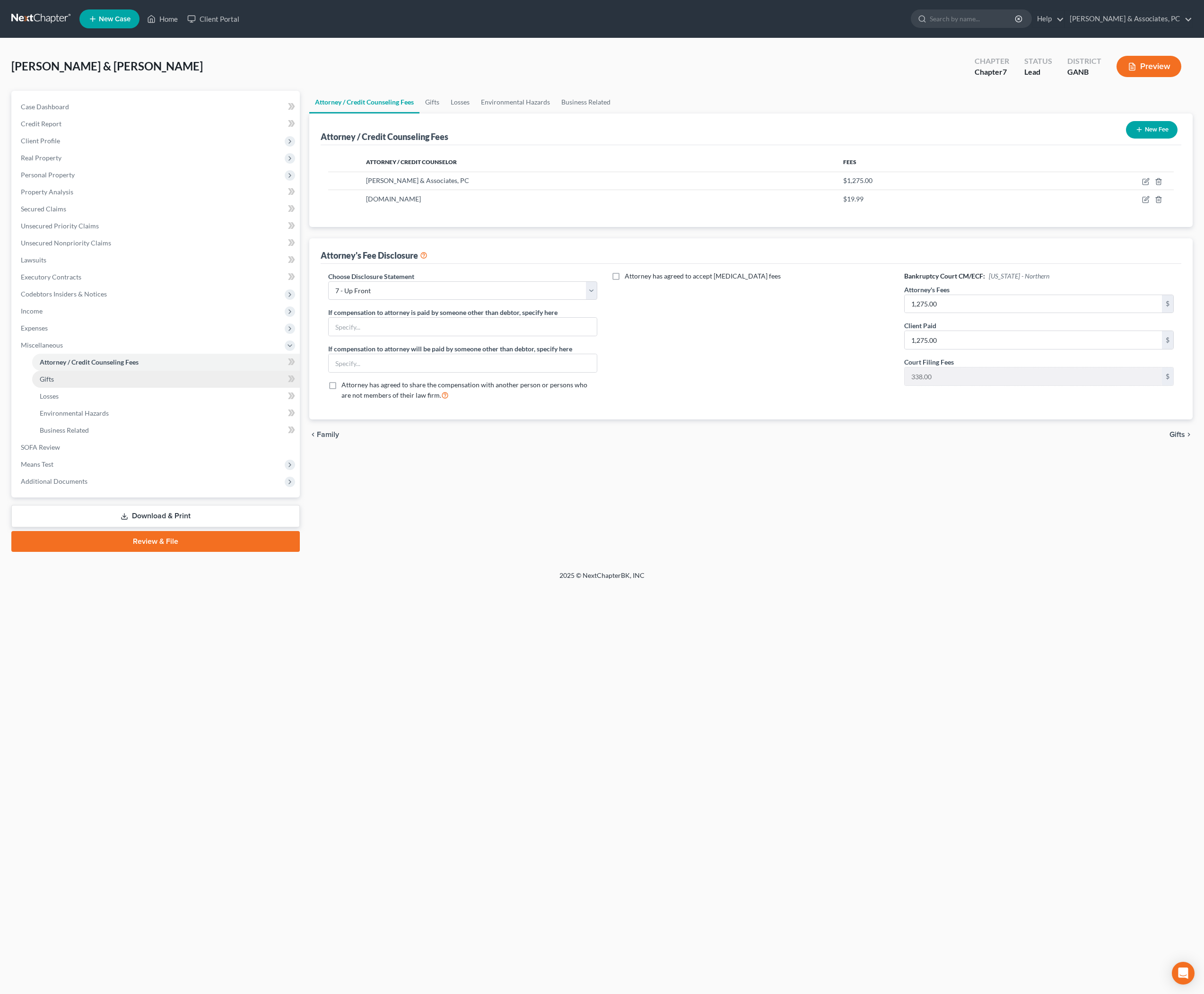
click at [82, 388] on link "Gifts" at bounding box center [165, 379] width 268 height 17
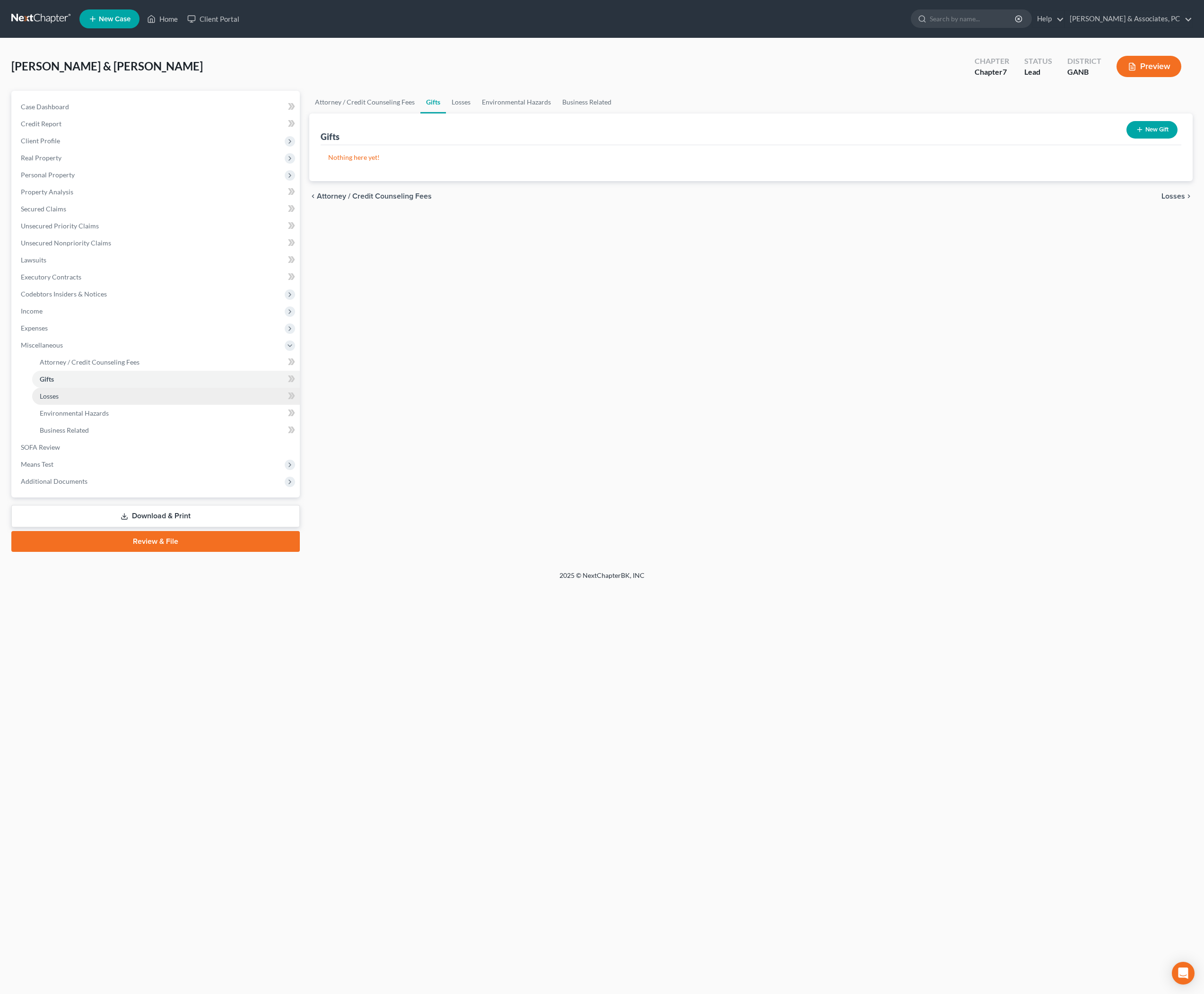
click at [68, 405] on link "Losses" at bounding box center [165, 396] width 268 height 17
click at [61, 388] on link "Gifts" at bounding box center [165, 379] width 268 height 17
click at [59, 400] on span "Losses" at bounding box center [49, 396] width 19 height 8
click at [54, 383] on span "Gifts" at bounding box center [47, 379] width 14 height 8
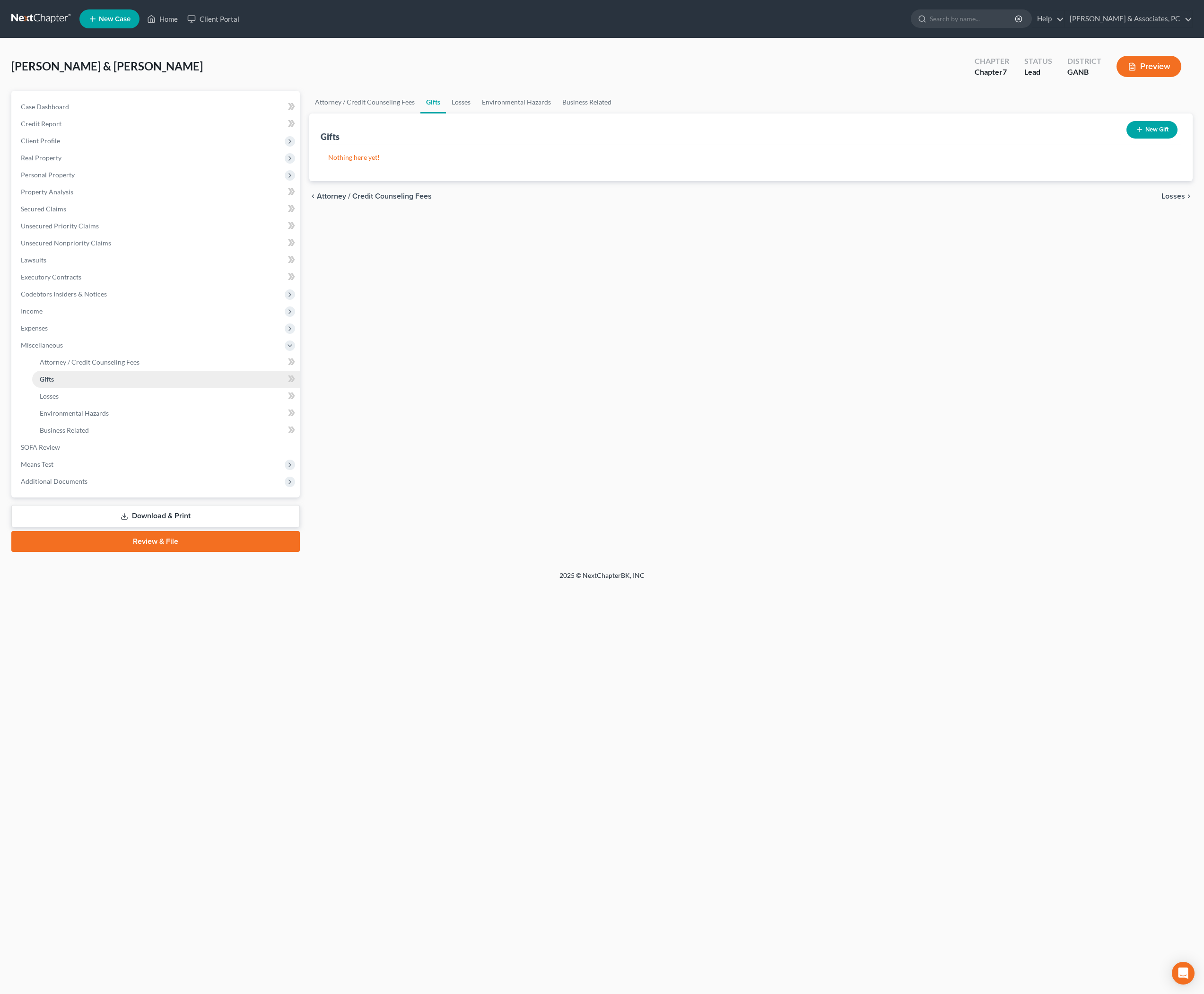
click at [56, 388] on link "Gifts" at bounding box center [165, 379] width 268 height 17
click at [56, 400] on span "Losses" at bounding box center [49, 396] width 19 height 8
click at [54, 383] on span "Gifts" at bounding box center [47, 379] width 14 height 8
click at [59, 405] on link "Losses" at bounding box center [165, 396] width 268 height 17
click at [68, 366] on span "Attorney / Credit Counseling Fees" at bounding box center [89, 362] width 100 height 8
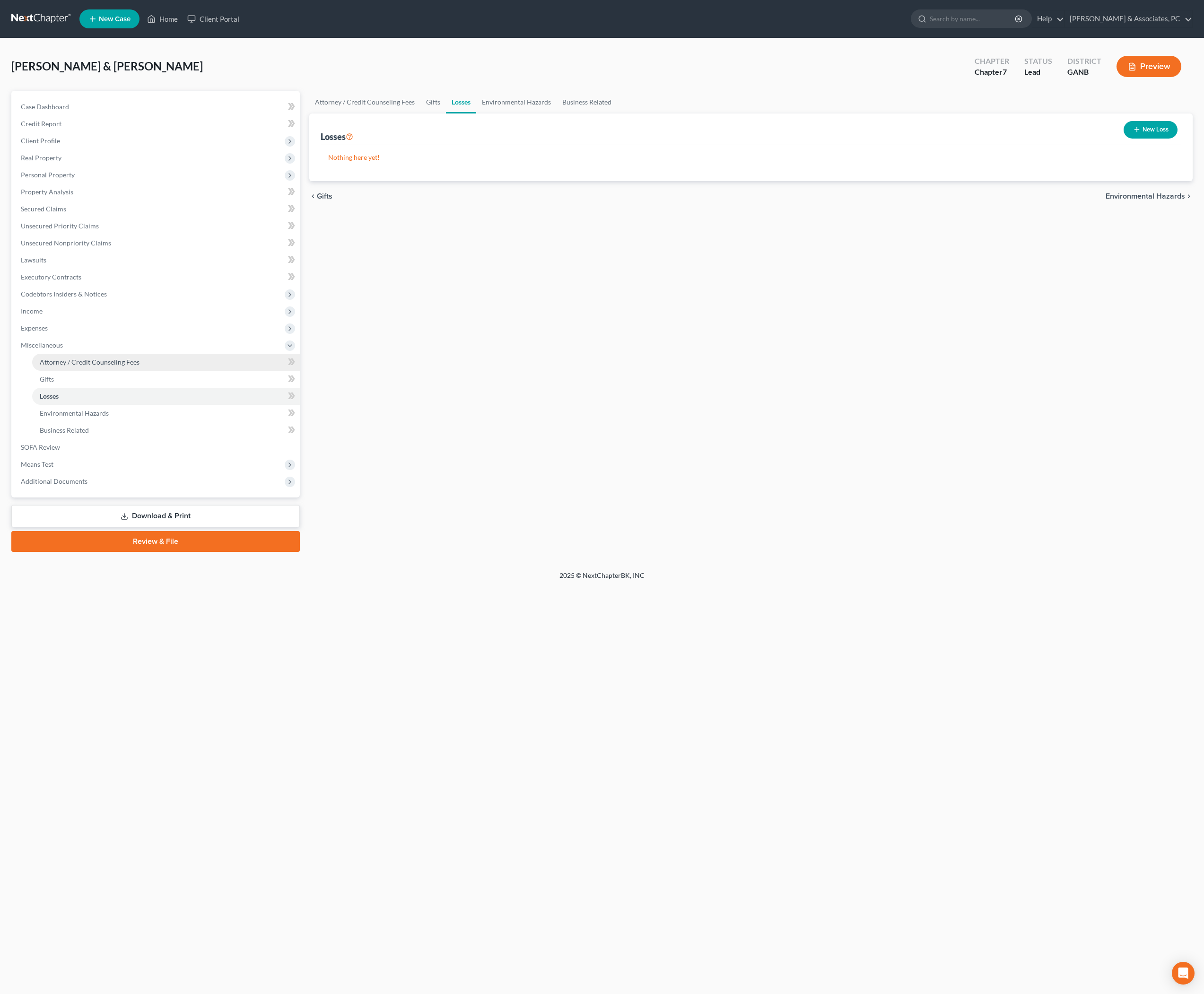
select select "14"
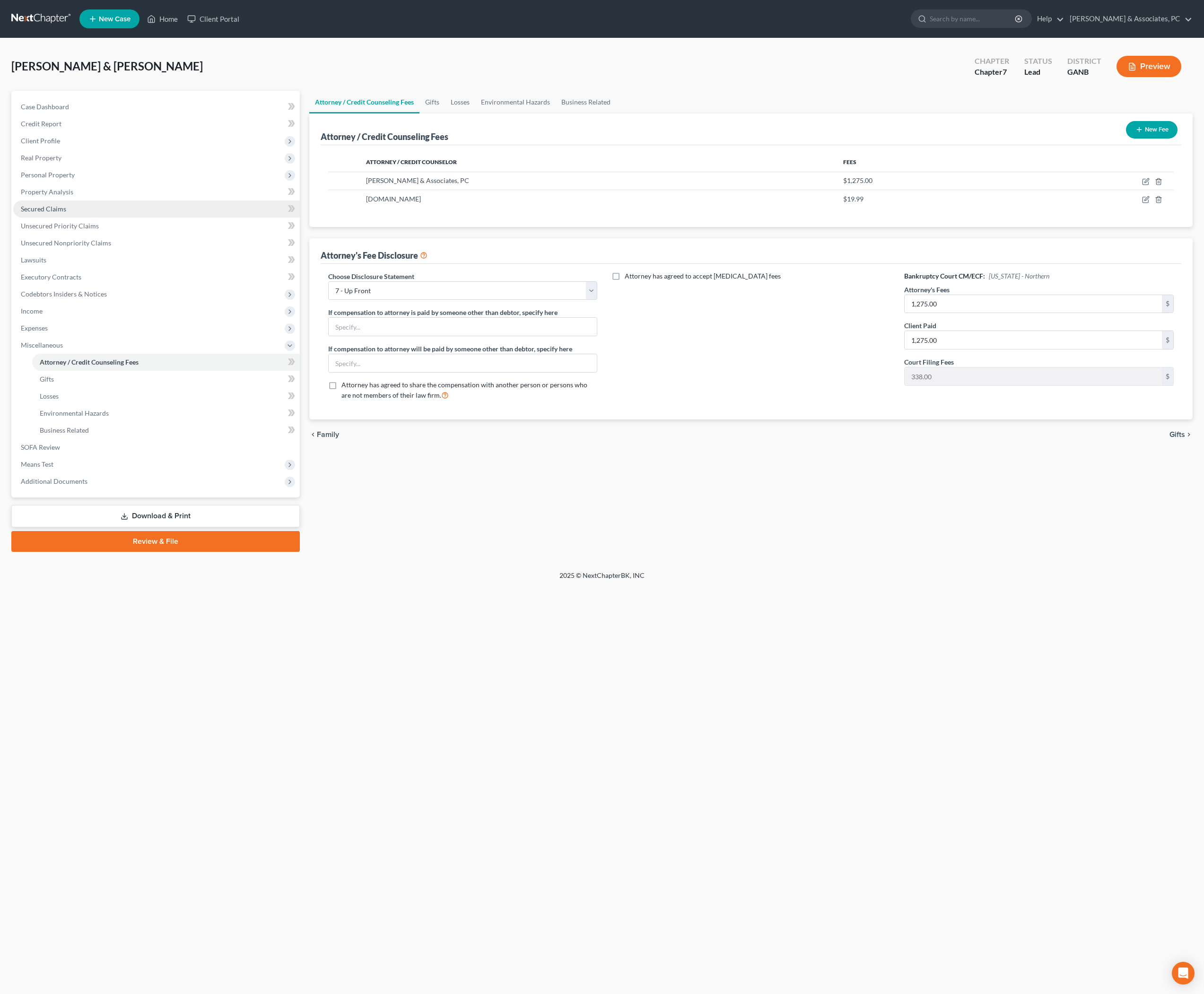
click at [49, 213] on span "Secured Claims" at bounding box center [43, 209] width 45 height 8
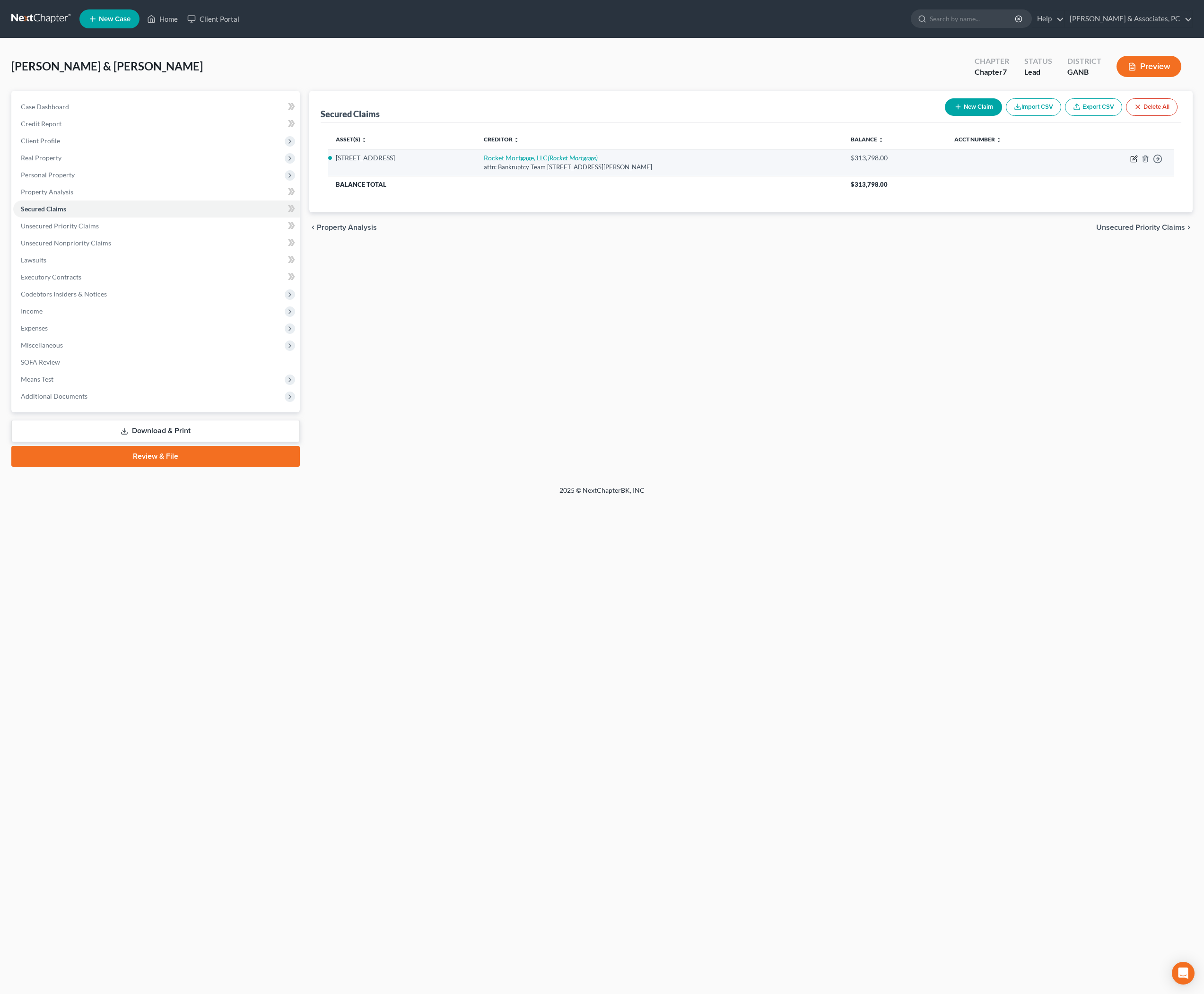
click at [1132, 160] on icon "button" at bounding box center [1134, 158] width 4 height 4
select select "23"
select select "3"
select select "2"
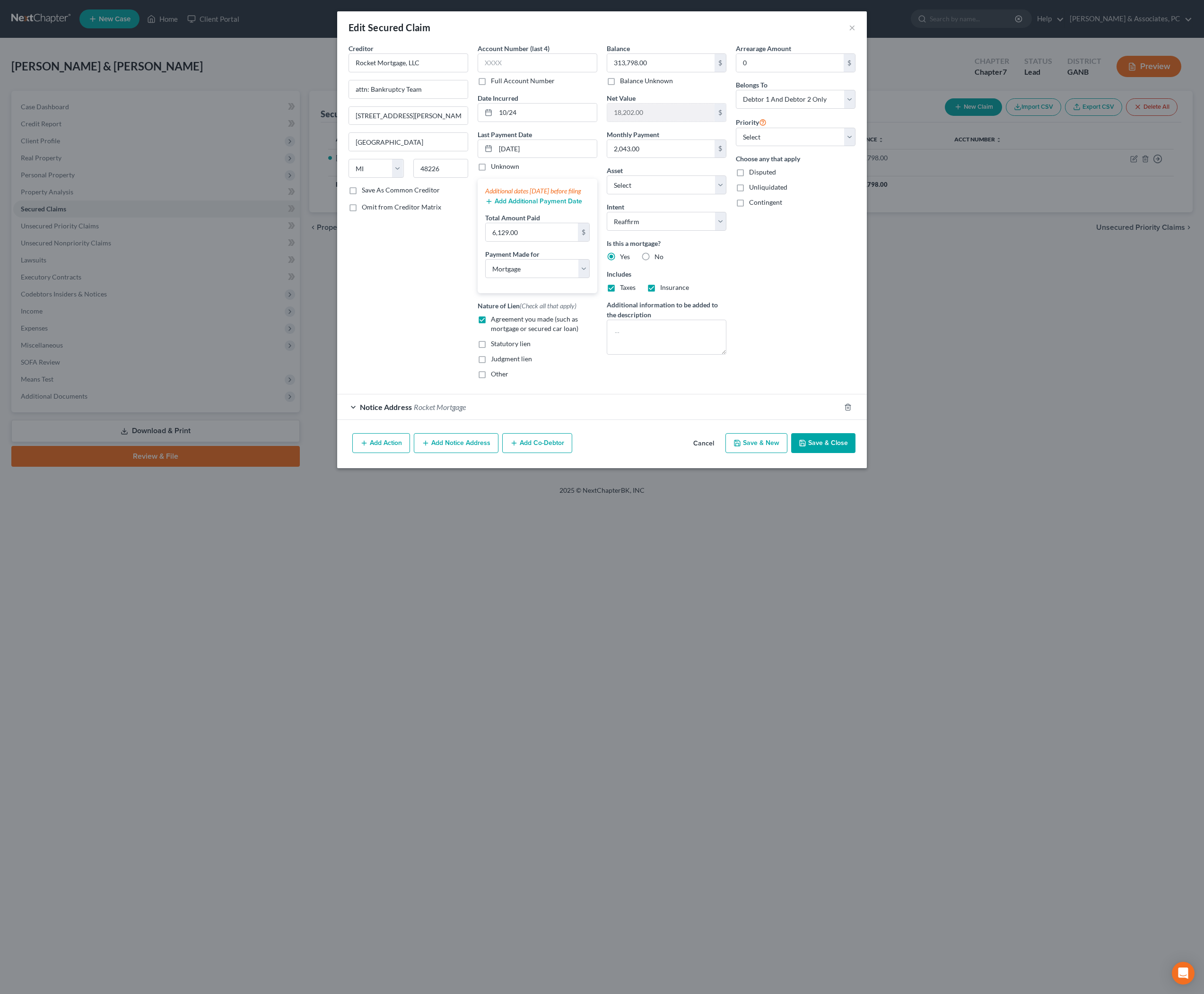
click at [549, 205] on button "Add Additional Payment Date" at bounding box center [534, 202] width 97 height 8
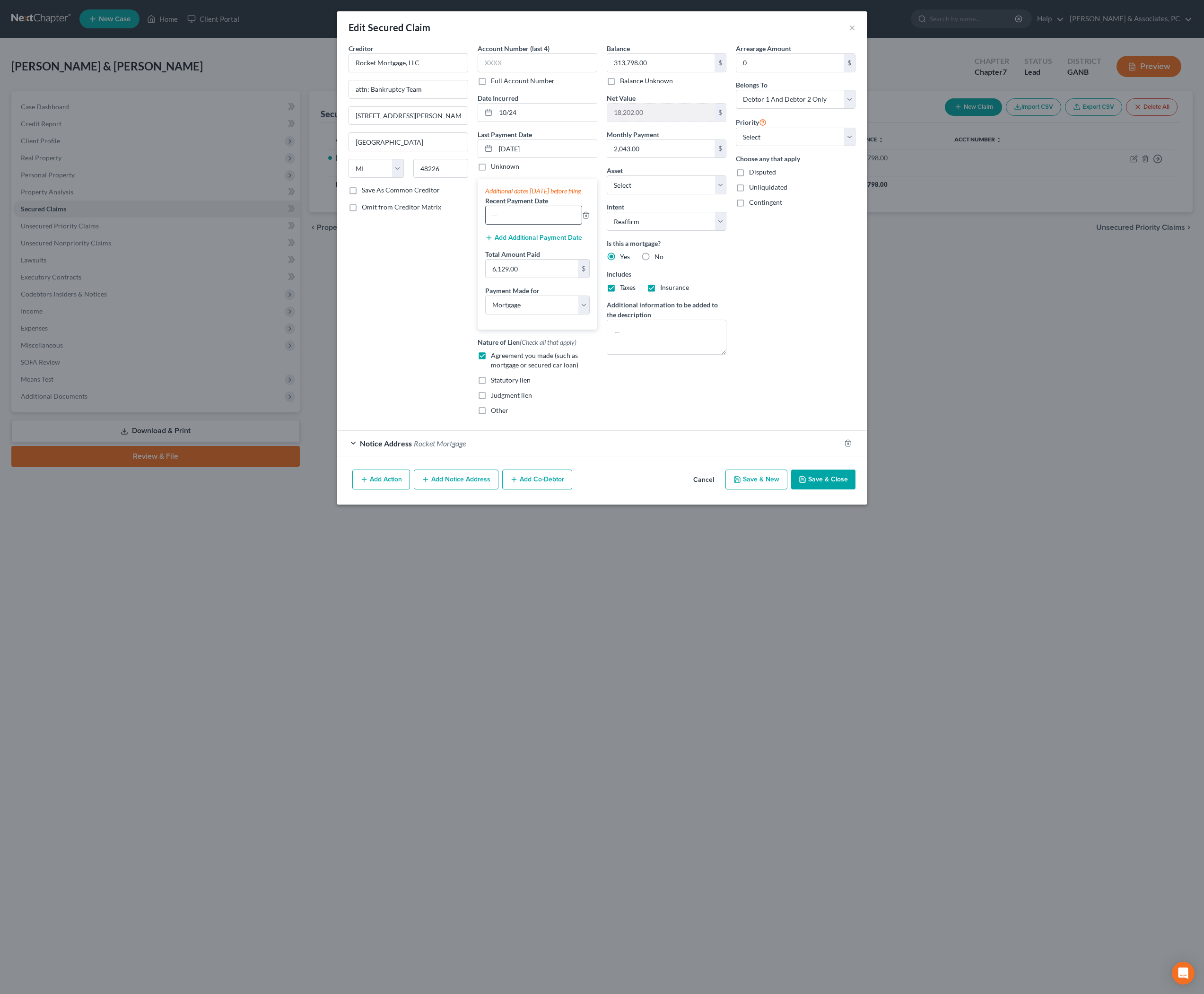
click at [533, 224] on input "text" at bounding box center [533, 215] width 96 height 18
type input "0"
type input "1"
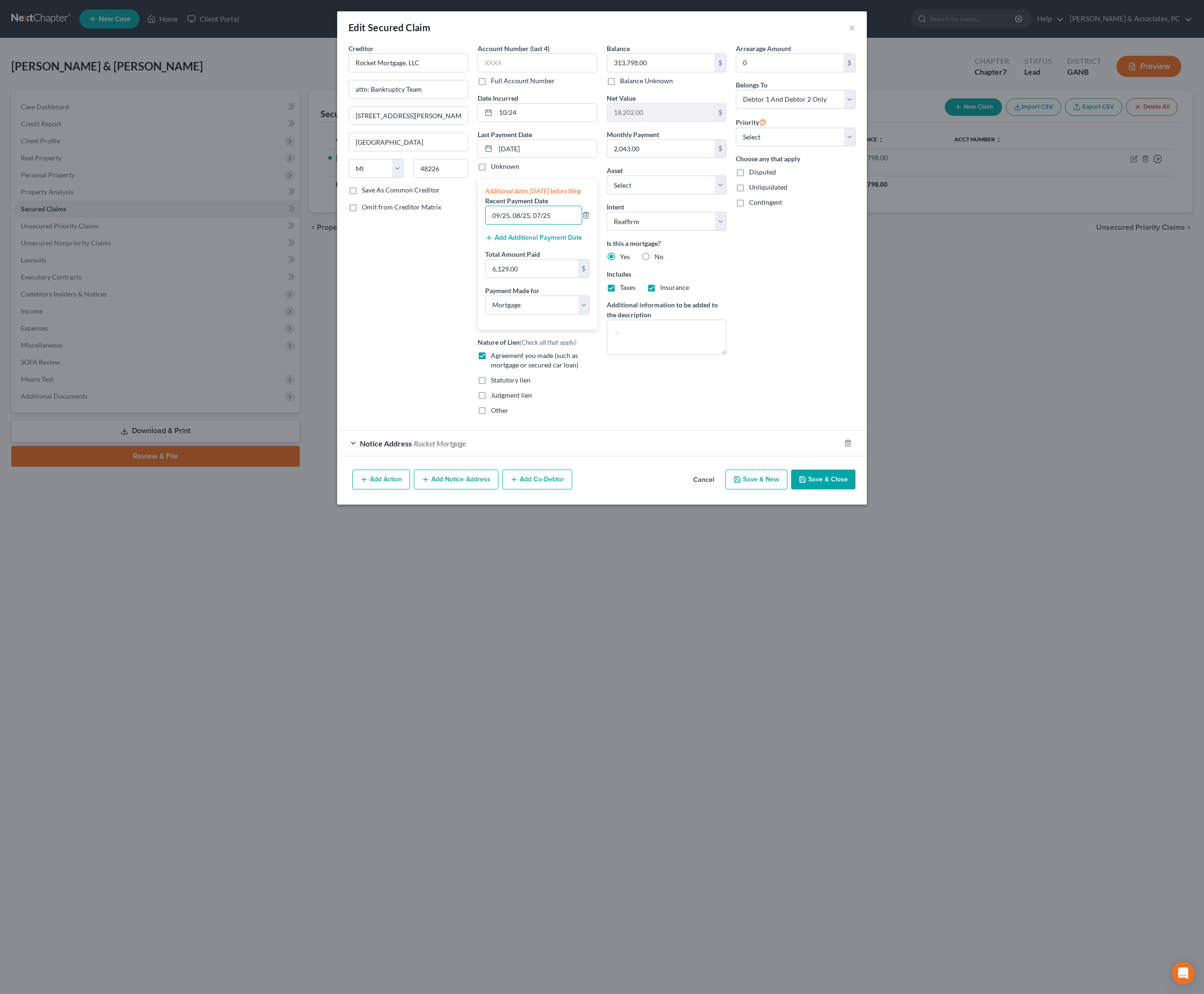
drag, startPoint x: 563, startPoint y: 274, endPoint x: 466, endPoint y: 274, distance: 97.0
click at [478, 274] on div "Additional dates within 90 days before filing Recent Payment Date 09/25, 08/25,…" at bounding box center [537, 254] width 119 height 150
type input "09/25, 08/25, 07/25"
click at [844, 489] on button "Save & Close" at bounding box center [823, 479] width 65 height 20
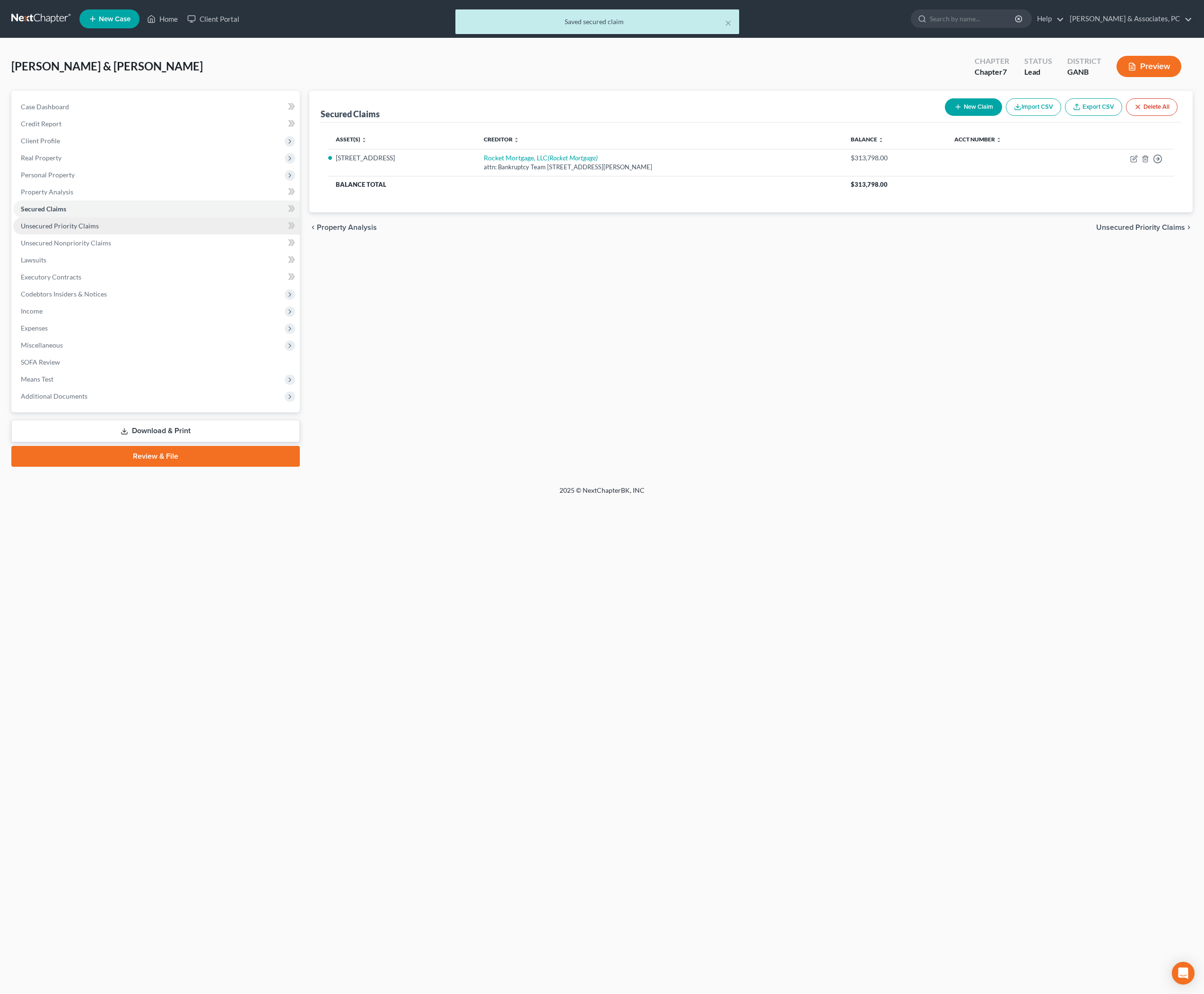
click at [98, 230] on span "Unsecured Priority Claims" at bounding box center [60, 226] width 78 height 8
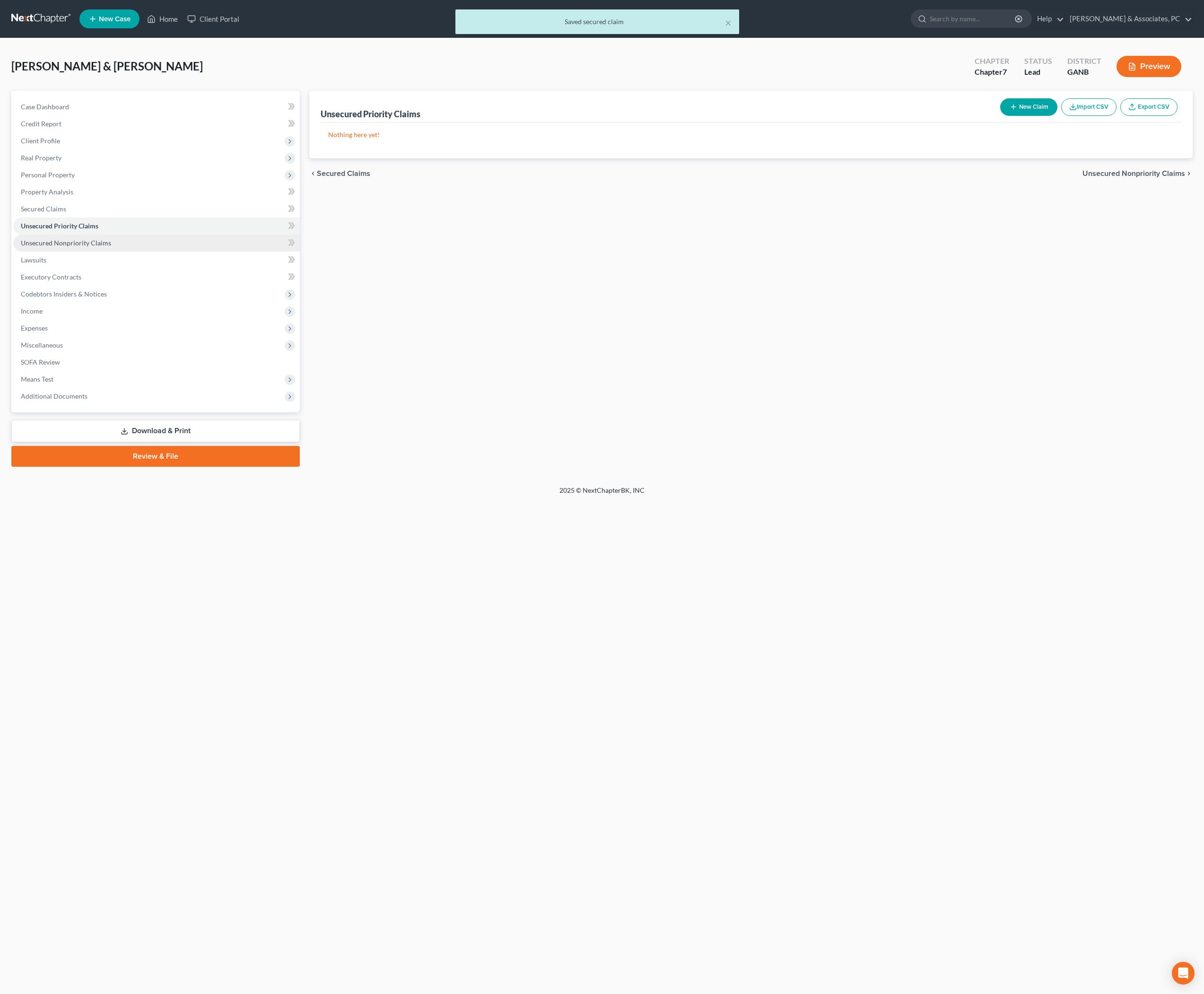
click at [102, 247] on span "Unsecured Nonpriority Claims" at bounding box center [66, 243] width 90 height 8
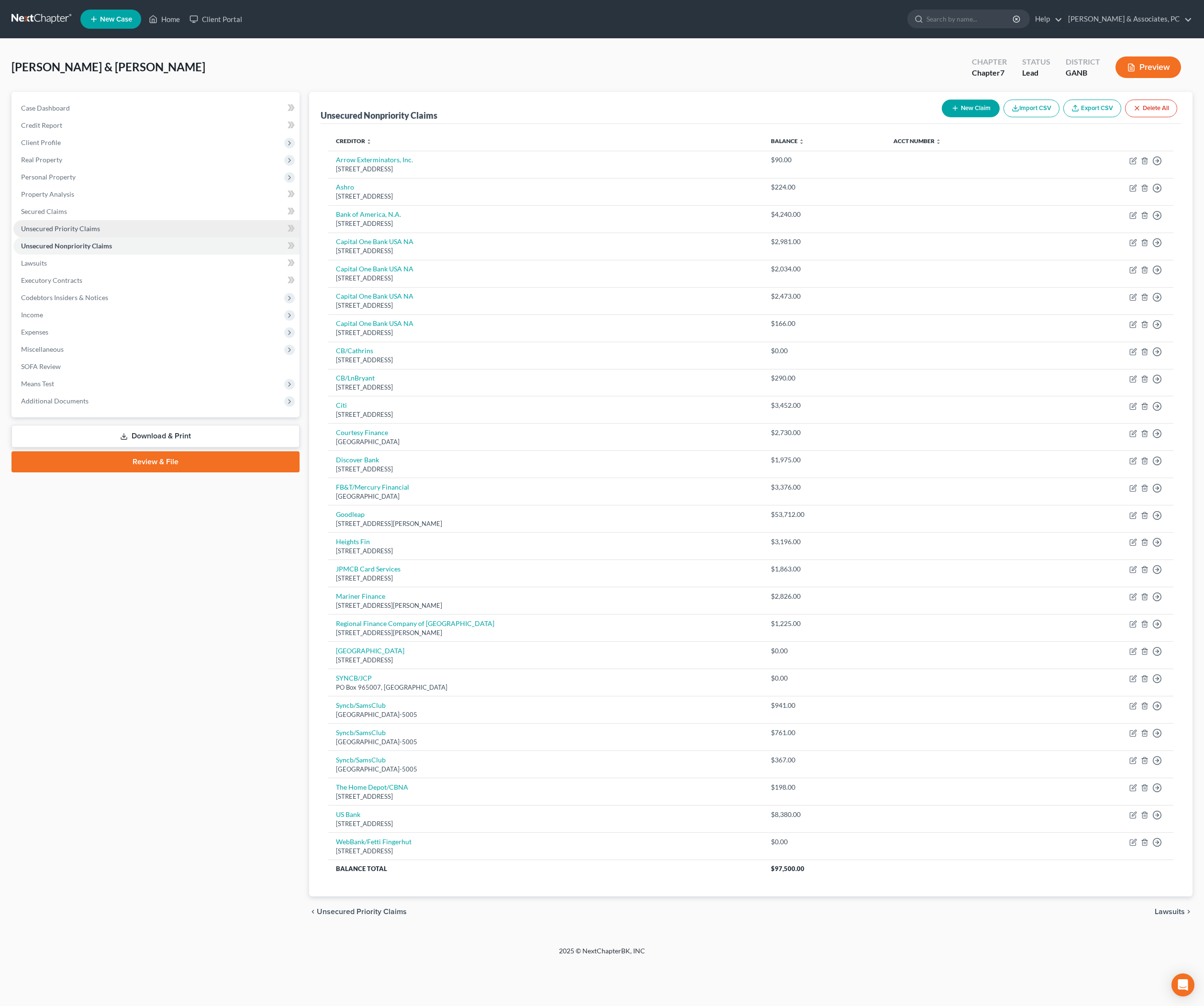
click at [100, 233] on span "Unsecured Priority Claims" at bounding box center [61, 228] width 79 height 8
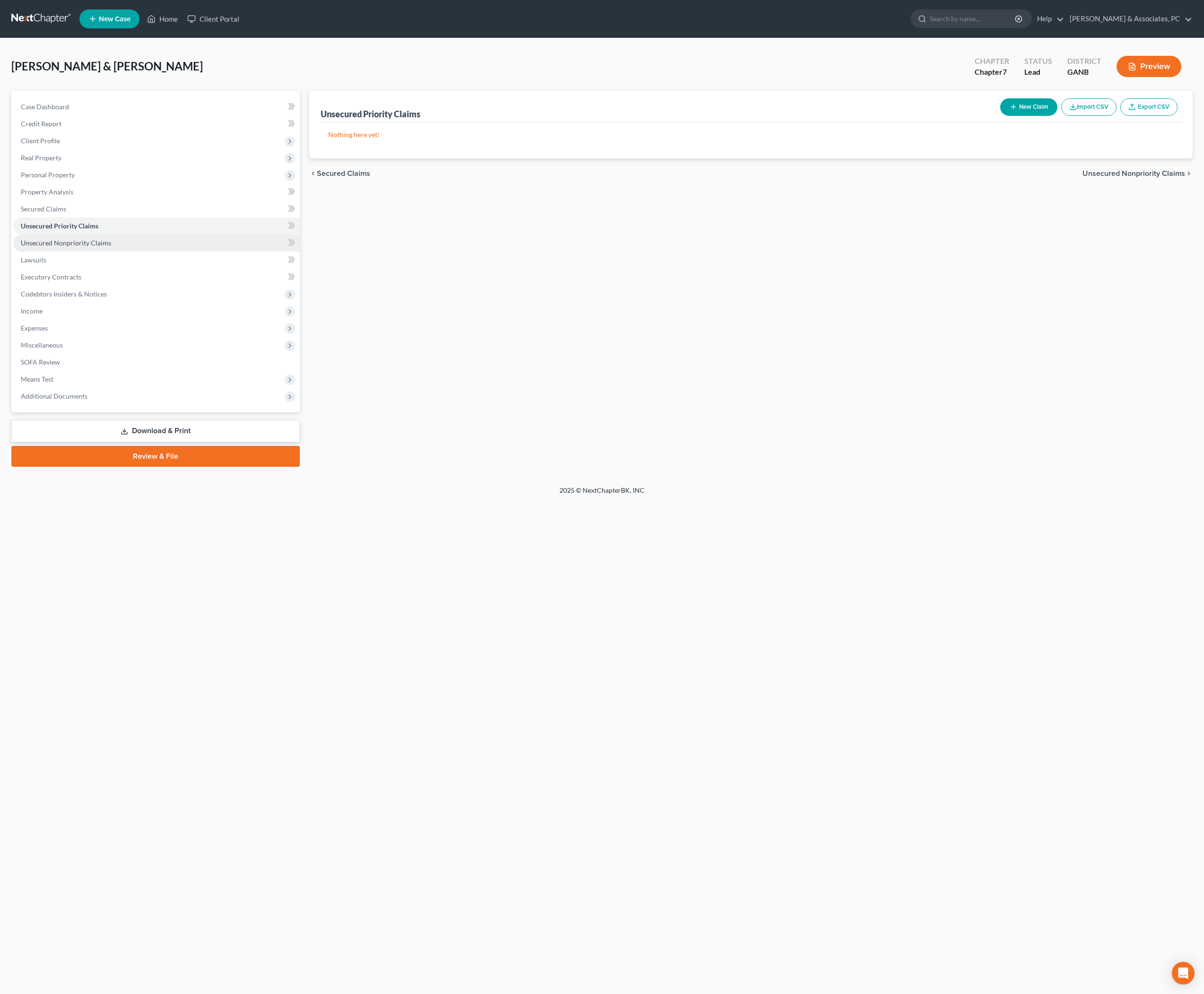
click at [111, 247] on span "Unsecured Nonpriority Claims" at bounding box center [66, 243] width 90 height 8
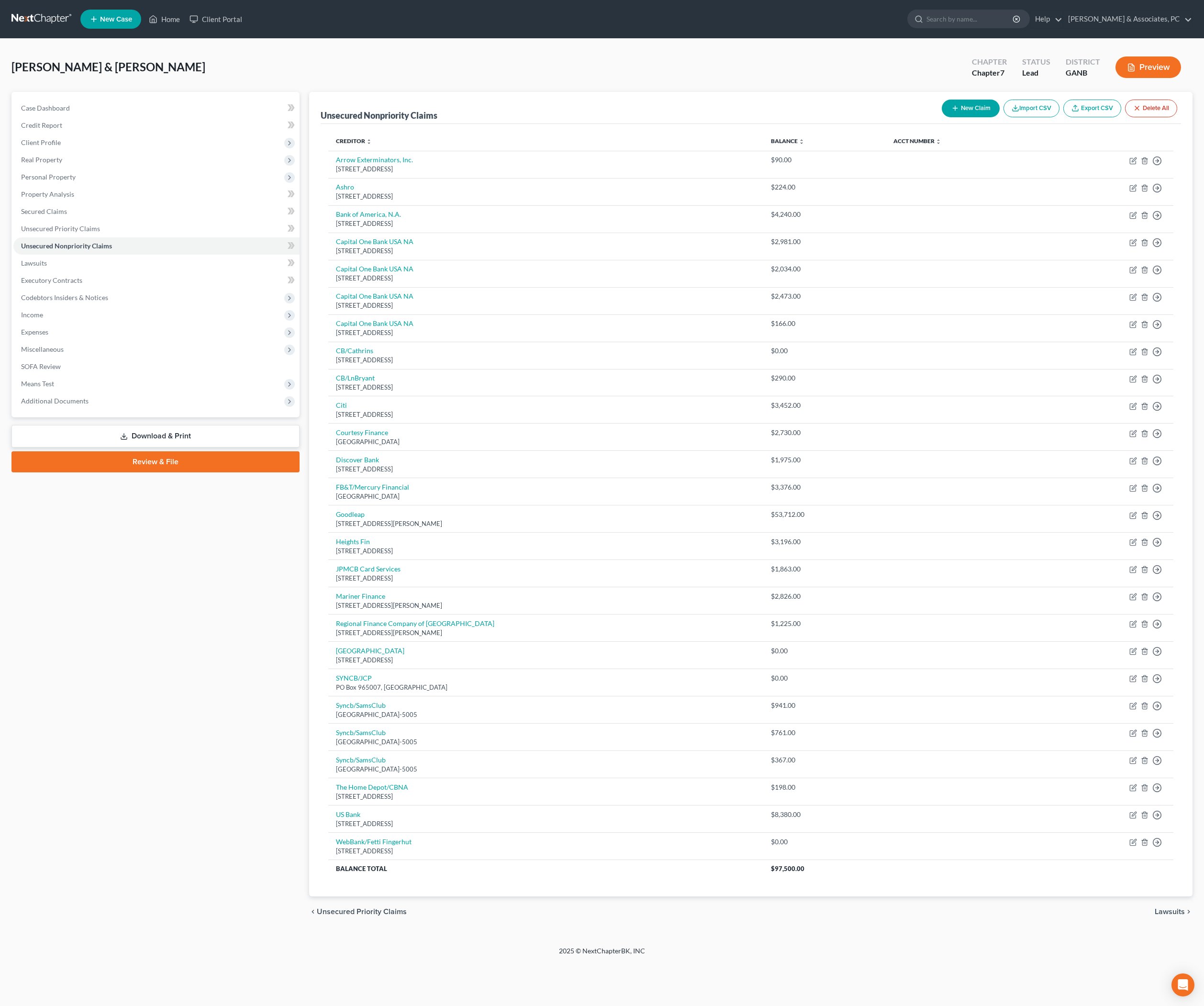
click at [54, 353] on span "Miscellaneous" at bounding box center [43, 349] width 43 height 8
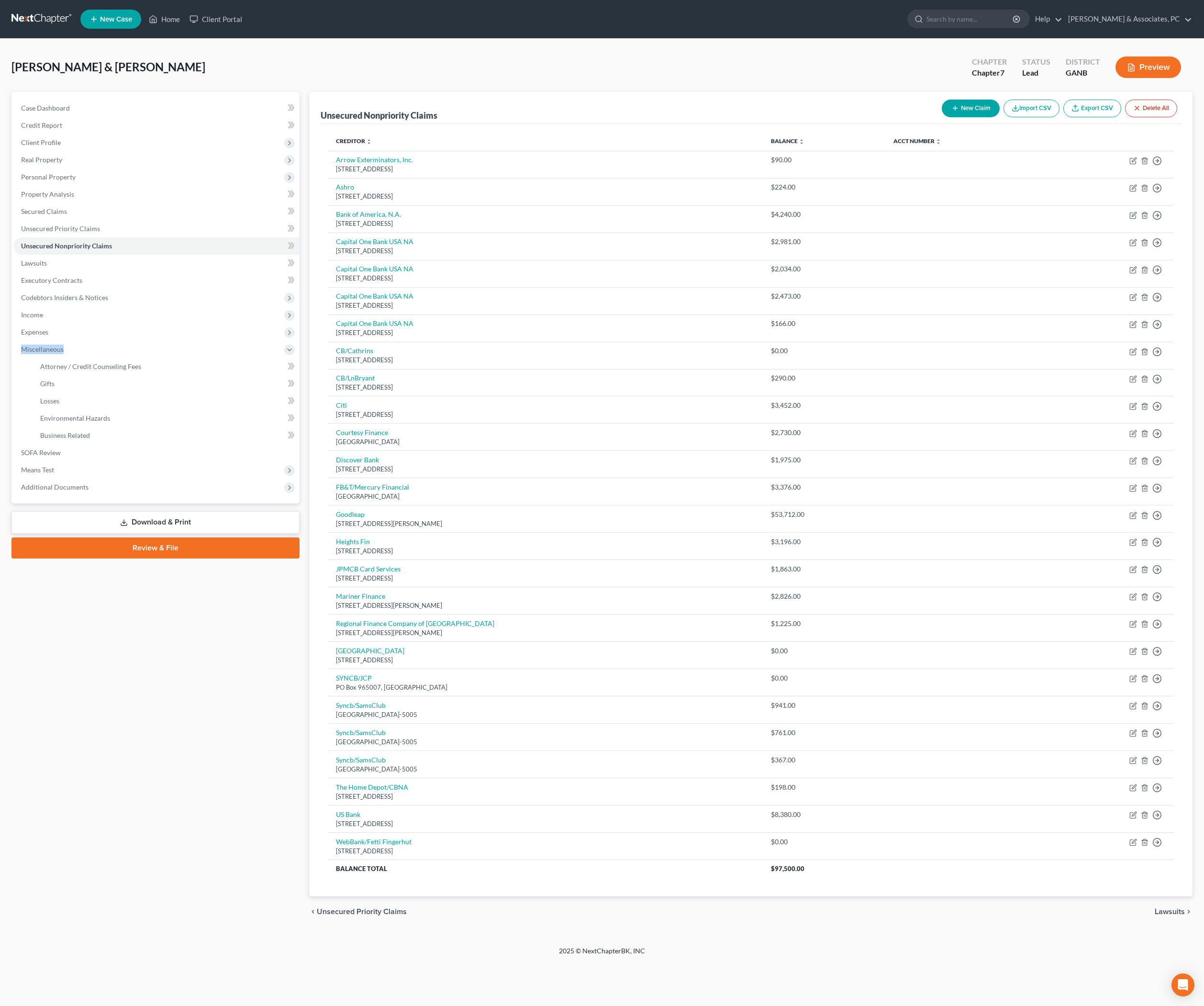
click at [54, 353] on span "Miscellaneous" at bounding box center [43, 349] width 43 height 8
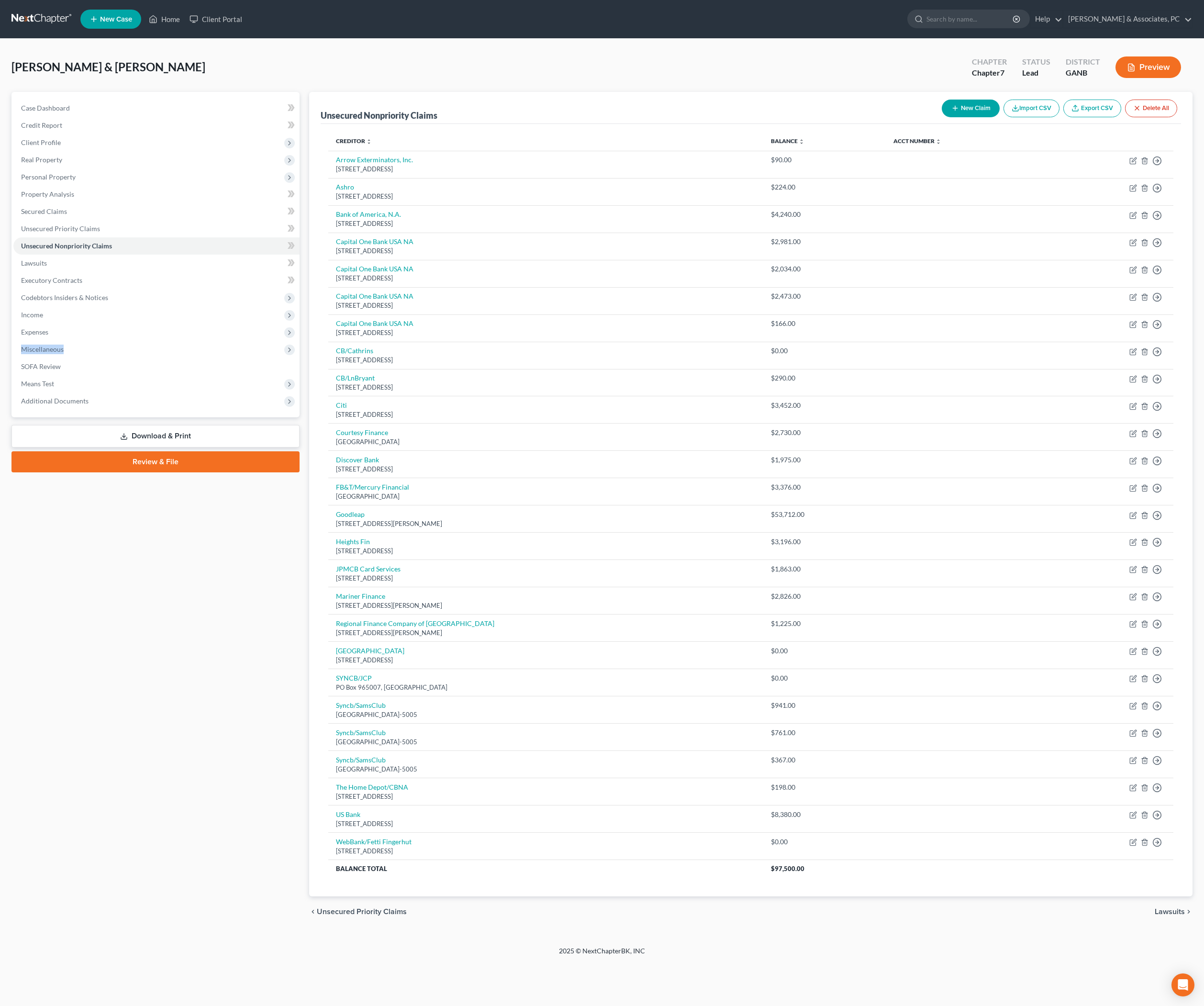
click at [54, 353] on span "Miscellaneous" at bounding box center [43, 349] width 43 height 8
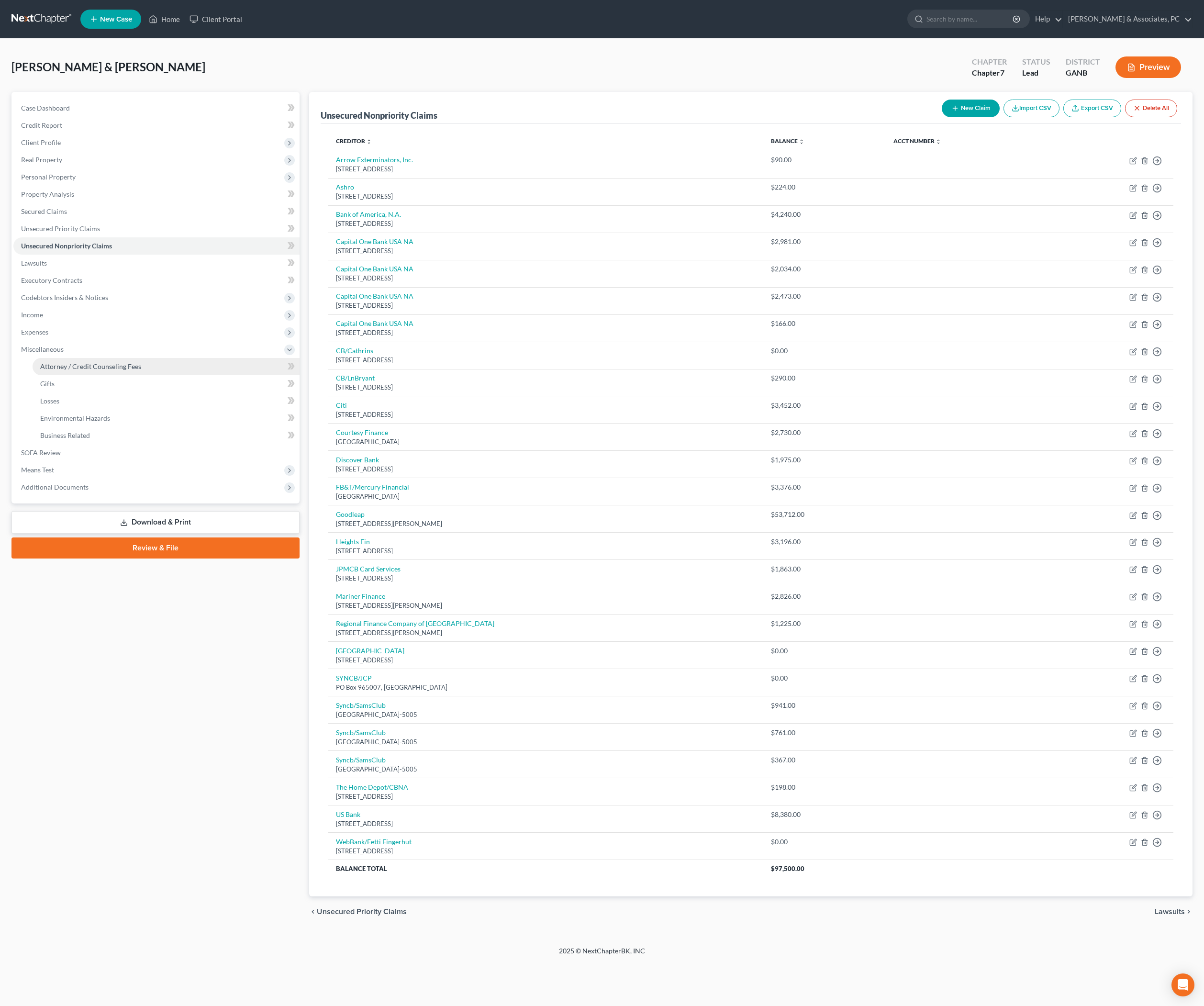
click at [78, 370] on span "Attorney / Credit Counseling Fees" at bounding box center [90, 367] width 101 height 8
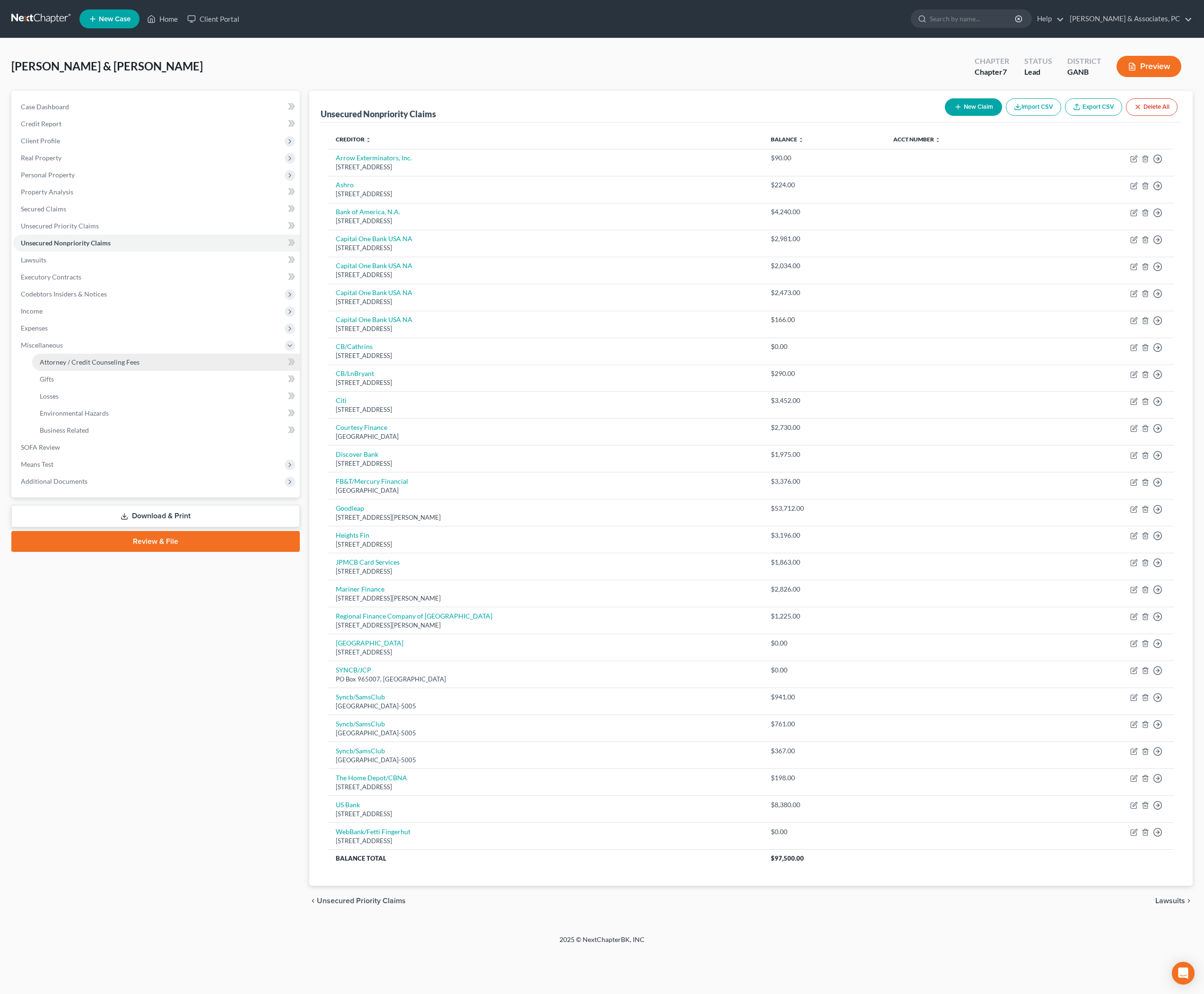
select select "14"
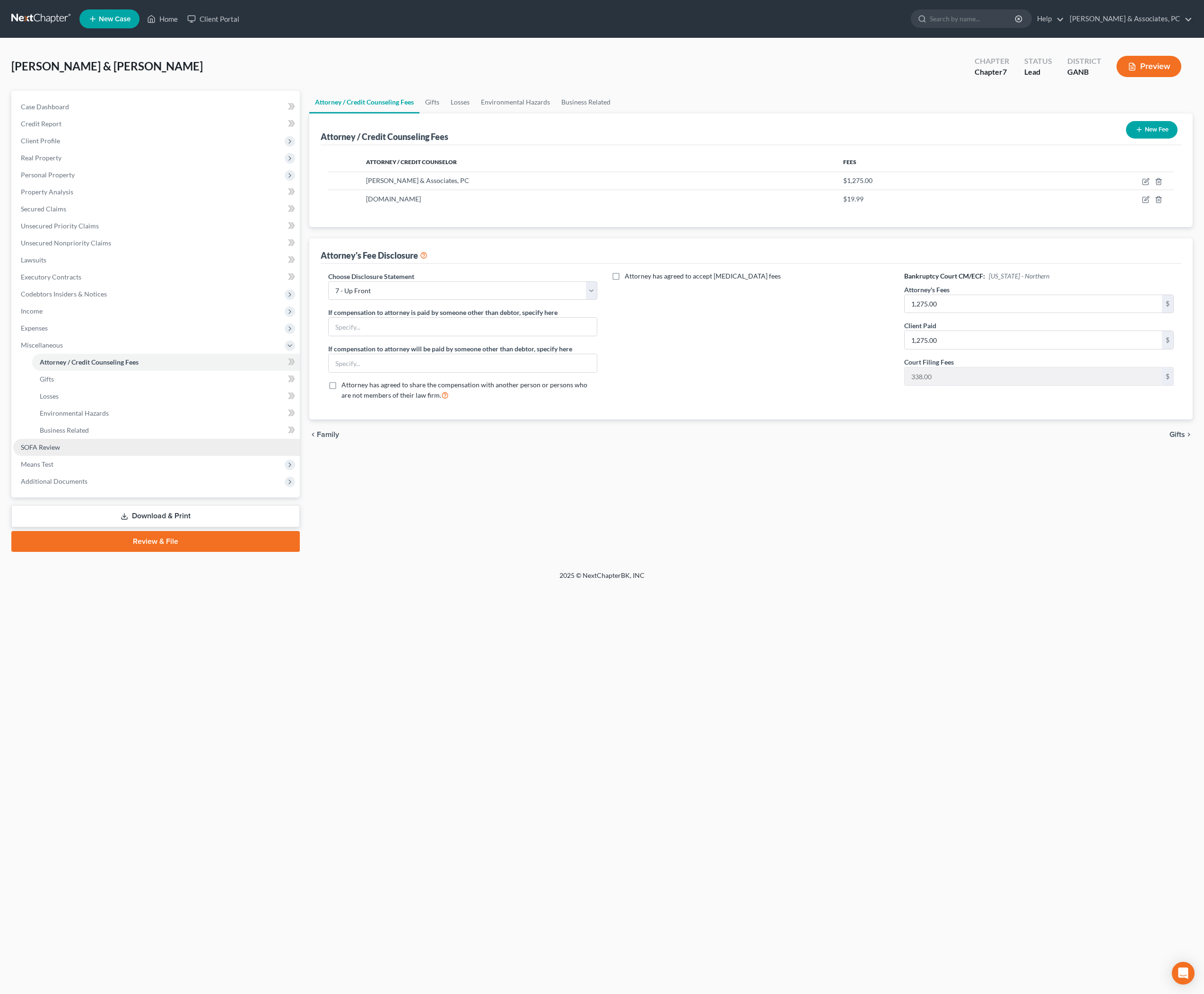
click at [60, 451] on span "SOFA Review" at bounding box center [40, 447] width 39 height 8
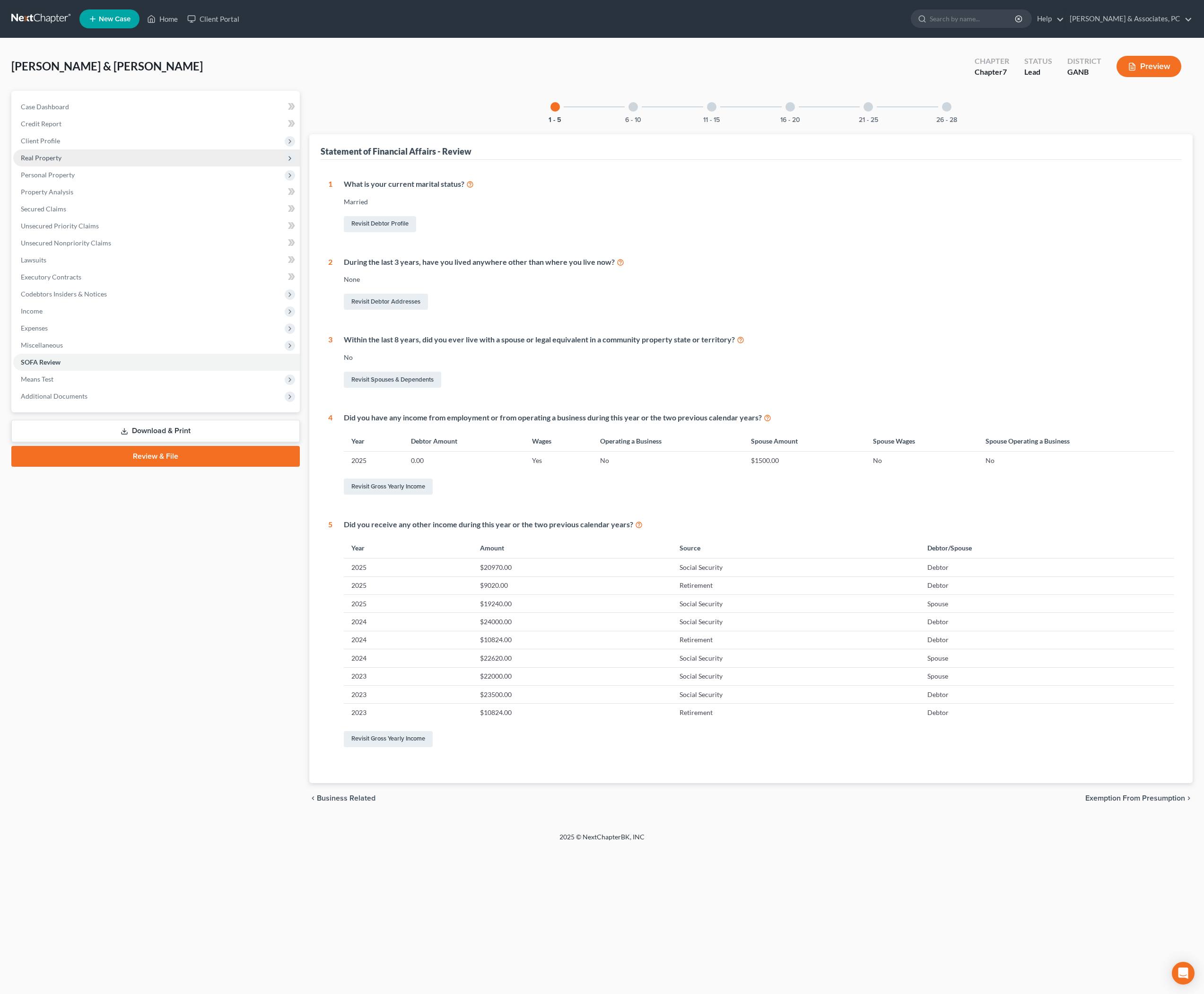
click at [59, 162] on span "Real Property" at bounding box center [42, 158] width 41 height 8
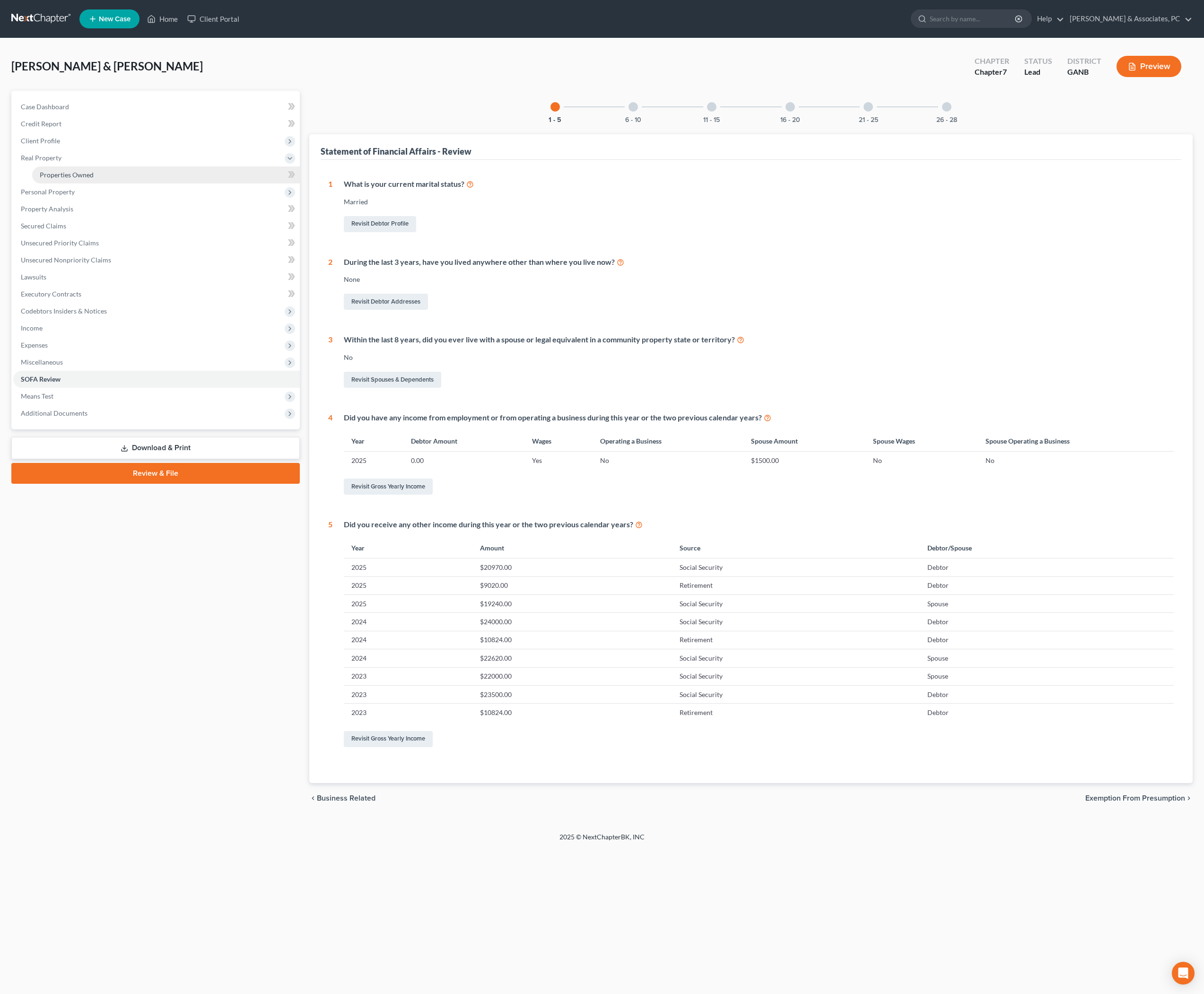
click at [70, 179] on span "Properties Owned" at bounding box center [66, 174] width 54 height 8
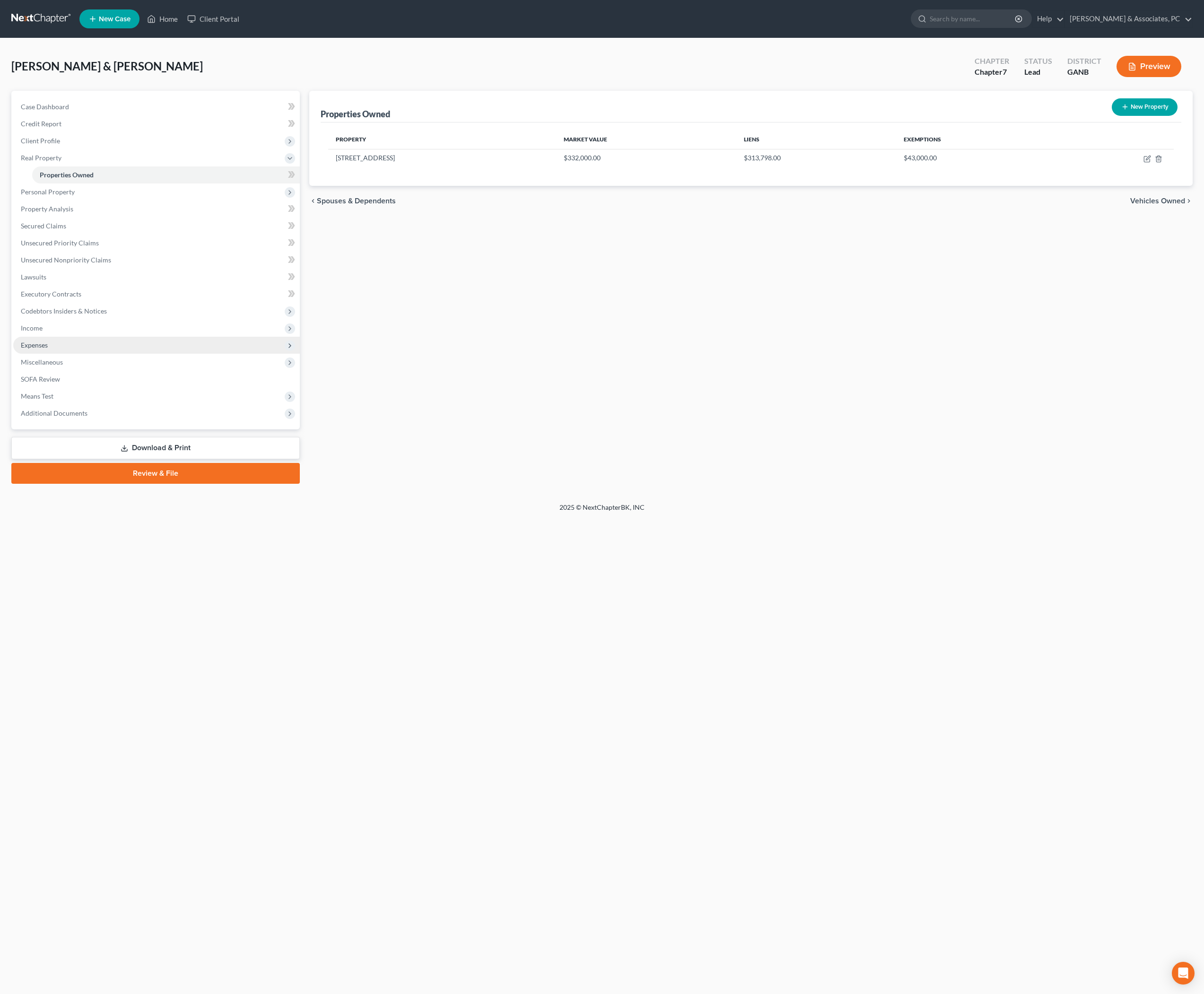
click at [48, 349] on span "Expenses" at bounding box center [34, 345] width 27 height 8
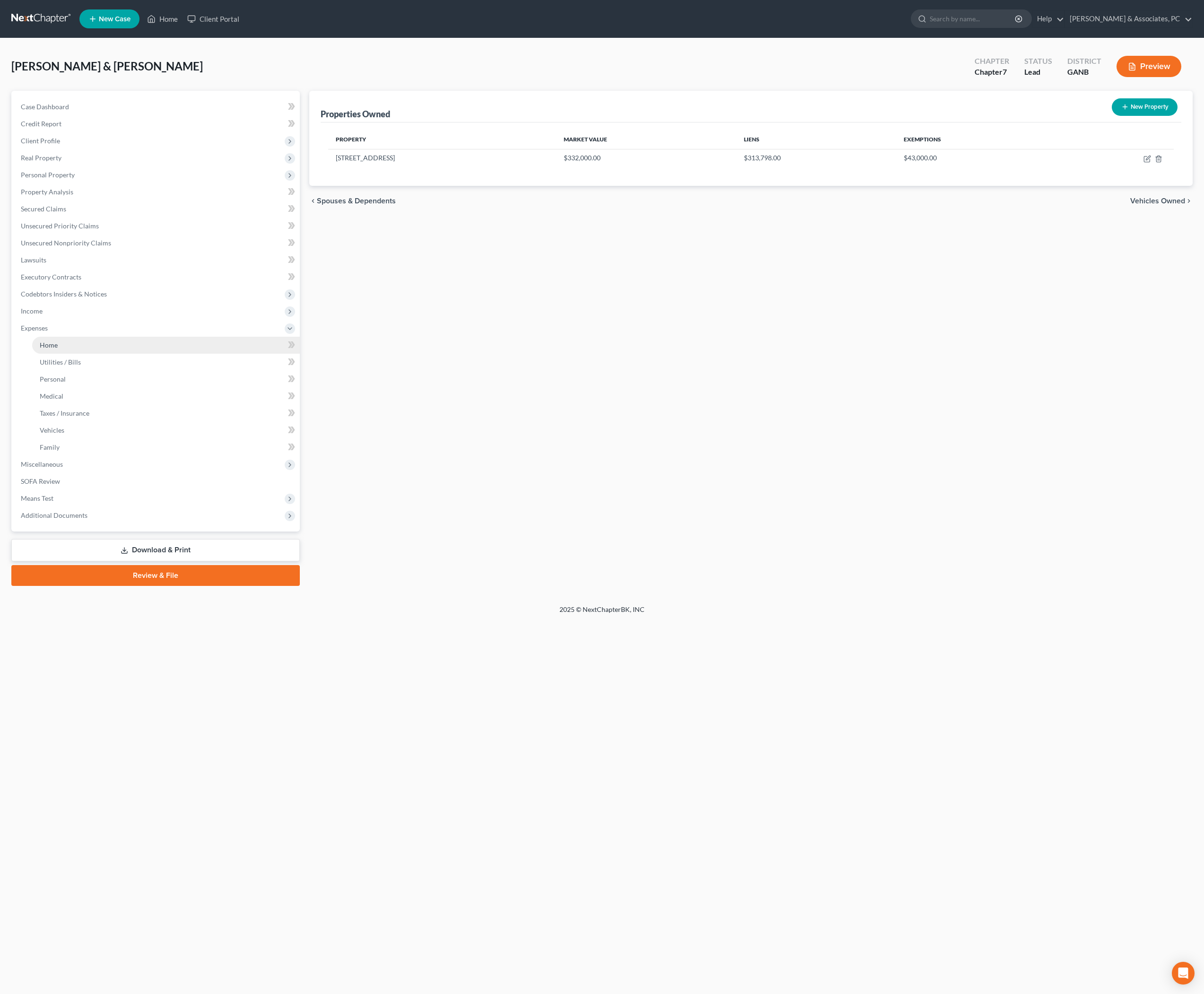
click at [54, 349] on span "Home" at bounding box center [49, 345] width 18 height 8
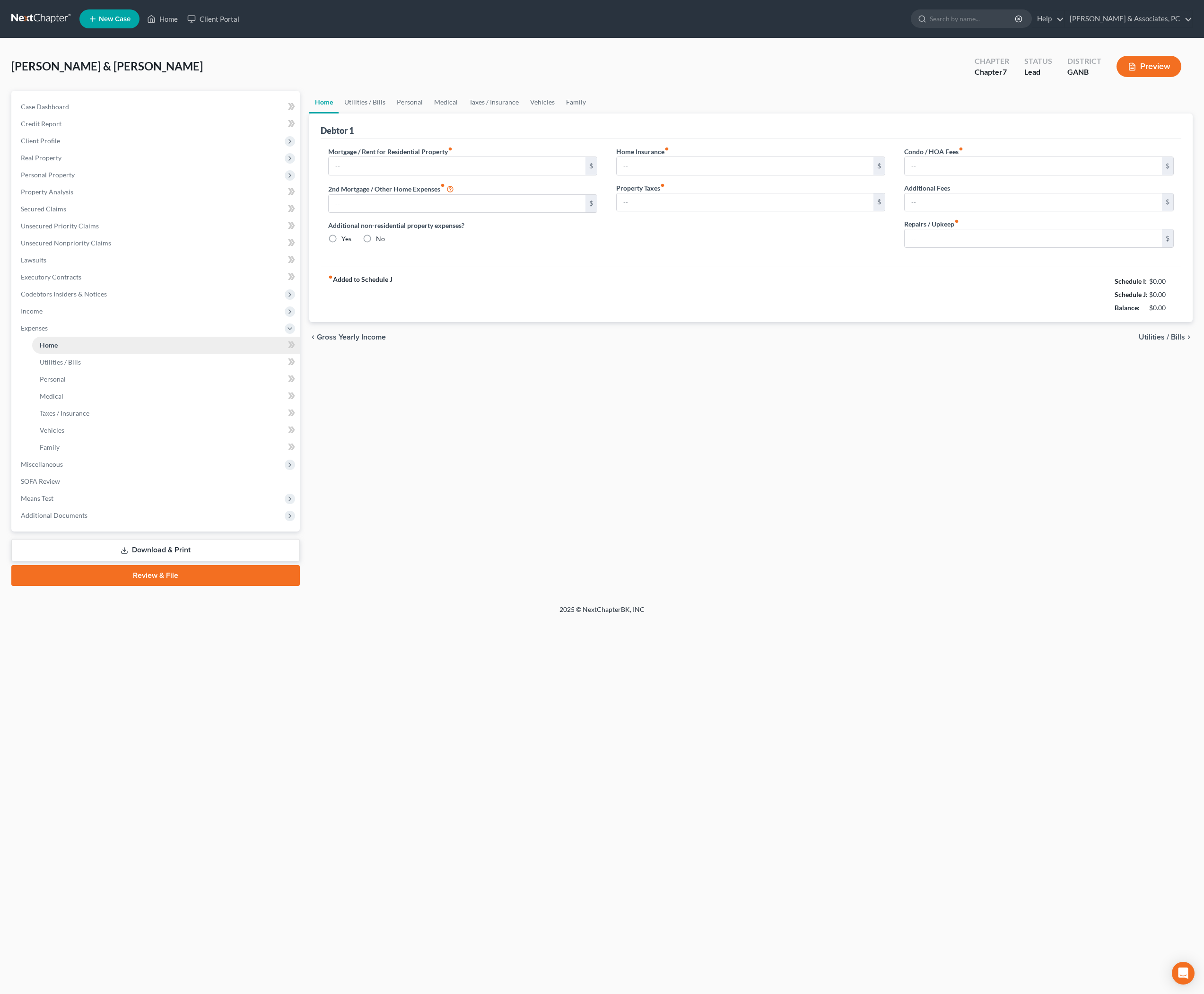
type input "2,043.00"
type input "0.00"
radio input "true"
type input "0.00"
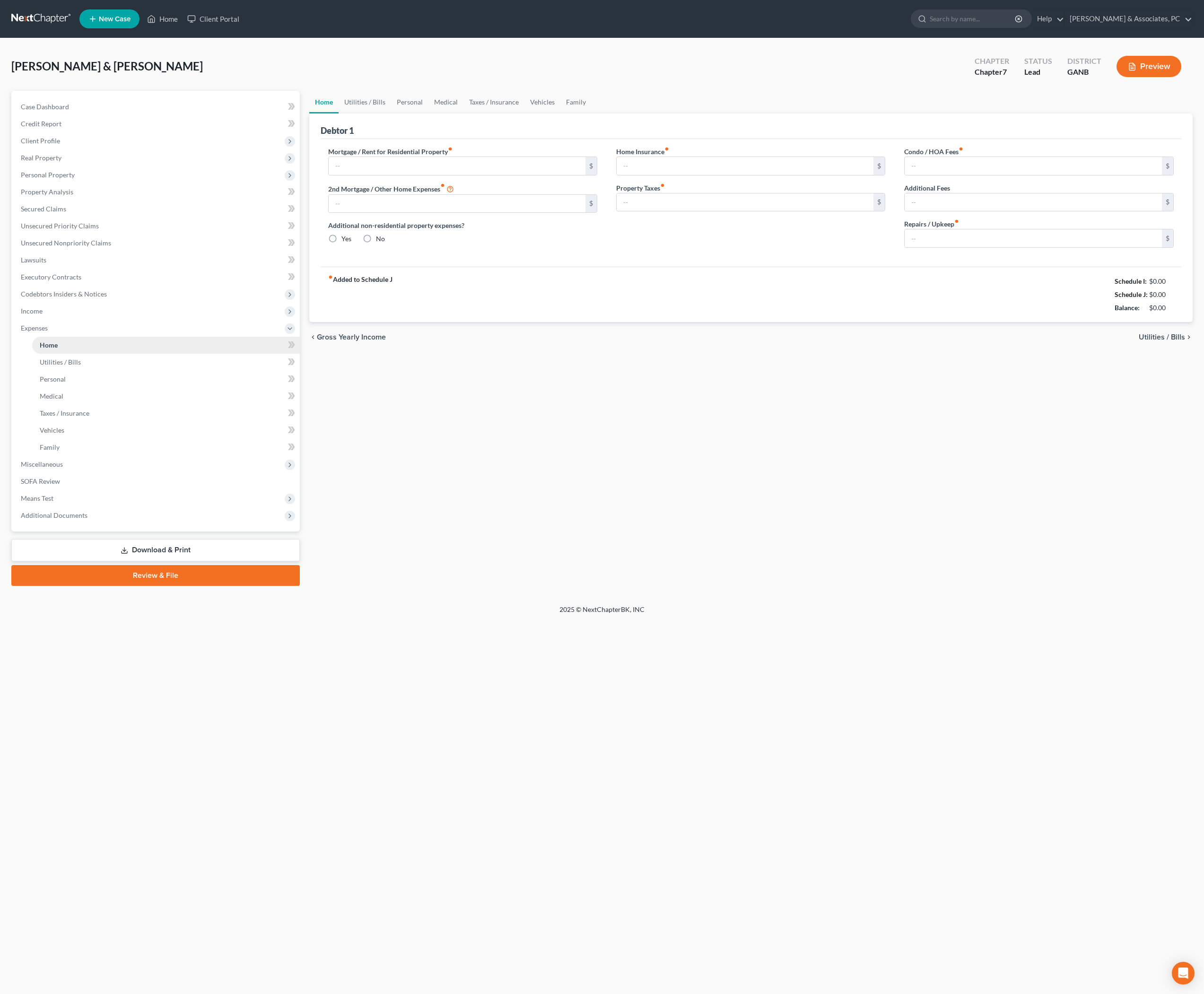
type input "29.30"
type input "0.00"
type input "100.00"
click at [63, 468] on span "Miscellaneous" at bounding box center [42, 464] width 42 height 8
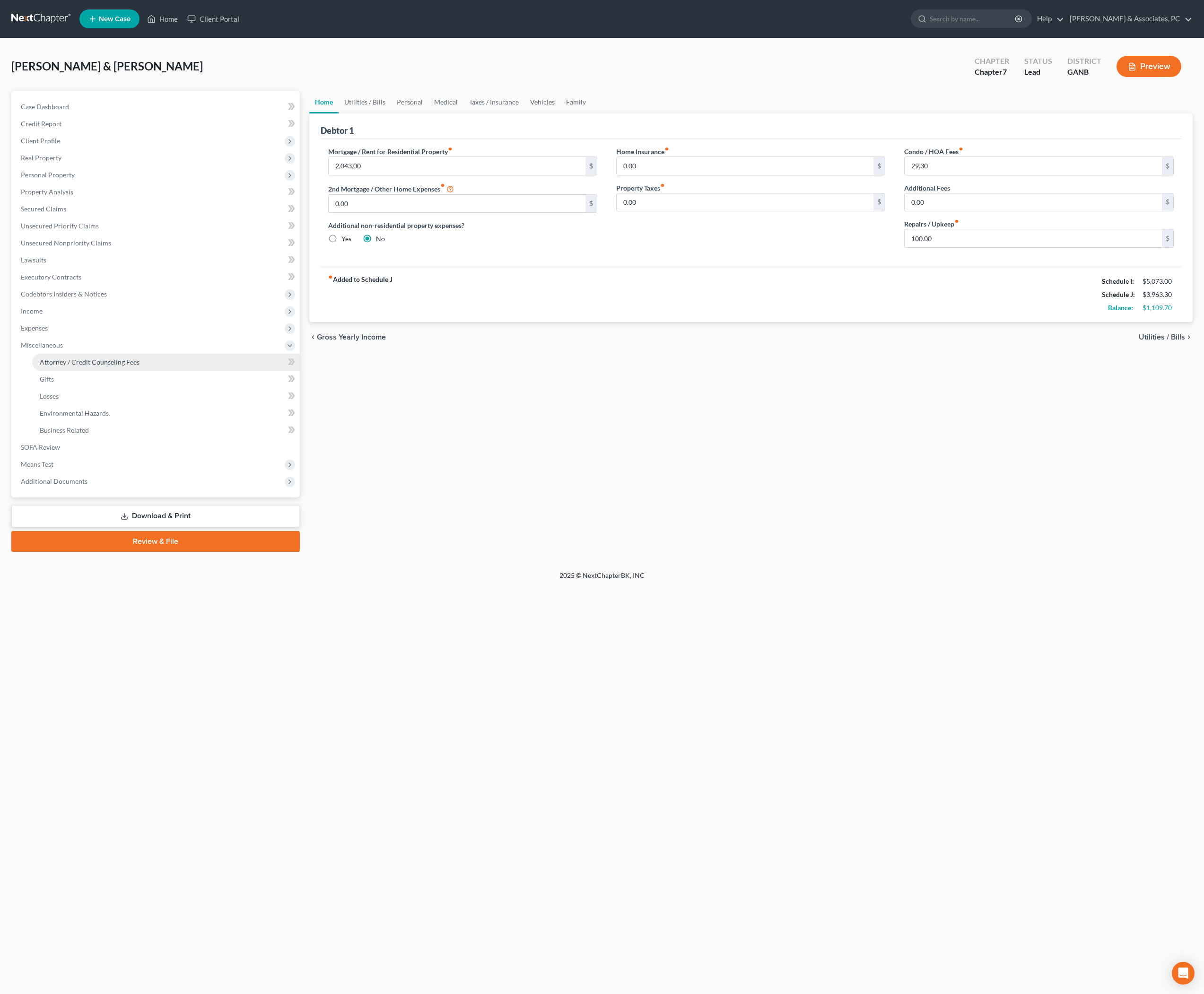
click at [77, 366] on span "Attorney / Credit Counseling Fees" at bounding box center [89, 362] width 100 height 8
select select "14"
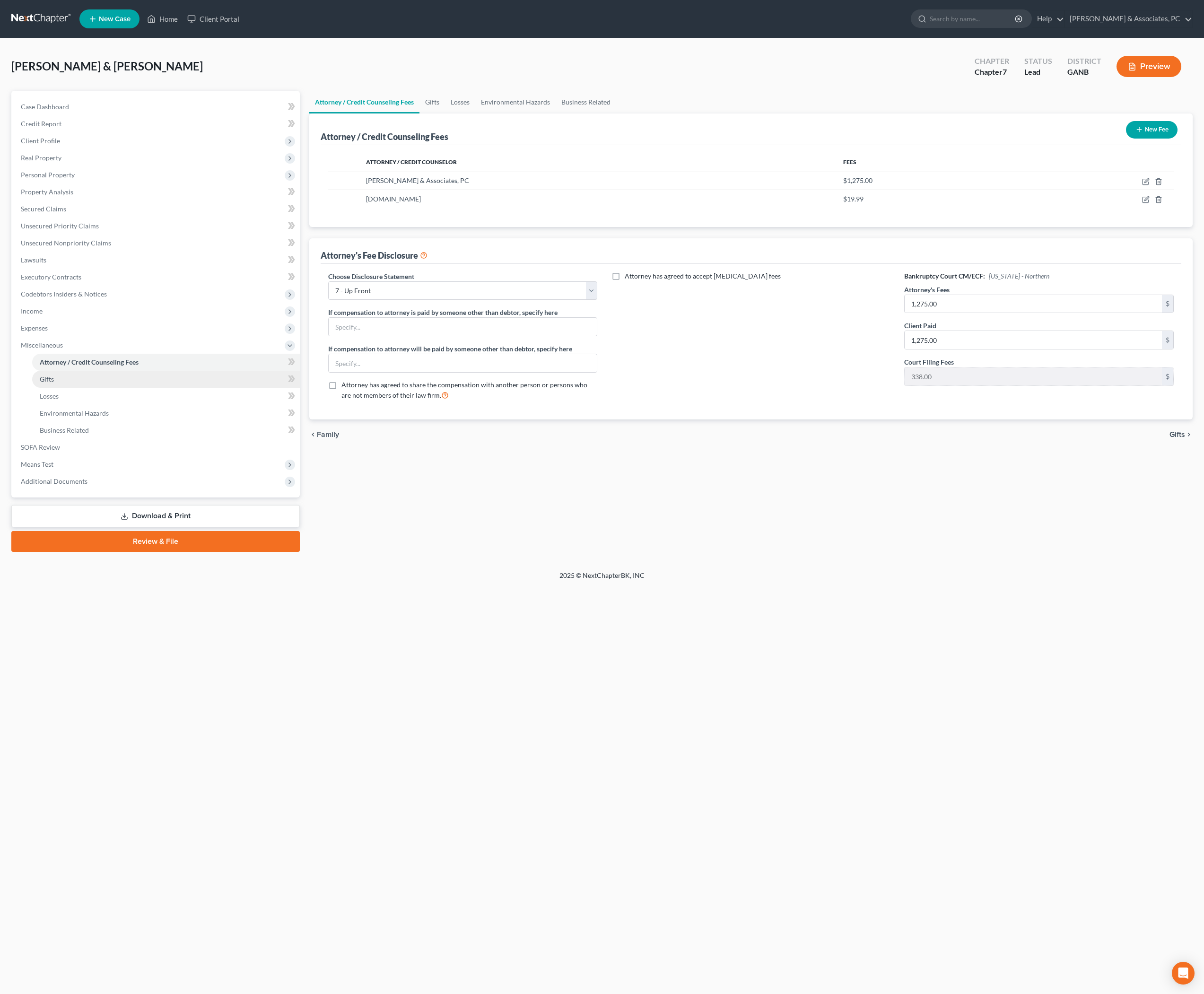
click at [63, 388] on link "Gifts" at bounding box center [165, 379] width 268 height 17
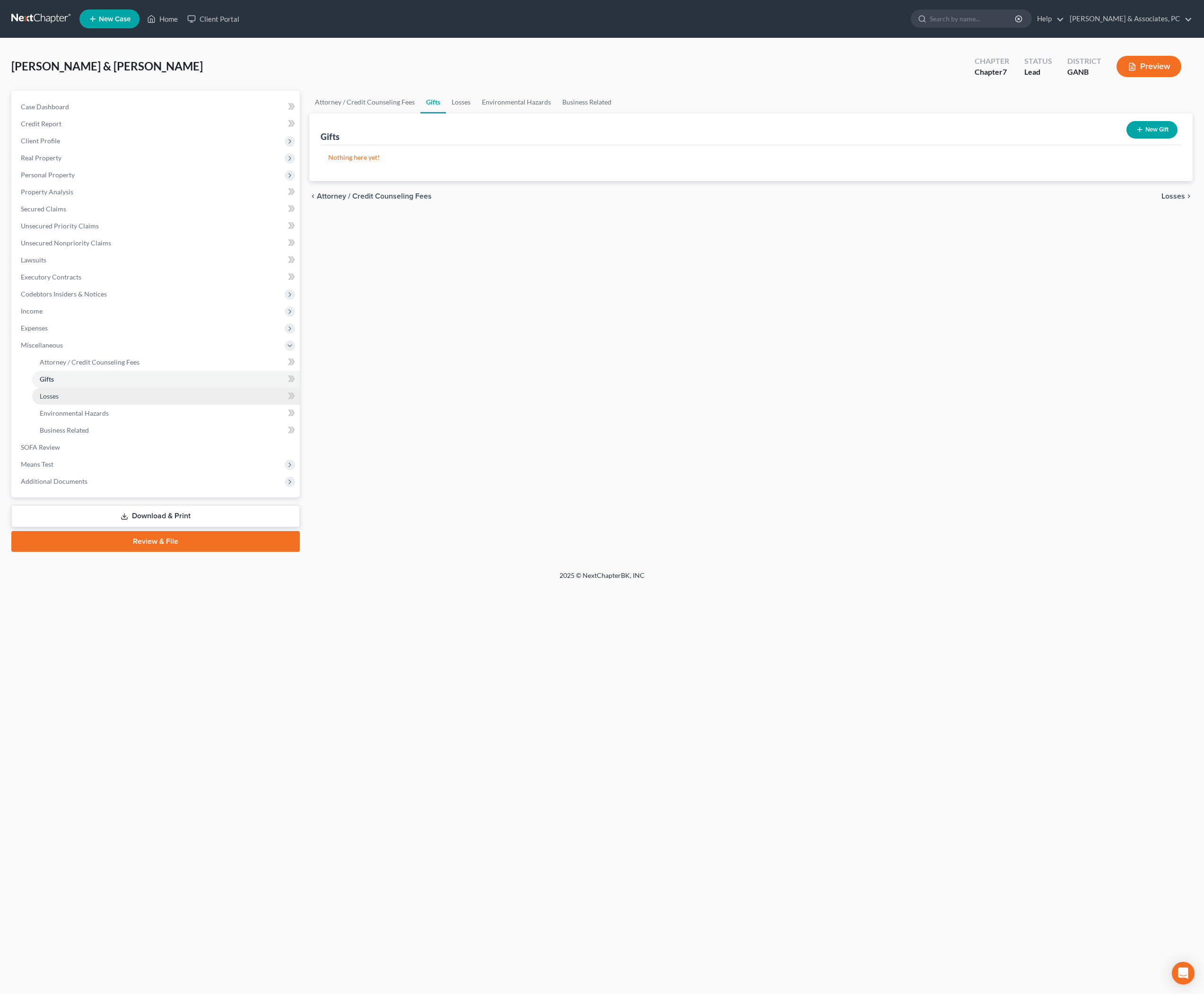
click at [59, 400] on span "Losses" at bounding box center [49, 396] width 19 height 8
click at [81, 417] on span "Environmental Hazards" at bounding box center [74, 413] width 69 height 8
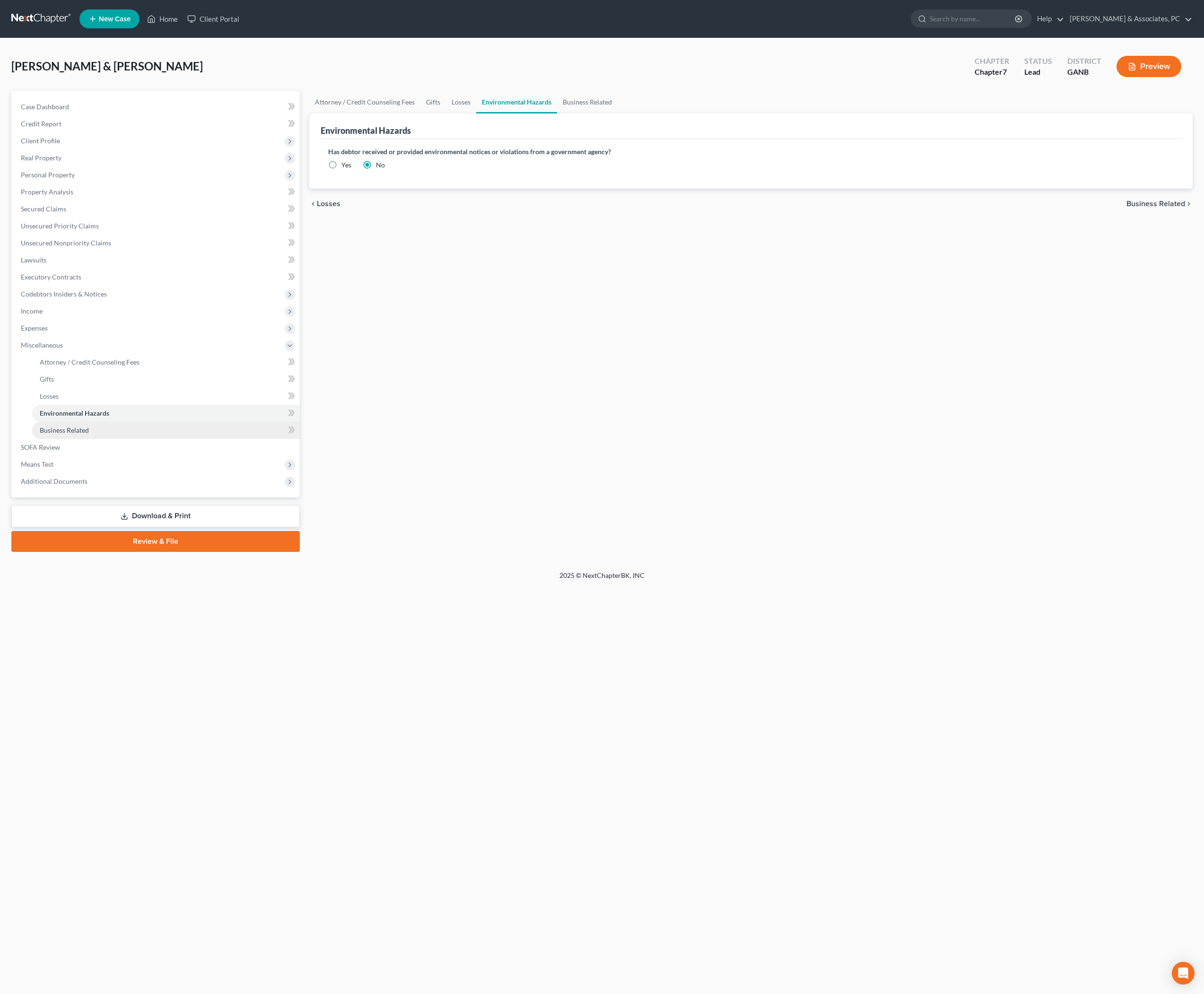
click at [81, 434] on span "Business Related" at bounding box center [64, 430] width 49 height 8
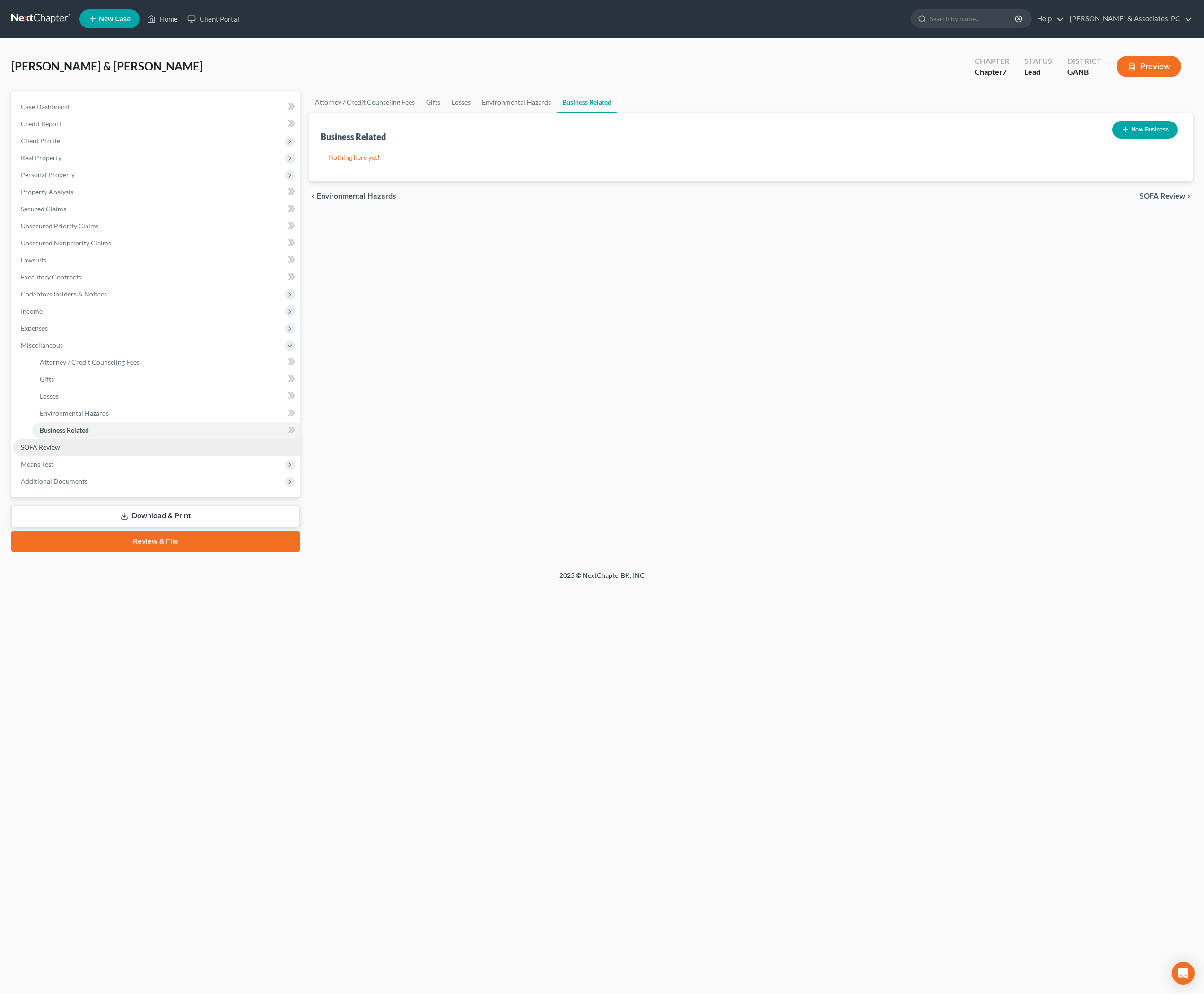
click at [60, 451] on span "SOFA Review" at bounding box center [40, 447] width 39 height 8
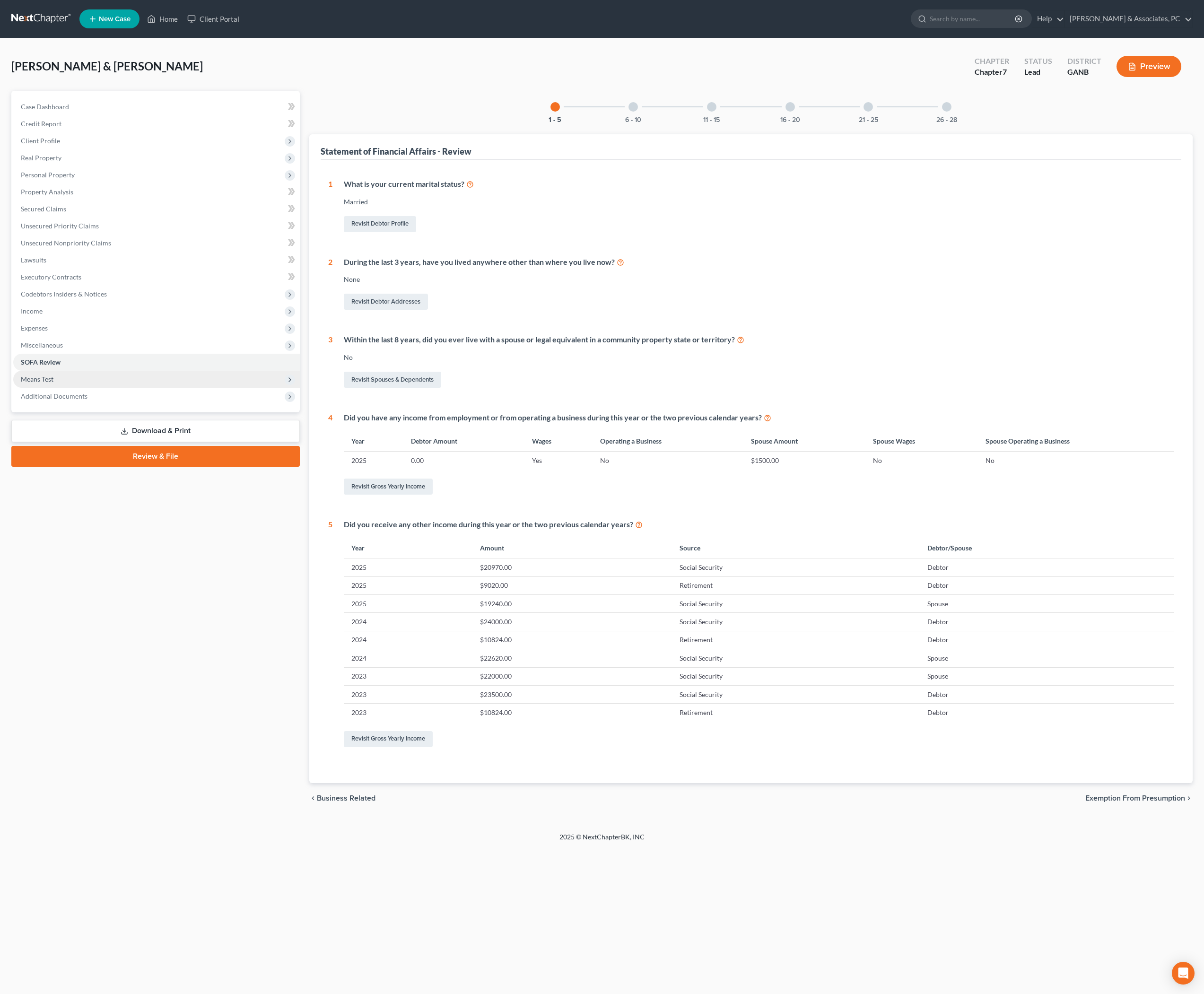
click at [54, 383] on span "Means Test" at bounding box center [37, 379] width 33 height 8
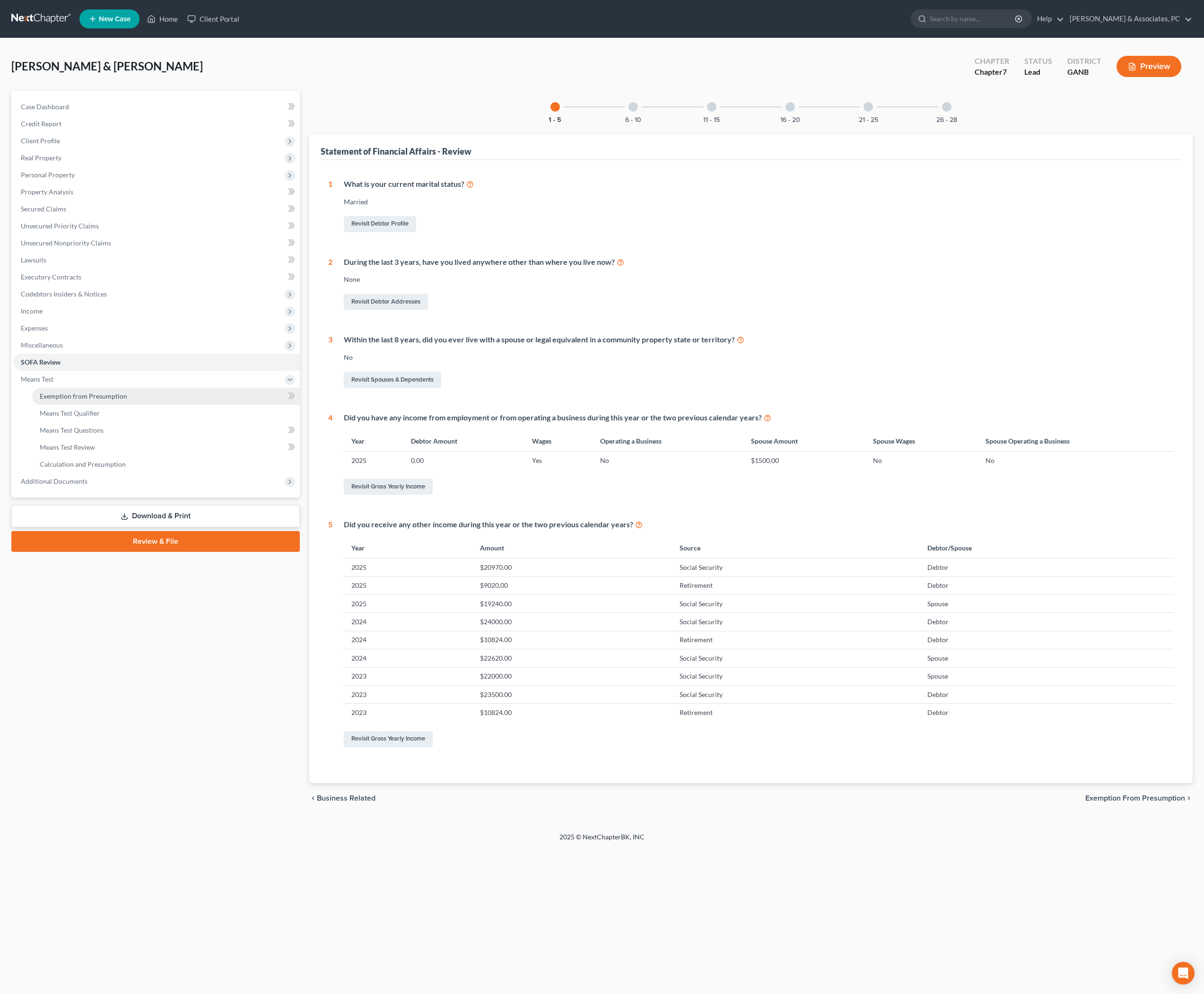
click at [72, 400] on span "Exemption from Presumption" at bounding box center [83, 396] width 88 height 8
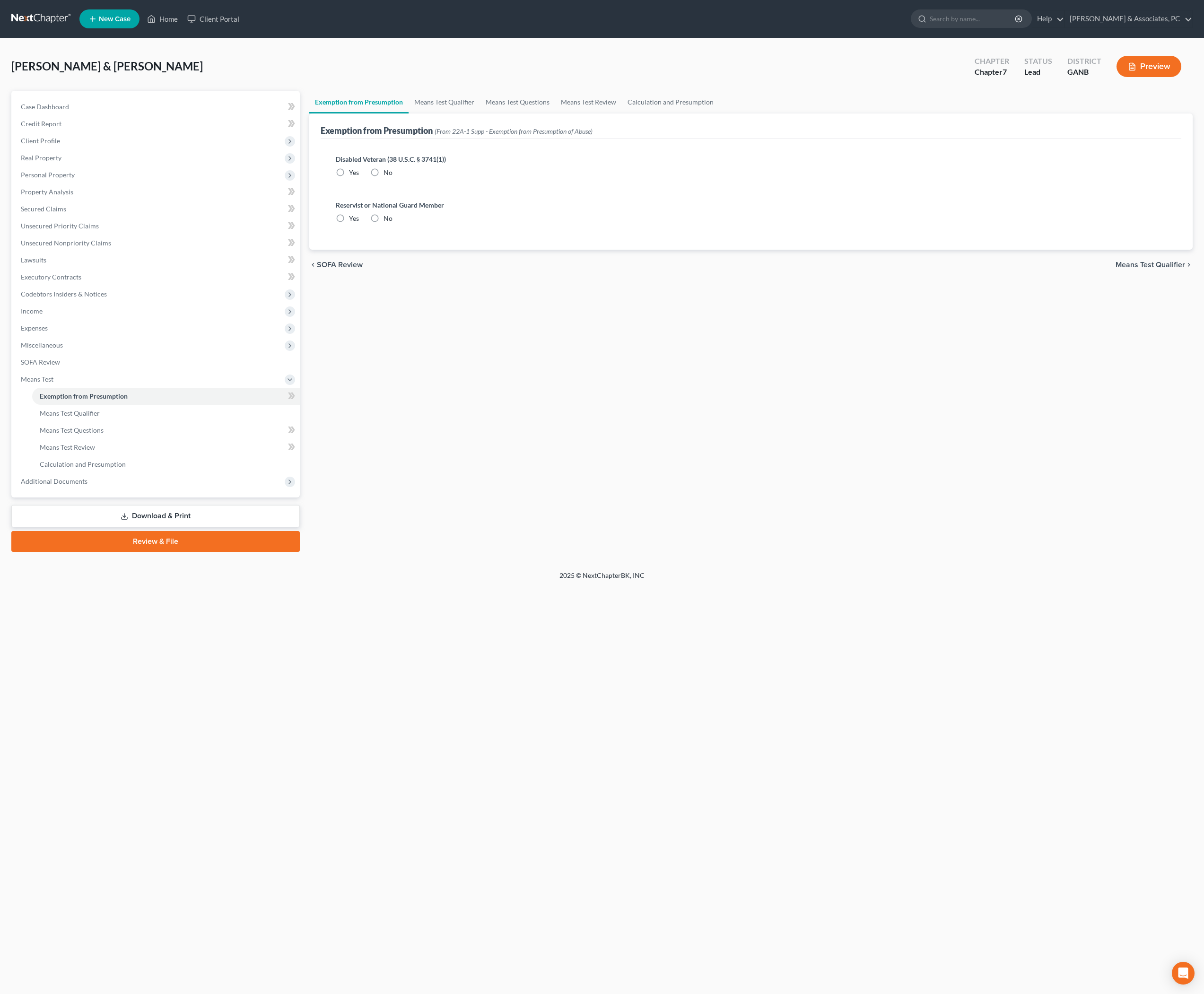
click at [389, 178] on label "No" at bounding box center [388, 172] width 9 height 10
click at [389, 174] on input "No" at bounding box center [390, 171] width 6 height 6
radio input "true"
click at [385, 223] on label "No" at bounding box center [388, 218] width 9 height 10
click at [387, 220] on input "No" at bounding box center [390, 217] width 6 height 6
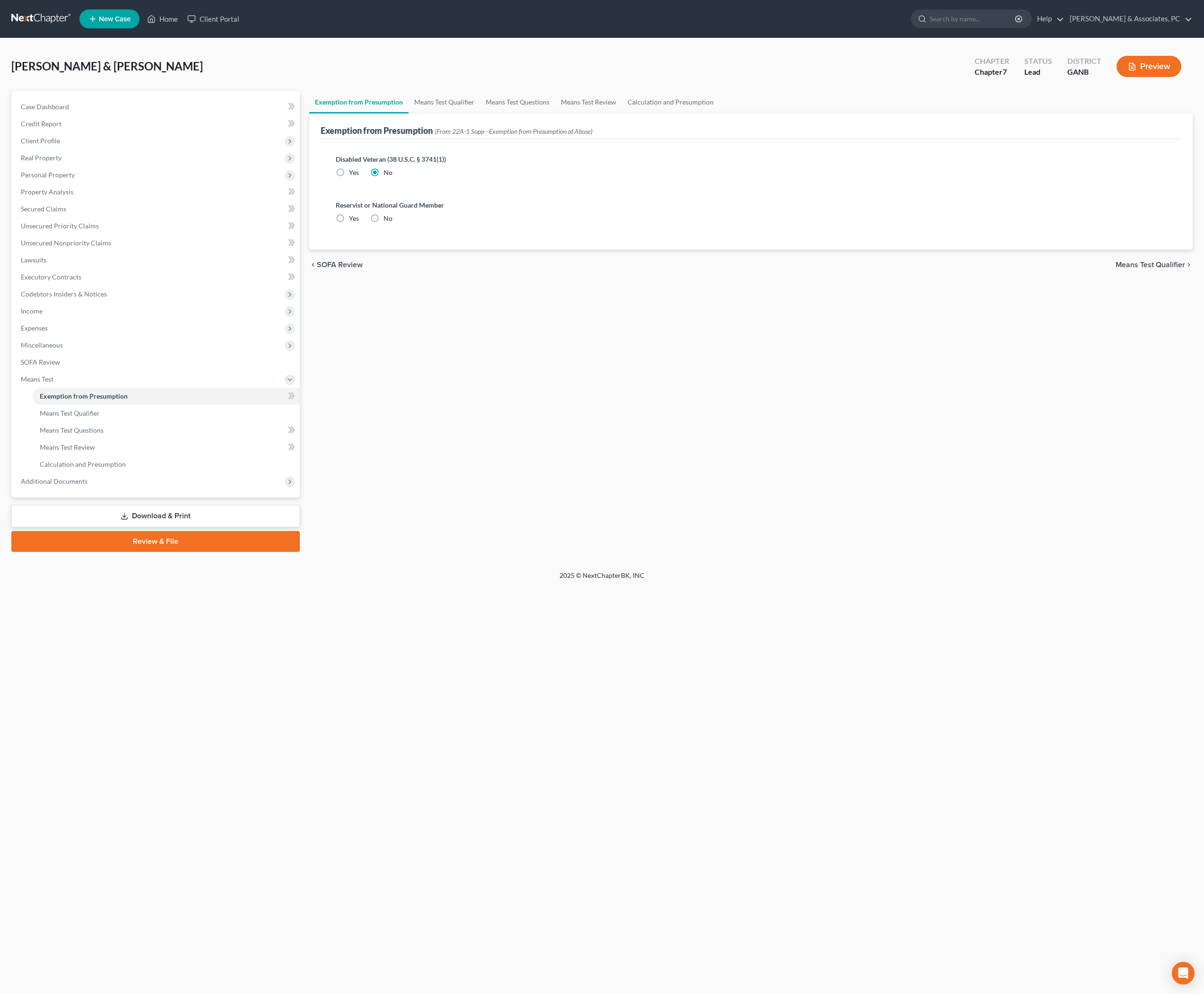
radio input "true"
click at [478, 114] on link "Means Test Qualifier" at bounding box center [445, 102] width 72 height 23
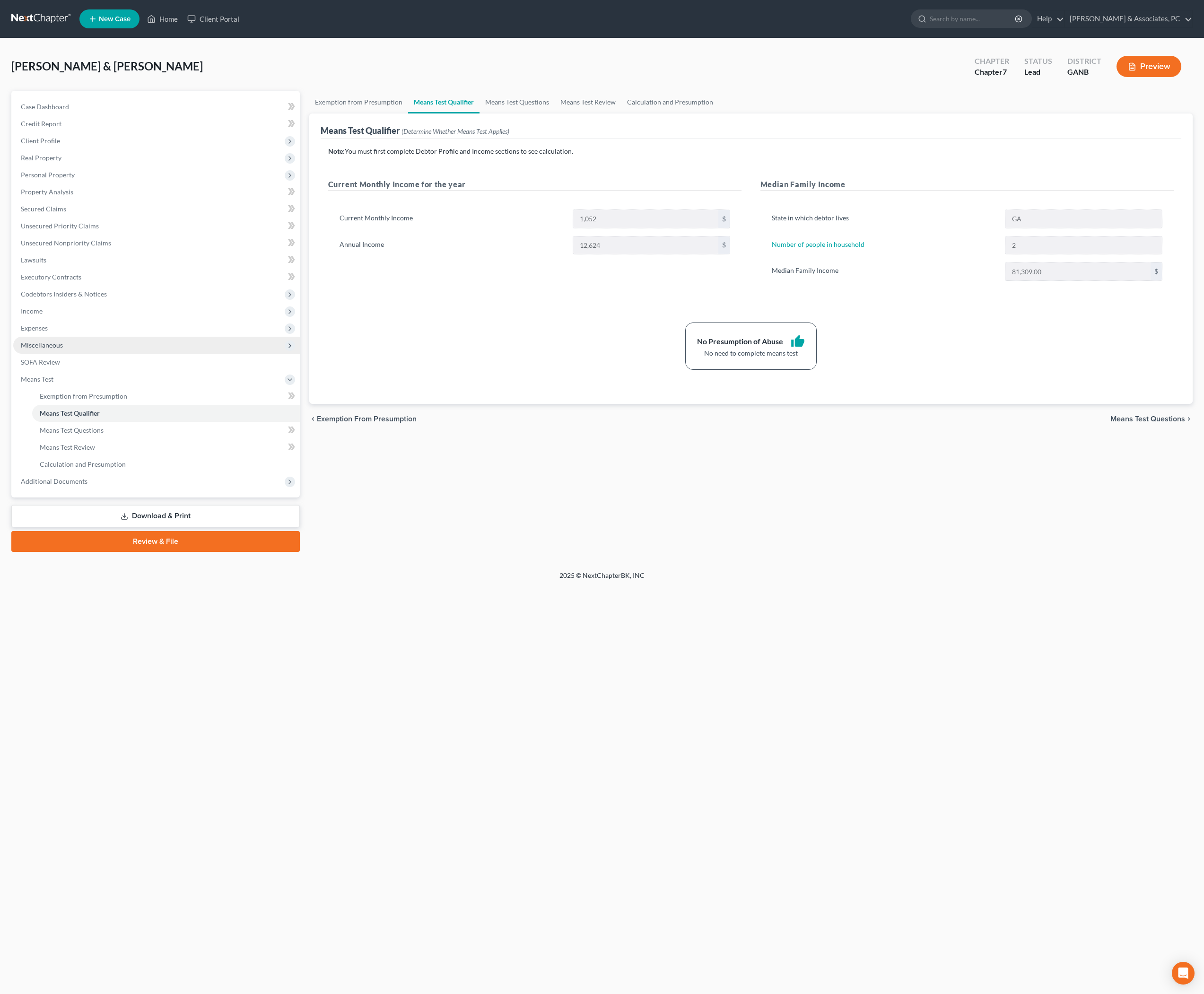
click at [63, 349] on span "Miscellaneous" at bounding box center [42, 345] width 42 height 8
click at [57, 337] on span "Expenses" at bounding box center [156, 328] width 287 height 17
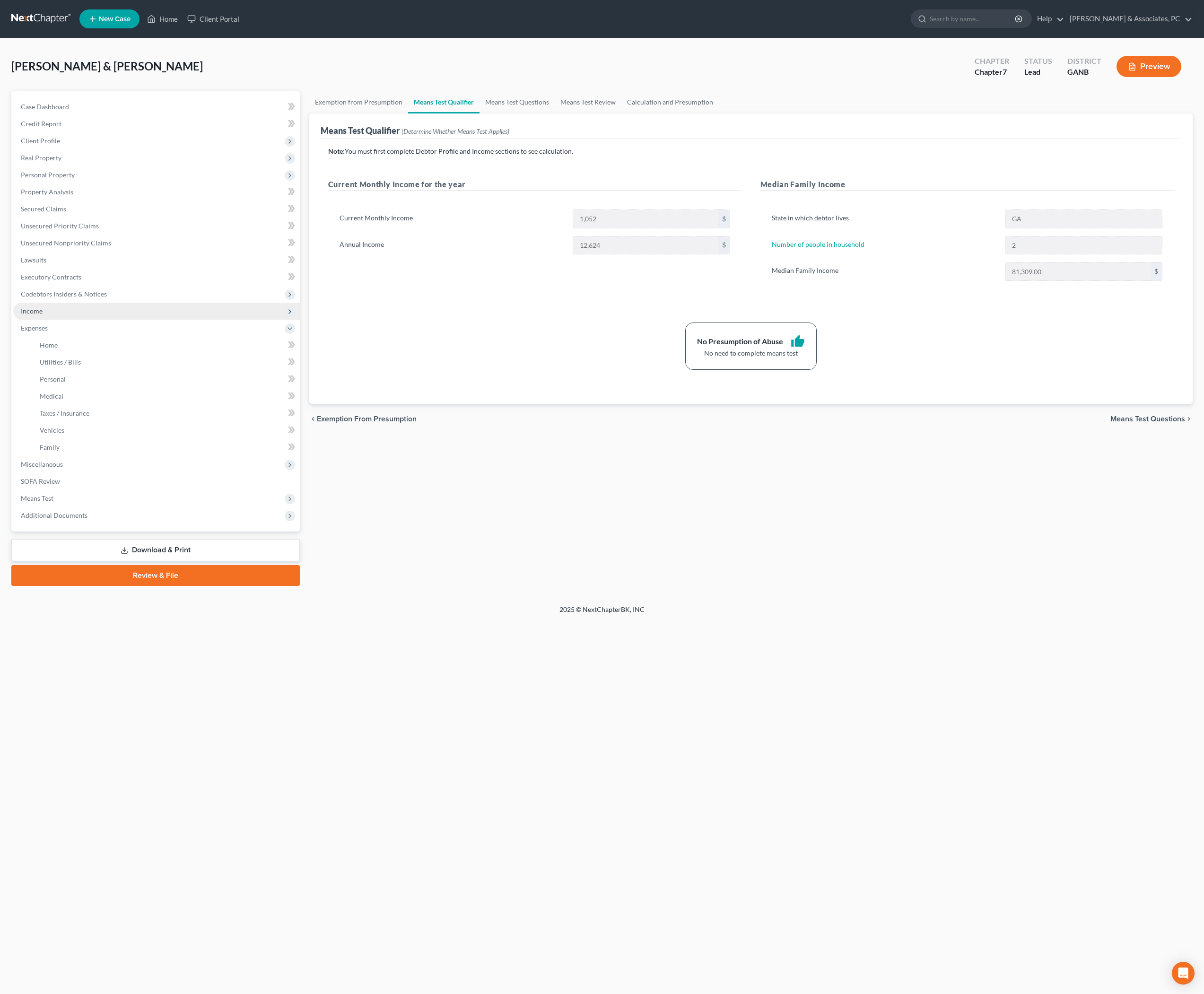
click at [43, 315] on span "Income" at bounding box center [32, 311] width 22 height 8
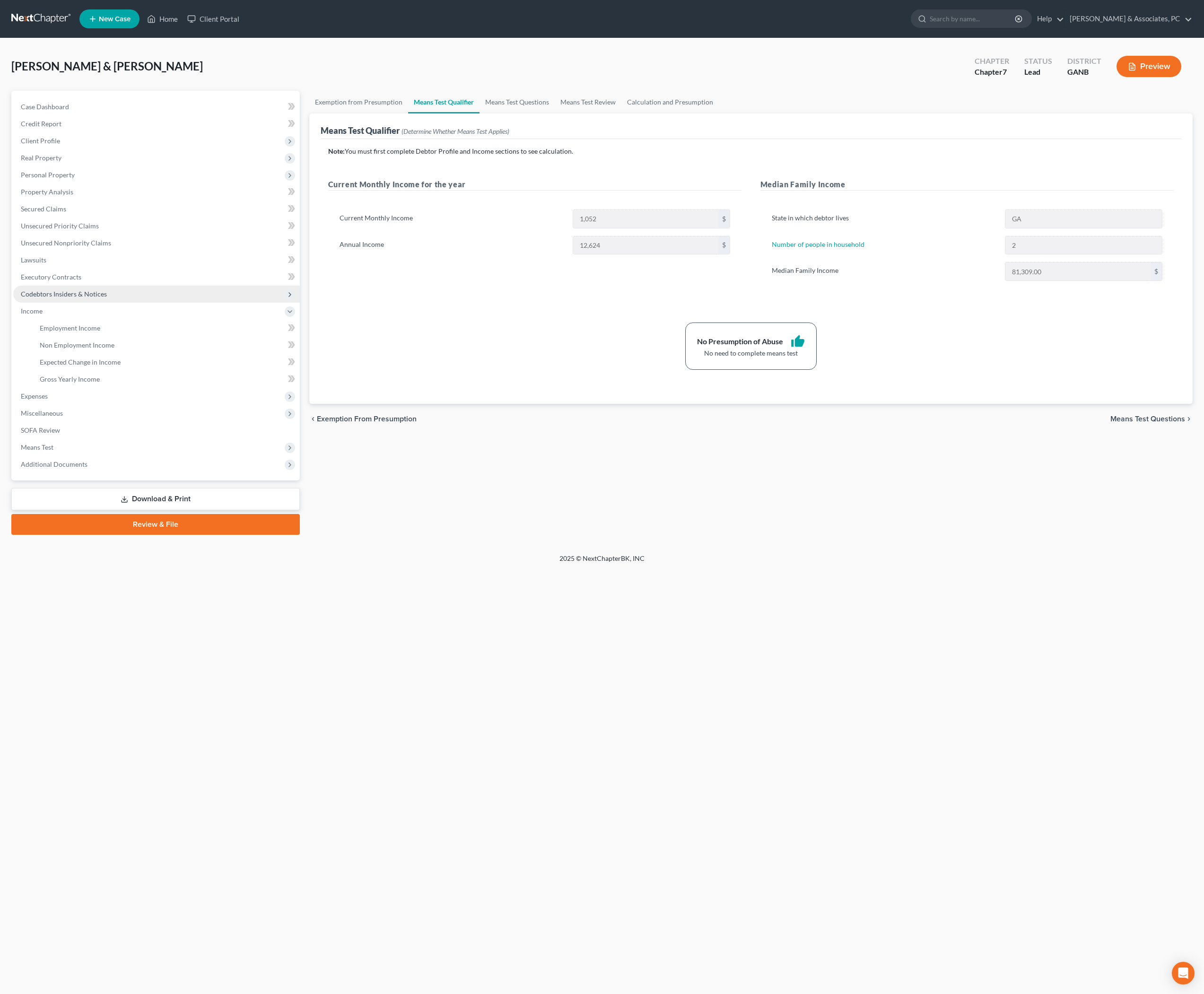
click at [54, 298] on span "Codebtors Insiders & Notices" at bounding box center [64, 294] width 86 height 8
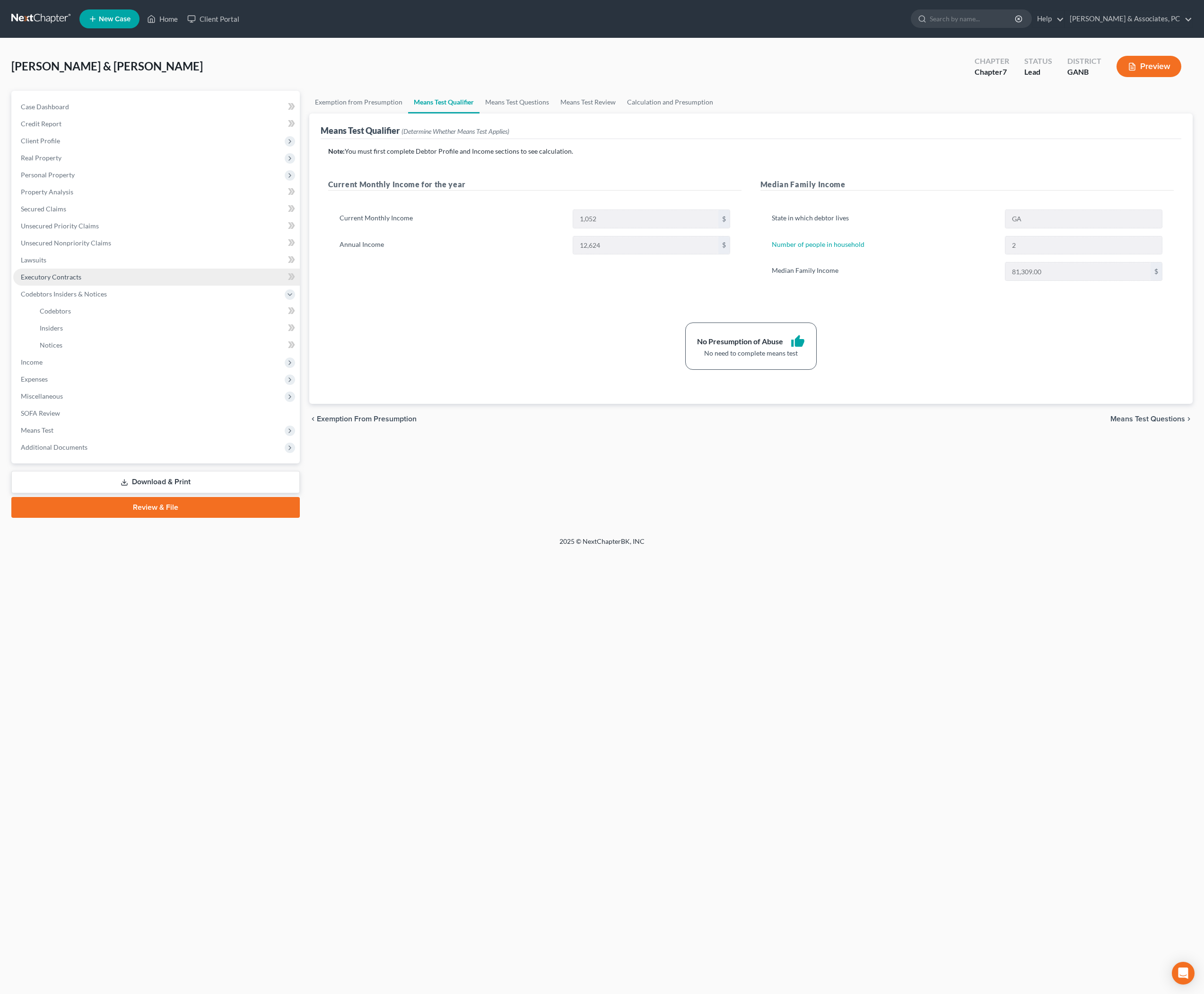
click at [59, 286] on link "Executory Contracts" at bounding box center [156, 277] width 287 height 17
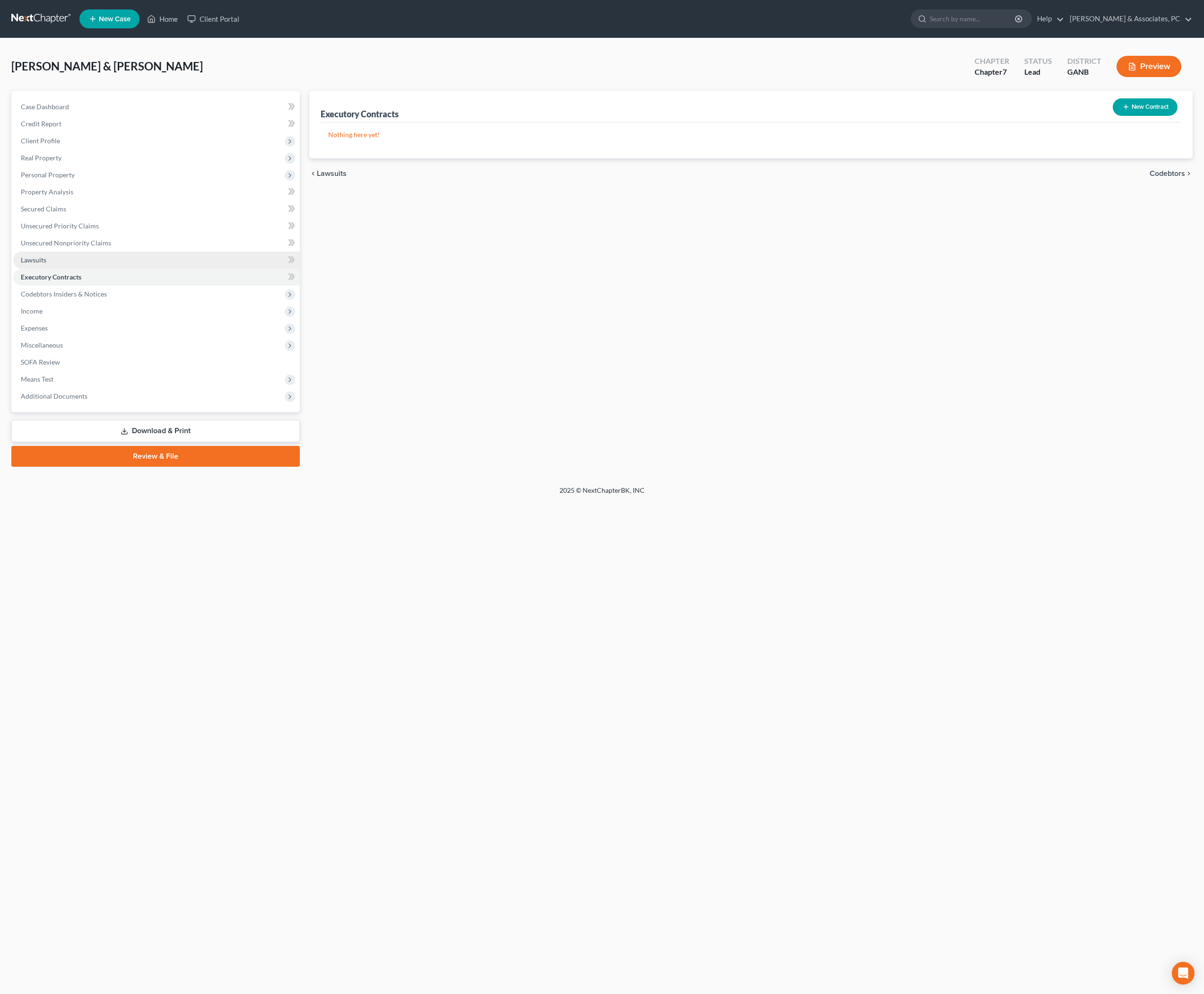
click at [47, 264] on span "Lawsuits" at bounding box center [34, 260] width 26 height 8
click at [96, 247] on span "Unsecured Nonpriority Claims" at bounding box center [66, 243] width 90 height 8
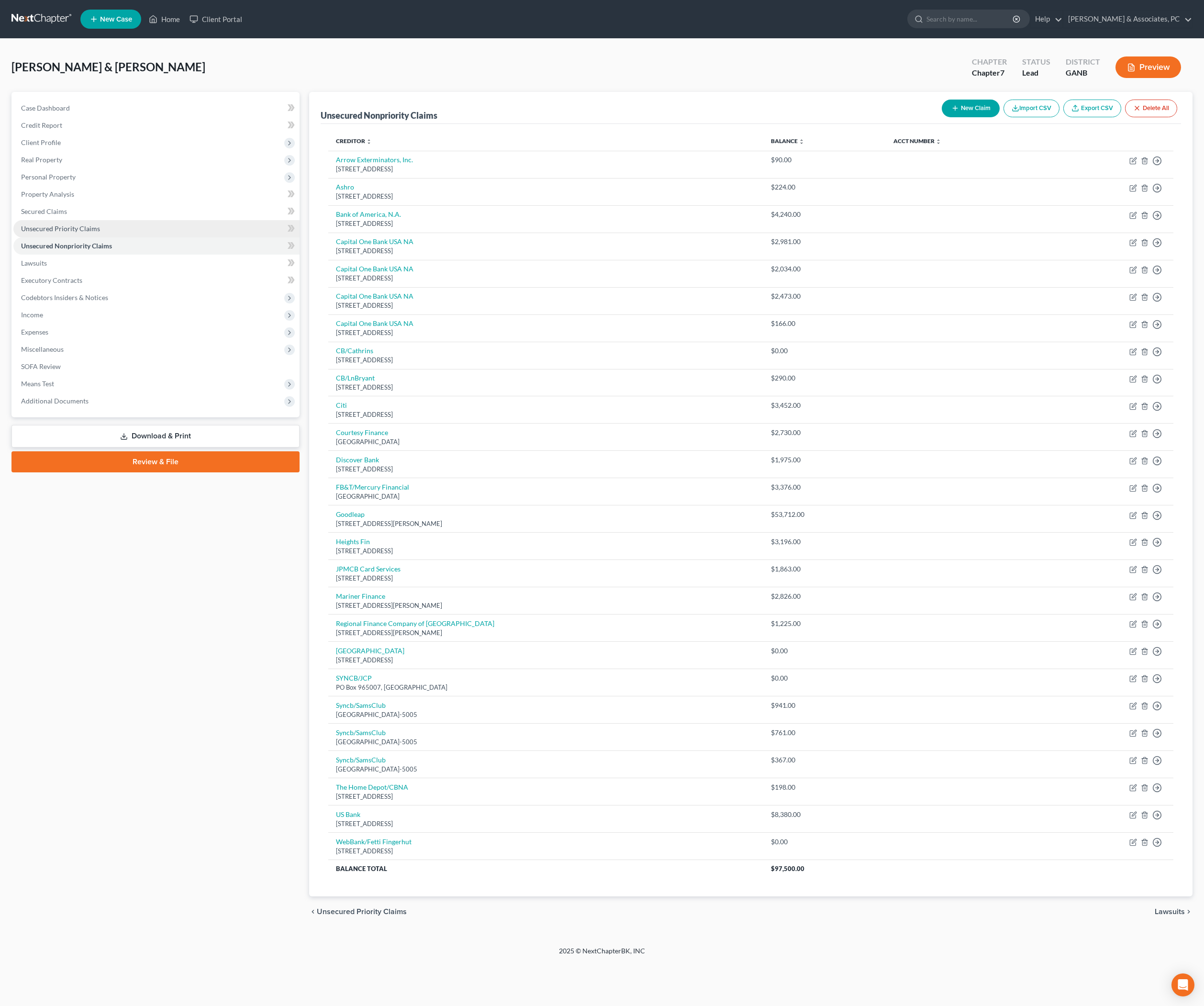
click at [100, 233] on span "Unsecured Priority Claims" at bounding box center [61, 228] width 79 height 8
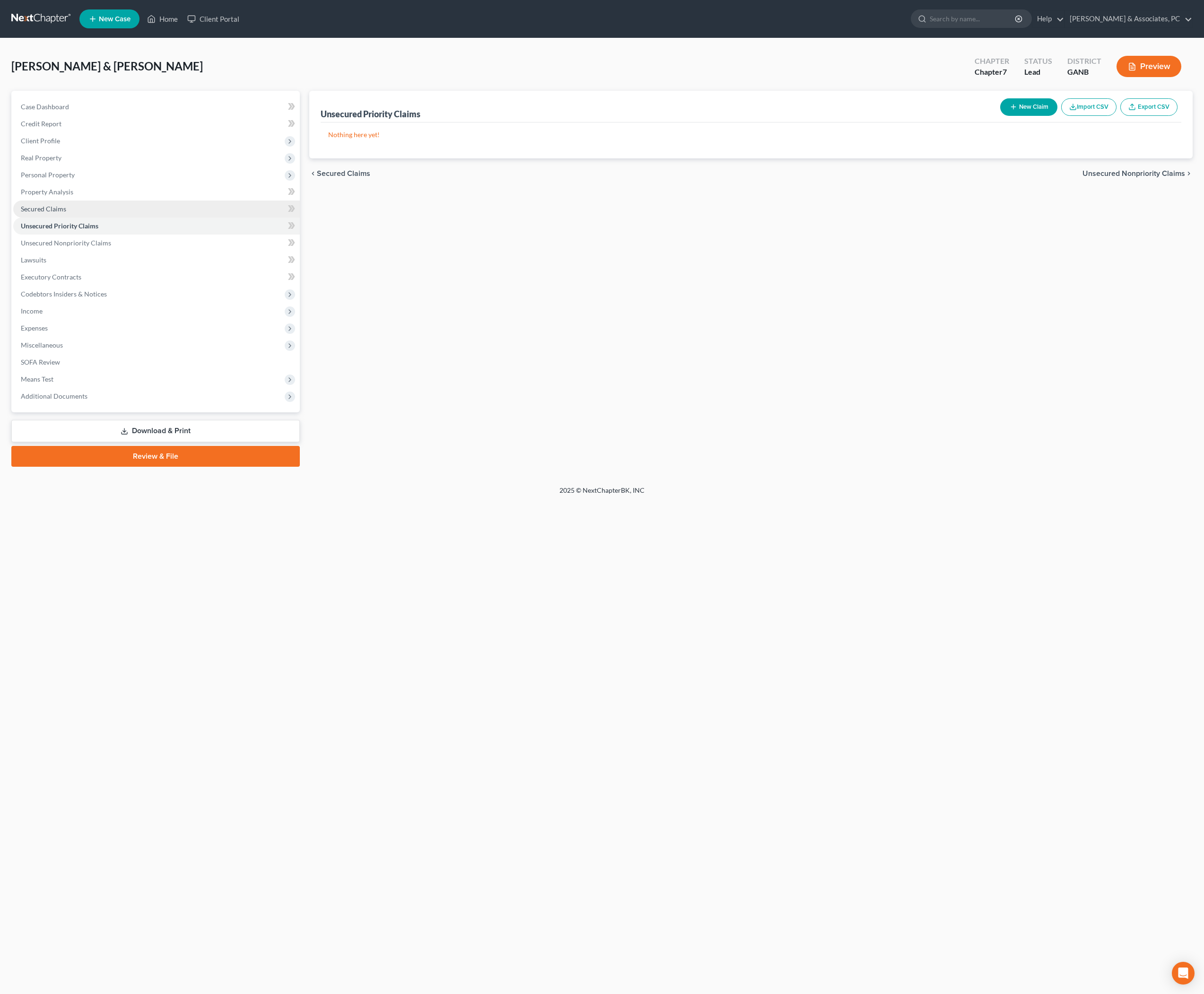
click at [66, 213] on span "Secured Claims" at bounding box center [43, 209] width 45 height 8
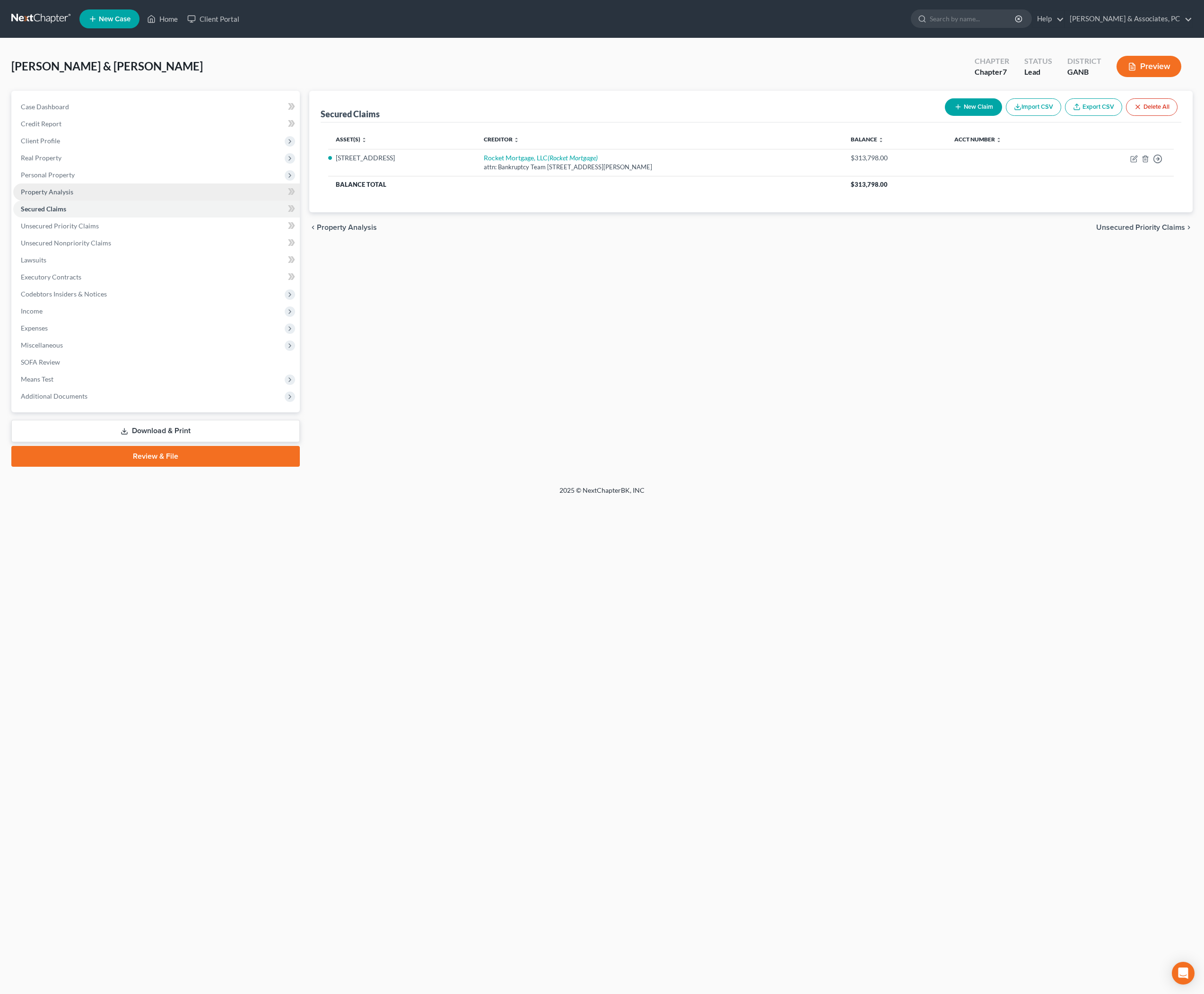
click at [73, 196] on span "Property Analysis" at bounding box center [47, 192] width 52 height 8
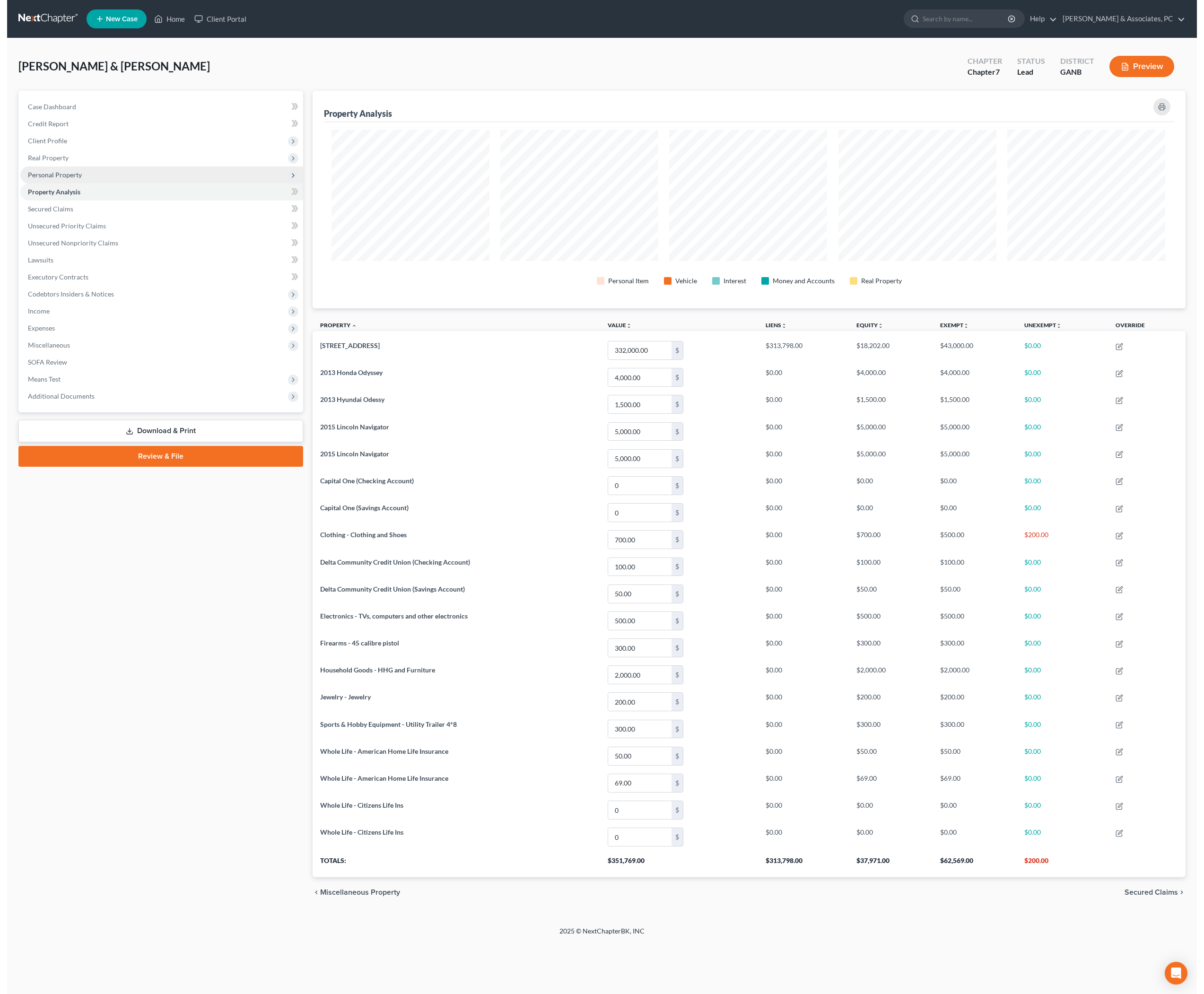
scroll to position [230, 871]
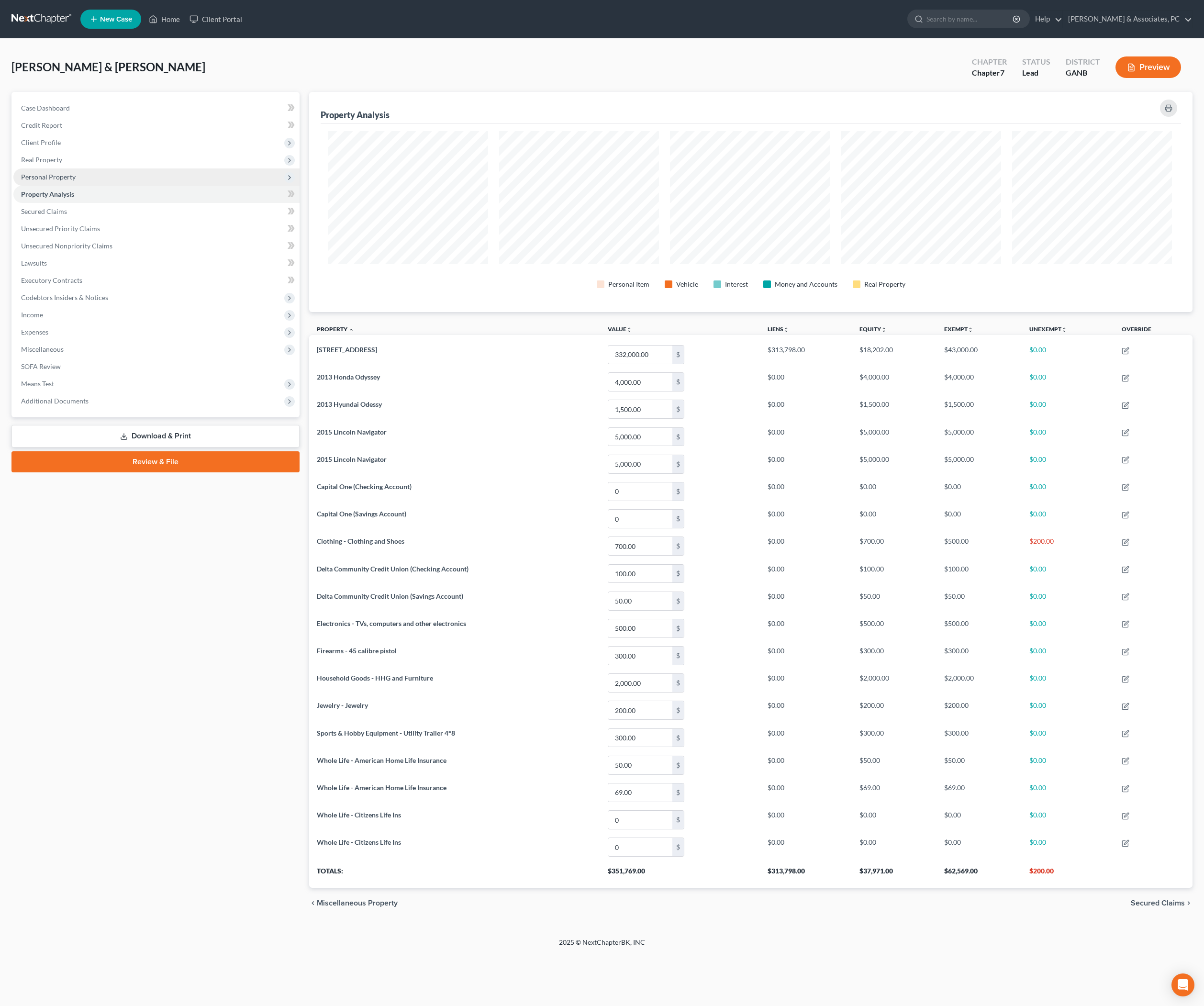
click at [74, 181] on span "Personal Property" at bounding box center [48, 177] width 54 height 8
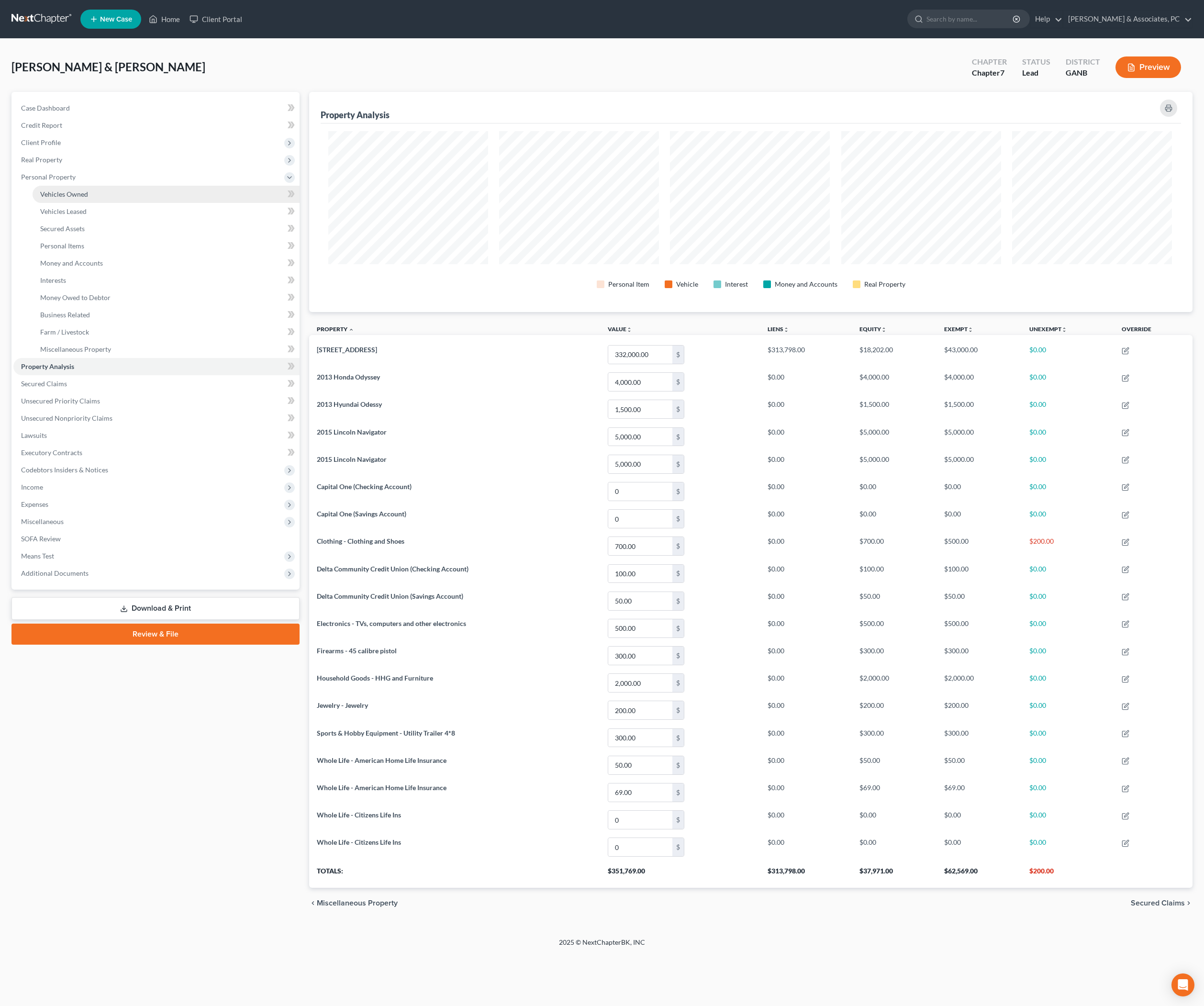
click at [83, 198] on span "Vehicles Owned" at bounding box center [64, 194] width 48 height 8
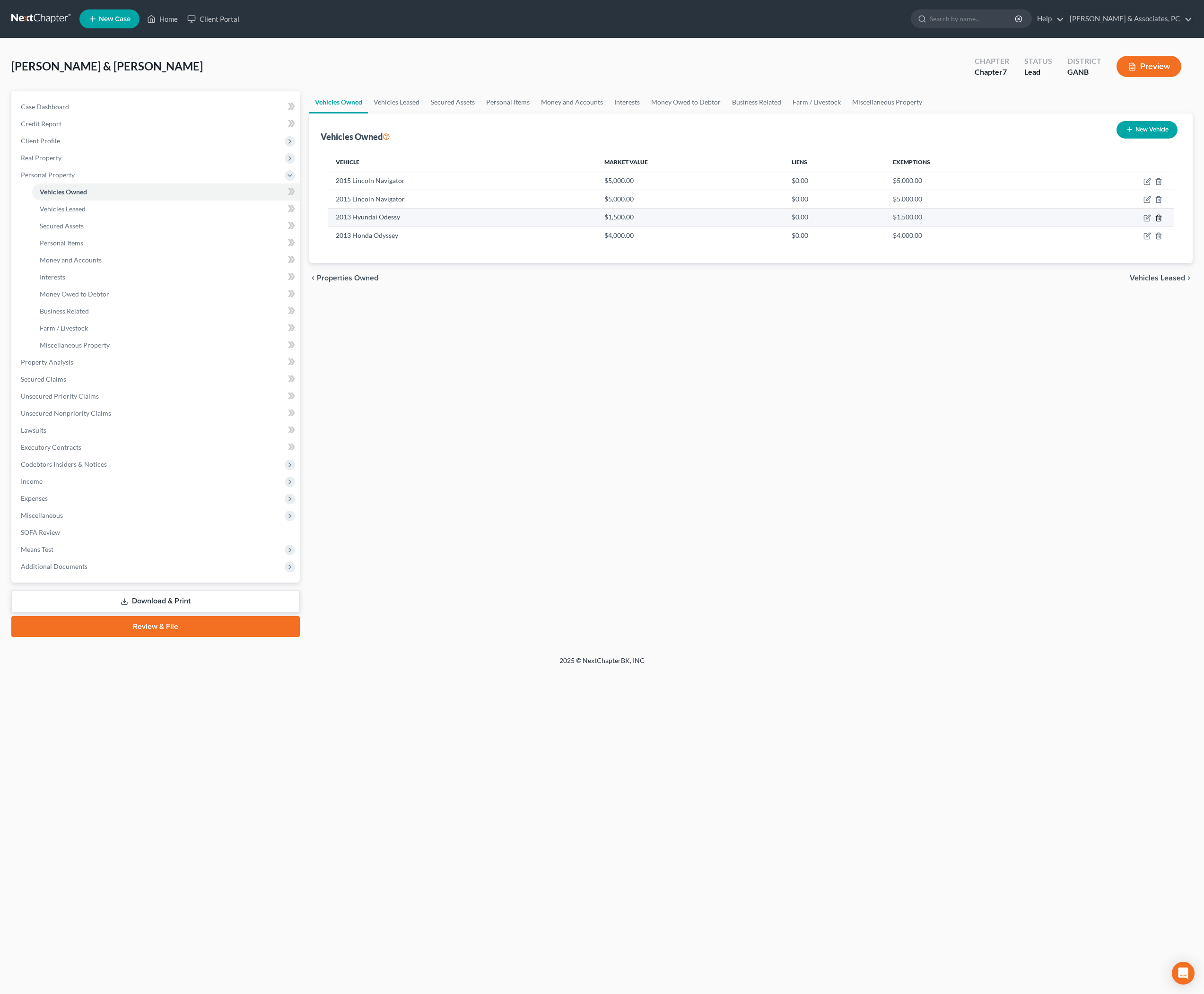
click at [1155, 222] on icon "button" at bounding box center [1159, 218] width 8 height 8
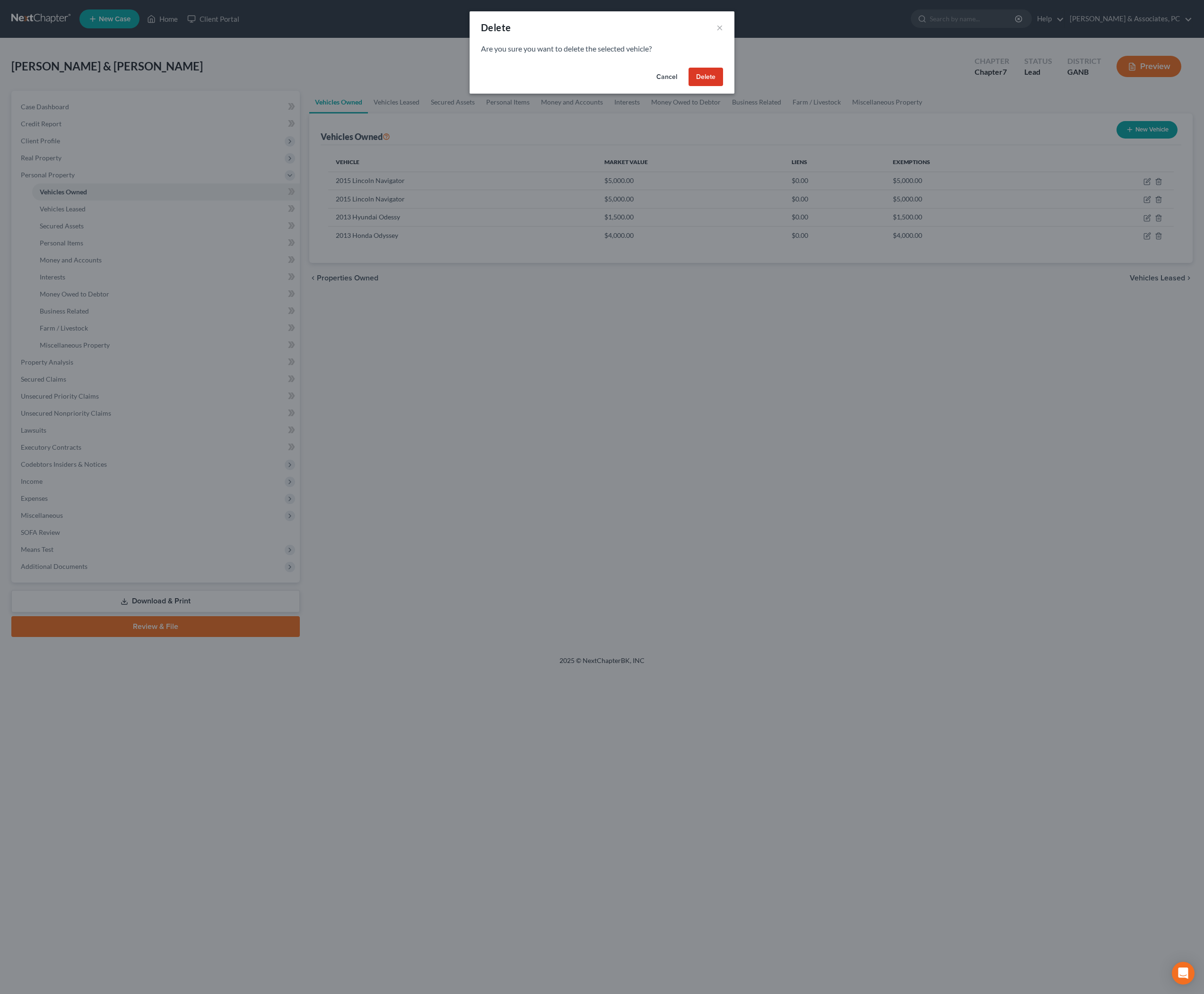
click at [723, 83] on button "Delete" at bounding box center [706, 77] width 34 height 19
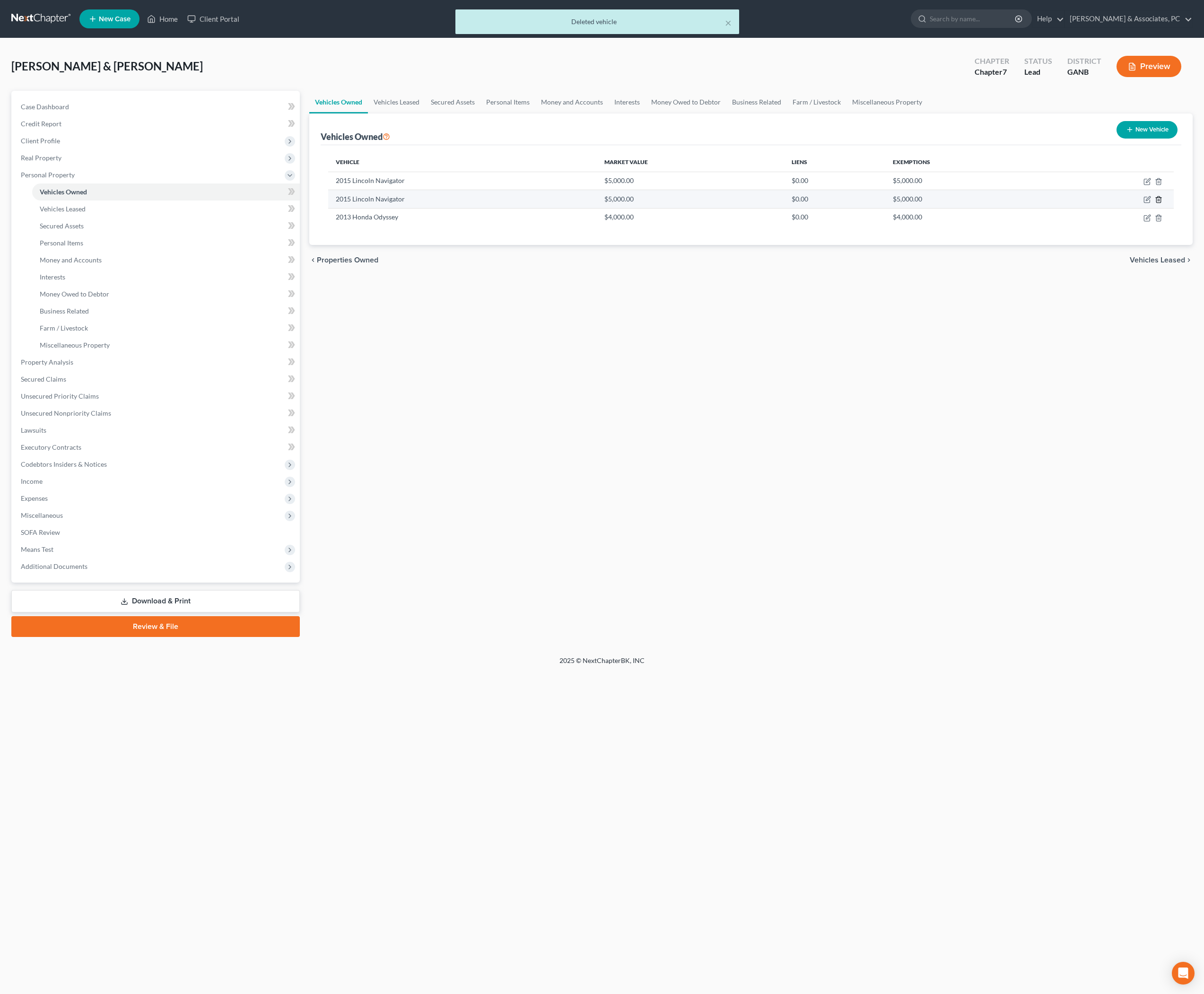
click at [1155, 203] on icon "button" at bounding box center [1159, 200] width 8 height 8
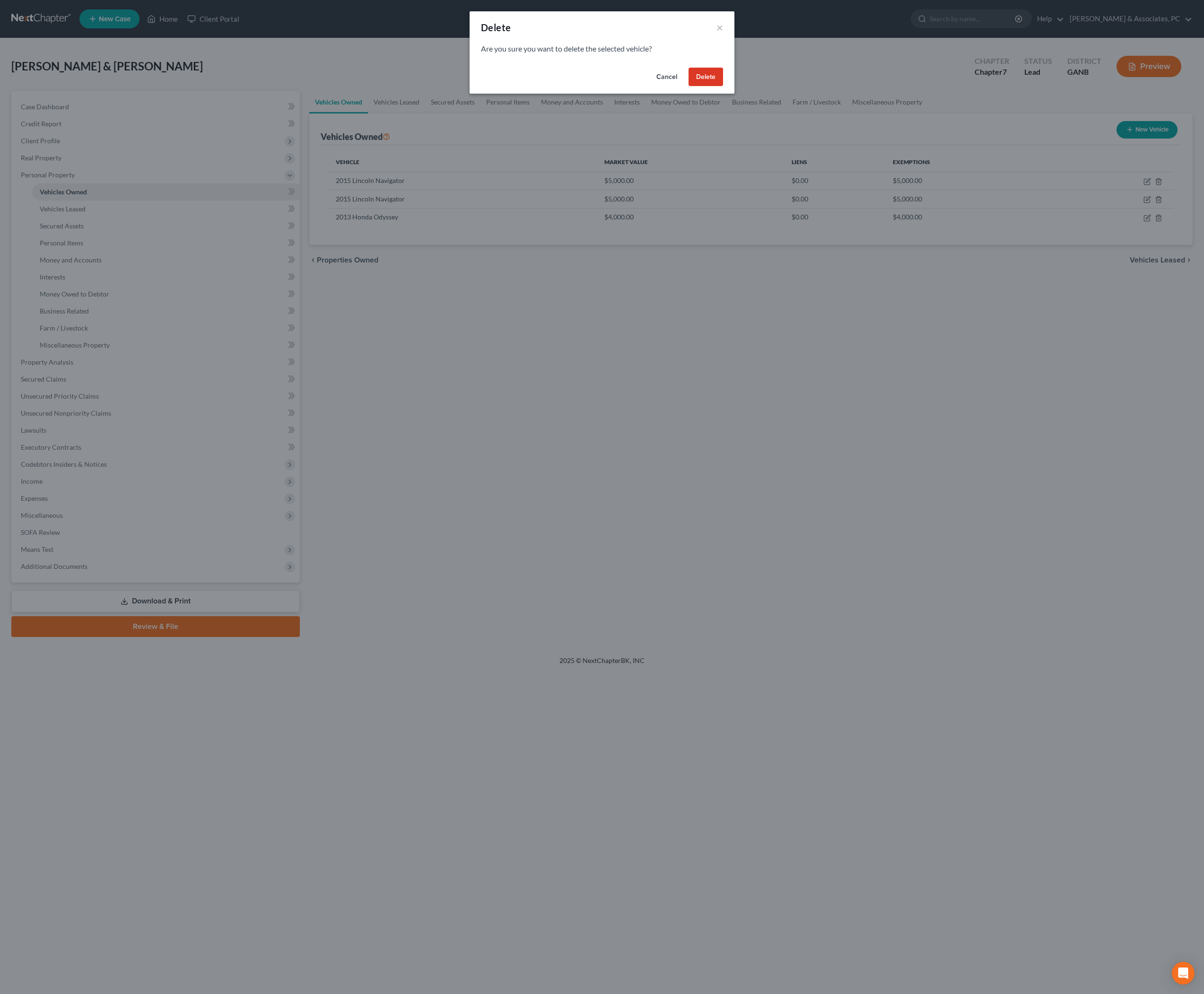
click at [718, 87] on button "Delete" at bounding box center [706, 77] width 34 height 19
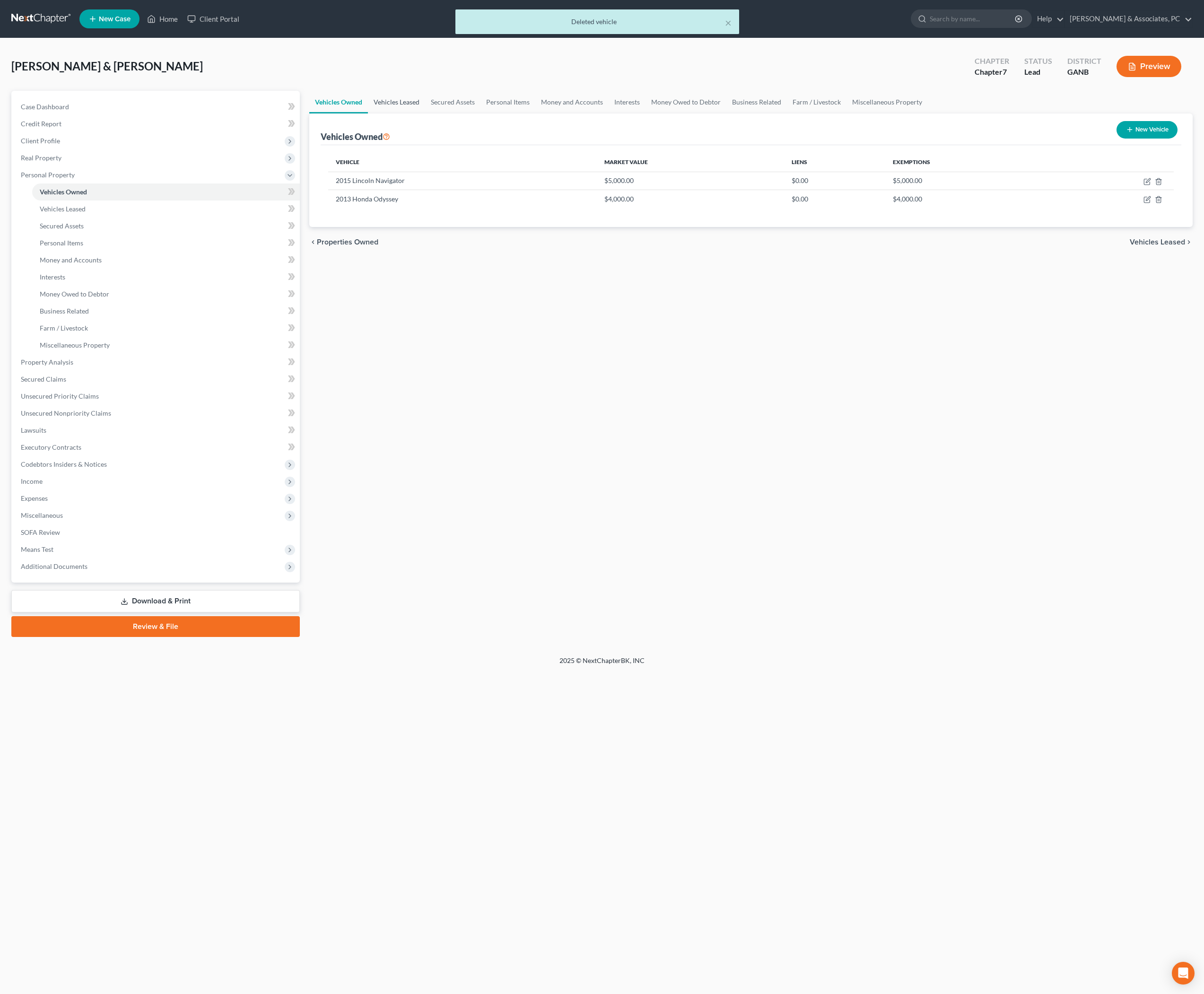
click at [425, 112] on link "Vehicles Leased" at bounding box center [397, 102] width 57 height 23
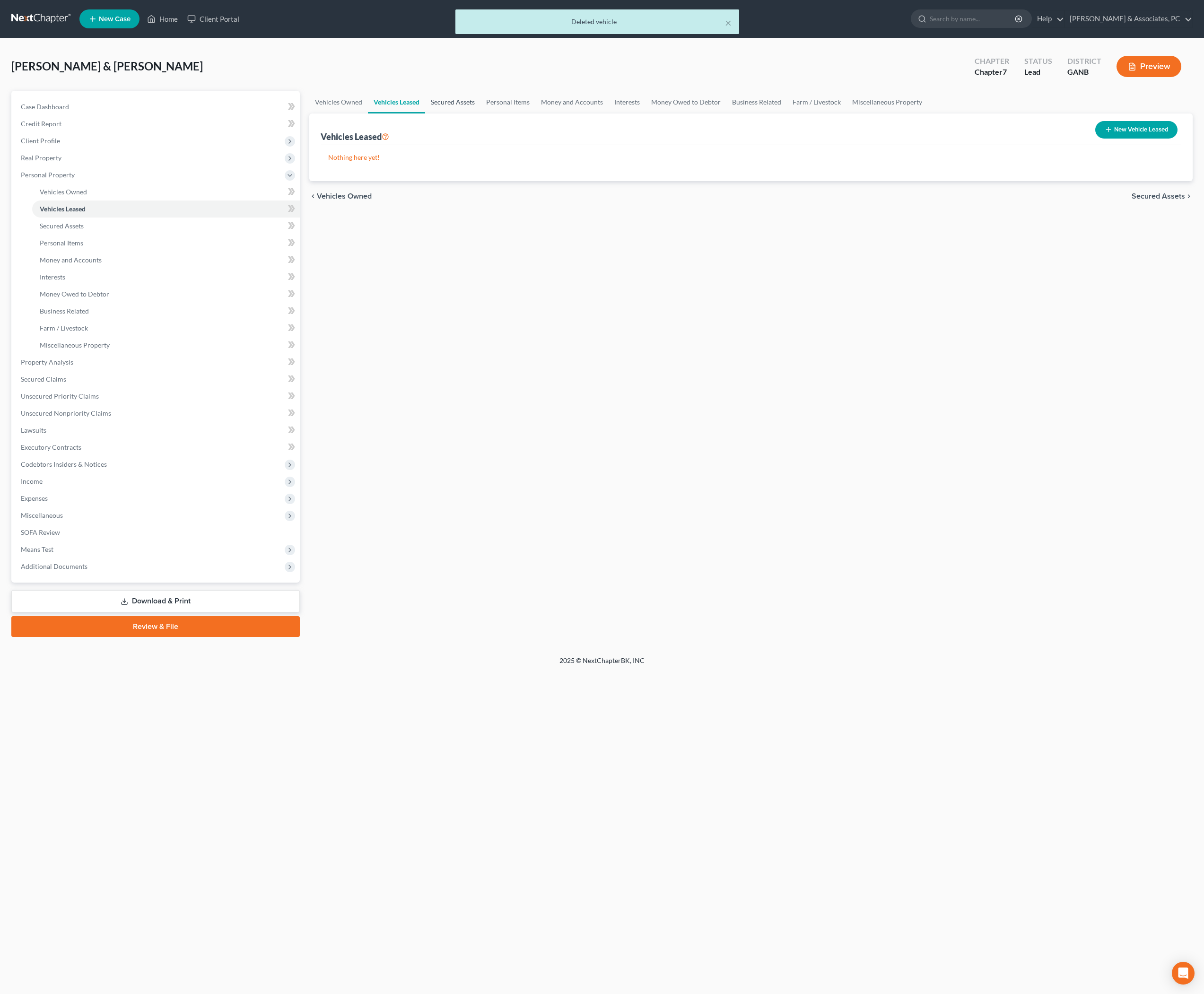
click at [480, 112] on link "Secured Assets" at bounding box center [453, 102] width 56 height 23
click at [536, 112] on link "Personal Items" at bounding box center [508, 102] width 55 height 23
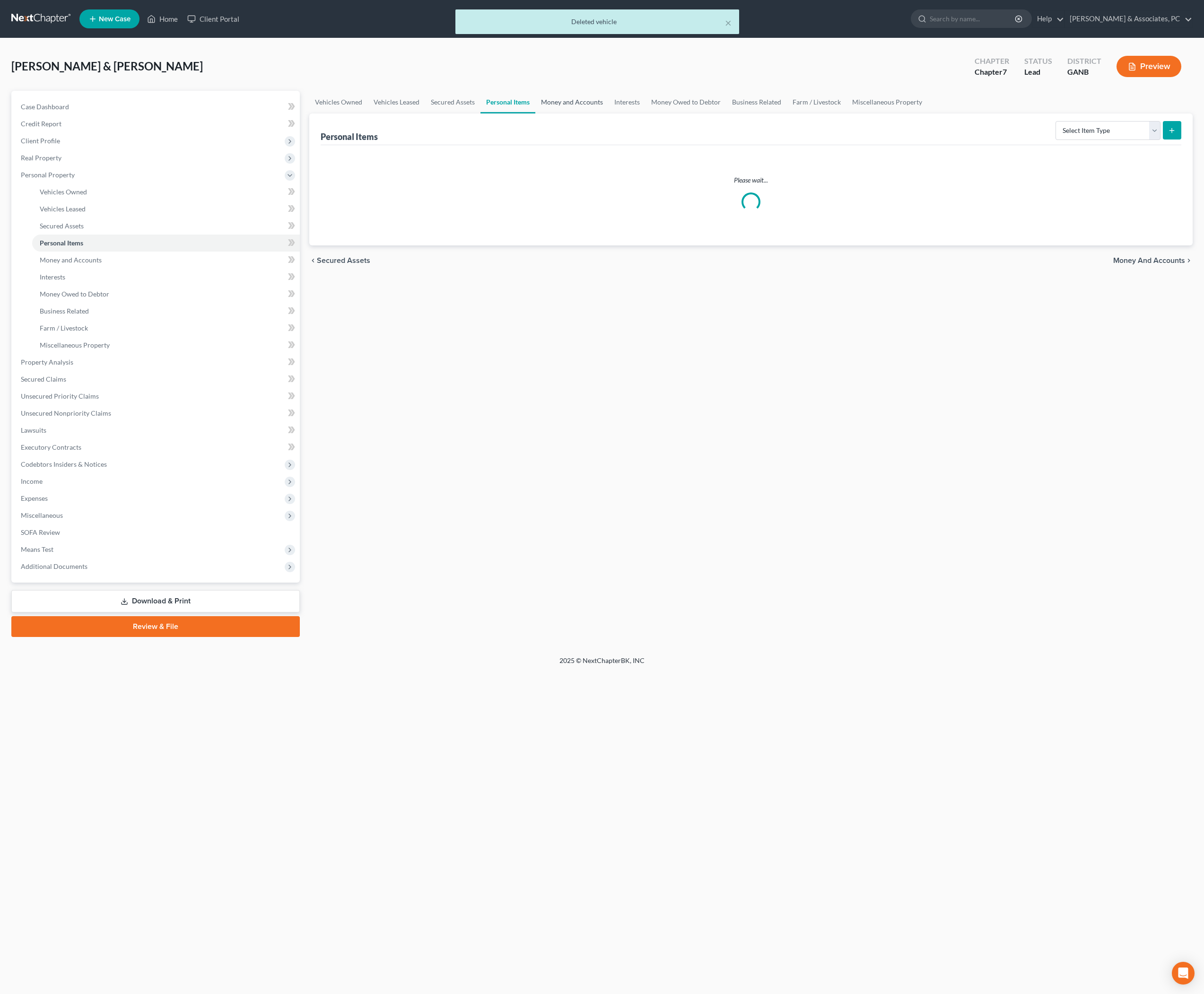
click at [609, 112] on link "Money and Accounts" at bounding box center [572, 102] width 73 height 23
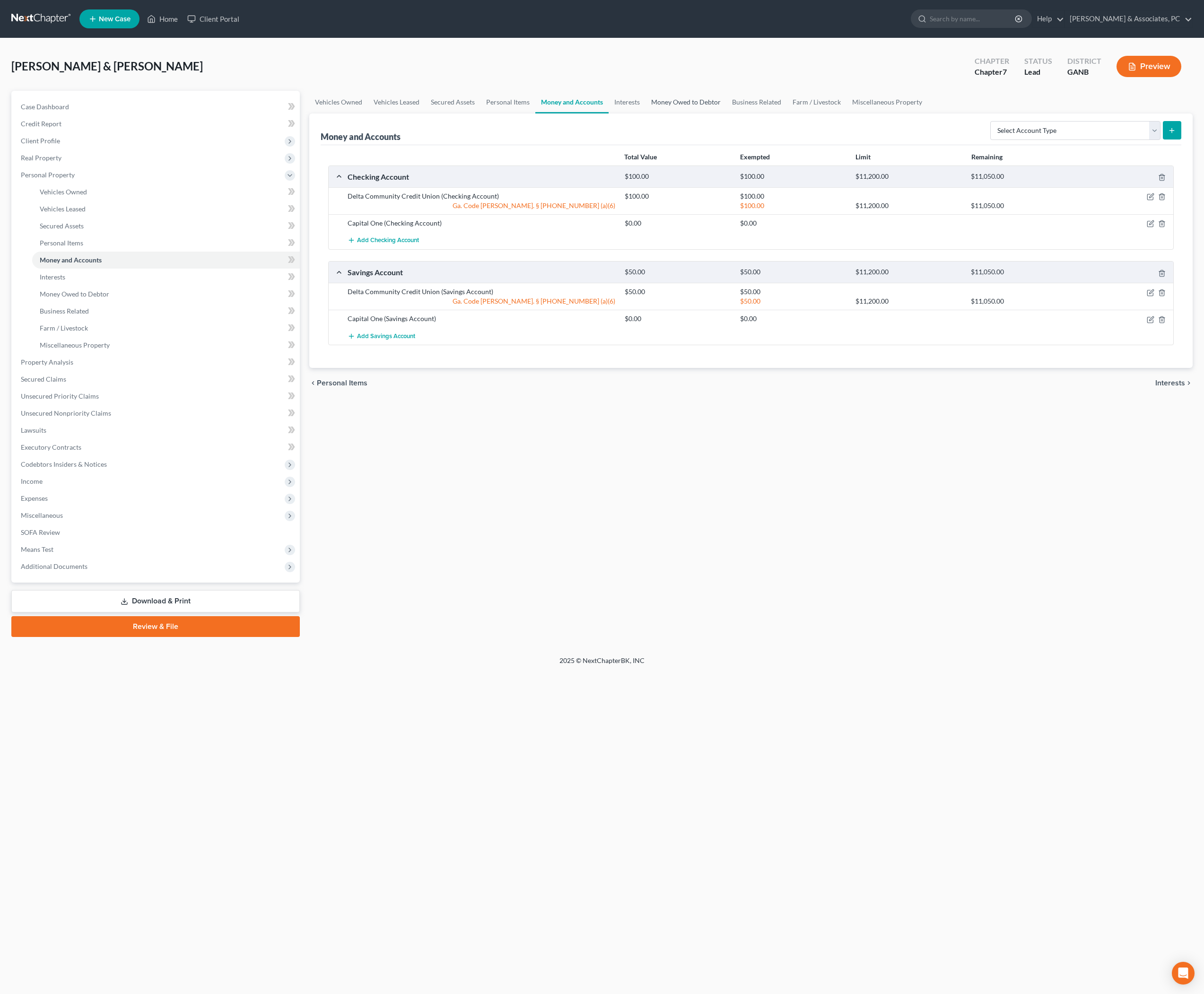
click at [726, 112] on link "Money Owed to Debtor" at bounding box center [686, 102] width 81 height 23
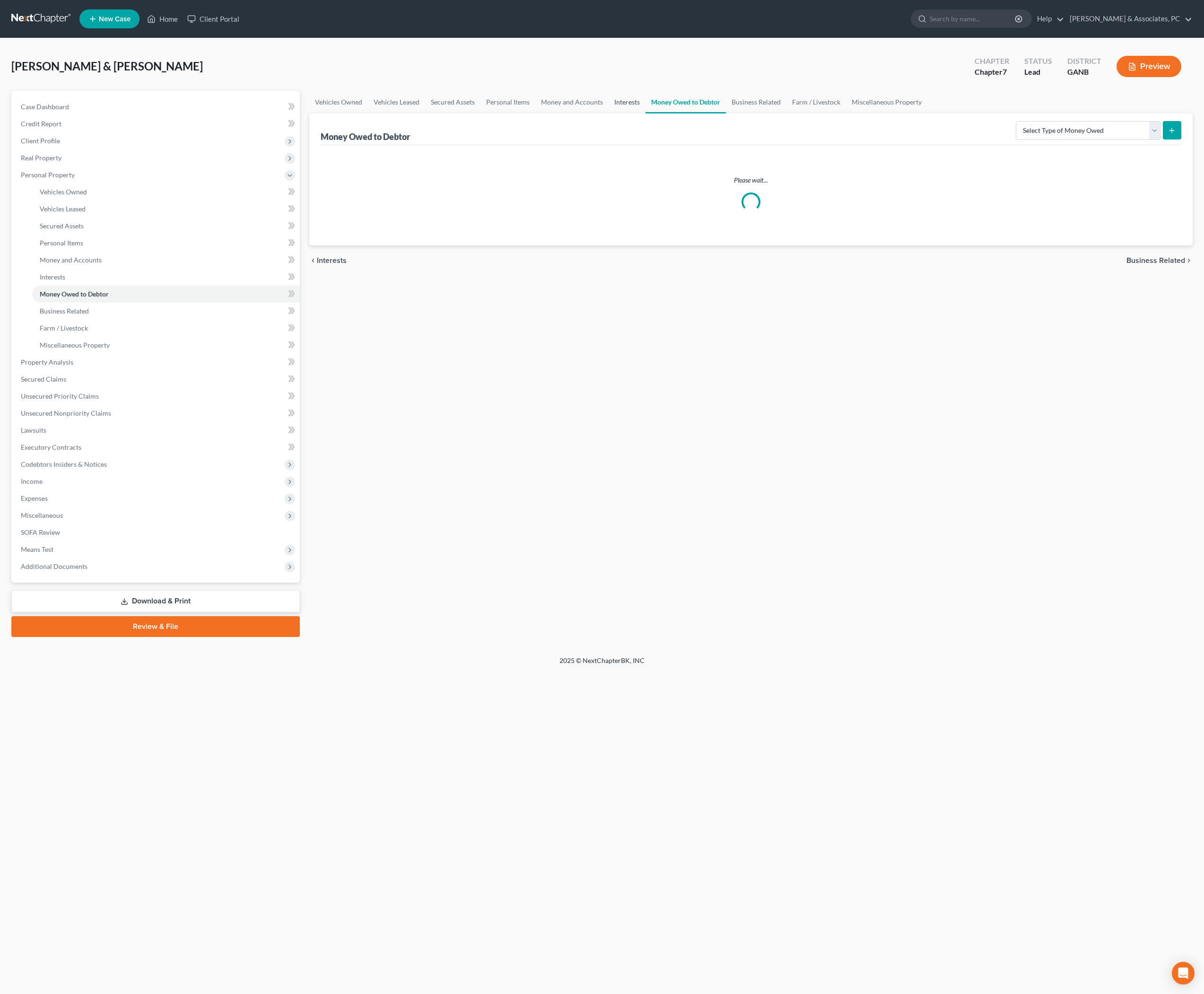
click at [646, 114] on link "Interests" at bounding box center [627, 102] width 37 height 23
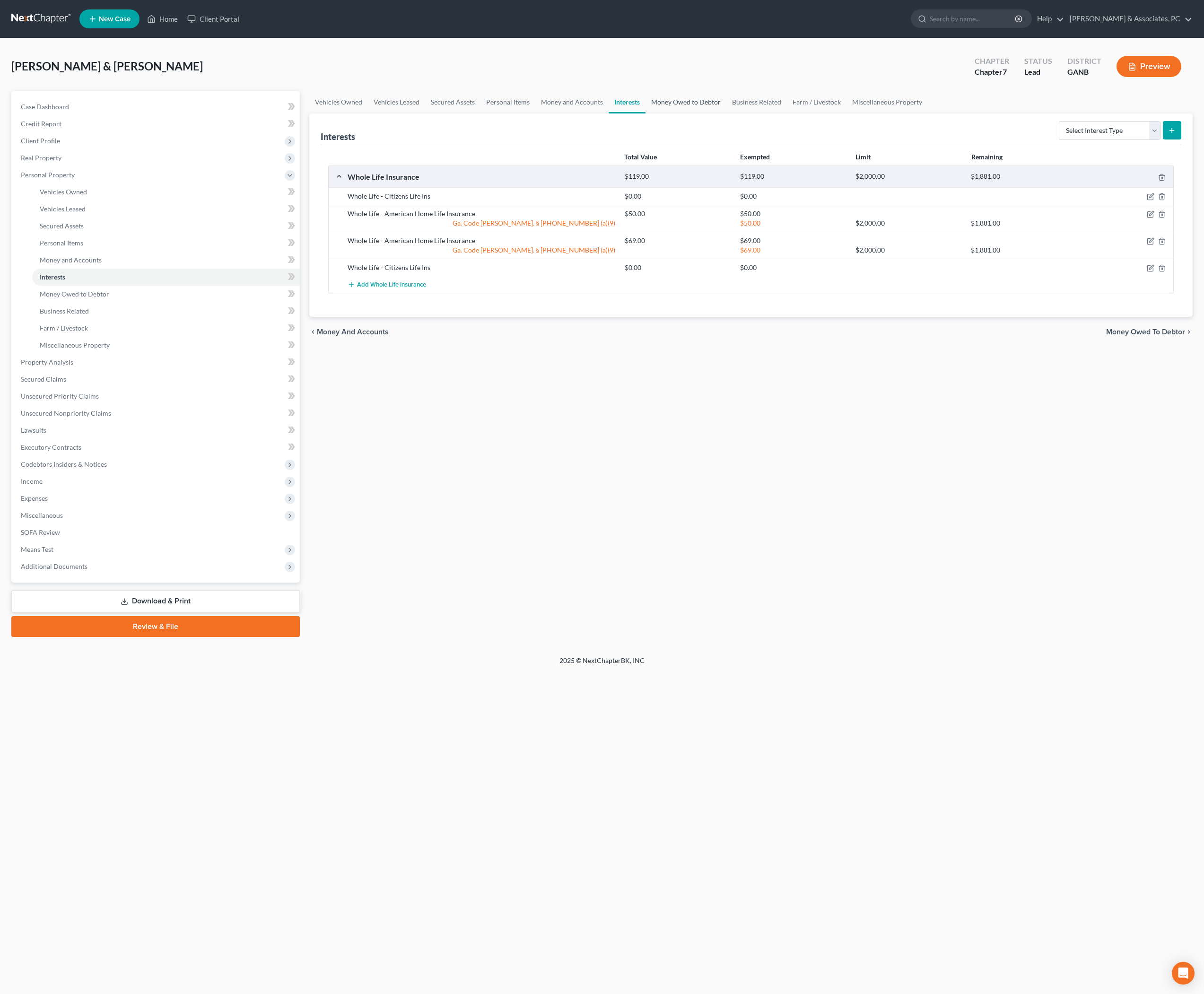
click at [726, 114] on link "Money Owed to Debtor" at bounding box center [686, 102] width 81 height 23
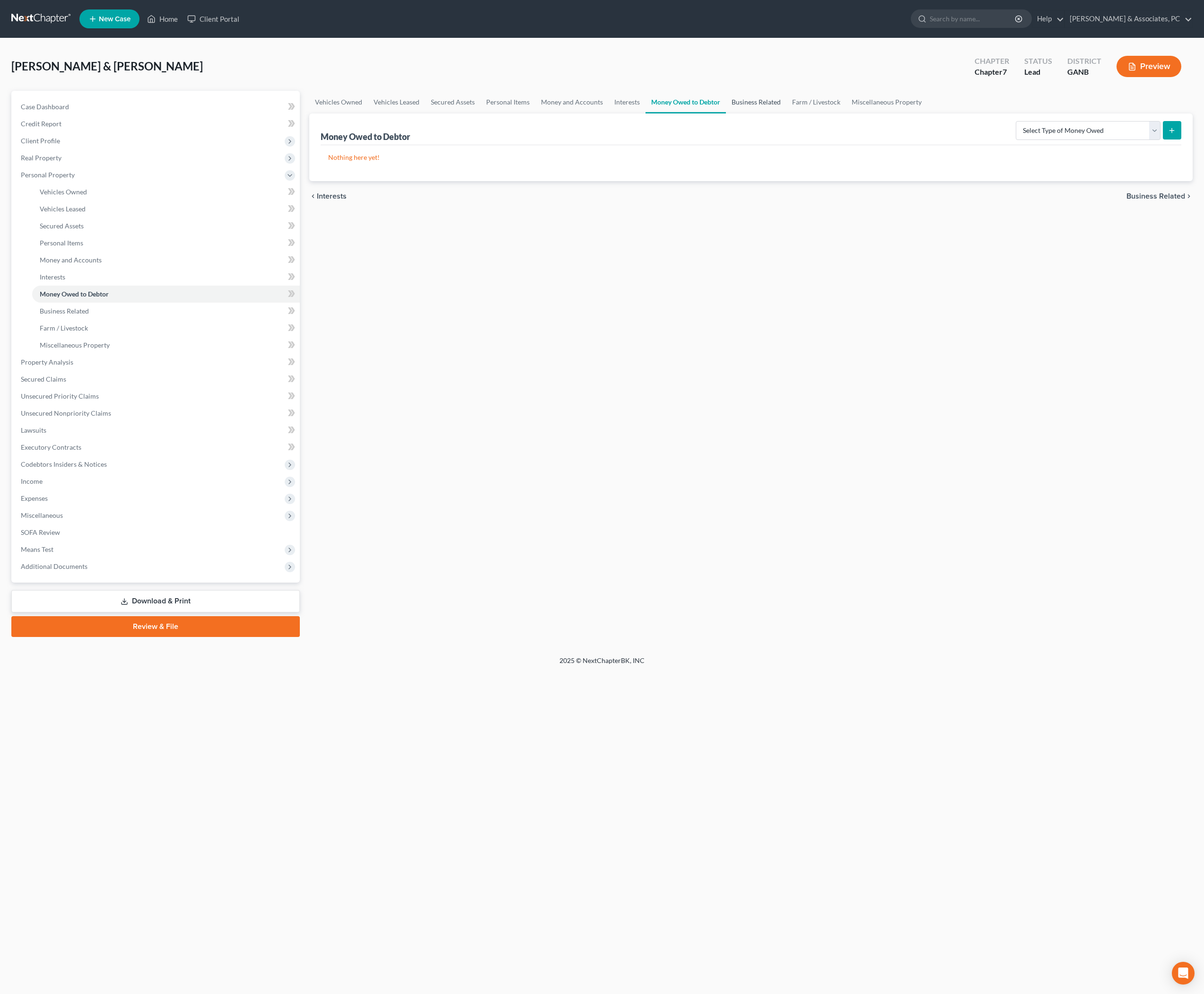
click at [786, 111] on link "Business Related" at bounding box center [756, 102] width 61 height 23
click at [846, 114] on link "Farm / Livestock" at bounding box center [816, 102] width 59 height 23
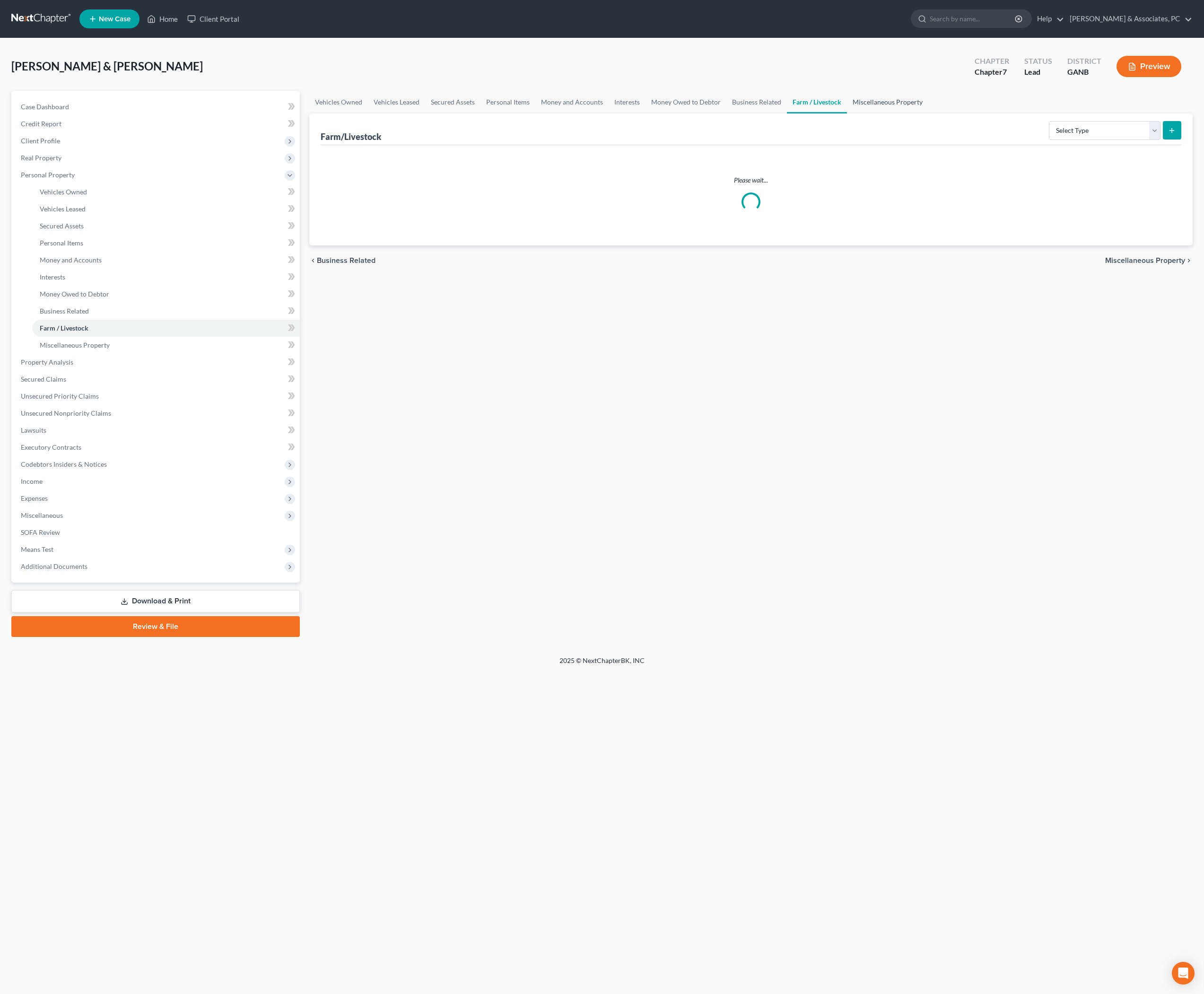
click at [929, 114] on link "Miscellaneous Property" at bounding box center [887, 102] width 81 height 23
click at [480, 112] on link "Secured Assets" at bounding box center [453, 102] width 56 height 23
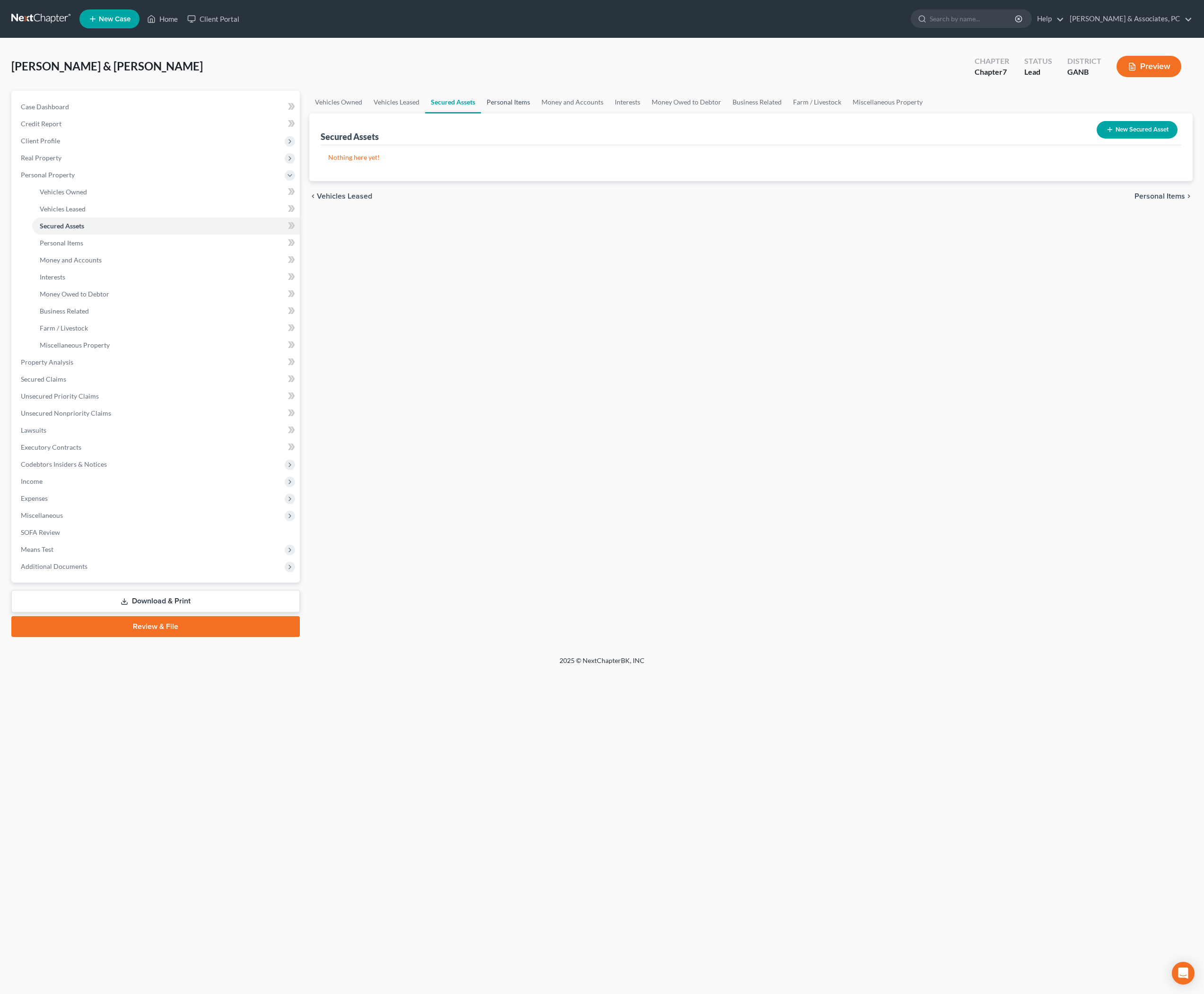
click at [535, 114] on link "Personal Items" at bounding box center [508, 102] width 55 height 23
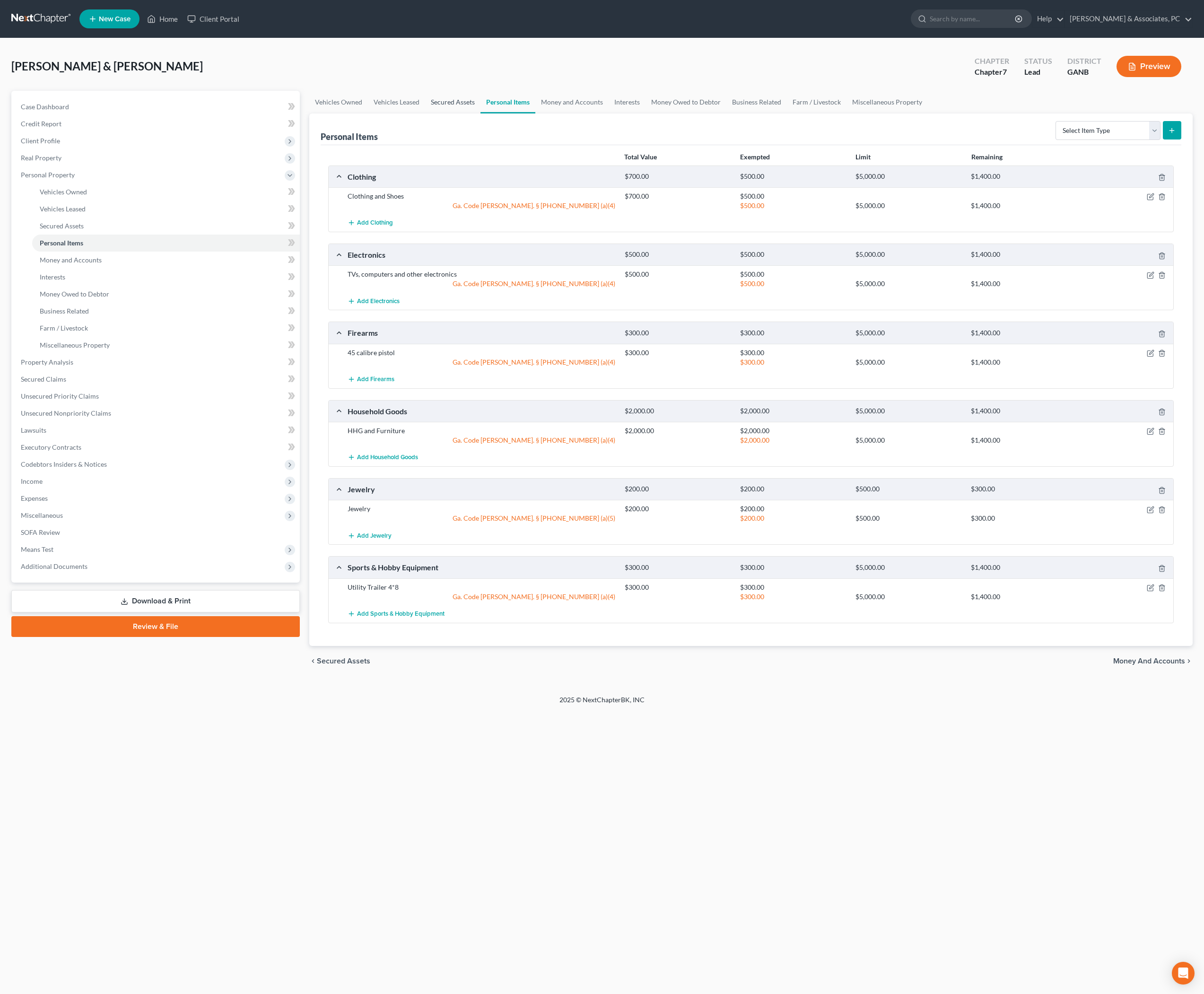
click at [480, 114] on link "Secured Assets" at bounding box center [453, 102] width 56 height 23
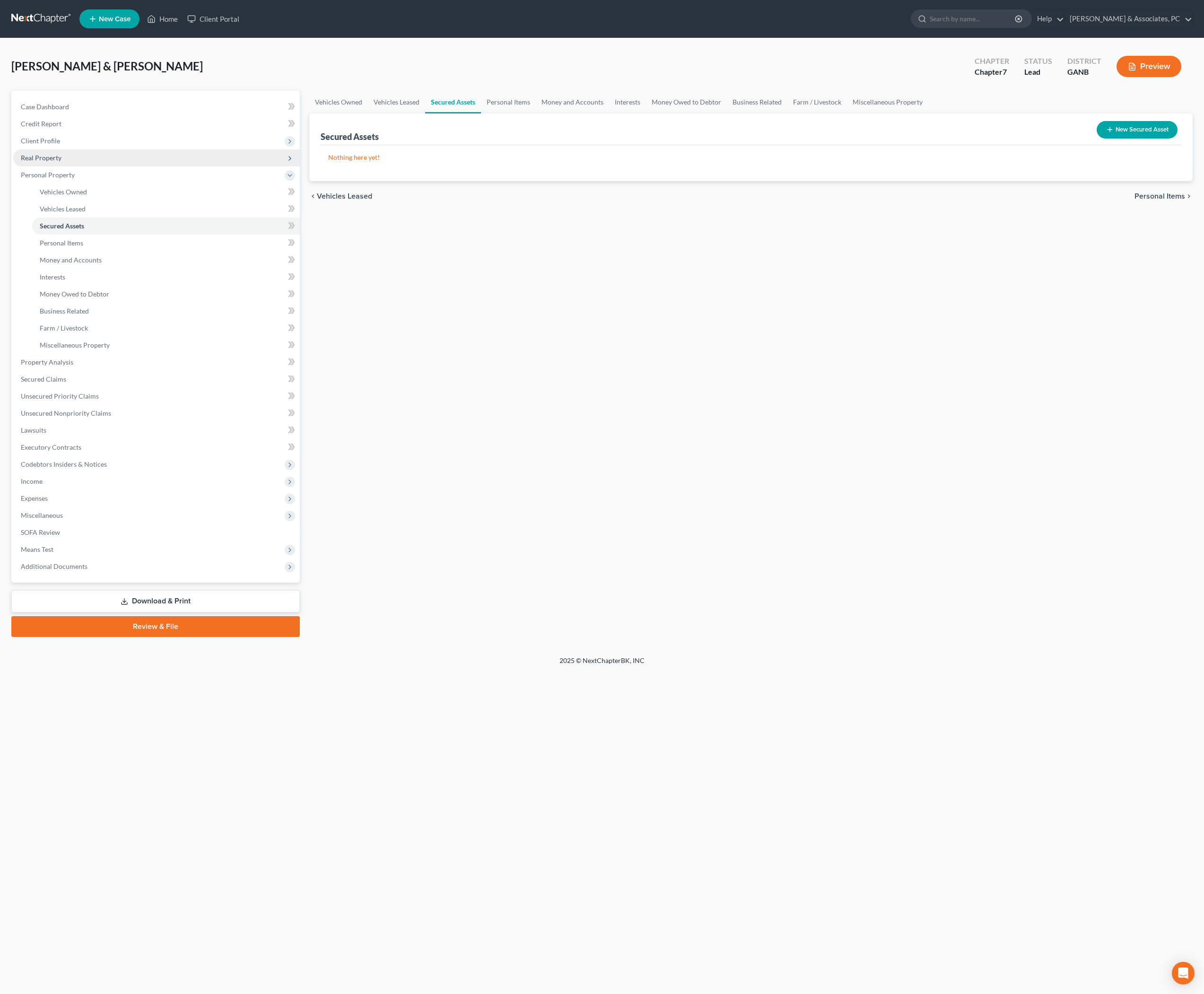
click at [77, 167] on span "Real Property" at bounding box center [156, 158] width 287 height 17
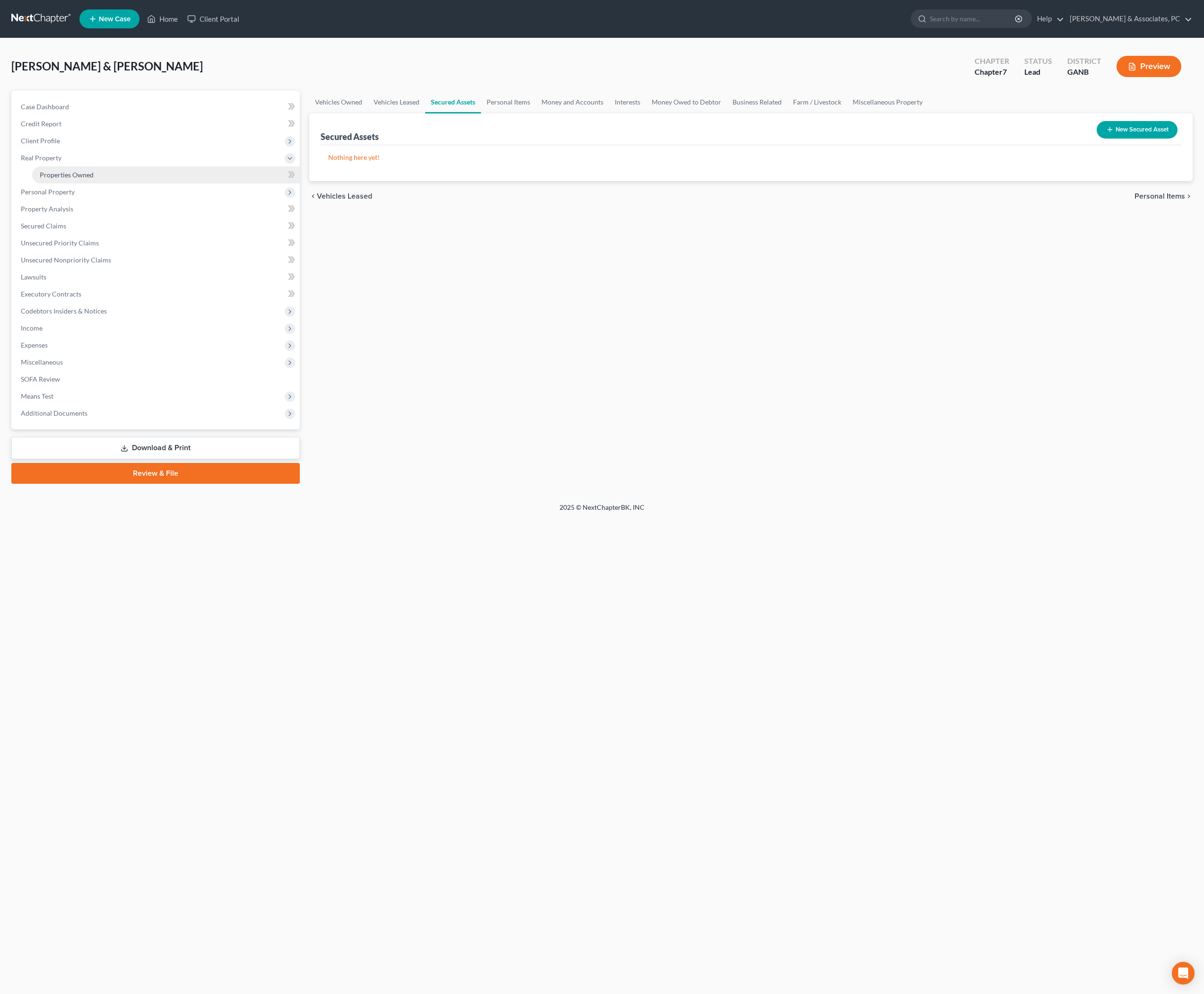
click at [86, 179] on span "Properties Owned" at bounding box center [66, 174] width 54 height 8
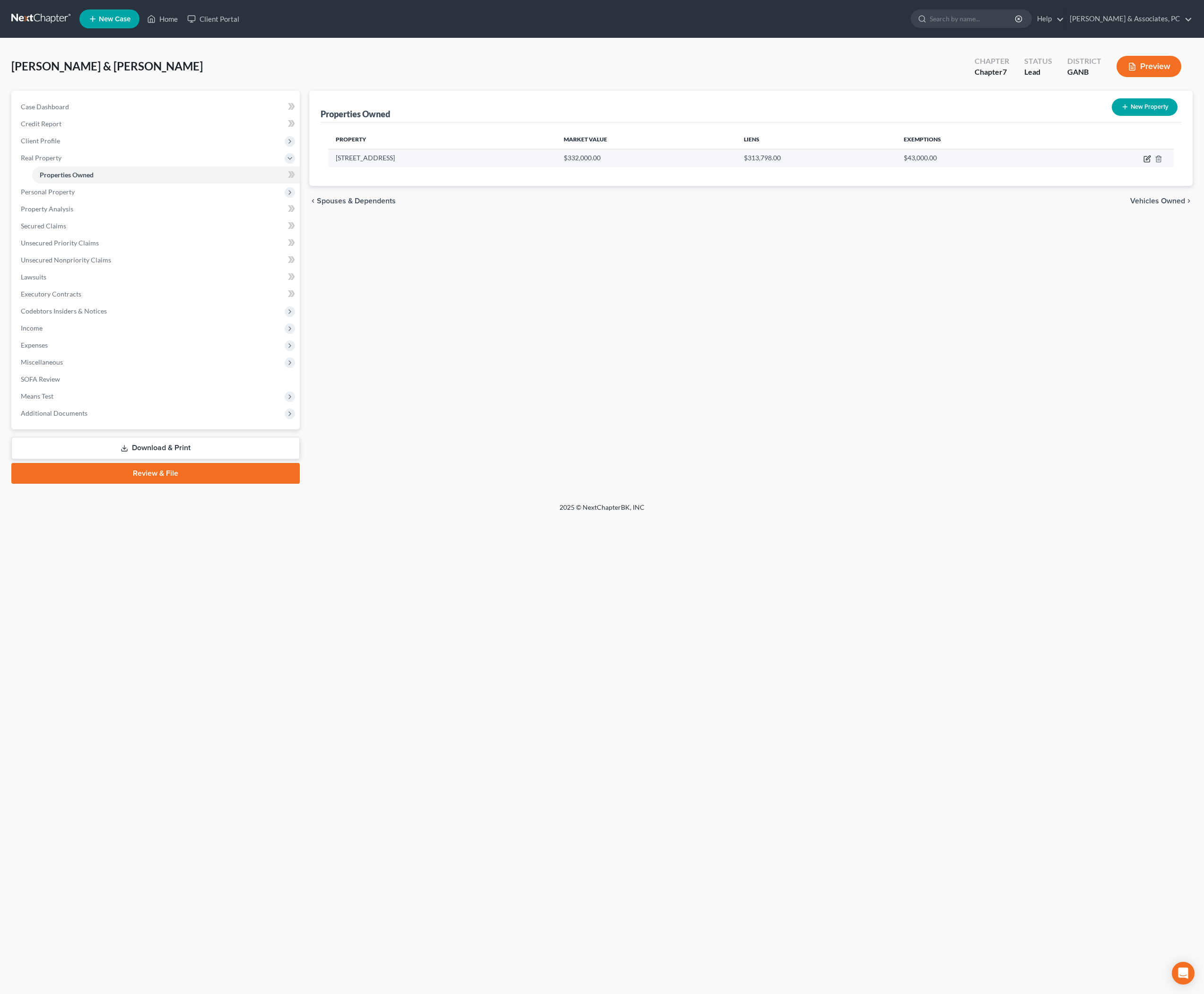
click at [1143, 163] on icon "button" at bounding box center [1147, 159] width 8 height 8
select select "10"
select select "32"
select select "2"
select select "1"
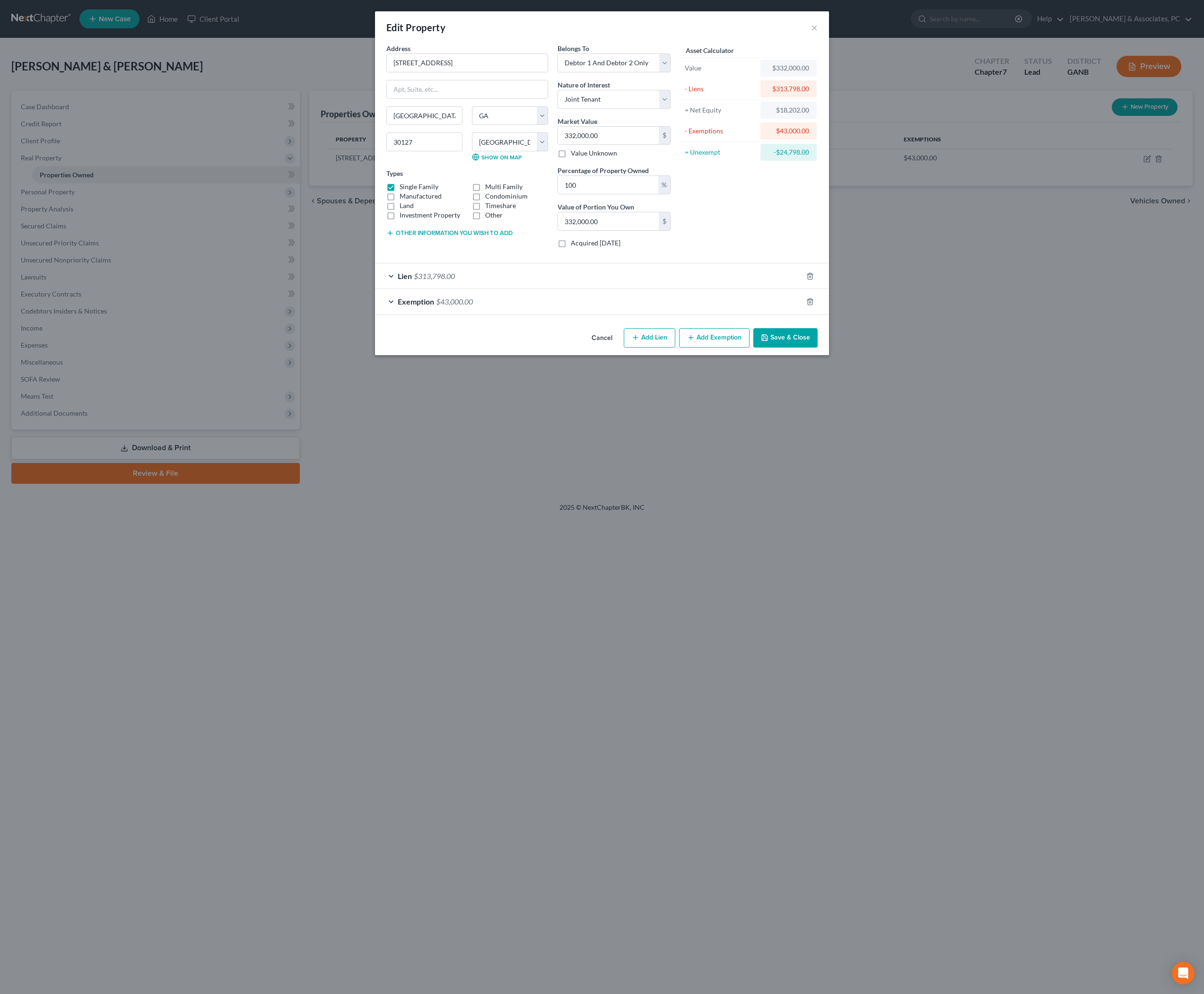
click at [818, 348] on button "Save & Close" at bounding box center [786, 338] width 65 height 20
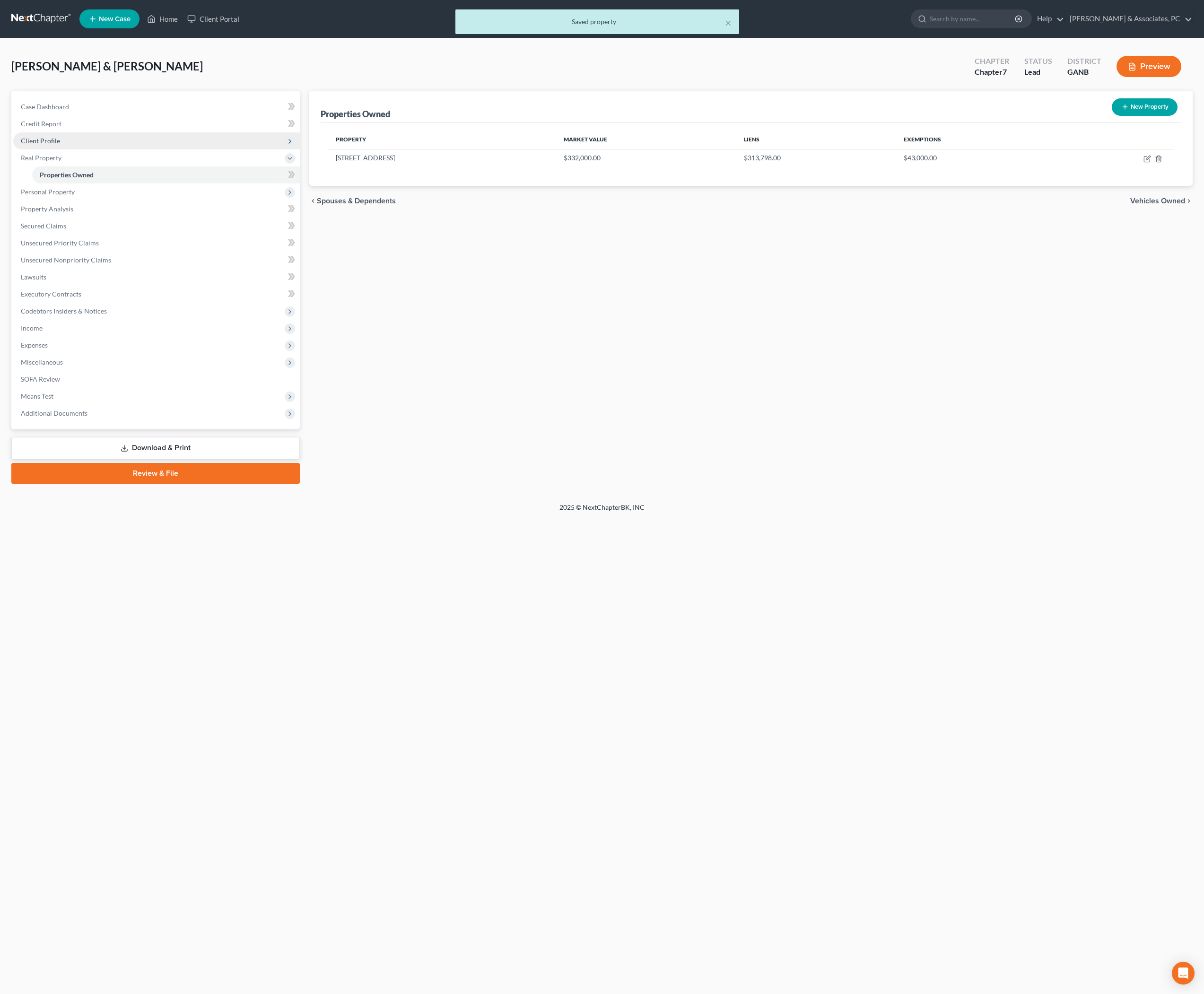
click at [112, 149] on span "Client Profile" at bounding box center [156, 141] width 287 height 17
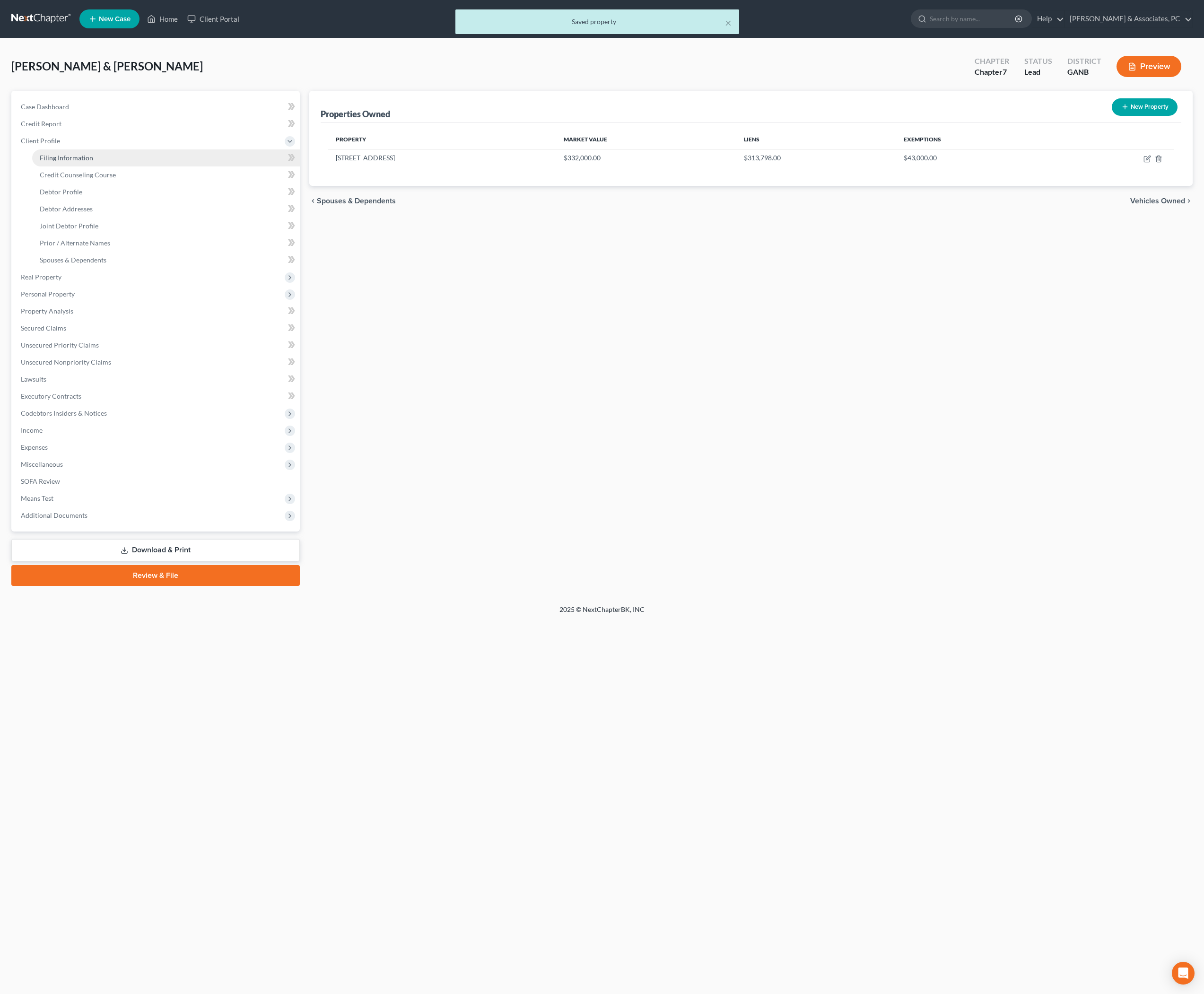
click at [110, 167] on link "Filing Information" at bounding box center [165, 158] width 268 height 17
select select "1"
select select "0"
select select "10"
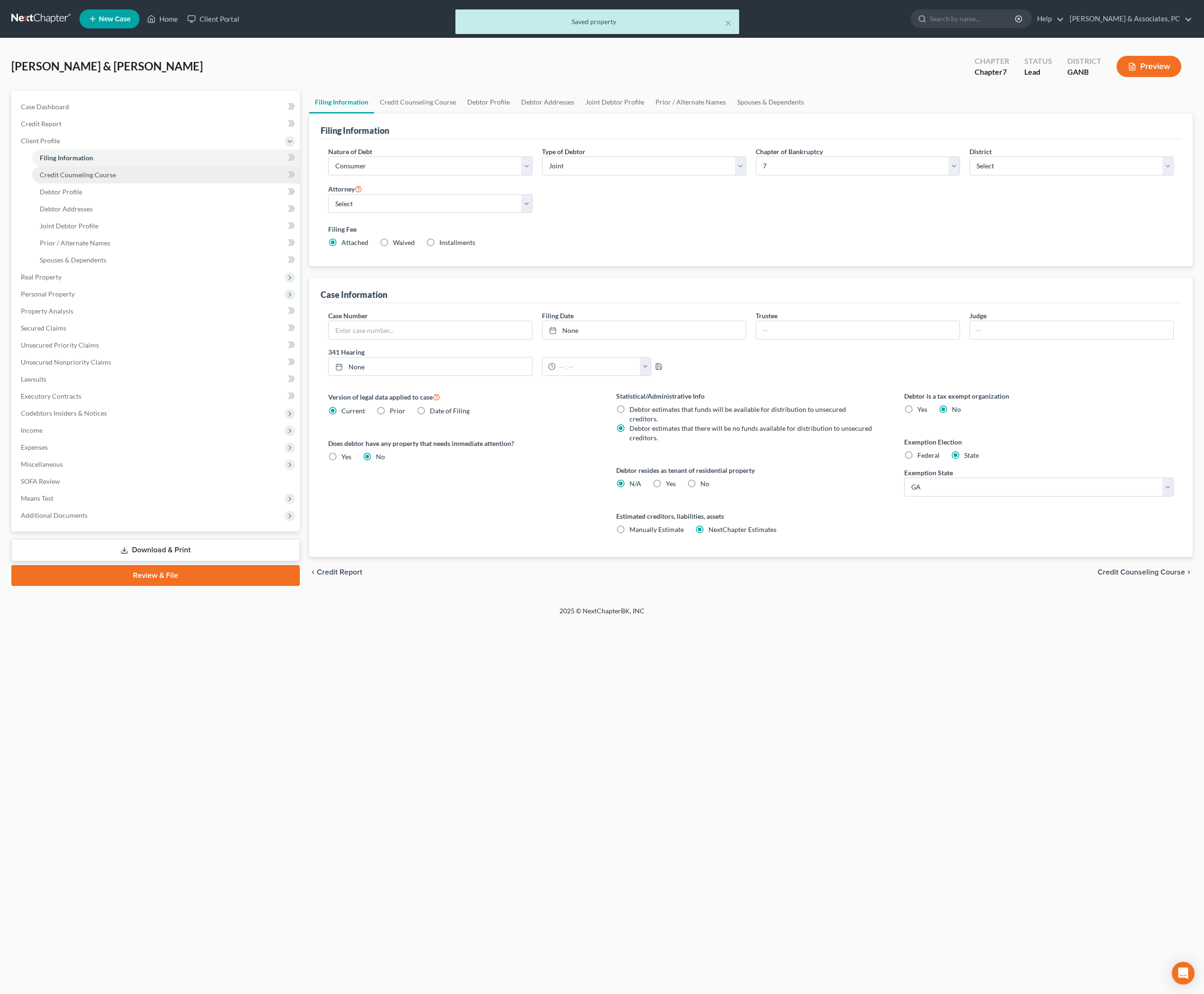
click at [116, 179] on span "Credit Counseling Course" at bounding box center [77, 174] width 76 height 8
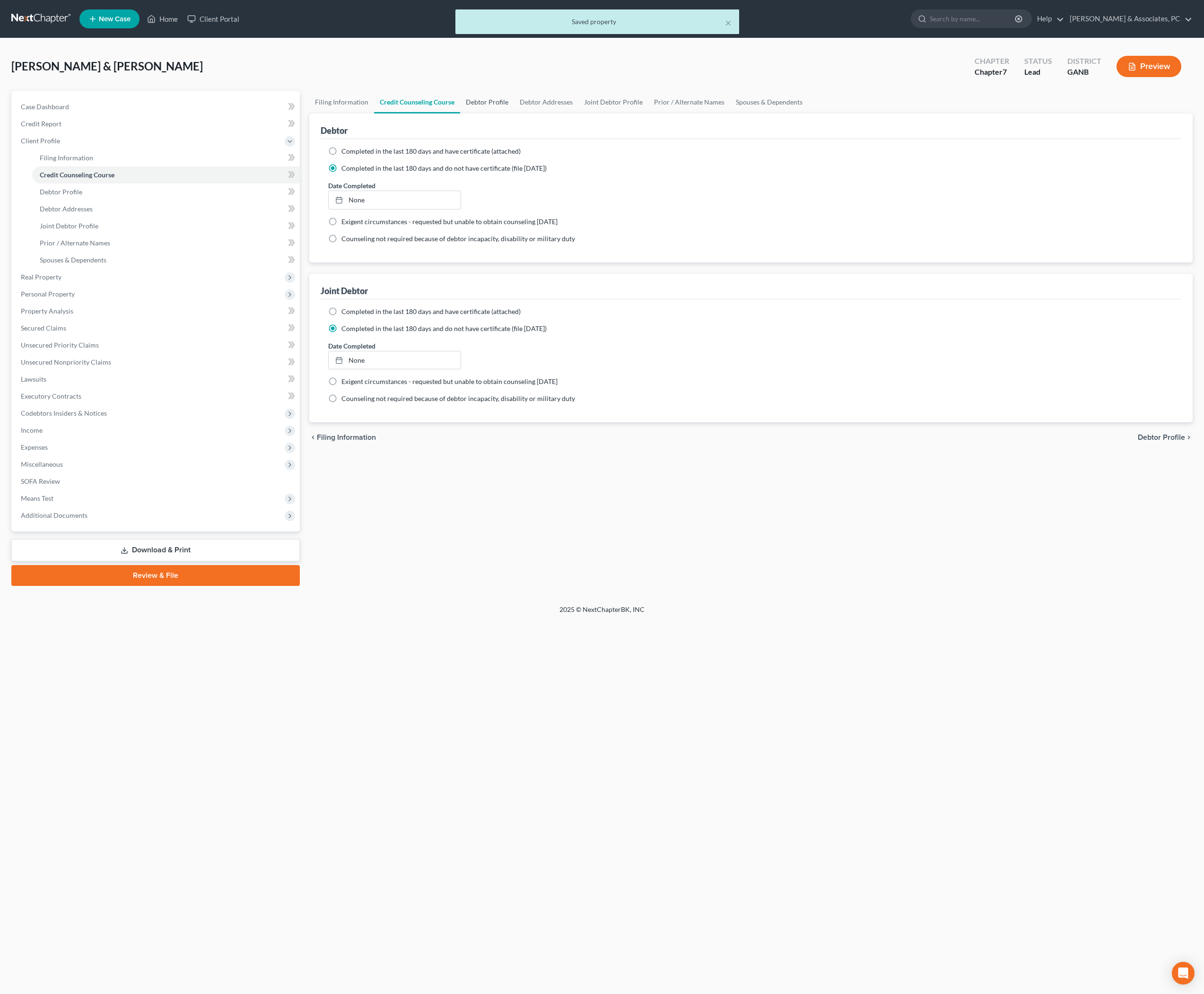
click at [514, 114] on link "Debtor Profile" at bounding box center [487, 102] width 54 height 23
select select "1"
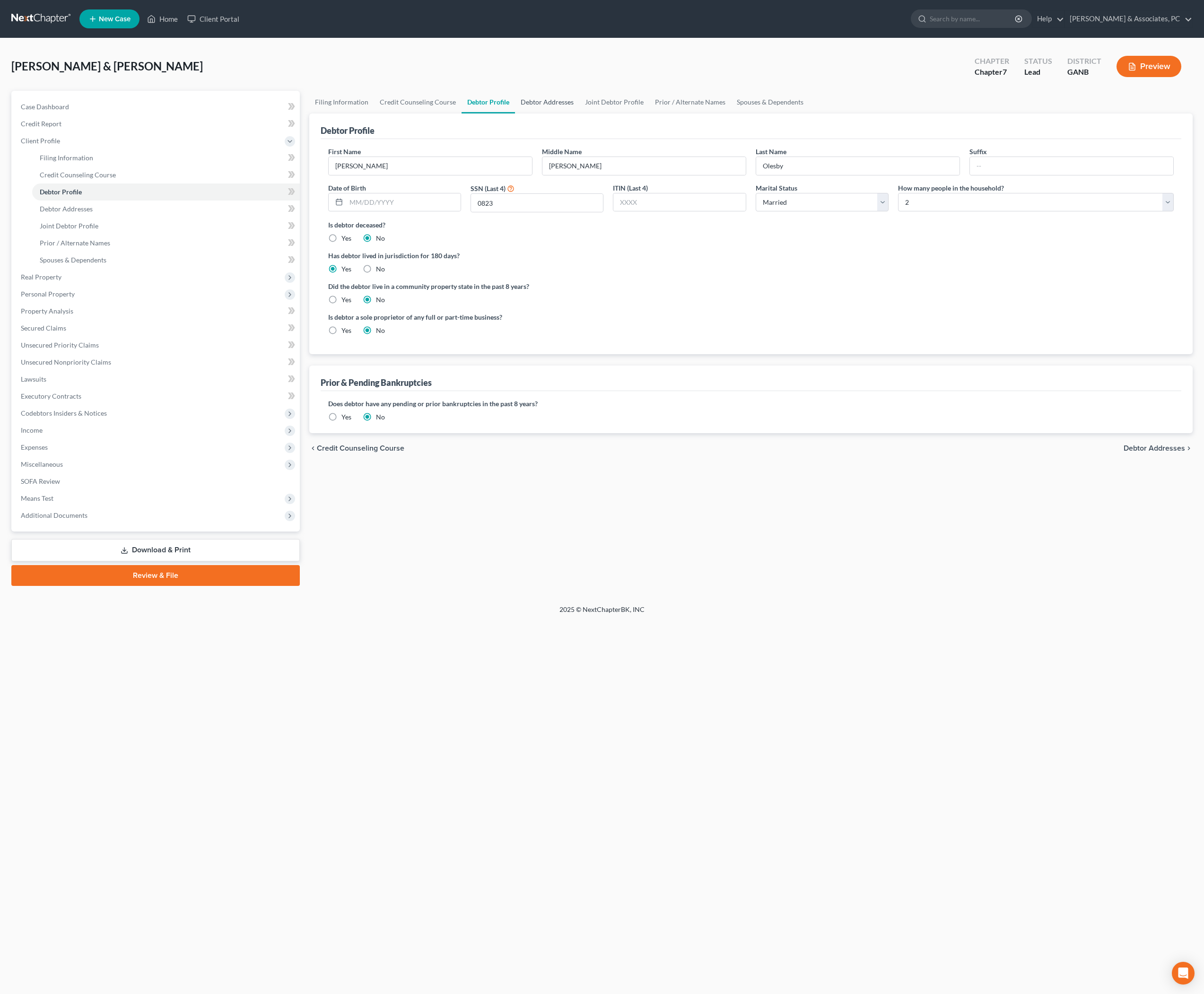
click at [579, 112] on link "Debtor Addresses" at bounding box center [547, 102] width 65 height 23
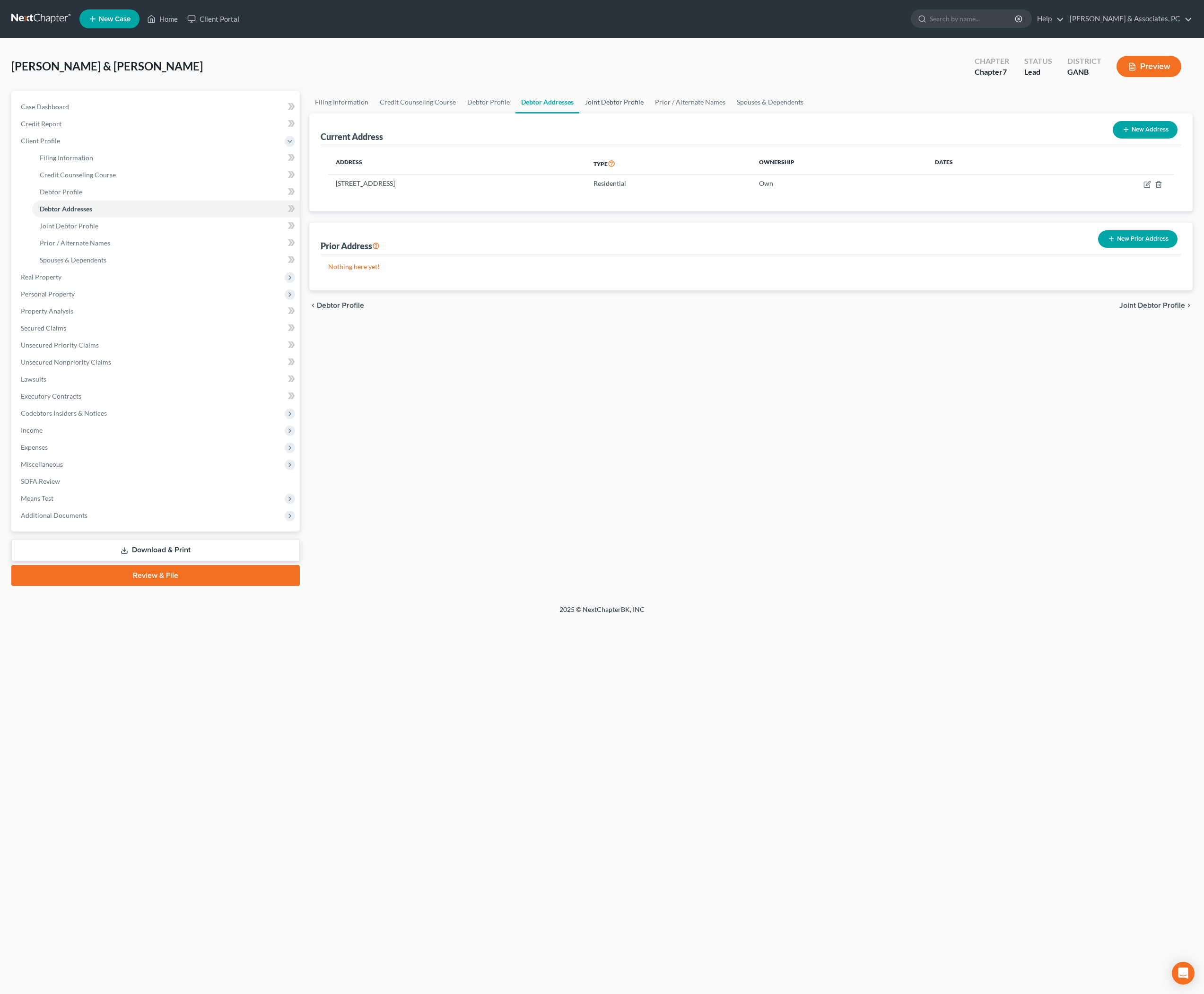
click at [650, 114] on link "Joint Debtor Profile" at bounding box center [614, 102] width 70 height 23
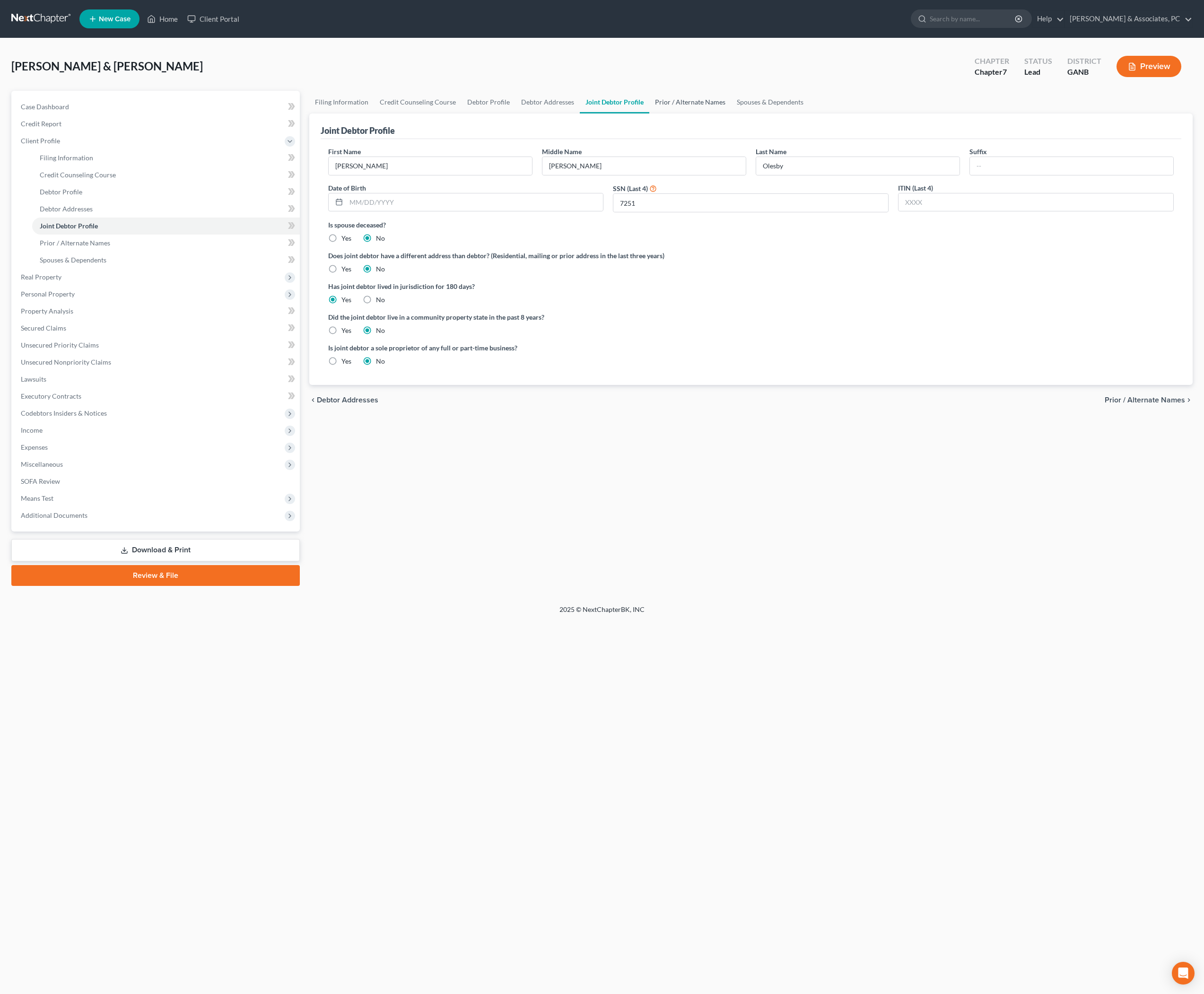
click at [731, 114] on link "Prior / Alternate Names" at bounding box center [690, 102] width 82 height 23
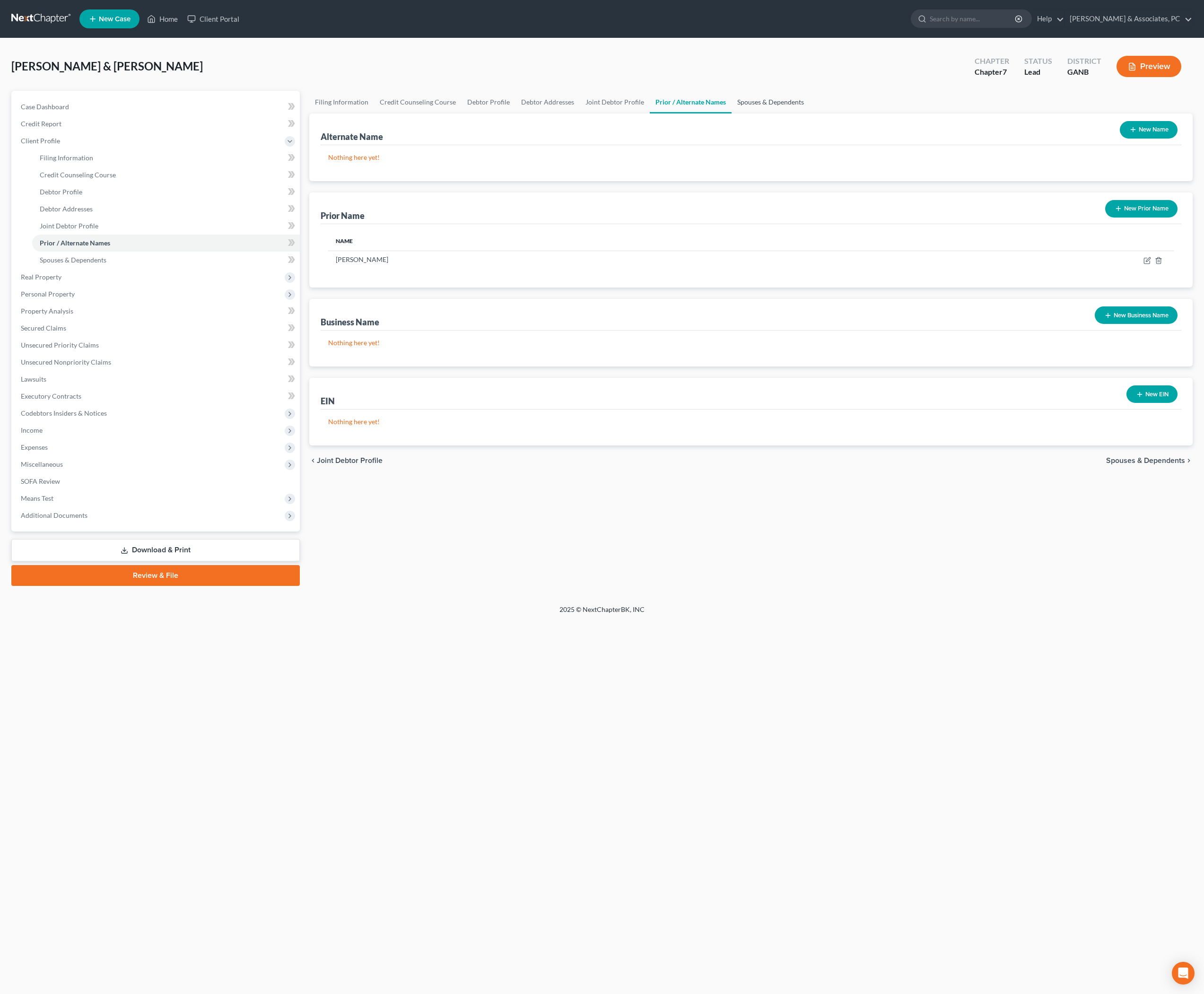
click at [810, 112] on link "Spouses & Dependents" at bounding box center [770, 102] width 78 height 23
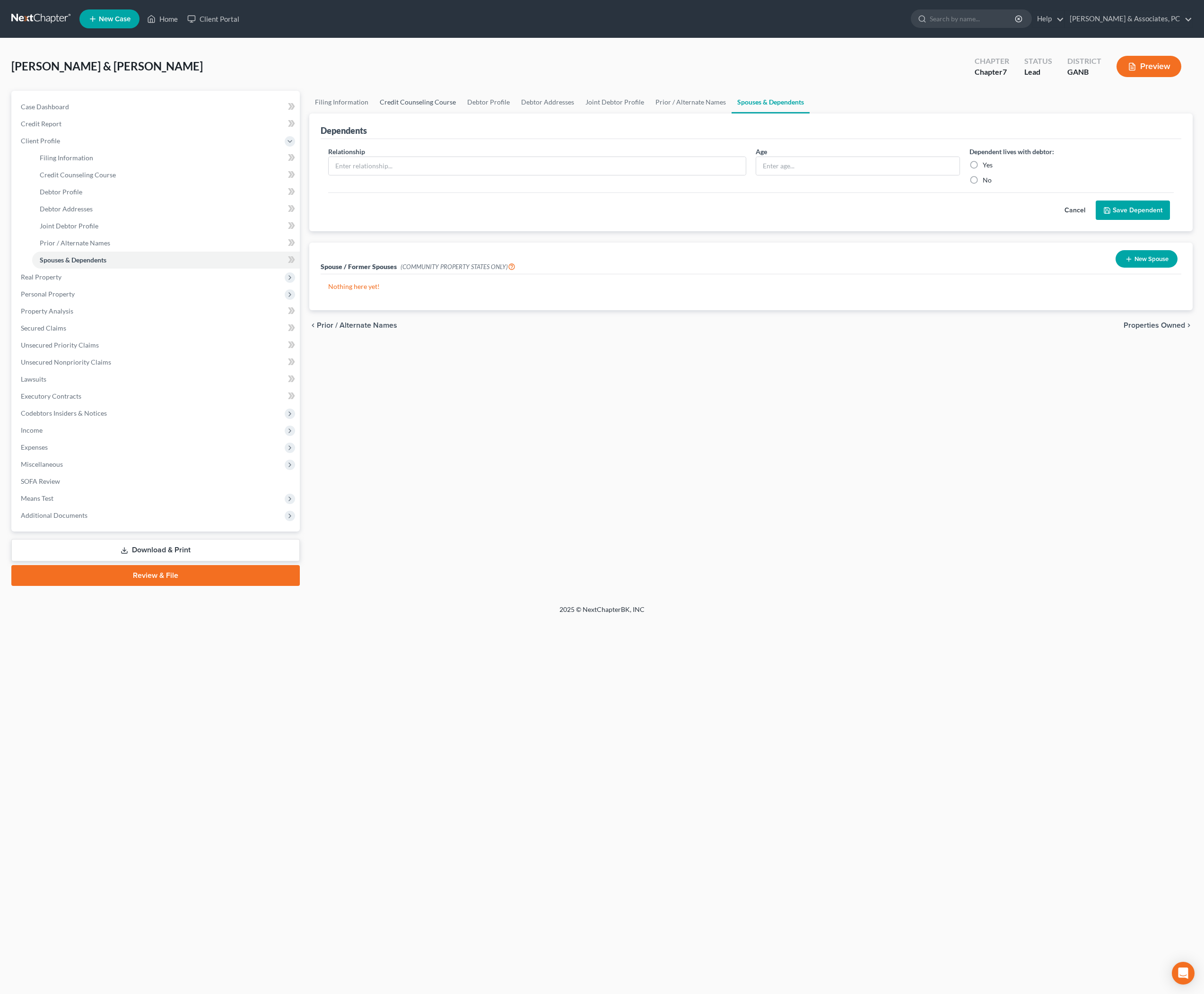
click at [456, 108] on link "Credit Counseling Course" at bounding box center [418, 102] width 88 height 23
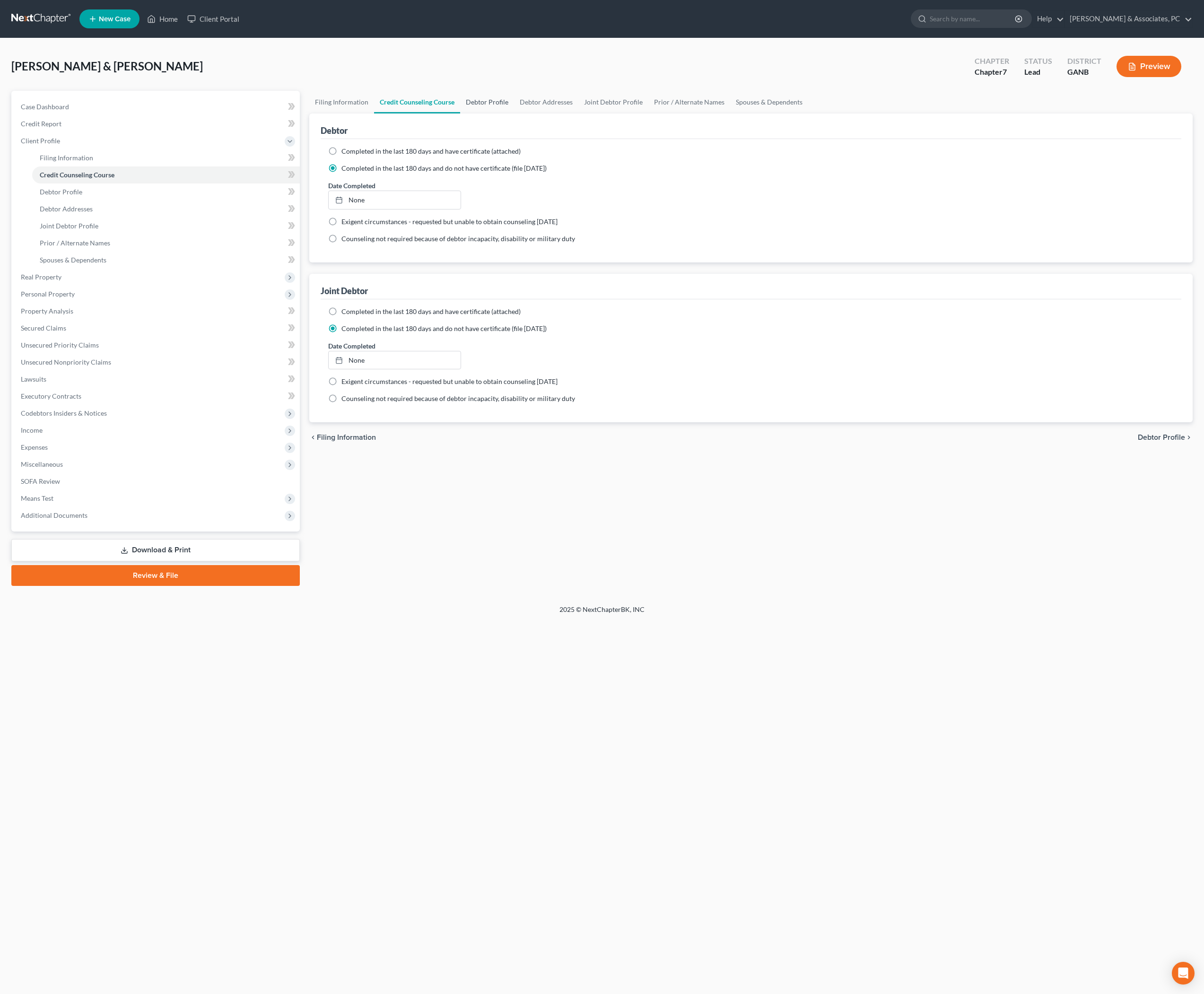
click at [514, 114] on link "Debtor Profile" at bounding box center [487, 102] width 54 height 23
select select "1"
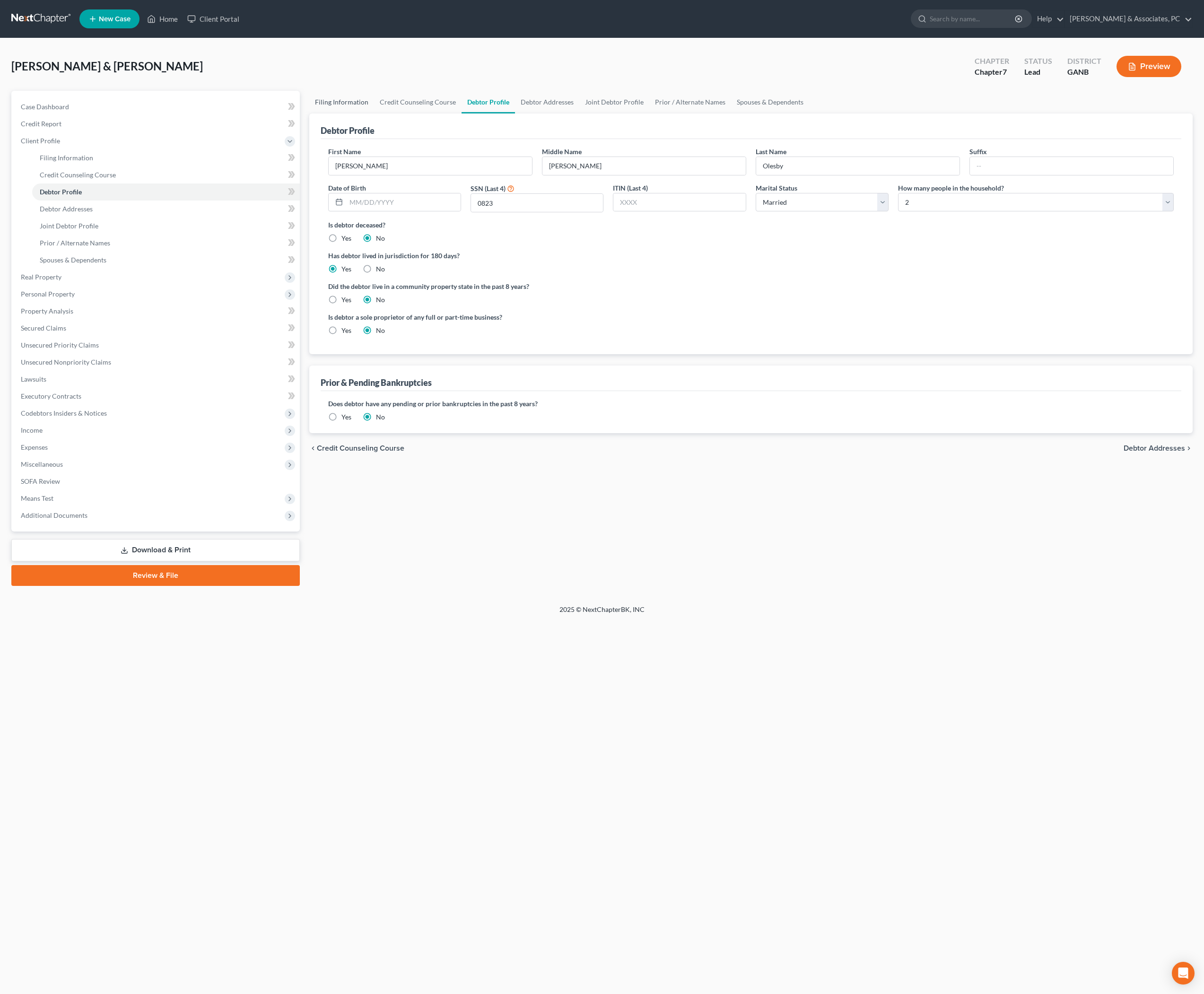
click at [352, 114] on link "Filing Information" at bounding box center [341, 102] width 65 height 23
select select "1"
select select "0"
select select "19"
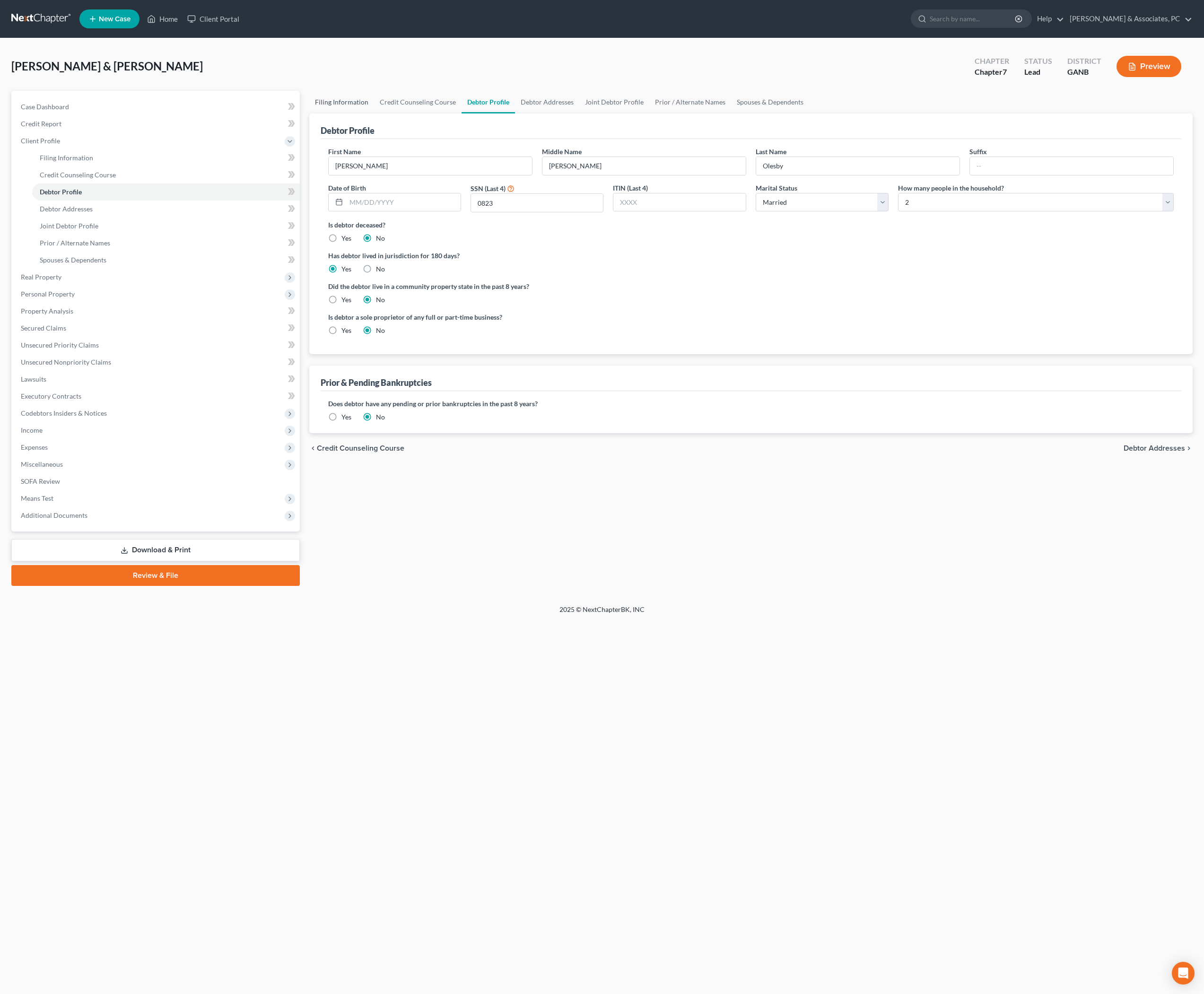
select select "0"
select select "10"
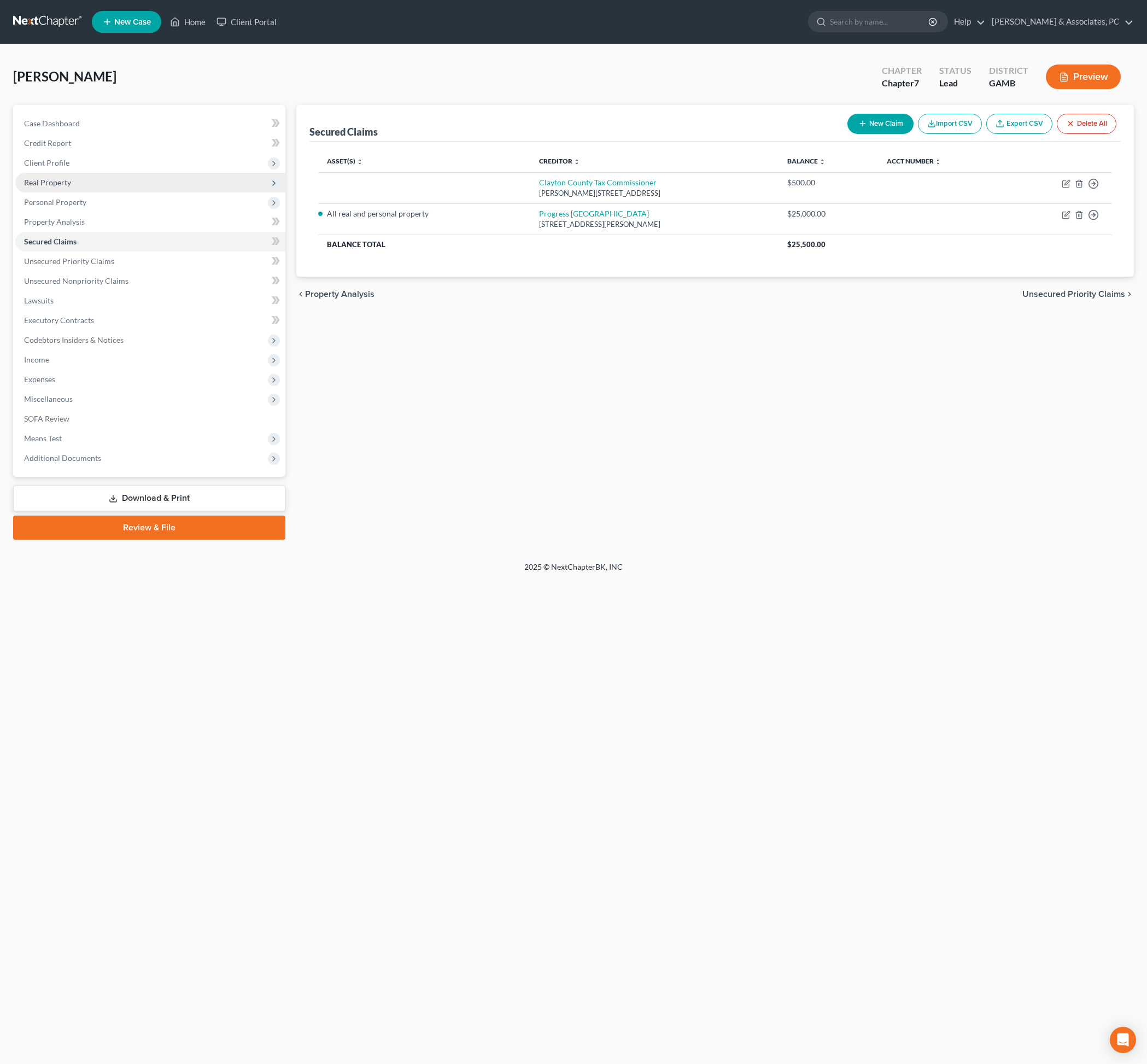
click at [92, 193] on span "Real Property" at bounding box center [151, 182] width 270 height 20
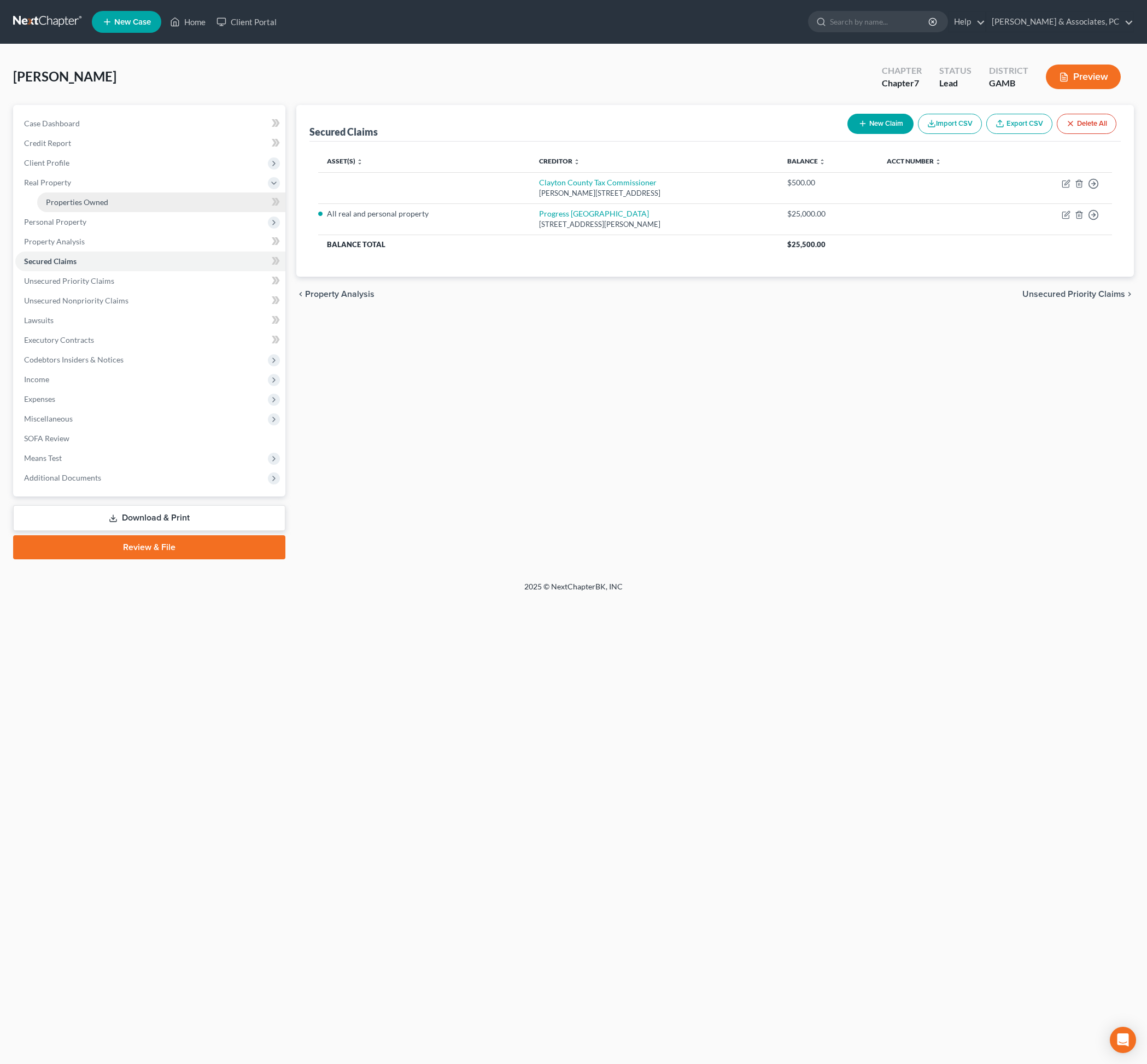
click at [95, 207] on span "Properties Owned" at bounding box center [77, 202] width 62 height 10
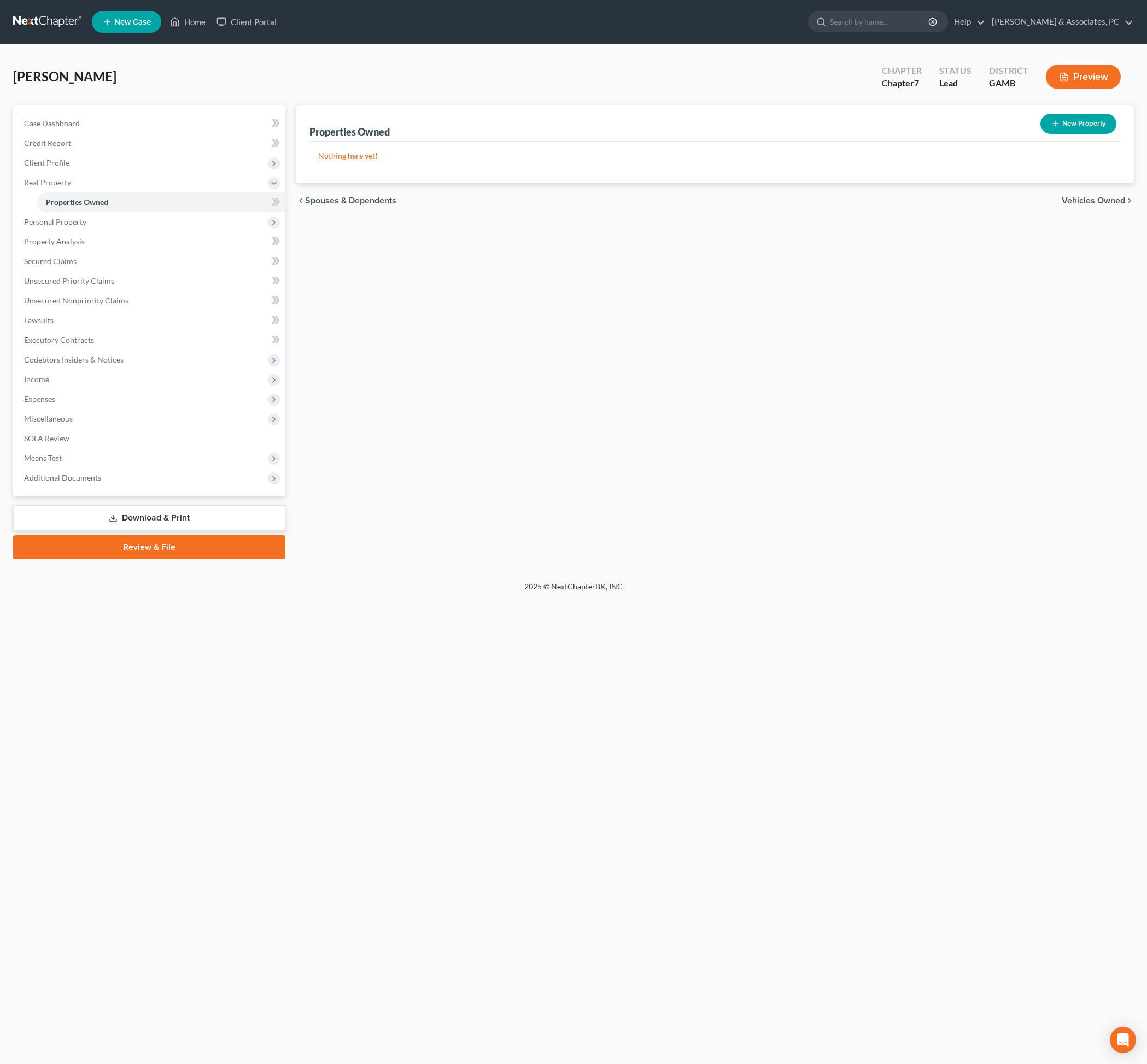
click at [1047, 134] on button "New Property" at bounding box center [1078, 123] width 76 height 20
select select "10"
select select "74"
select select "0"
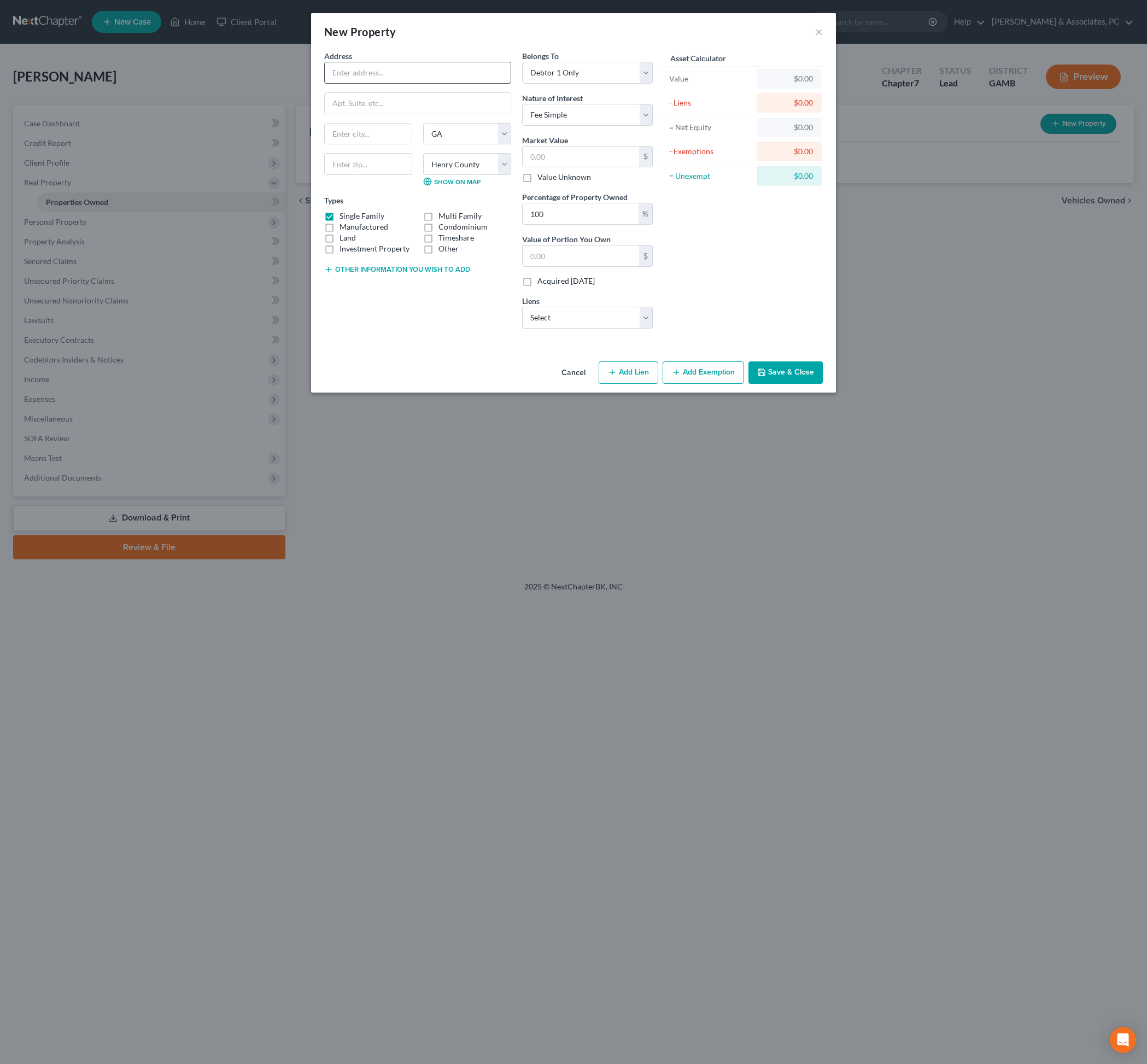
paste input "[STREET_ADDRESS]"
type input "[STREET_ADDRESS]"
click at [359, 175] on input "text" at bounding box center [368, 164] width 88 height 22
type input "30127"
type input "[GEOGRAPHIC_DATA]"
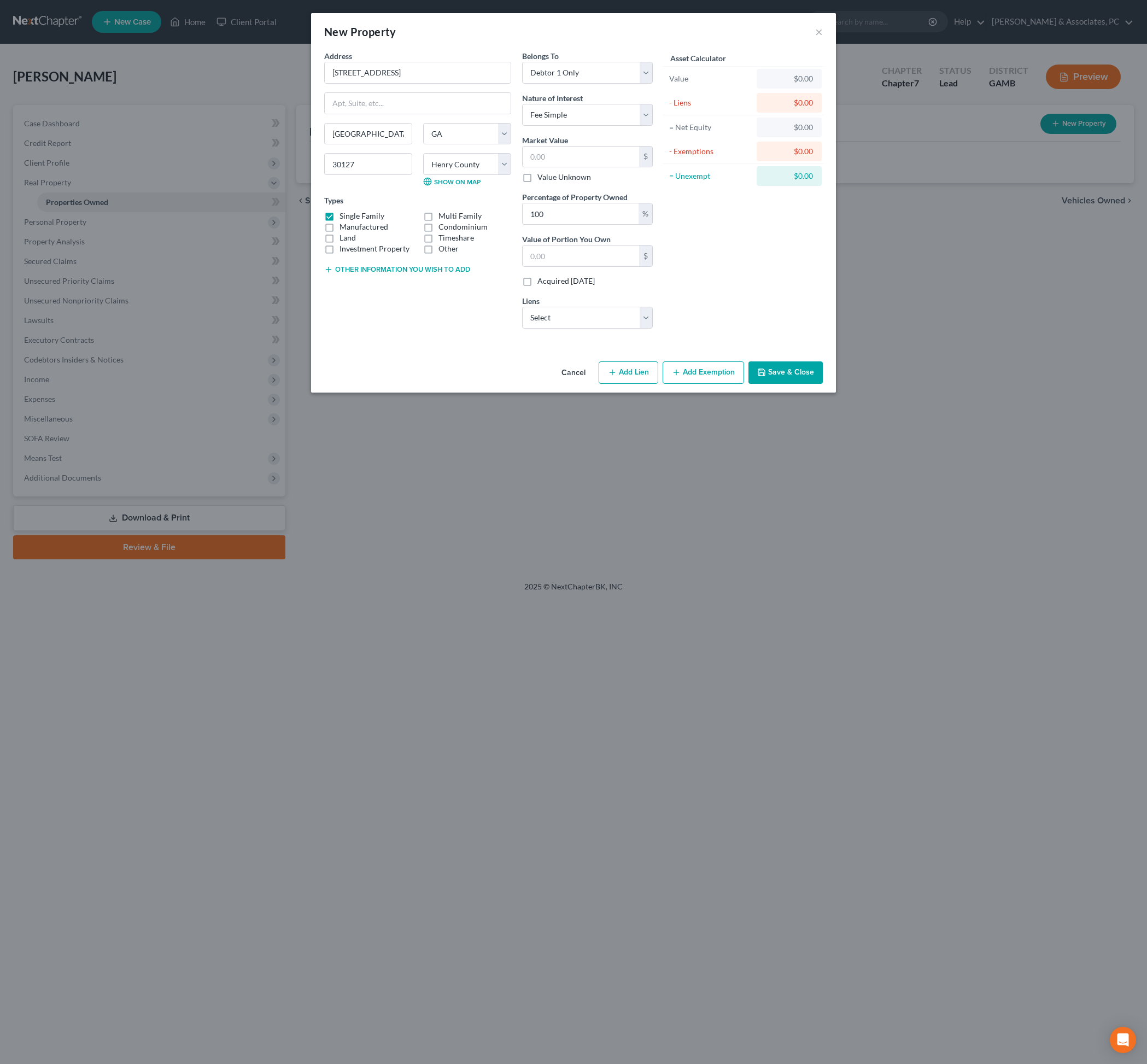
click at [372, 337] on div "Address * 1820 [GEOGRAPHIC_DATA] [GEOGRAPHIC_DATA] [US_STATE] [GEOGRAPHIC_DATA]…" at bounding box center [418, 193] width 198 height 287
click at [592, 168] on input "text" at bounding box center [581, 157] width 117 height 21
type input "3"
type input "3.00"
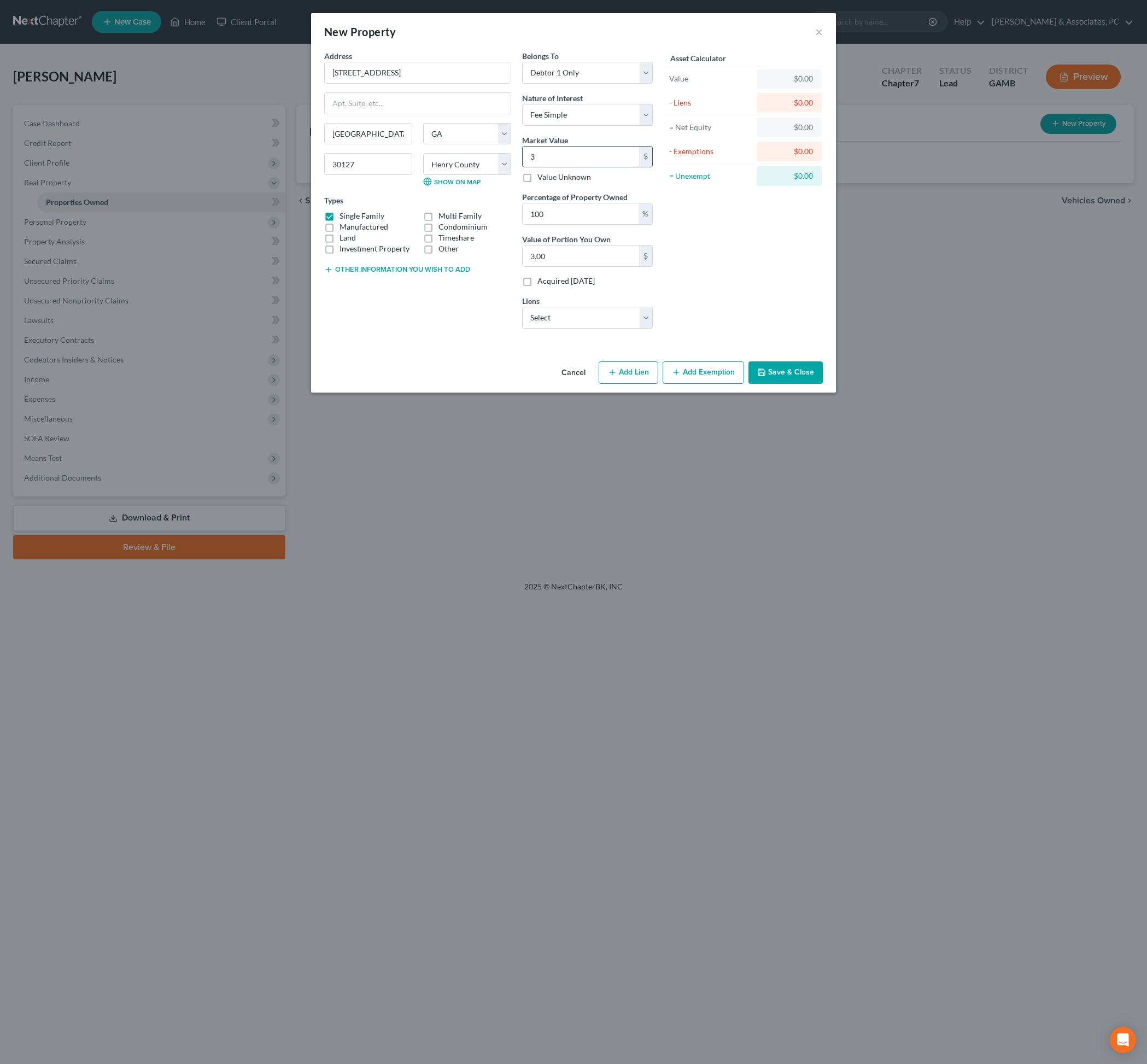
type input "31"
type input "31.00"
type input "313"
type input "313.00"
type input "3130"
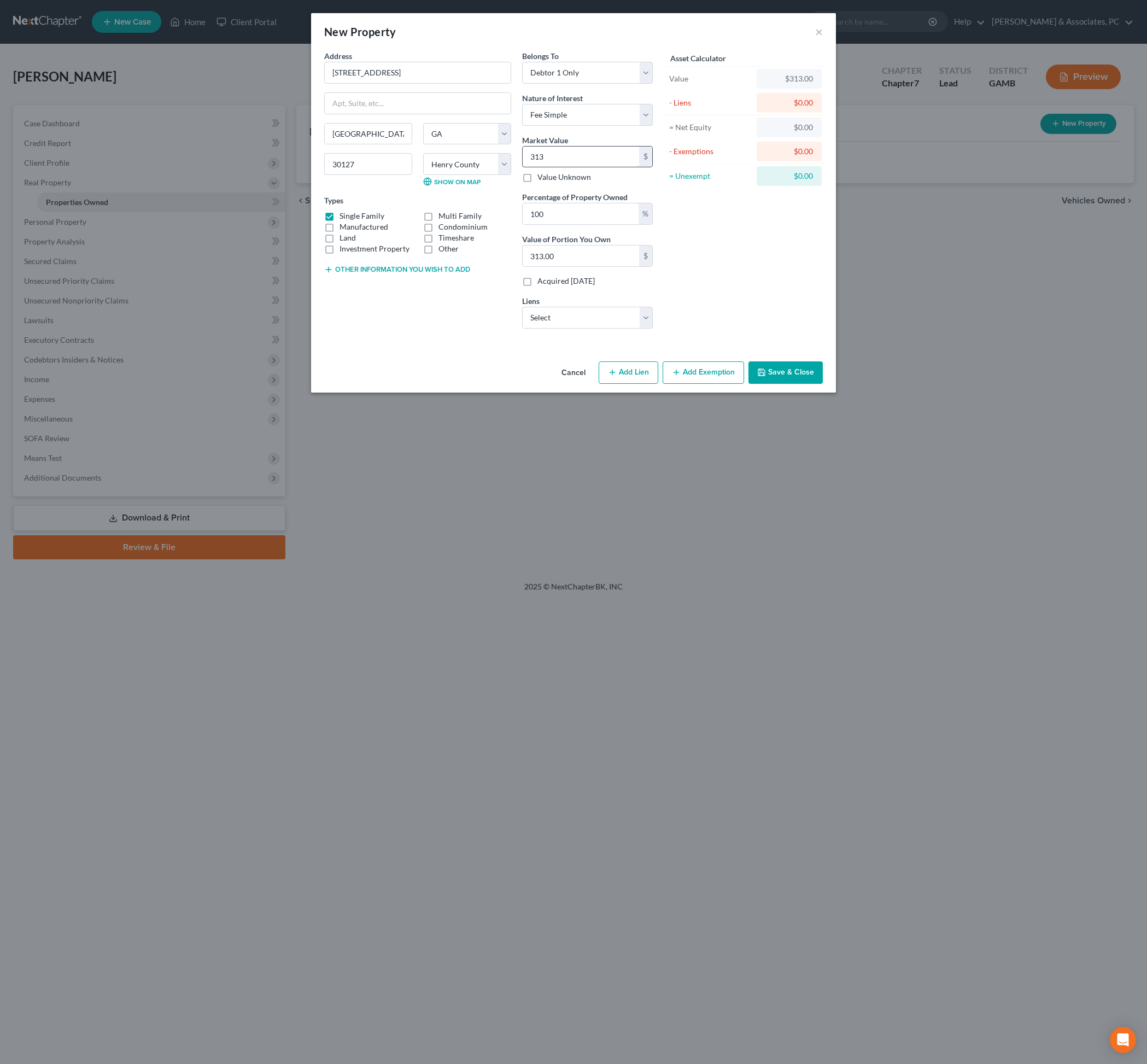
type input "3,130.00"
type input "3,1300"
type input "31,300.00"
type input "31,3000"
type input "313,000.00"
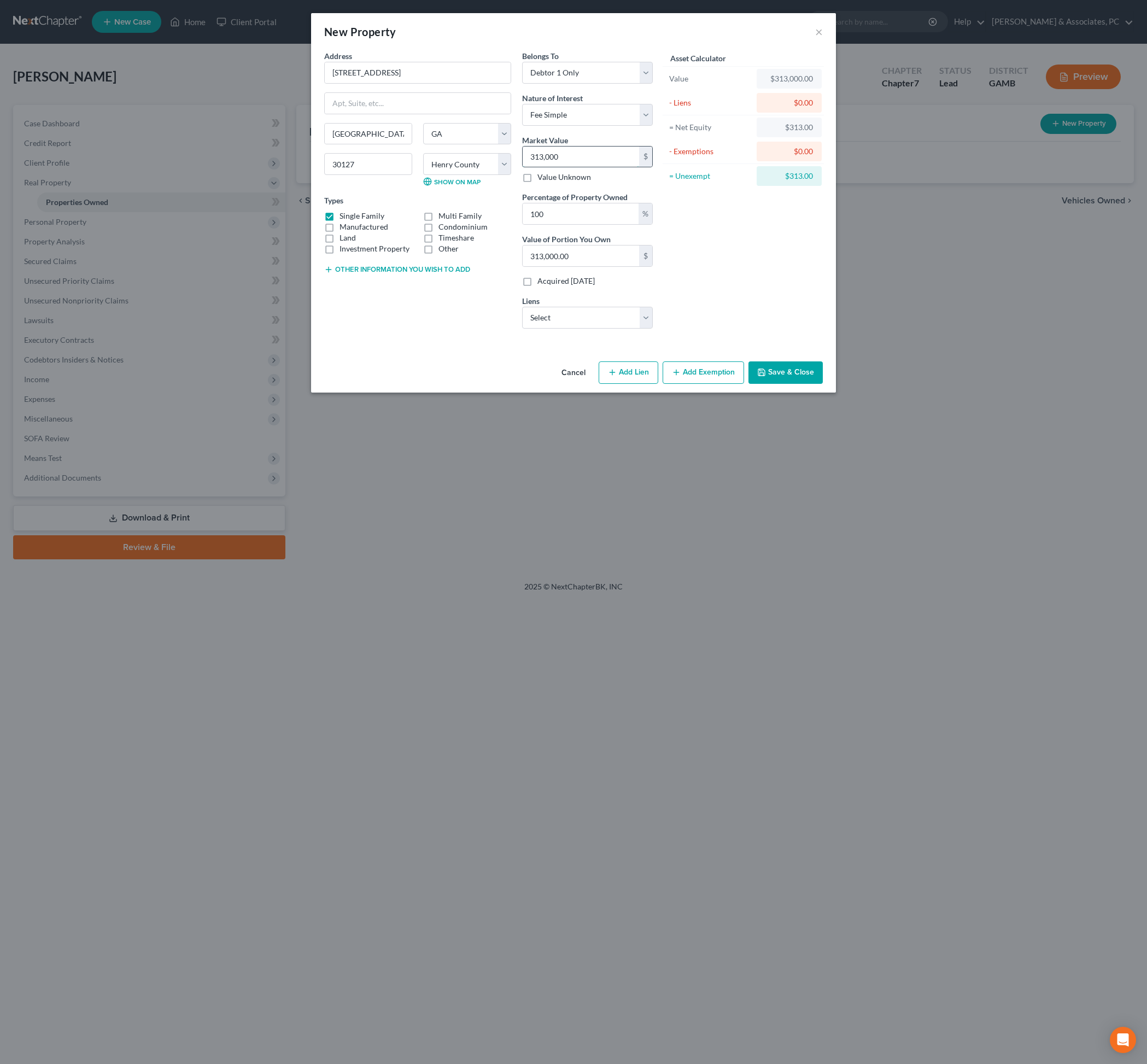
click at [569, 168] on input "313,000" at bounding box center [581, 157] width 117 height 21
type input "3"
type input "3.00"
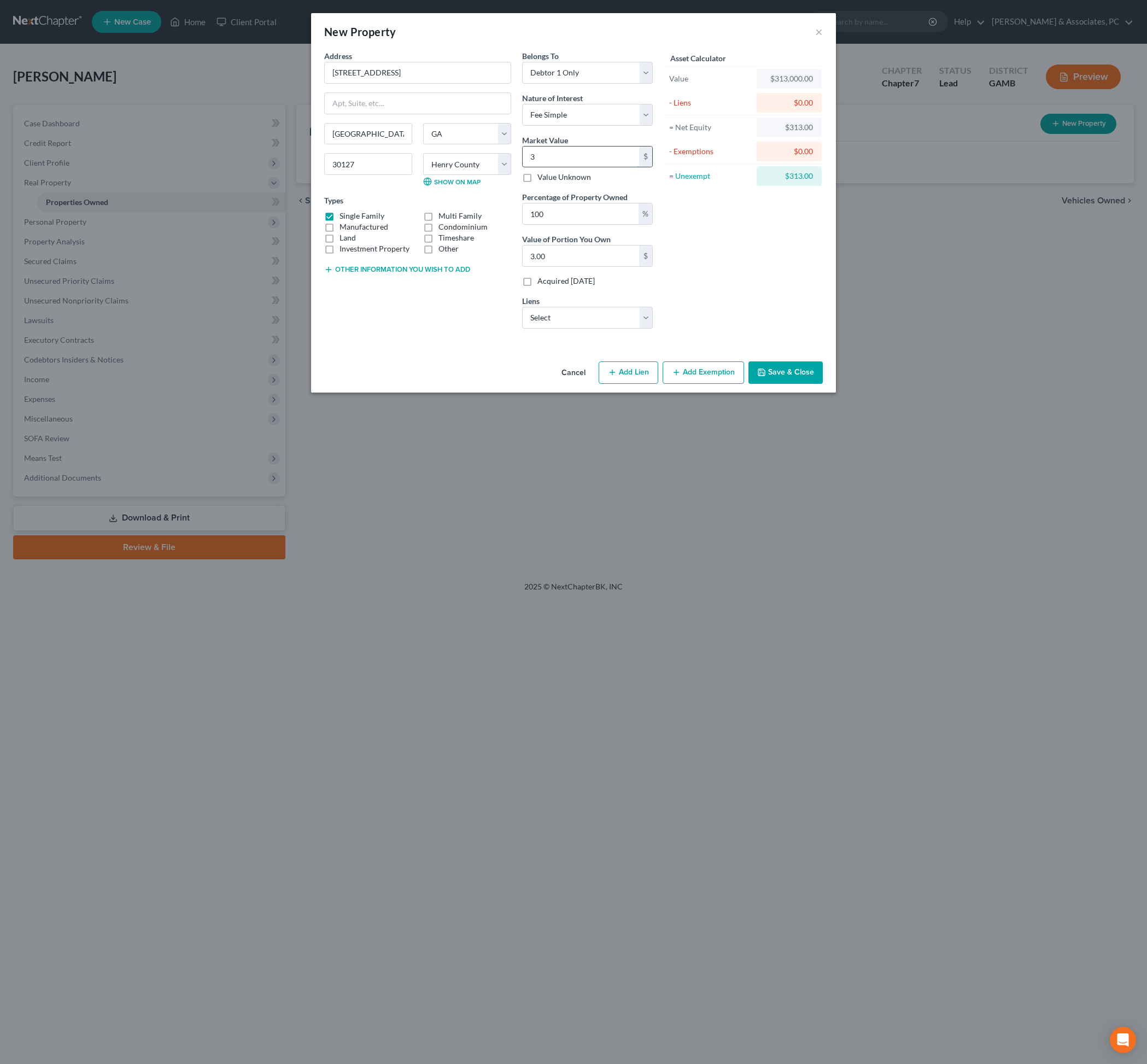
type input "33"
type input "33.00"
type input "330"
type input "330.00"
type input "33"
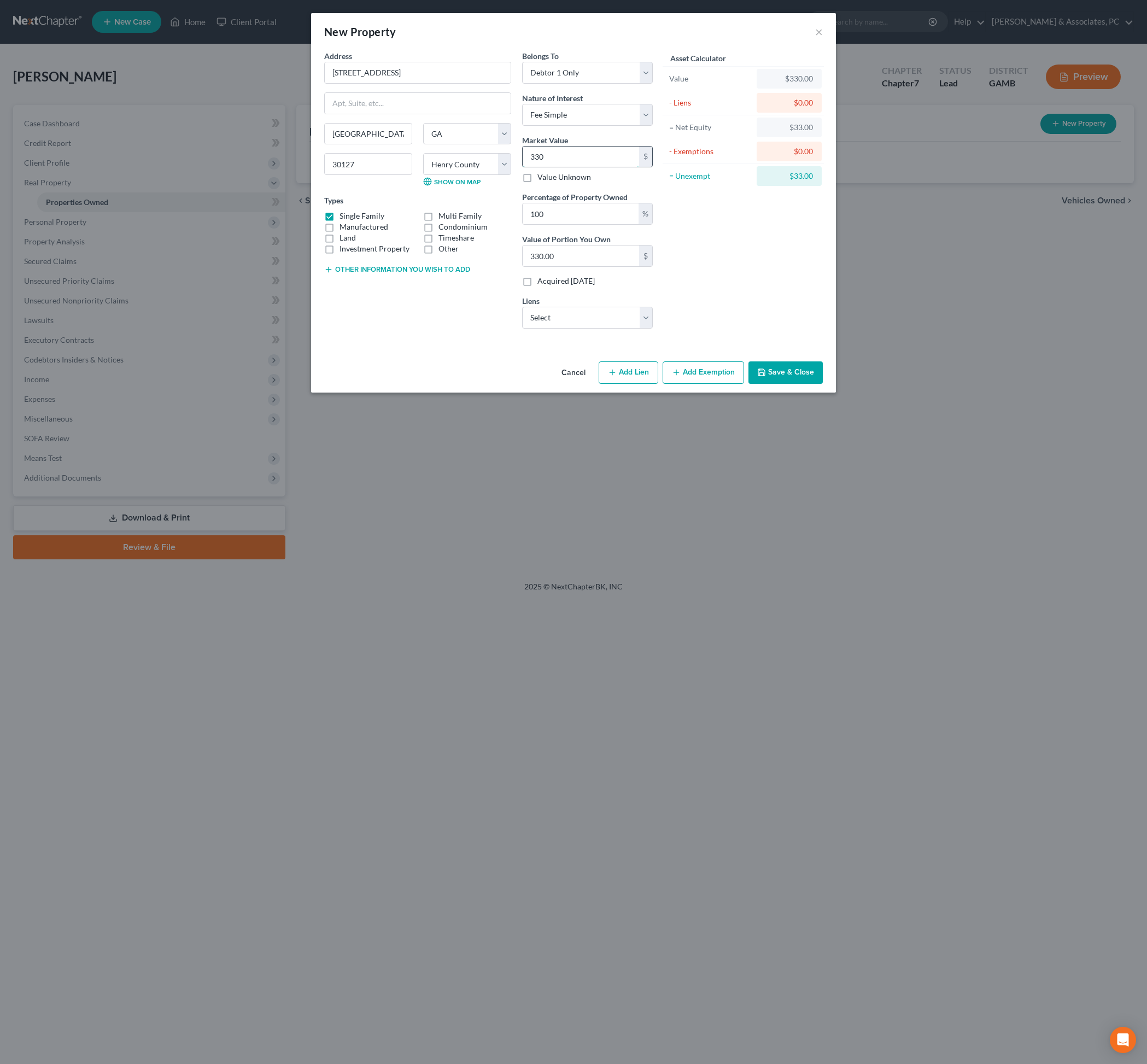
type input "33.00"
type input "331"
type input "331.00"
type input "3310"
type input "3,310.00"
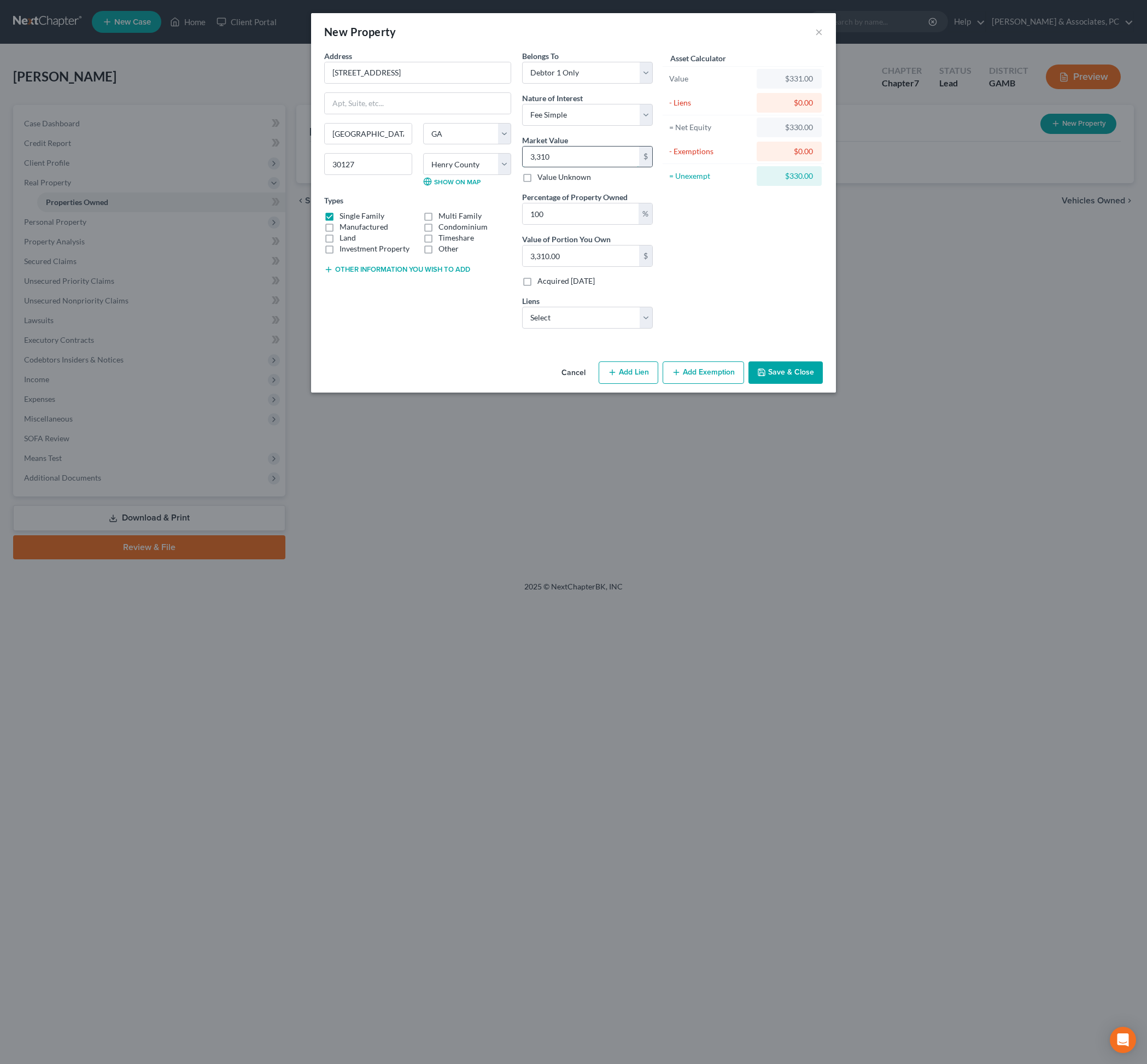
type input "3,3100"
type input "33,100.00"
type input "33,1000"
type input "331,000.00"
type input "331,000"
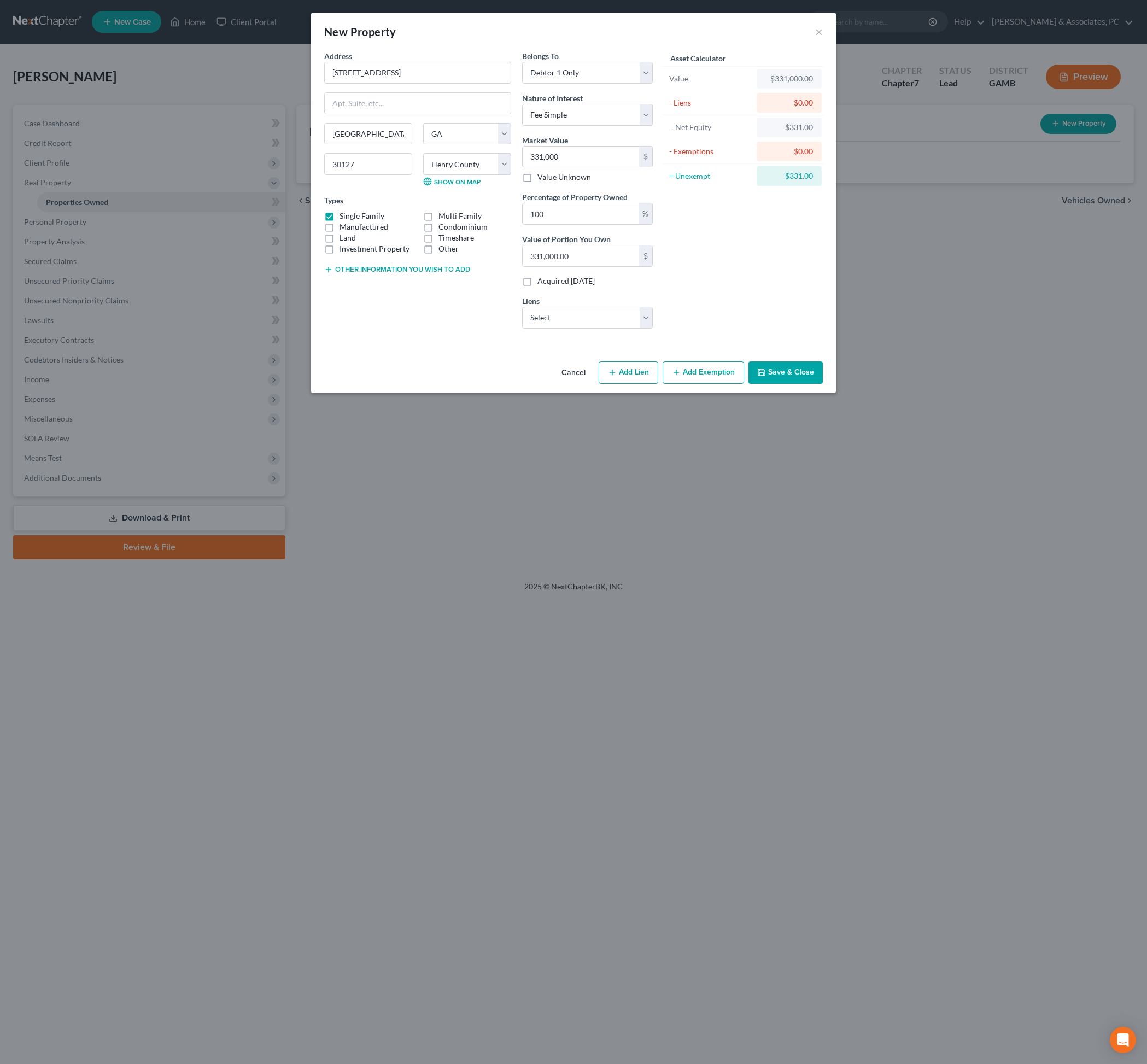
click at [553, 385] on button "Cancel" at bounding box center [574, 374] width 41 height 22
